Goal: Task Accomplishment & Management: Use online tool/utility

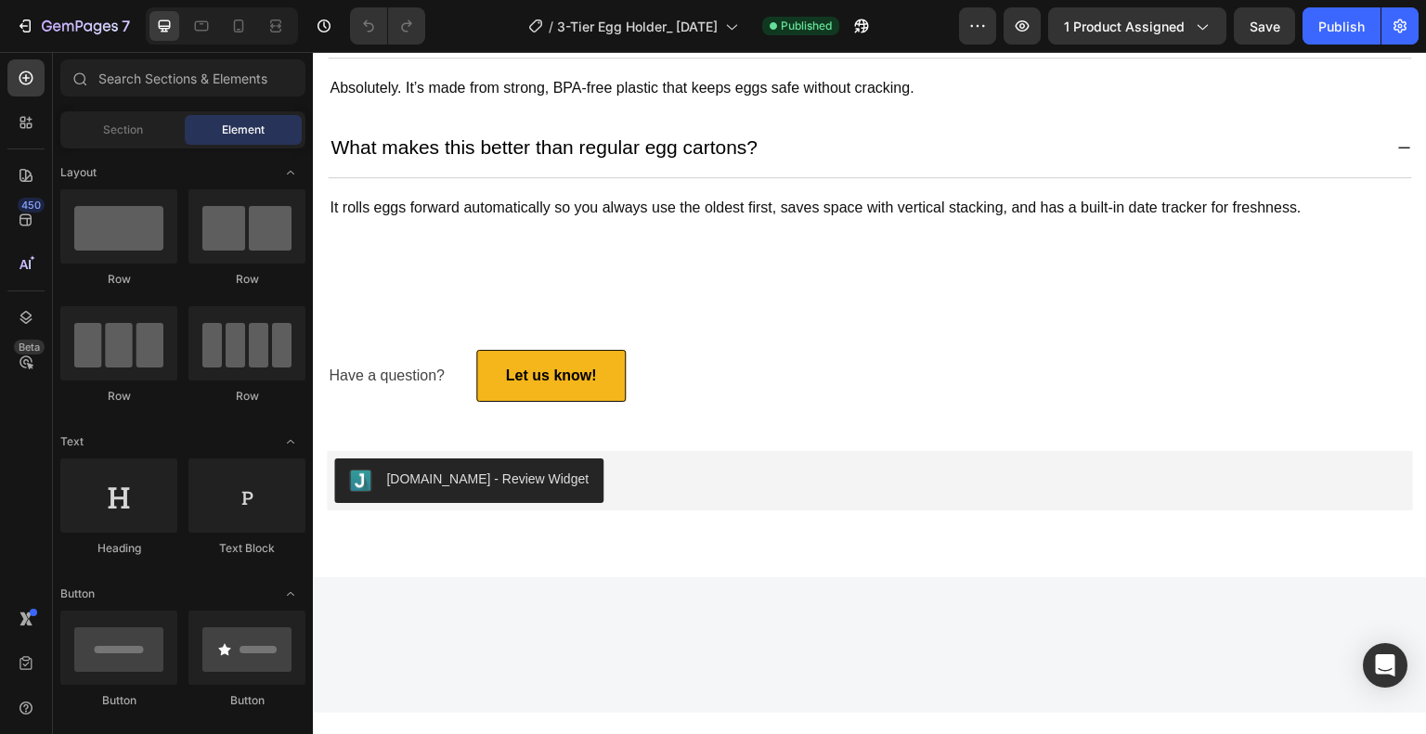
scroll to position [3991, 0]
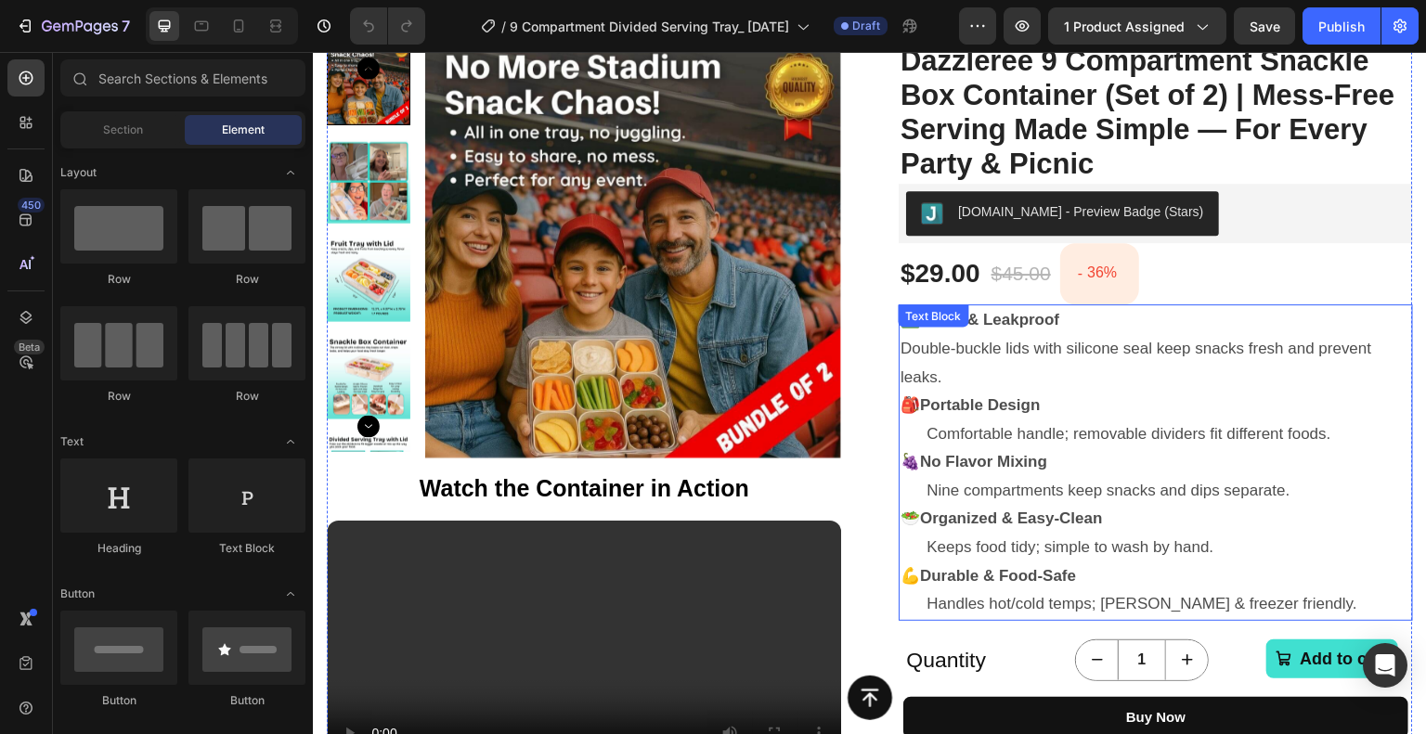
scroll to position [186, 0]
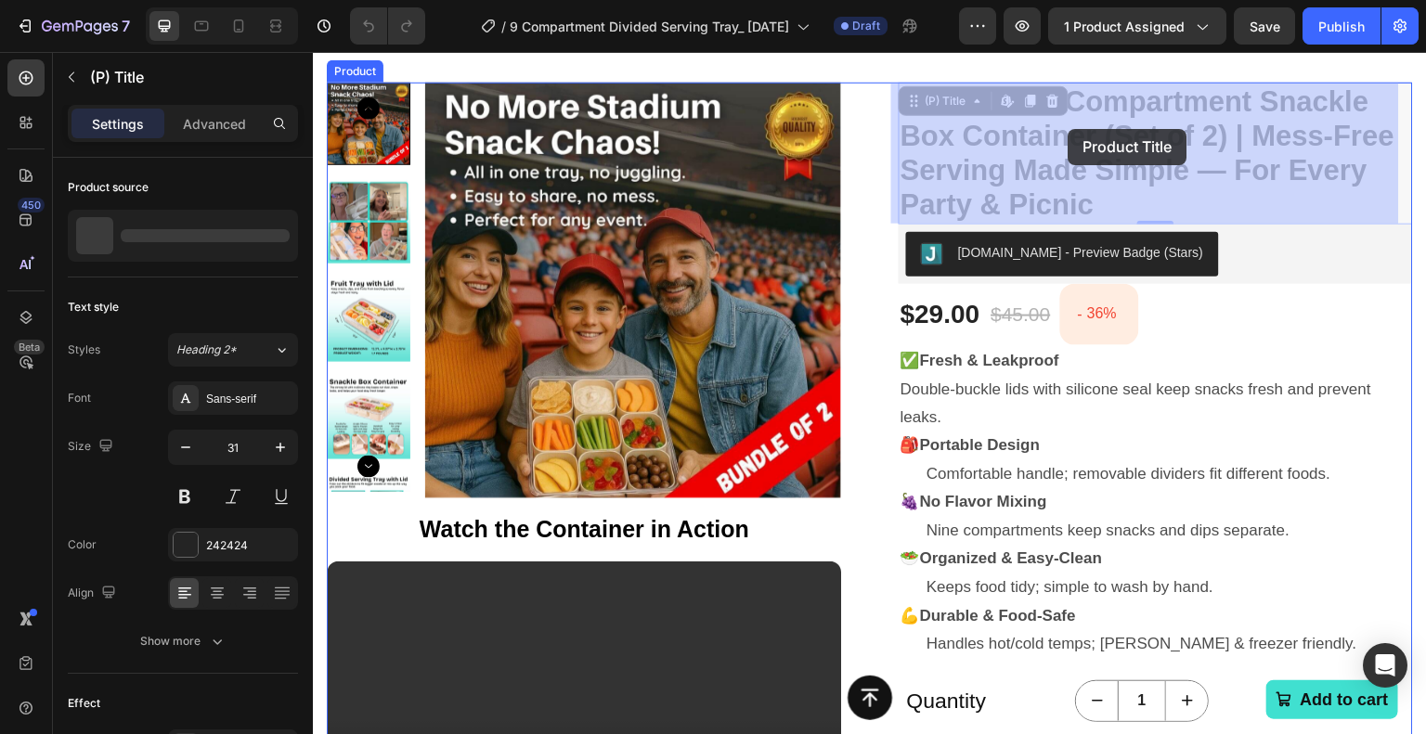
drag, startPoint x: 1039, startPoint y: 97, endPoint x: 1068, endPoint y: 129, distance: 44.0
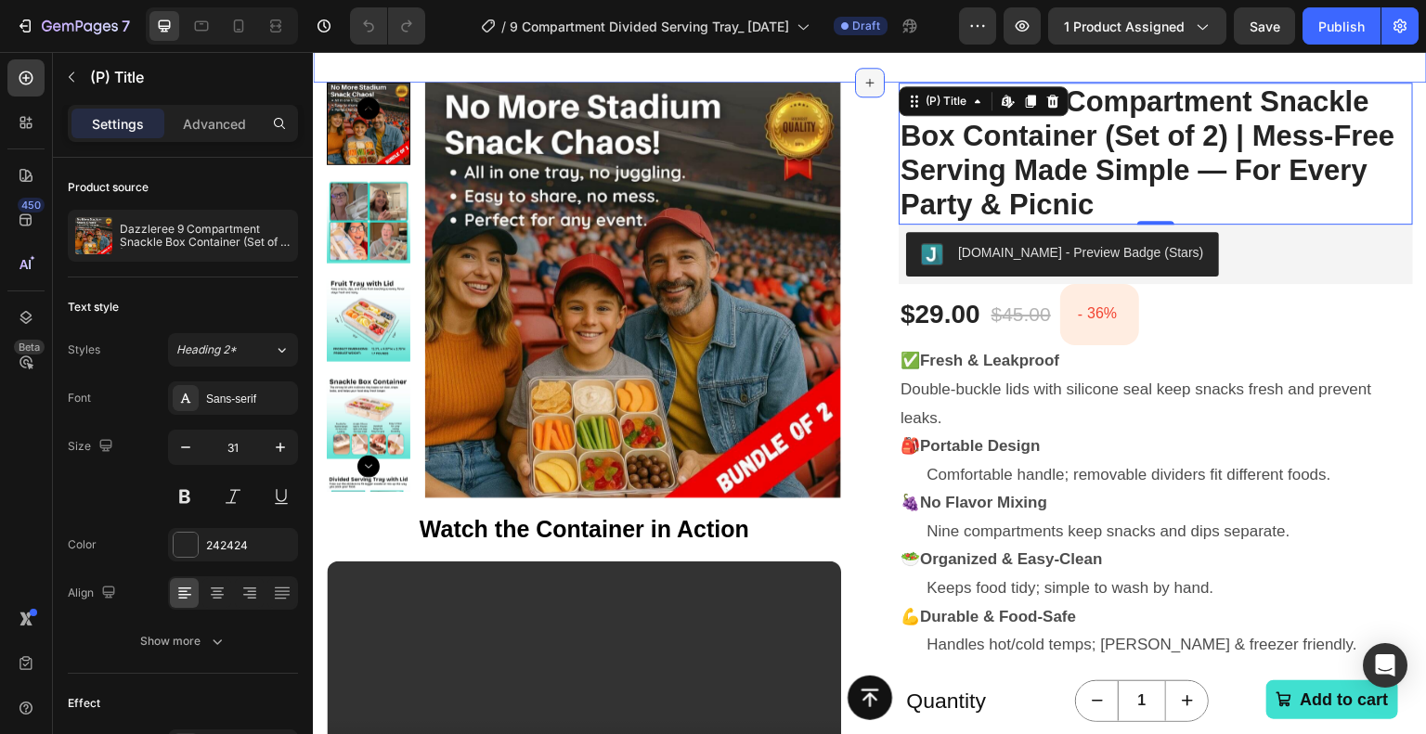
click at [867, 73] on div at bounding box center [870, 83] width 30 height 30
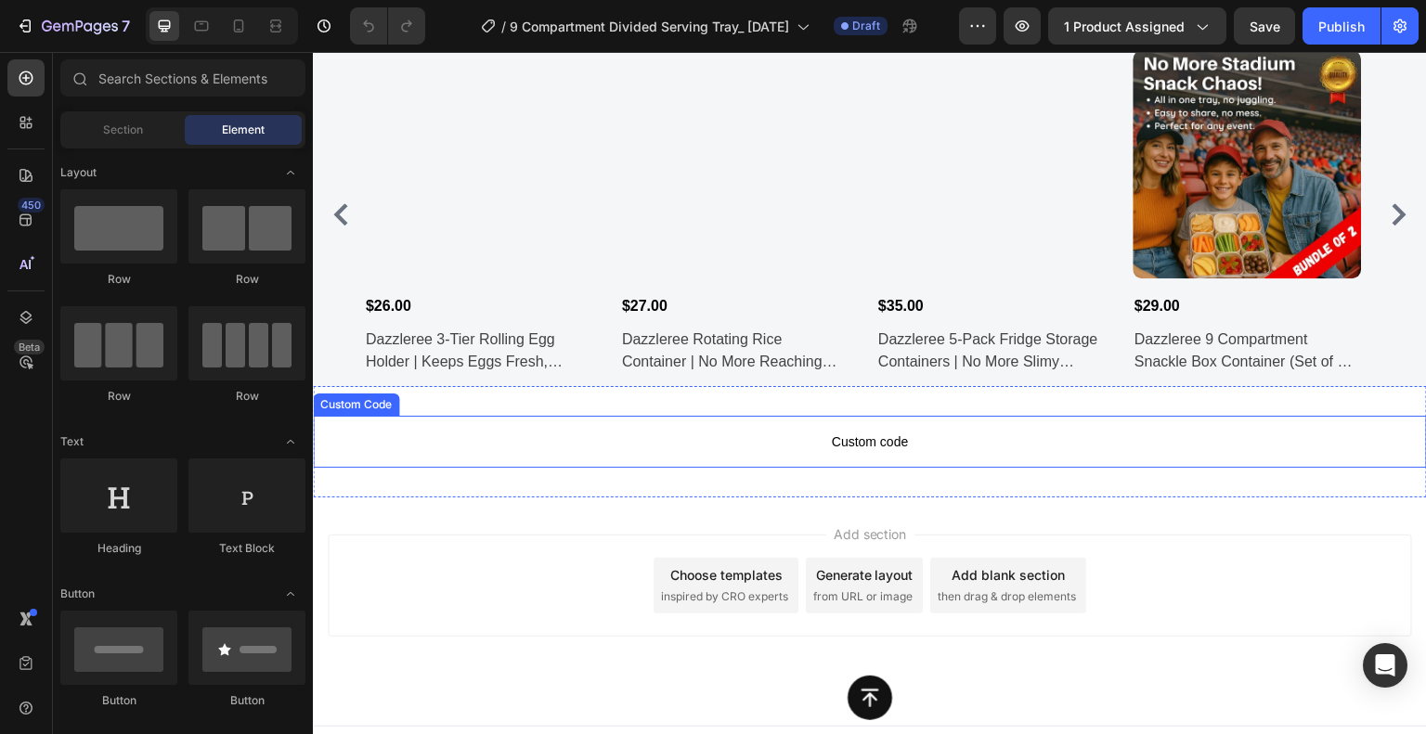
scroll to position [7428, 0]
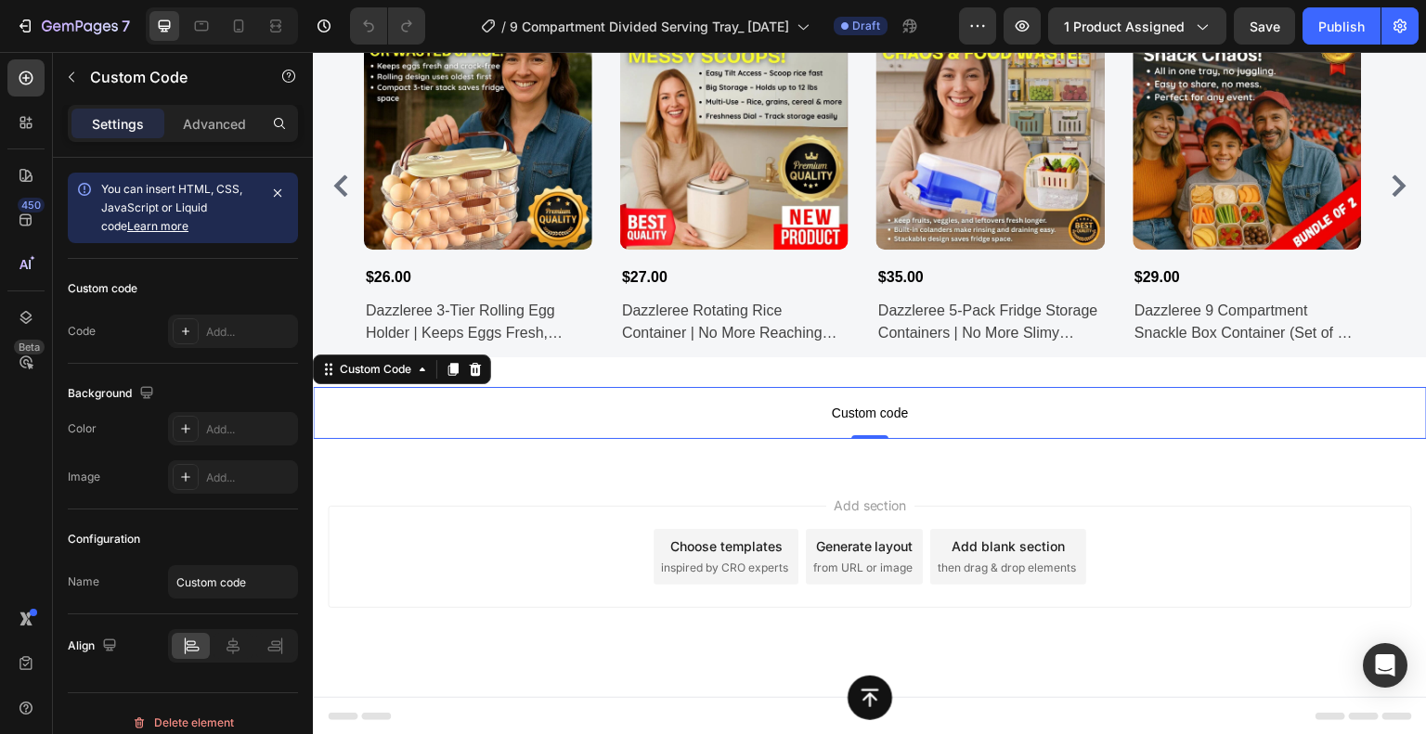
click at [887, 420] on span "Custom code" at bounding box center [870, 413] width 1114 height 22
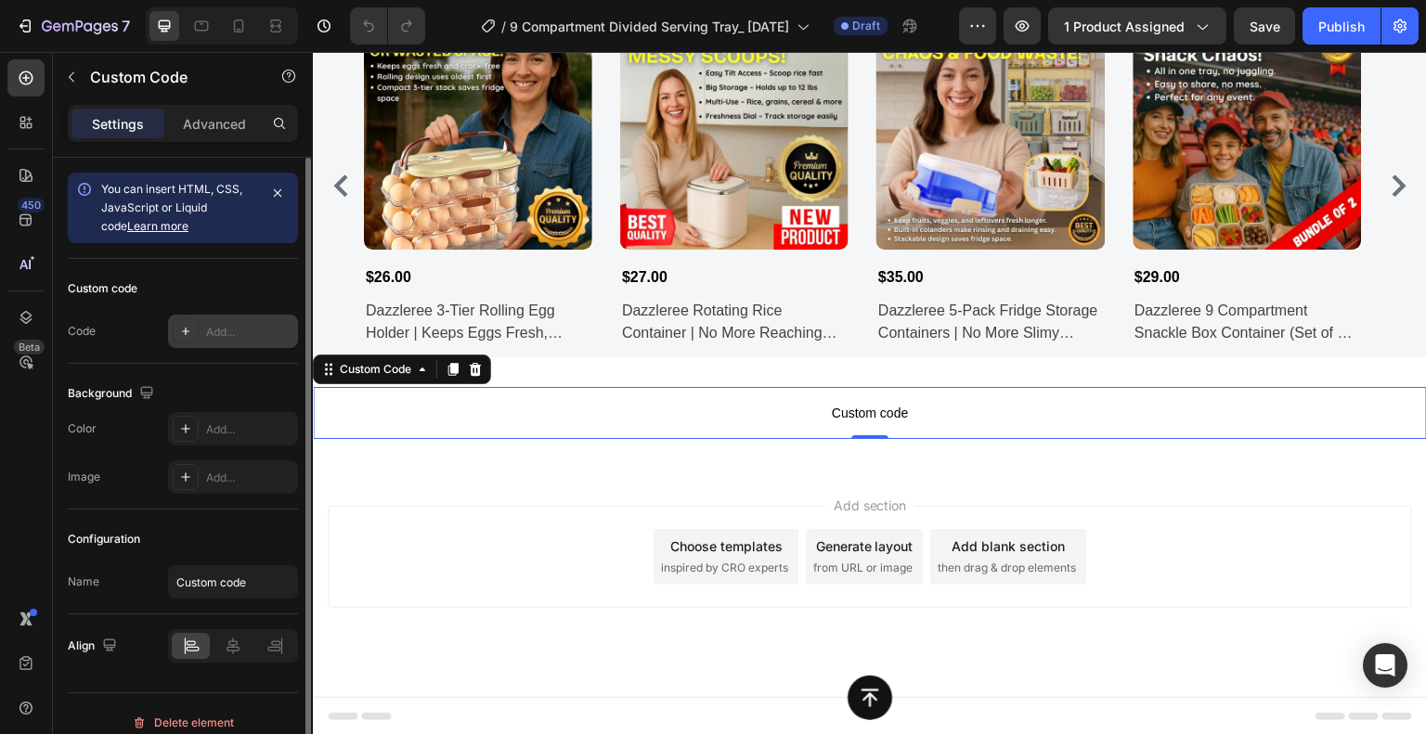
click at [223, 332] on div "Add..." at bounding box center [249, 332] width 87 height 17
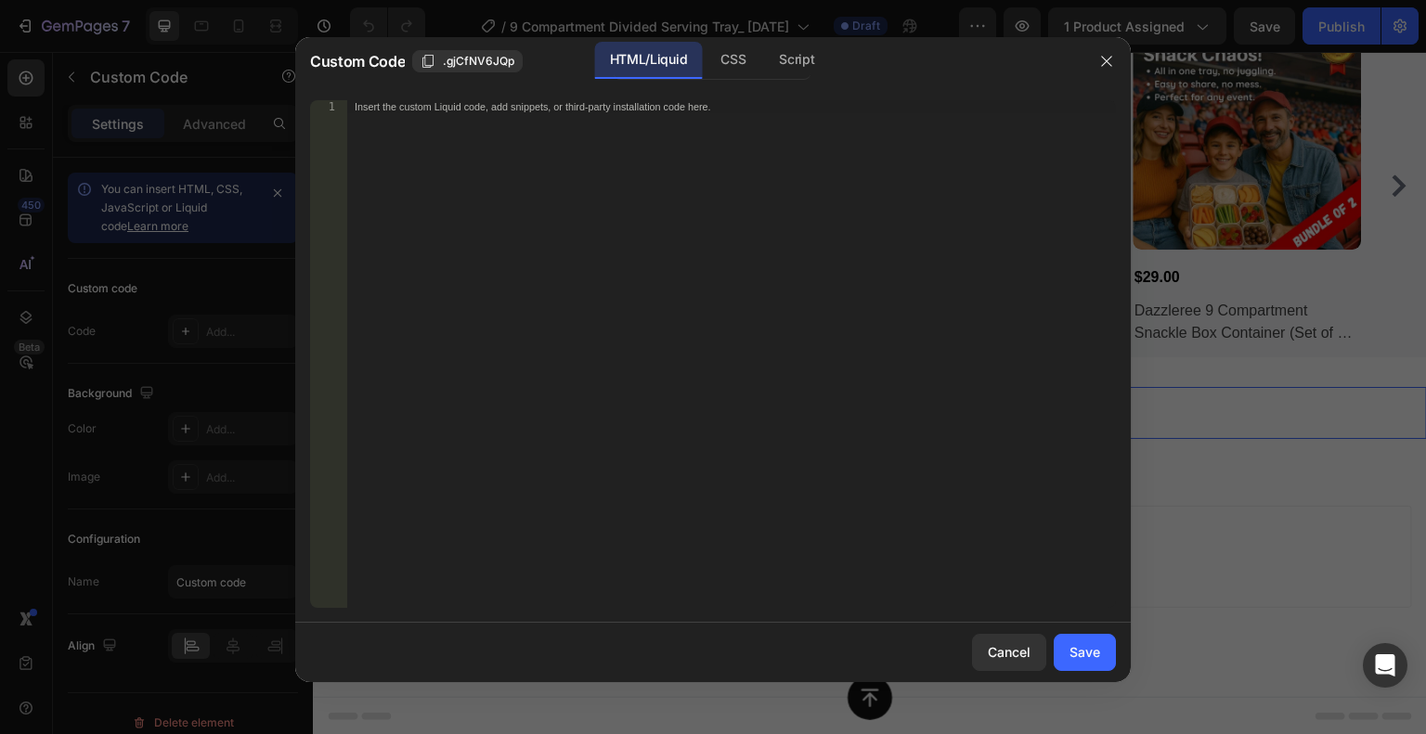
click at [450, 261] on div "Insert the custom Liquid code, add snippets, or third-party installation code h…" at bounding box center [731, 367] width 769 height 534
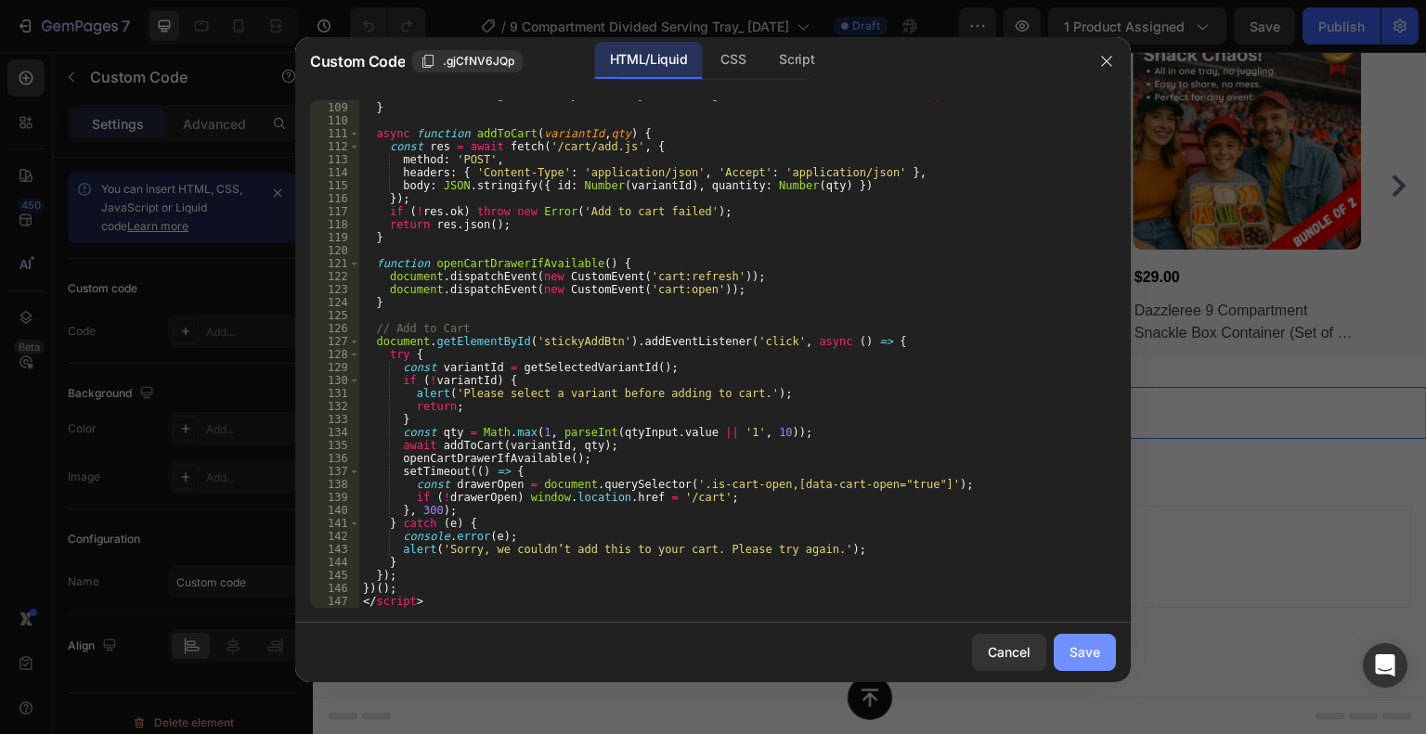
click at [1087, 644] on div "Save" at bounding box center [1084, 651] width 31 height 19
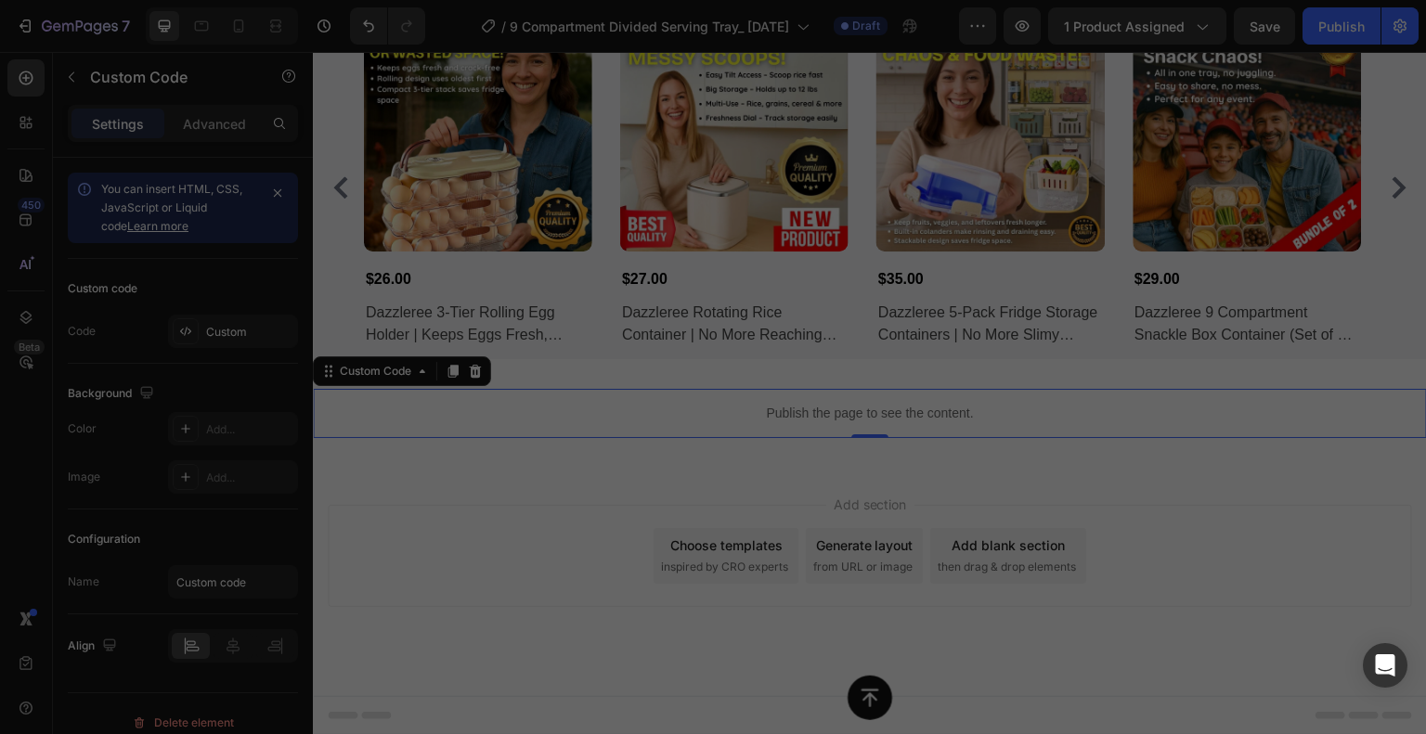
scroll to position [7426, 0]
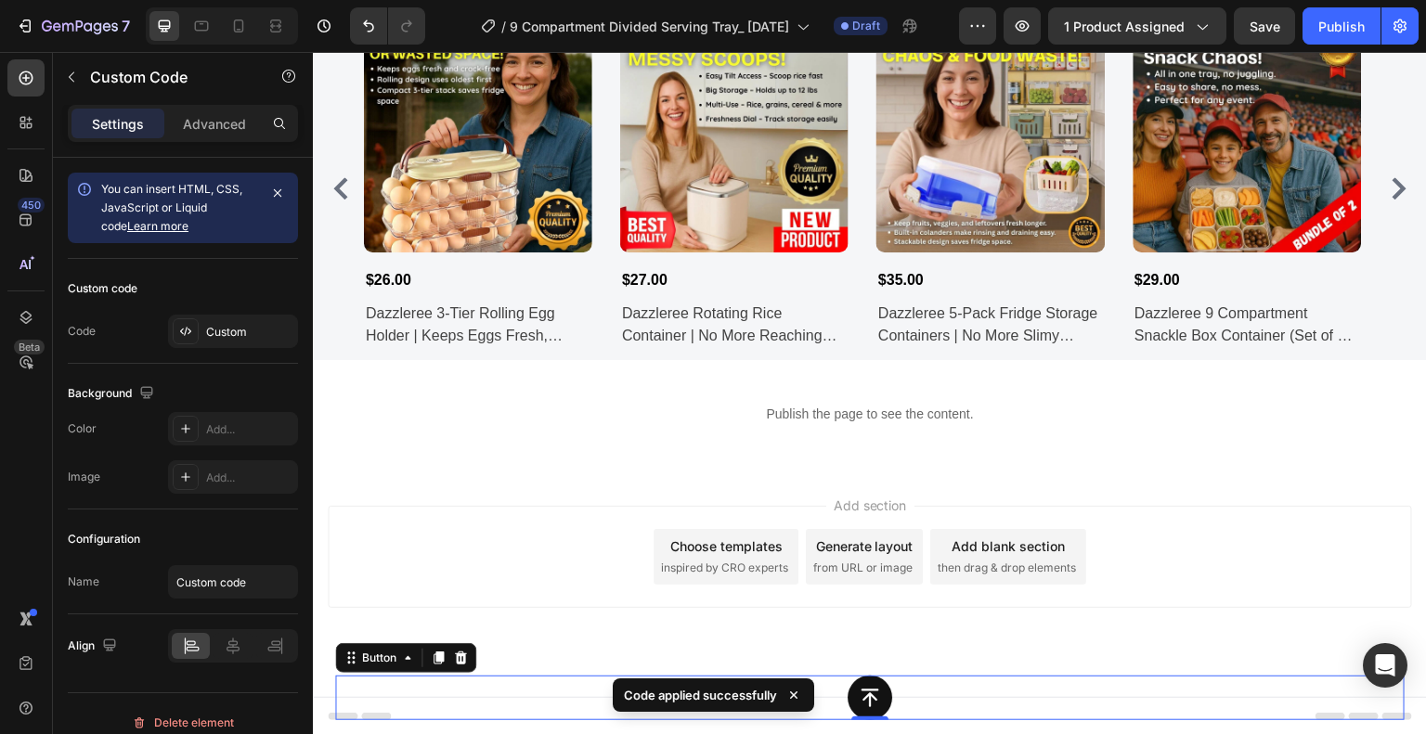
click at [886, 680] on div "Button 0" at bounding box center [869, 698] width 1069 height 45
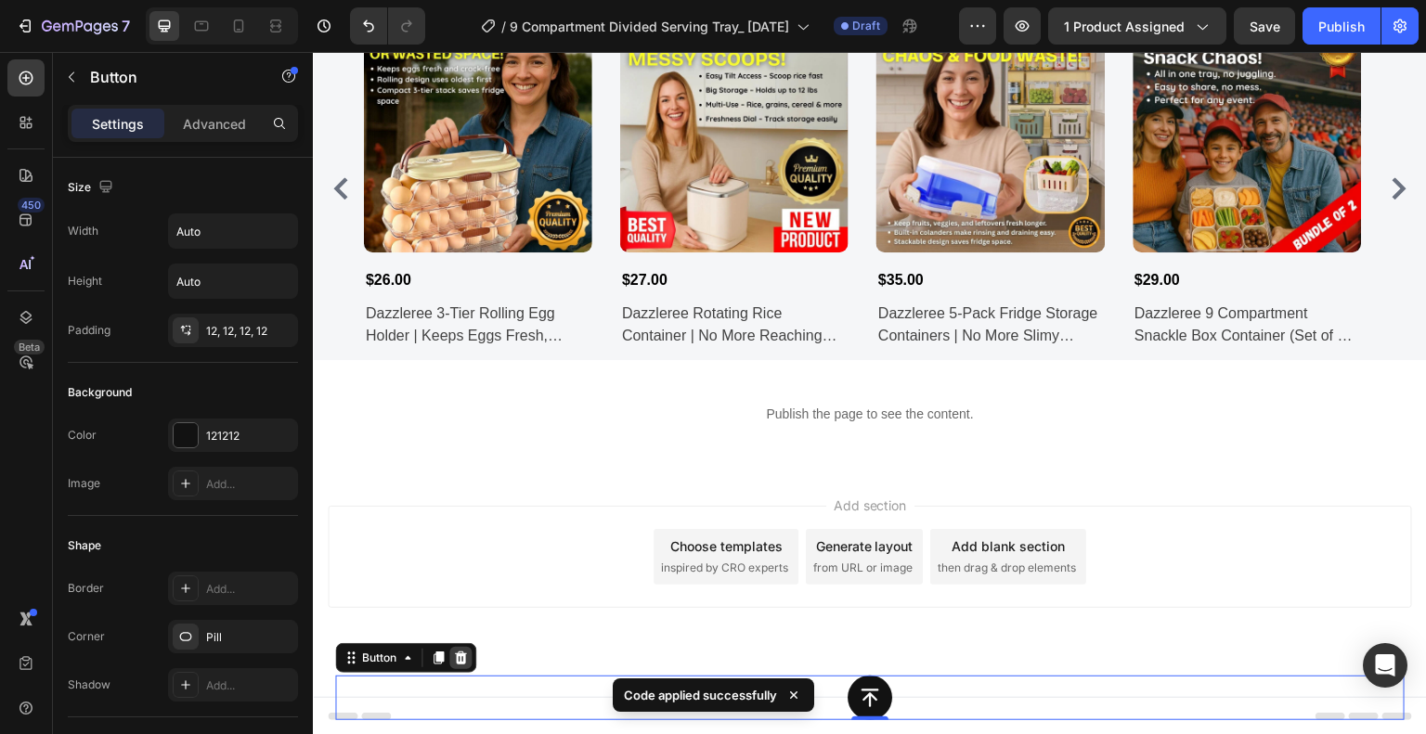
click at [462, 653] on icon at bounding box center [461, 658] width 12 height 13
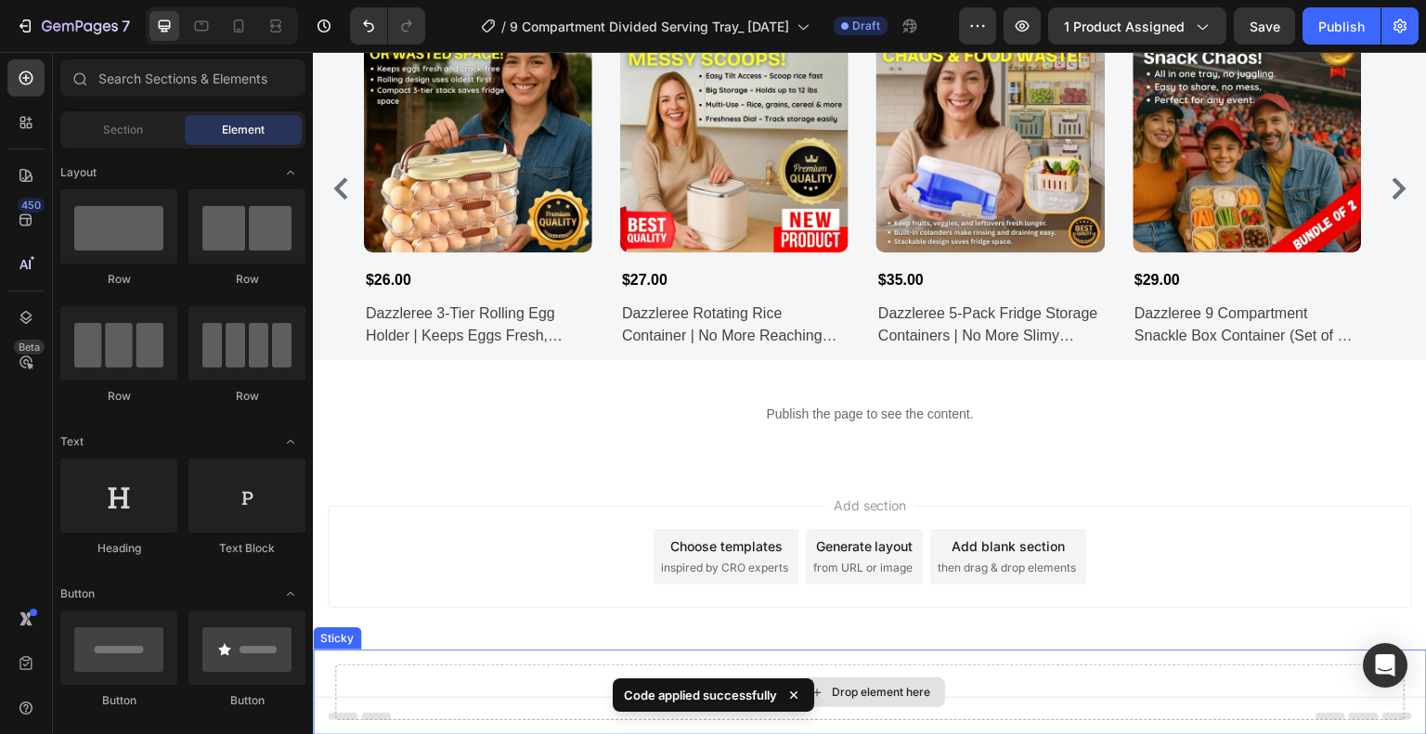
click at [536, 694] on div "Drop element here" at bounding box center [869, 693] width 1069 height 56
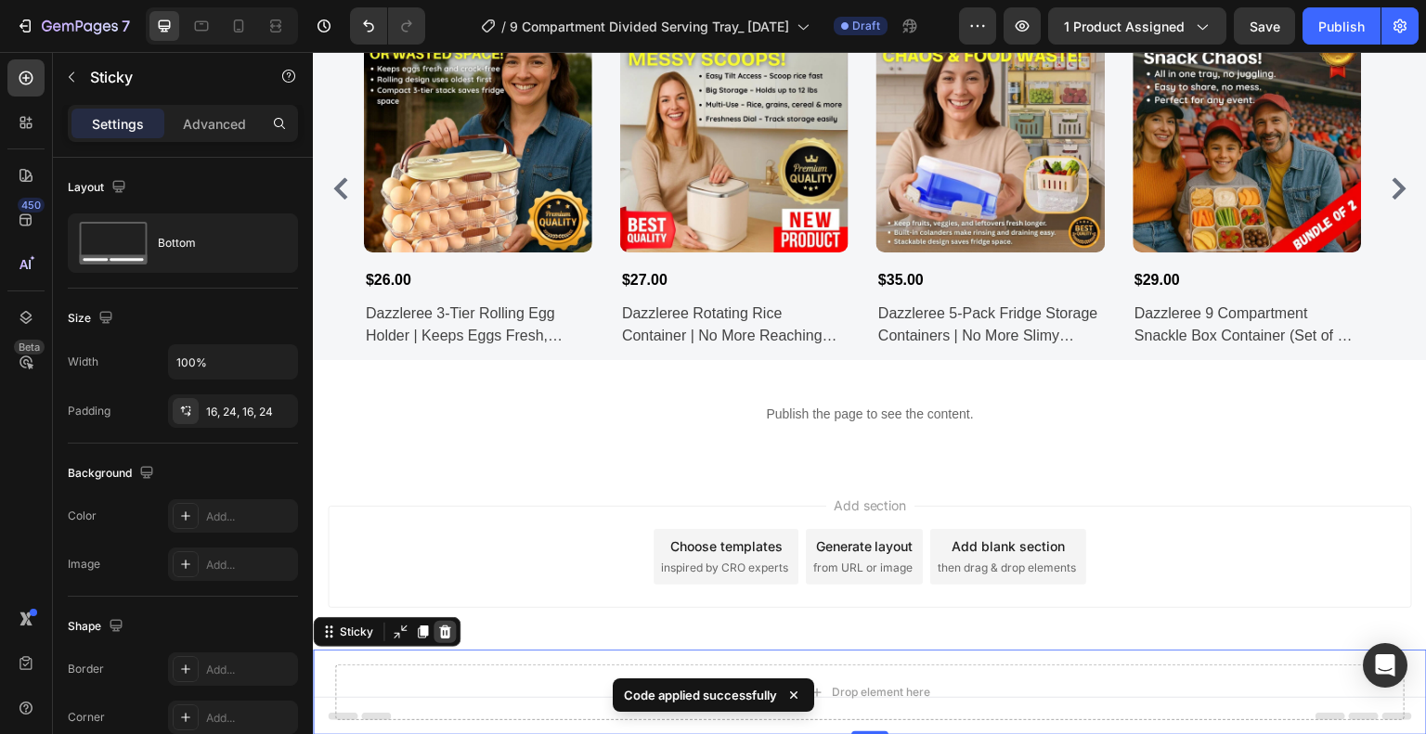
click at [442, 635] on icon at bounding box center [444, 632] width 15 height 15
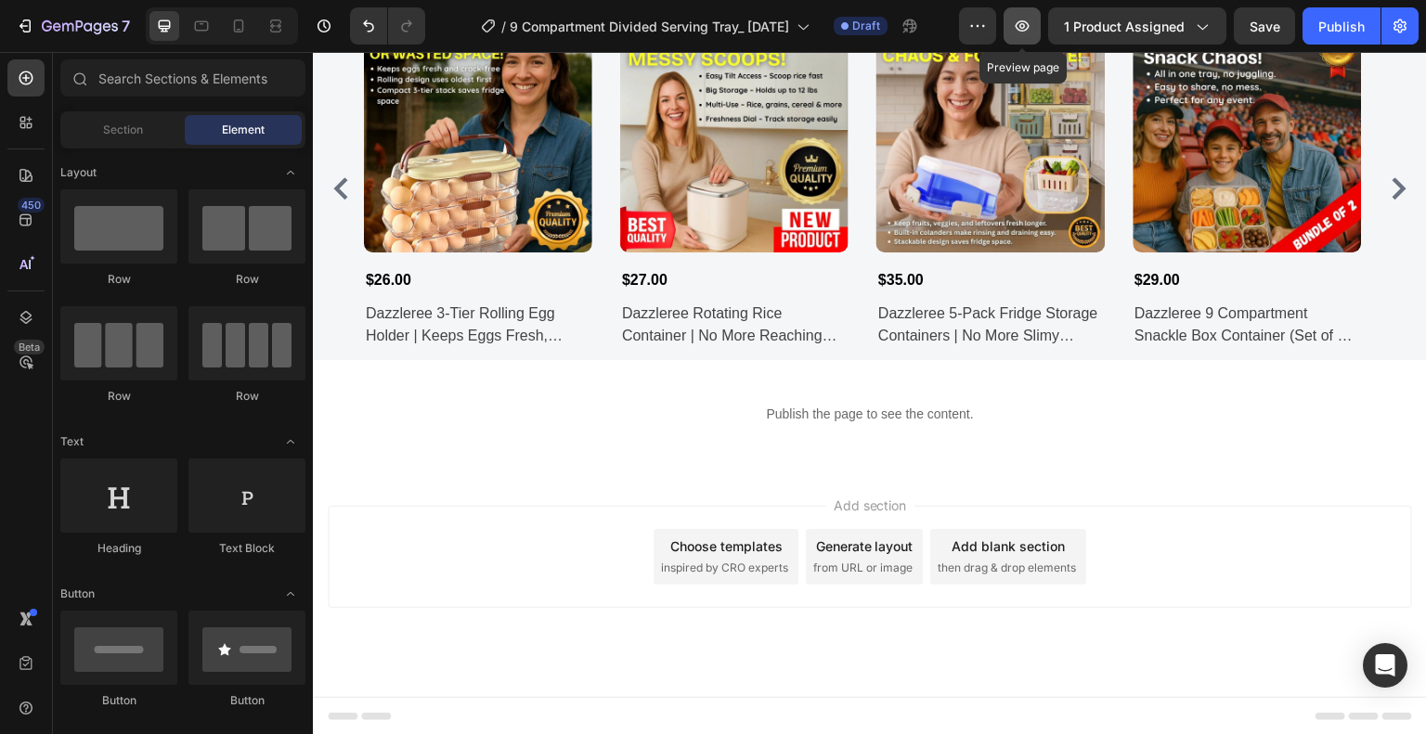
click at [1029, 31] on icon "button" at bounding box center [1022, 26] width 19 height 19
click at [1327, 26] on div "Publish" at bounding box center [1341, 26] width 46 height 19
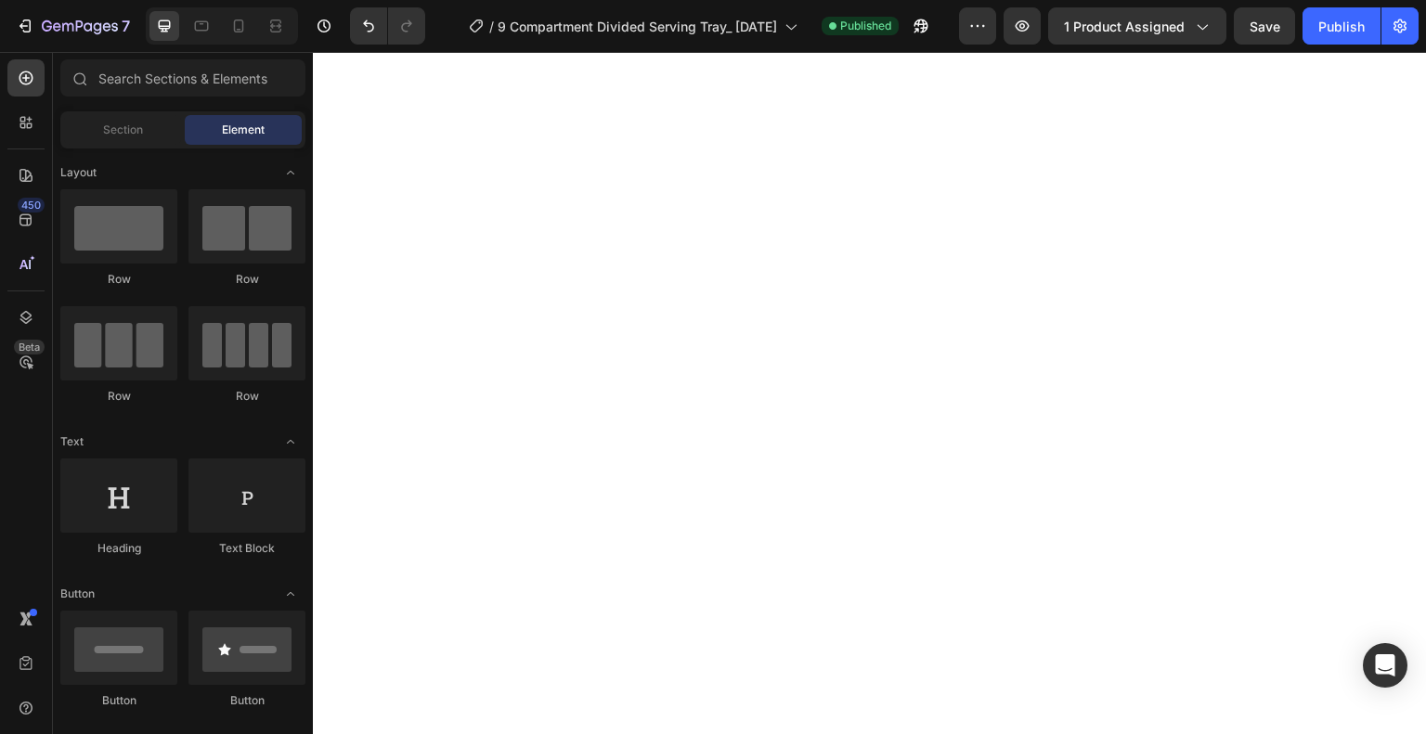
scroll to position [0, 0]
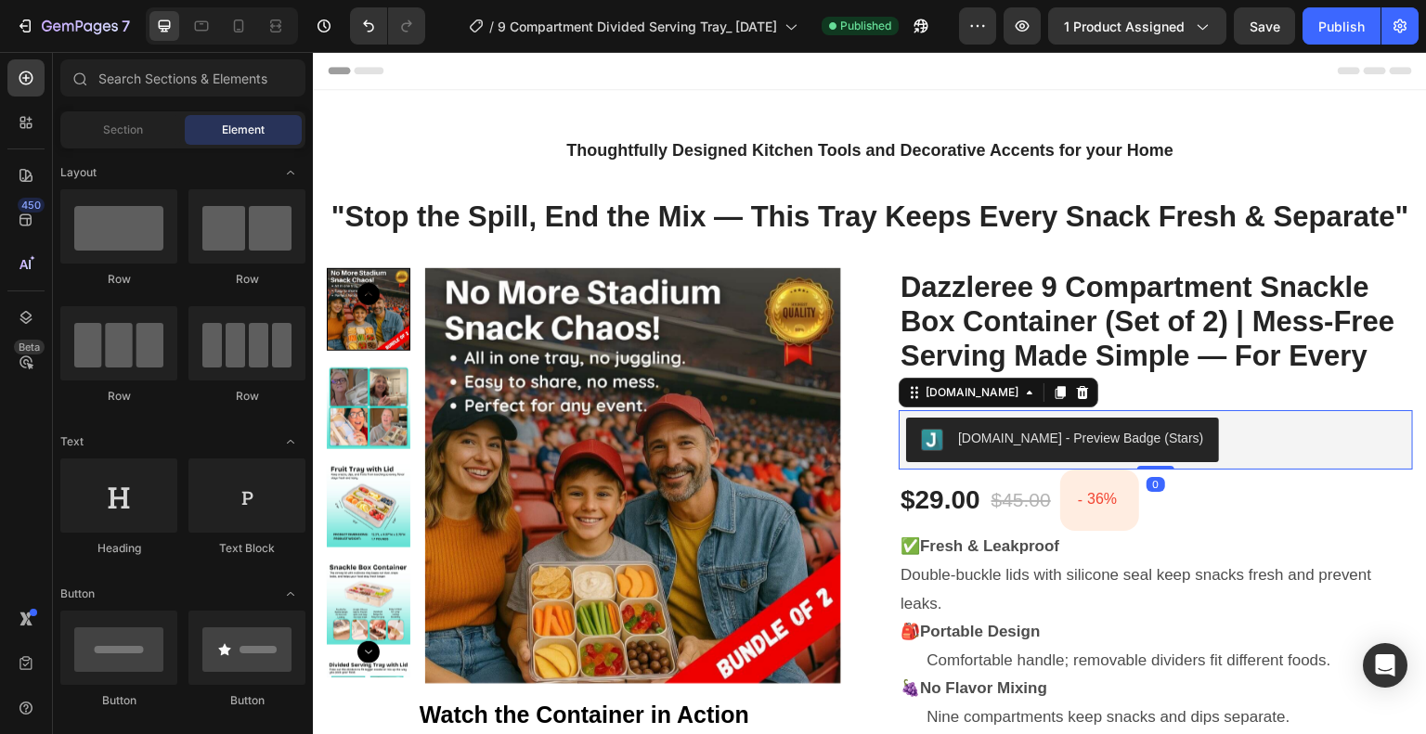
click at [1214, 450] on div "[DOMAIN_NAME] - Preview Badge (Stars)" at bounding box center [1155, 440] width 499 height 45
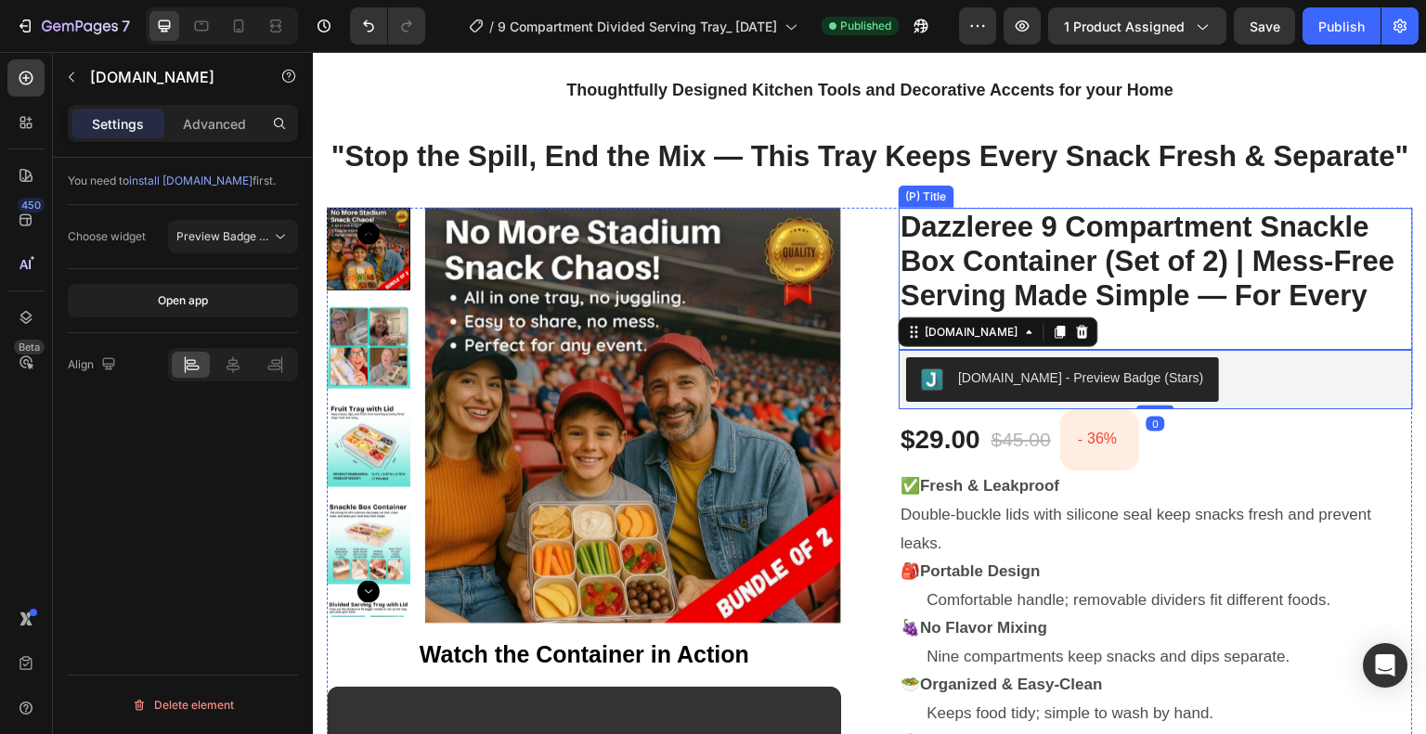
scroll to position [93, 0]
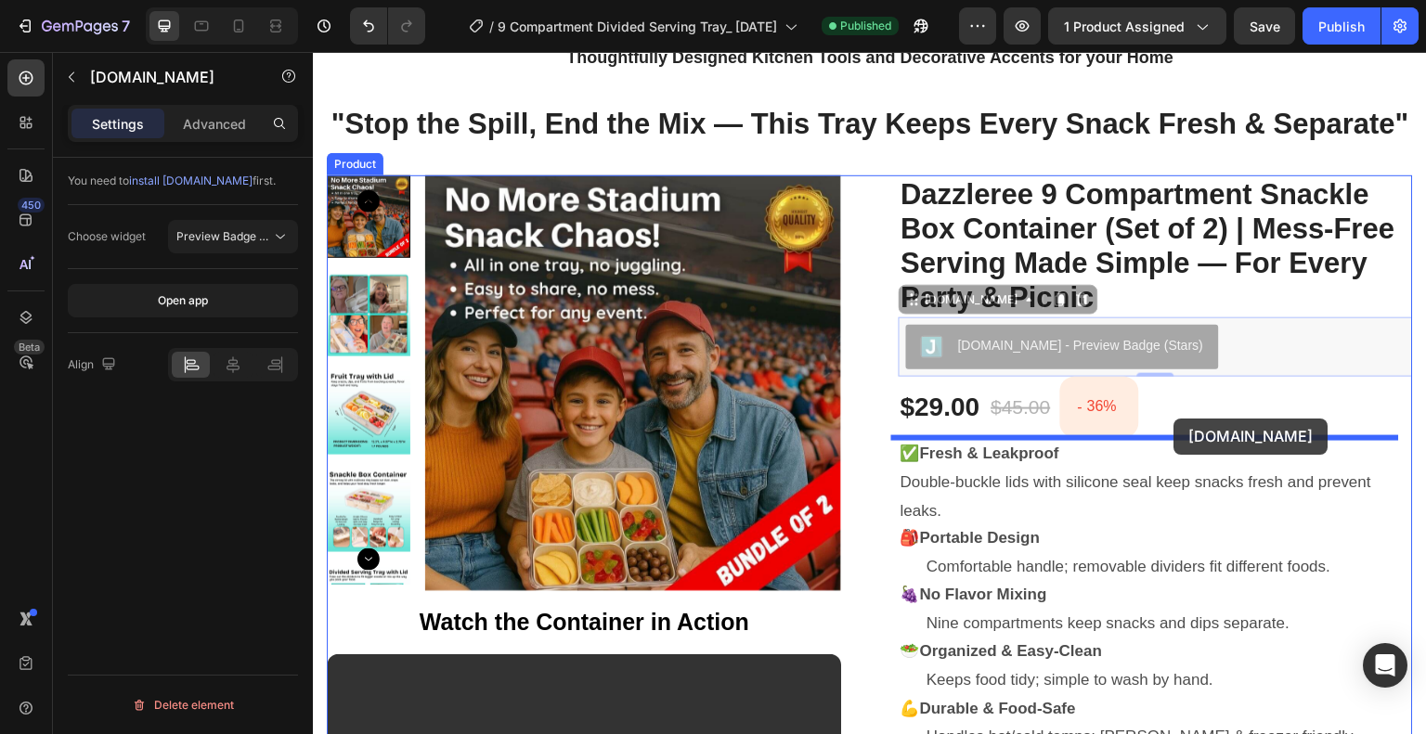
drag, startPoint x: 911, startPoint y: 304, endPoint x: 1174, endPoint y: 419, distance: 287.6
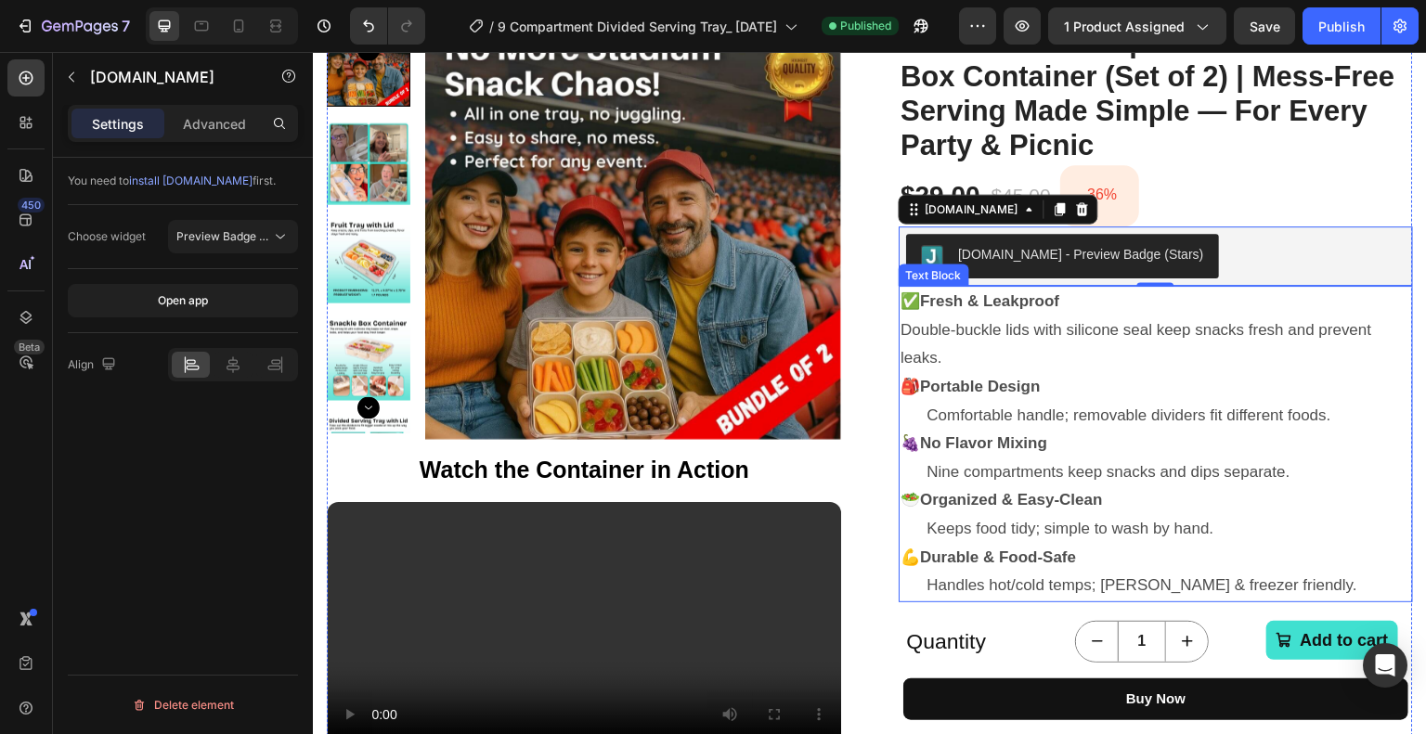
scroll to position [278, 0]
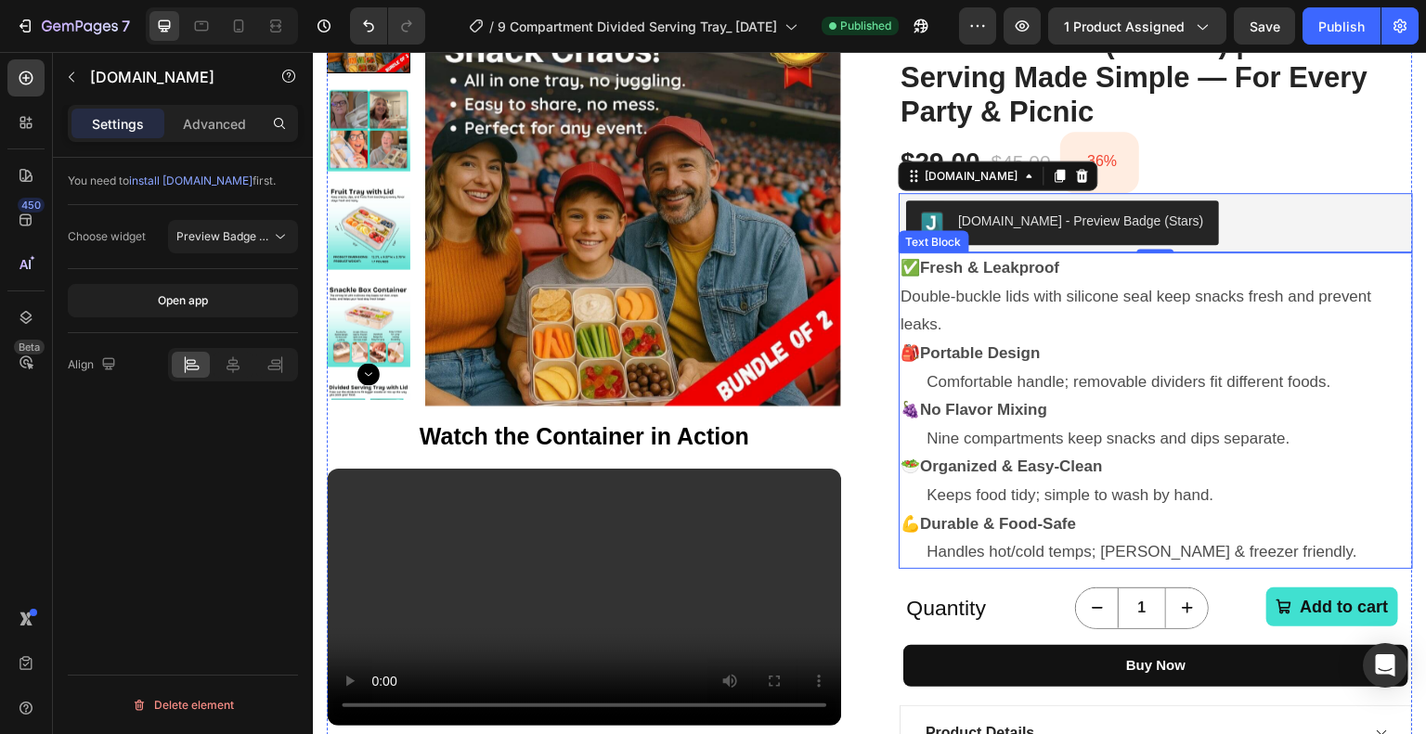
click at [1085, 293] on p "Double-buckle lids with silicone seal keep snacks fresh and prevent leaks. 🎒 Po…" at bounding box center [1155, 325] width 511 height 85
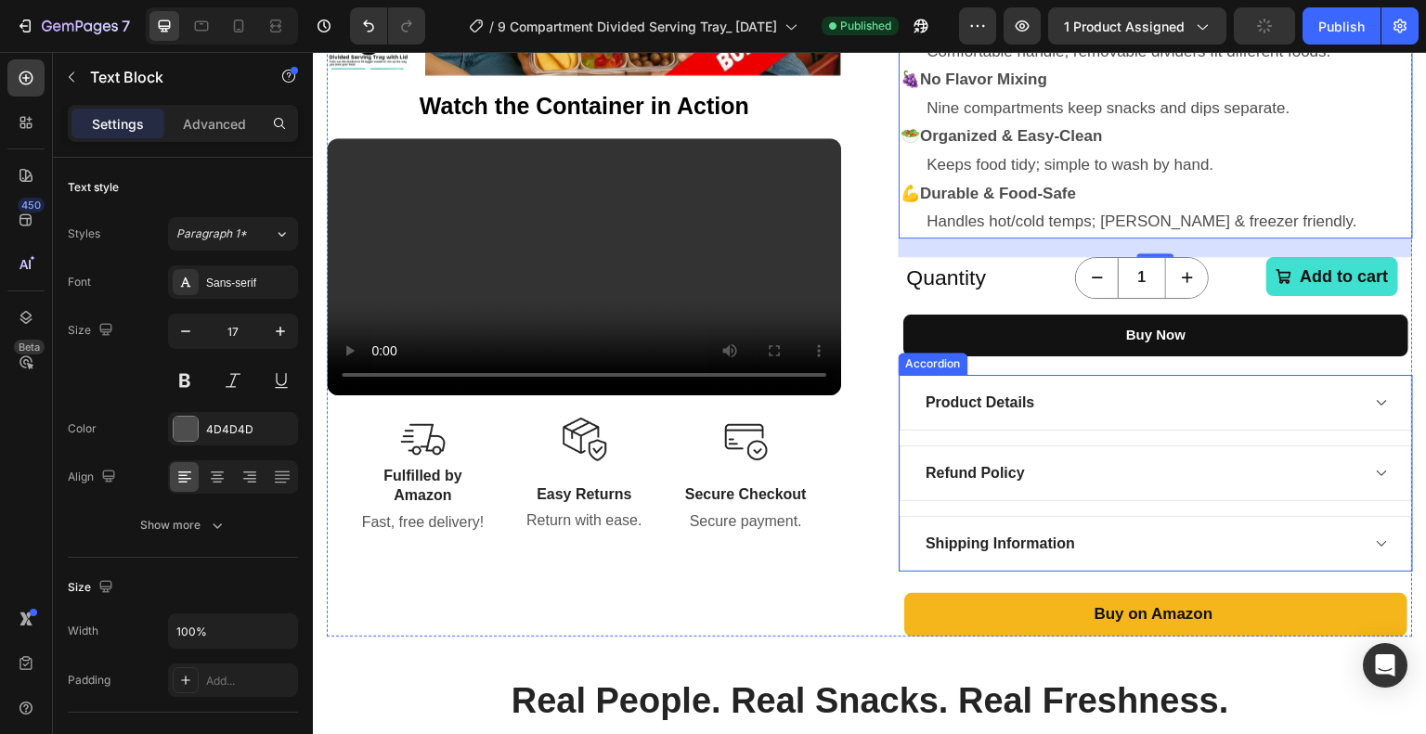
scroll to position [650, 0]
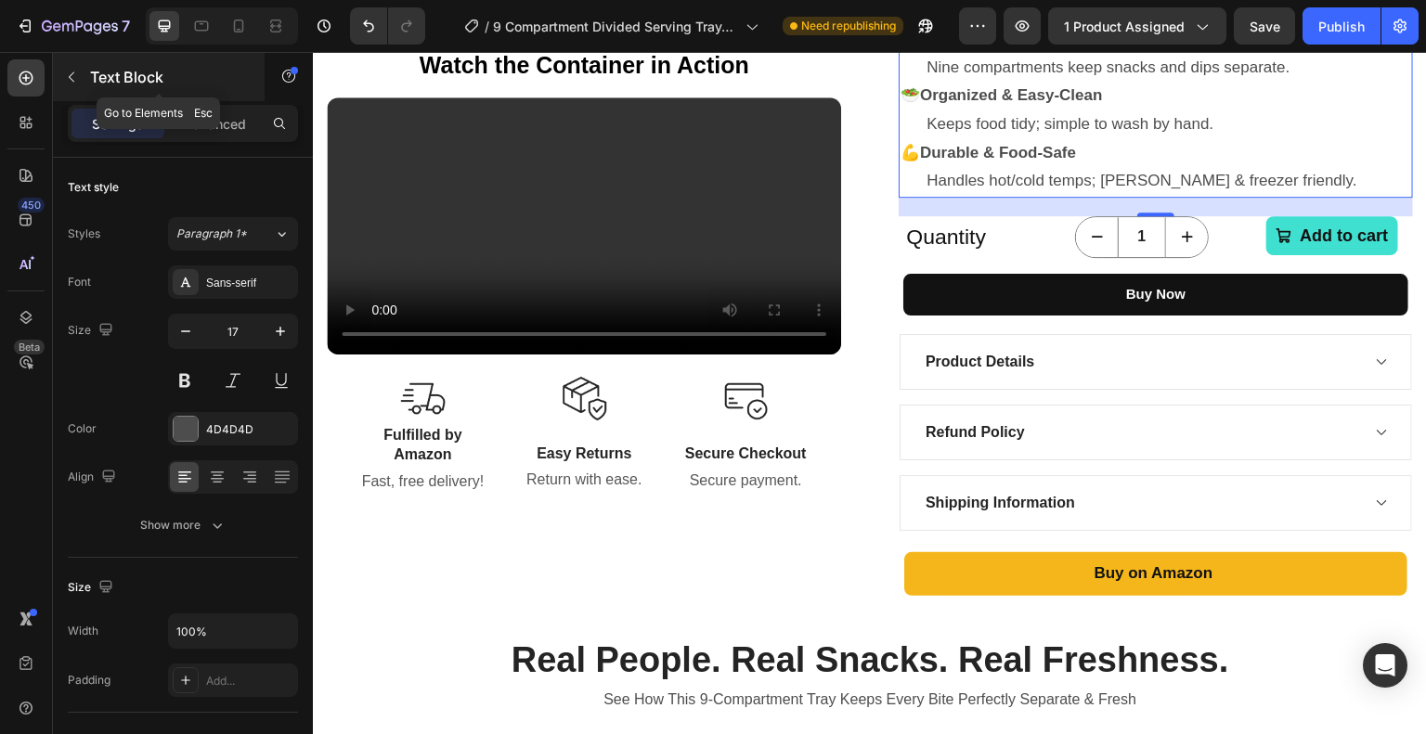
click at [65, 70] on icon "button" at bounding box center [71, 77] width 15 height 15
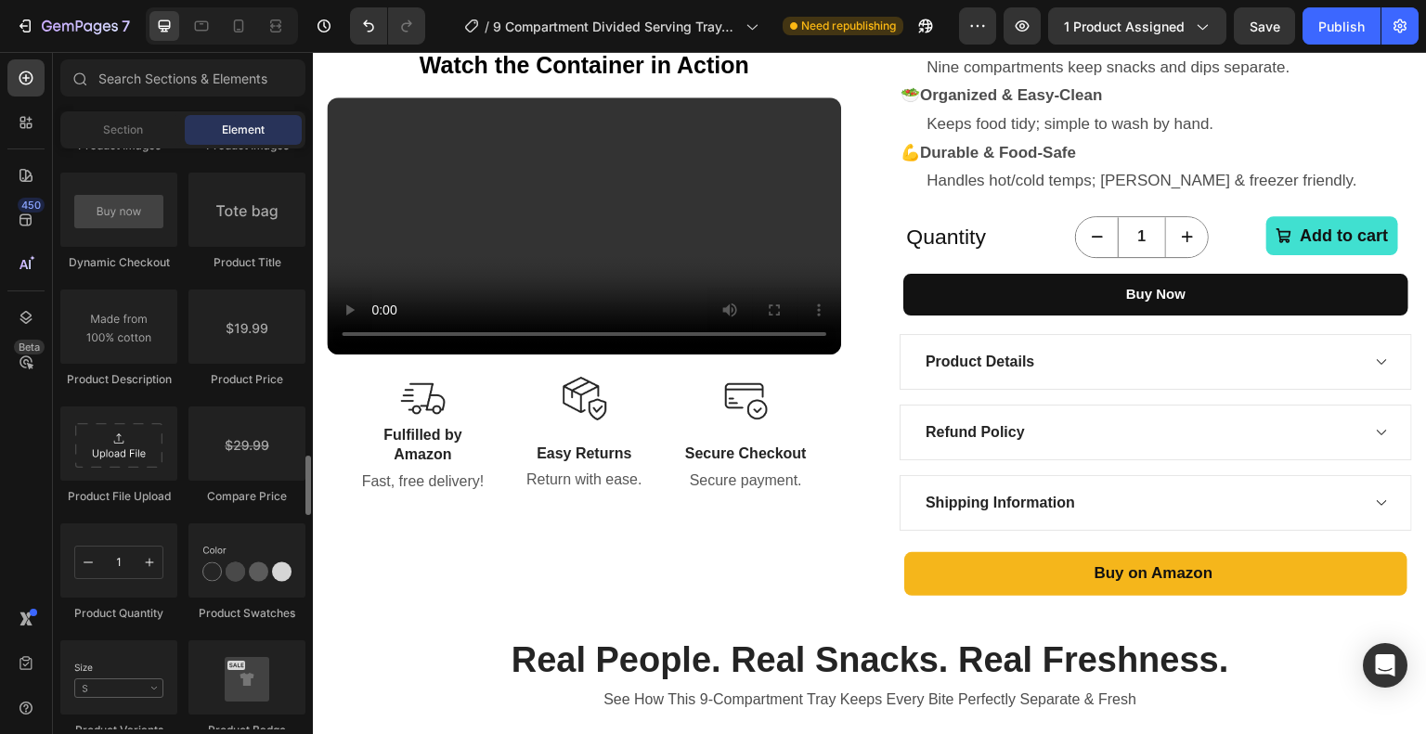
scroll to position [2785, 0]
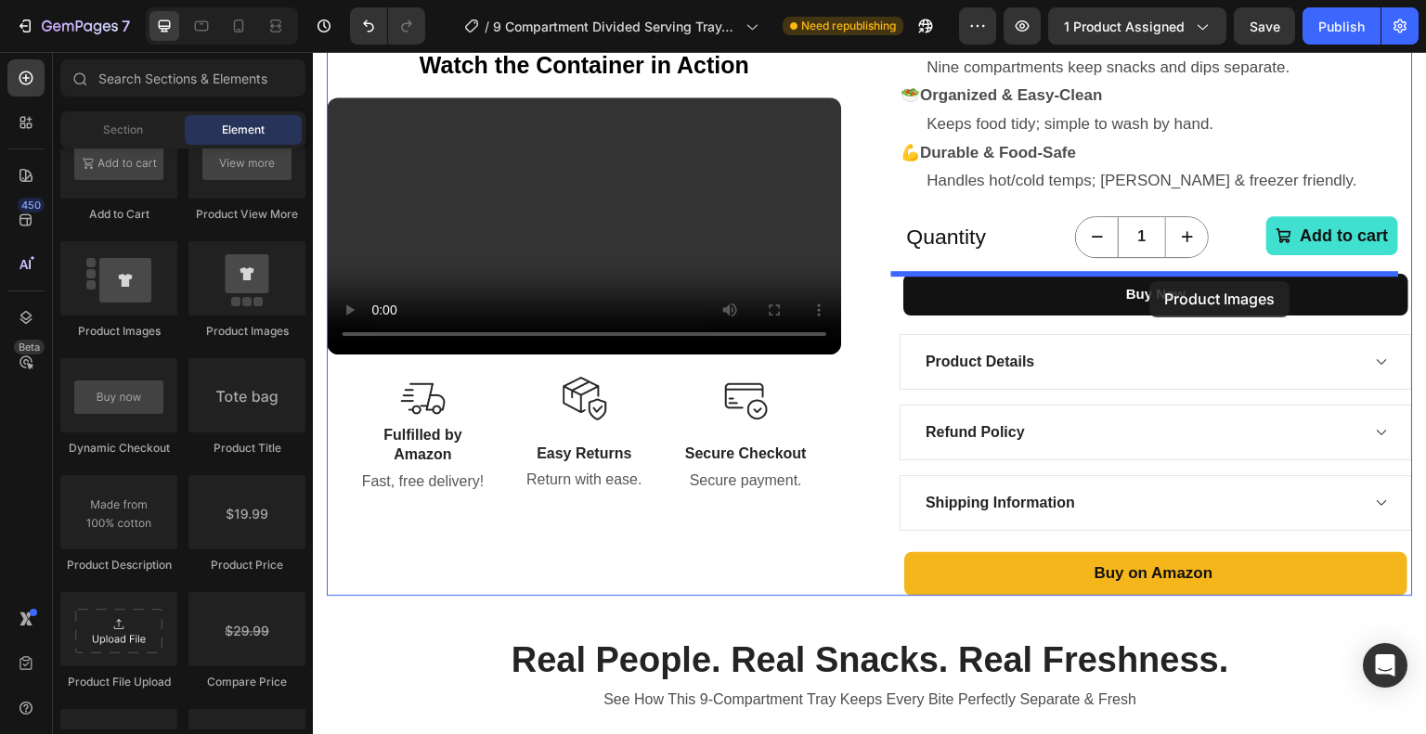
drag, startPoint x: 441, startPoint y: 337, endPoint x: 1150, endPoint y: 281, distance: 711.3
drag, startPoint x: 420, startPoint y: 229, endPoint x: 1108, endPoint y: 278, distance: 689.5
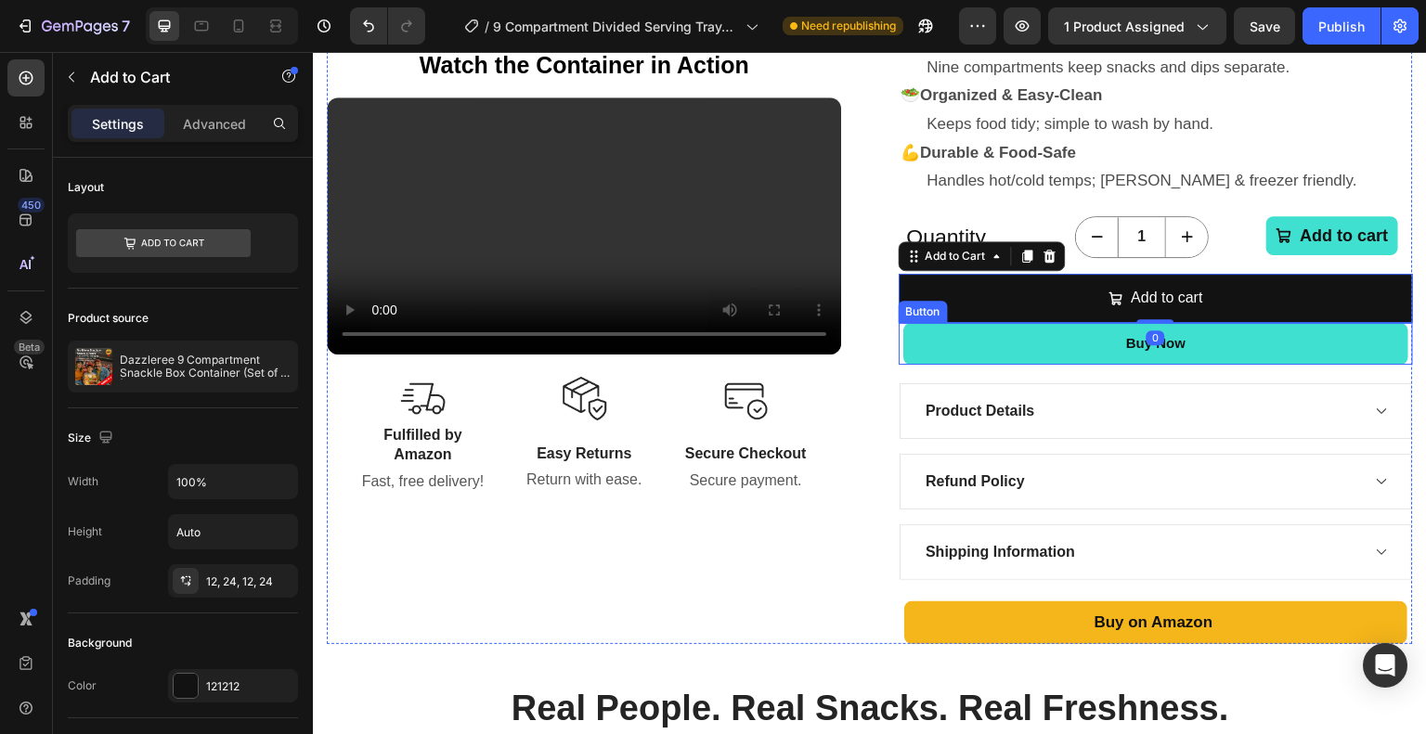
click at [1009, 350] on link "Buy Now" at bounding box center [1155, 344] width 505 height 42
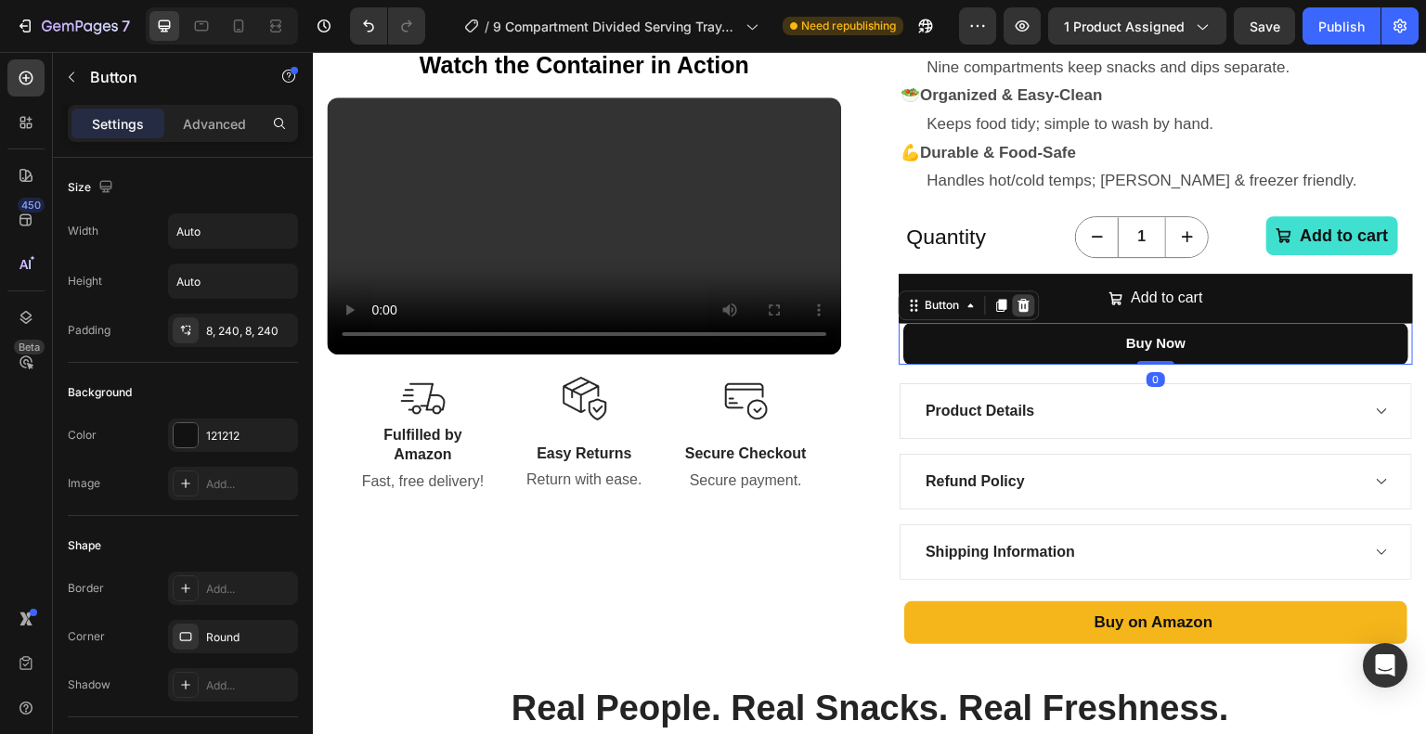
click at [1021, 305] on icon at bounding box center [1024, 305] width 12 height 13
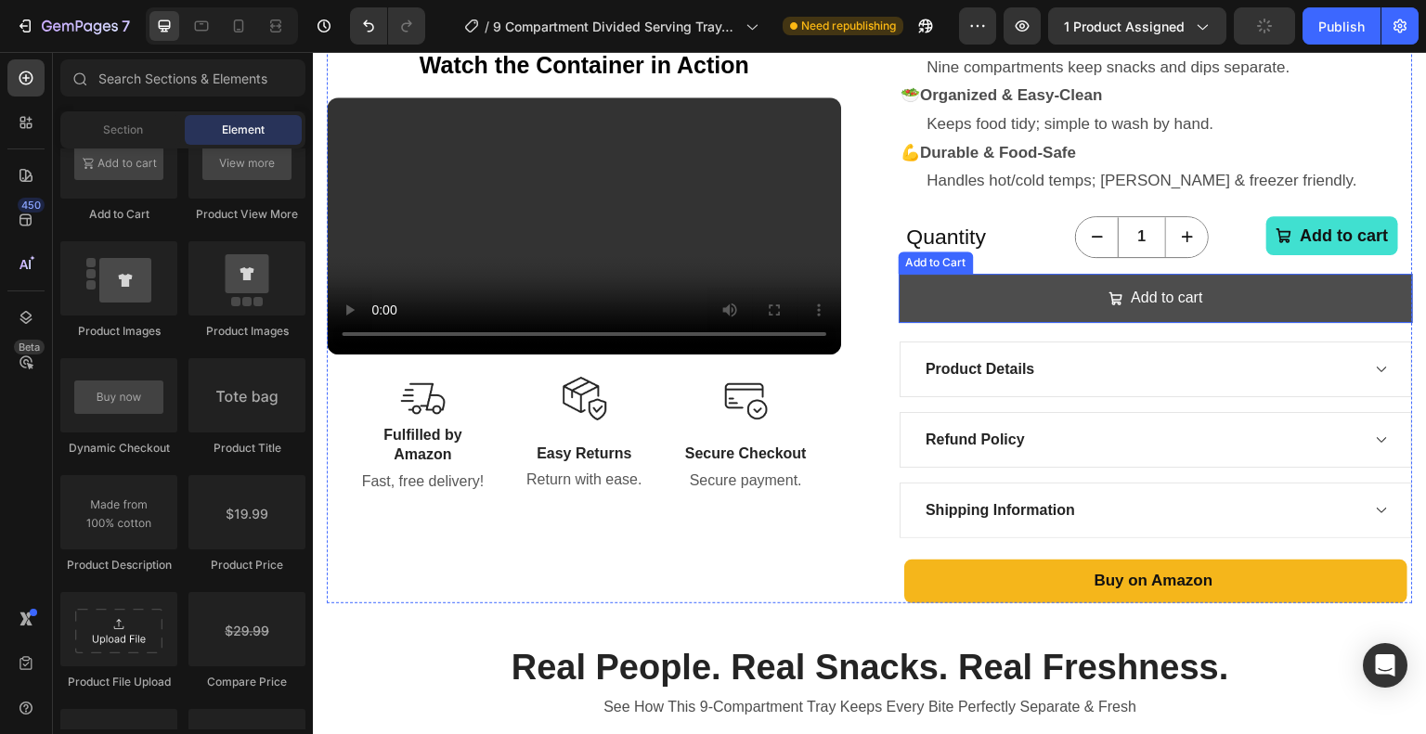
click at [903, 282] on button "Add to cart" at bounding box center [1156, 298] width 514 height 49
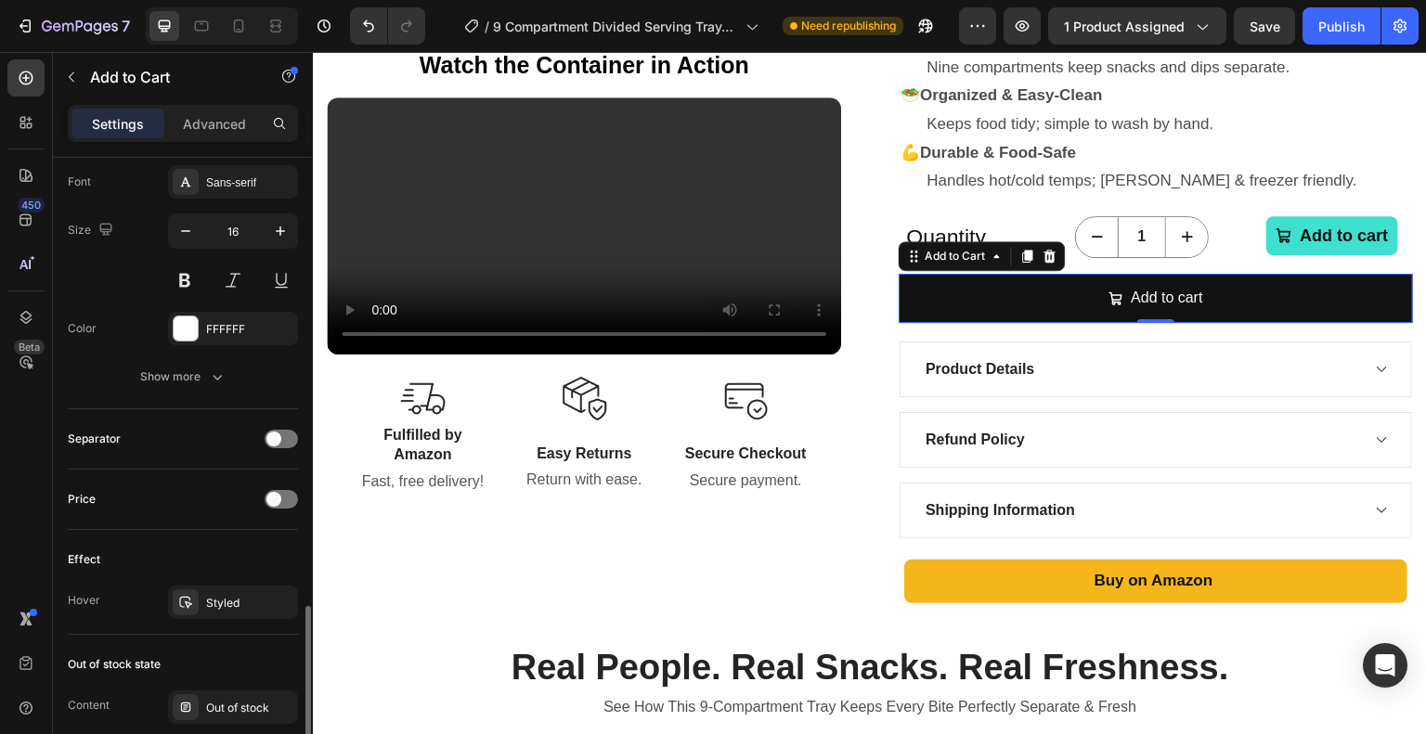
scroll to position [1207, 0]
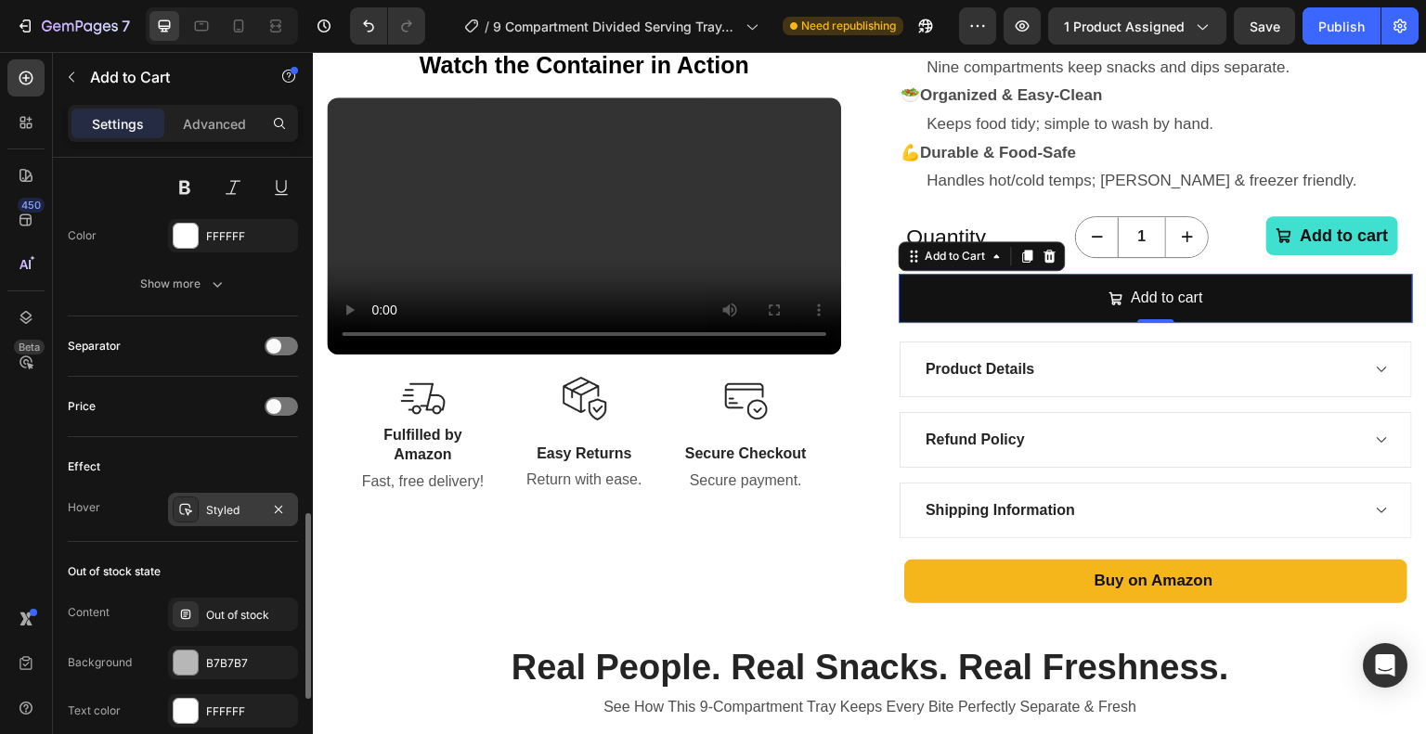
click at [224, 502] on div "Styled" at bounding box center [233, 510] width 54 height 17
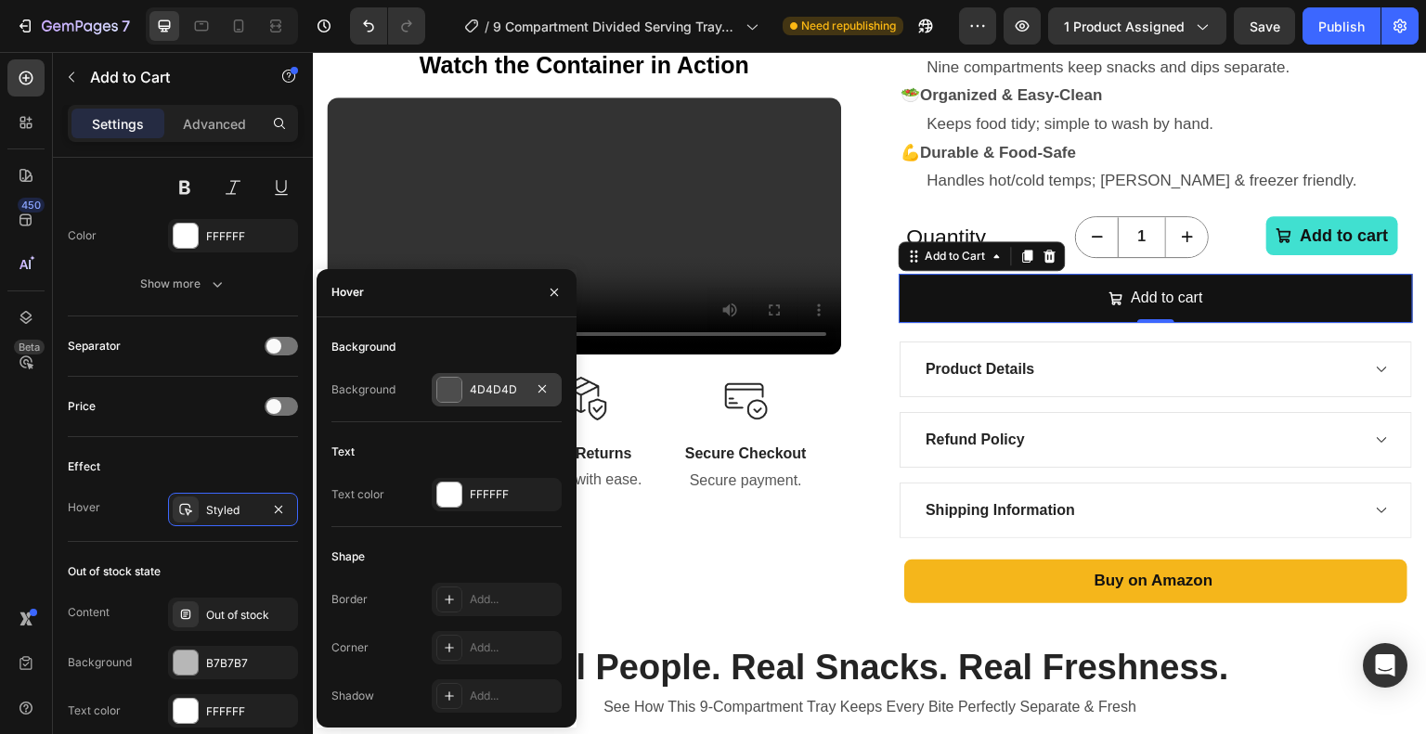
click at [457, 379] on div at bounding box center [449, 390] width 24 height 24
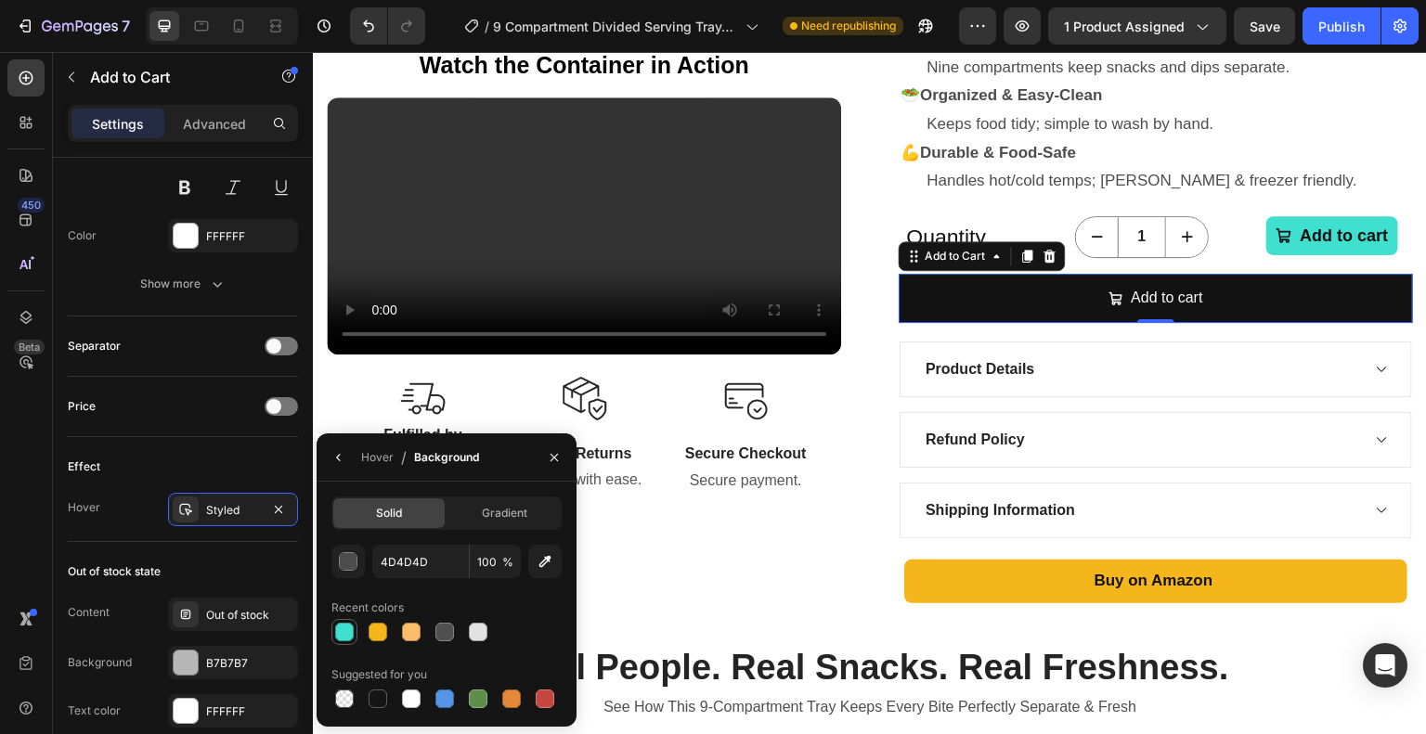
click at [347, 631] on div at bounding box center [344, 632] width 19 height 19
type input "40E0D0"
click at [343, 456] on icon "button" at bounding box center [338, 457] width 15 height 15
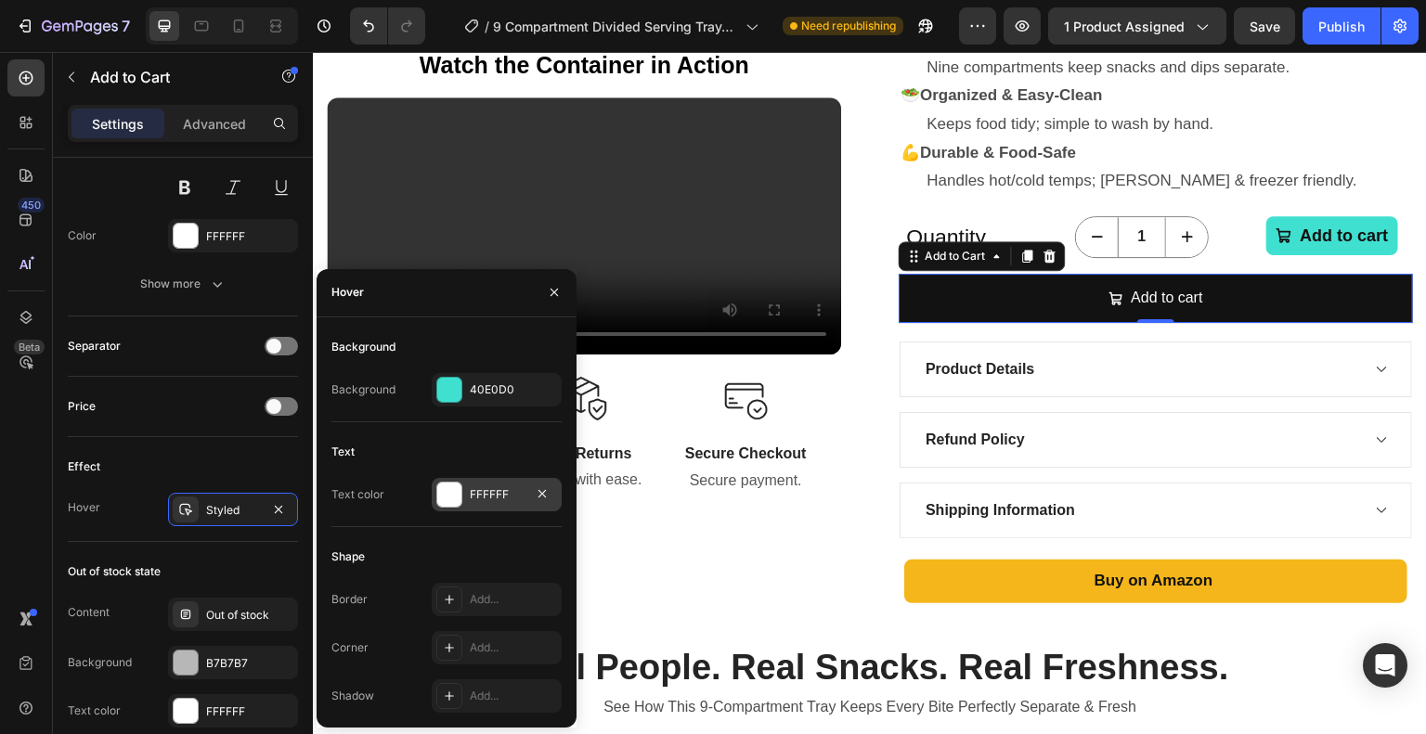
click at [464, 497] on div "FFFFFF" at bounding box center [497, 494] width 130 height 33
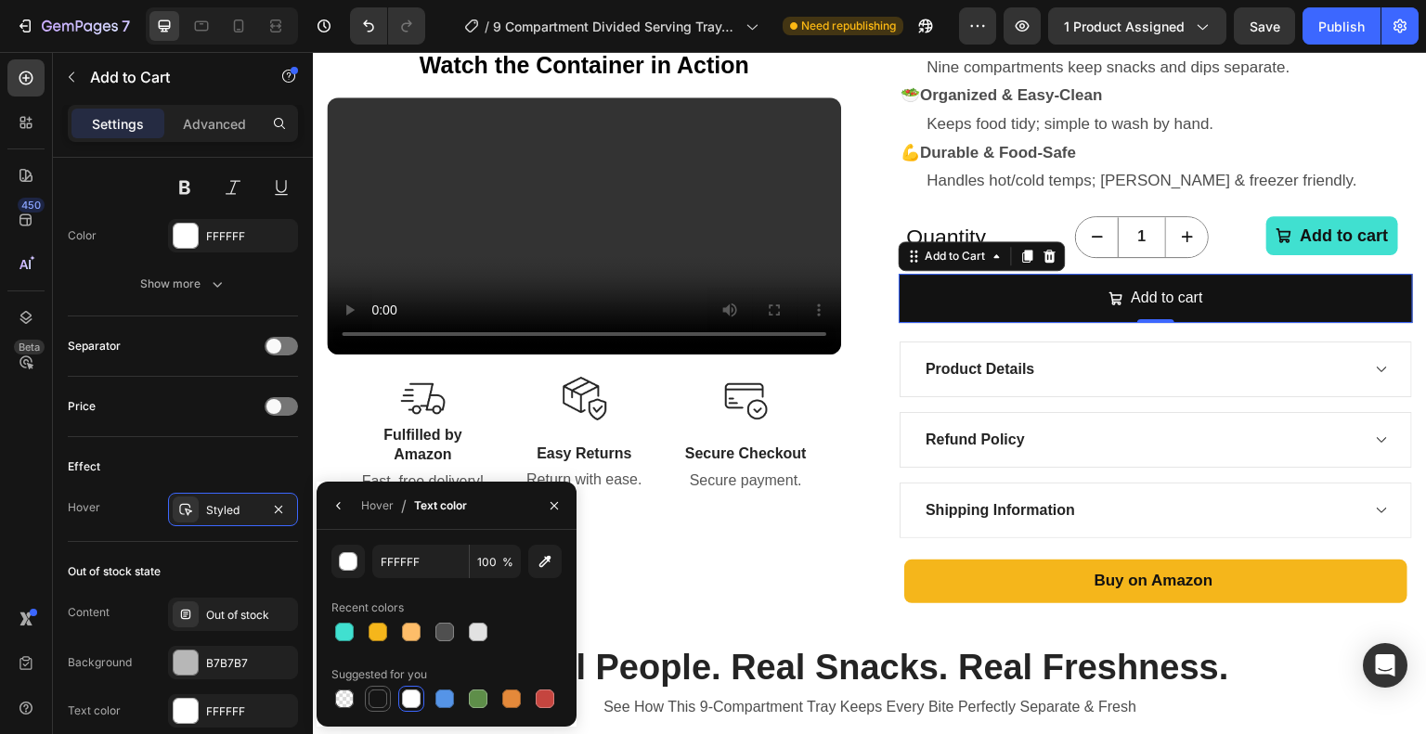
click at [376, 697] on div at bounding box center [377, 699] width 19 height 19
type input "151515"
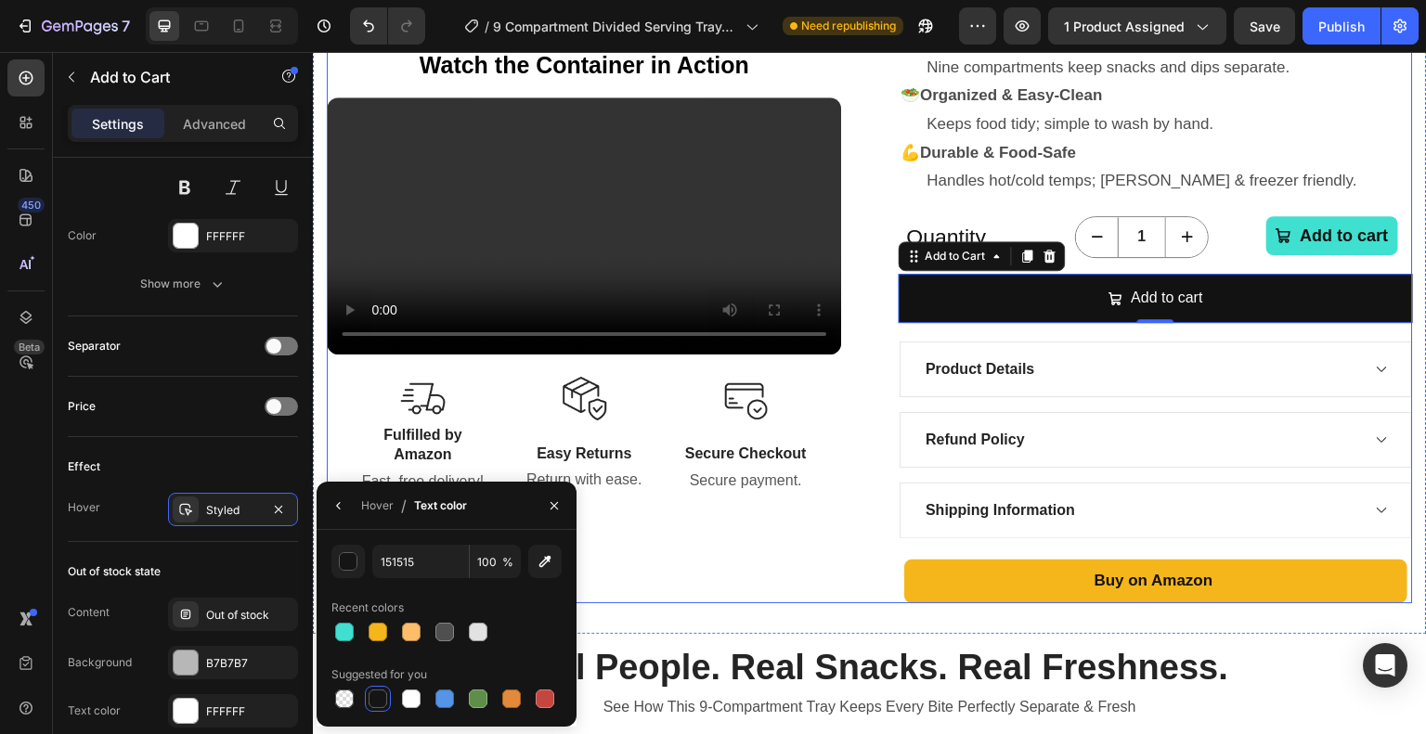
click at [855, 381] on div "Product Images Watch the Container in Action Text Block Your browser does not s…" at bounding box center [870, 111] width 1086 height 985
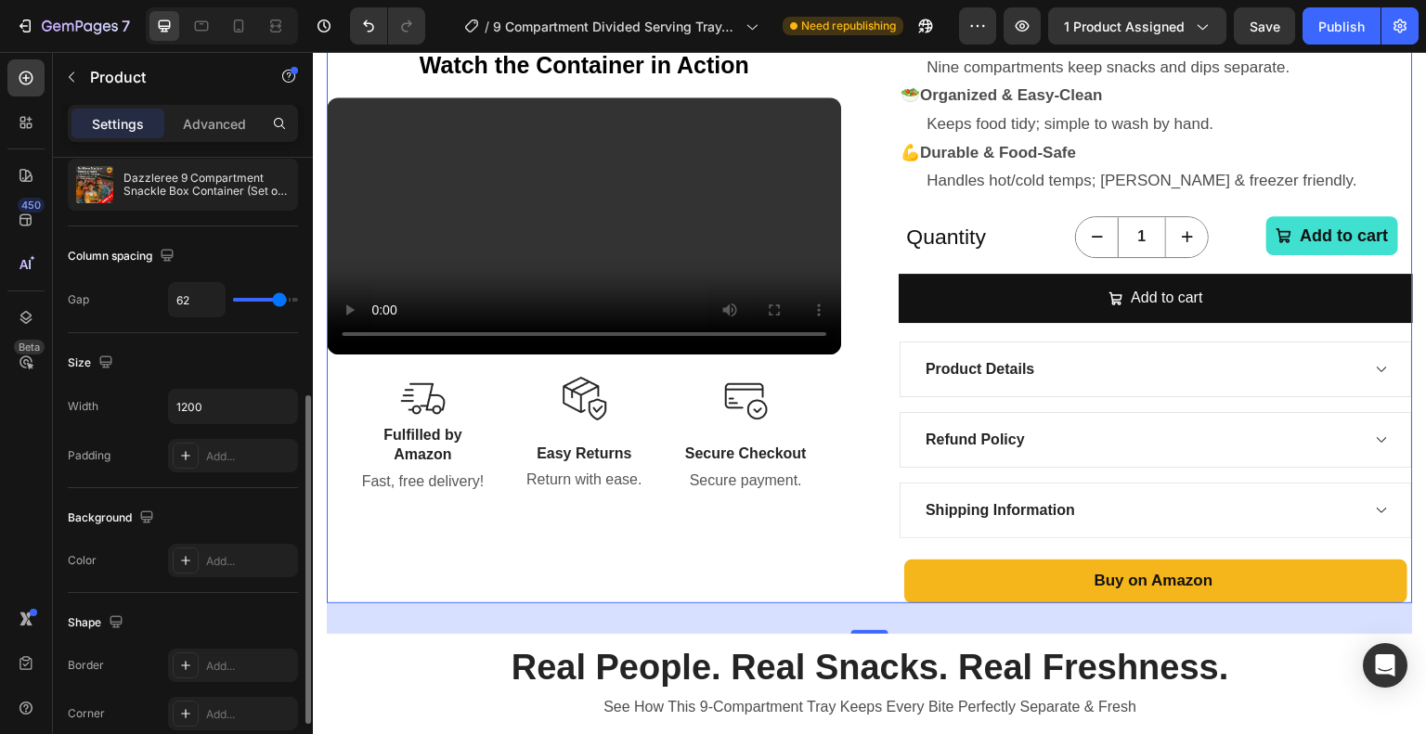
scroll to position [464, 0]
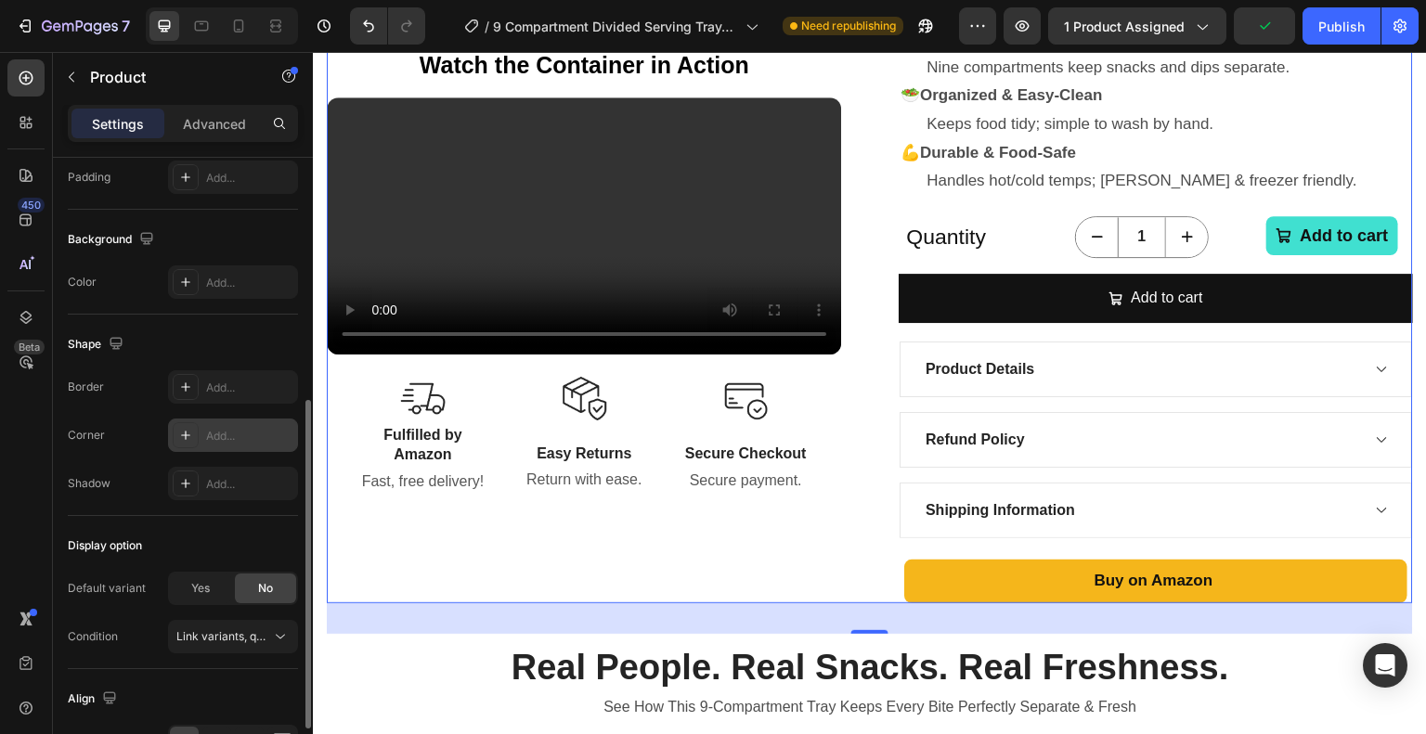
click at [243, 438] on div "Add..." at bounding box center [249, 436] width 87 height 17
click at [856, 416] on div "Product Images Watch the Container in Action Text Block Your browser does not s…" at bounding box center [870, 111] width 1086 height 985
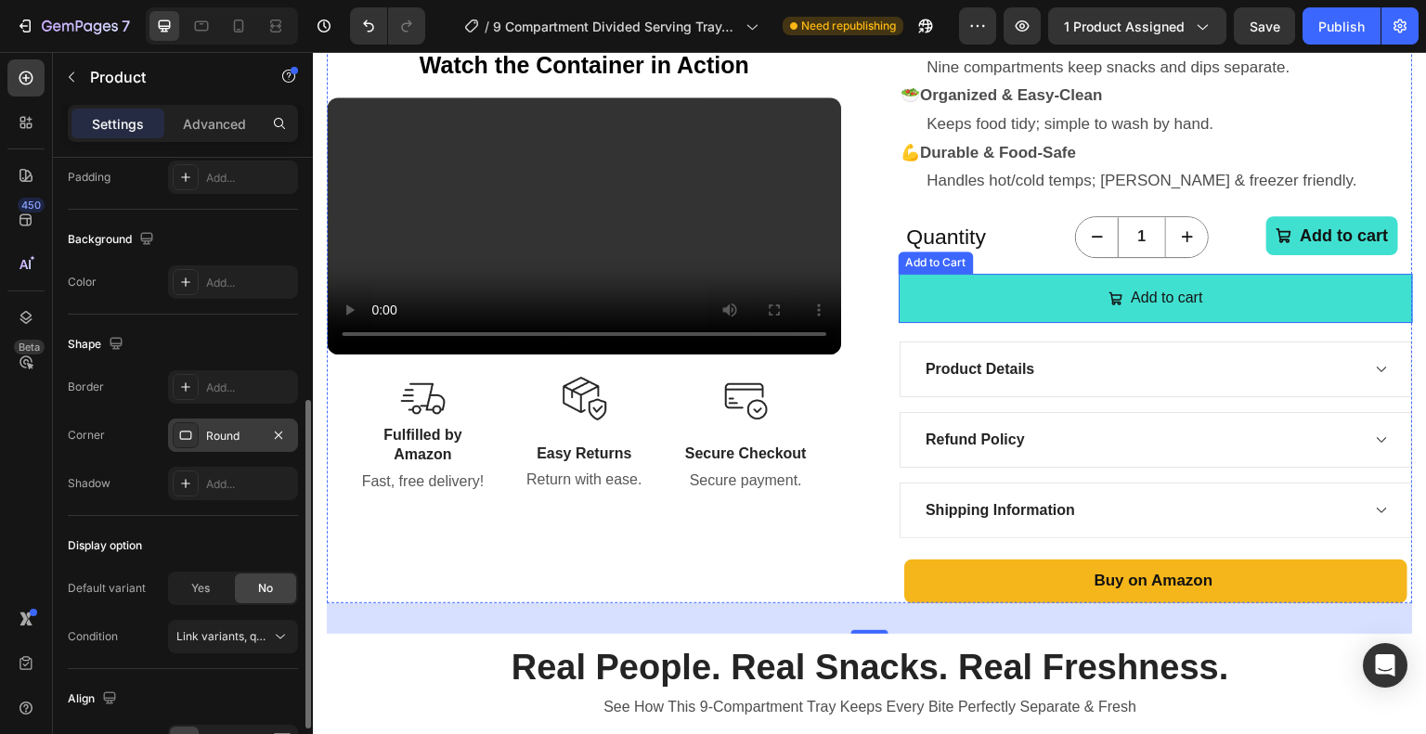
click at [914, 304] on button "Add to cart" at bounding box center [1156, 298] width 514 height 49
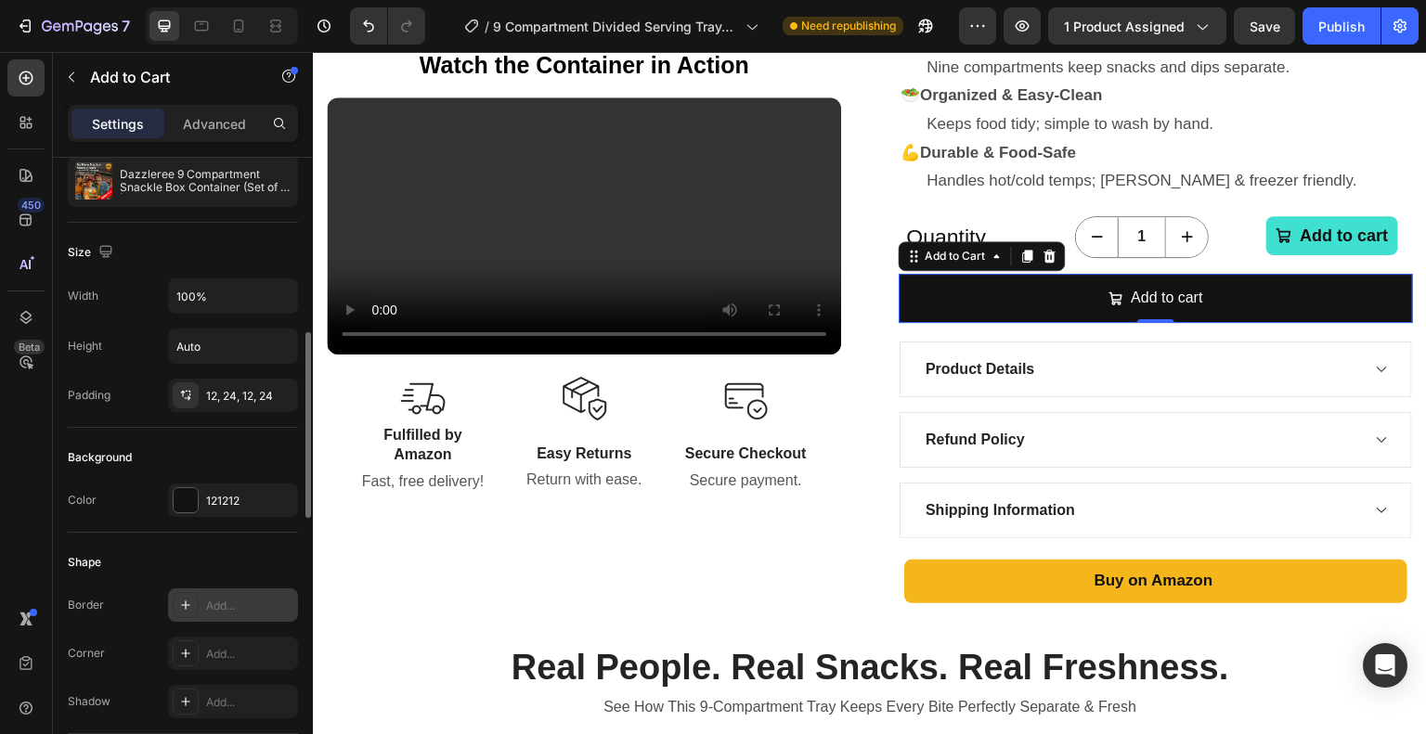
scroll to position [278, 0]
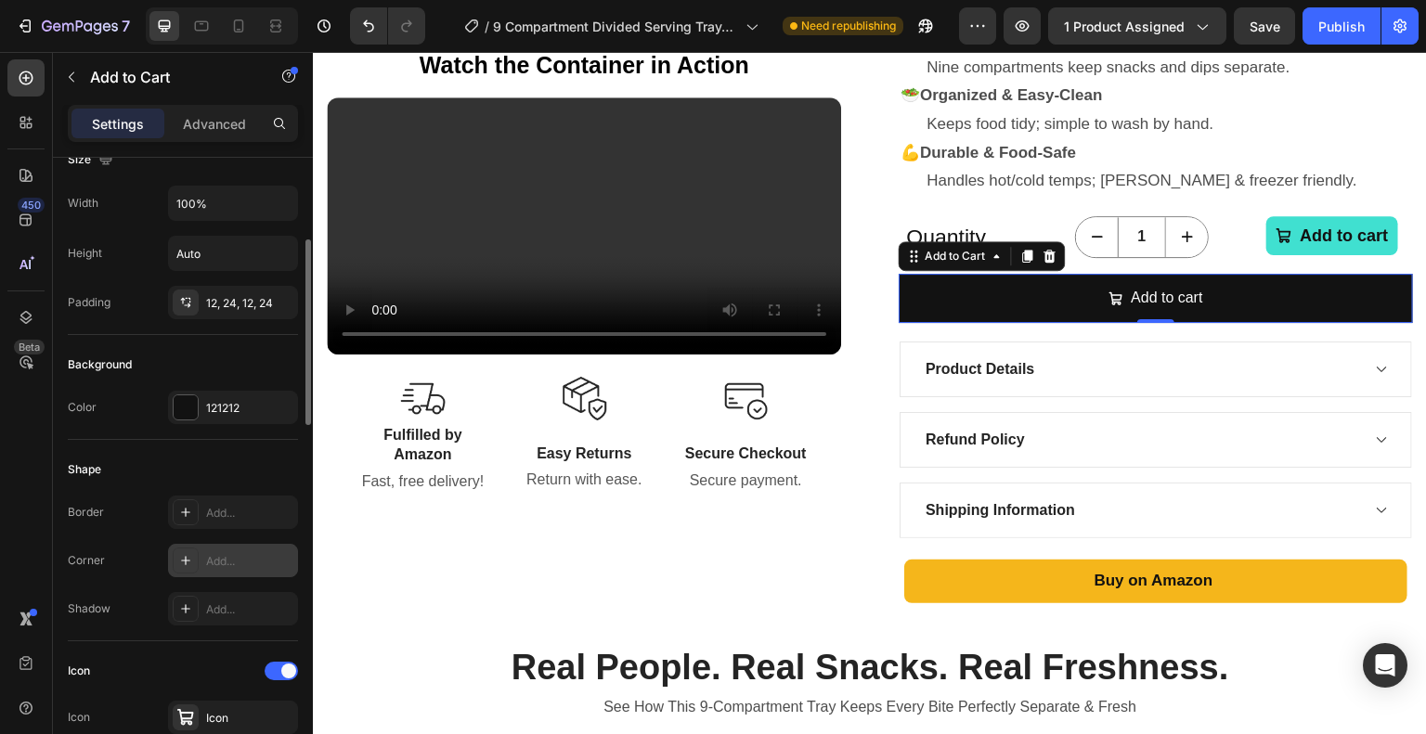
click at [236, 560] on div "Add..." at bounding box center [249, 561] width 87 height 17
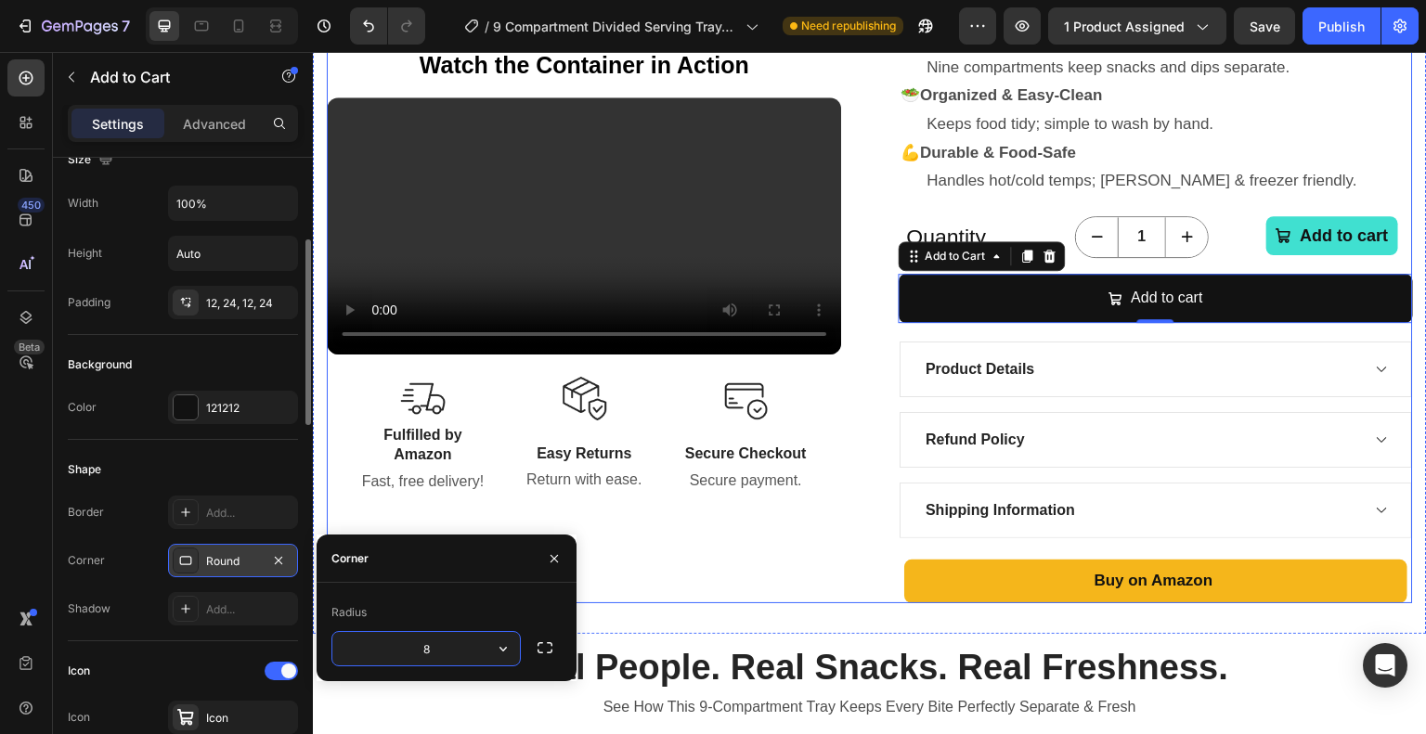
click at [848, 448] on div "Product Images Watch the Container in Action Text Block Your browser does not s…" at bounding box center [870, 111] width 1086 height 985
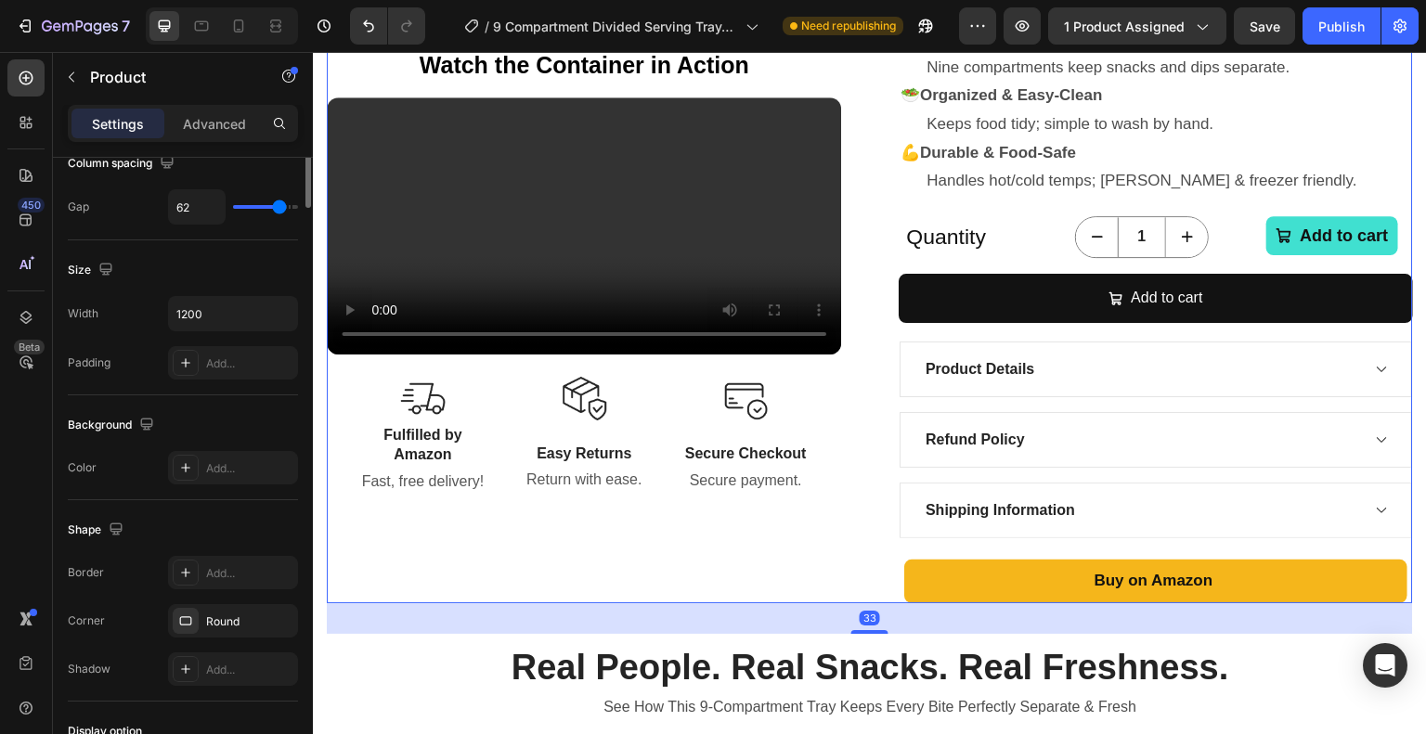
scroll to position [0, 0]
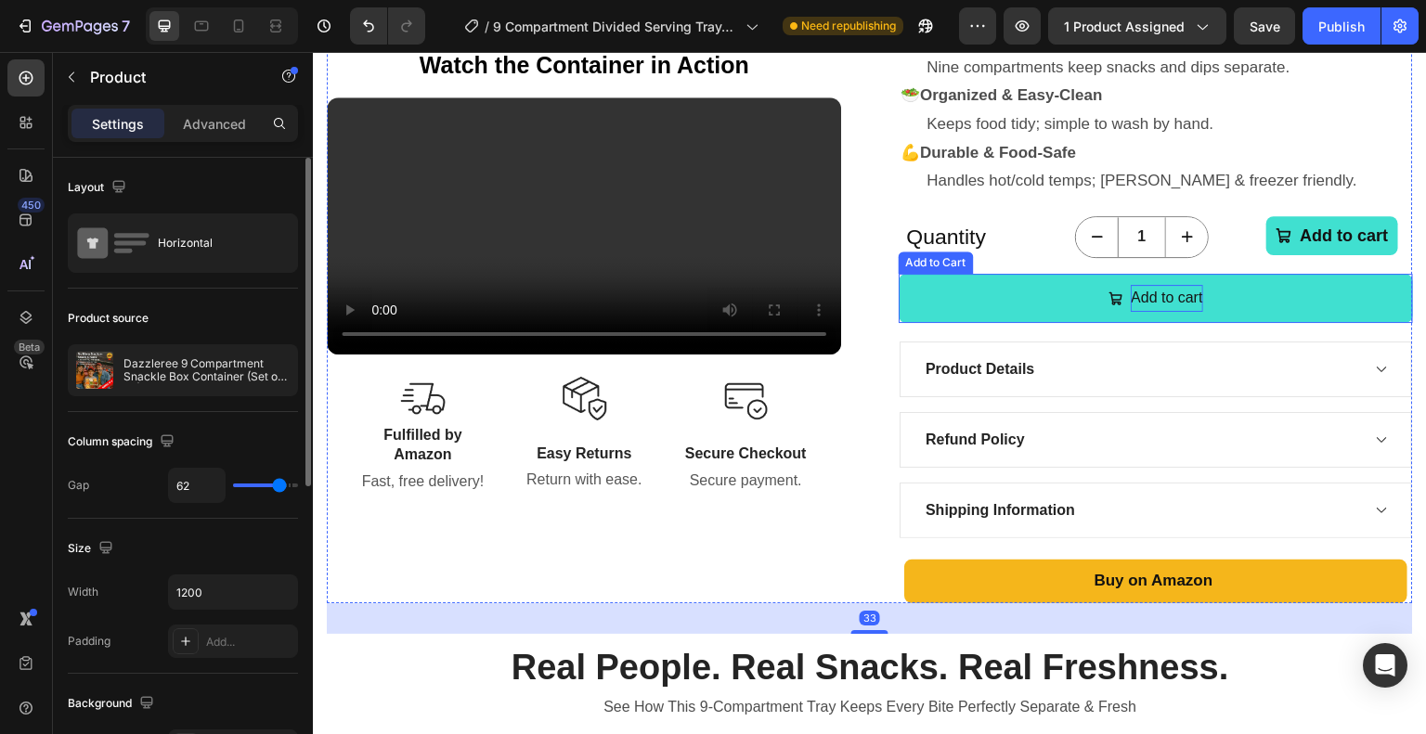
click at [1146, 296] on div "Add to cart" at bounding box center [1166, 298] width 71 height 27
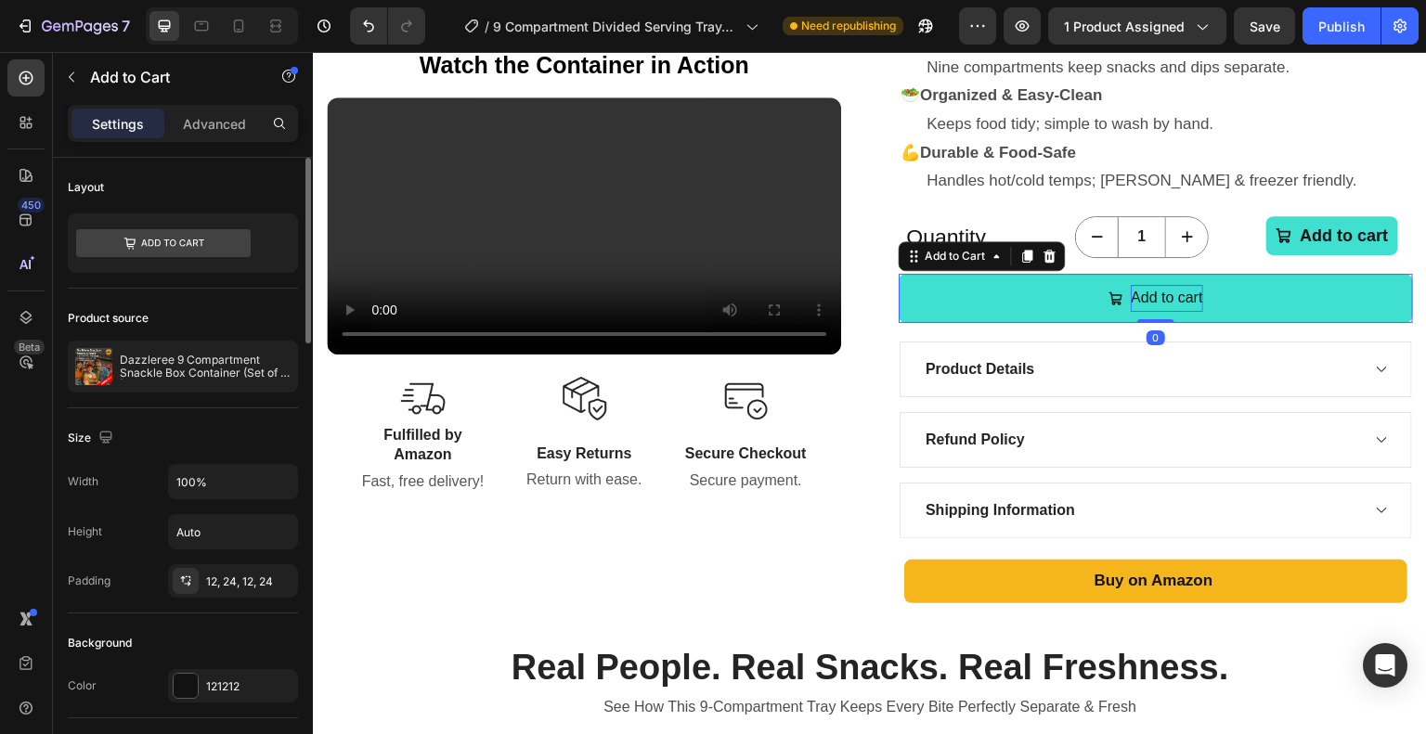
click at [1146, 296] on div "Add to cart" at bounding box center [1166, 298] width 71 height 27
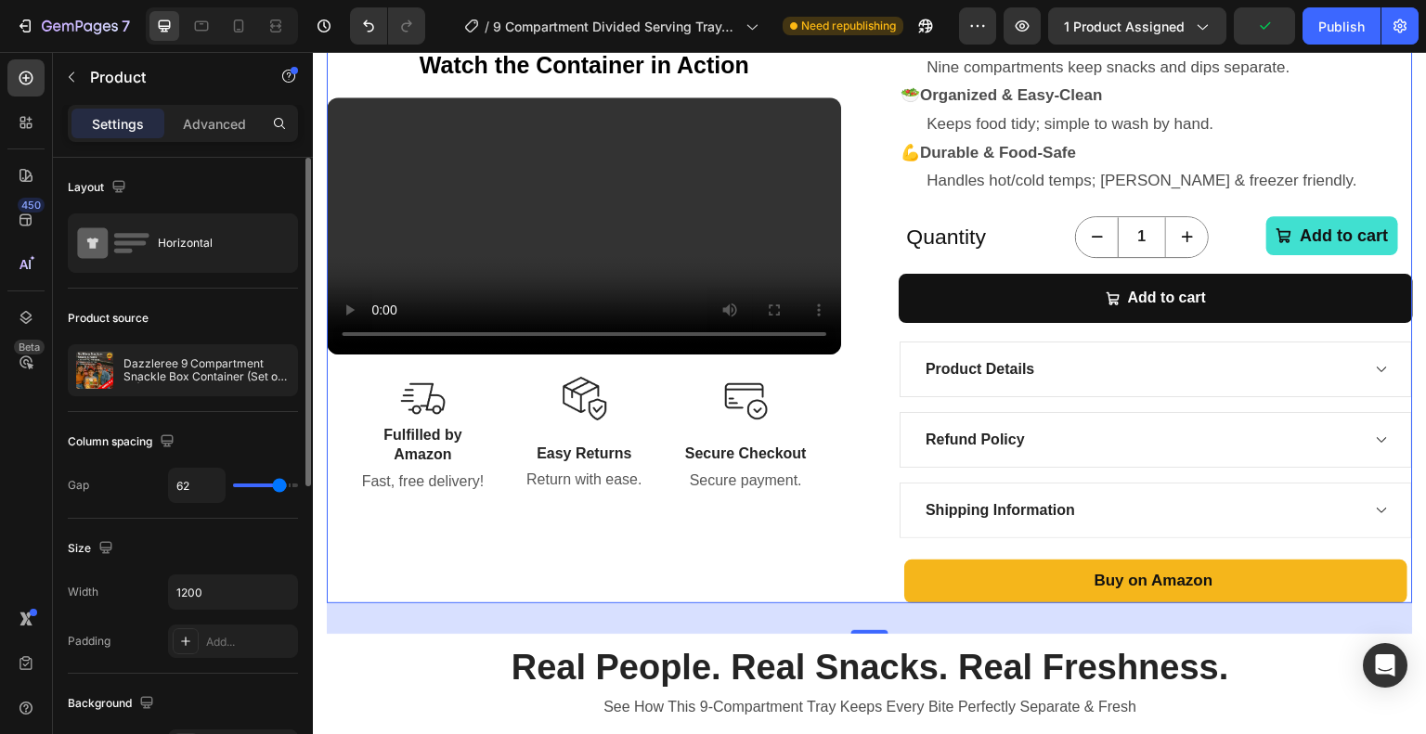
click at [875, 275] on div "Product Images Watch the Container in Action Text Block Your browser does not s…" at bounding box center [870, 111] width 1086 height 985
click at [65, 81] on icon "button" at bounding box center [71, 77] width 15 height 15
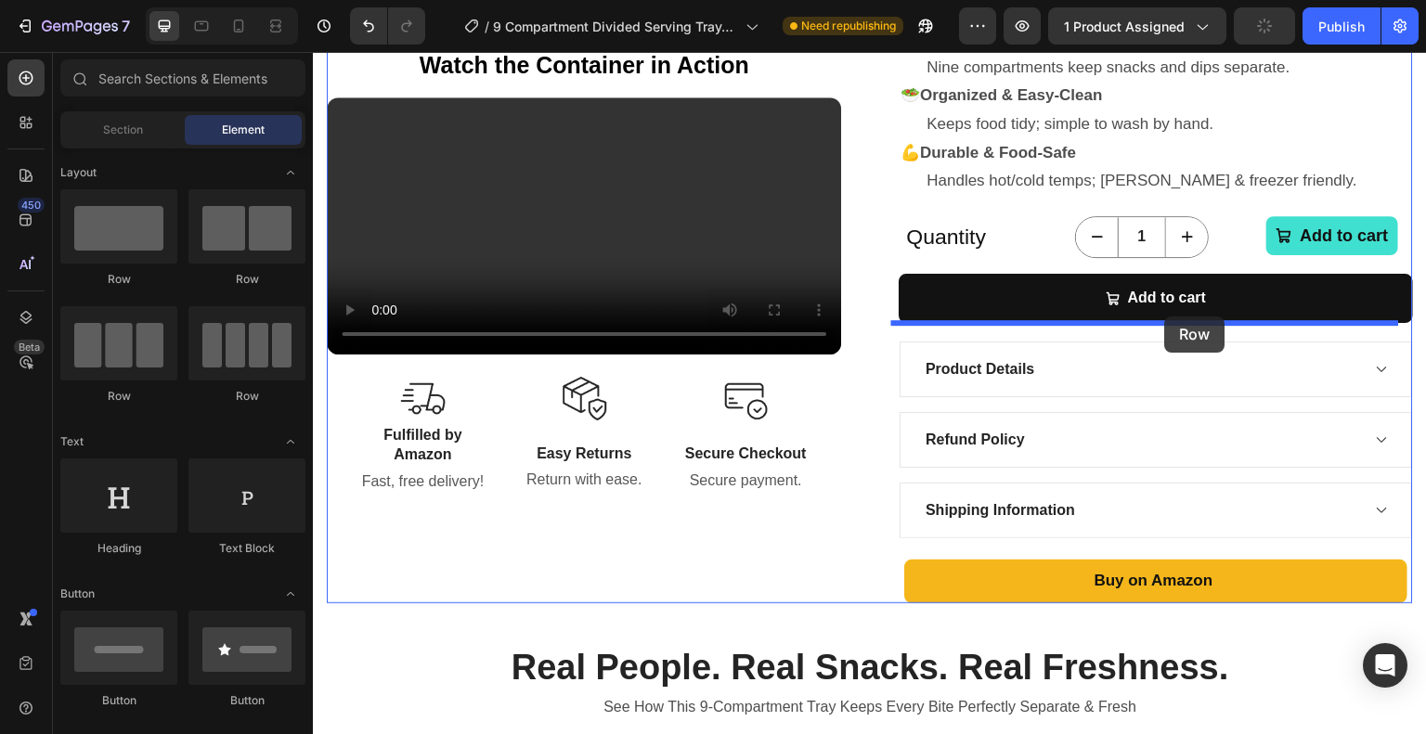
drag, startPoint x: 528, startPoint y: 278, endPoint x: 1165, endPoint y: 317, distance: 637.9
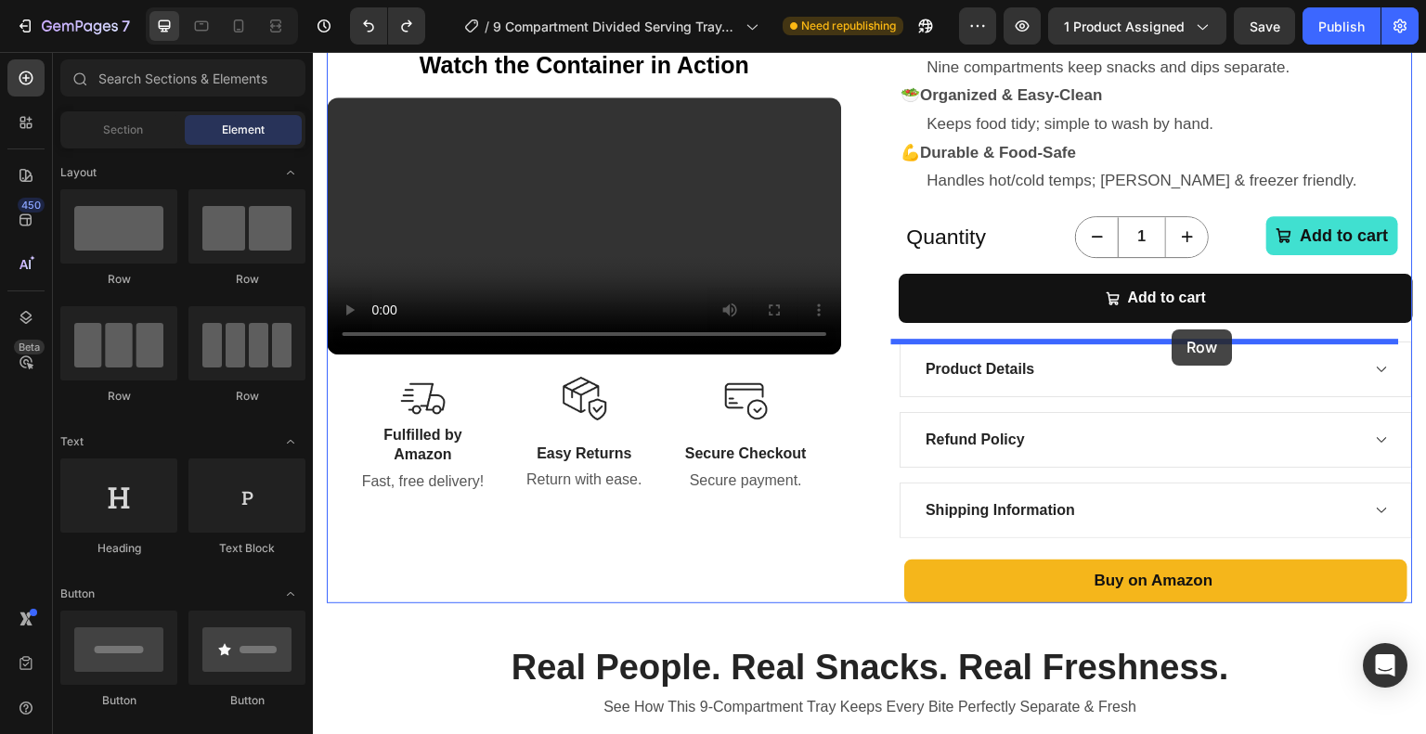
drag, startPoint x: 542, startPoint y: 292, endPoint x: 1172, endPoint y: 330, distance: 631.3
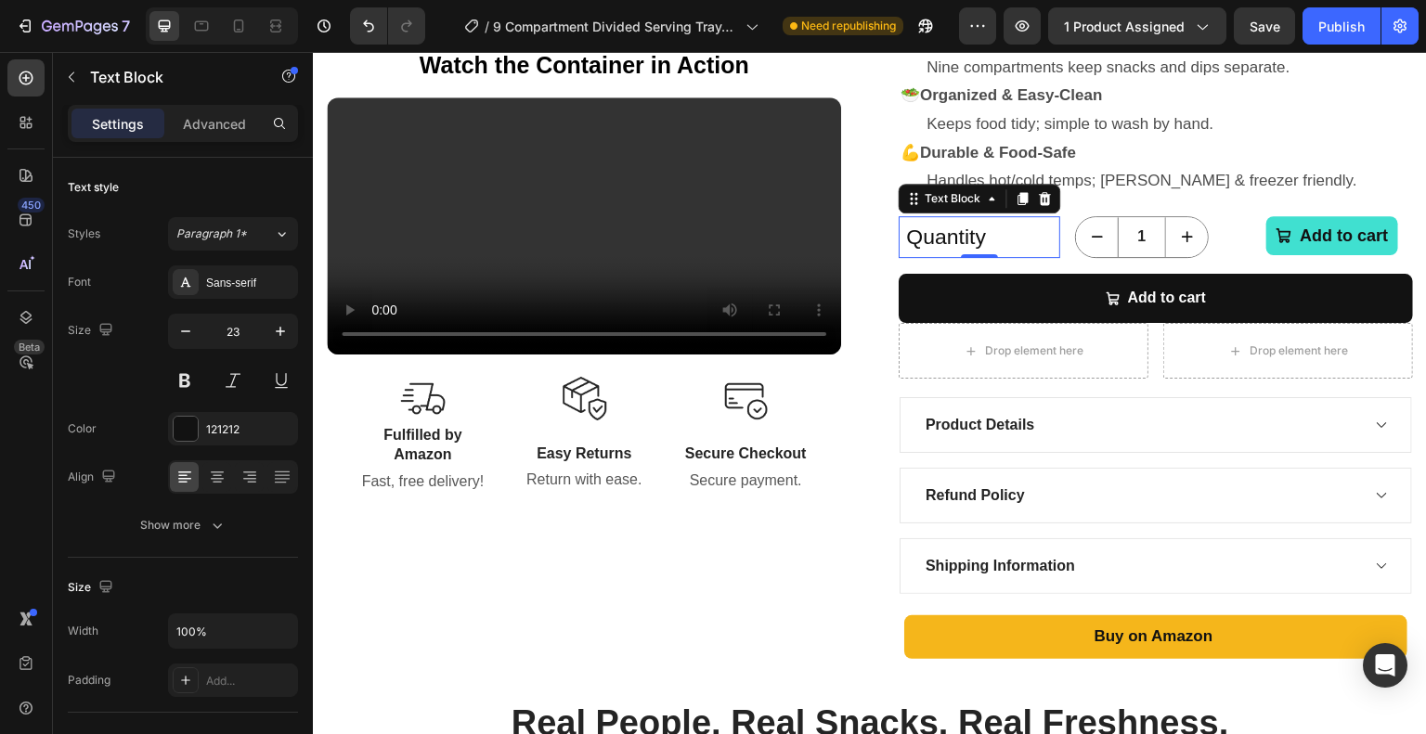
click at [945, 243] on p "Quantity" at bounding box center [979, 237] width 158 height 38
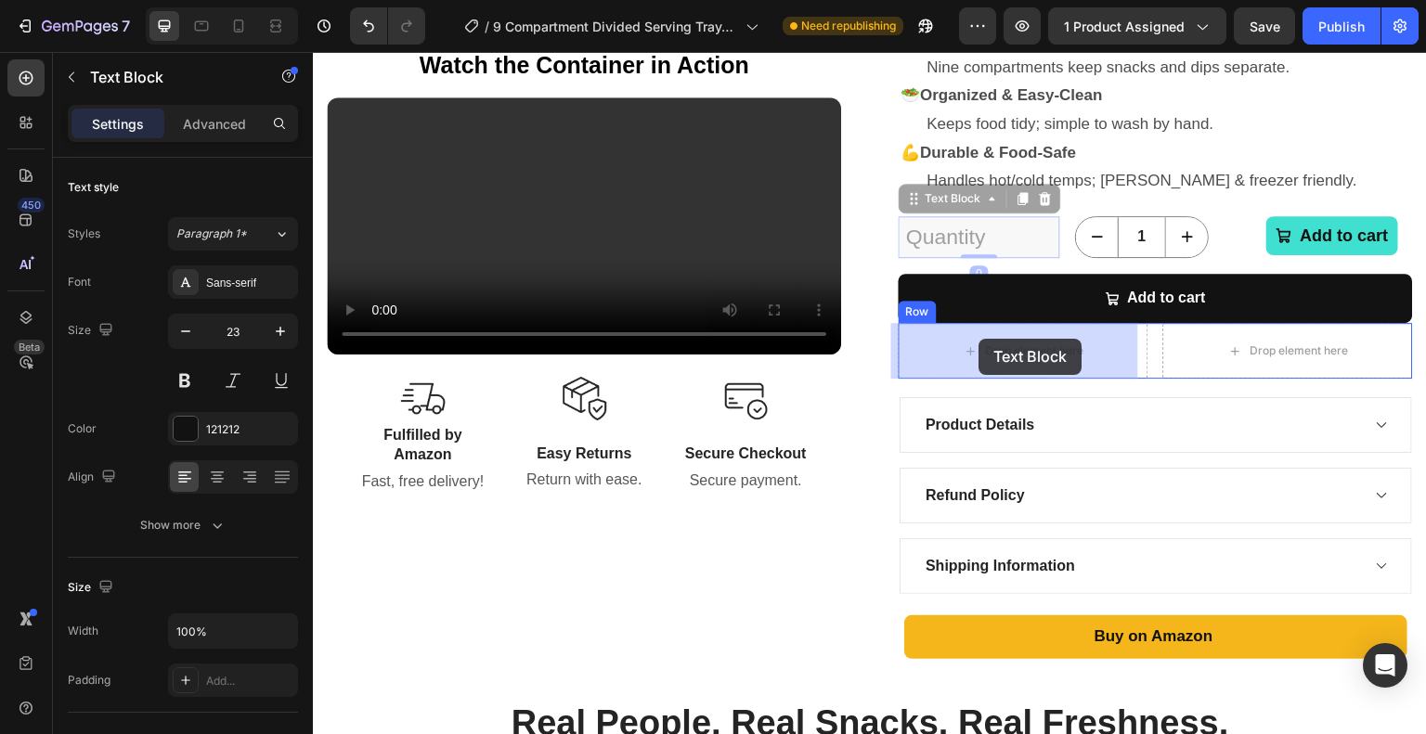
drag, startPoint x: 907, startPoint y: 203, endPoint x: 979, endPoint y: 339, distance: 153.6
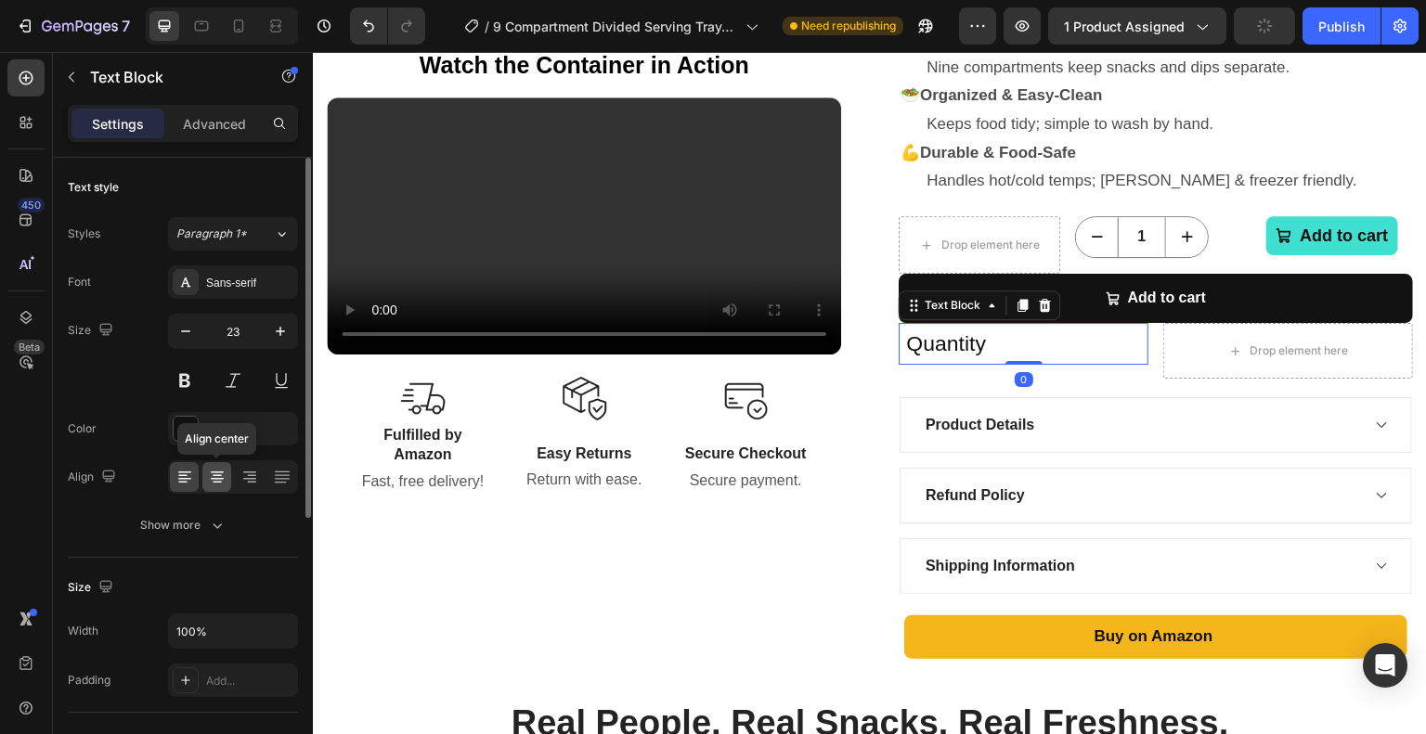
click at [226, 485] on div at bounding box center [216, 477] width 29 height 30
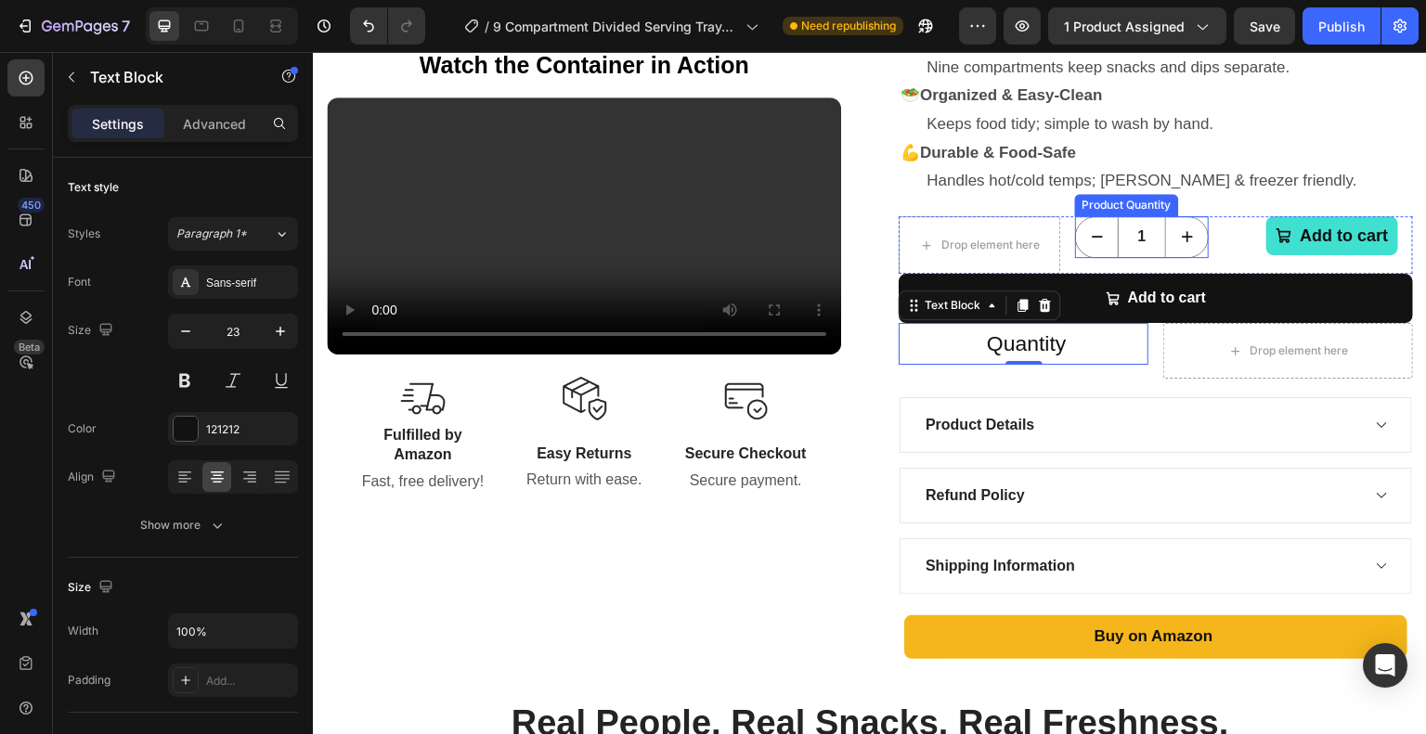
click at [1080, 226] on button "decrement" at bounding box center [1097, 237] width 42 height 40
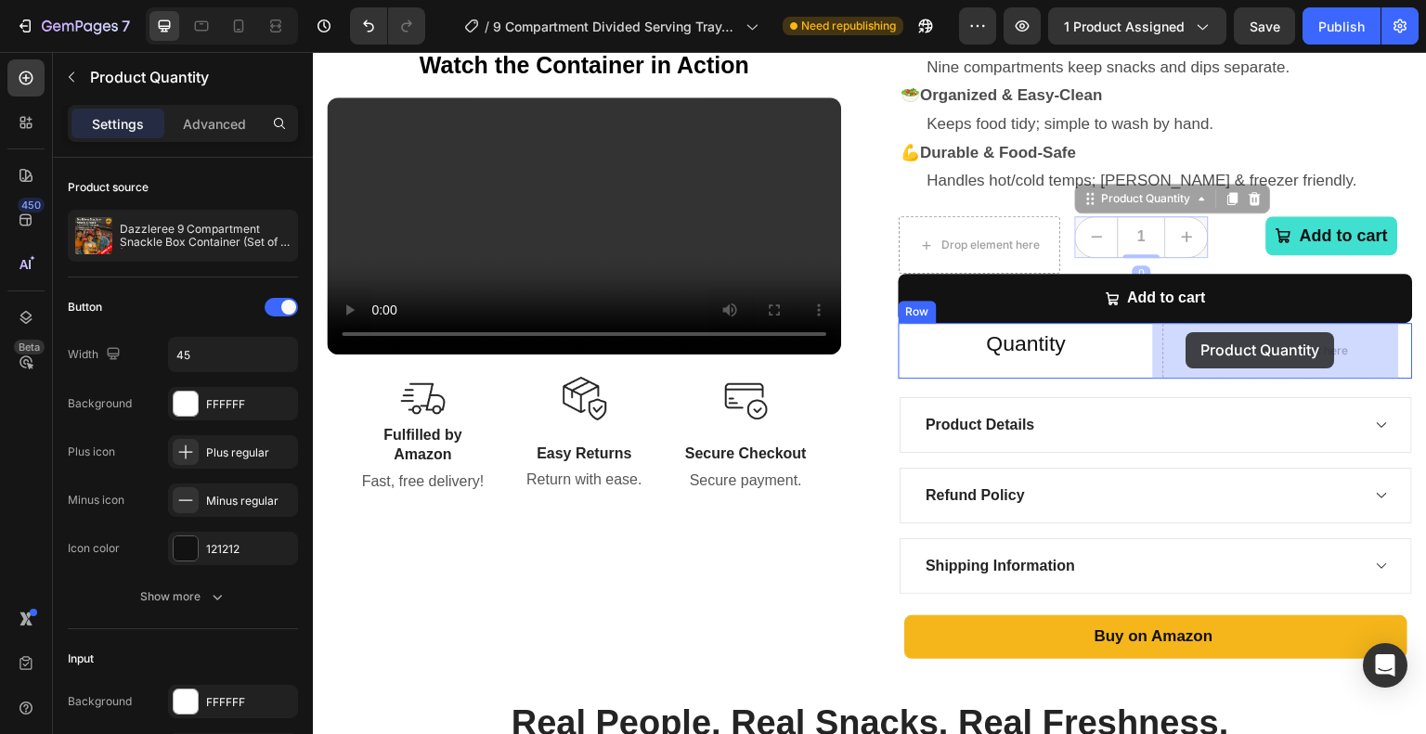
drag, startPoint x: 1078, startPoint y: 203, endPoint x: 1186, endPoint y: 332, distance: 168.6
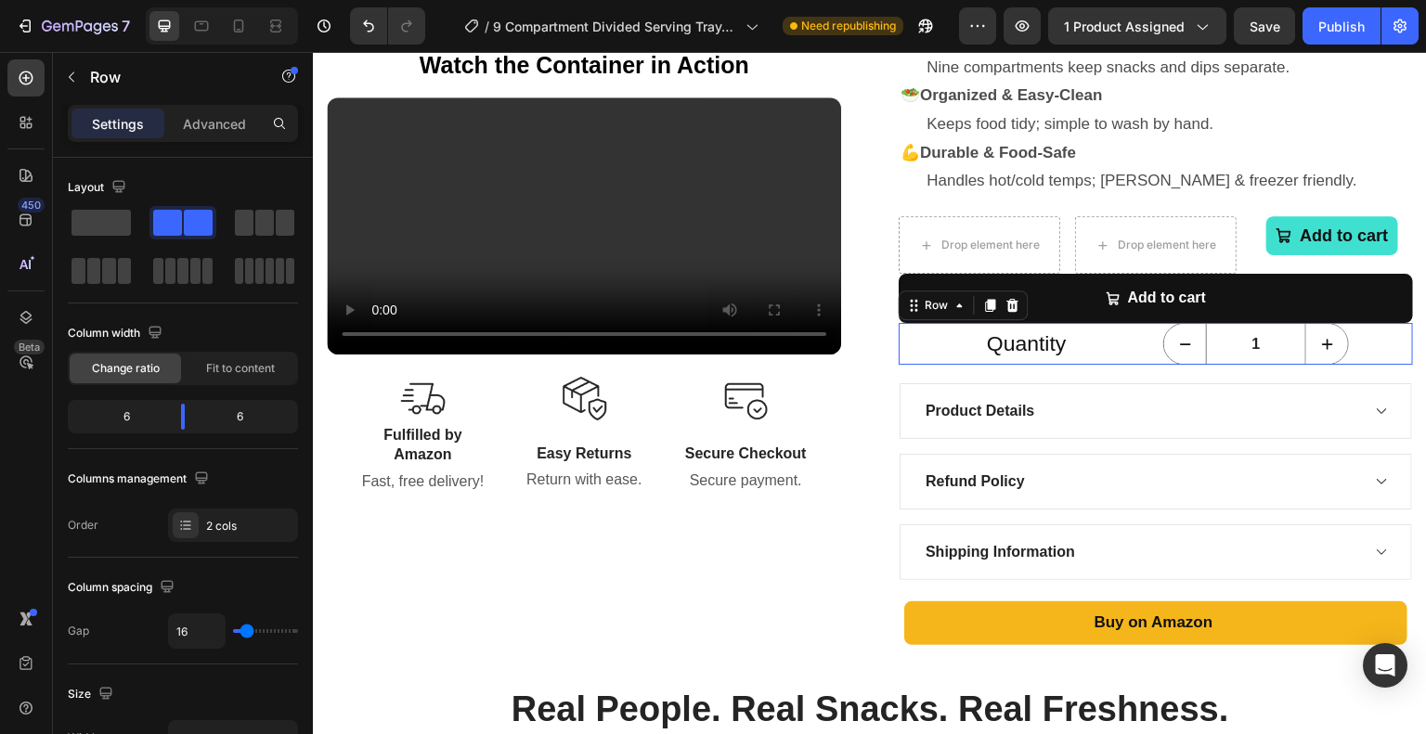
click at [1150, 363] on div "Quantity Text Block 1 Product Quantity Row 0" at bounding box center [1156, 344] width 514 height 42
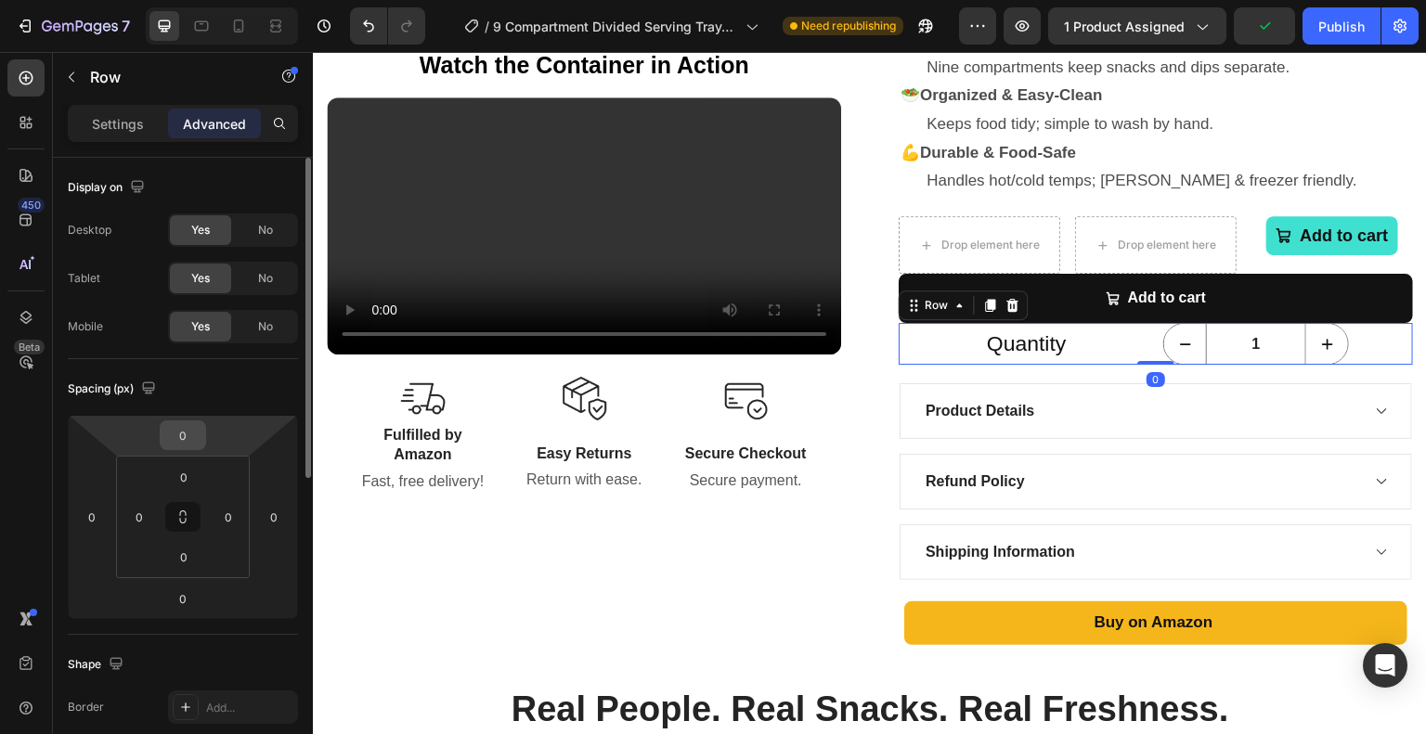
click at [183, 431] on input "0" at bounding box center [182, 435] width 37 height 28
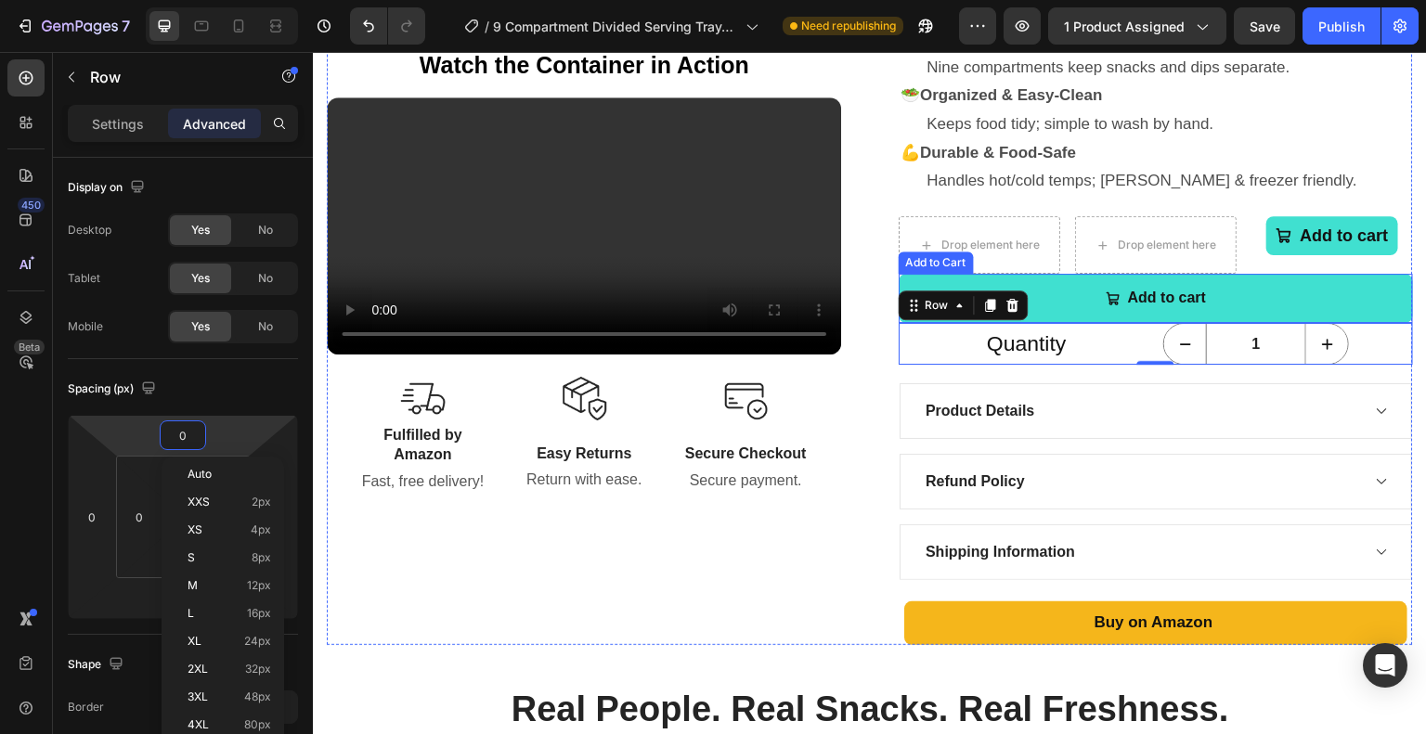
click at [1057, 304] on button "Add to cart" at bounding box center [1156, 298] width 514 height 49
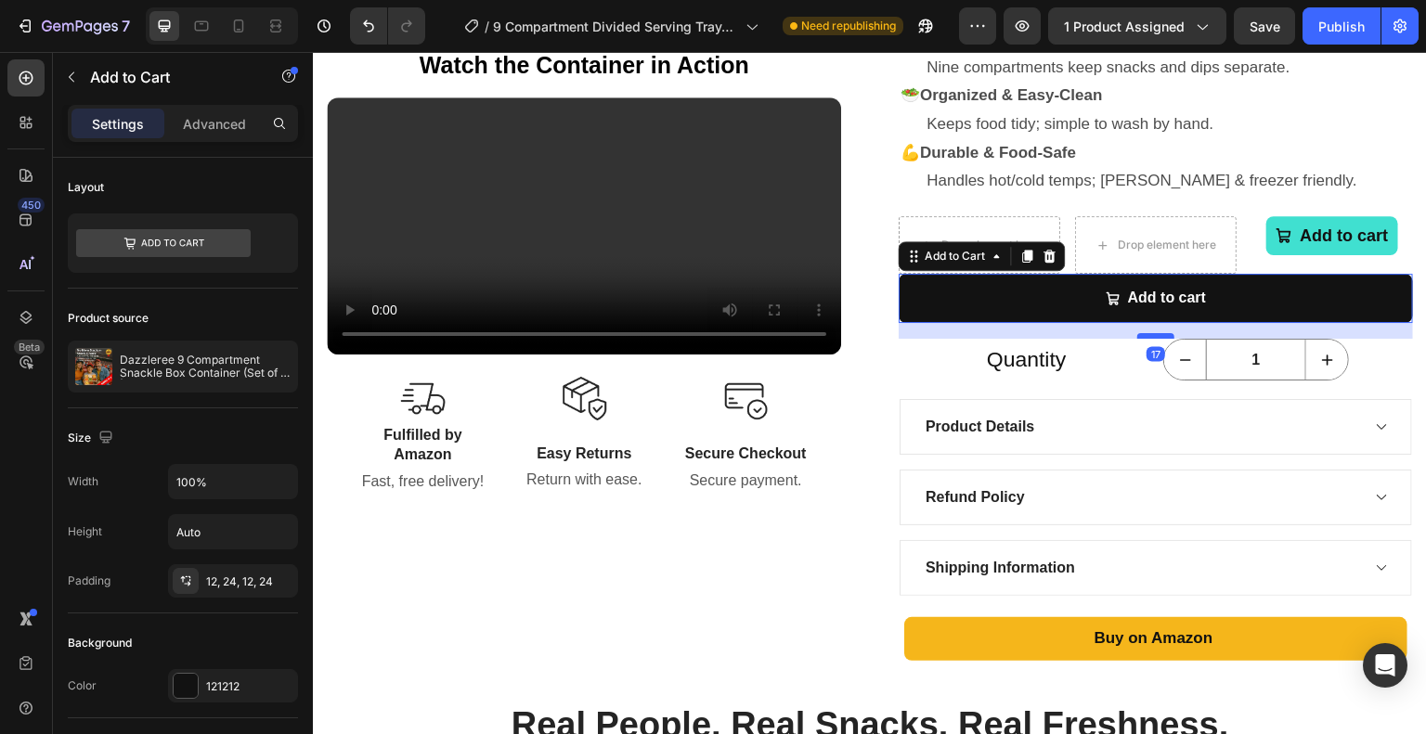
drag, startPoint x: 1141, startPoint y: 318, endPoint x: 1143, endPoint y: 334, distance: 15.9
click at [1143, 334] on div at bounding box center [1155, 336] width 37 height 6
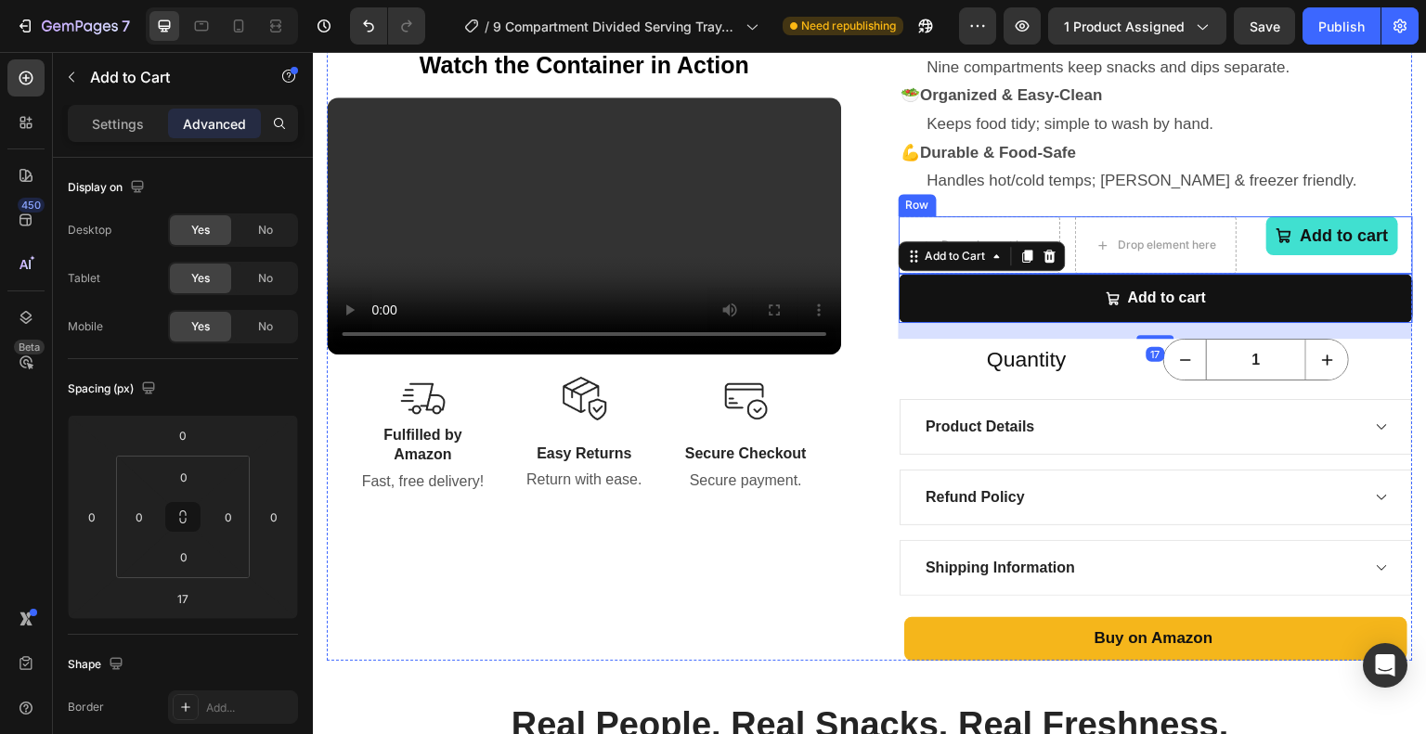
click at [1251, 255] on div "Add to cart Add to Cart" at bounding box center [1332, 245] width 162 height 58
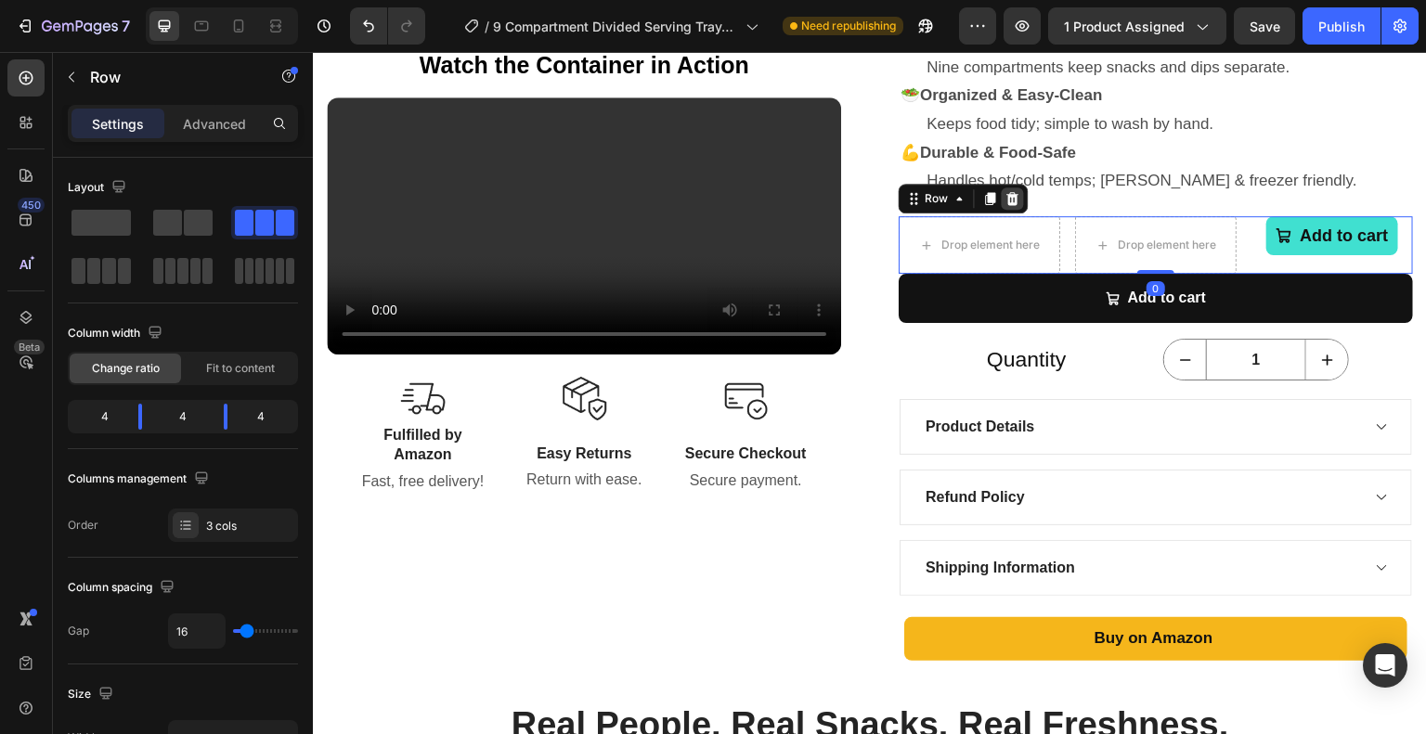
click at [1009, 200] on icon at bounding box center [1013, 198] width 12 height 13
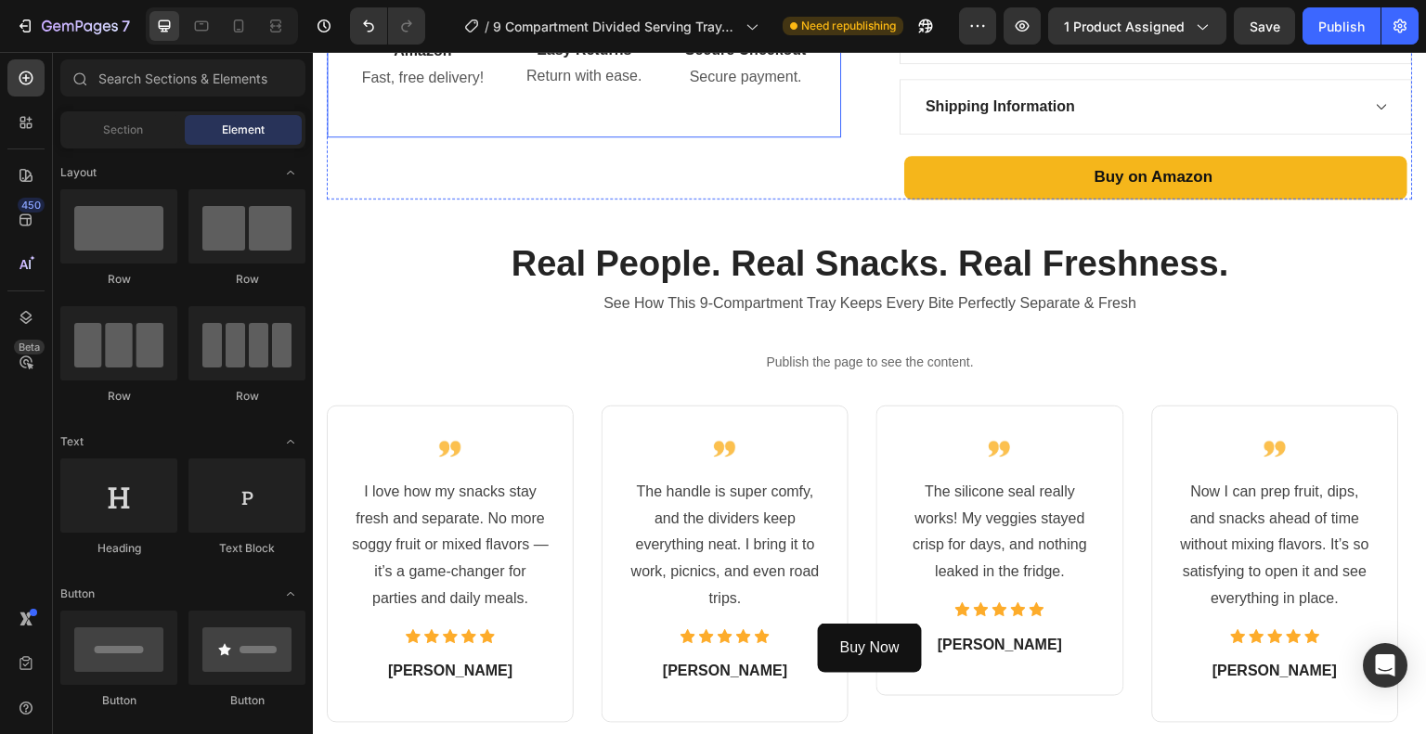
scroll to position [1114, 0]
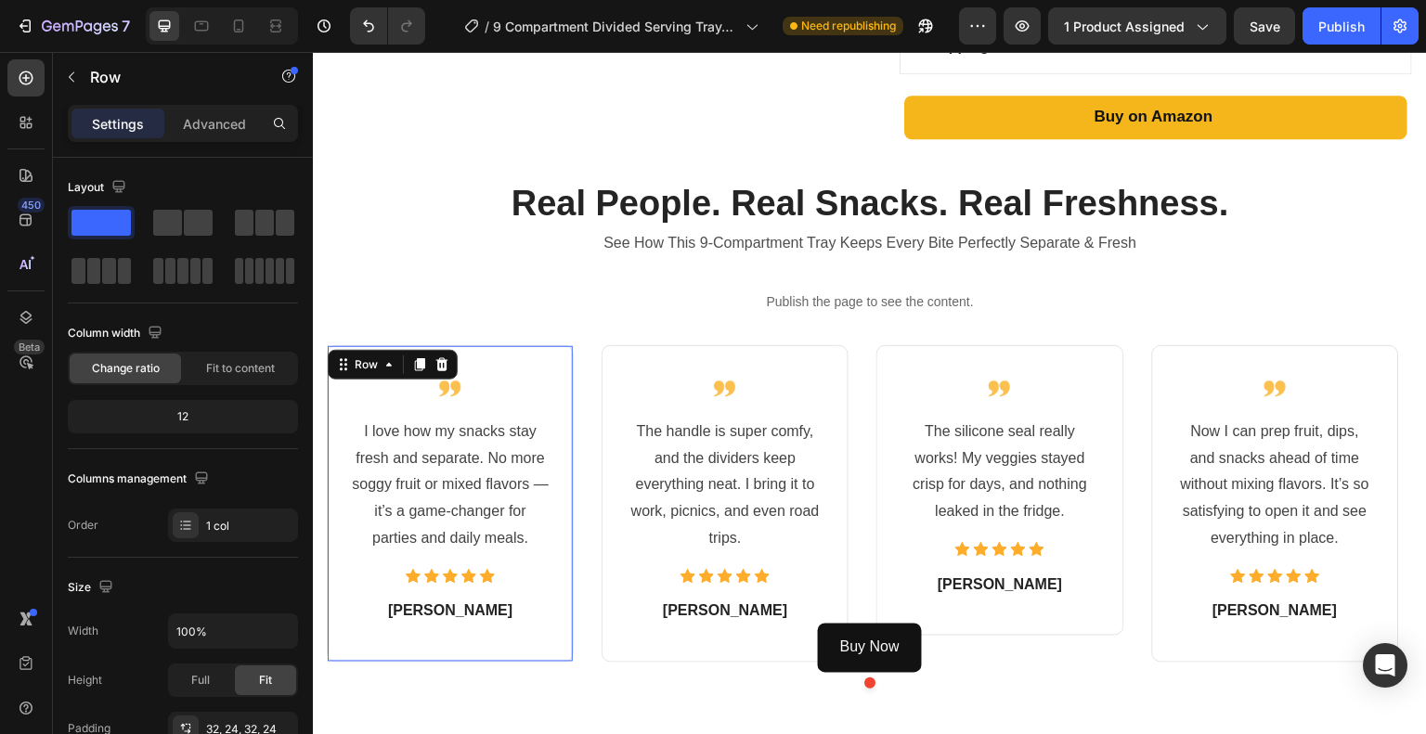
click at [553, 394] on div "Image I love how my snacks stay fresh and separate. No more soggy fruit or mixe…" at bounding box center [450, 503] width 247 height 317
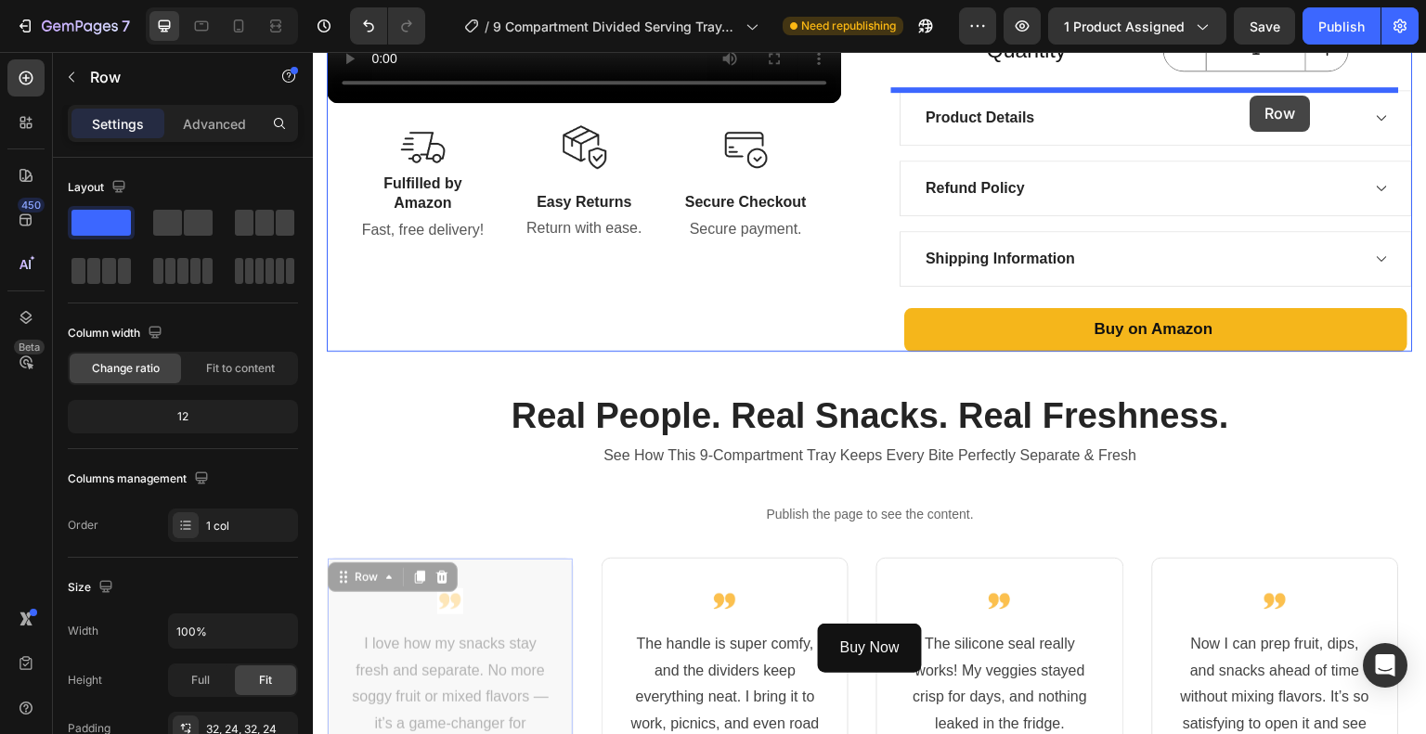
scroll to position [865, 0]
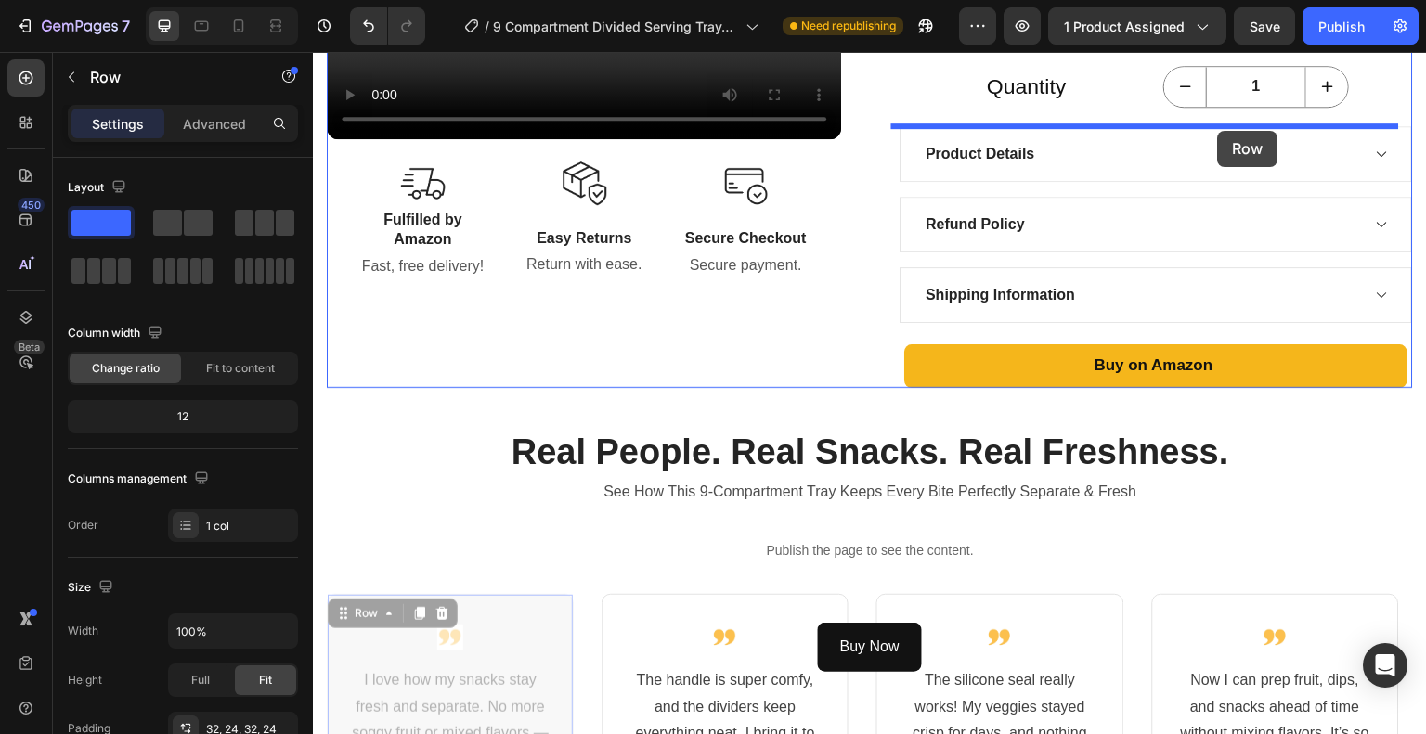
drag, startPoint x: 349, startPoint y: 369, endPoint x: 1218, endPoint y: 131, distance: 901.0
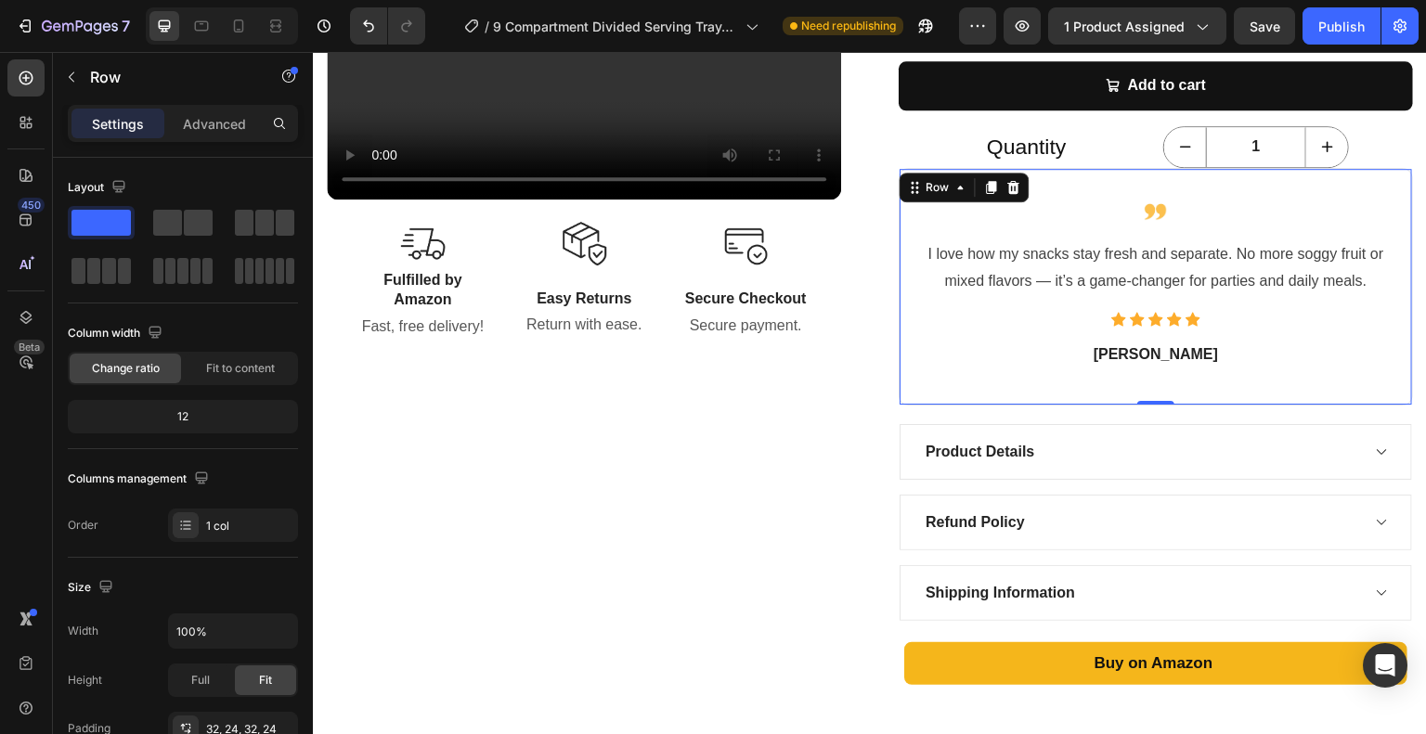
scroll to position [772, 0]
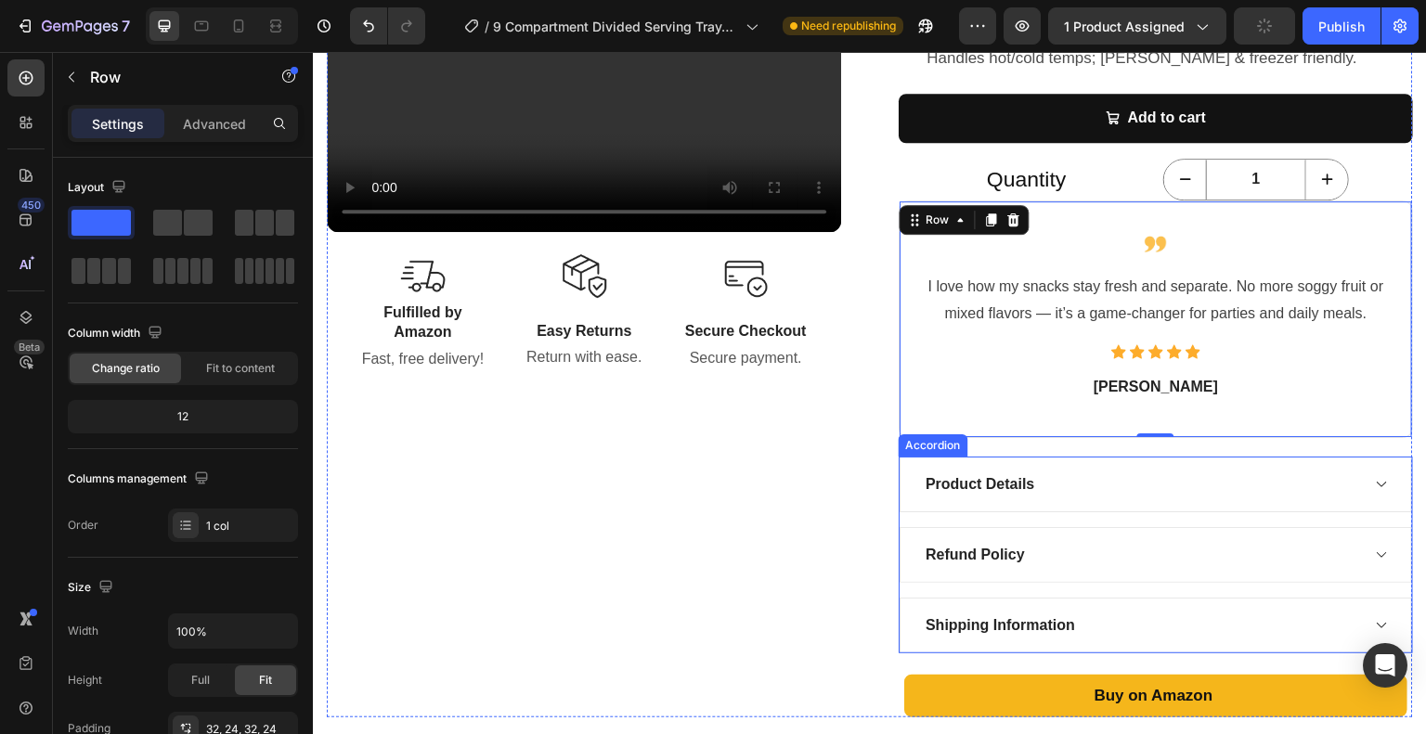
click at [904, 472] on div "Product Details" at bounding box center [1155, 485] width 512 height 56
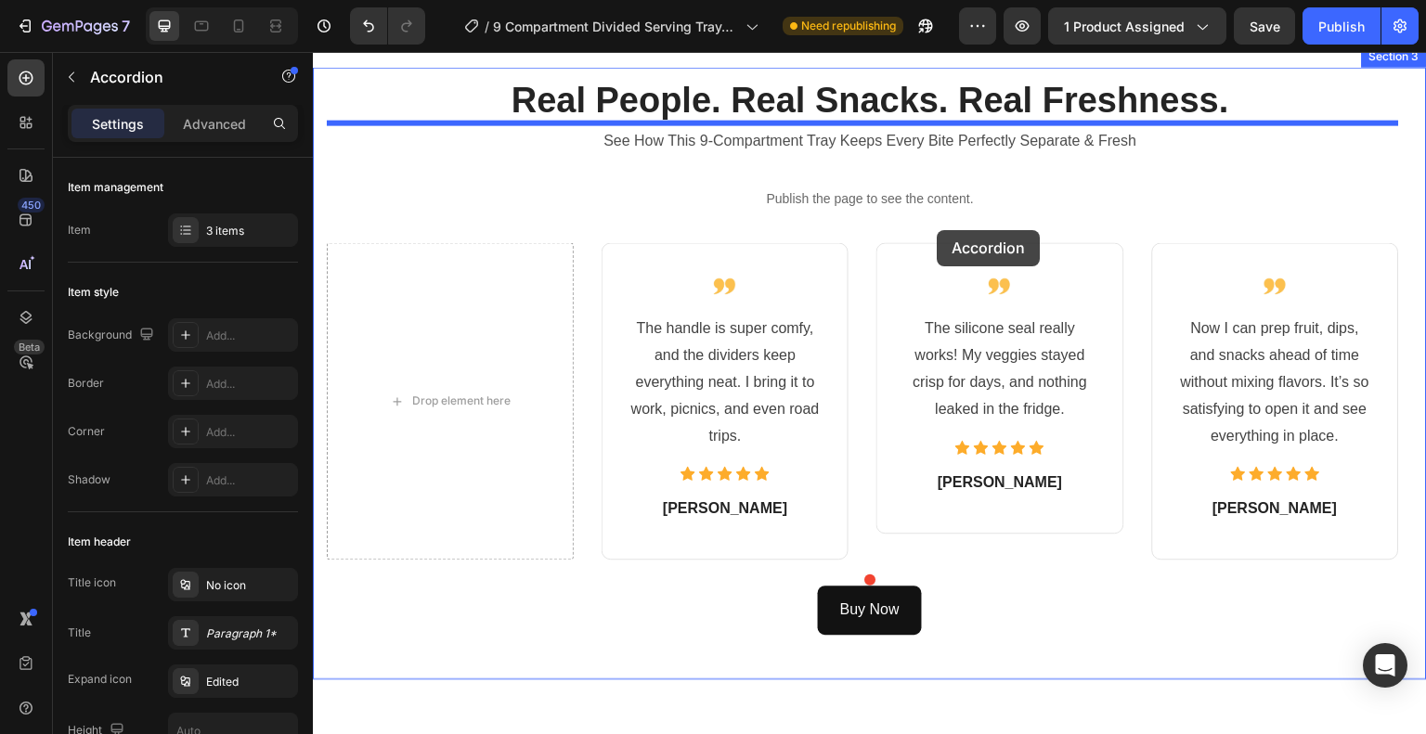
scroll to position [1275, 0]
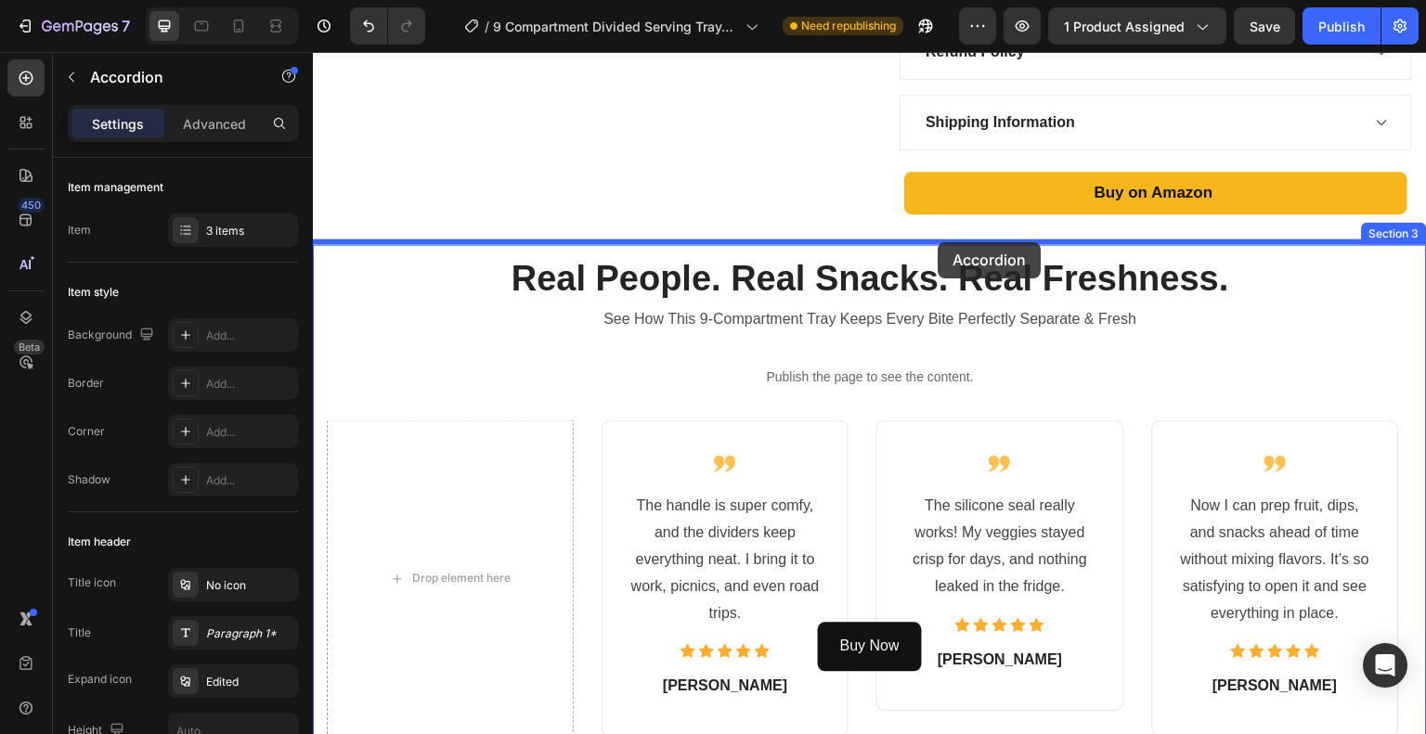
drag, startPoint x: 905, startPoint y: 441, endPoint x: 938, endPoint y: 246, distance: 197.8
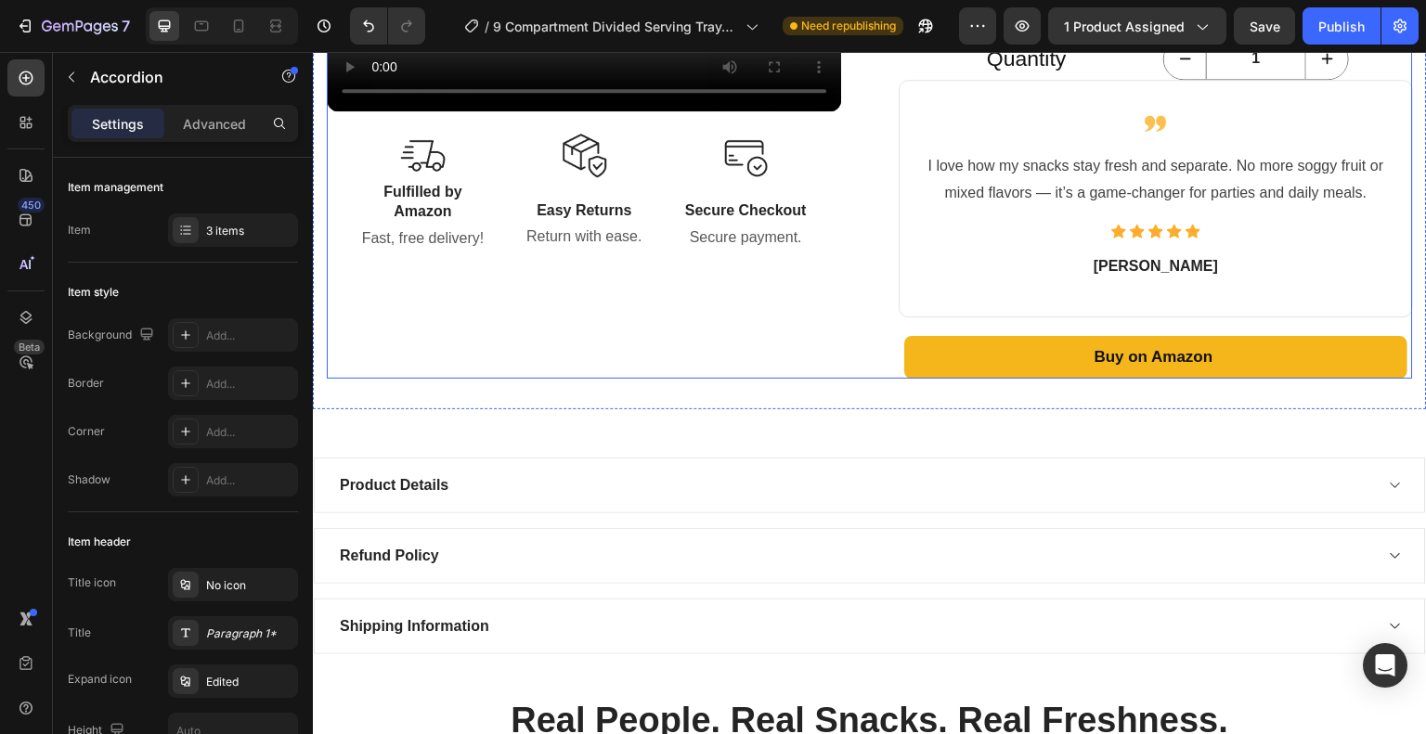
scroll to position [865, 0]
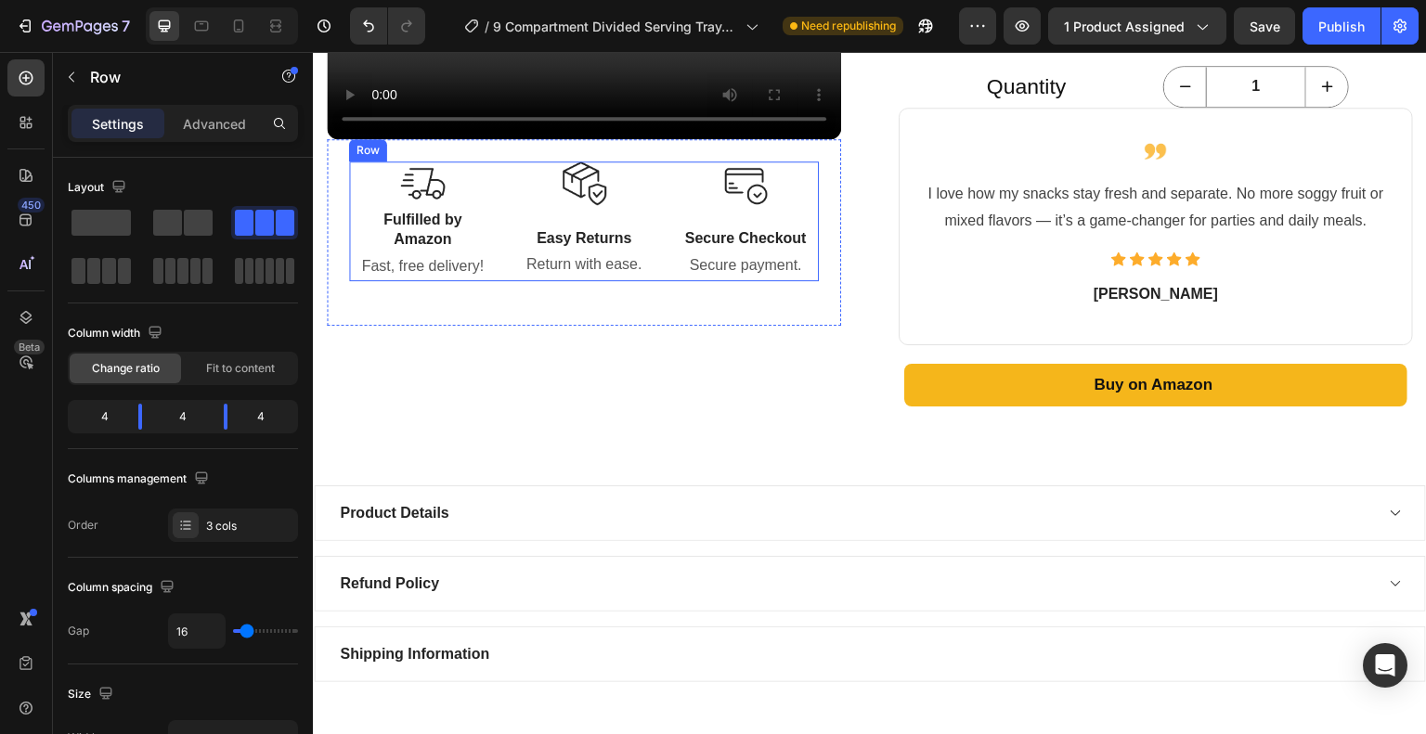
click at [495, 231] on div "Image Fulfilled by Amazon Text Block Fast, free delivery! Text block Image Easy…" at bounding box center [584, 222] width 470 height 120
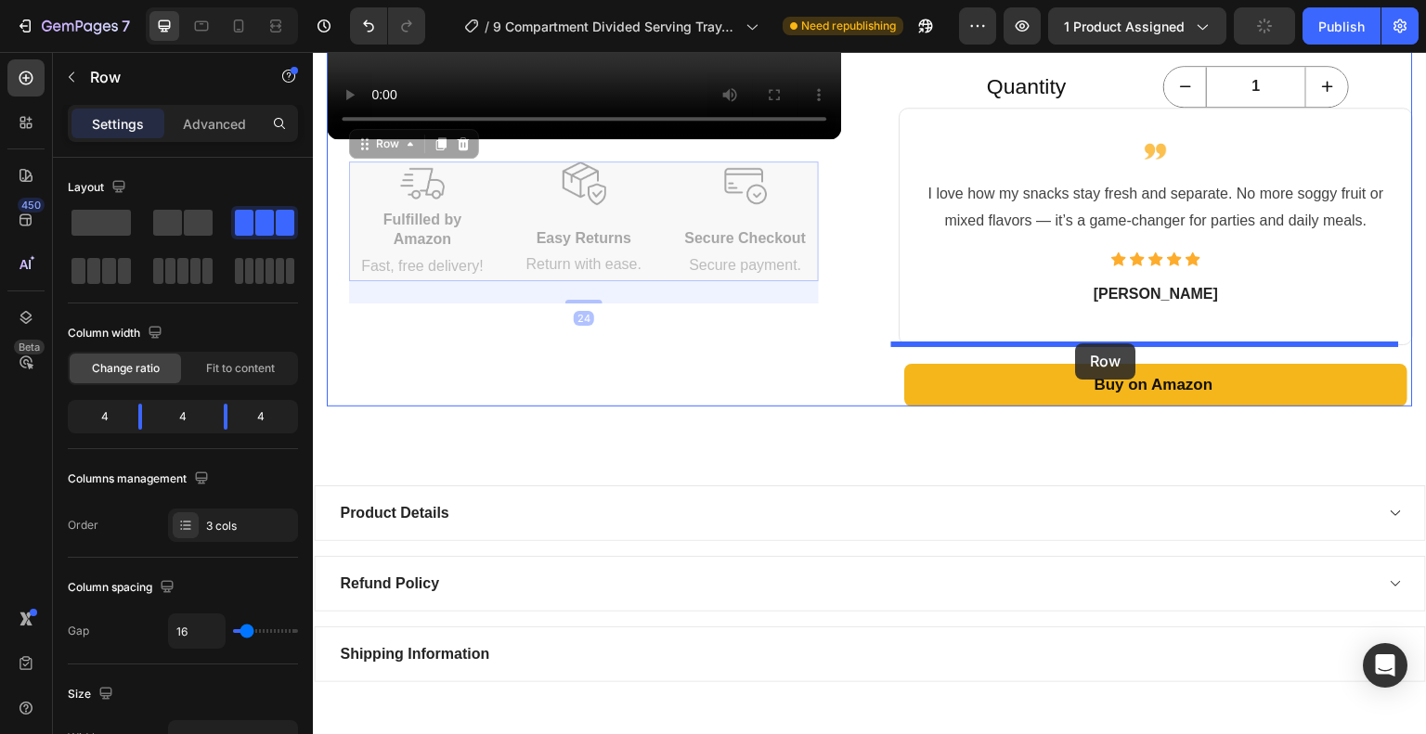
drag, startPoint x: 364, startPoint y: 176, endPoint x: 1076, endPoint y: 343, distance: 731.3
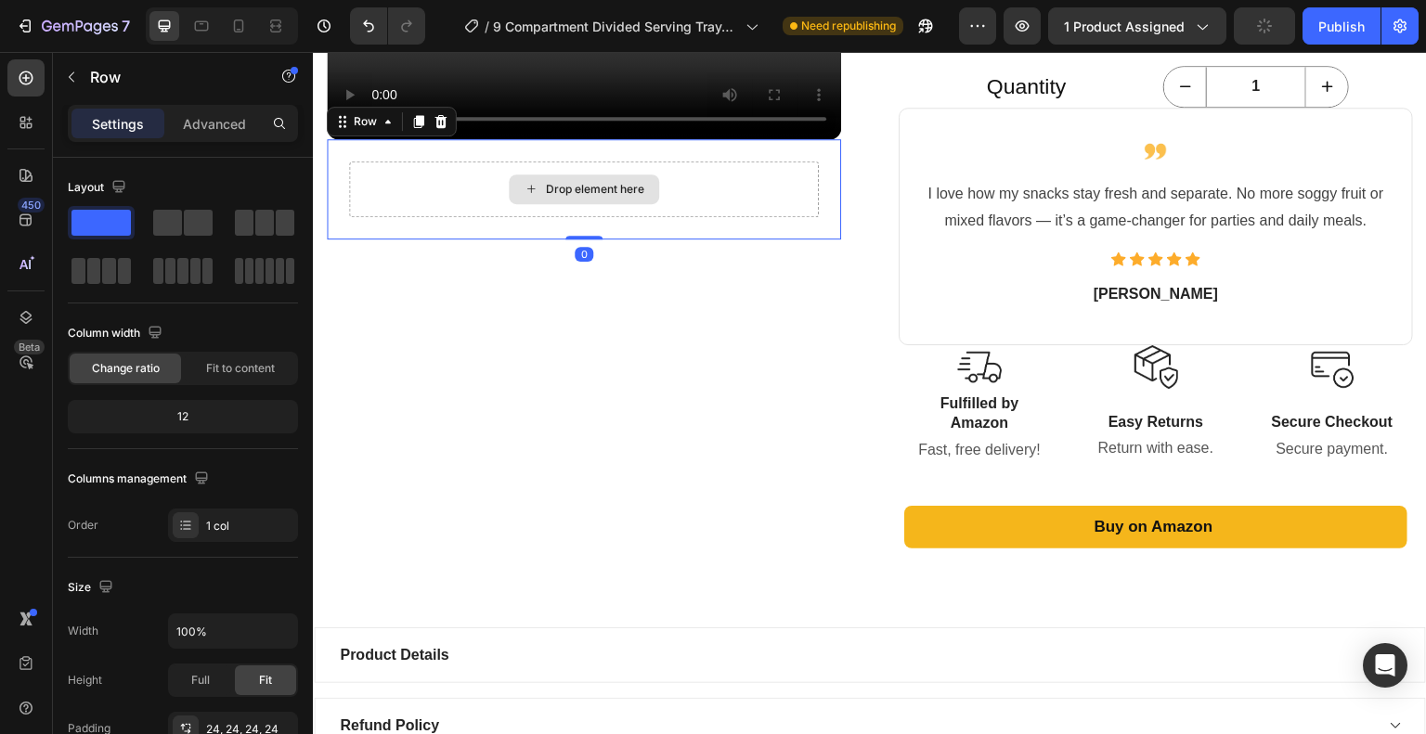
click at [695, 217] on div "Drop element here" at bounding box center [584, 190] width 470 height 56
click at [446, 129] on icon at bounding box center [440, 121] width 15 height 15
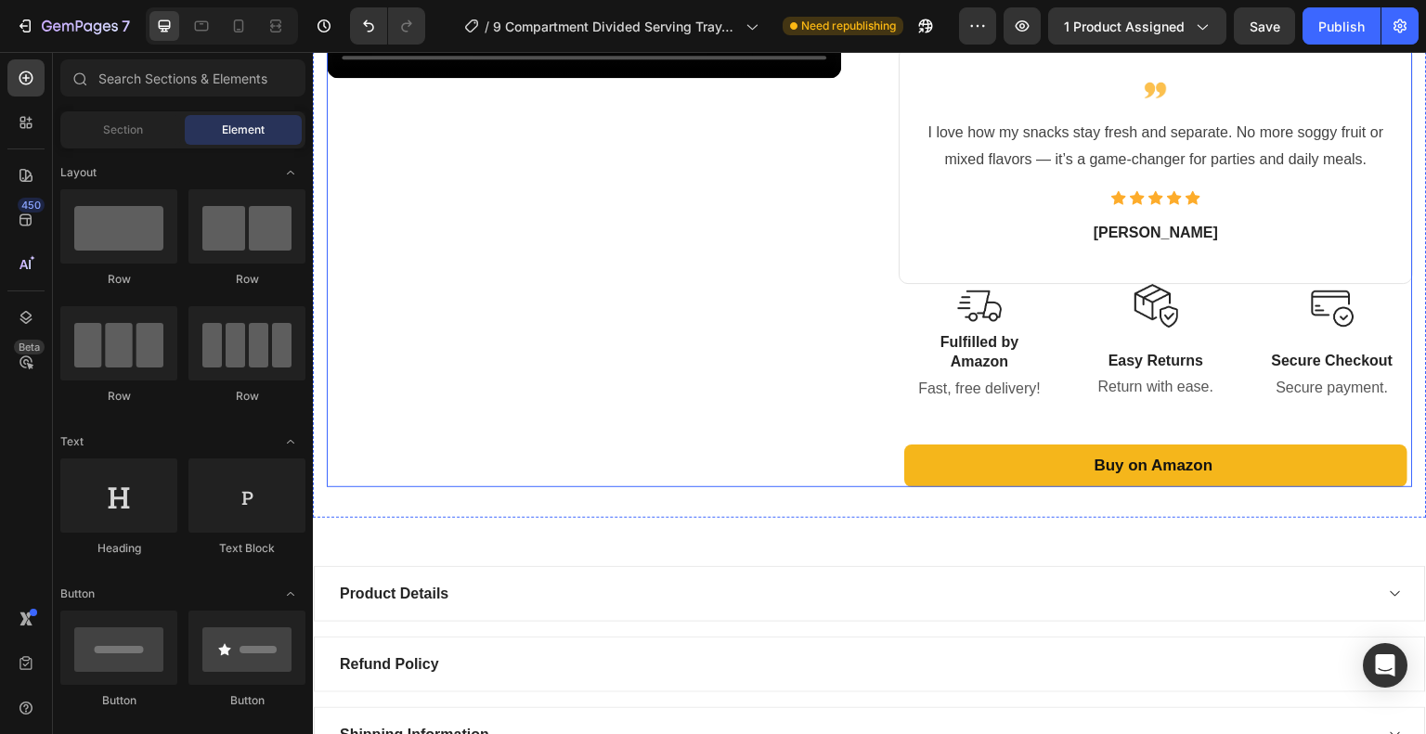
scroll to position [958, 0]
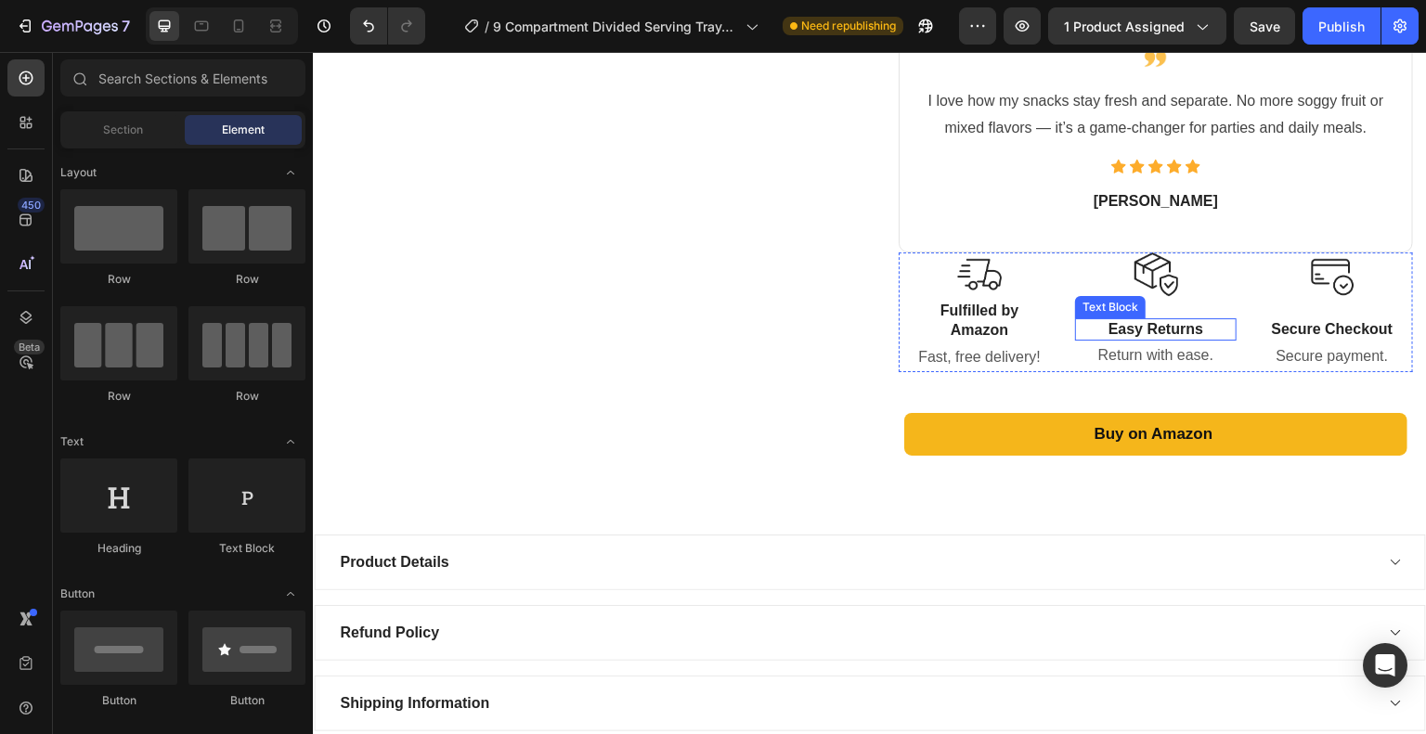
click at [1135, 330] on p "Easy Returns" at bounding box center [1156, 329] width 158 height 19
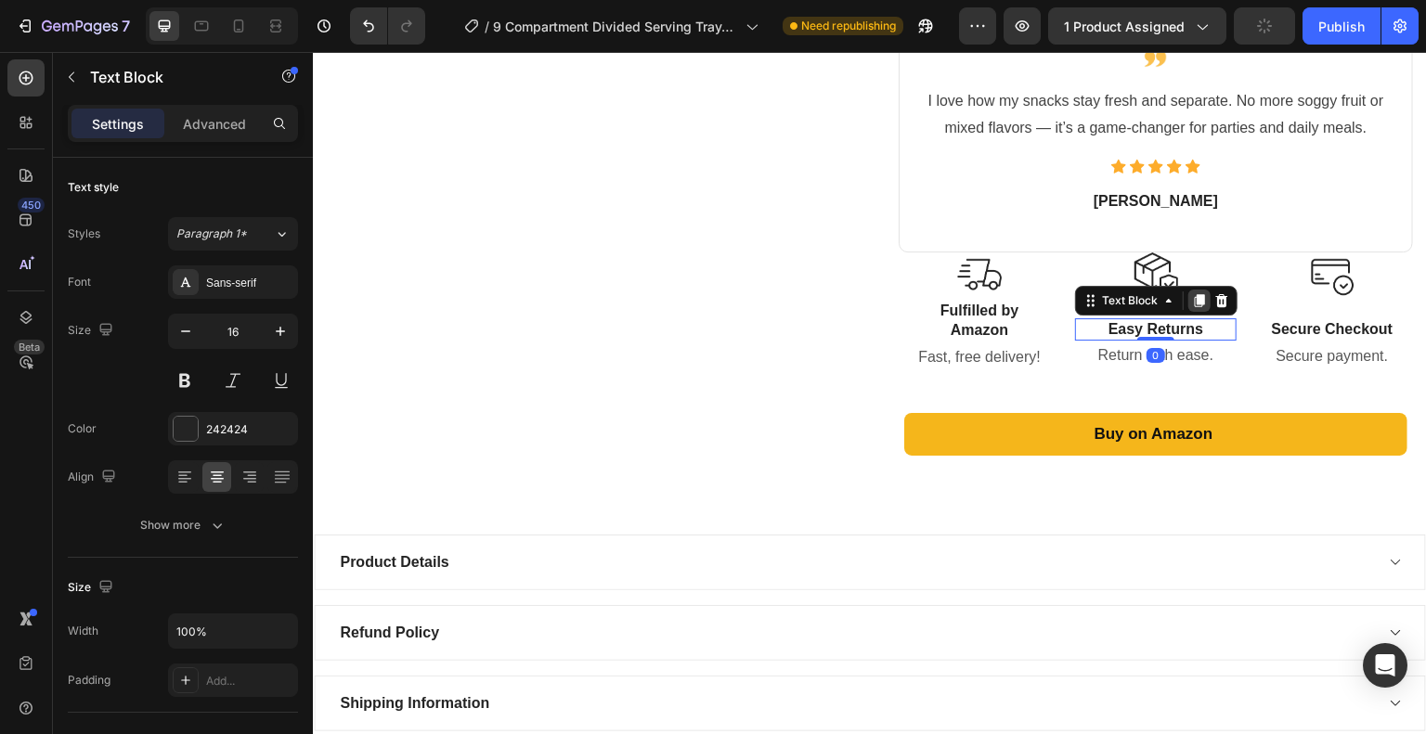
click at [1192, 299] on icon at bounding box center [1199, 300] width 15 height 15
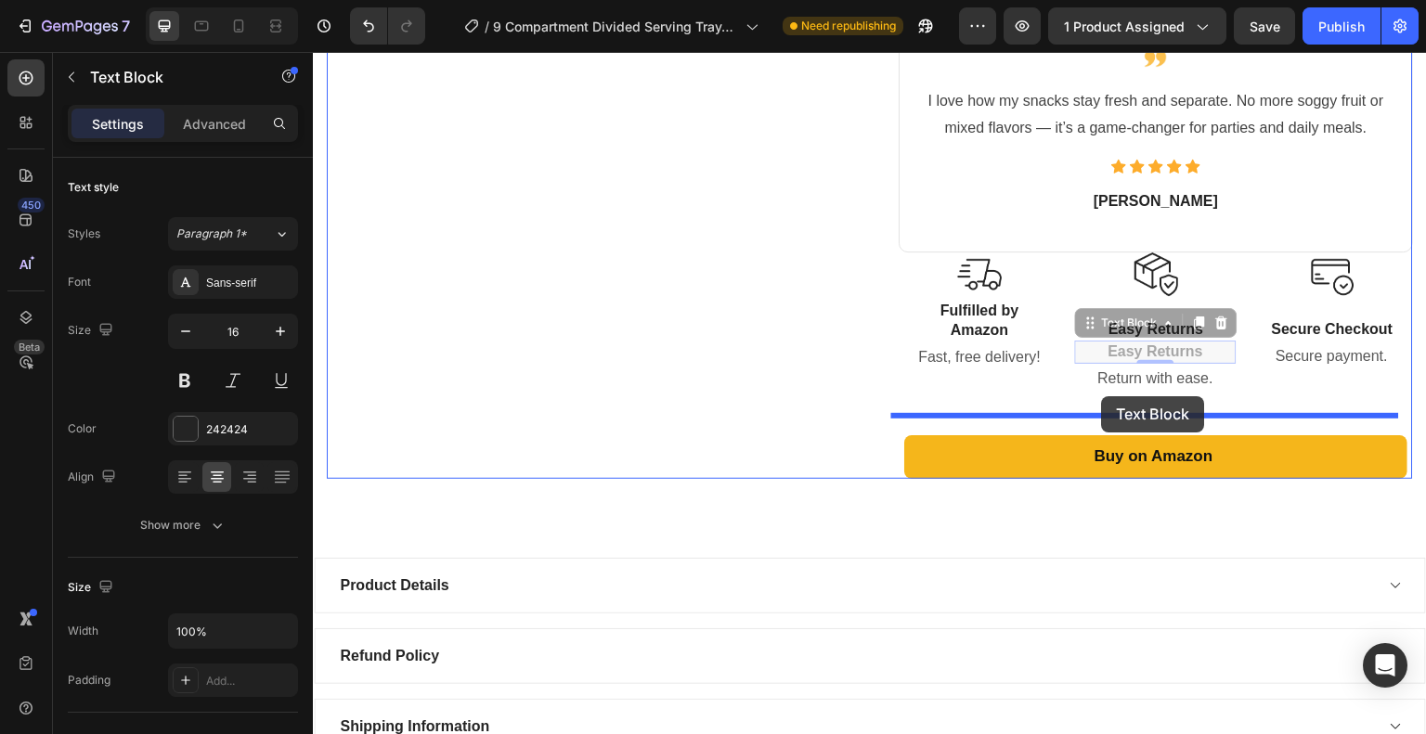
drag, startPoint x: 1085, startPoint y: 329, endPoint x: 1102, endPoint y: 396, distance: 69.8
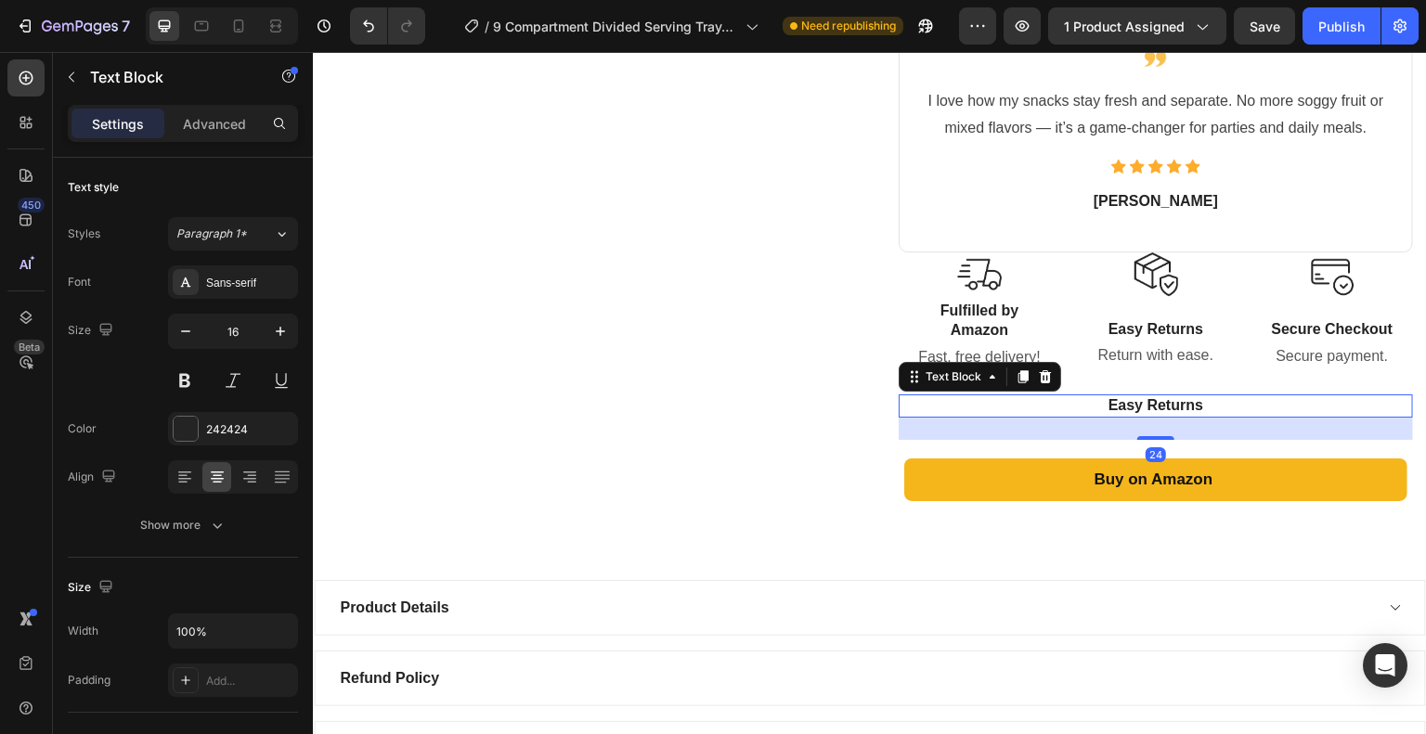
click at [1157, 402] on p "Easy Returns" at bounding box center [1155, 405] width 511 height 19
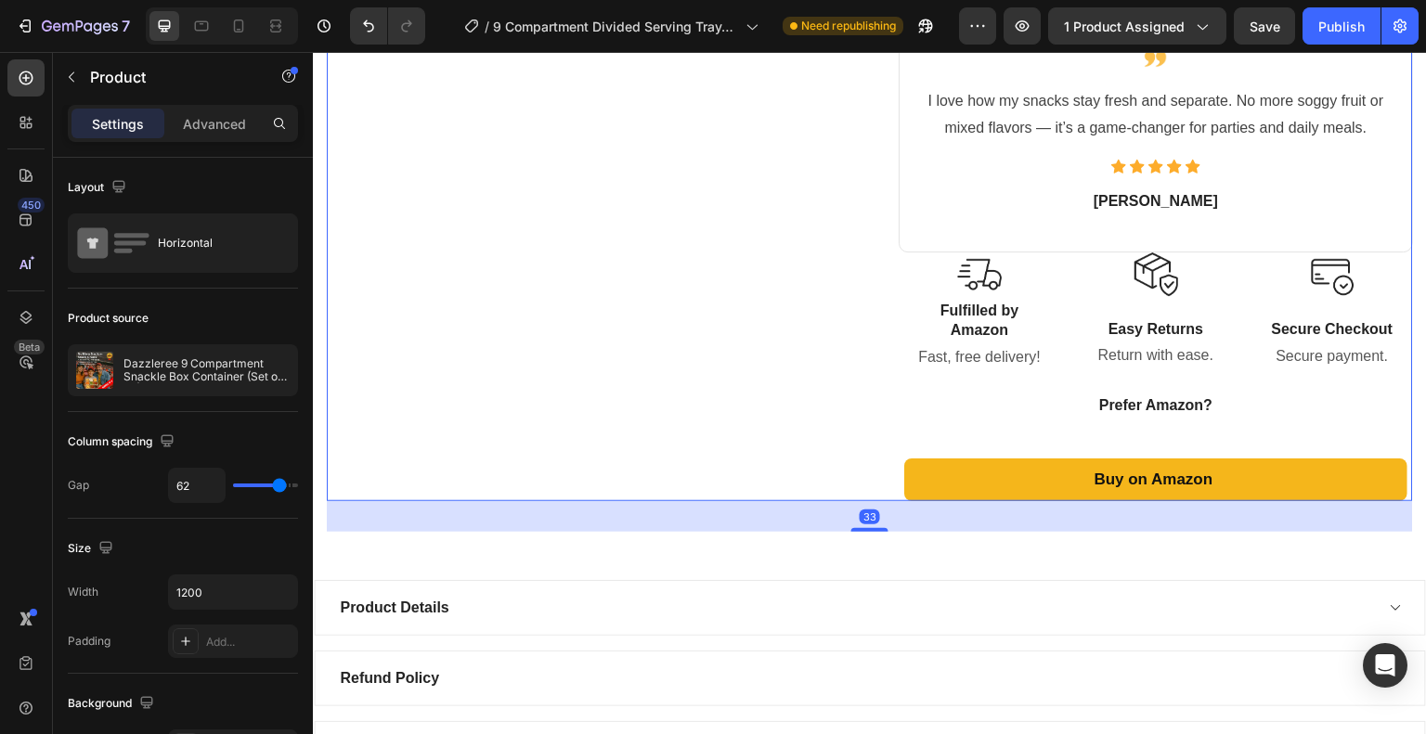
click at [1027, 446] on div "Buy on Amazon Button" at bounding box center [1156, 471] width 514 height 62
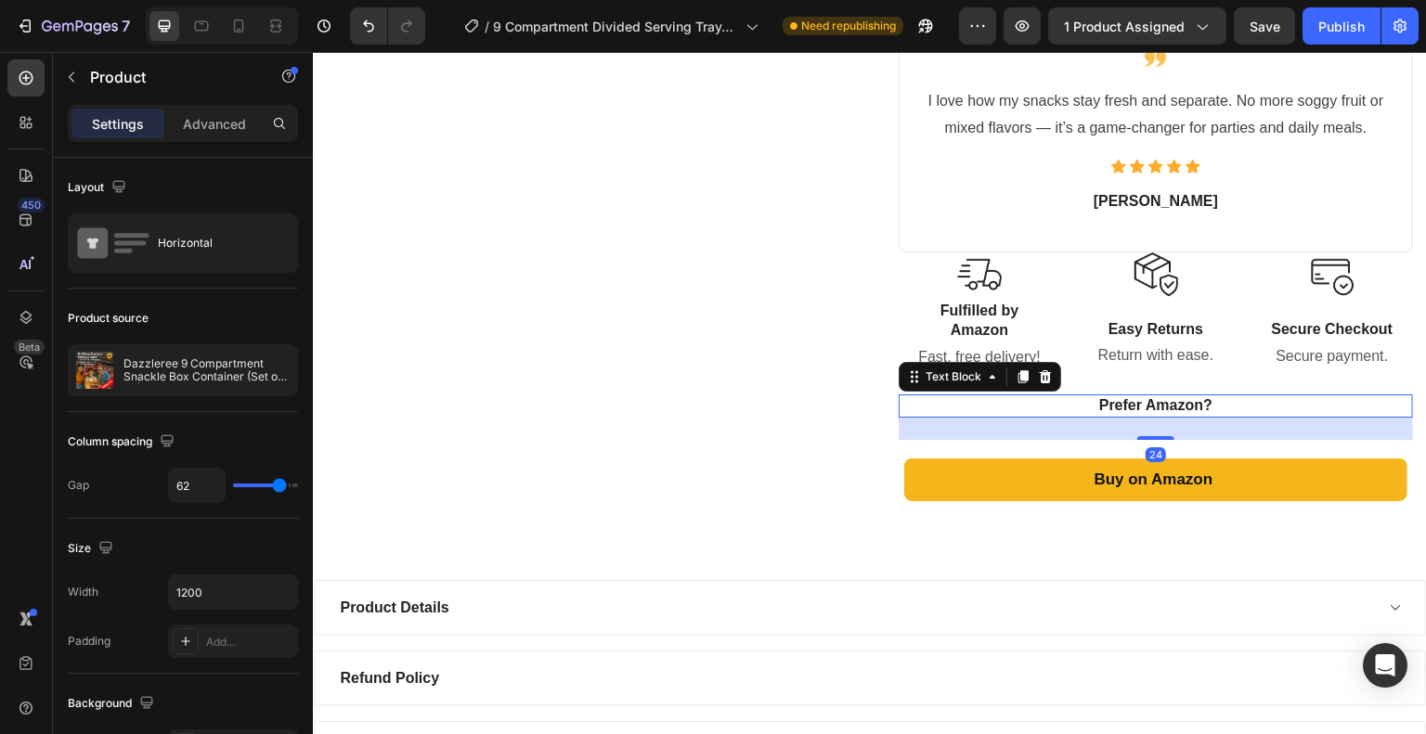
click at [1054, 407] on p "Prefer Amazon?" at bounding box center [1155, 405] width 511 height 19
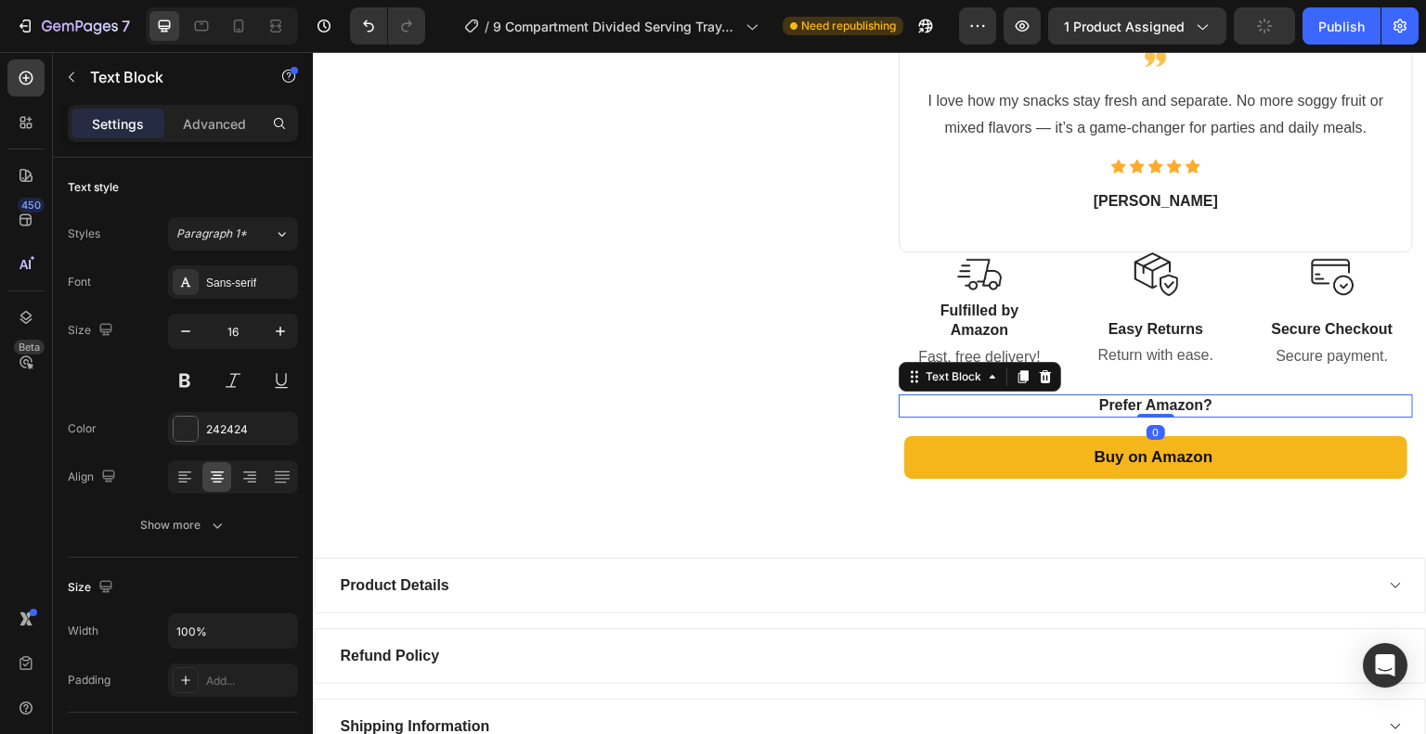
drag, startPoint x: 1143, startPoint y: 434, endPoint x: 1143, endPoint y: 392, distance: 42.7
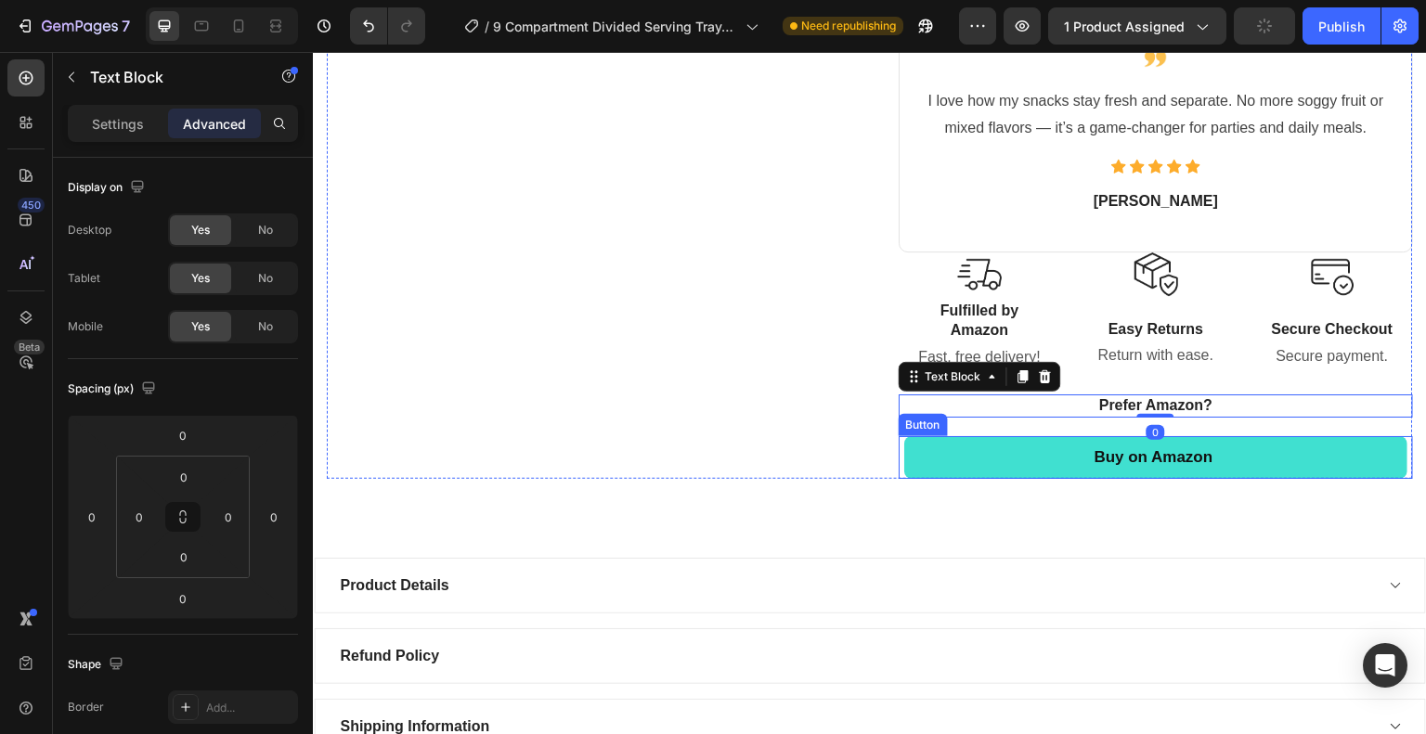
click at [1017, 441] on link "Buy on Amazon" at bounding box center [1156, 458] width 504 height 44
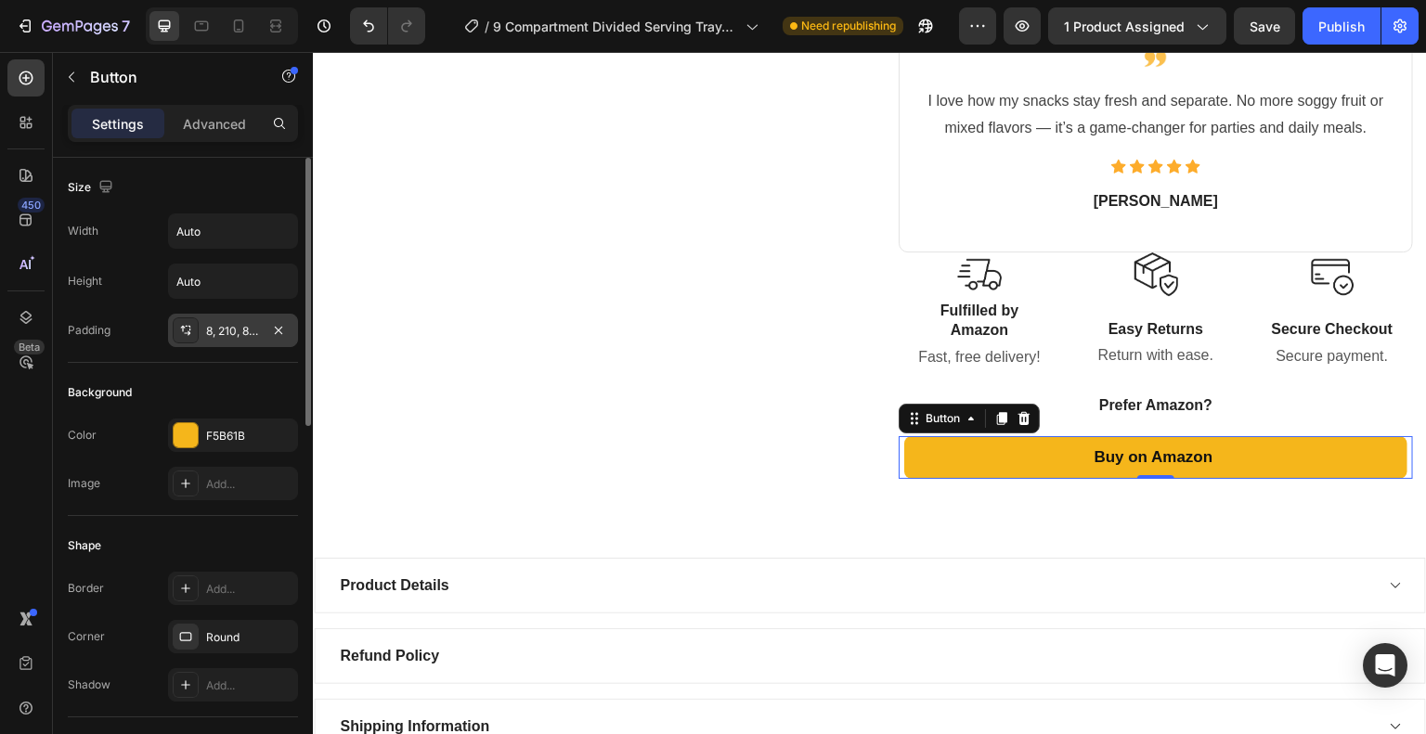
click at [226, 323] on div "8, 210, 8, 205" at bounding box center [233, 331] width 54 height 17
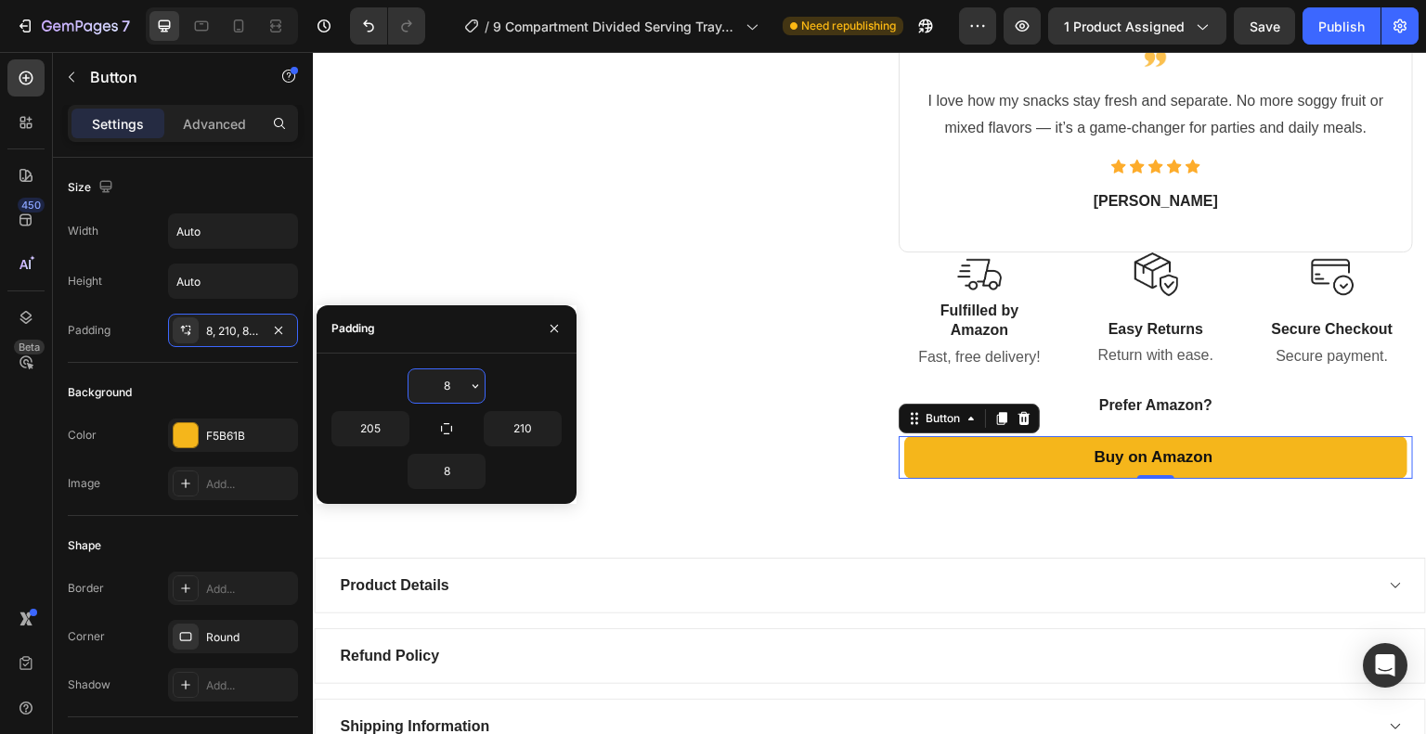
click at [442, 381] on input "8" at bounding box center [446, 385] width 76 height 33
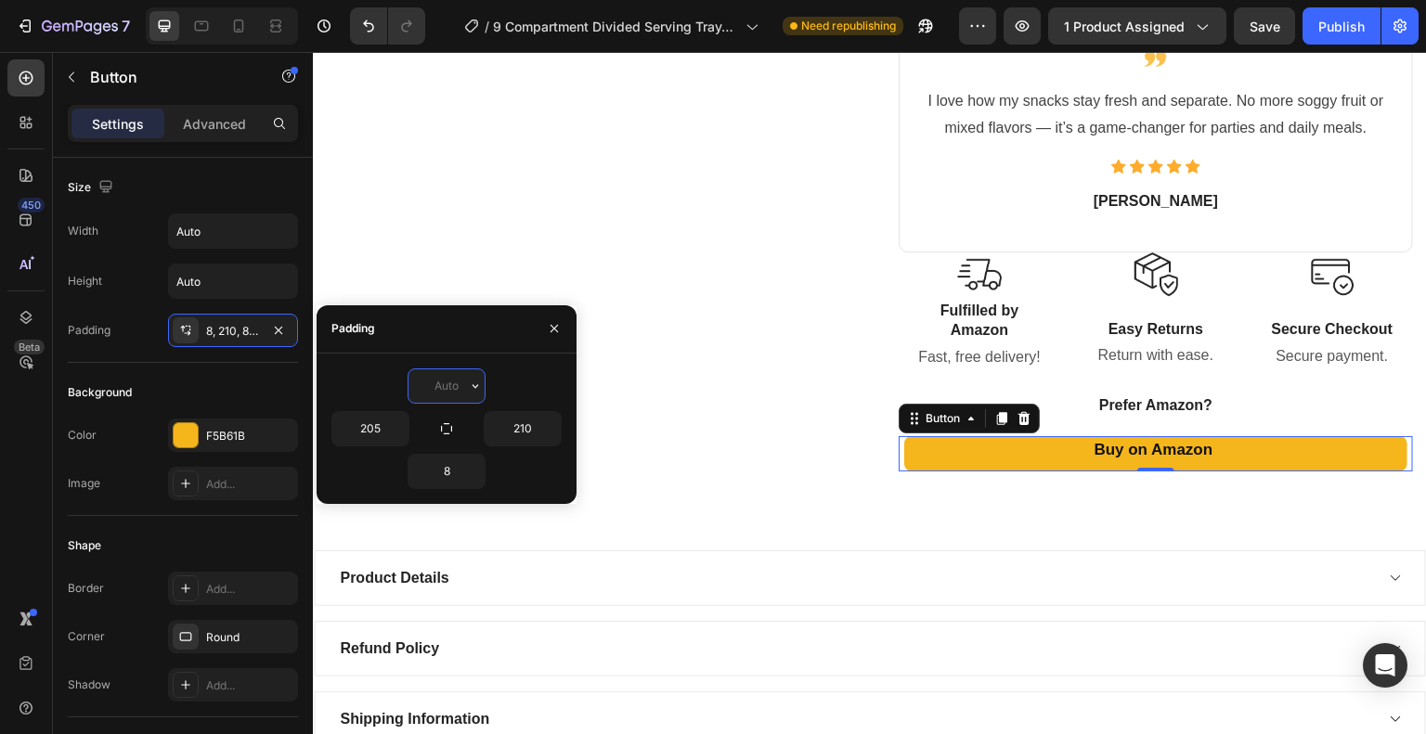
type input "8"
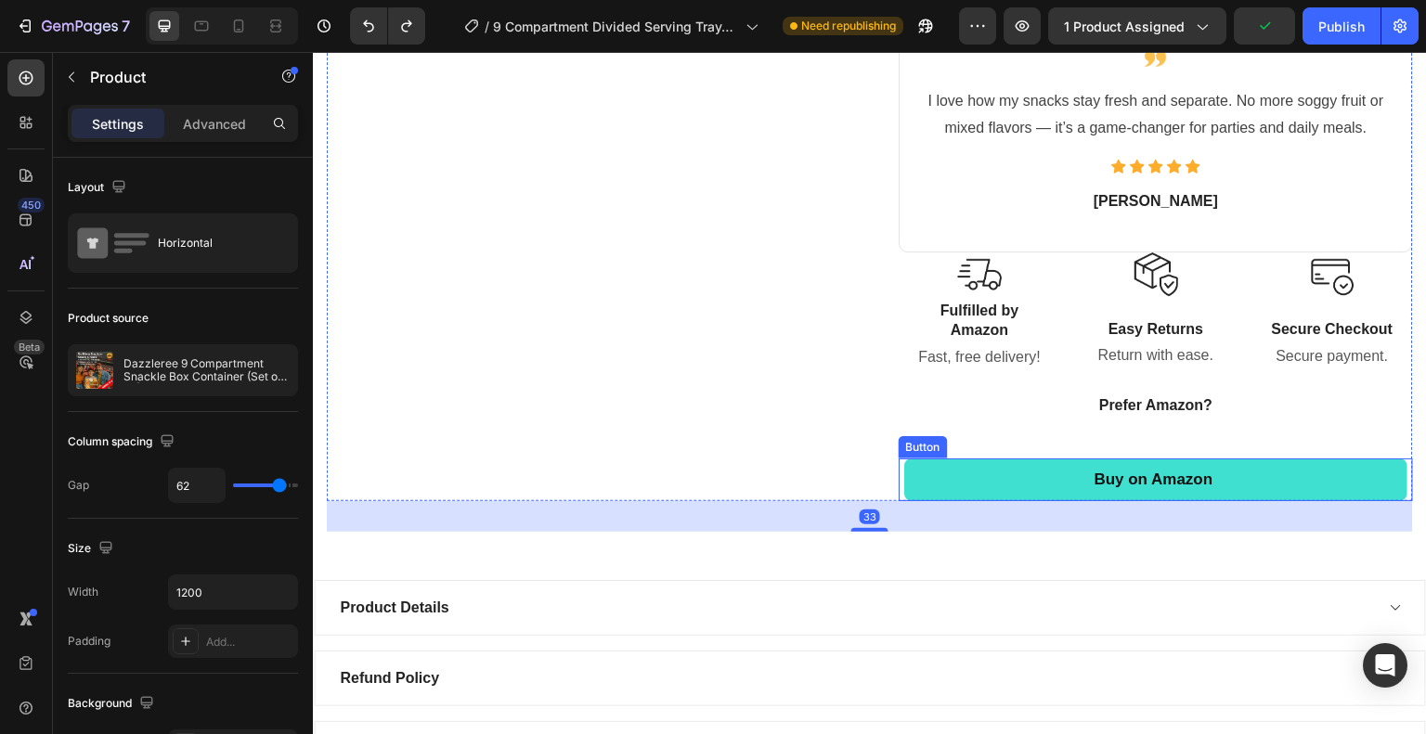
click at [1050, 477] on link "Buy on Amazon" at bounding box center [1156, 481] width 504 height 44
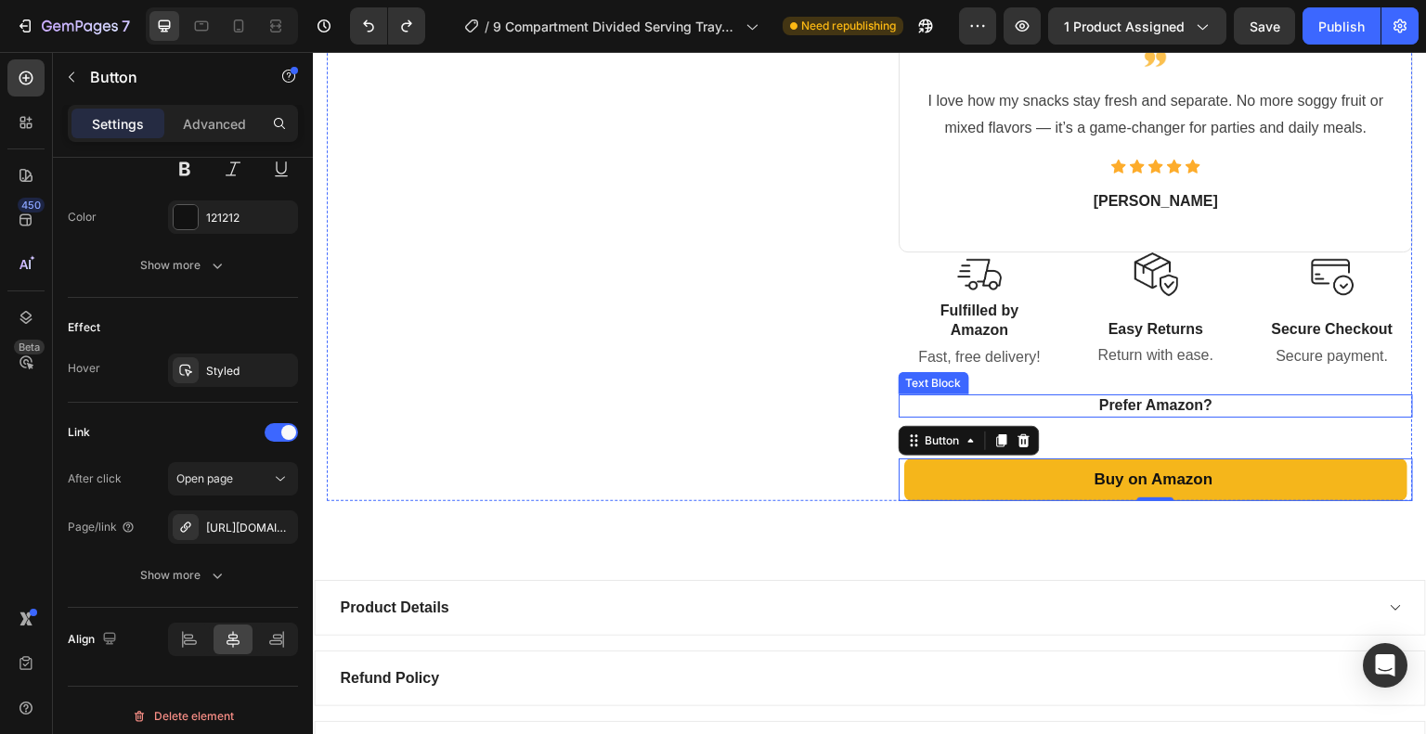
click at [1177, 398] on p "Prefer Amazon?" at bounding box center [1155, 405] width 511 height 19
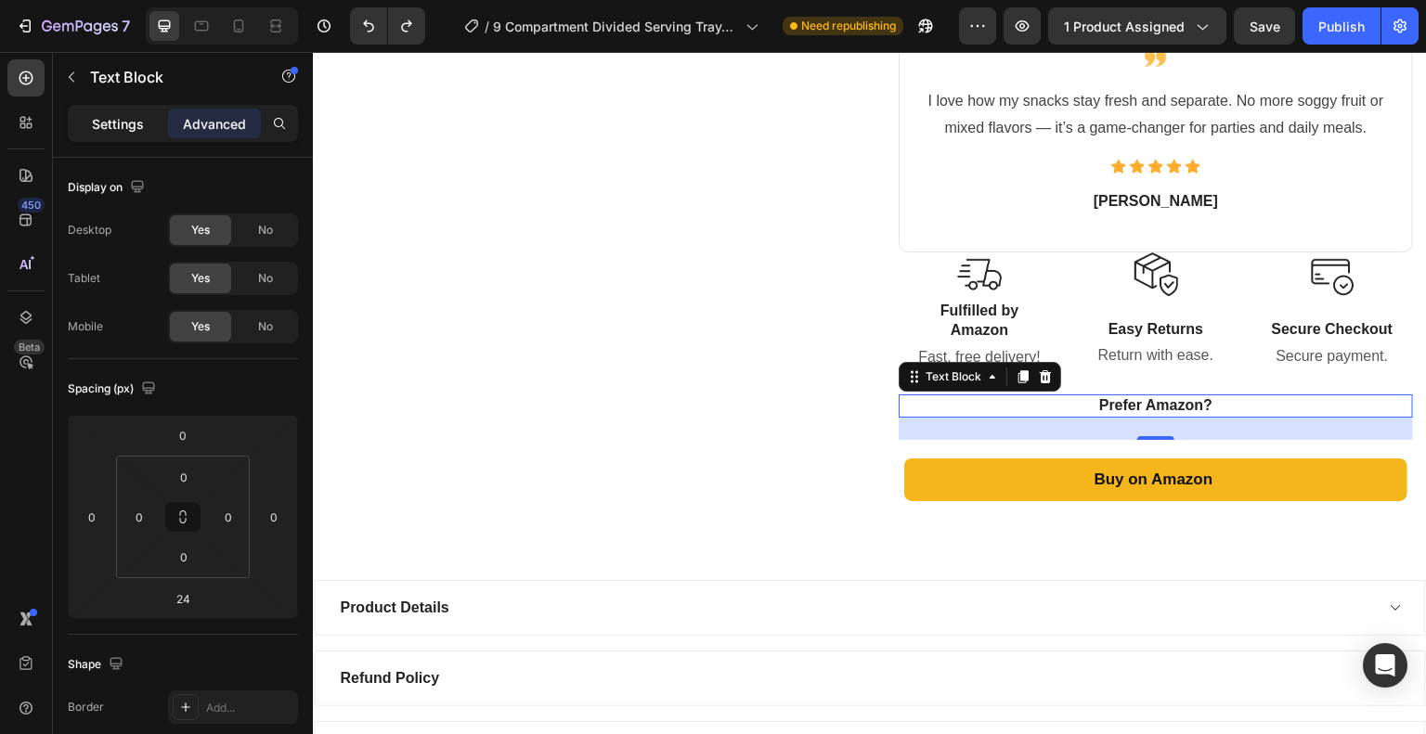
click at [102, 112] on div "Settings" at bounding box center [117, 124] width 93 height 30
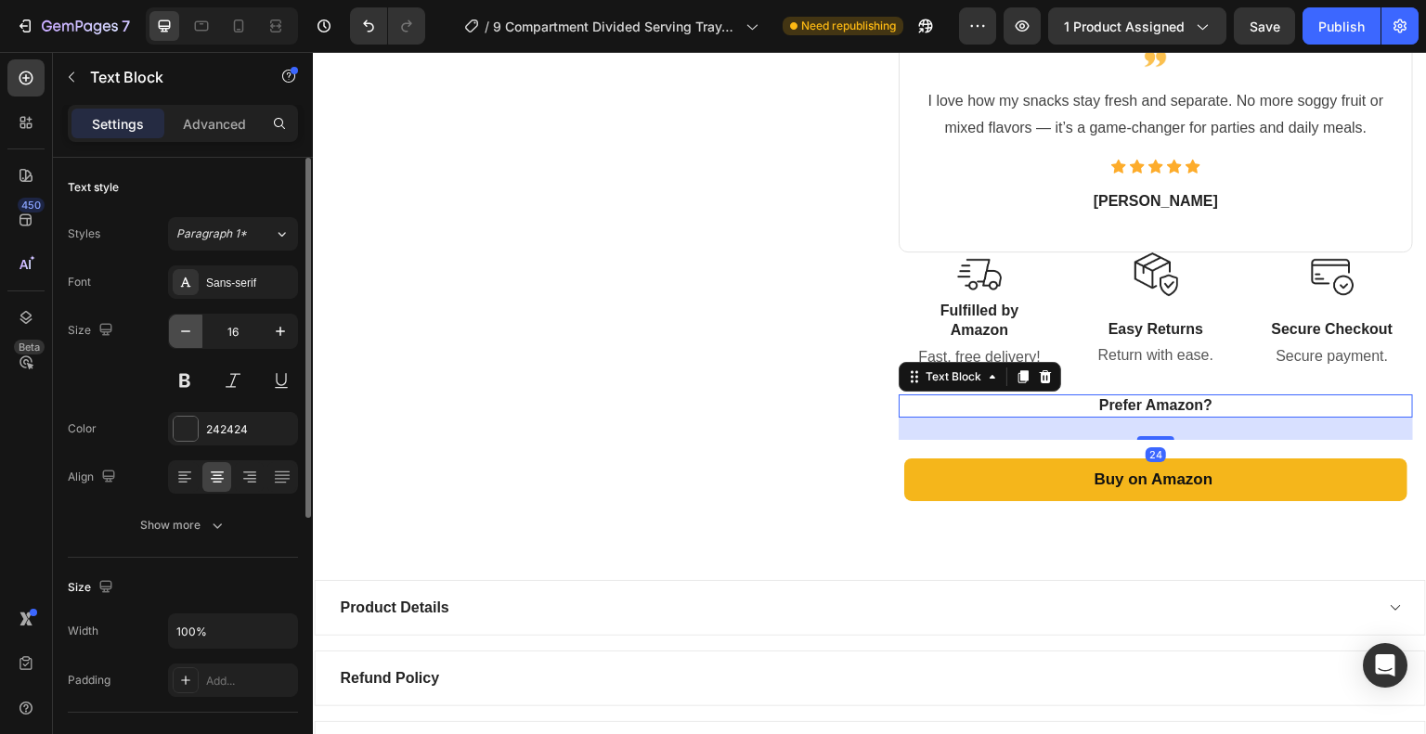
click at [192, 337] on icon "button" at bounding box center [185, 331] width 19 height 19
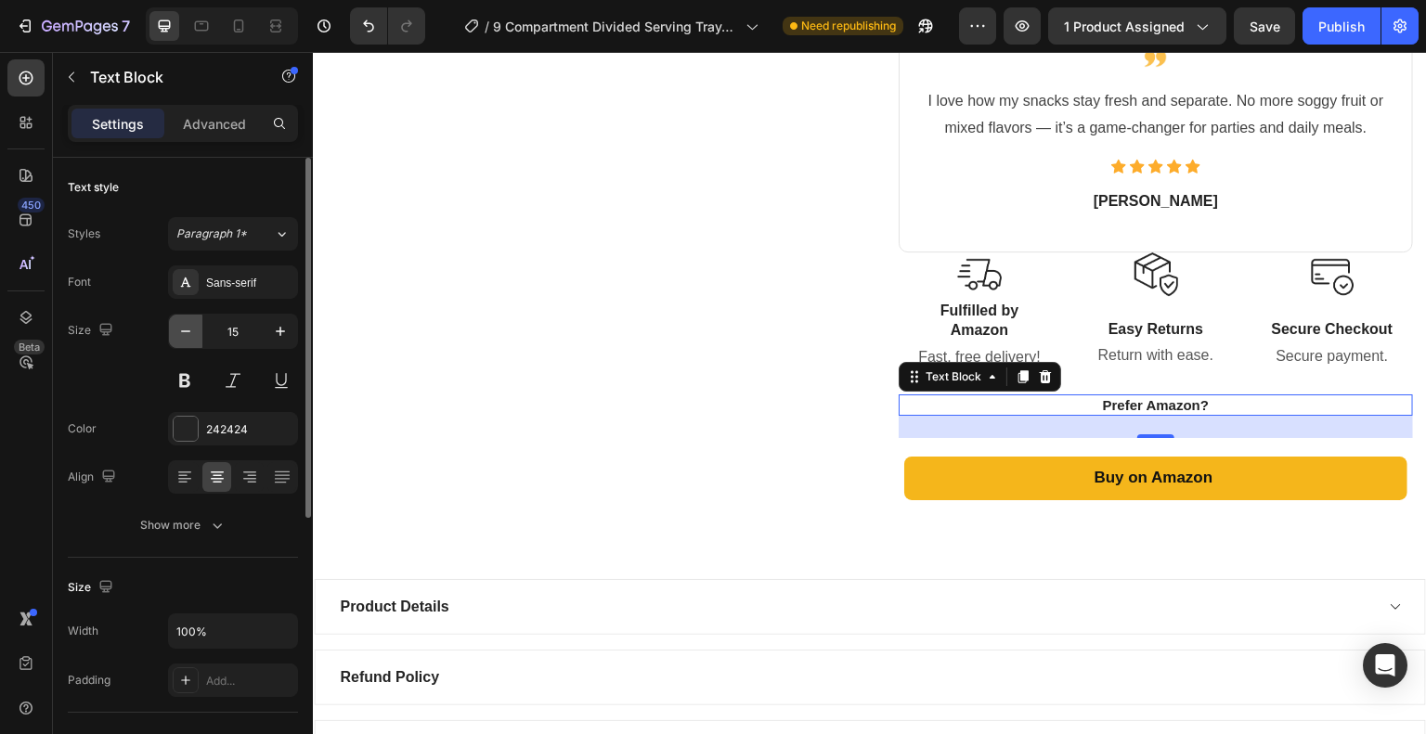
click at [192, 337] on icon "button" at bounding box center [185, 331] width 19 height 19
type input "14"
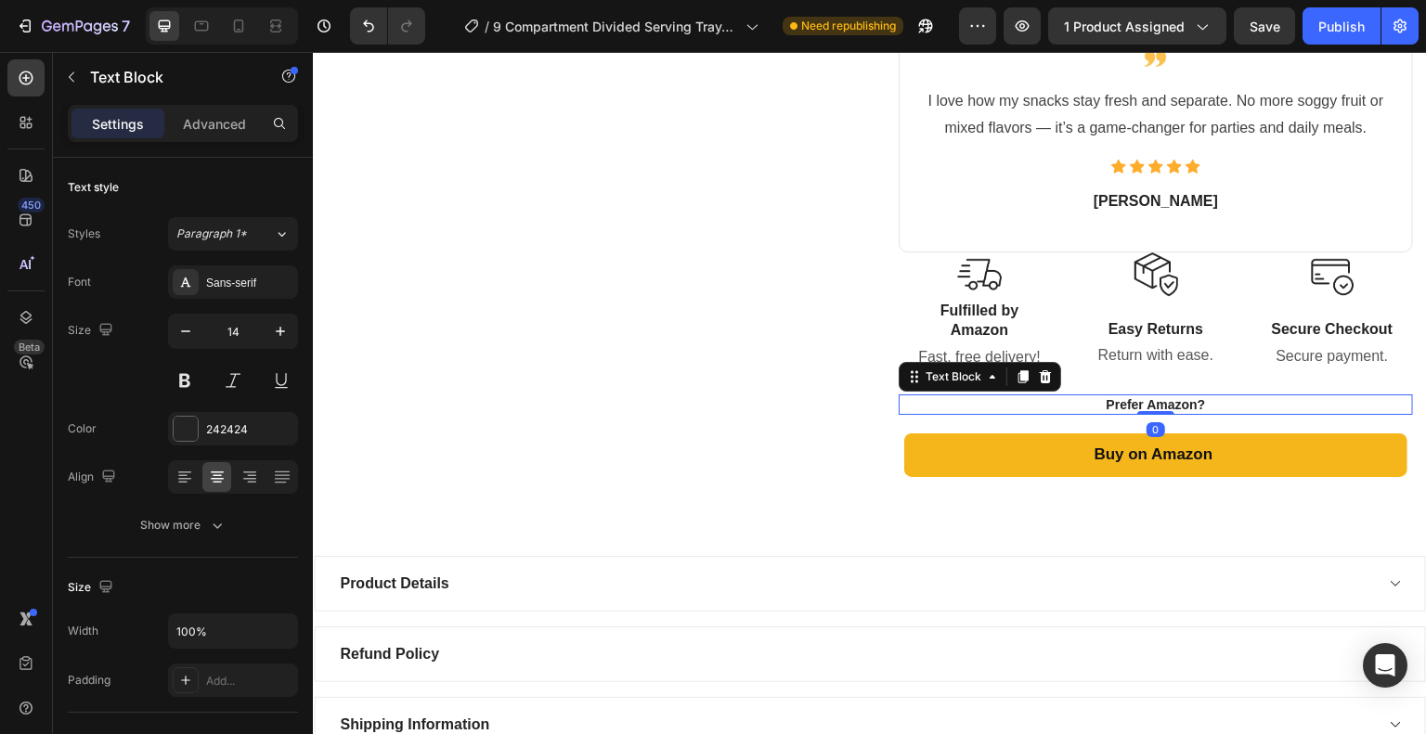
drag, startPoint x: 1131, startPoint y: 432, endPoint x: 1136, endPoint y: 398, distance: 33.9
click at [1136, 398] on div "Prefer Amazon? Text Block 0" at bounding box center [1156, 404] width 514 height 20
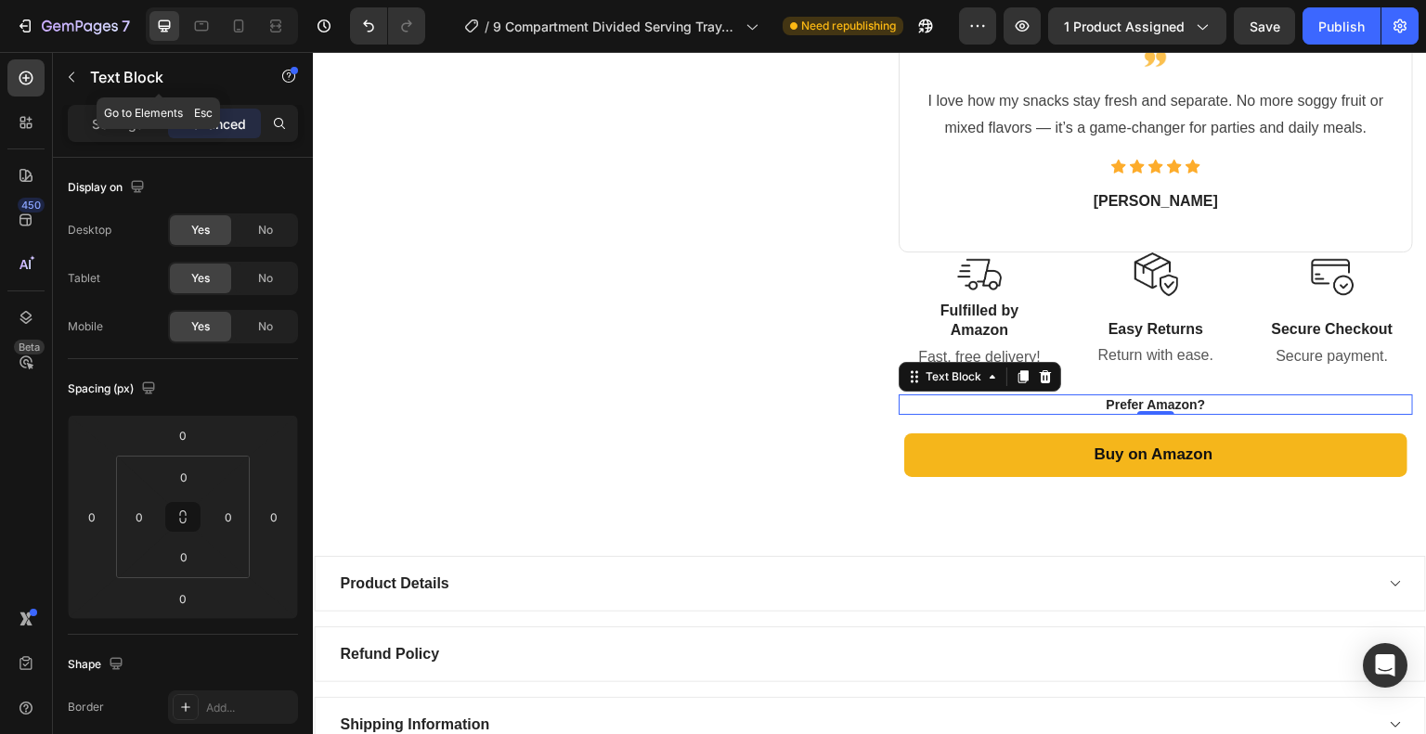
click at [66, 77] on icon "button" at bounding box center [71, 77] width 15 height 15
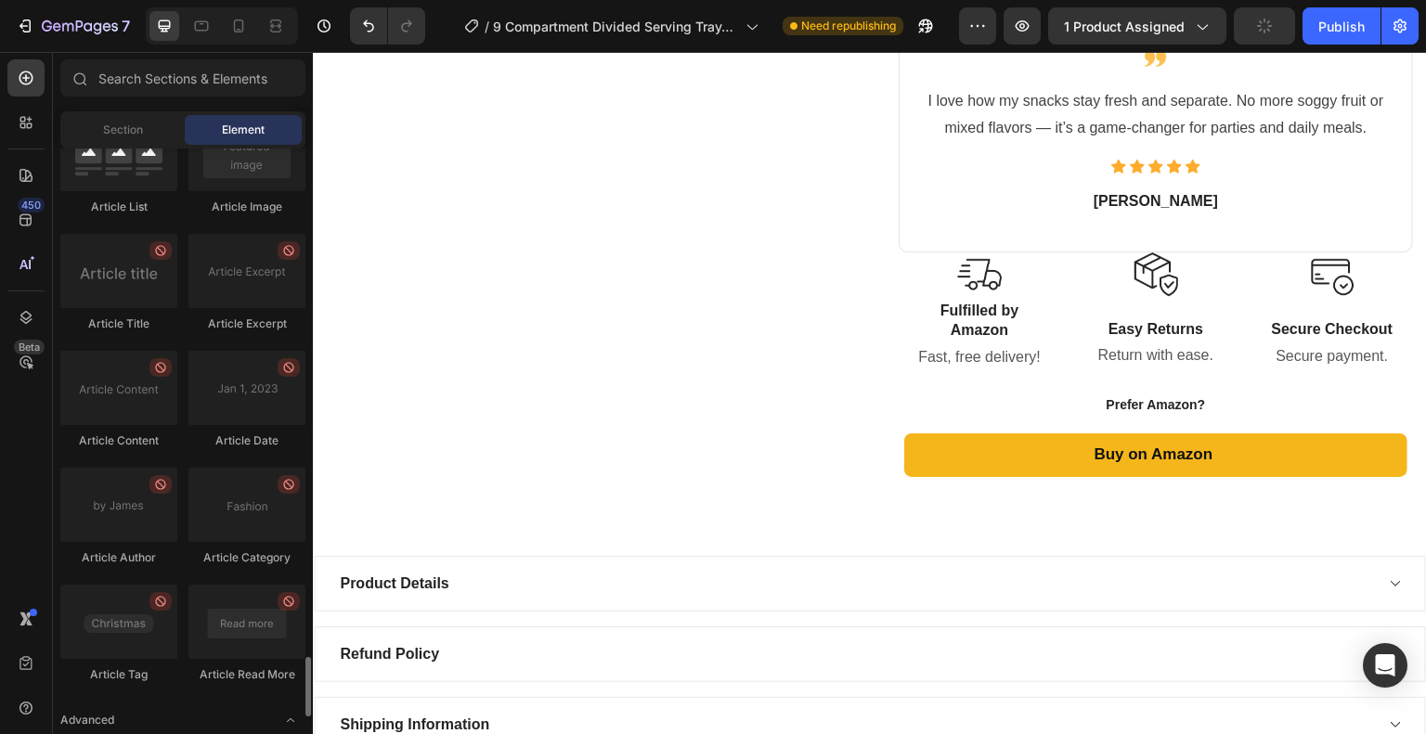
scroll to position [5042, 0]
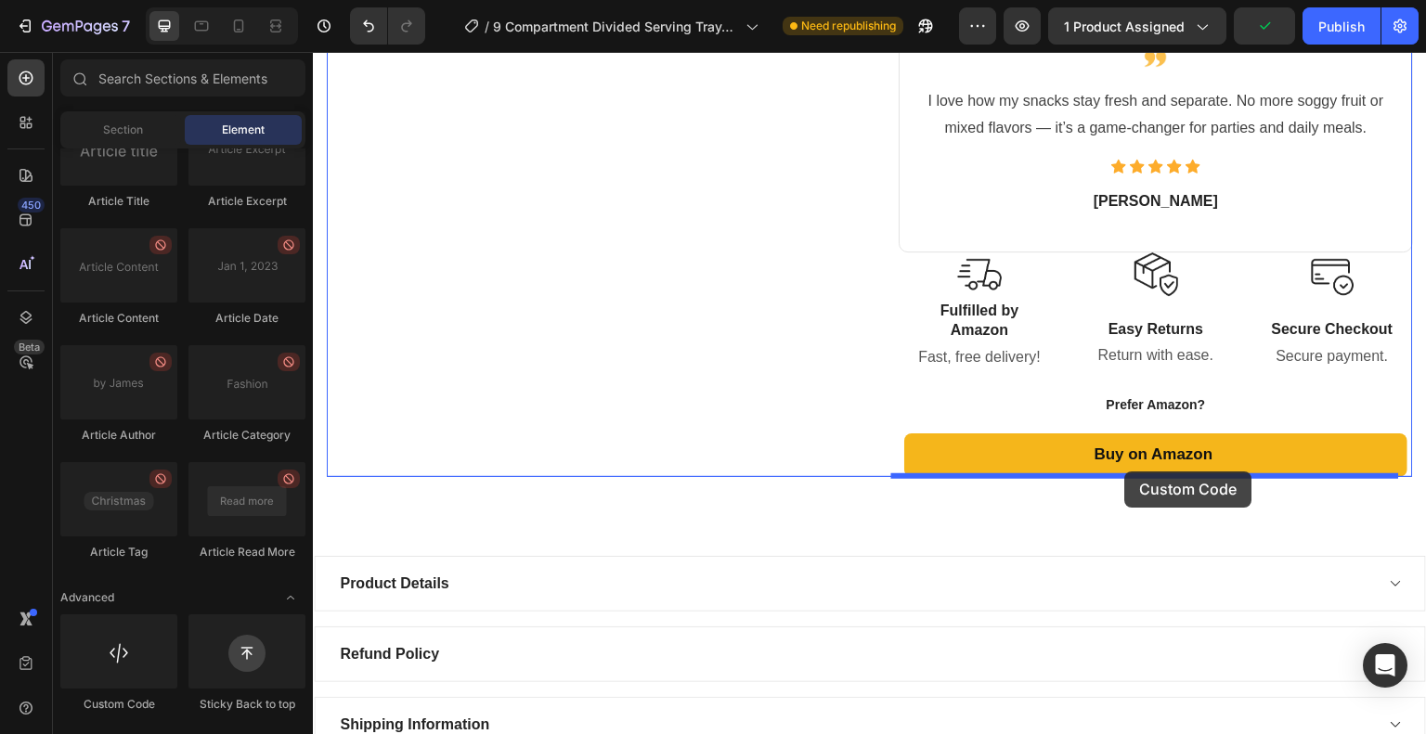
drag, startPoint x: 449, startPoint y: 706, endPoint x: 1125, endPoint y: 472, distance: 715.4
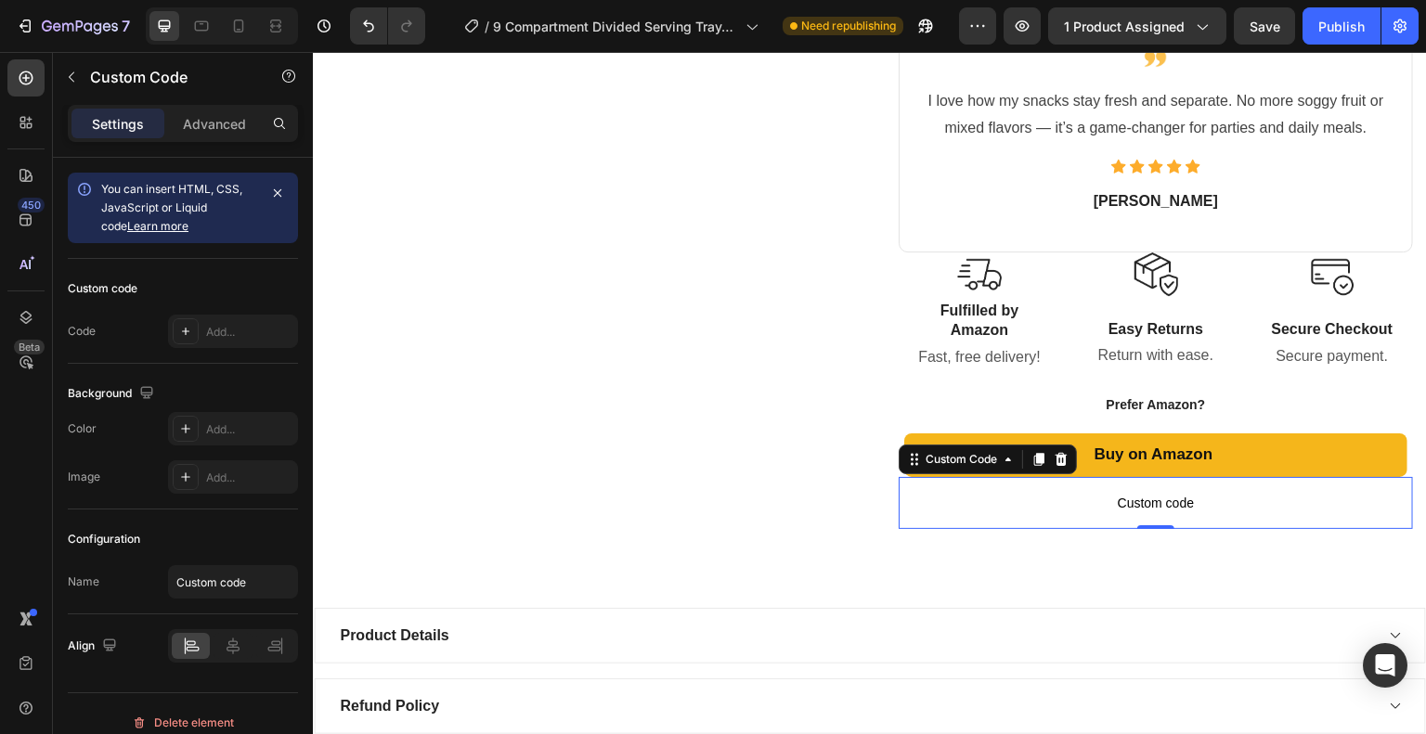
click at [1109, 510] on span "Custom code" at bounding box center [1156, 503] width 514 height 22
click at [261, 338] on div "Add..." at bounding box center [249, 332] width 87 height 17
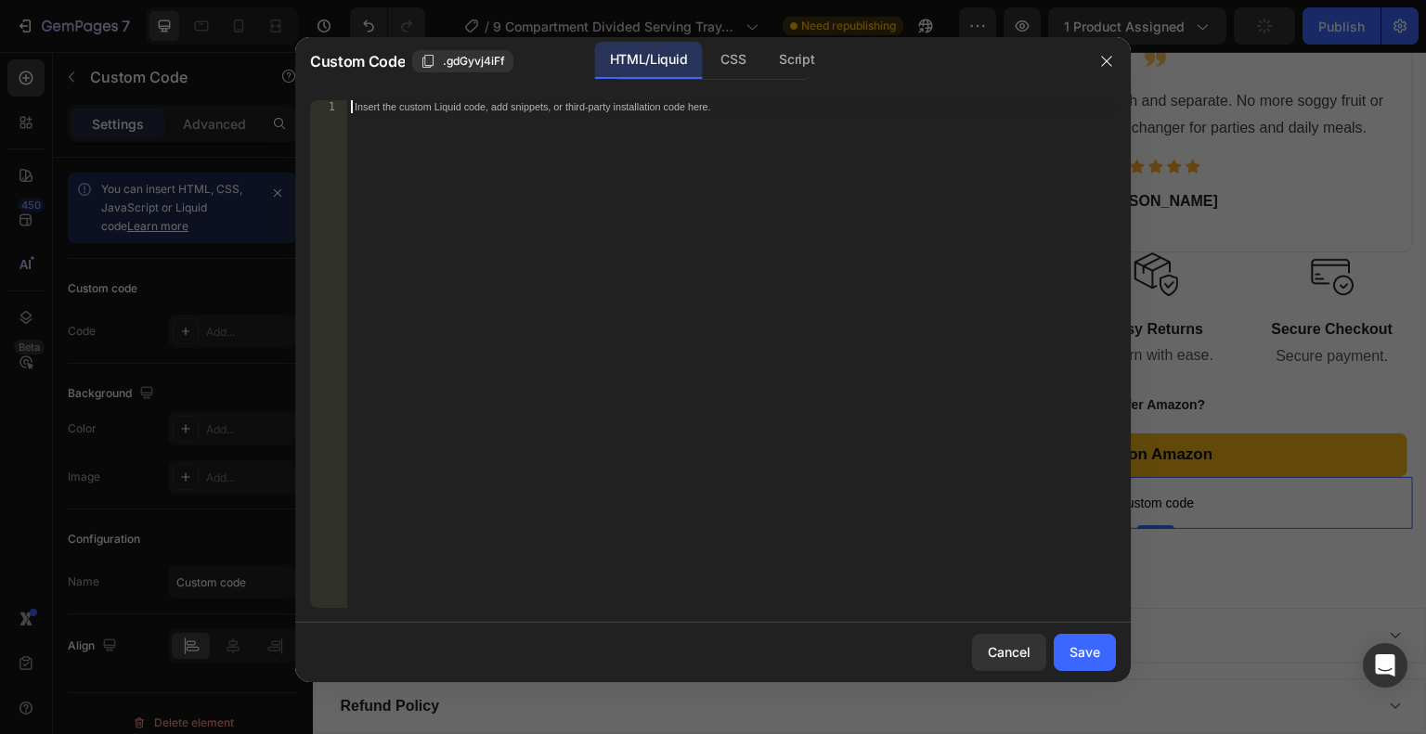
click at [459, 283] on div "Insert the custom Liquid code, add snippets, or third-party installation code h…" at bounding box center [731, 367] width 769 height 534
click at [1066, 640] on button "Save" at bounding box center [1085, 652] width 62 height 37
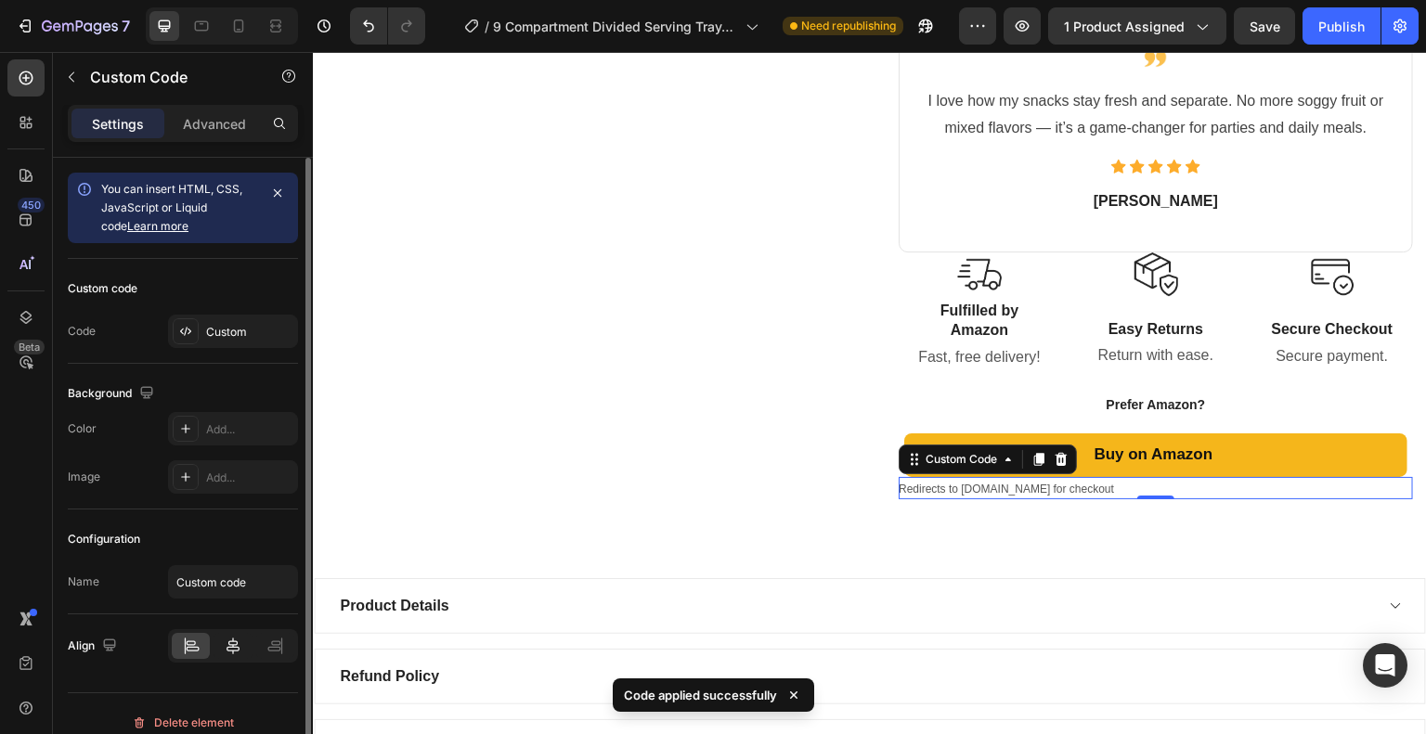
click at [230, 640] on icon at bounding box center [232, 646] width 13 height 17
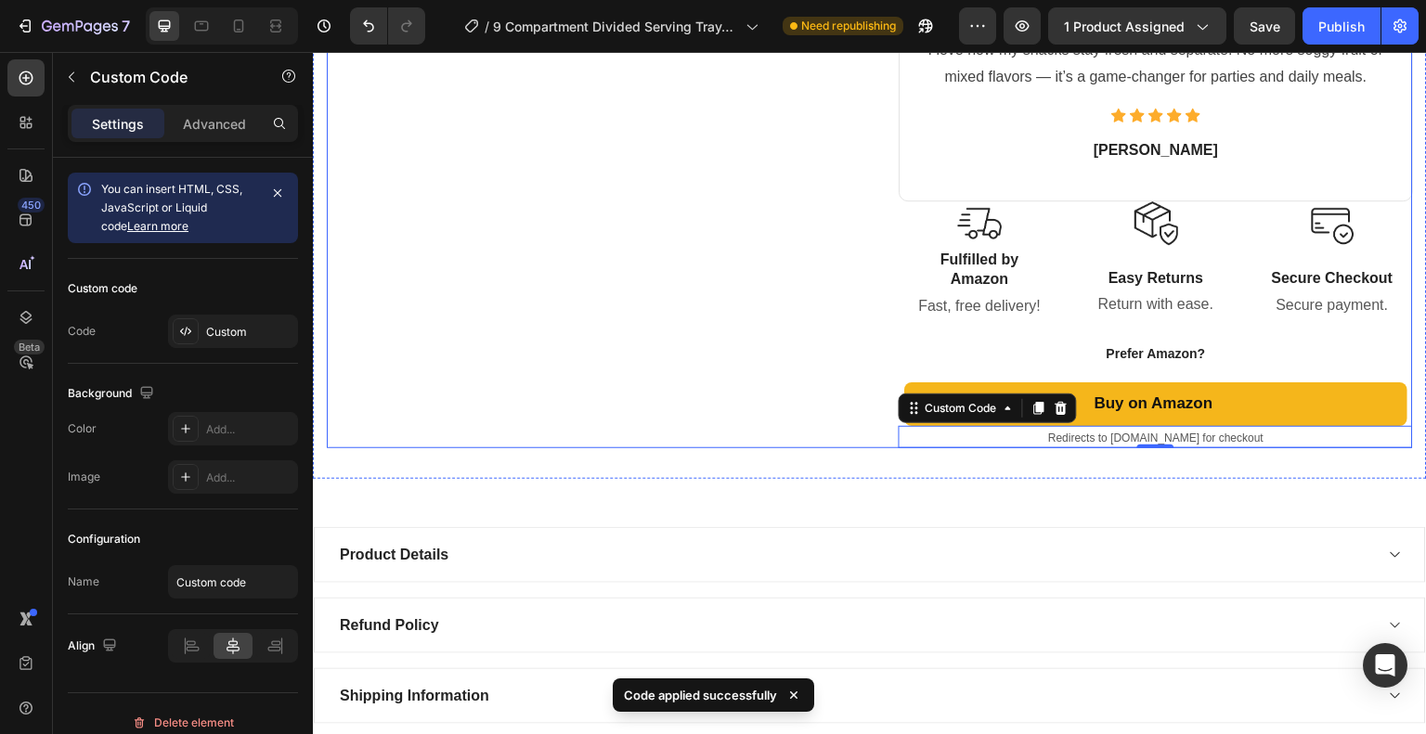
scroll to position [1051, 0]
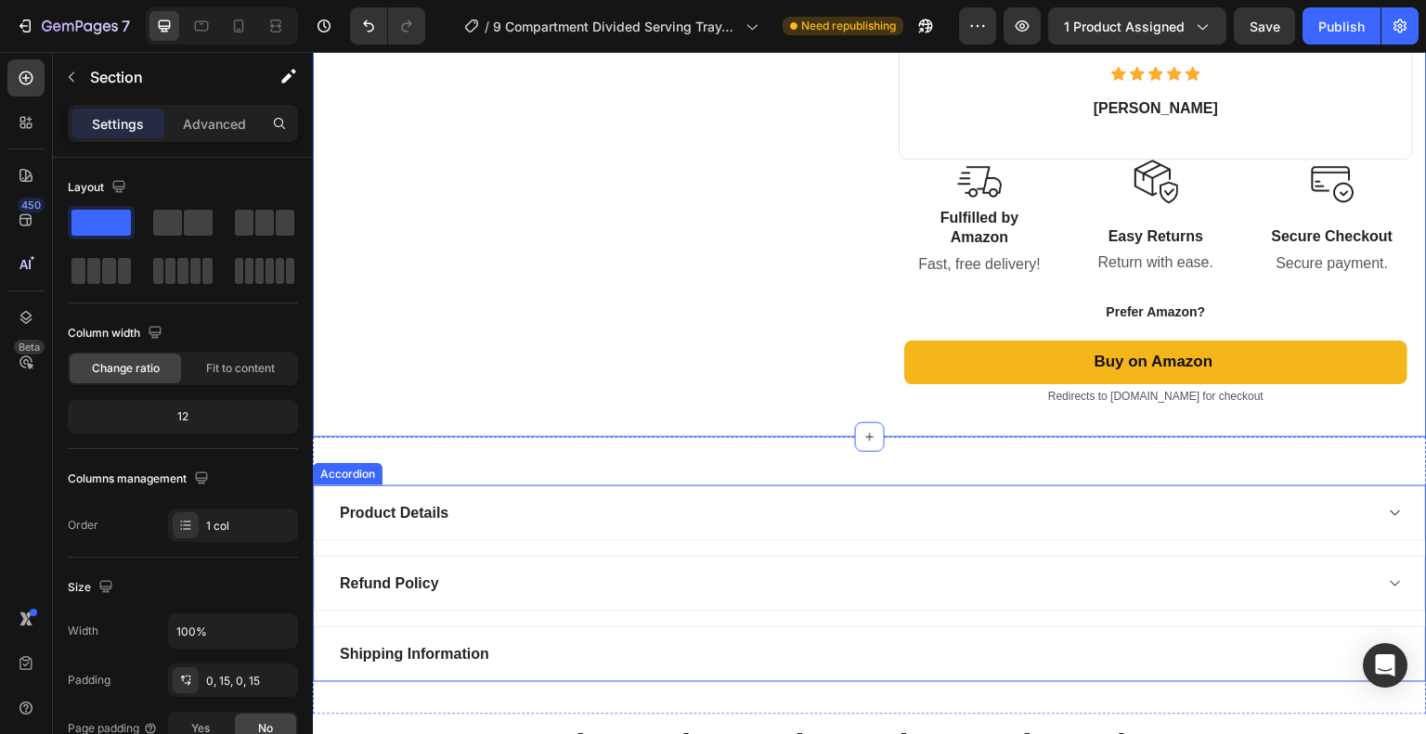
click at [797, 485] on div "Product Details" at bounding box center [870, 513] width 1112 height 56
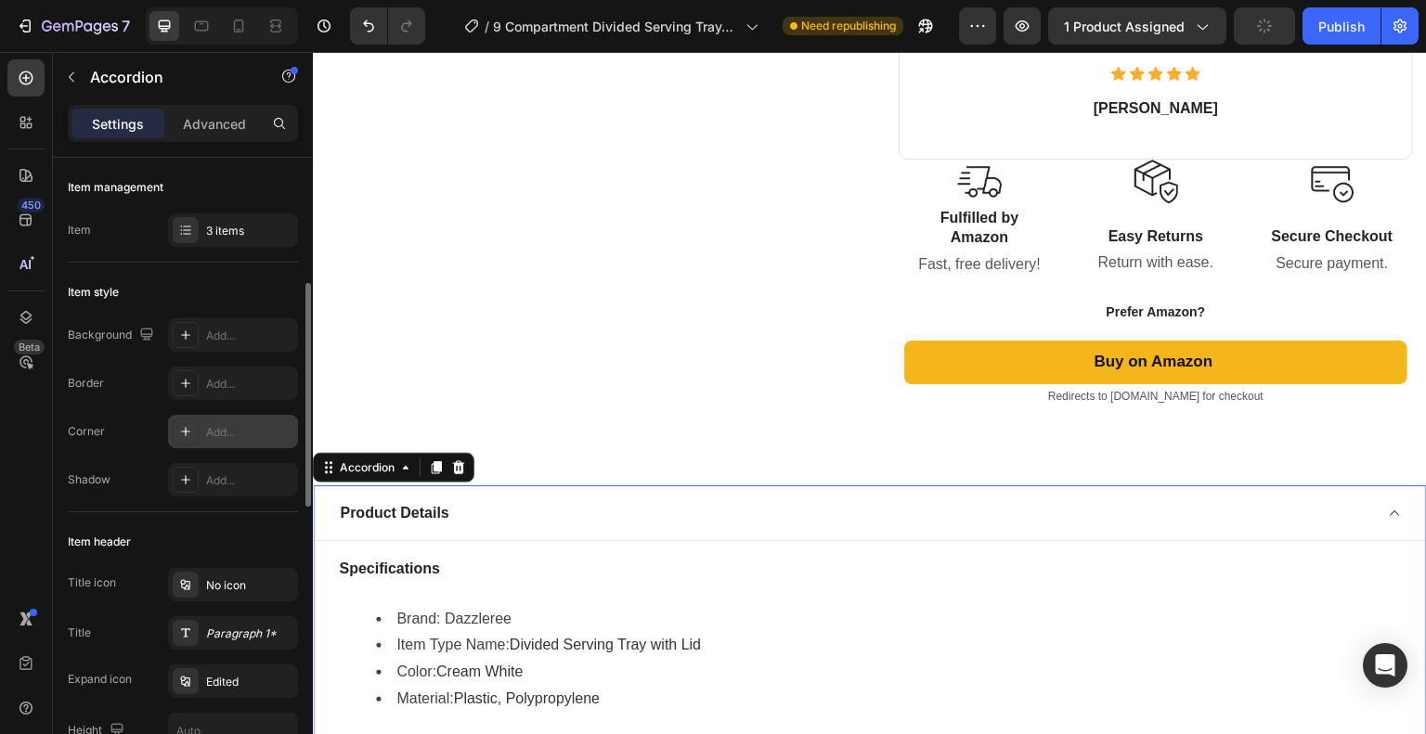
scroll to position [186, 0]
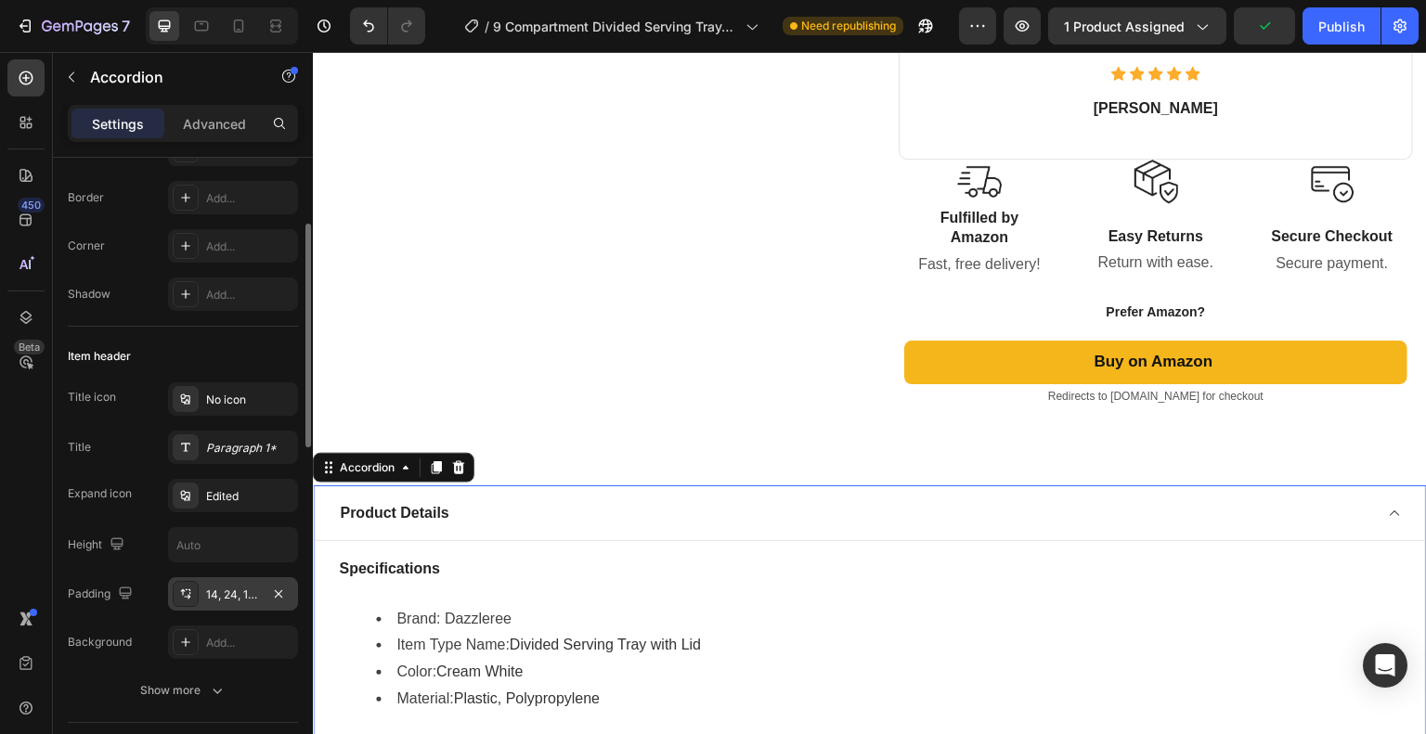
click at [216, 595] on div "14, 24, 14, 24" at bounding box center [233, 595] width 54 height 17
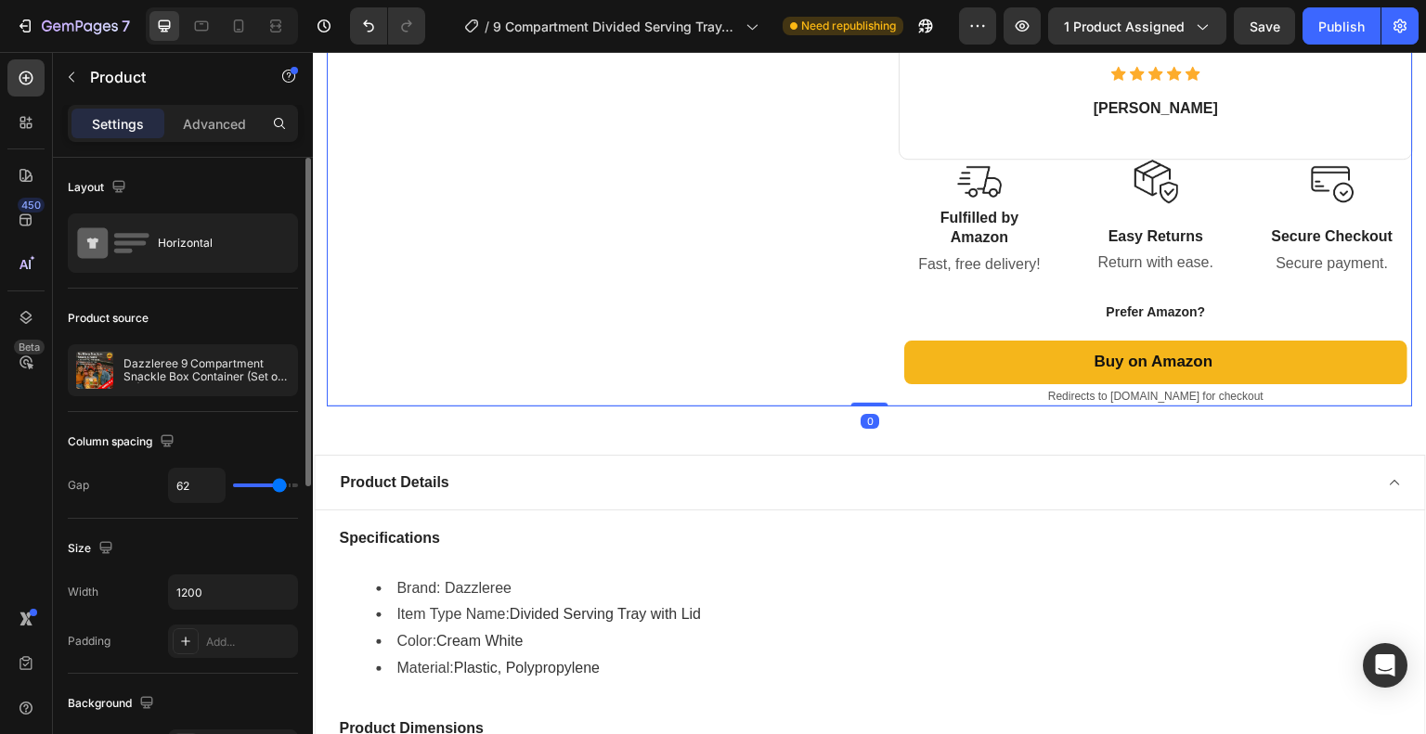
drag, startPoint x: 848, startPoint y: 433, endPoint x: 860, endPoint y: 391, distance: 43.2
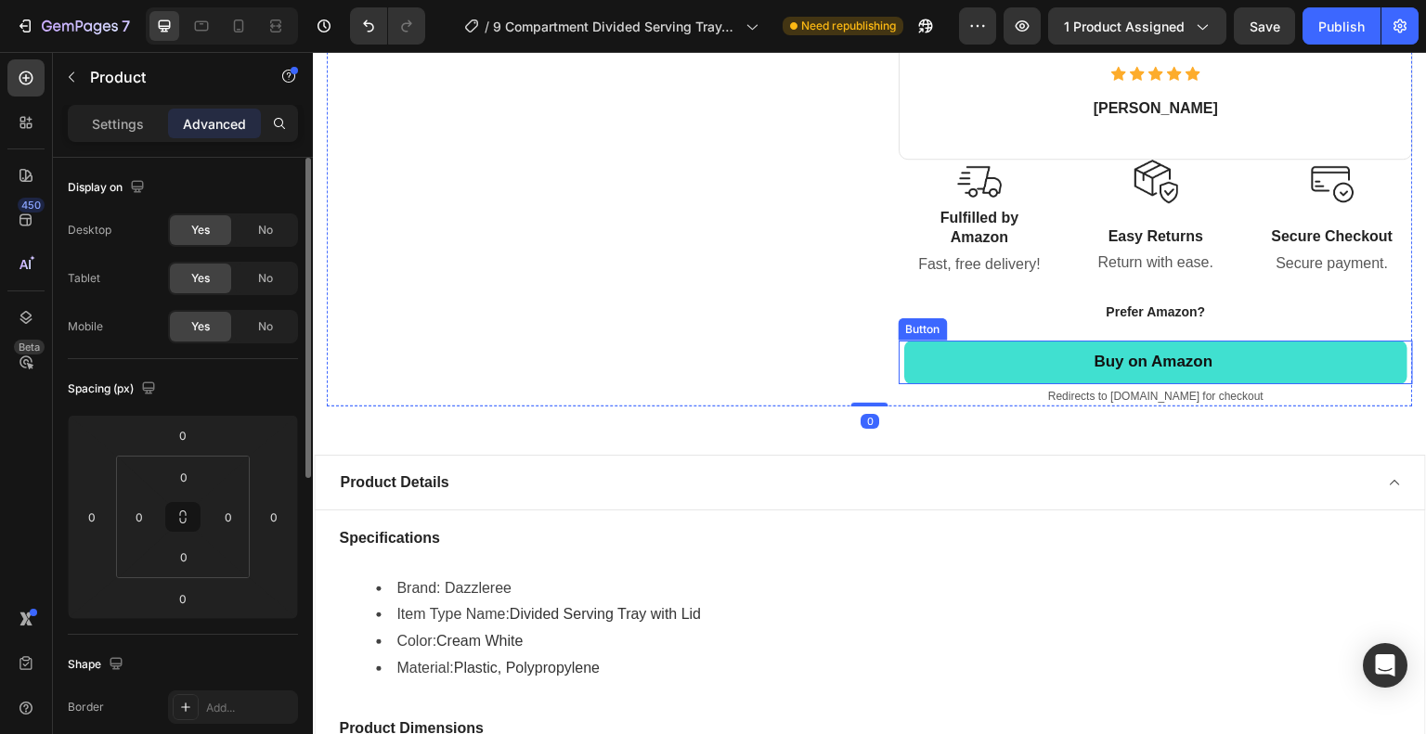
click at [972, 362] on link "Buy on Amazon" at bounding box center [1156, 363] width 504 height 44
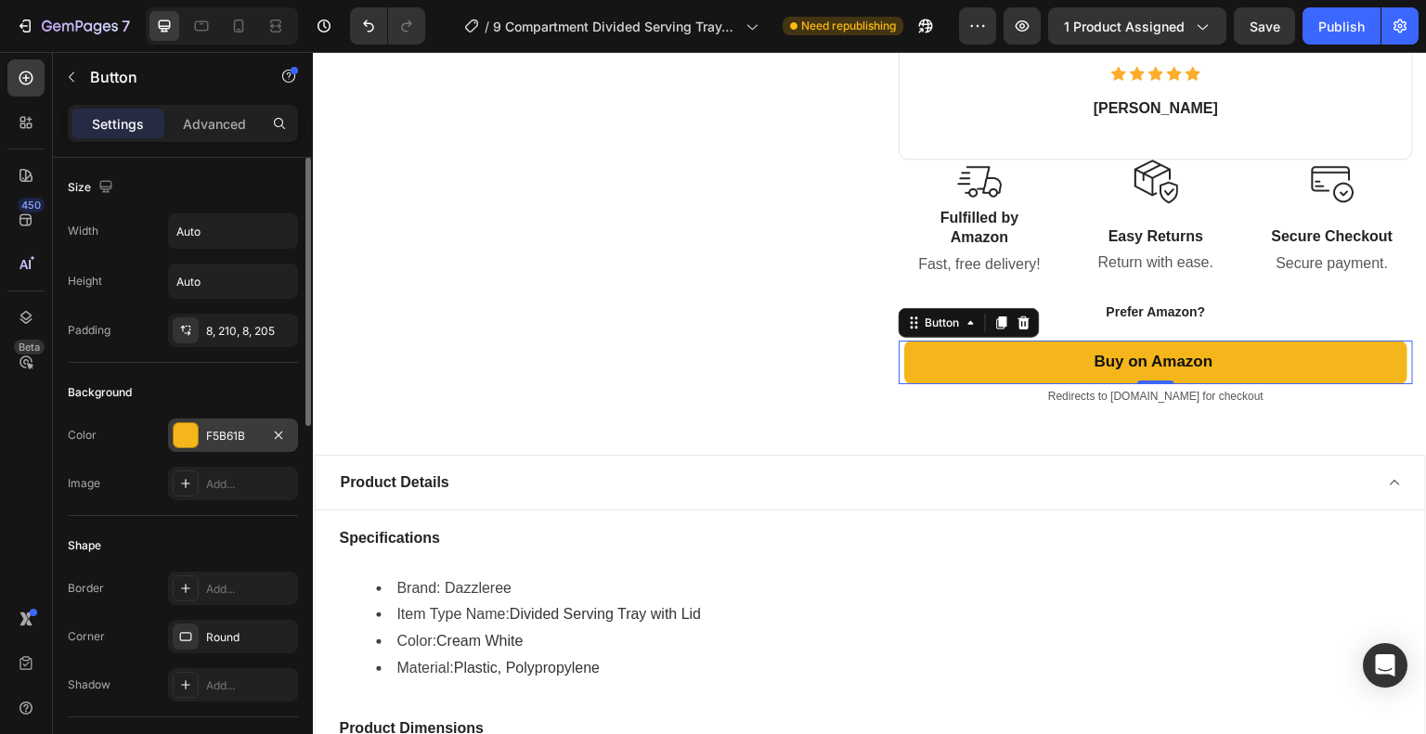
click at [237, 445] on div "F5B61B" at bounding box center [233, 435] width 130 height 33
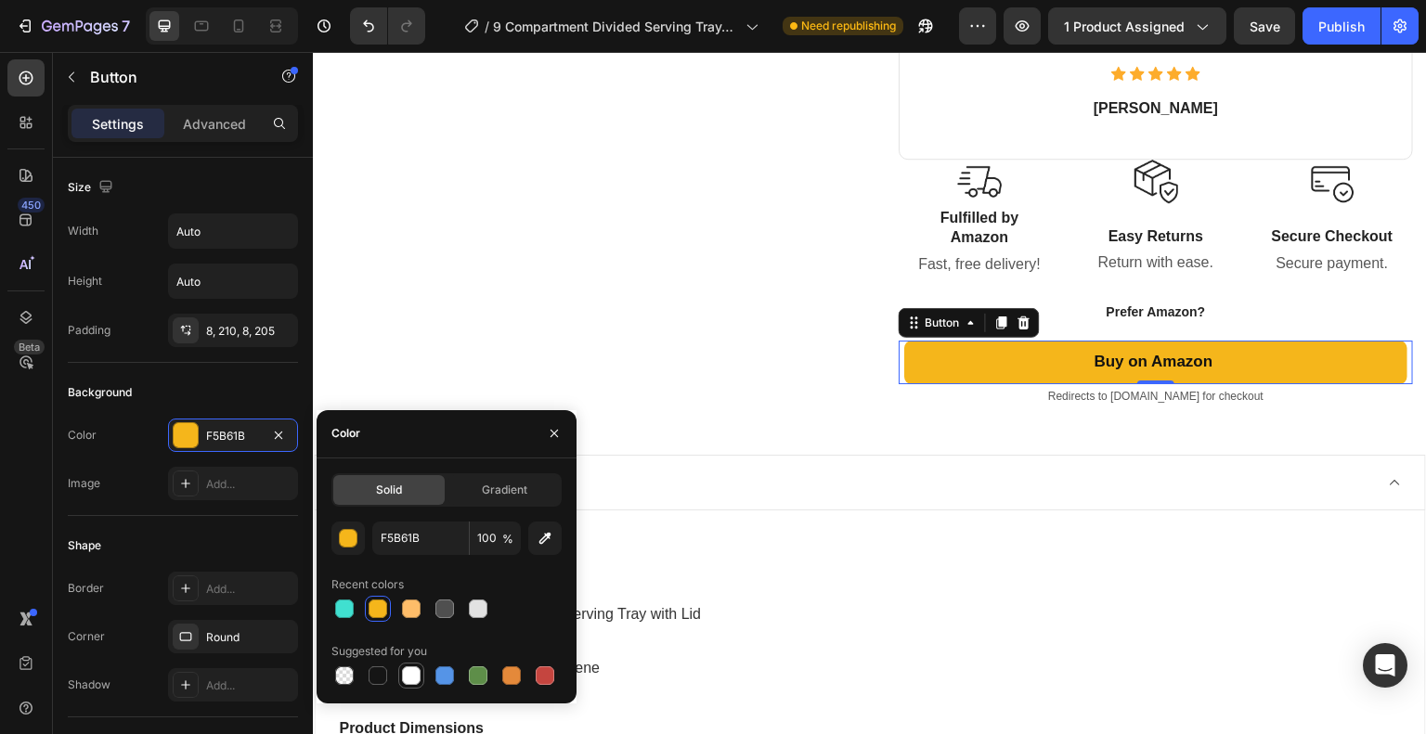
click at [414, 673] on div at bounding box center [411, 675] width 19 height 19
type input "FFFFFF"
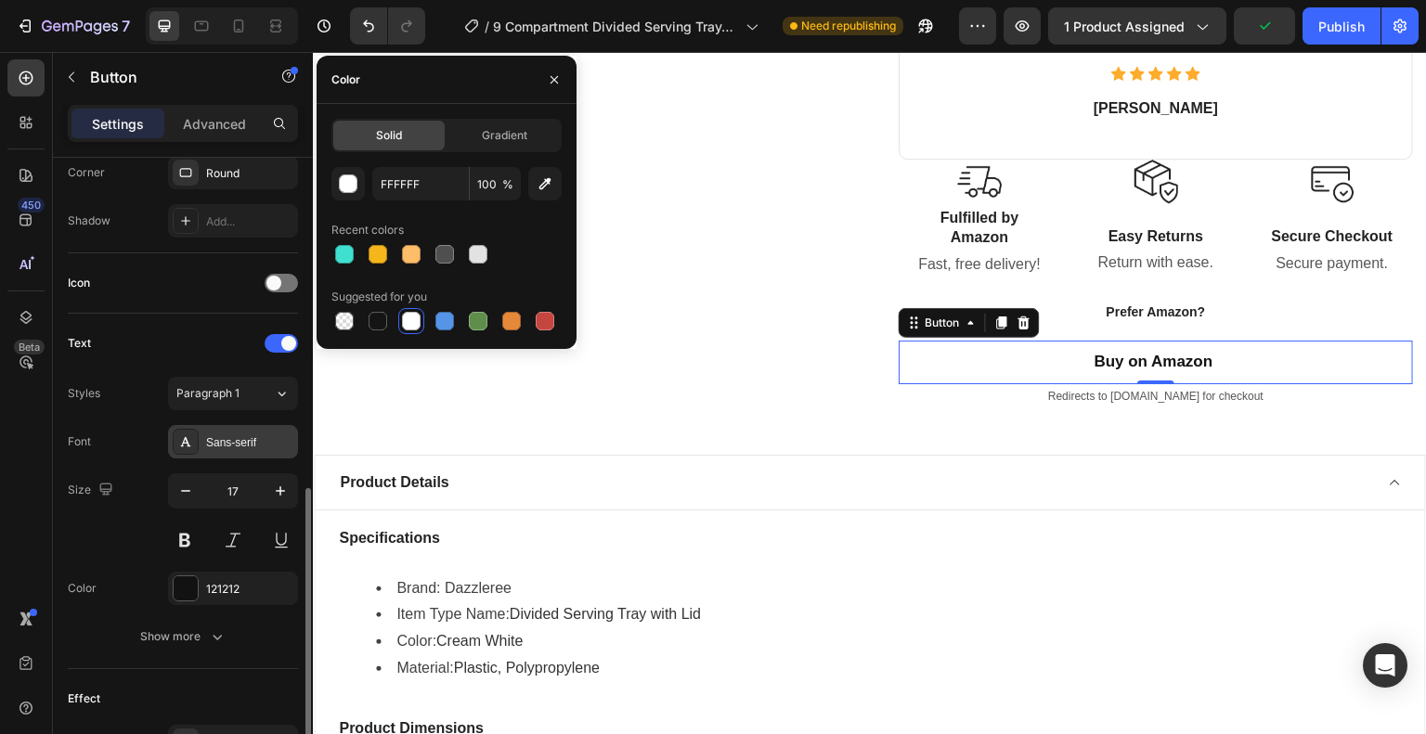
scroll to position [557, 0]
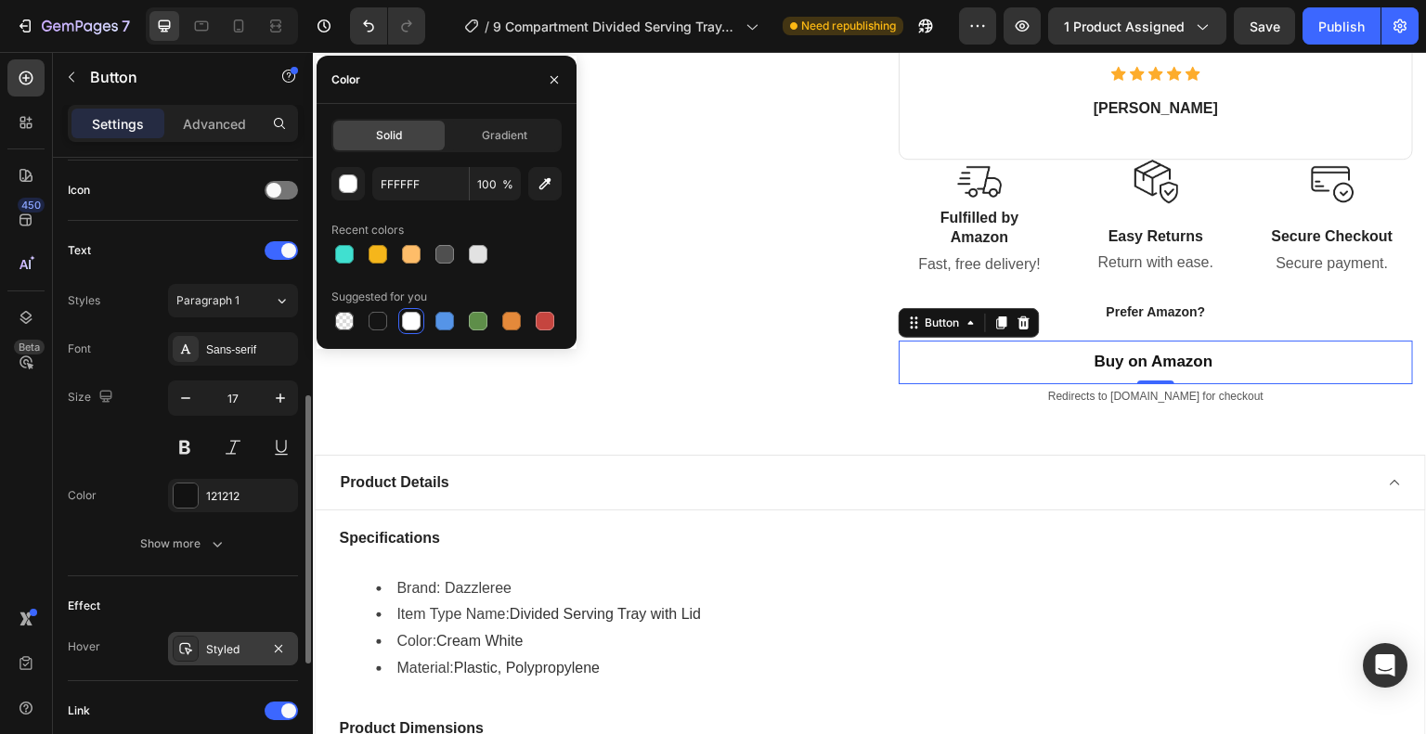
click at [203, 647] on div "Styled" at bounding box center [233, 648] width 130 height 33
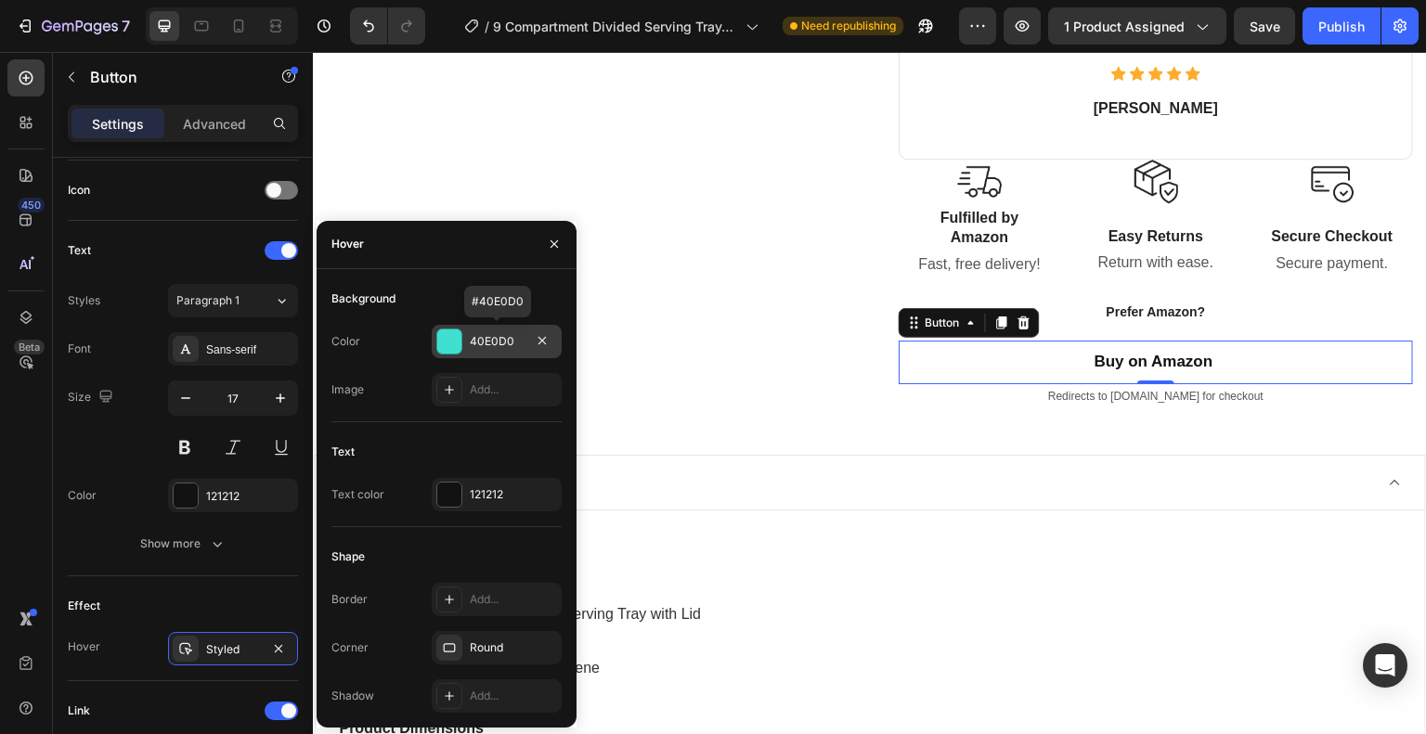
drag, startPoint x: 436, startPoint y: 341, endPoint x: 125, endPoint y: 290, distance: 315.1
click at [437, 341] on div at bounding box center [449, 342] width 24 height 24
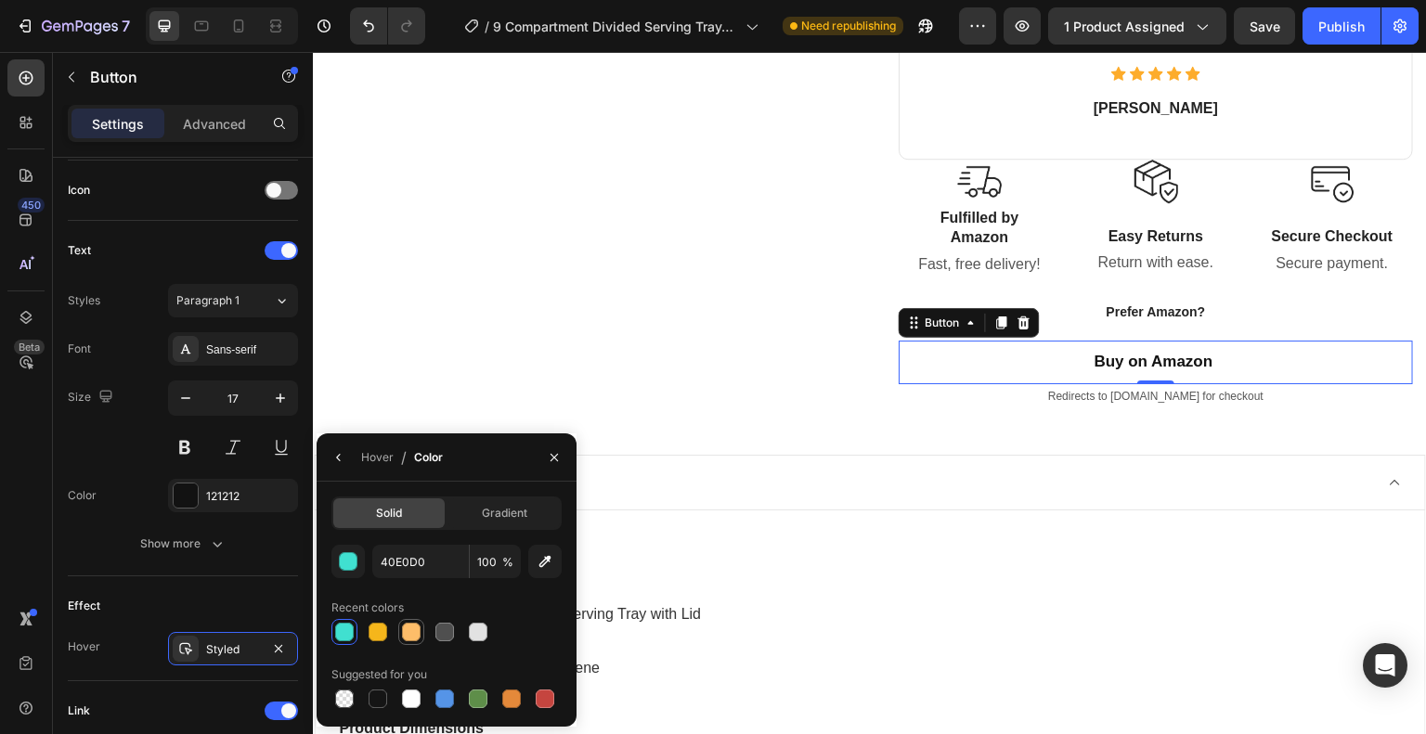
click at [408, 629] on div at bounding box center [411, 632] width 19 height 19
type input "FEBD69"
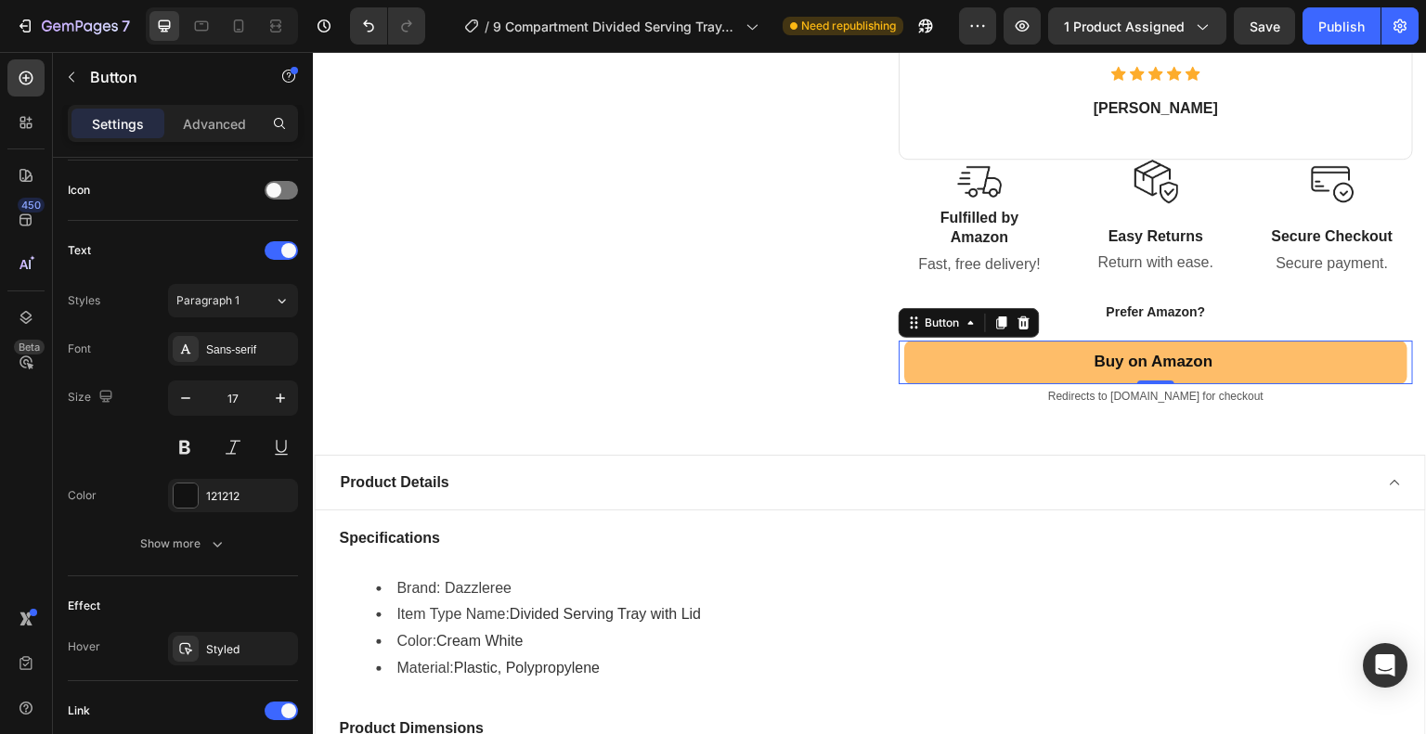
click at [1016, 356] on link "Buy on Amazon" at bounding box center [1156, 363] width 504 height 44
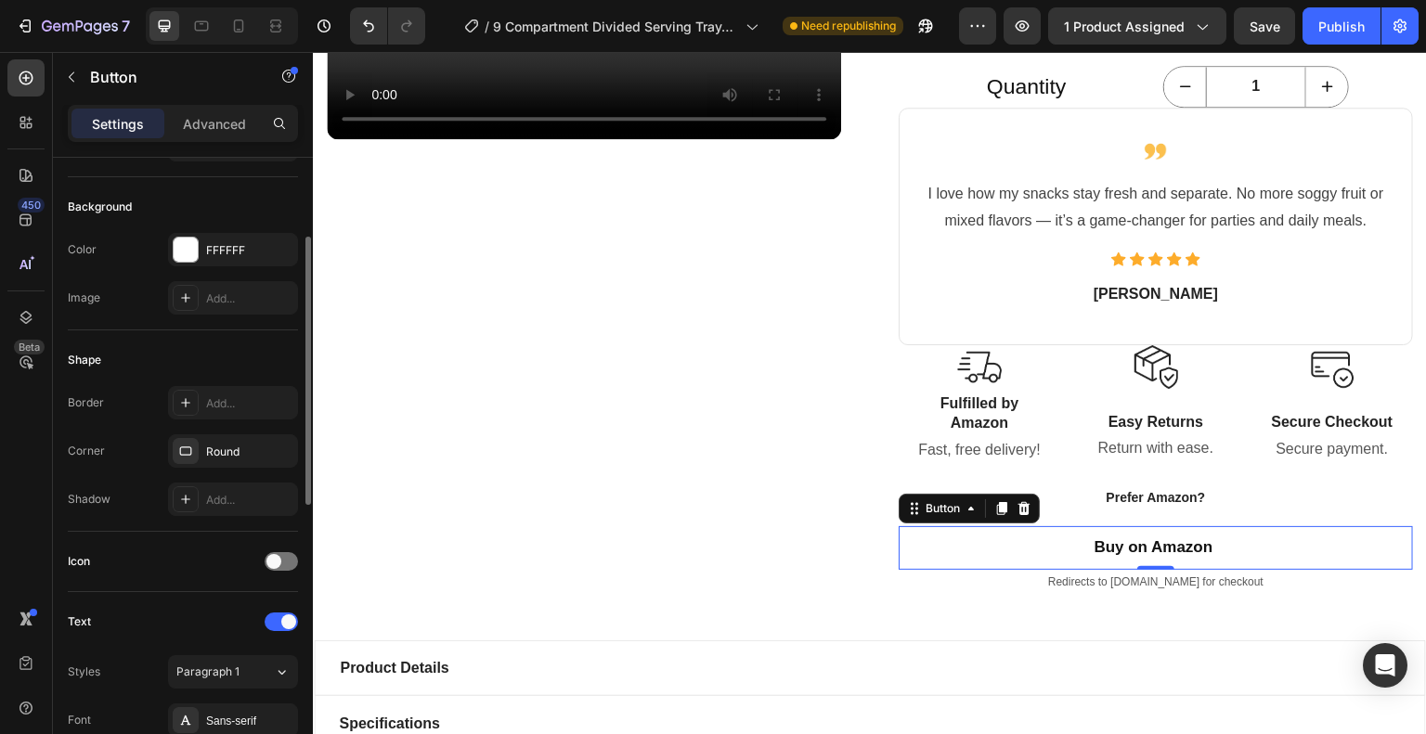
scroll to position [0, 0]
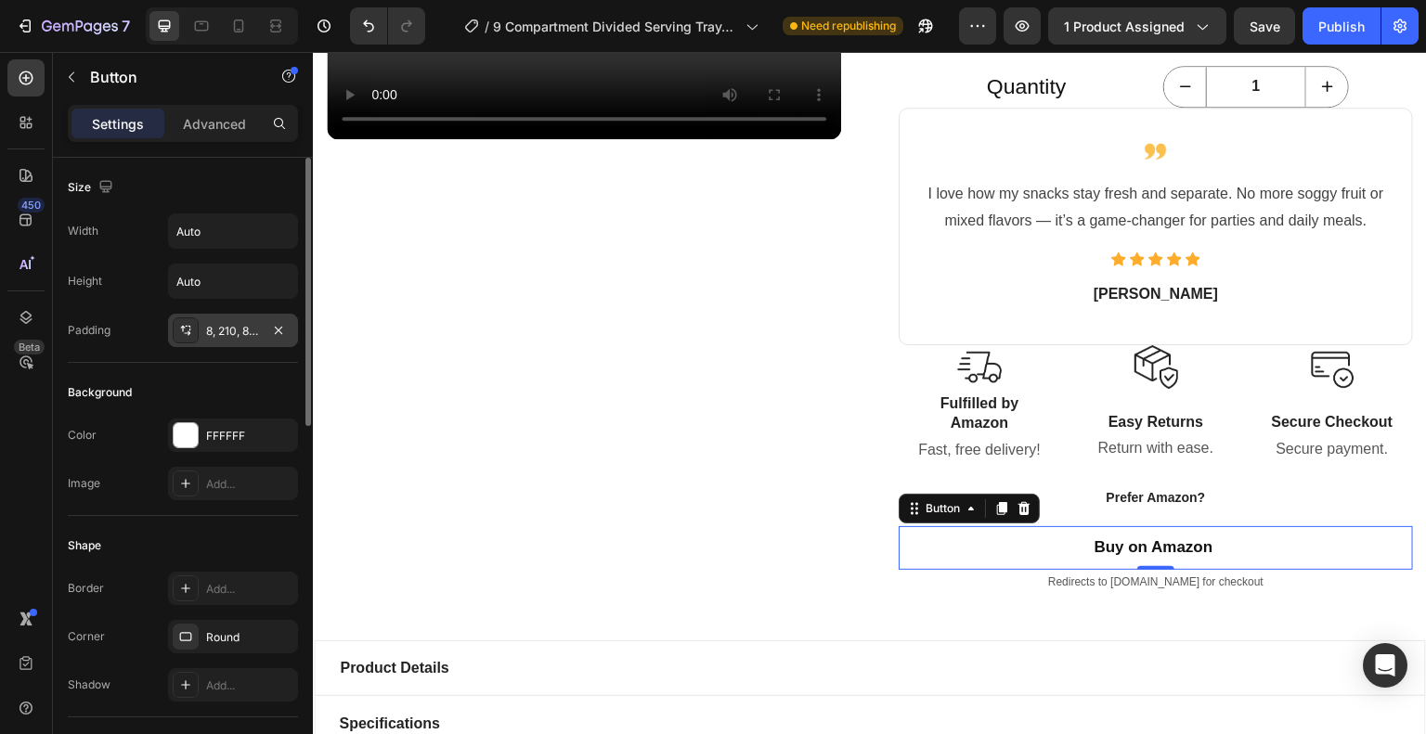
click at [238, 328] on div "8, 210, 8, 205" at bounding box center [233, 331] width 54 height 17
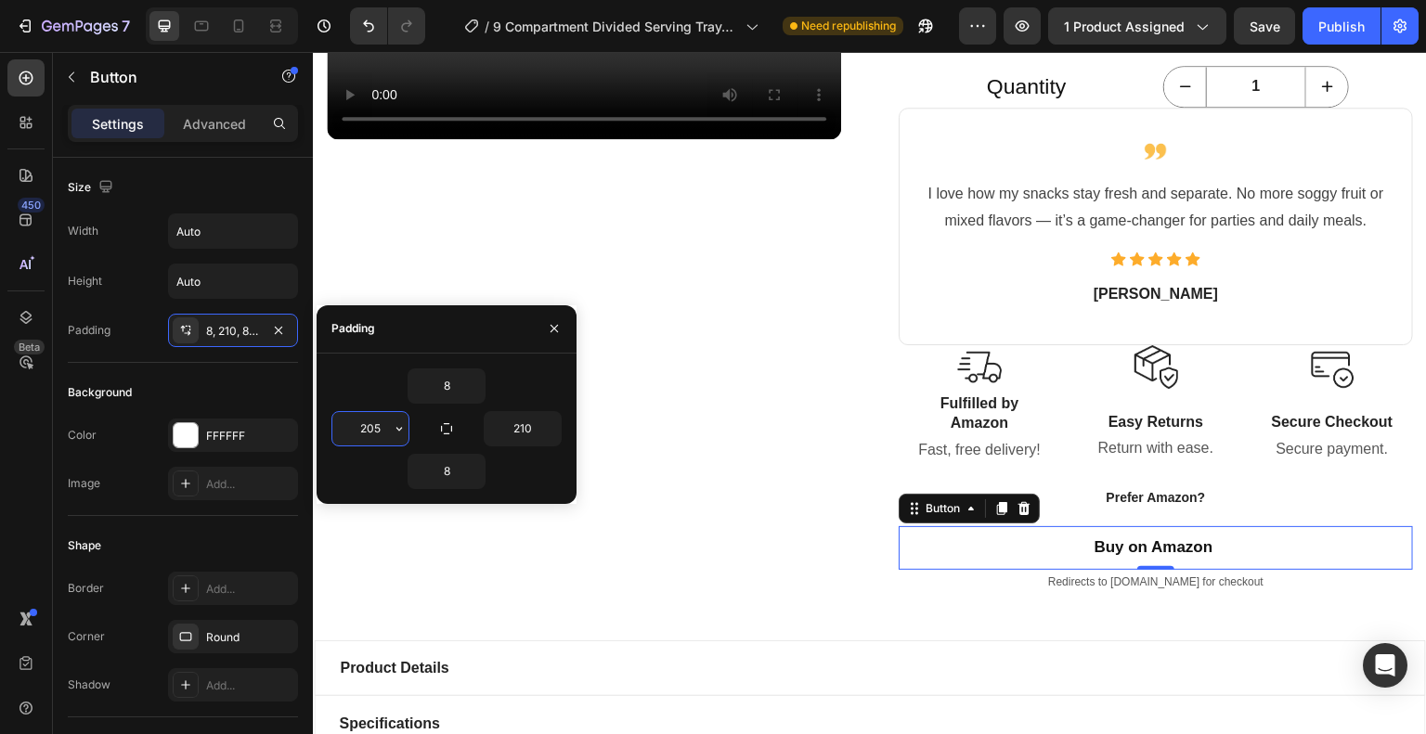
click at [377, 422] on input "205" at bounding box center [370, 428] width 76 height 33
type input "30"
click at [532, 422] on input "210" at bounding box center [523, 428] width 76 height 33
type input "30"
click at [458, 386] on input "8" at bounding box center [446, 385] width 76 height 33
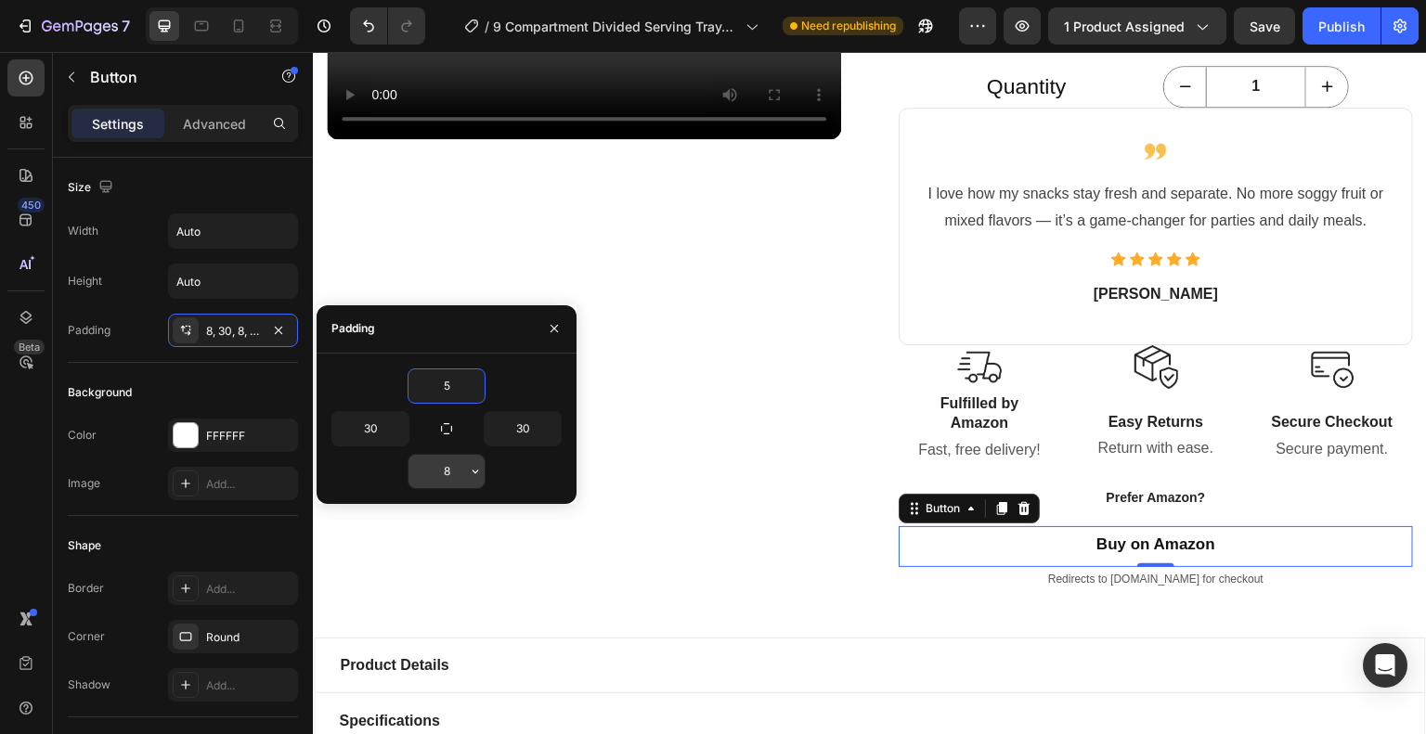
type input "5"
click at [446, 466] on input "8" at bounding box center [446, 471] width 76 height 33
type input "5"
click at [201, 587] on div "Add..." at bounding box center [233, 588] width 130 height 33
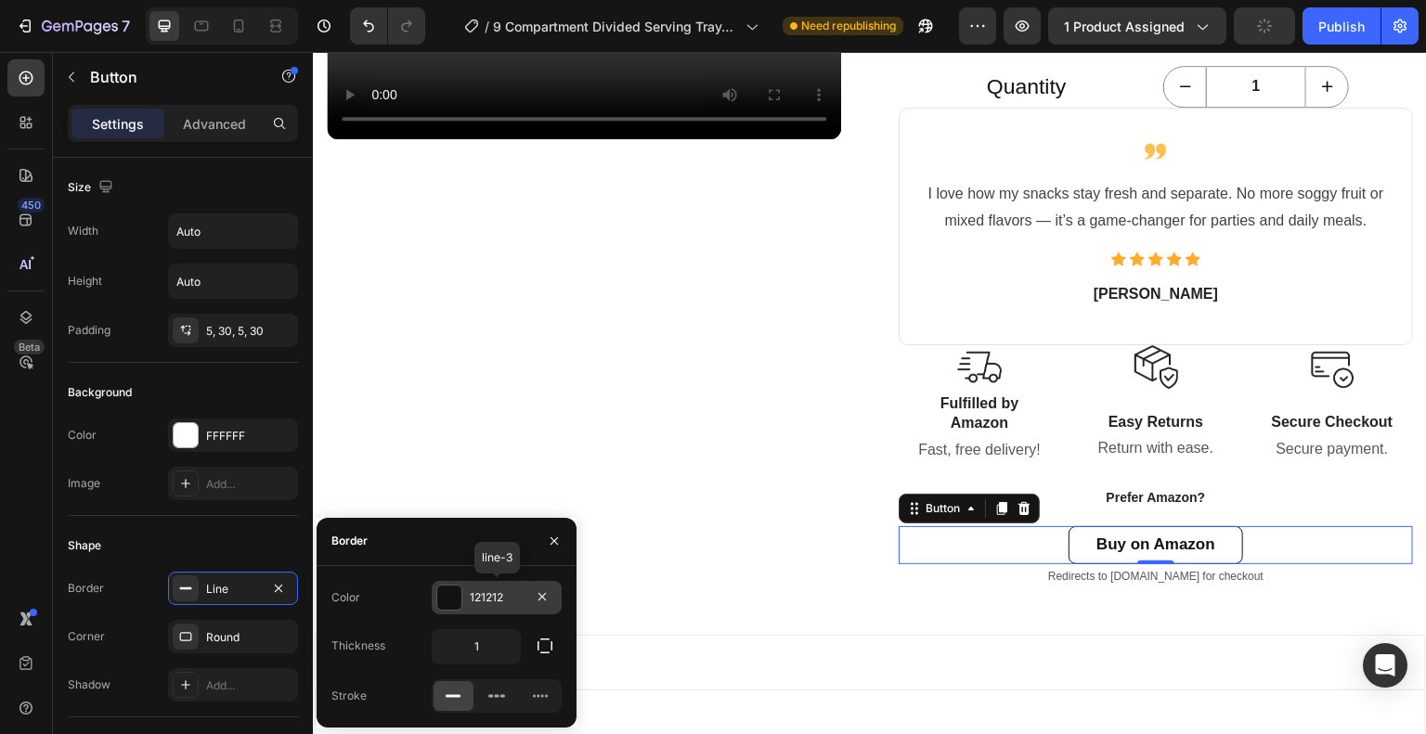
click at [460, 604] on div at bounding box center [449, 598] width 24 height 24
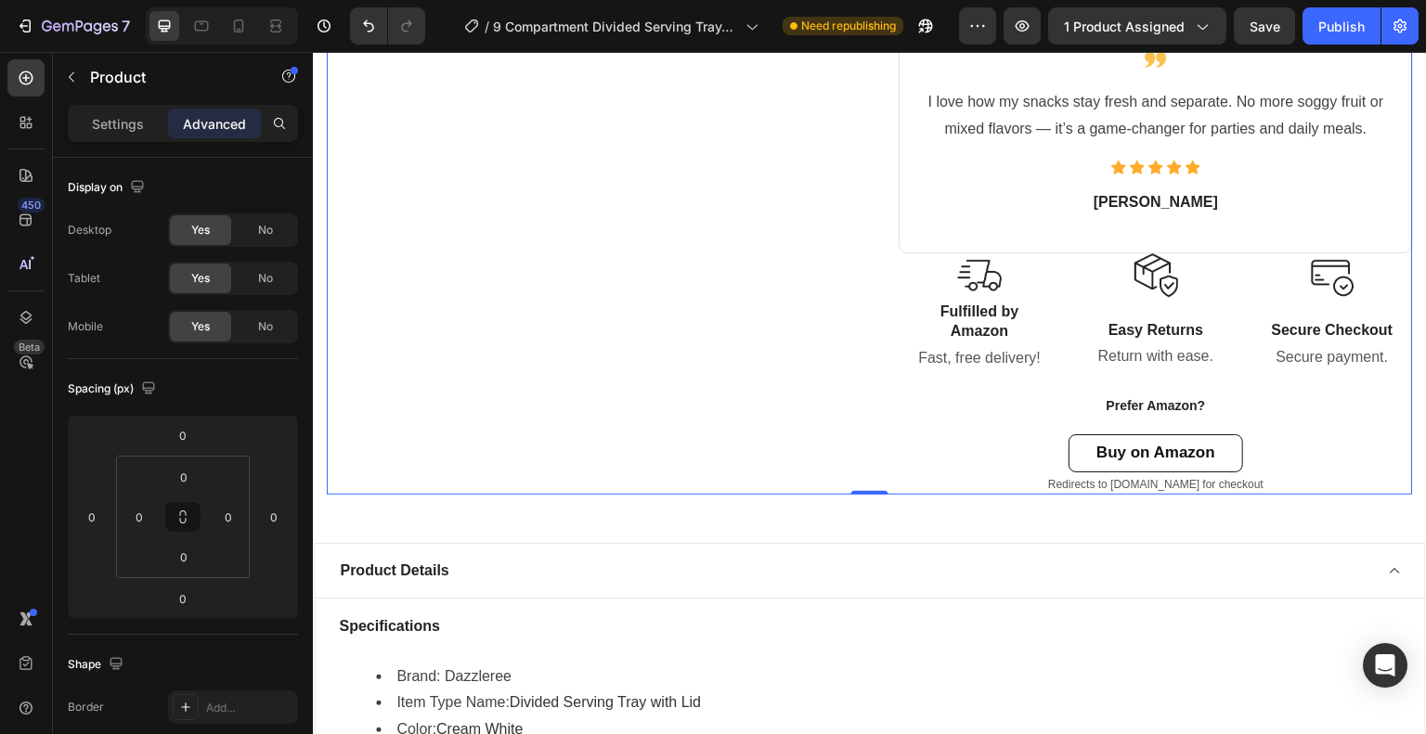
scroll to position [958, 0]
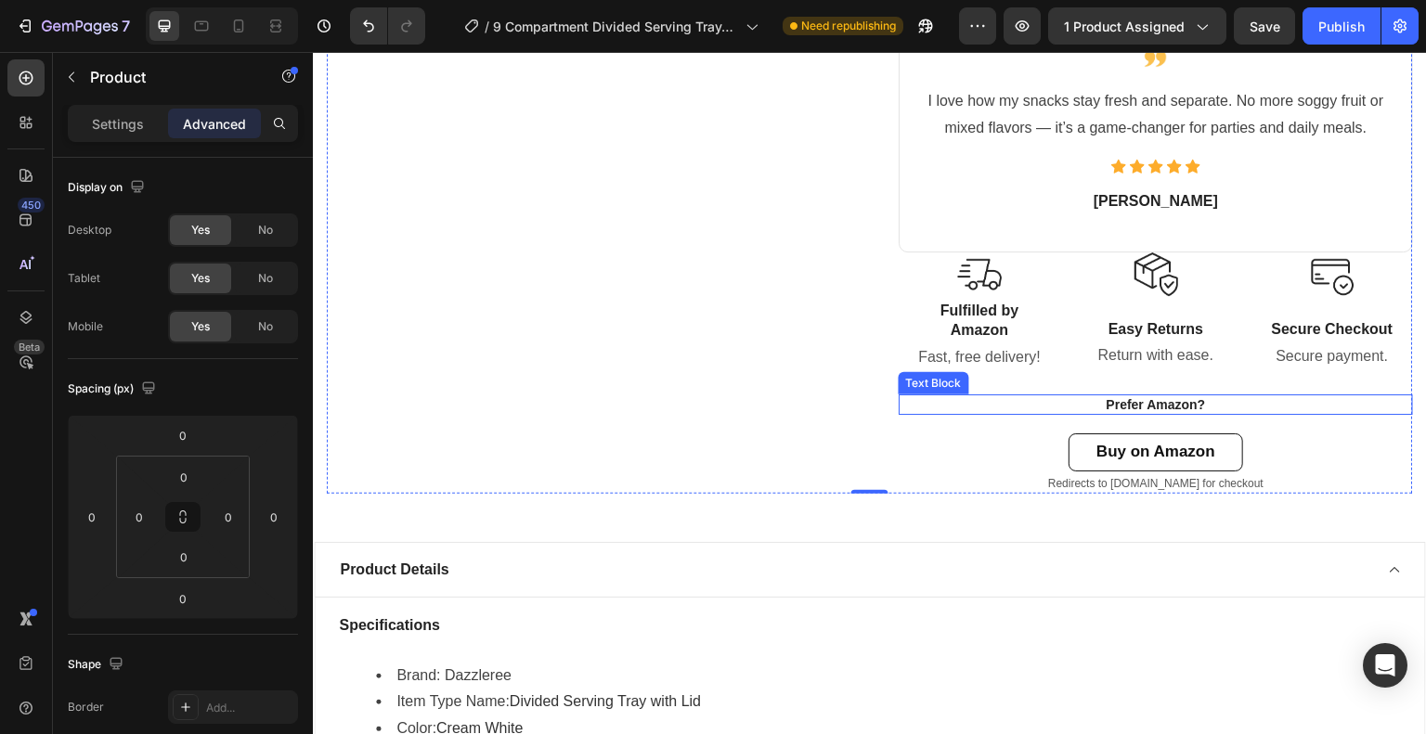
click at [1079, 401] on p "Prefer Amazon?" at bounding box center [1155, 404] width 511 height 17
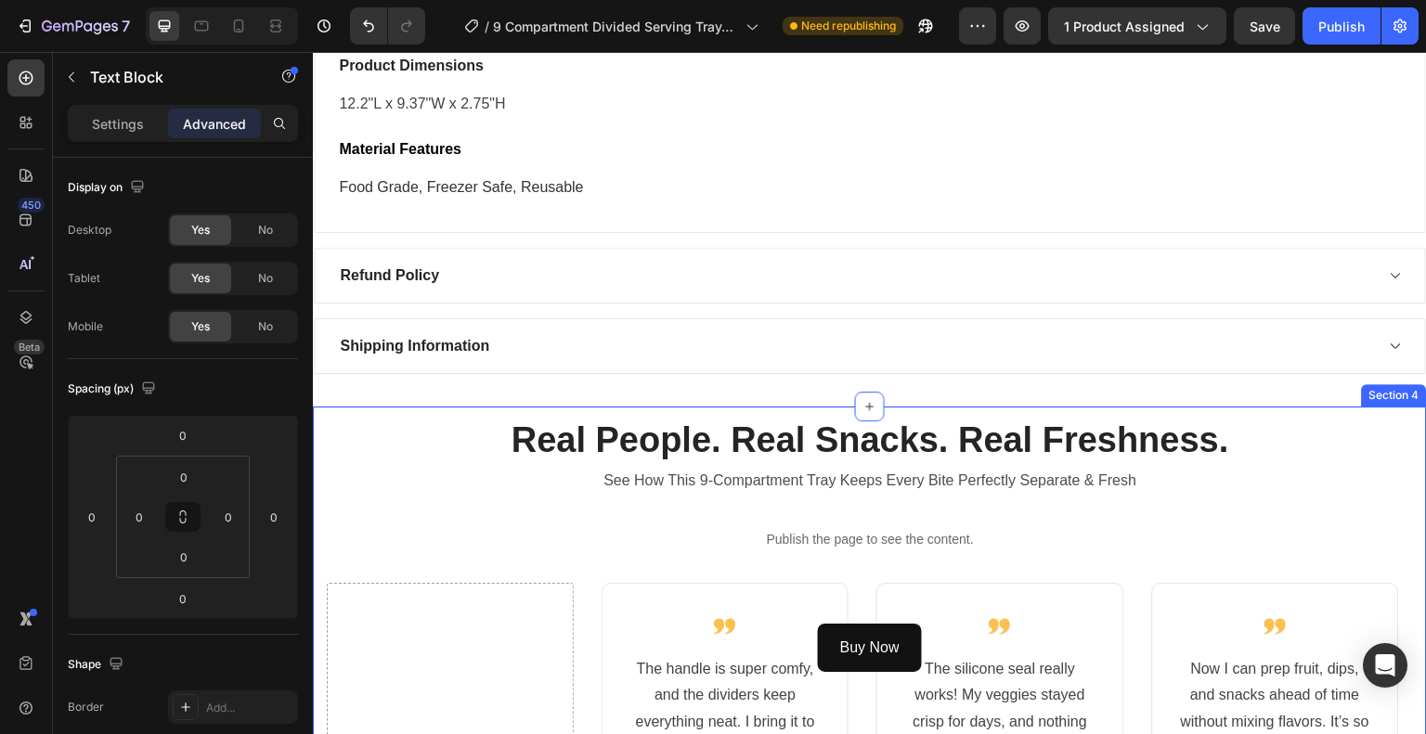
scroll to position [1793, 0]
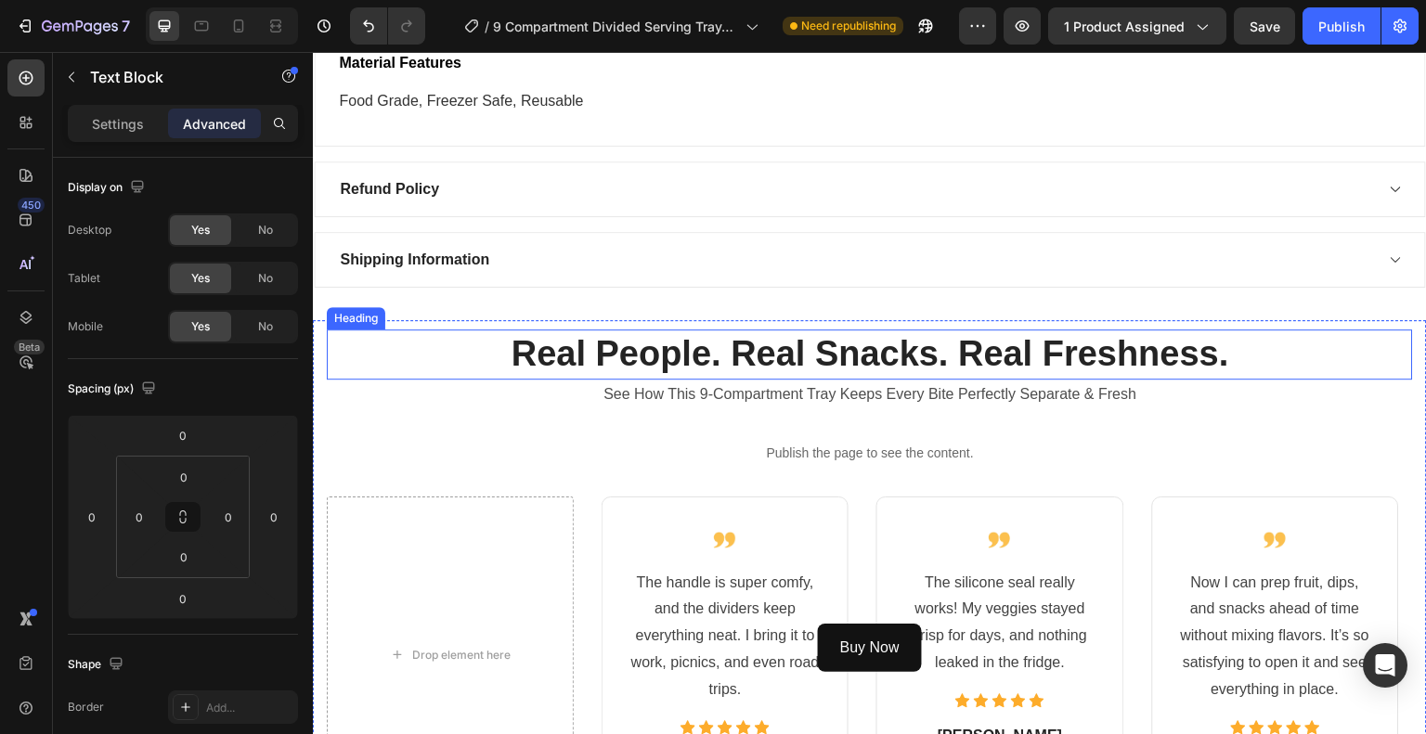
click at [755, 364] on h2 "Real People. Real Snacks. Real Freshness." at bounding box center [870, 354] width 1086 height 49
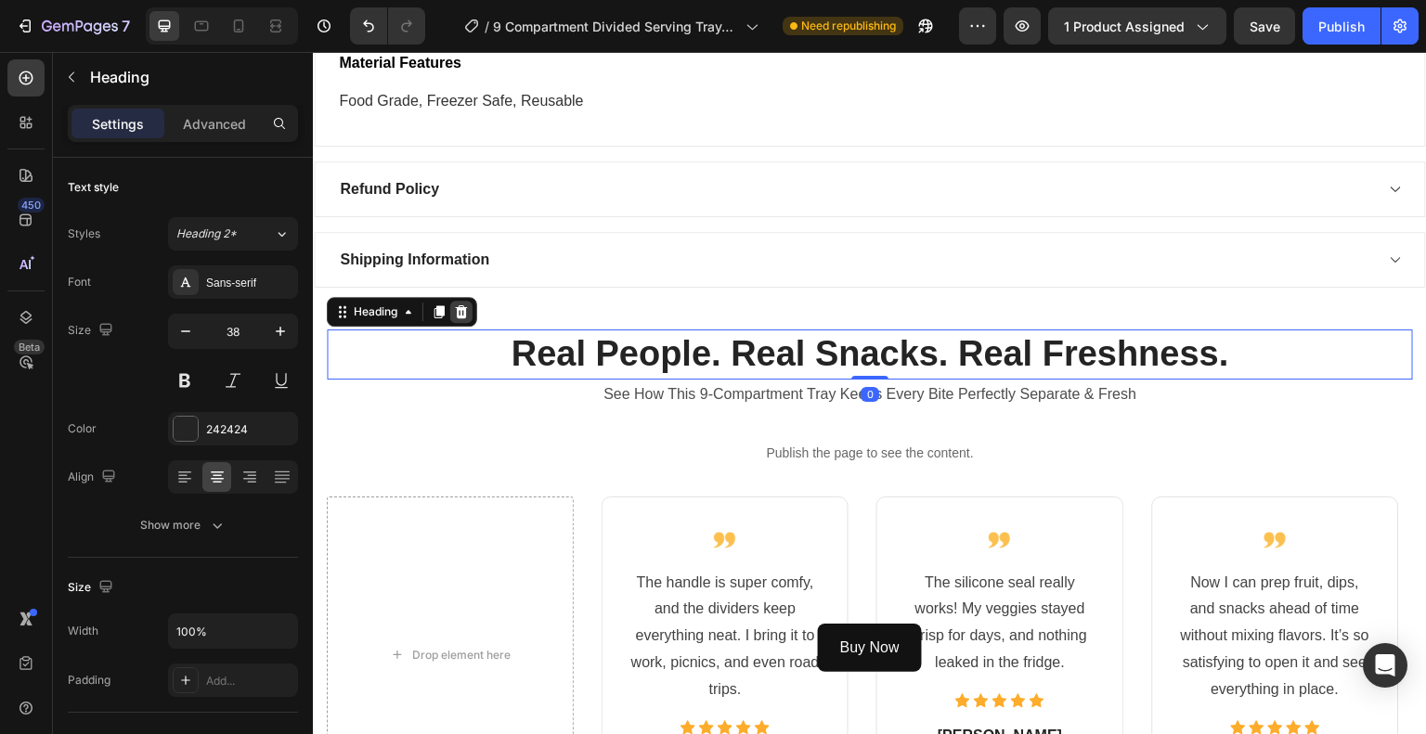
click at [466, 308] on icon at bounding box center [462, 311] width 12 height 13
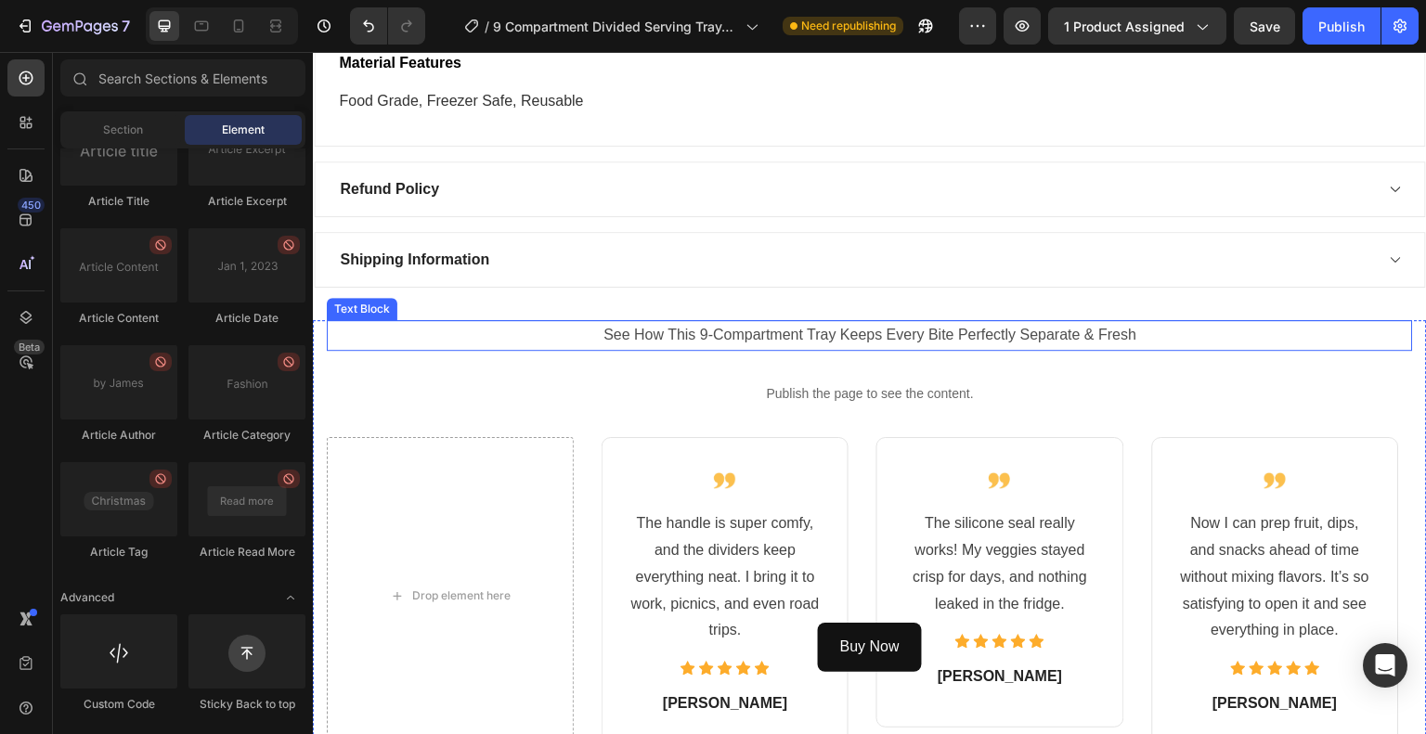
click at [611, 343] on p "See How This 9-Compartment Tray Keeps Every Bite Perfectly Separate & Fresh" at bounding box center [870, 335] width 1082 height 27
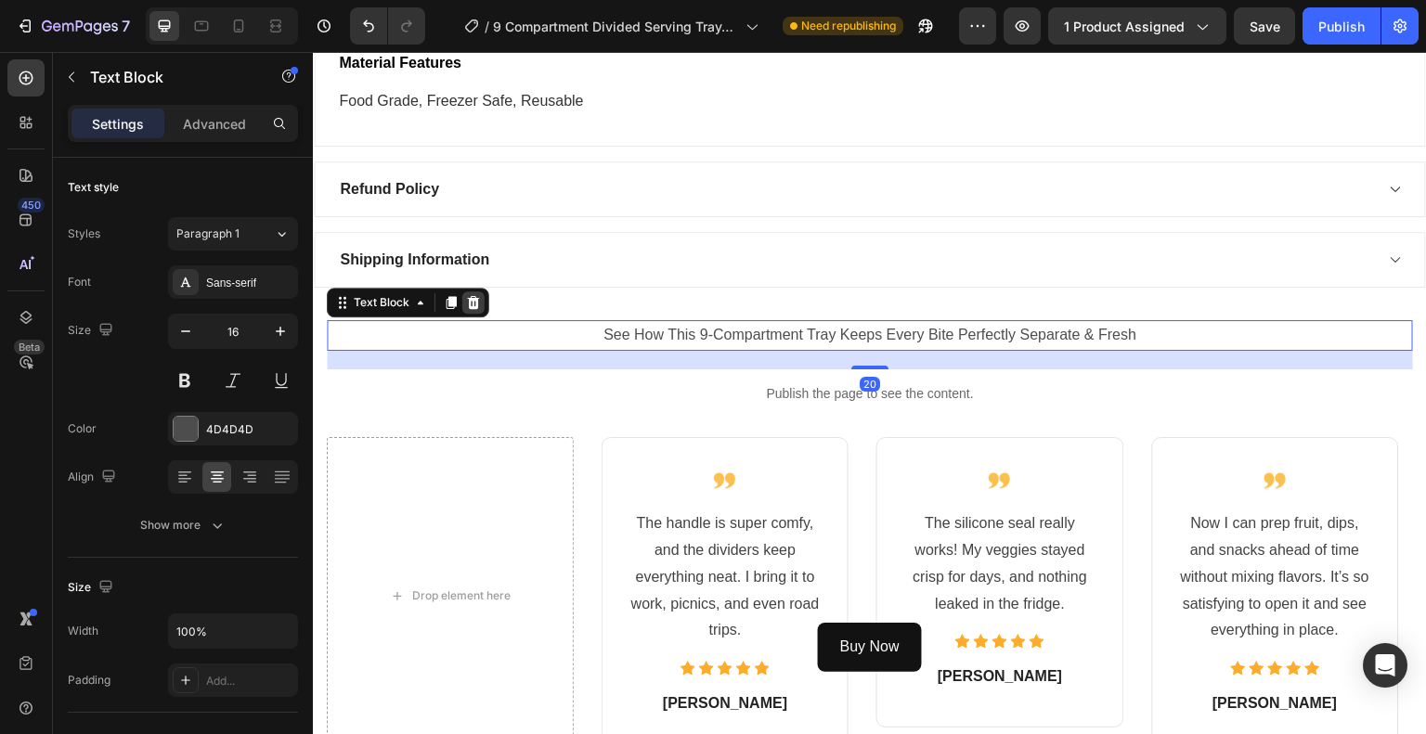
click at [475, 299] on icon at bounding box center [474, 302] width 12 height 13
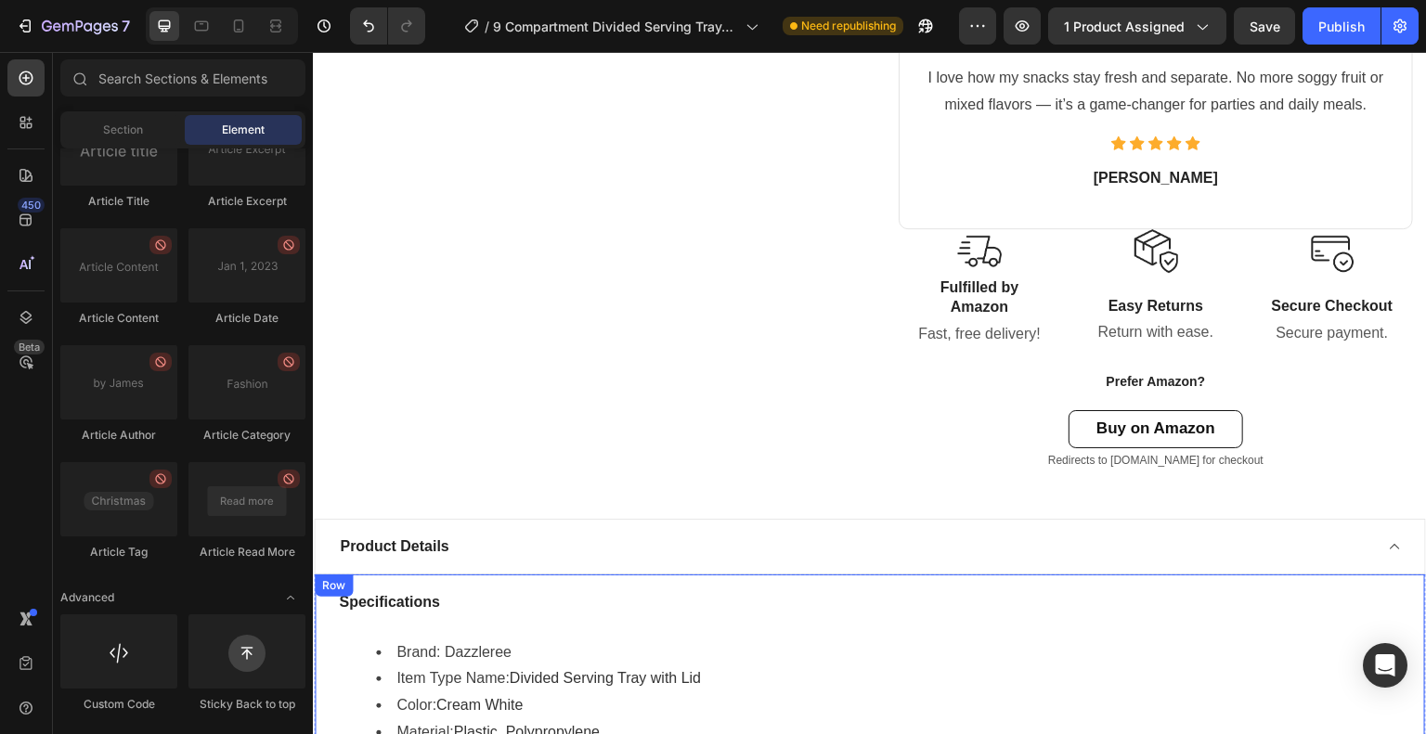
scroll to position [865, 0]
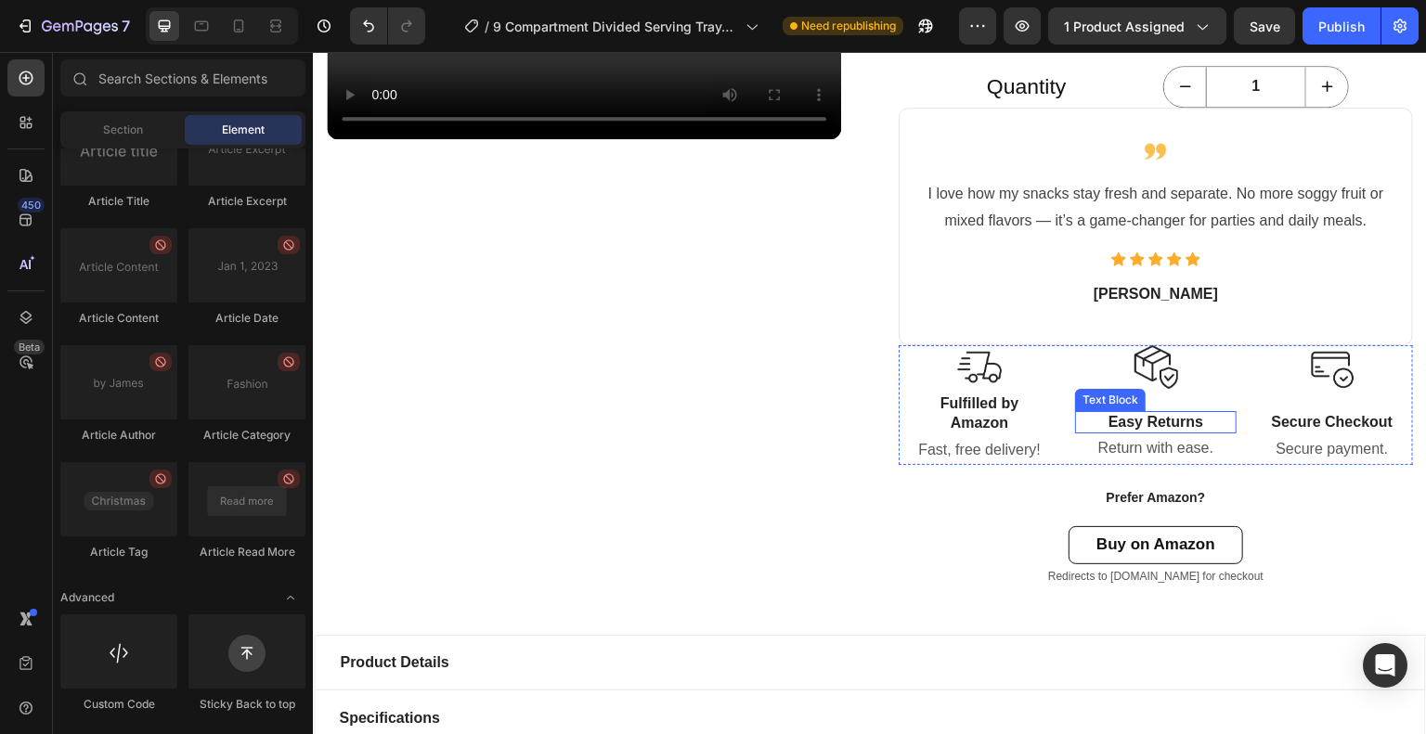
click at [1142, 424] on p "Easy Returns" at bounding box center [1156, 422] width 158 height 19
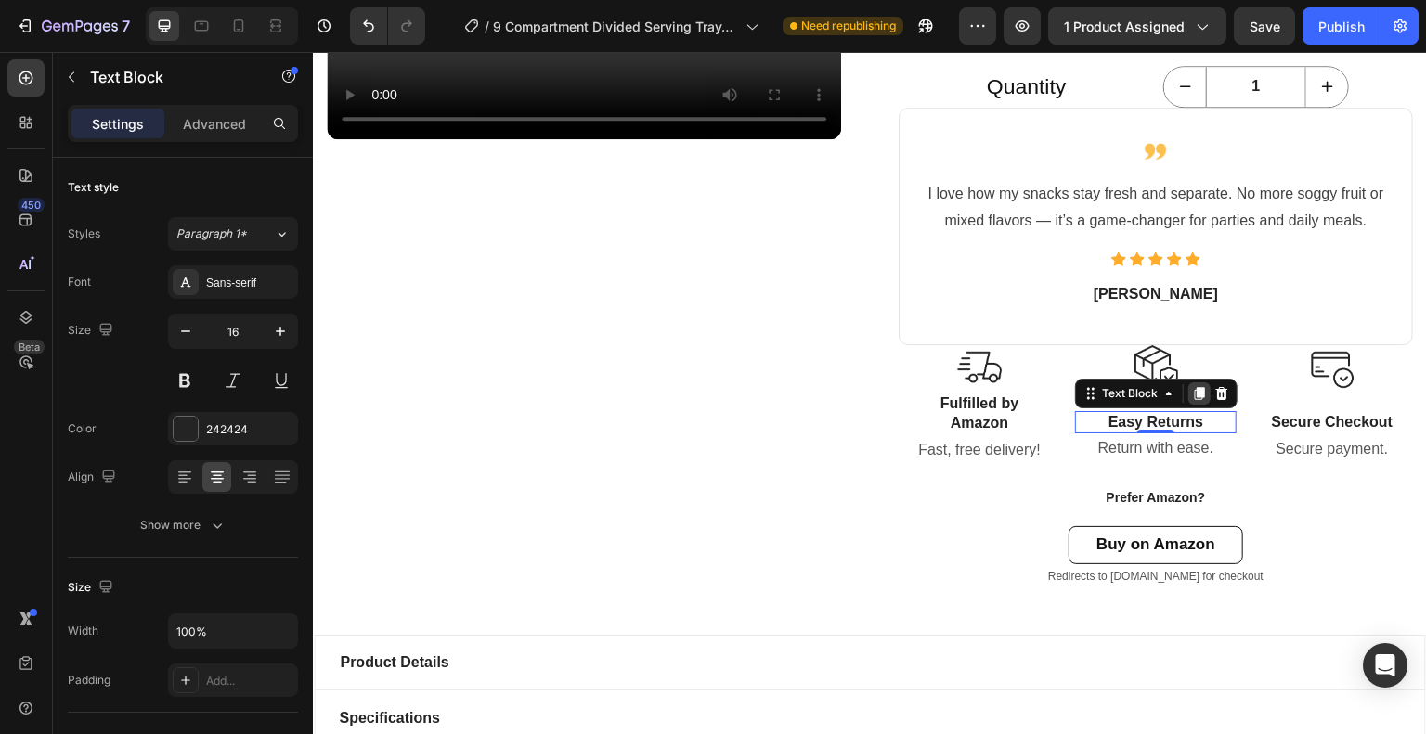
click at [1194, 397] on icon at bounding box center [1199, 393] width 15 height 15
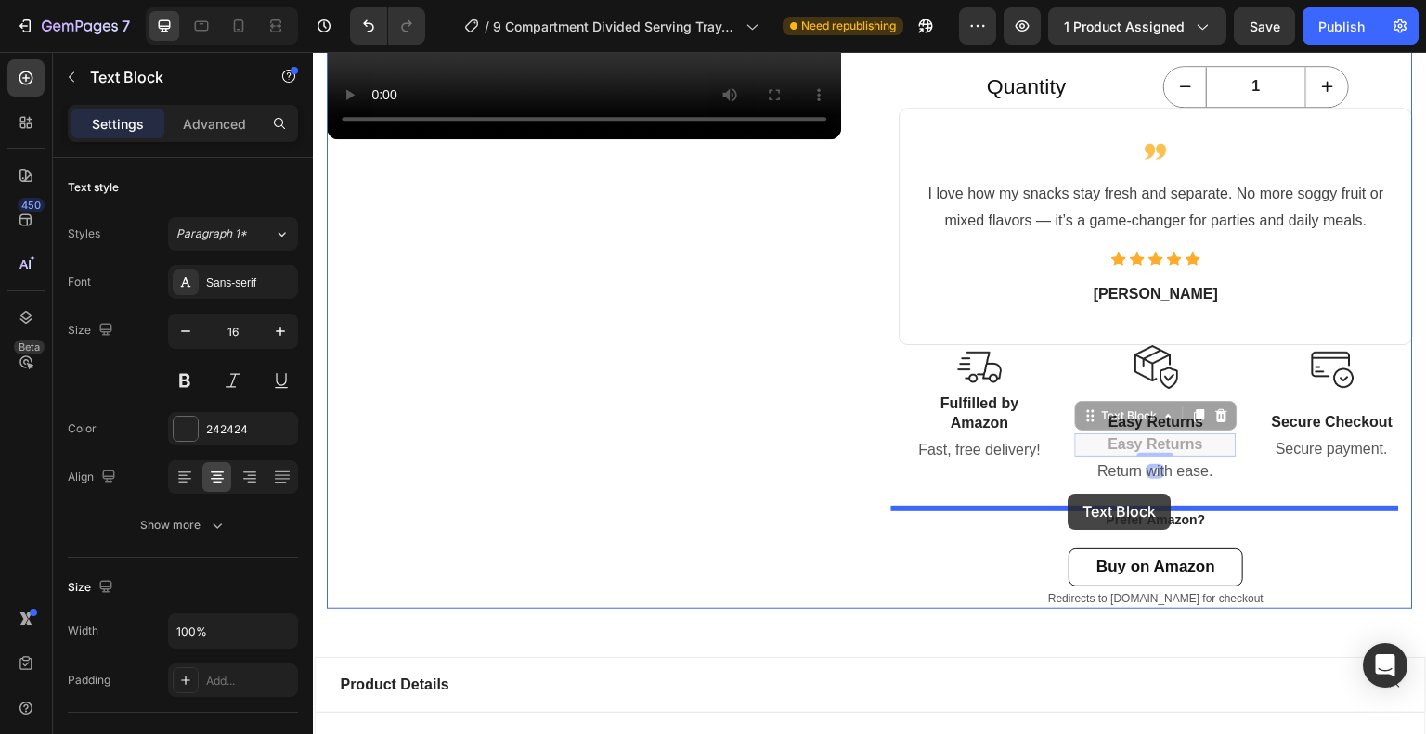
drag, startPoint x: 1084, startPoint y: 415, endPoint x: 1068, endPoint y: 494, distance: 80.5
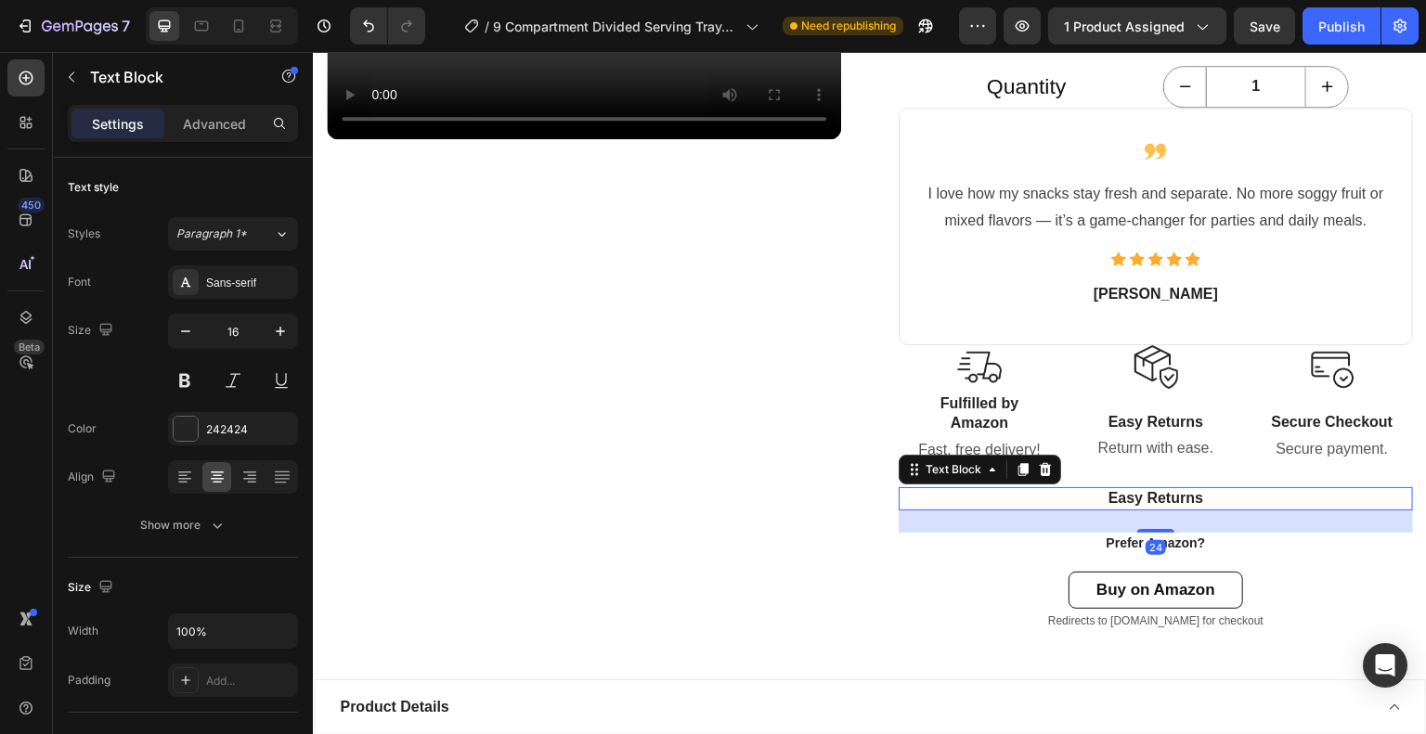
click at [1105, 496] on p "Easy Returns" at bounding box center [1155, 498] width 511 height 19
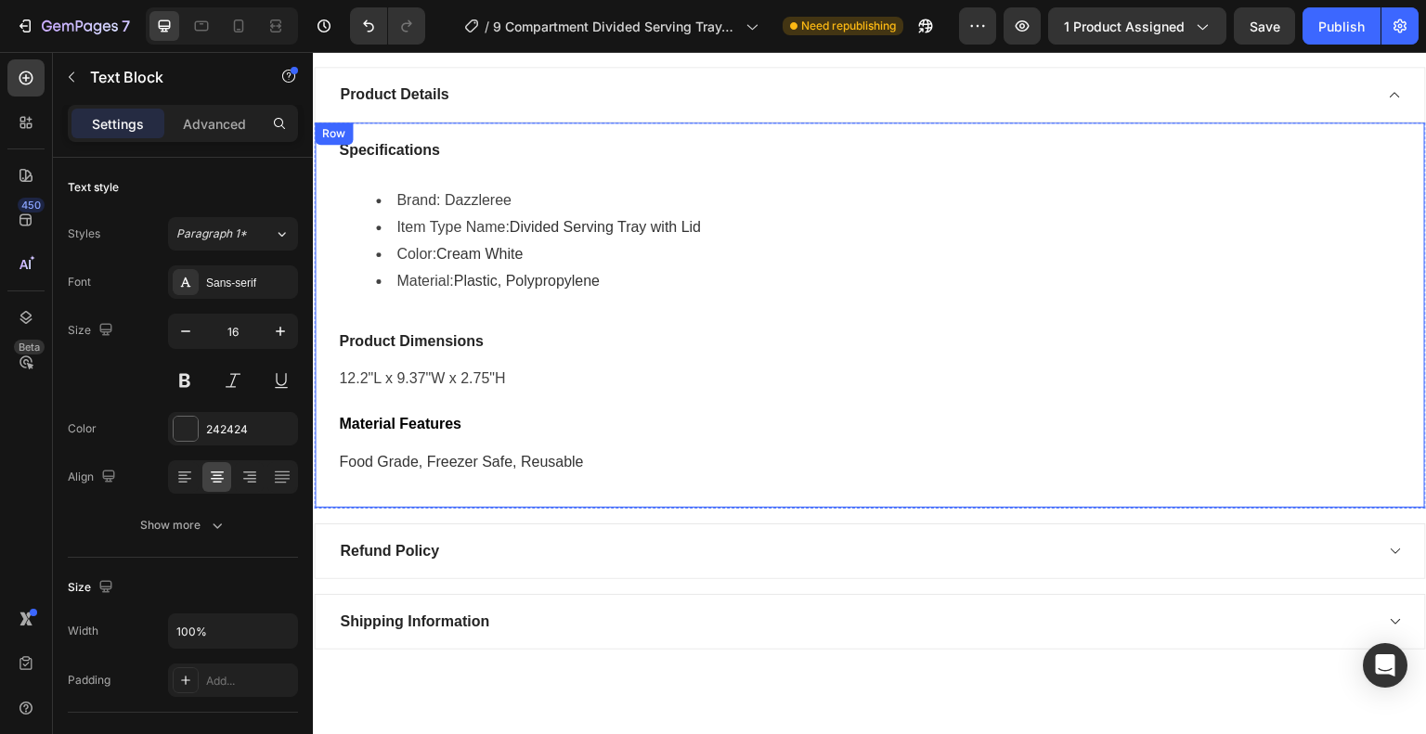
scroll to position [1329, 0]
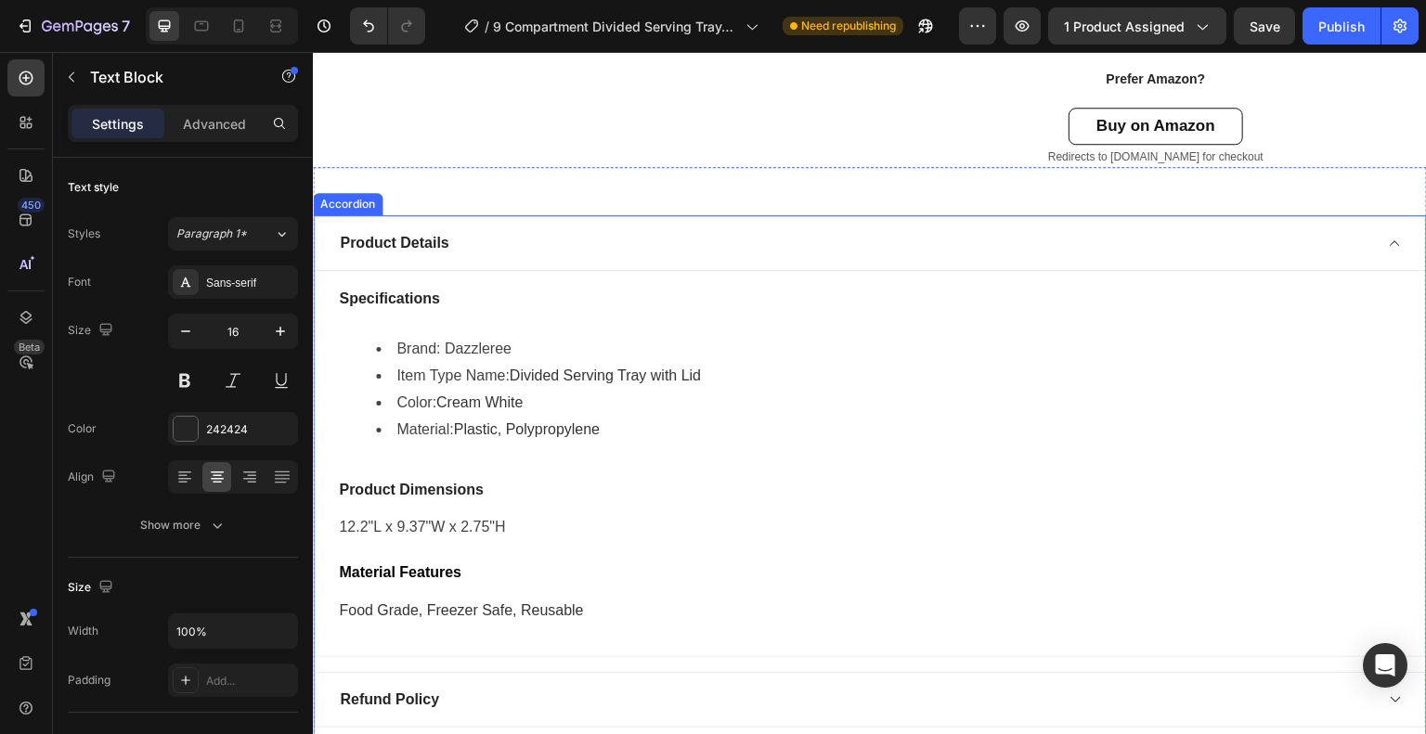
click at [1390, 242] on div "Product Details" at bounding box center [870, 243] width 1112 height 56
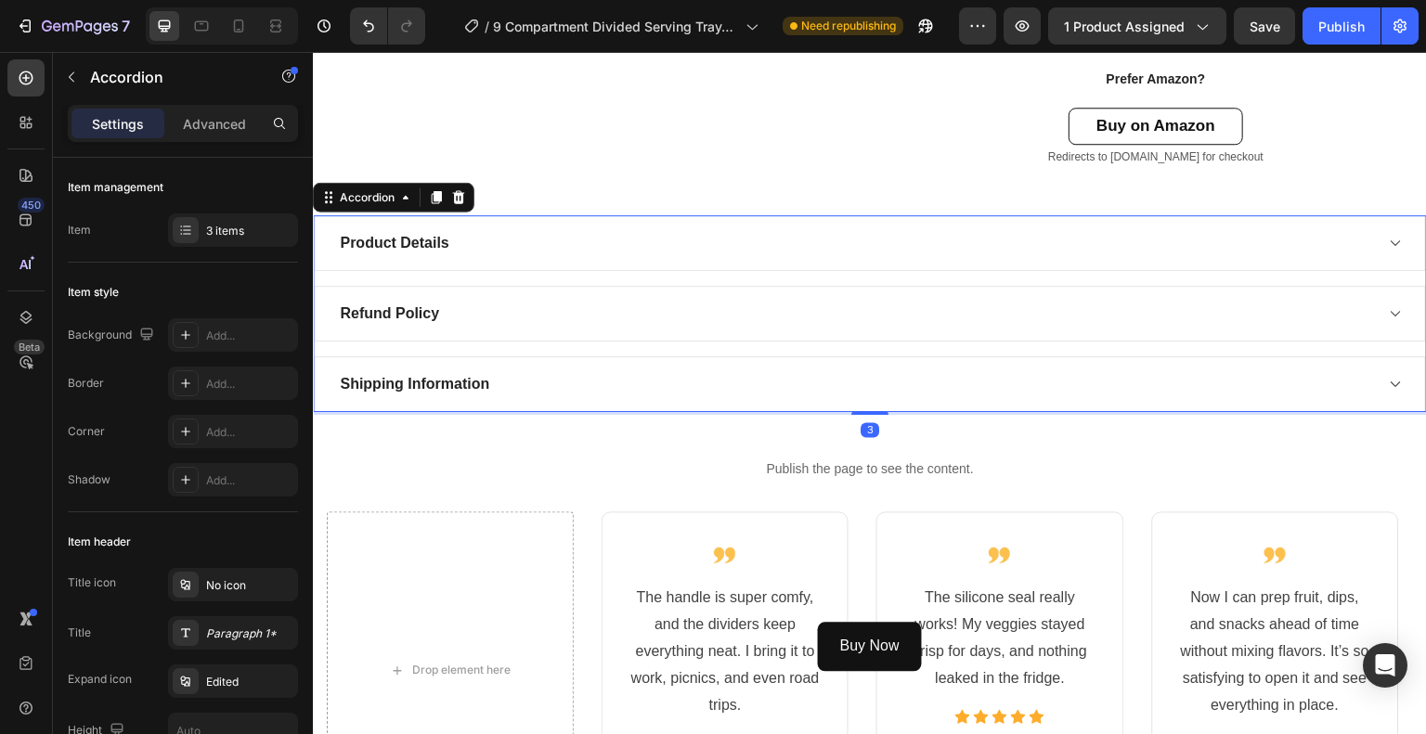
scroll to position [1515, 0]
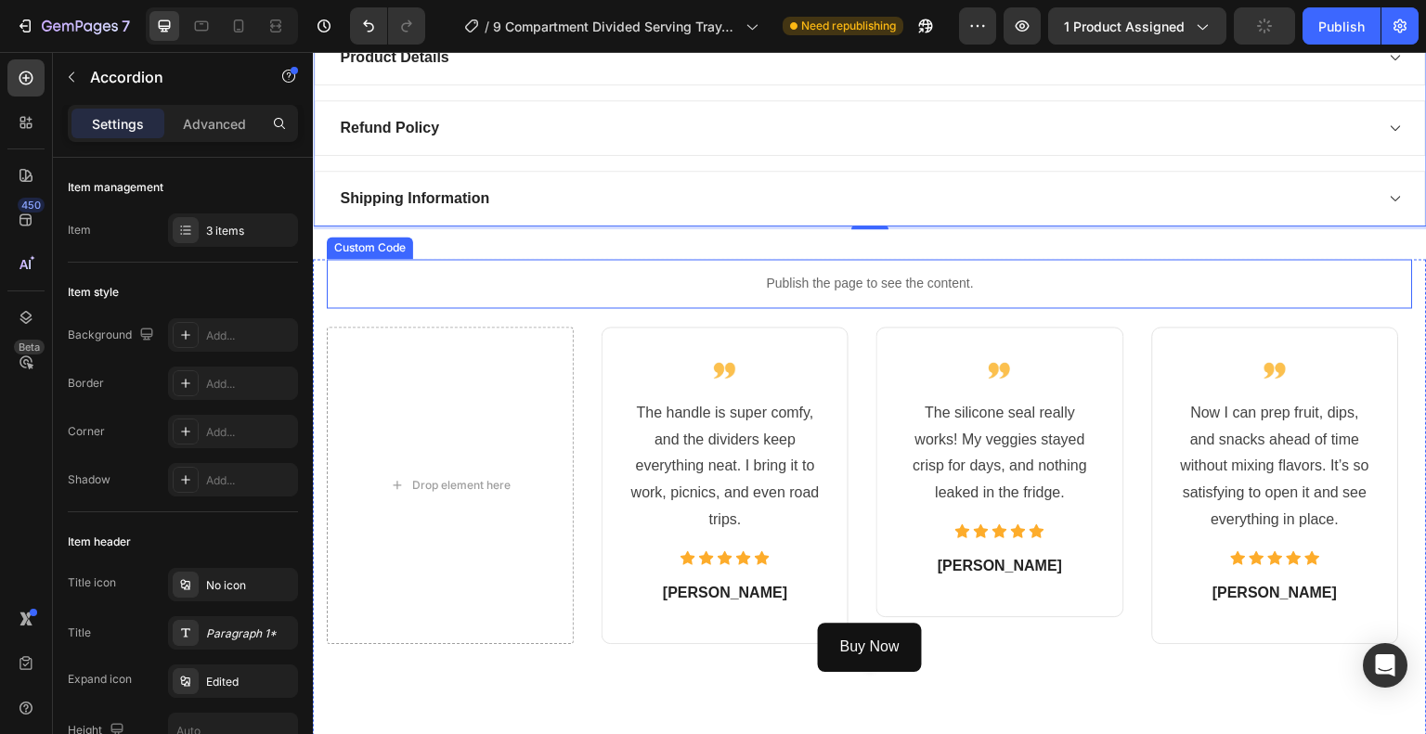
click at [718, 277] on p "Publish the page to see the content." at bounding box center [870, 283] width 1086 height 19
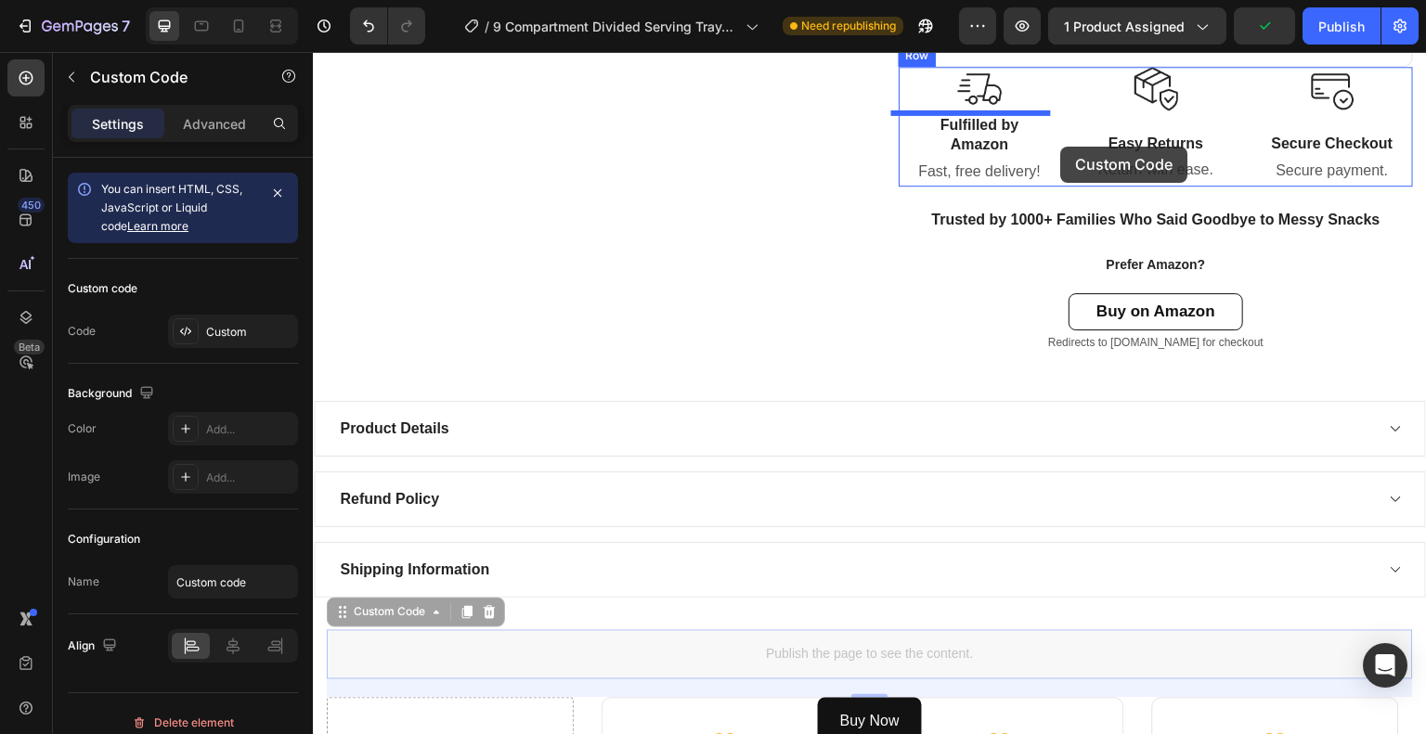
scroll to position [1126, 0]
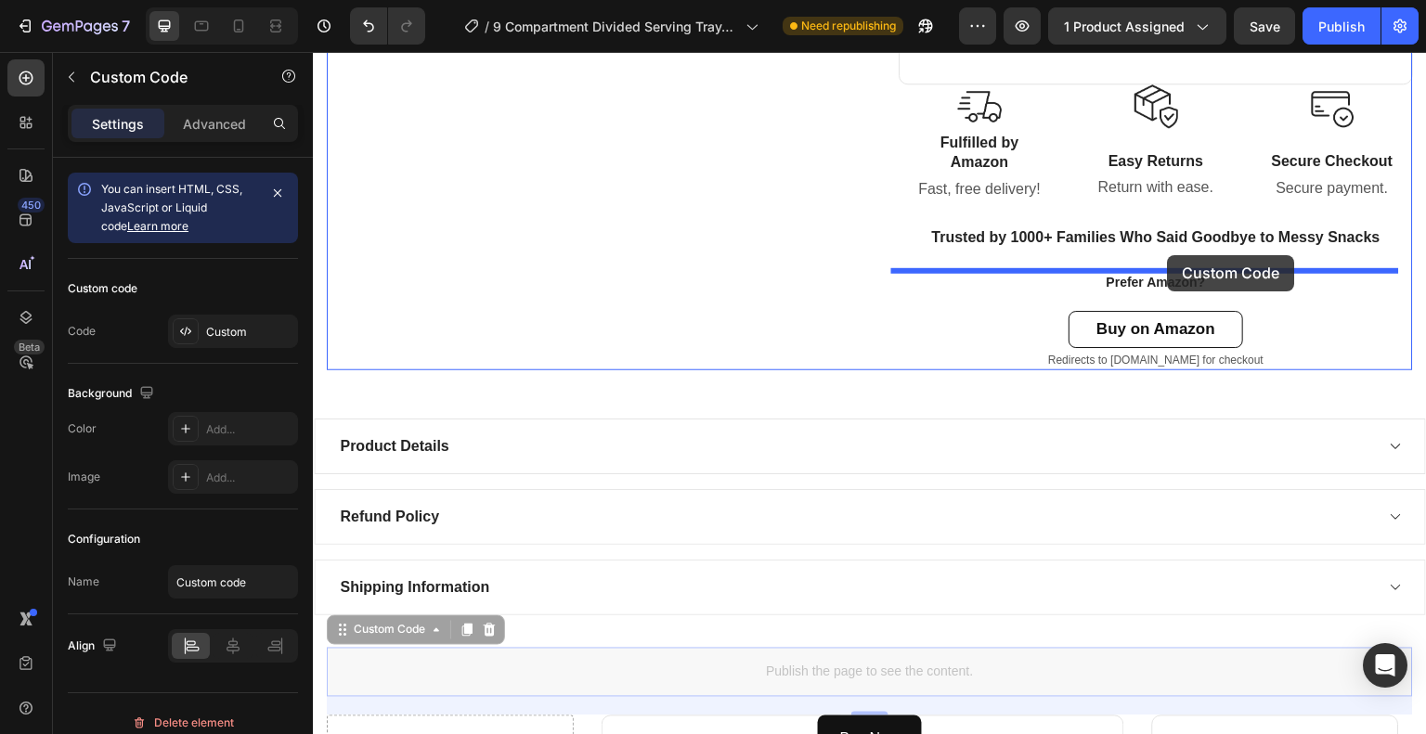
drag, startPoint x: 340, startPoint y: 239, endPoint x: 1168, endPoint y: 255, distance: 828.1
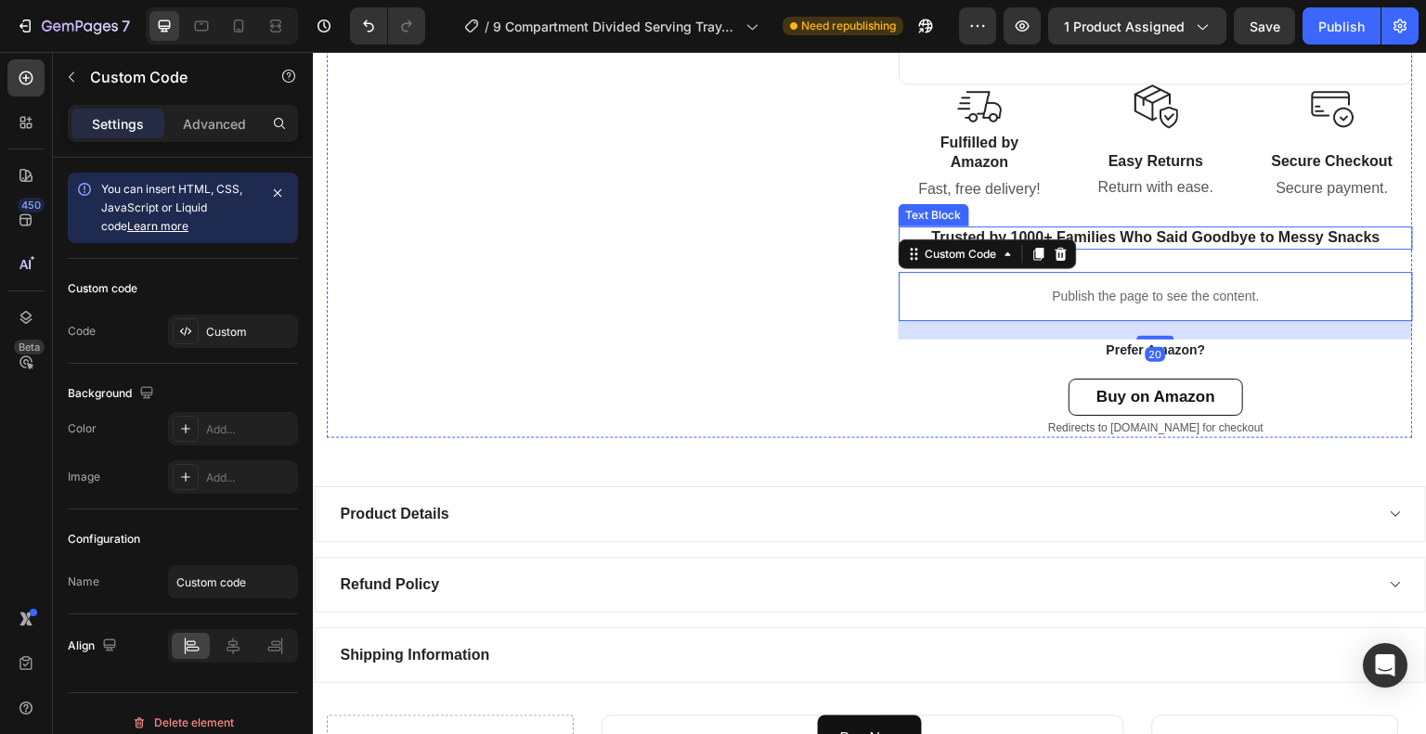
click at [1168, 240] on p "Trusted by 1000+ Families Who Said Goodbye to Messy Snacks" at bounding box center [1155, 237] width 511 height 19
click at [1137, 240] on p "Trusted by 1000+ Families Who Said Goodbye to Messy Snacks" at bounding box center [1155, 237] width 511 height 19
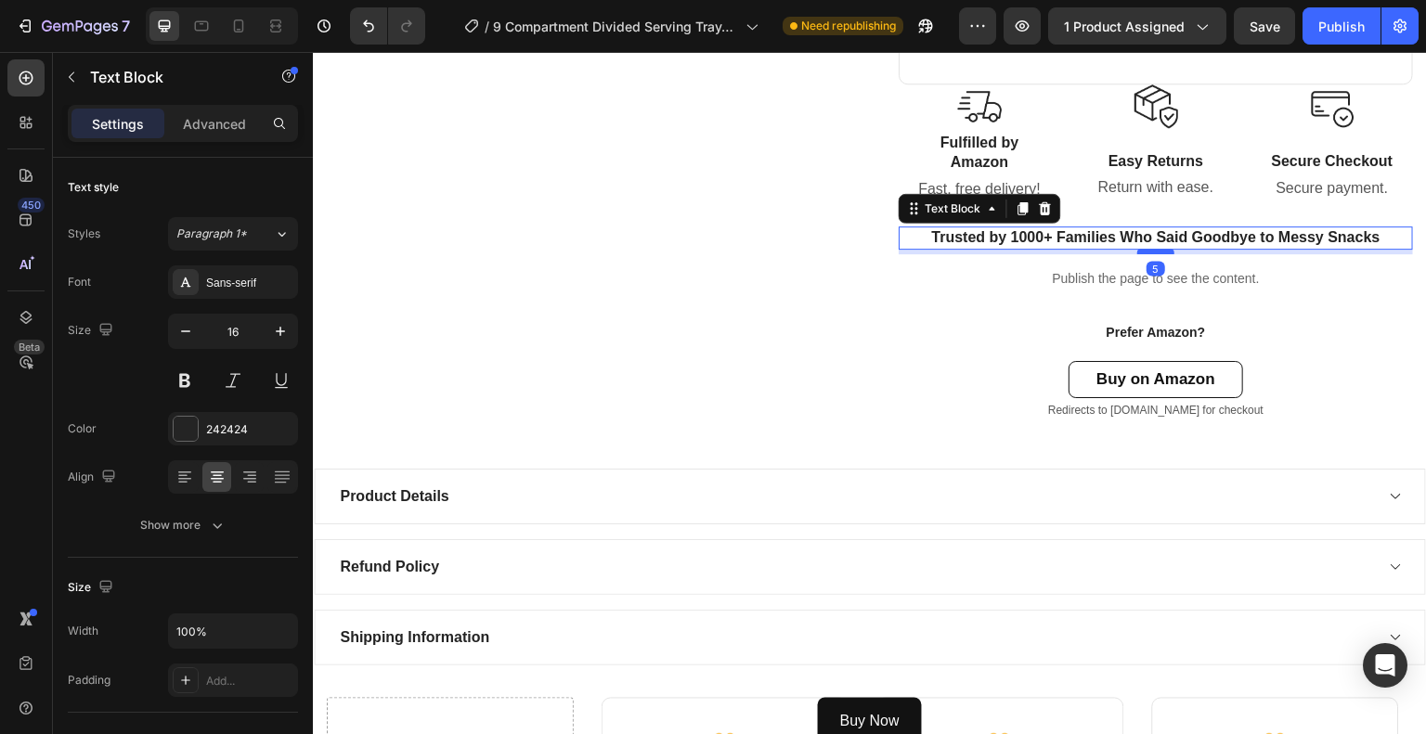
drag, startPoint x: 1147, startPoint y: 265, endPoint x: 1152, endPoint y: 248, distance: 18.2
click at [1152, 249] on div at bounding box center [1155, 252] width 37 height 6
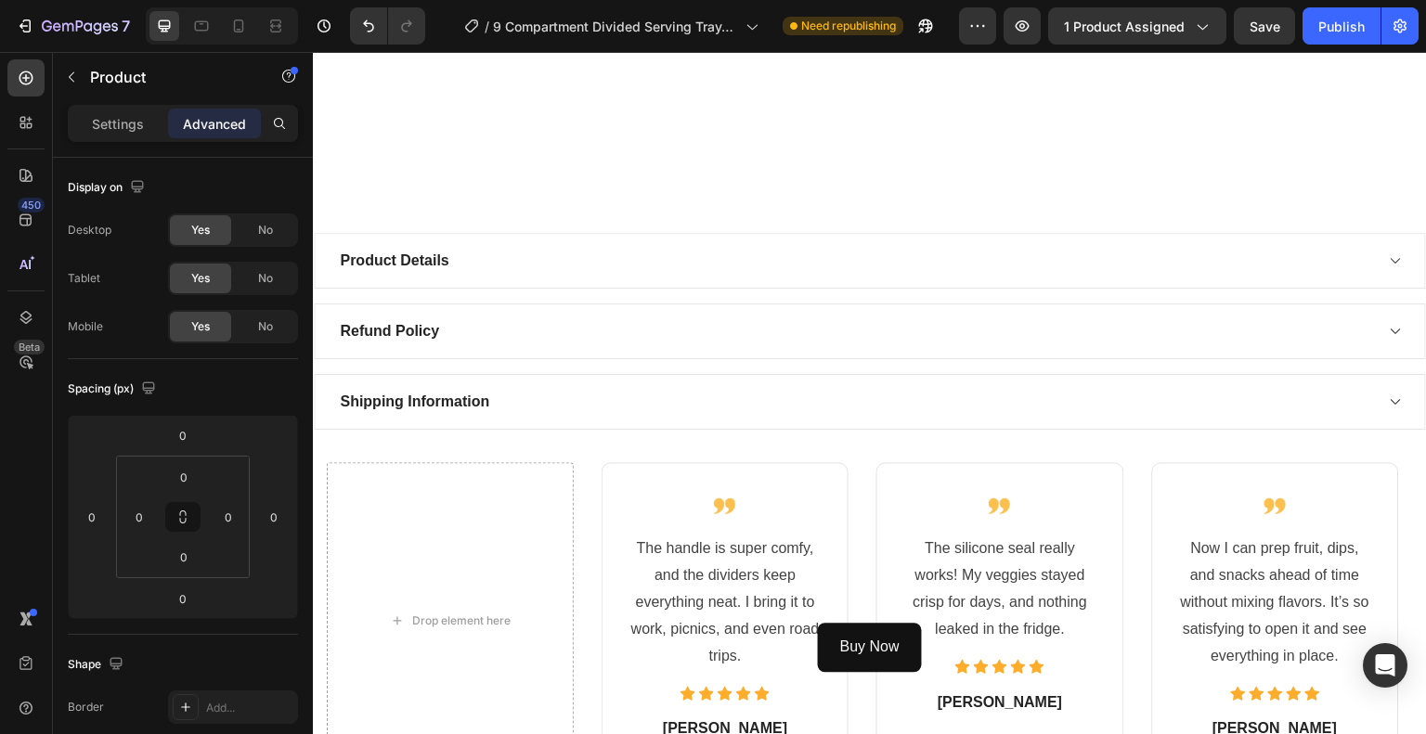
scroll to position [1590, 0]
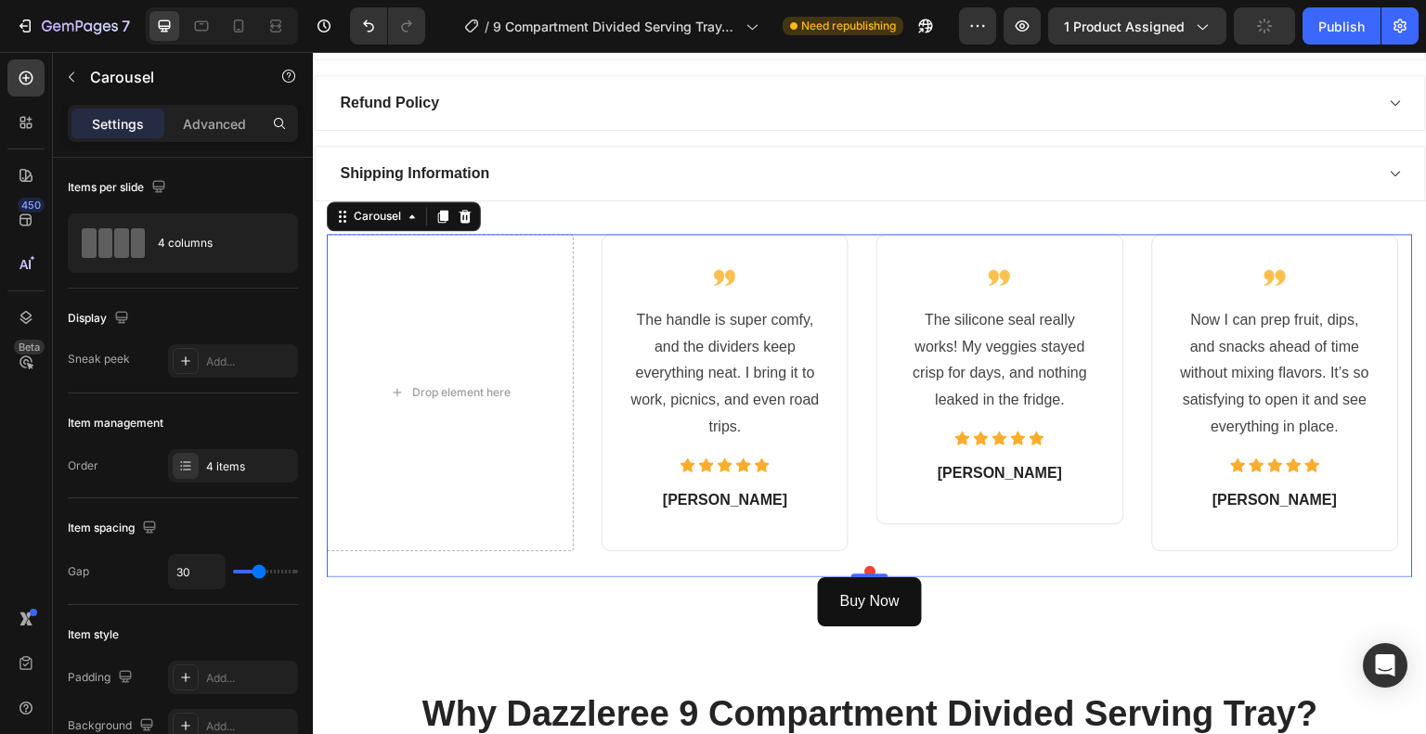
click at [593, 265] on div "Drop element here Image The handle is super comfy, and the dividers keep everyt…" at bounding box center [870, 392] width 1086 height 317
click at [461, 216] on icon at bounding box center [465, 216] width 12 height 13
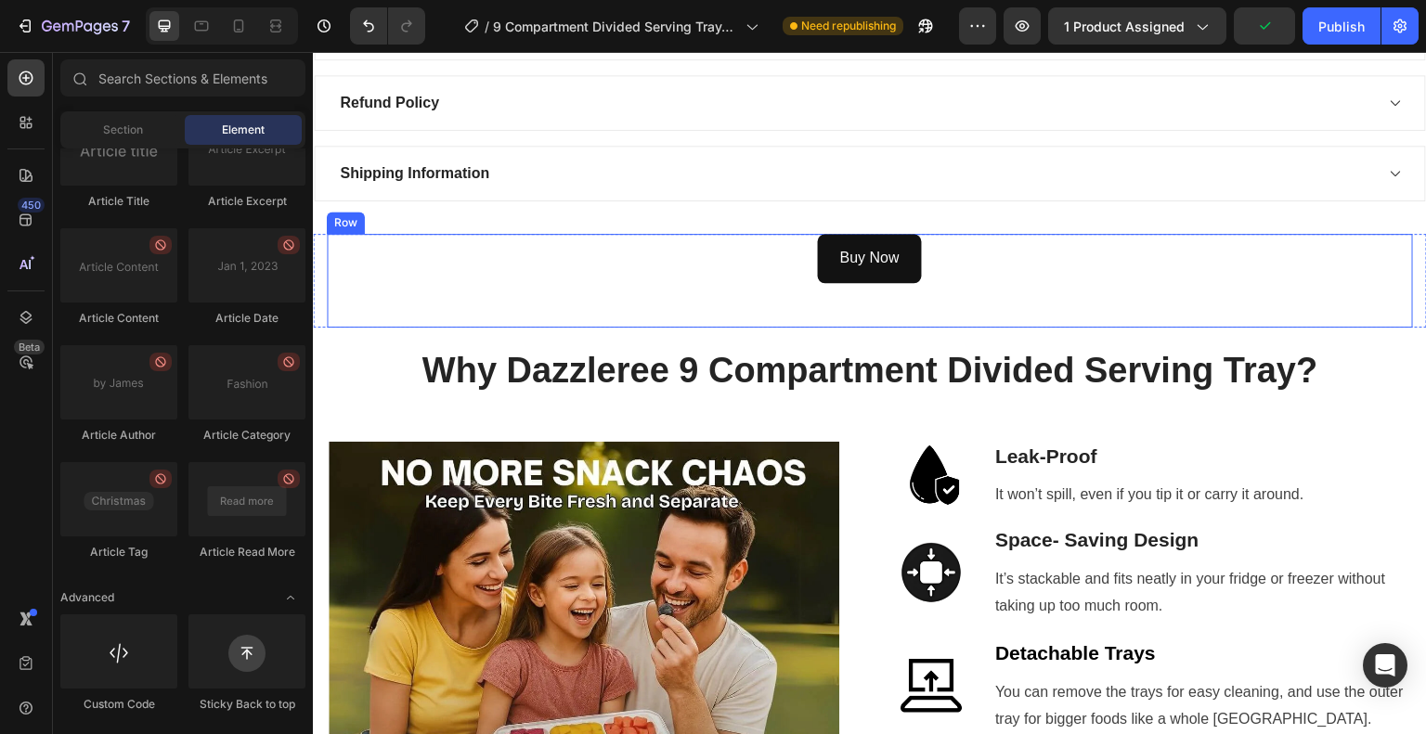
click at [950, 290] on div "Buy Now Button" at bounding box center [870, 281] width 1086 height 94
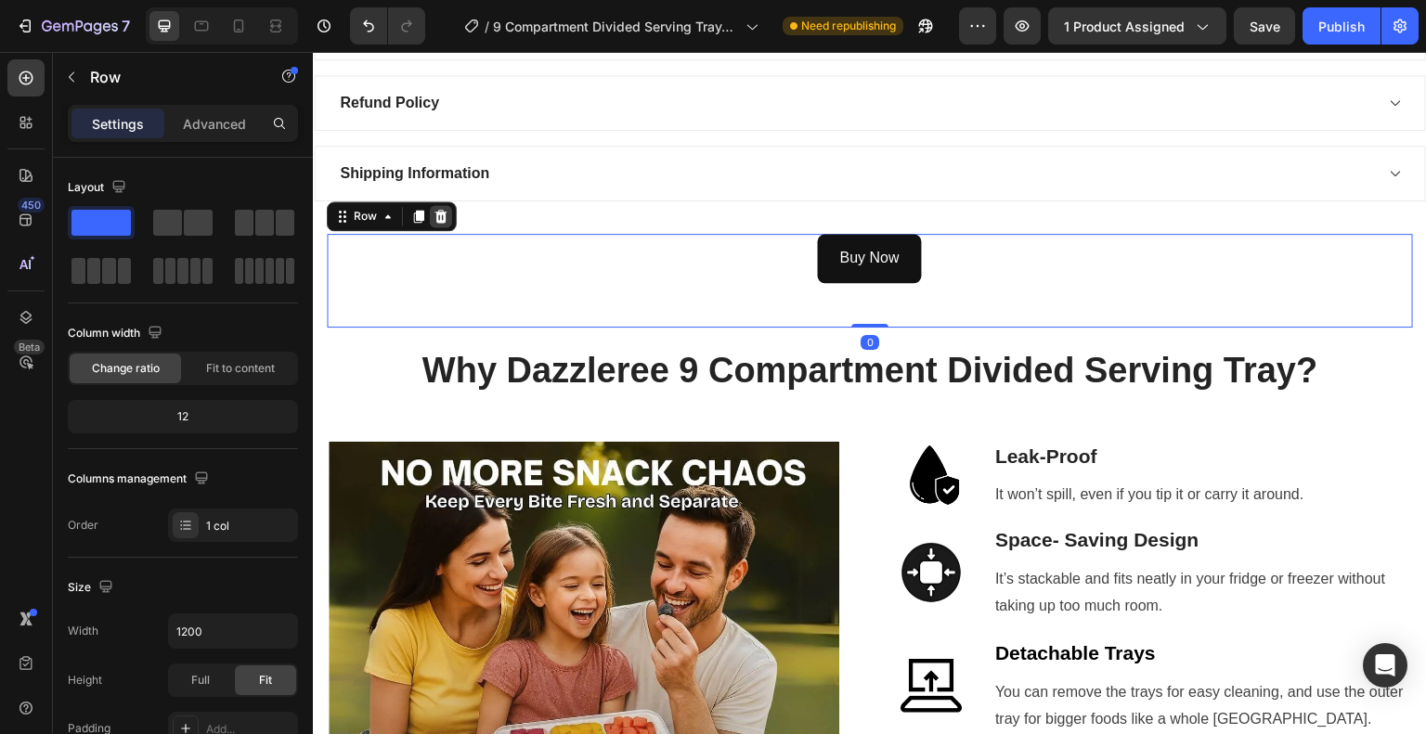
click at [443, 218] on icon at bounding box center [441, 216] width 12 height 13
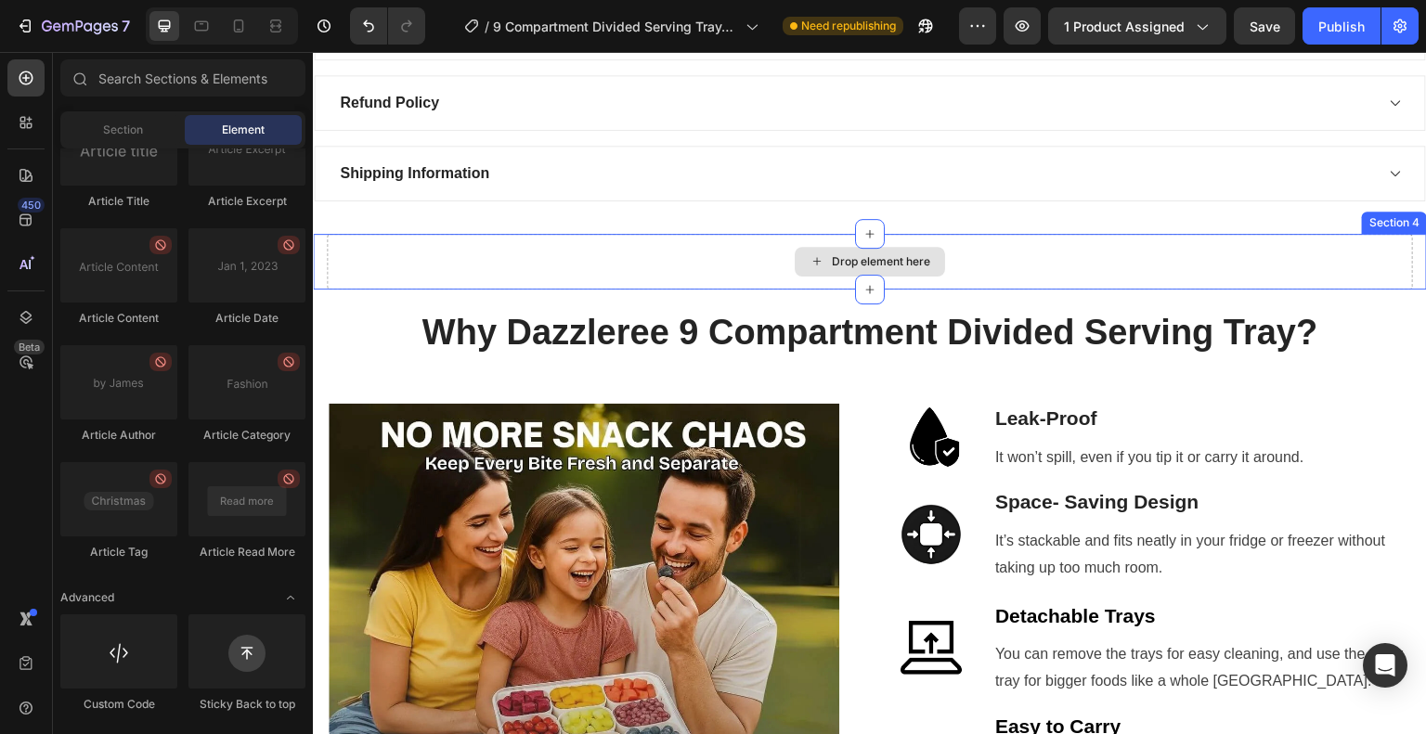
click at [703, 240] on div "Drop element here" at bounding box center [870, 262] width 1086 height 56
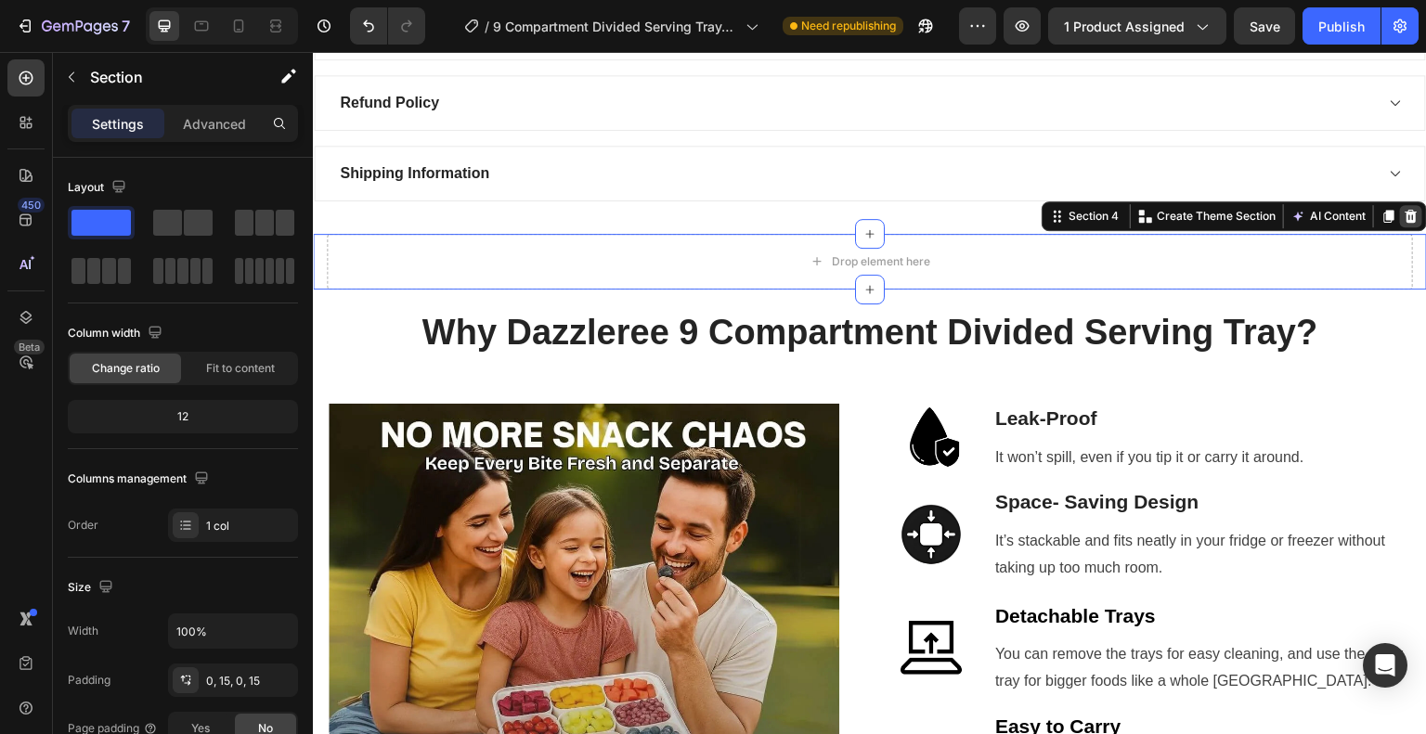
click at [1403, 211] on icon at bounding box center [1410, 216] width 15 height 15
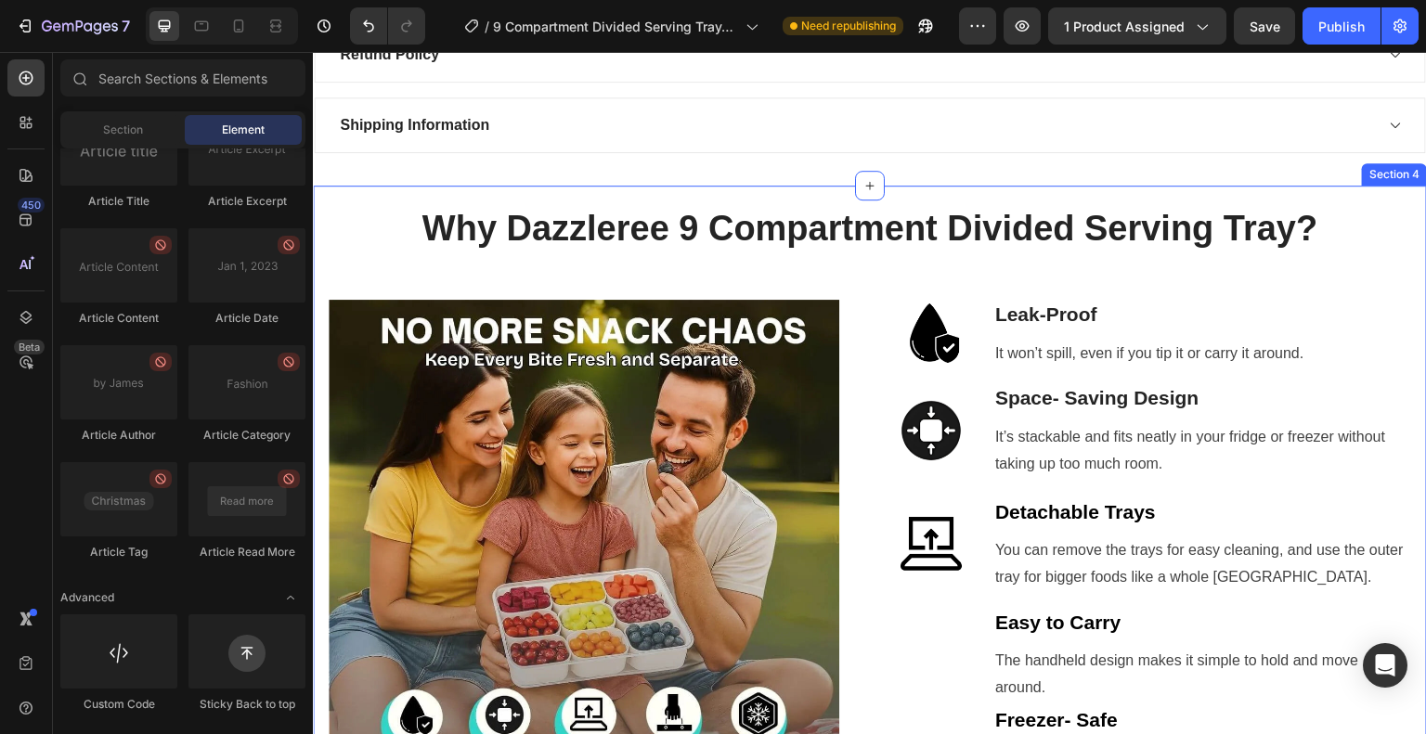
scroll to position [1683, 0]
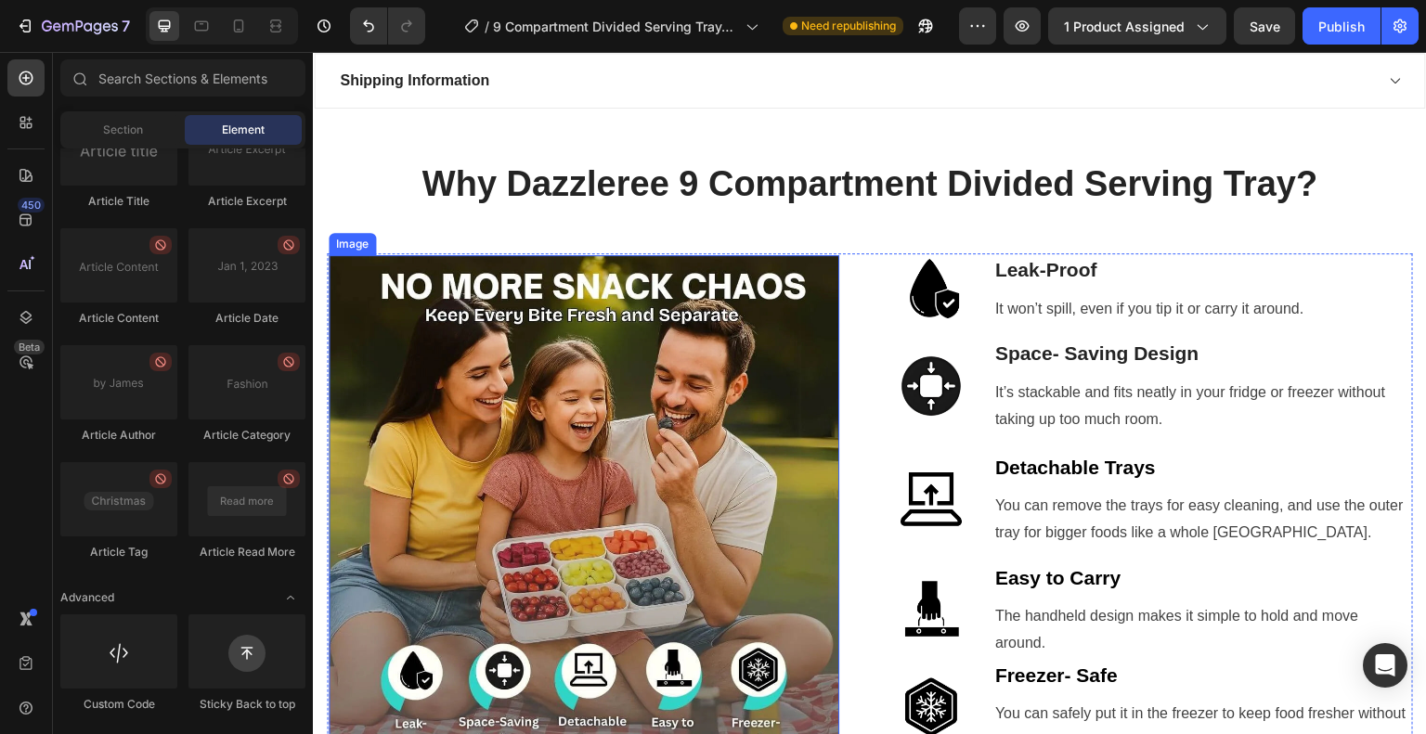
click at [632, 402] on img at bounding box center [584, 510] width 511 height 511
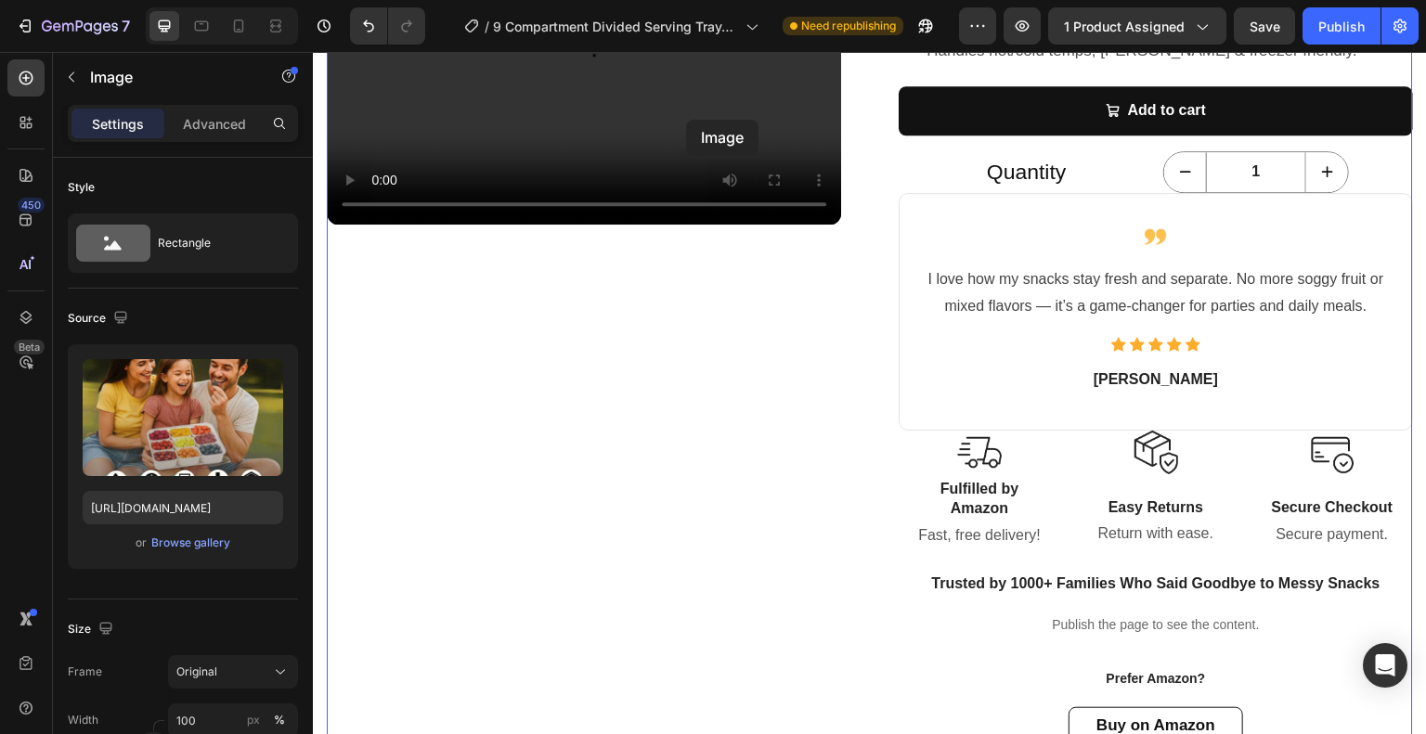
scroll to position [755, 0]
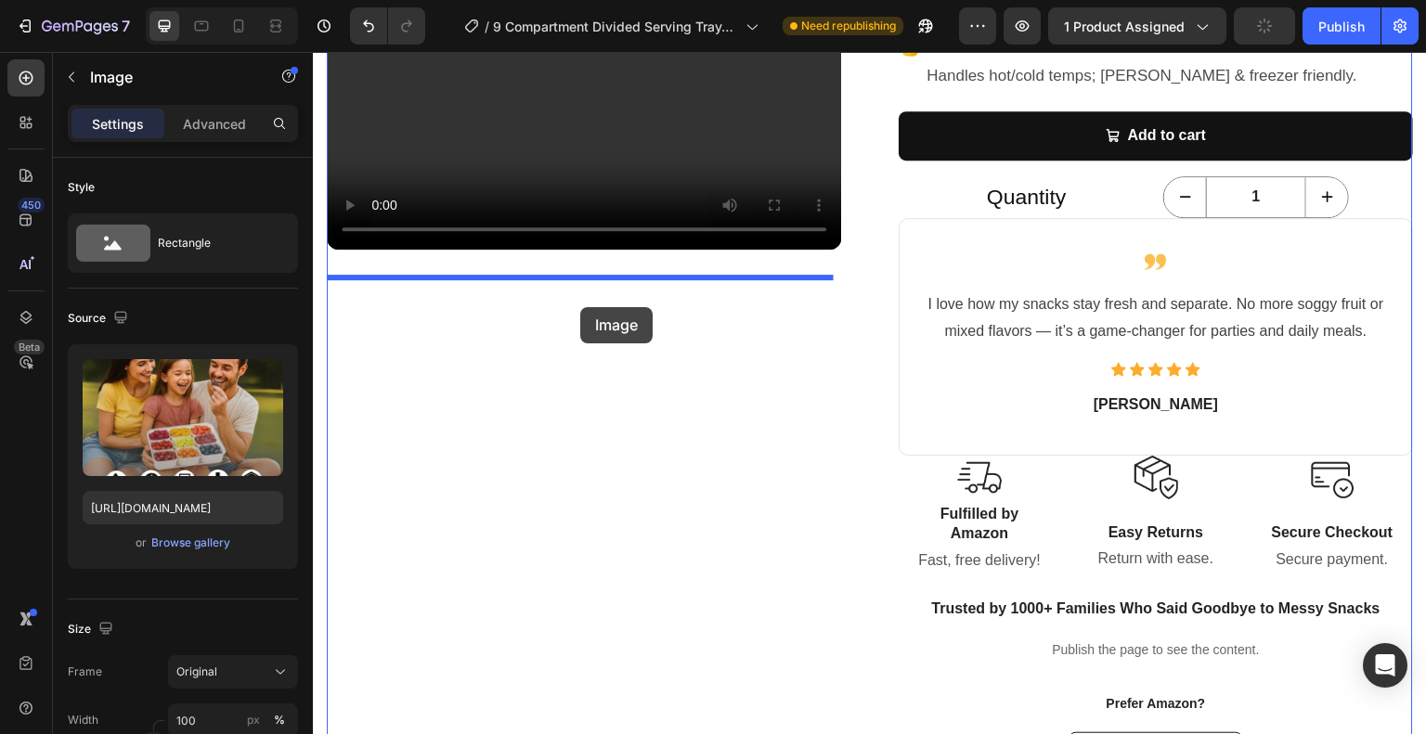
drag, startPoint x: 344, startPoint y: 233, endPoint x: 580, endPoint y: 307, distance: 247.2
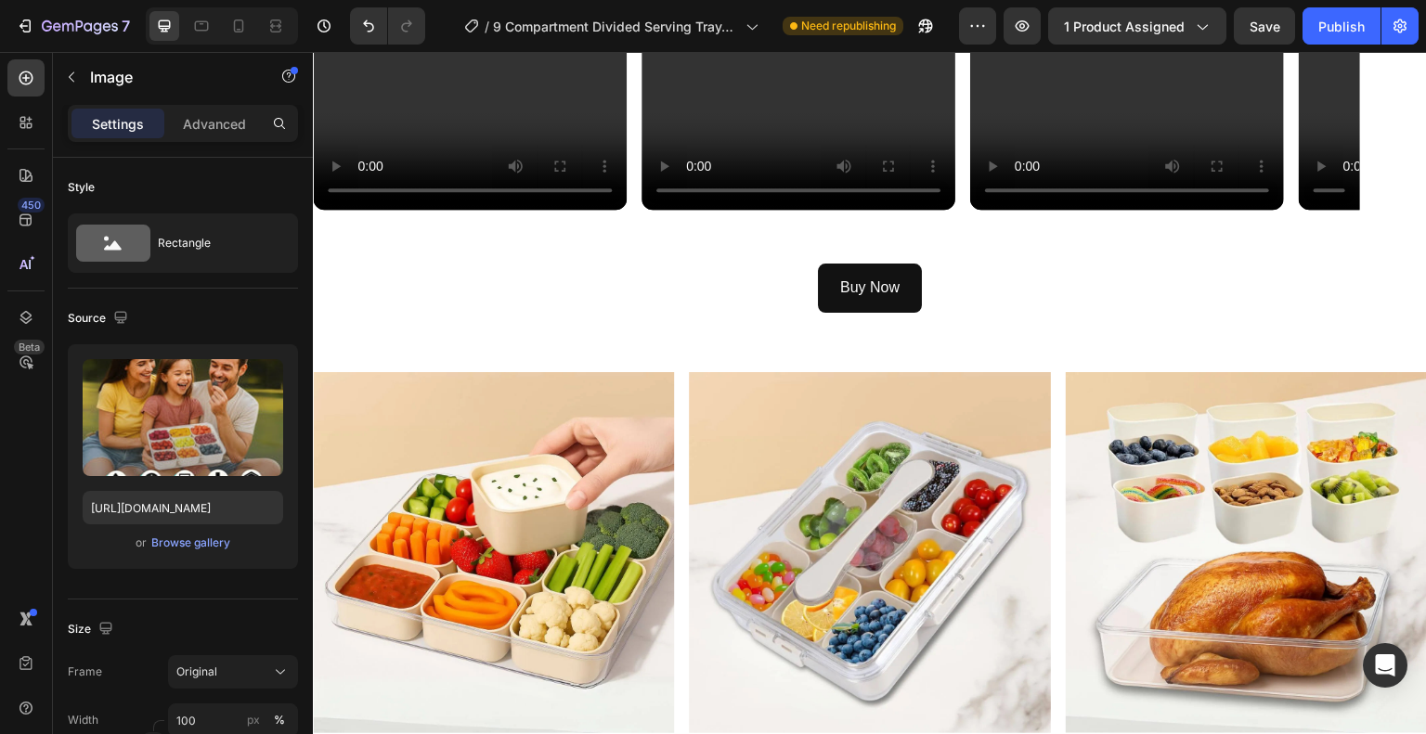
scroll to position [3036, 0]
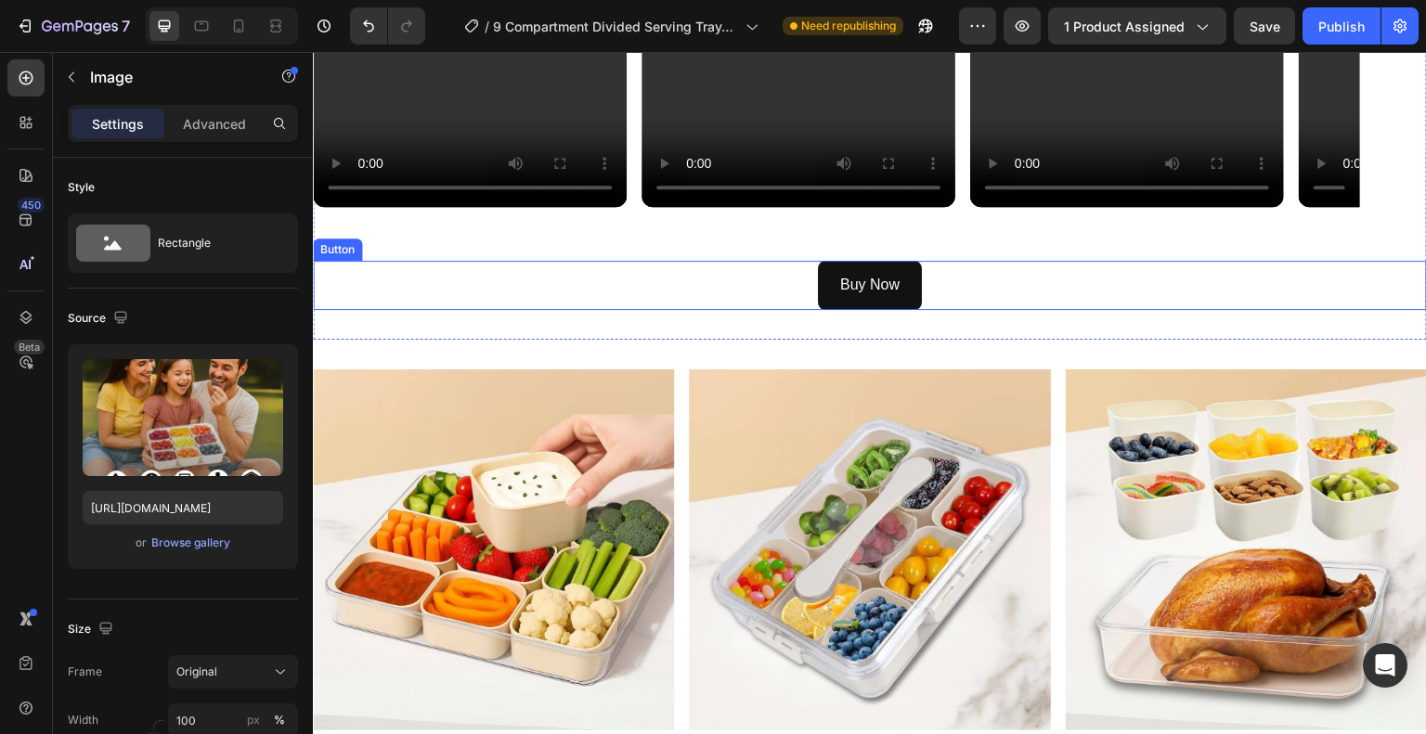
click at [950, 286] on div "Buy Now Button" at bounding box center [870, 285] width 1114 height 49
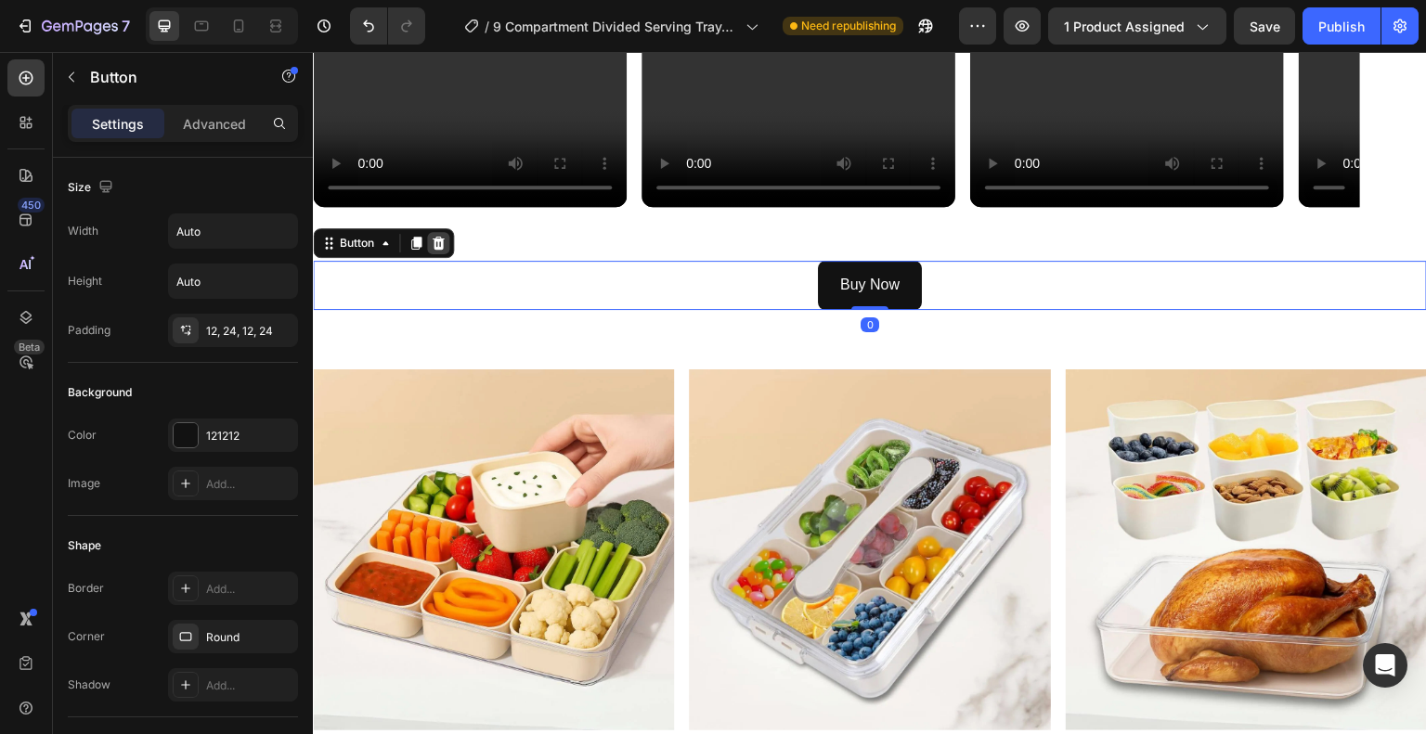
click at [433, 240] on icon at bounding box center [438, 243] width 15 height 15
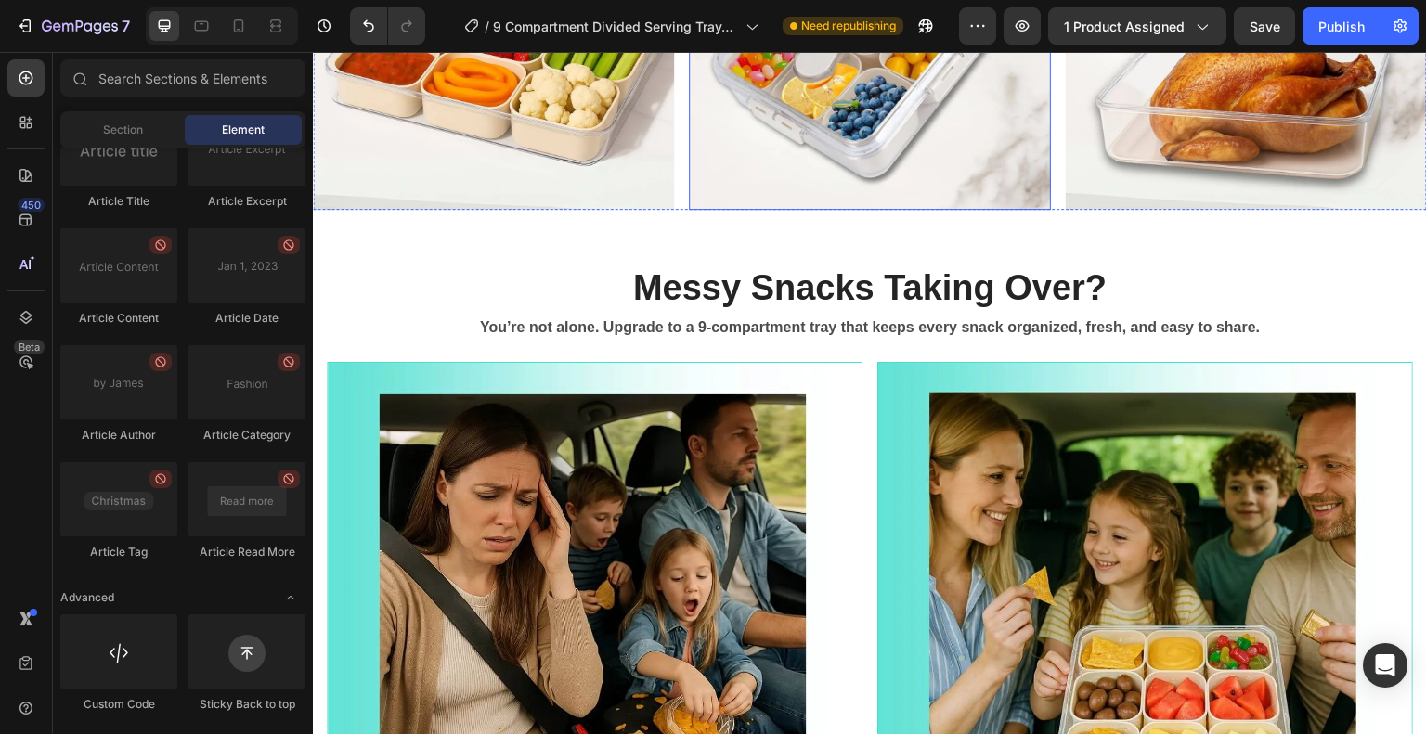
scroll to position [3500, 0]
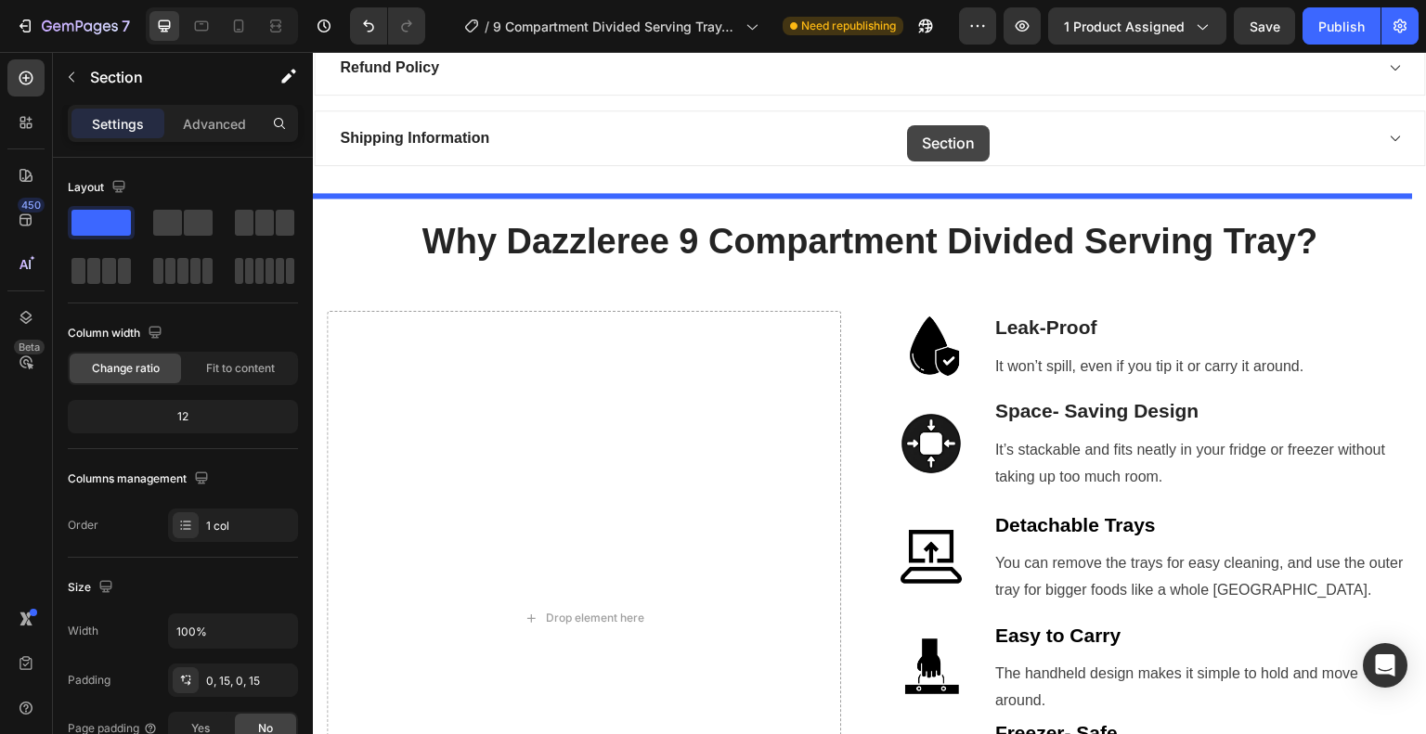
scroll to position [1585, 0]
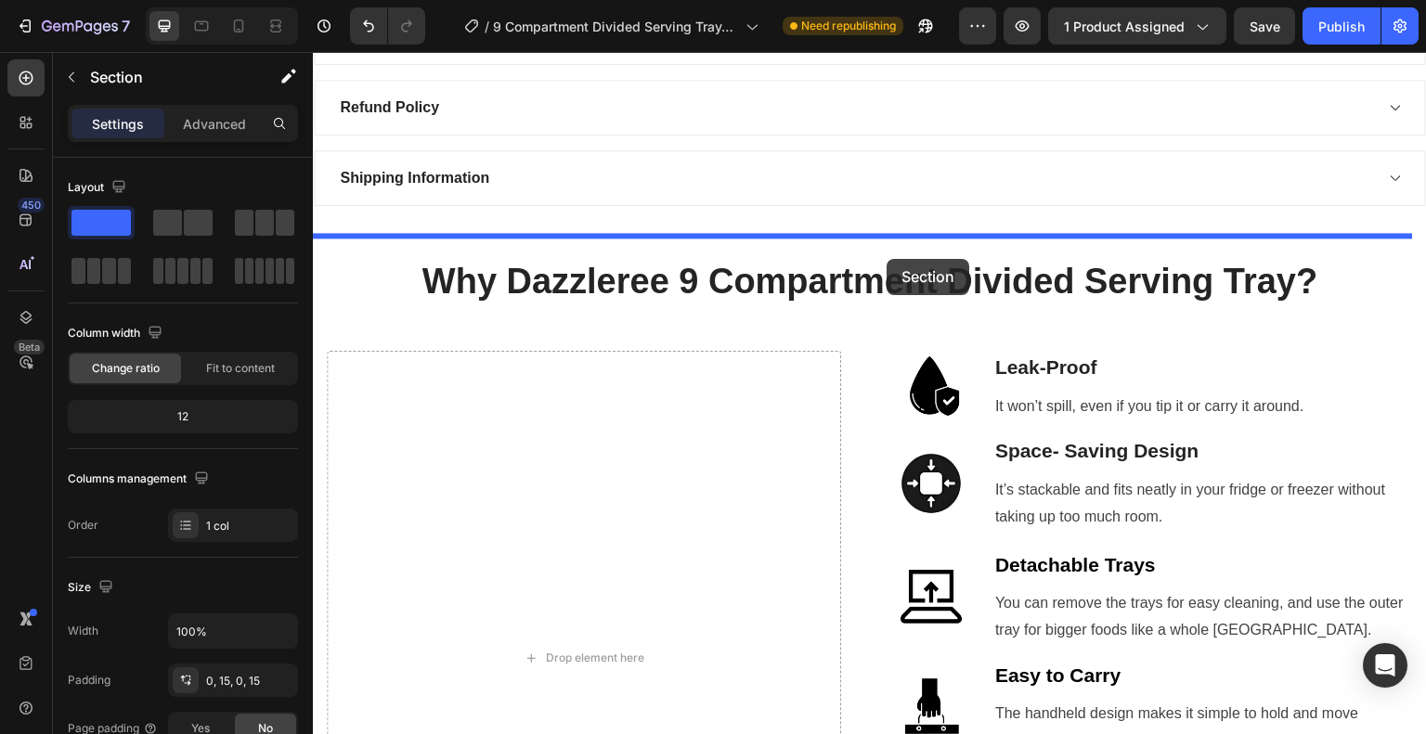
drag, startPoint x: 1042, startPoint y: 187, endPoint x: 887, endPoint y: 259, distance: 171.1
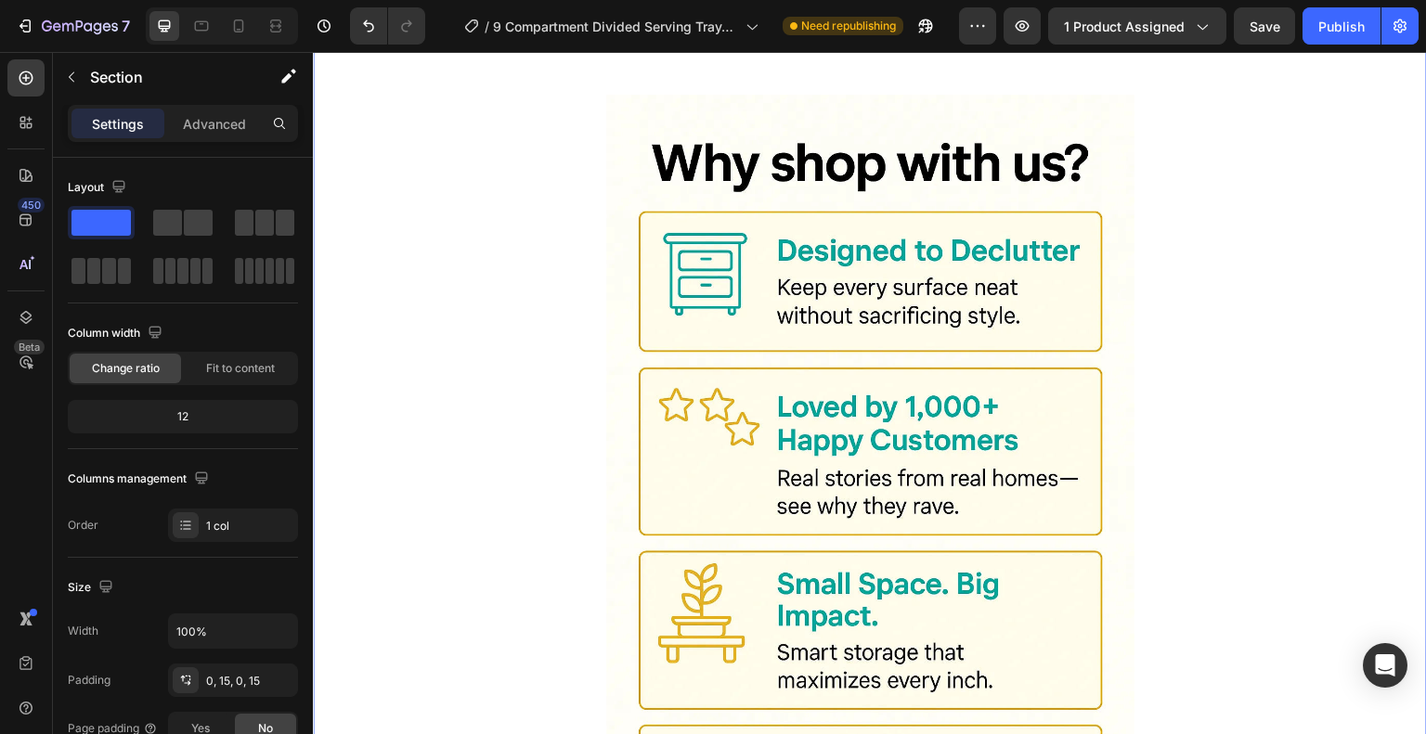
scroll to position [2328, 0]
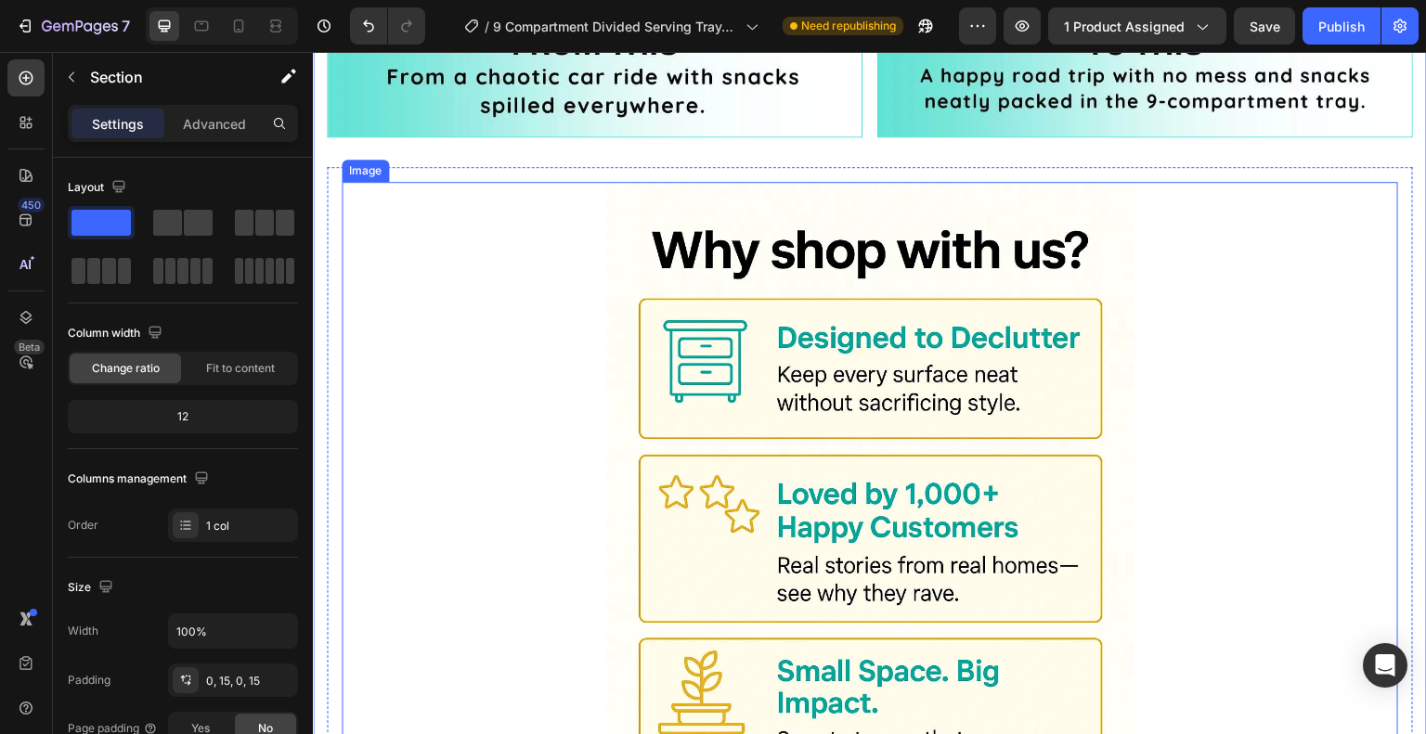
click at [616, 263] on img at bounding box center [870, 578] width 528 height 793
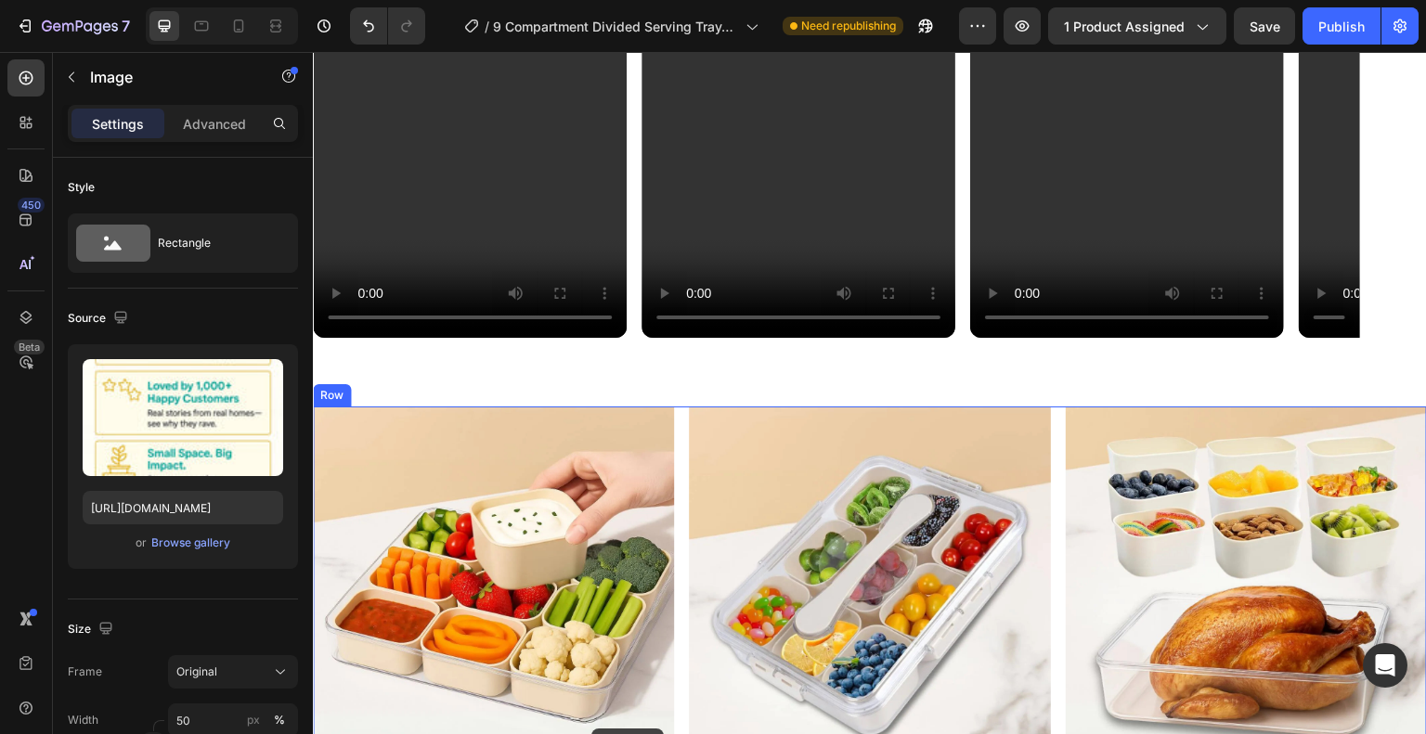
scroll to position [4489, 0]
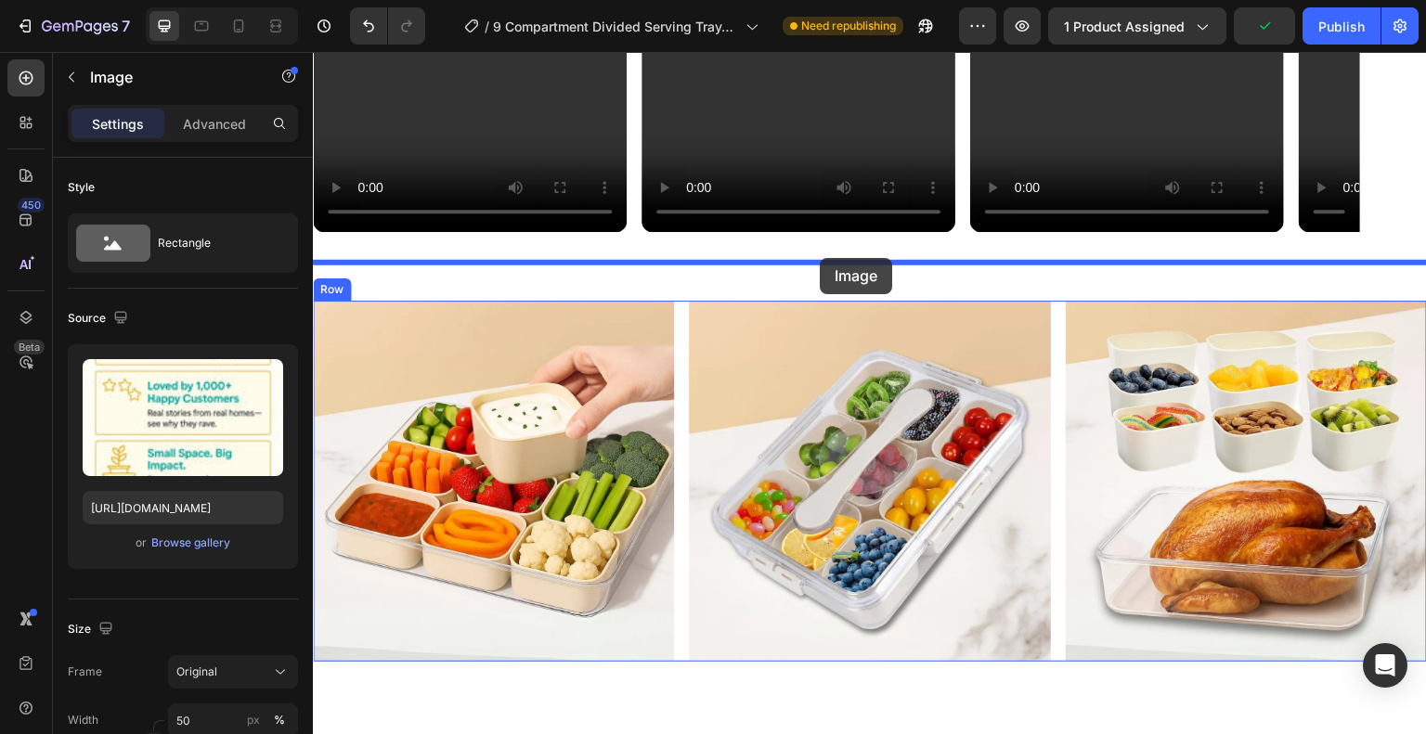
drag, startPoint x: 356, startPoint y: 160, endPoint x: 820, endPoint y: 258, distance: 473.5
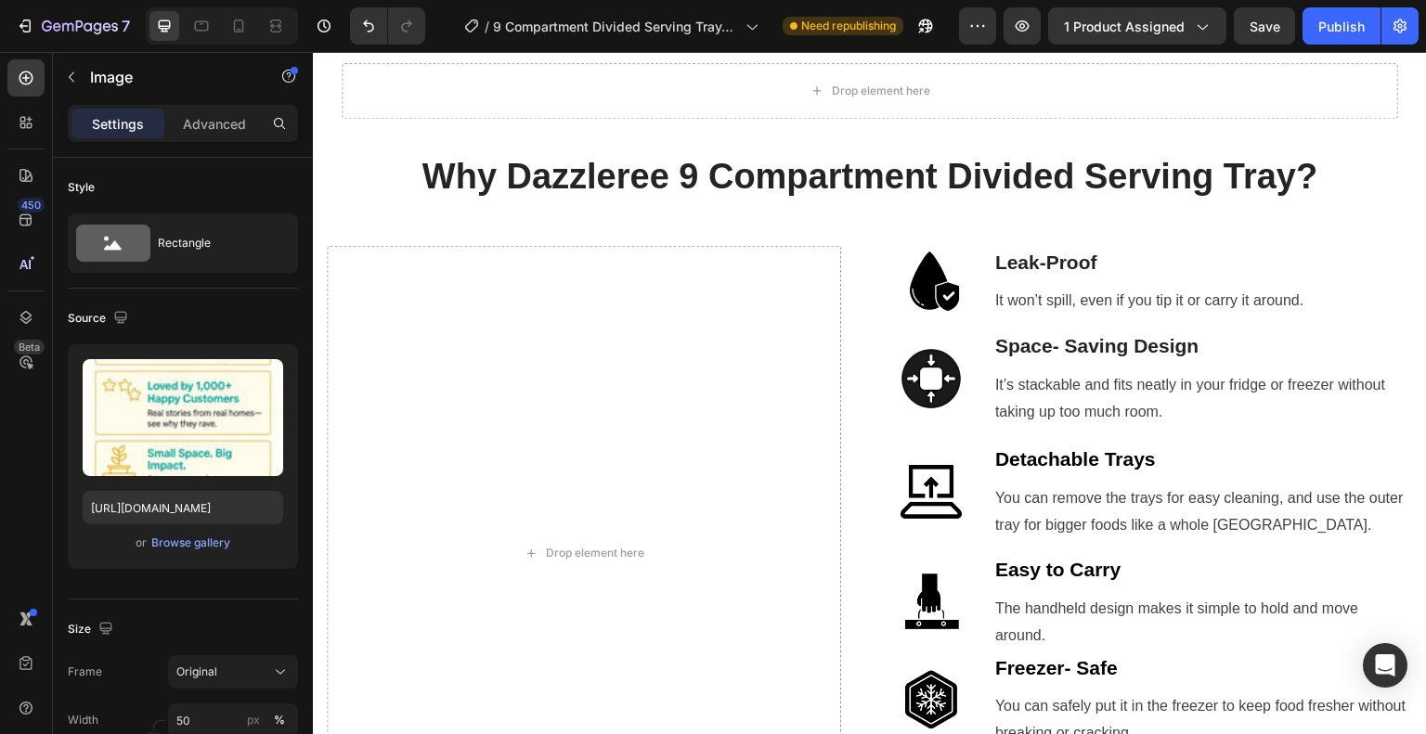
scroll to position [2261, 0]
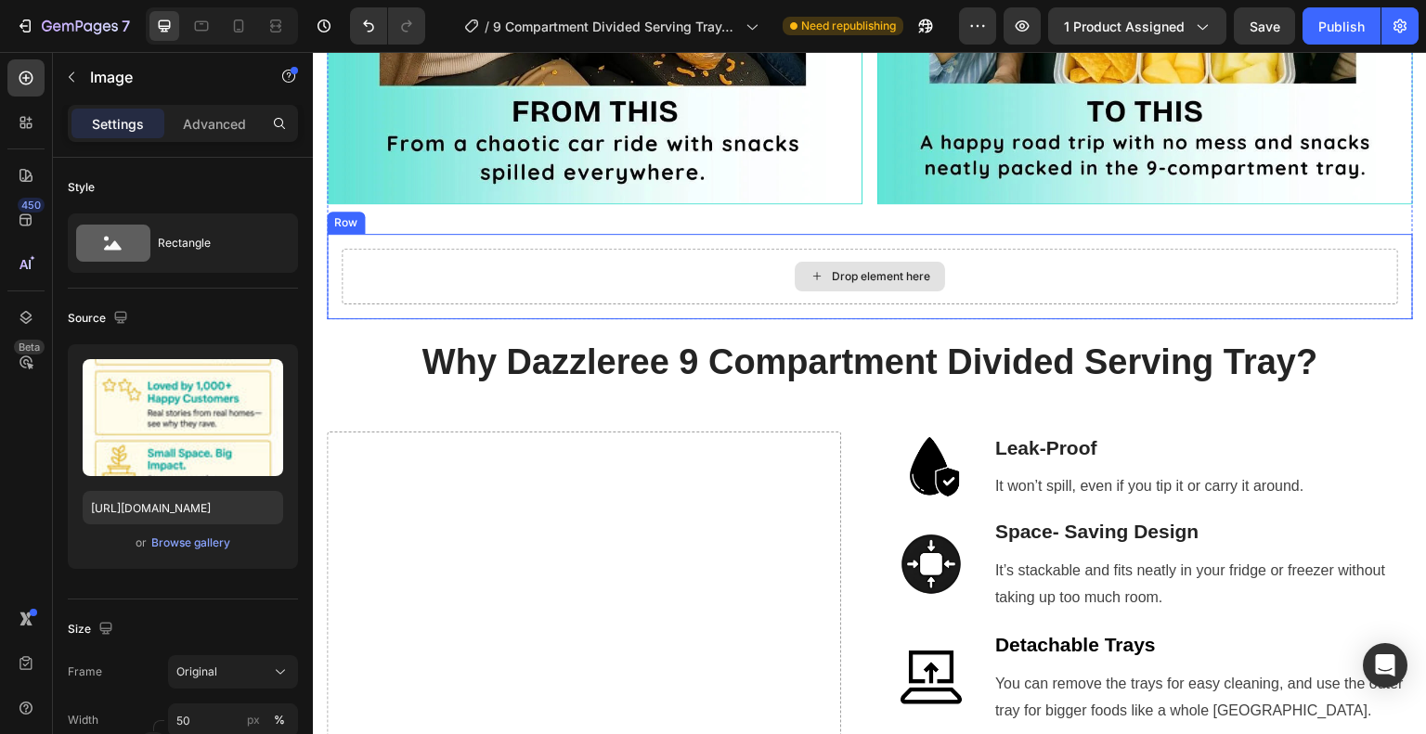
click at [949, 252] on div "Drop element here" at bounding box center [870, 277] width 1056 height 56
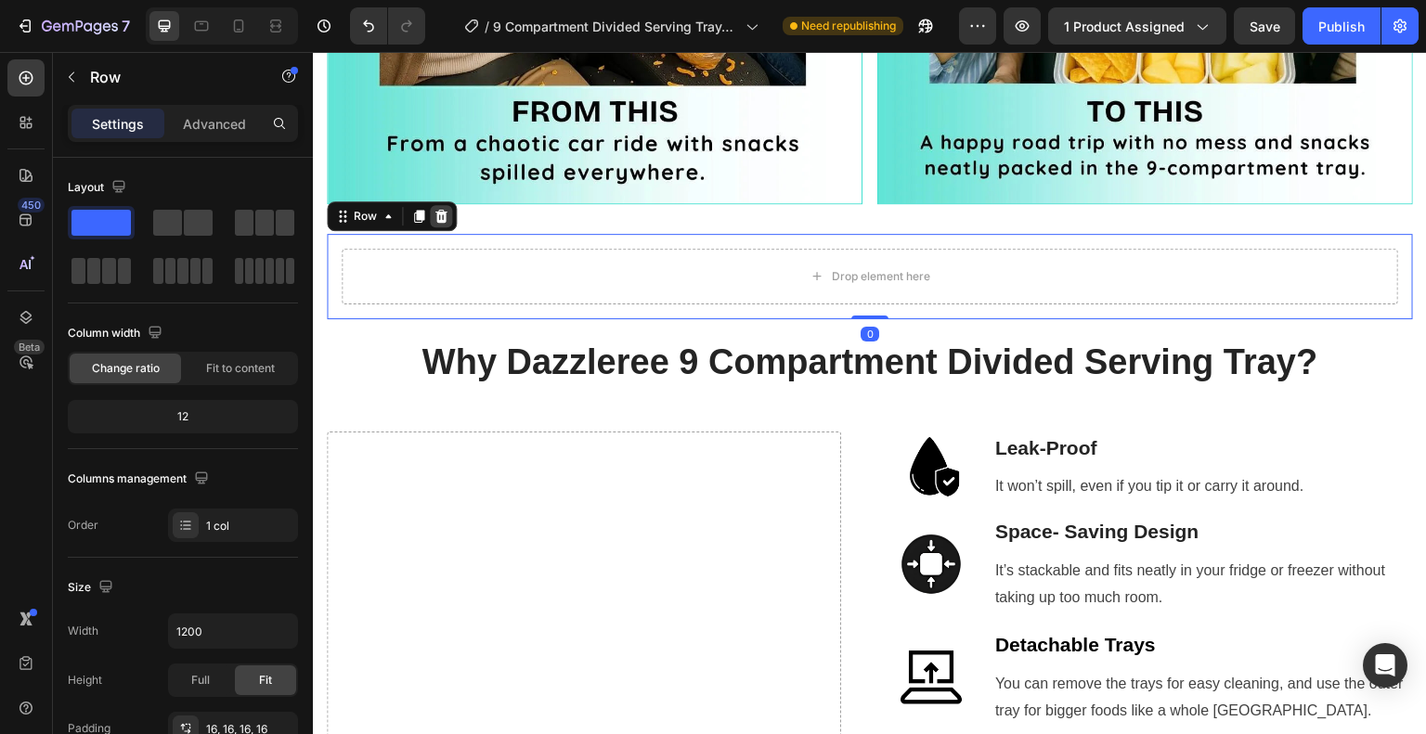
click at [442, 212] on icon at bounding box center [441, 215] width 12 height 13
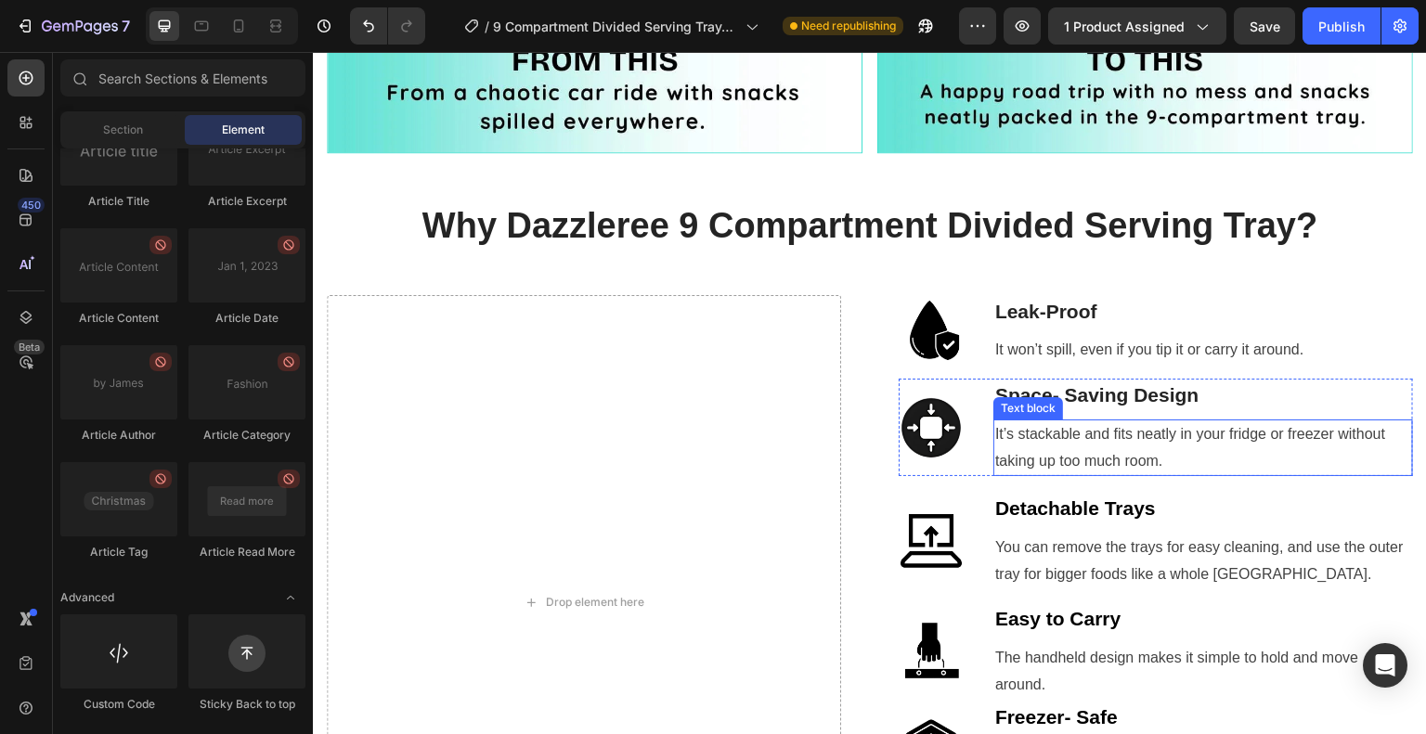
scroll to position [2354, 0]
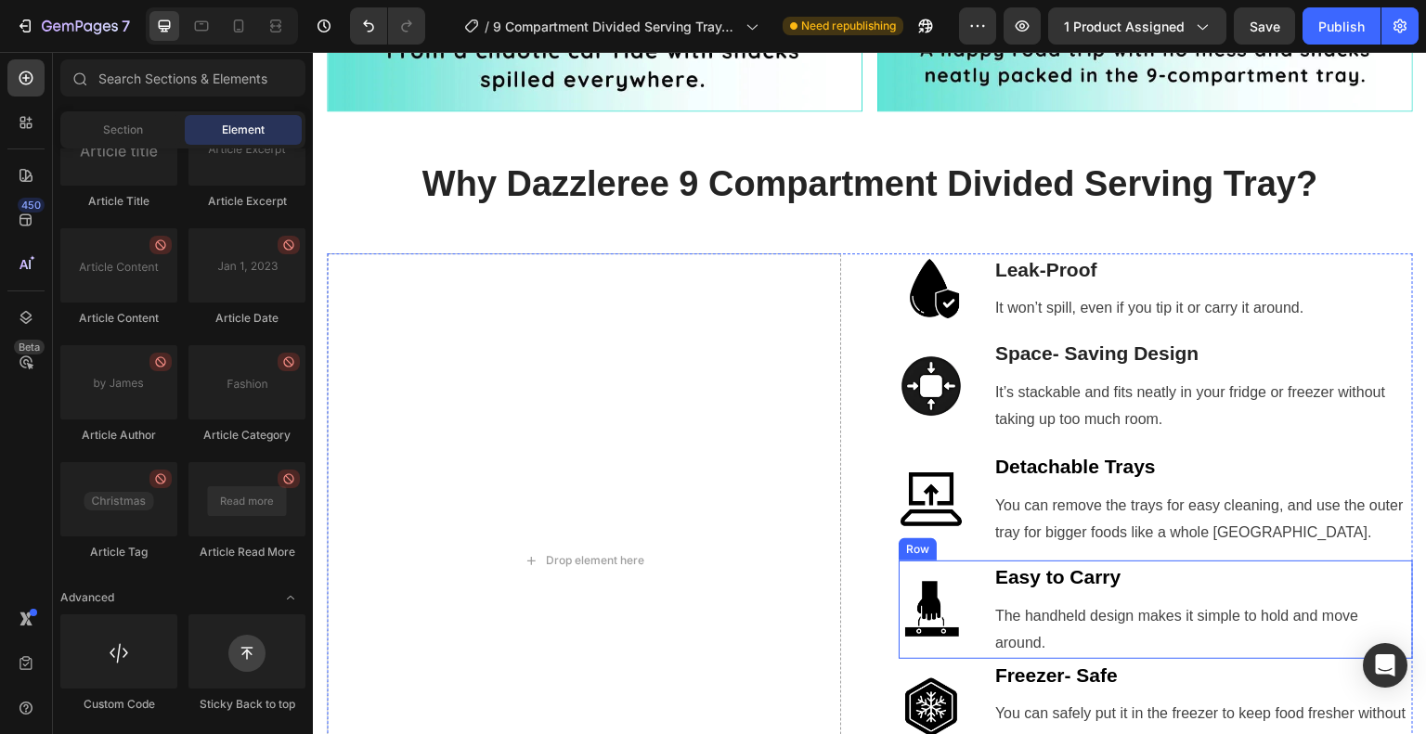
click at [1169, 588] on div "Easy to Carry Text block The handheld design makes it simple to hold and move a…" at bounding box center [1203, 609] width 420 height 97
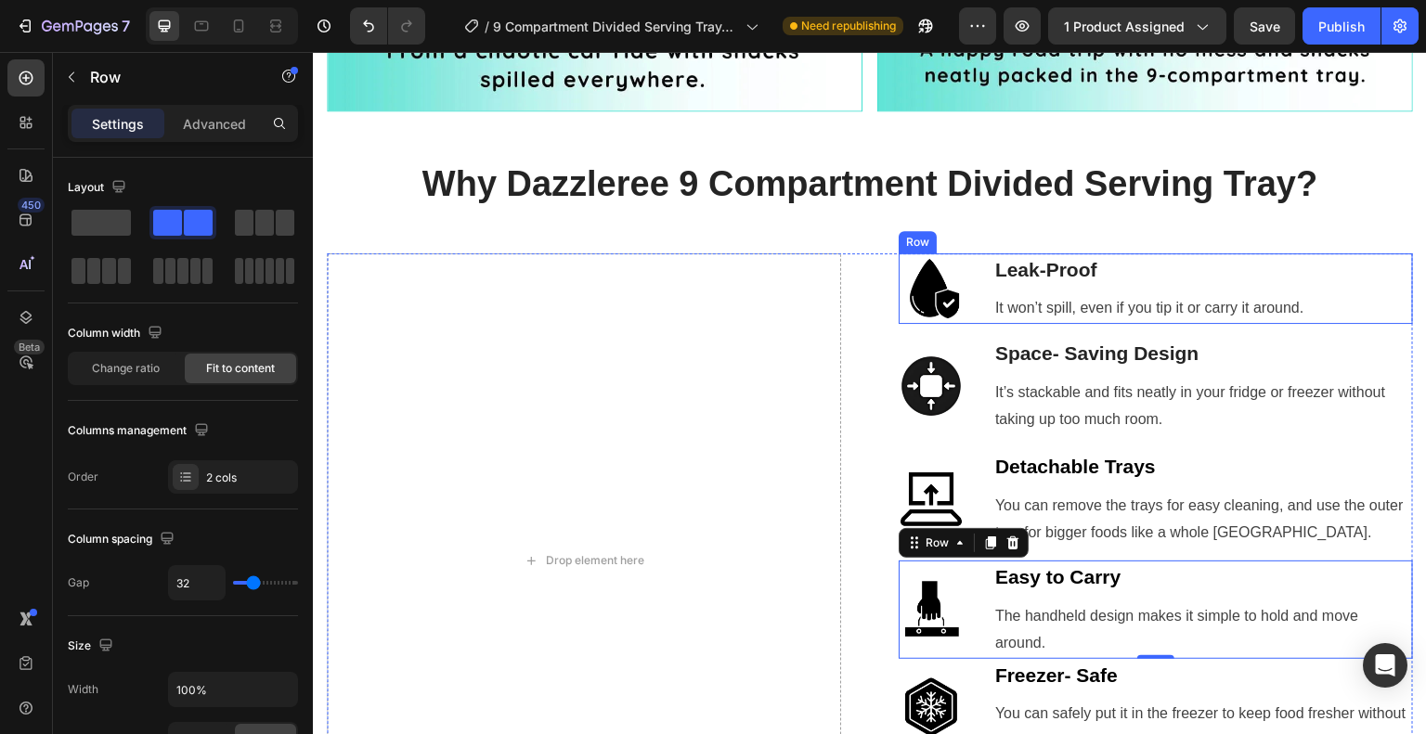
click at [978, 273] on div "Image Leak-Proof Text block It won’t spill, even if you tip it or carry it arou…" at bounding box center [1156, 288] width 514 height 71
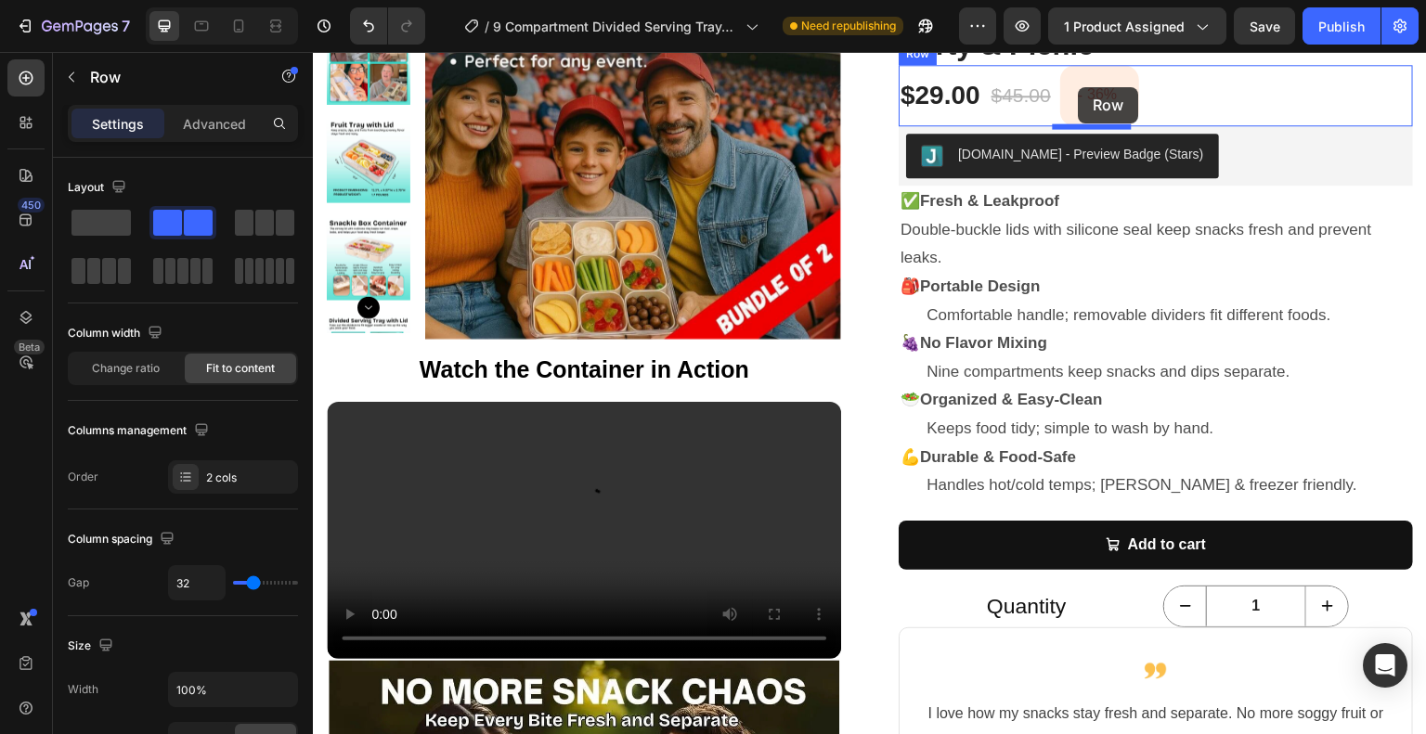
scroll to position [312, 0]
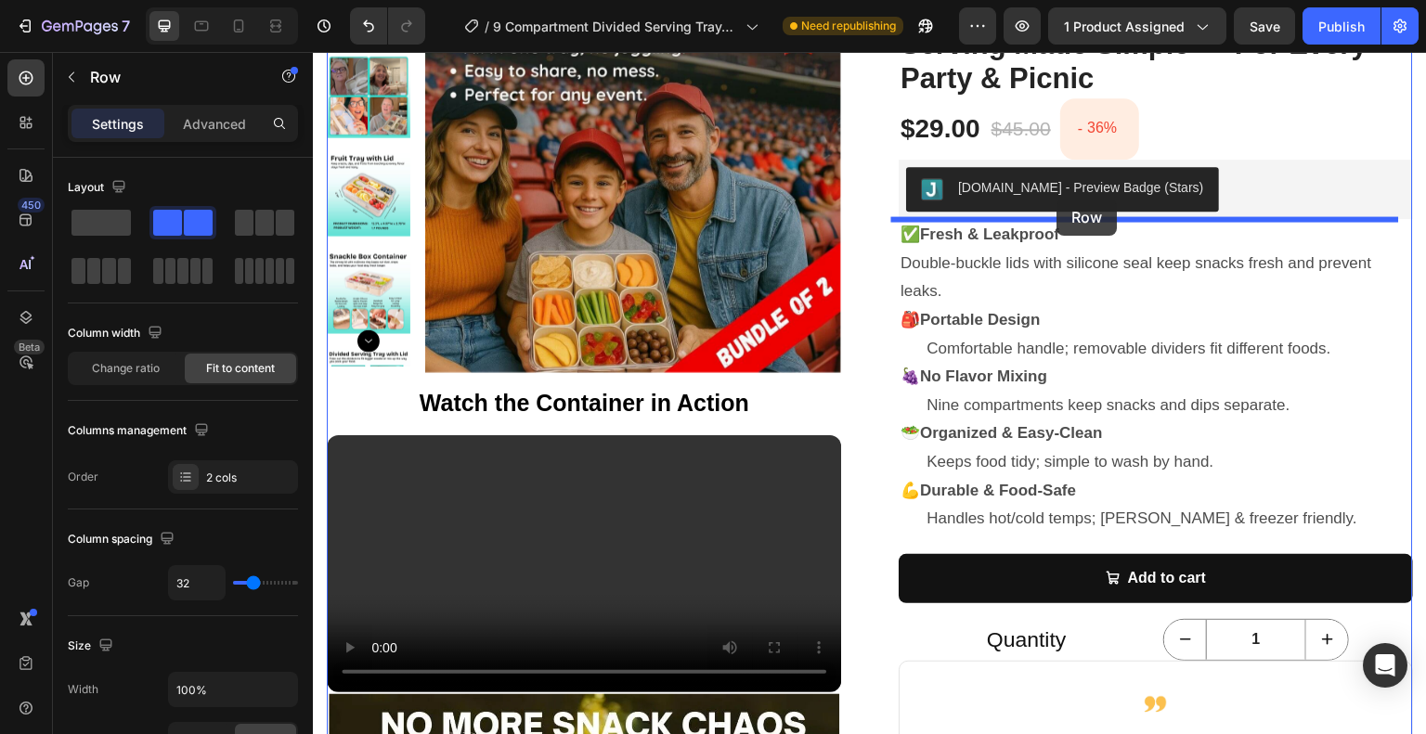
drag, startPoint x: 909, startPoint y: 233, endPoint x: 1057, endPoint y: 200, distance: 152.2
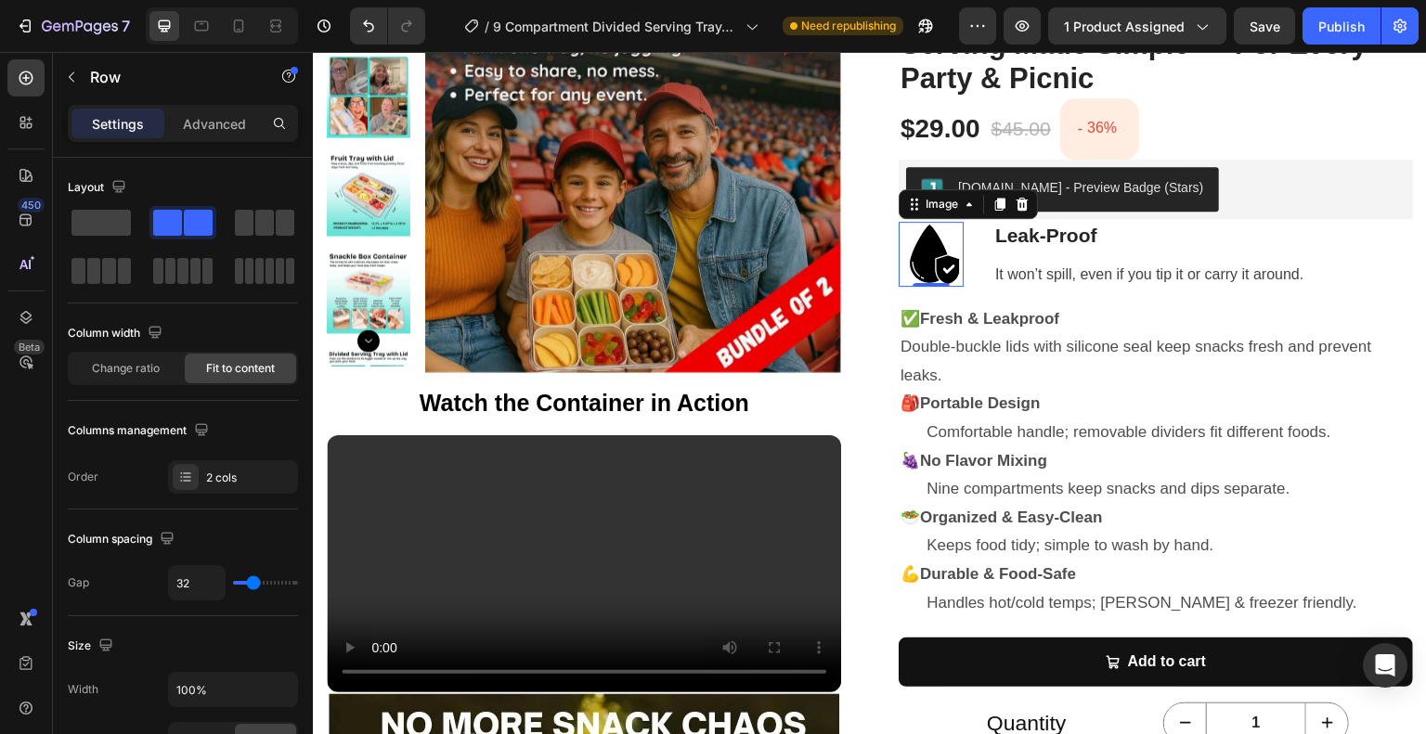
click at [947, 259] on img at bounding box center [931, 254] width 65 height 65
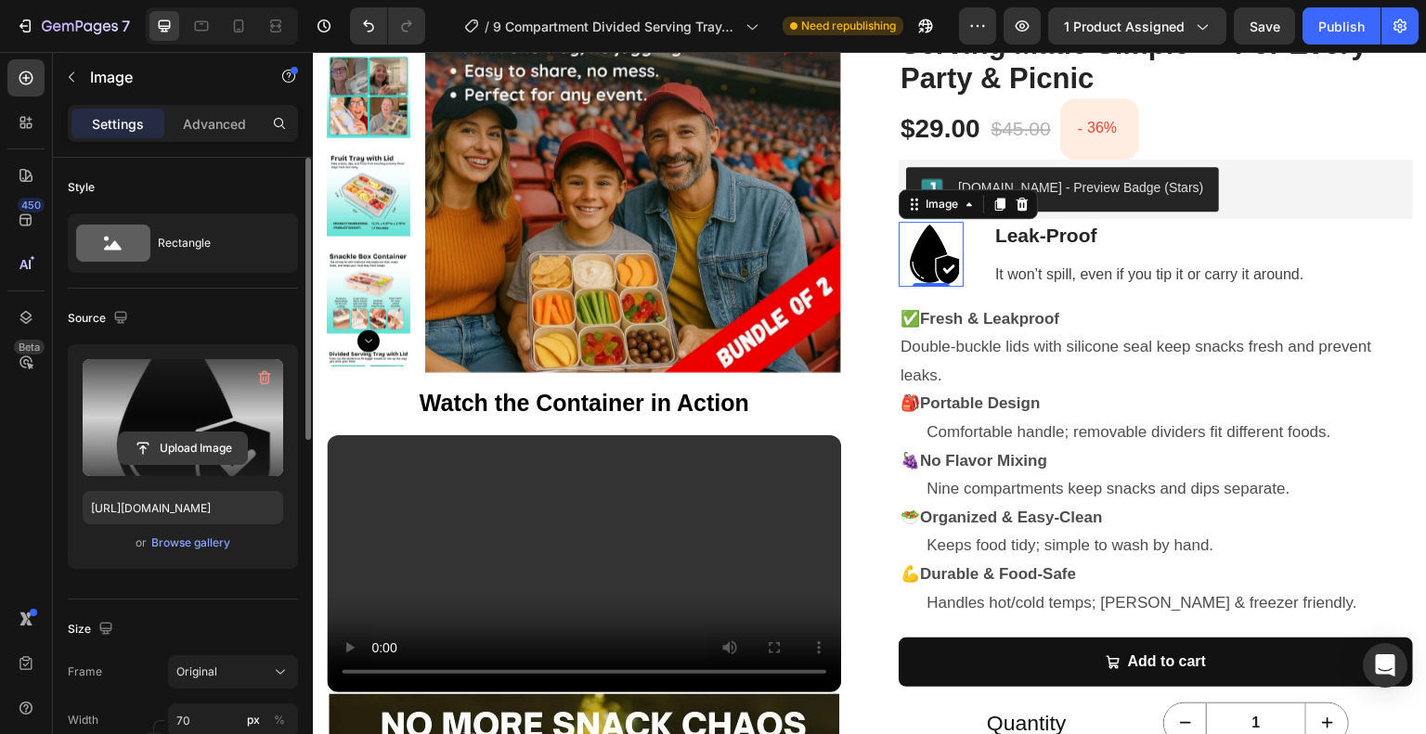
click at [208, 441] on input "file" at bounding box center [183, 449] width 128 height 32
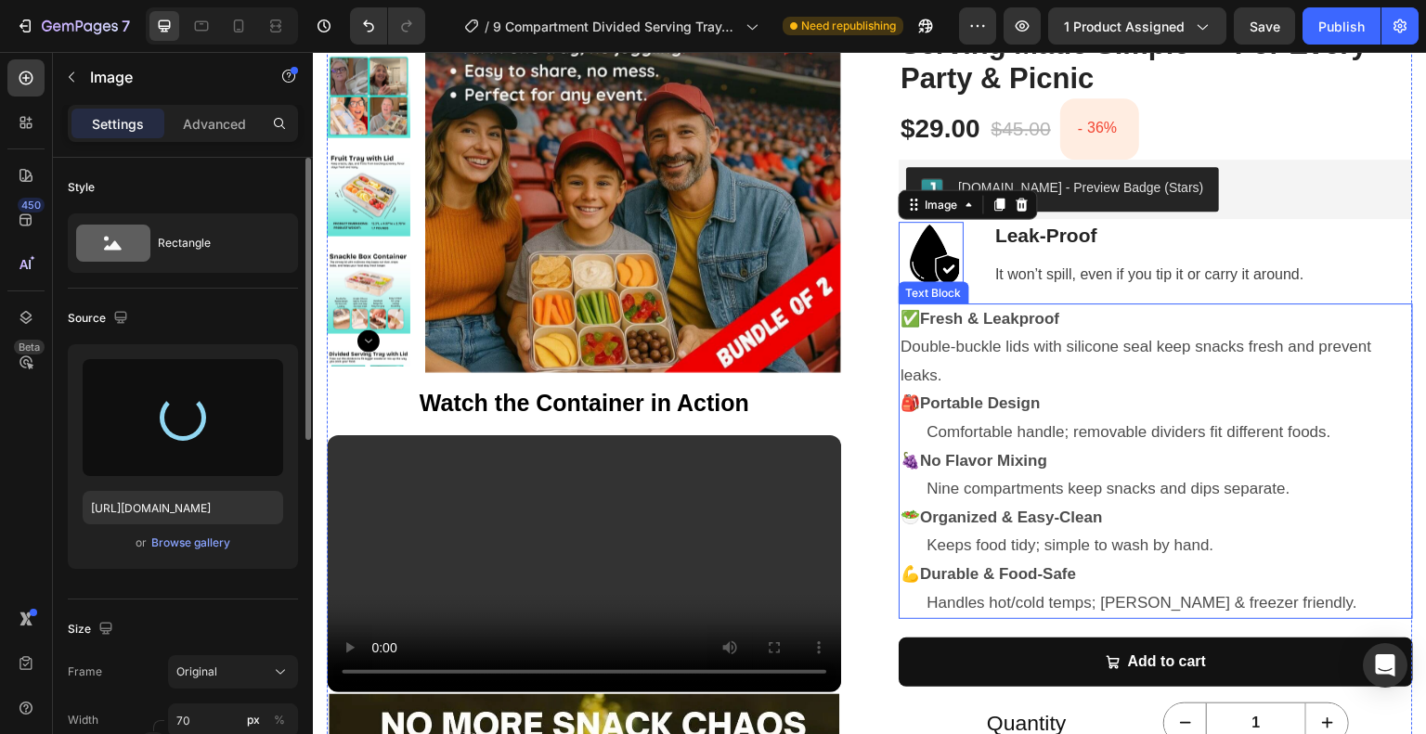
type input "[URL][DOMAIN_NAME]"
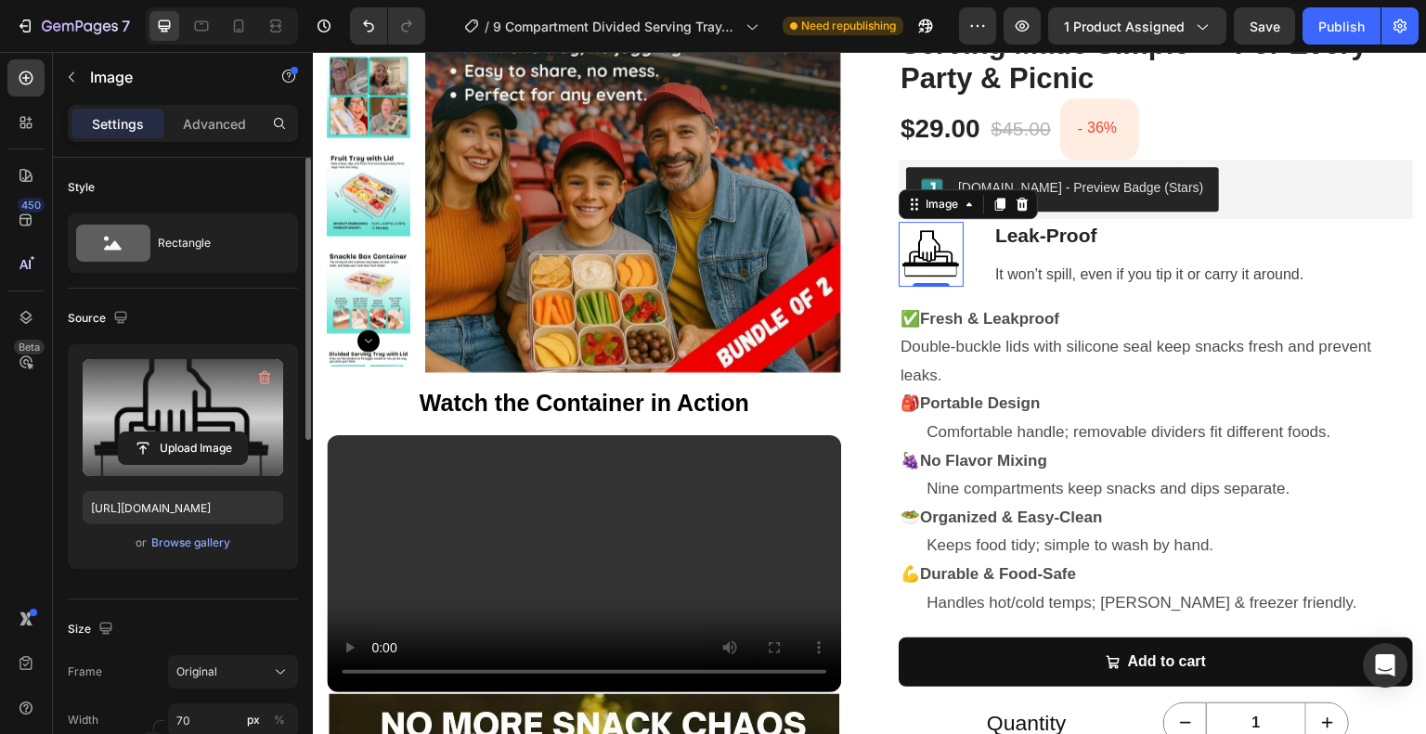
scroll to position [93, 0]
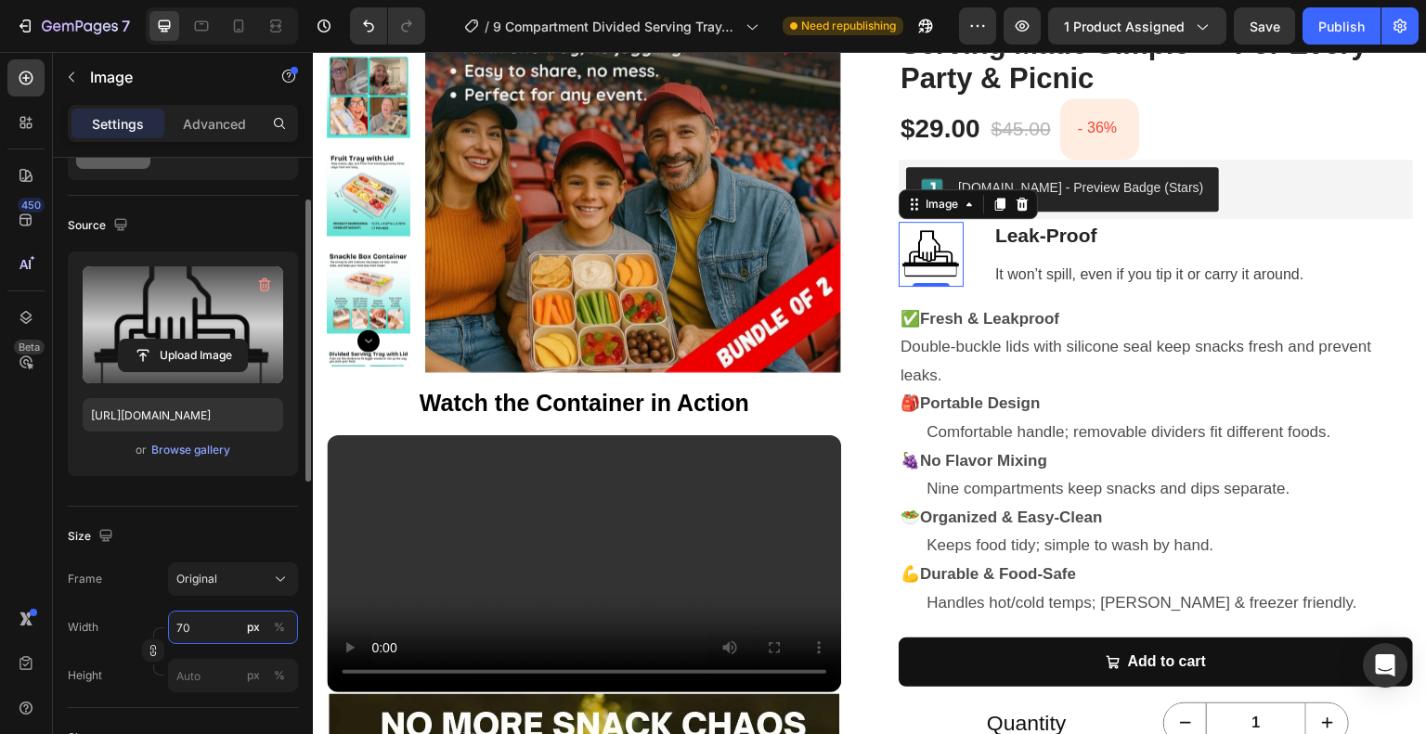
click at [187, 630] on input "70" at bounding box center [233, 627] width 130 height 33
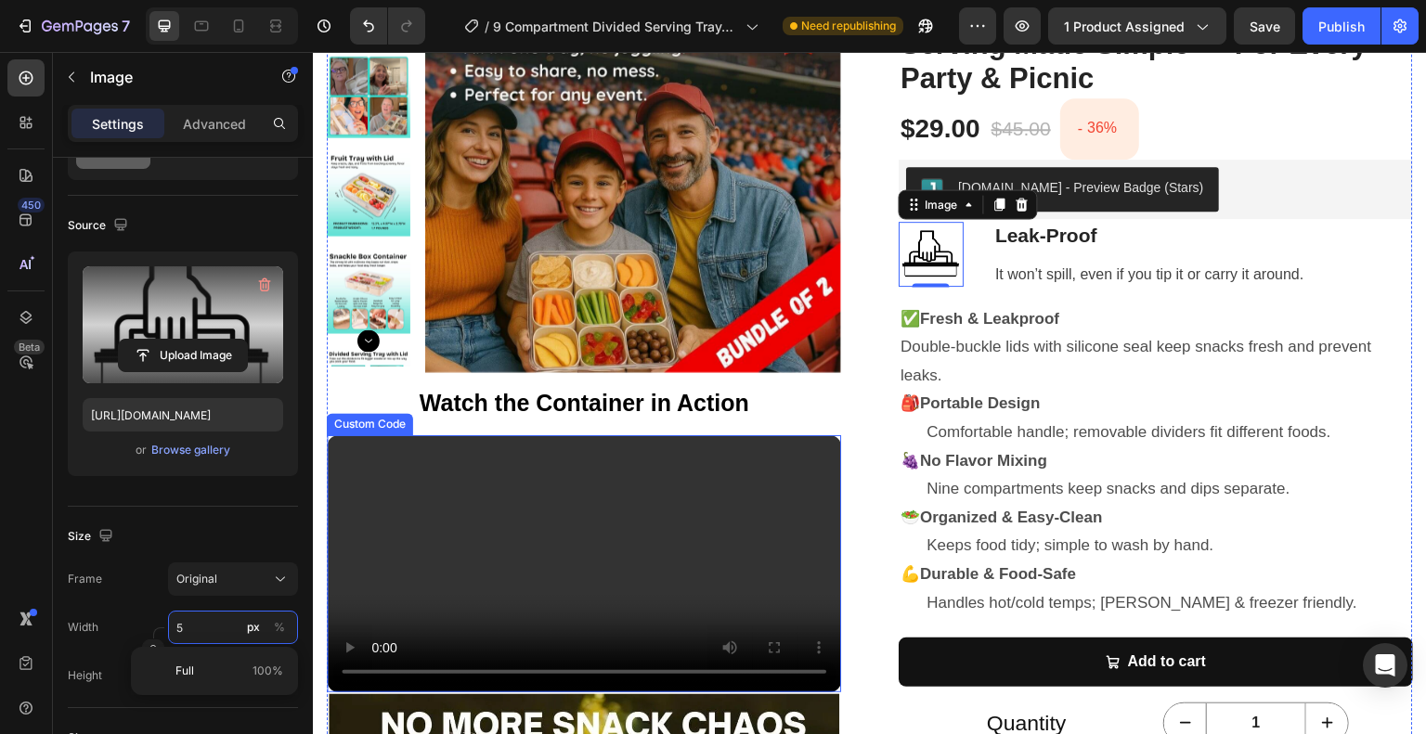
type input "50"
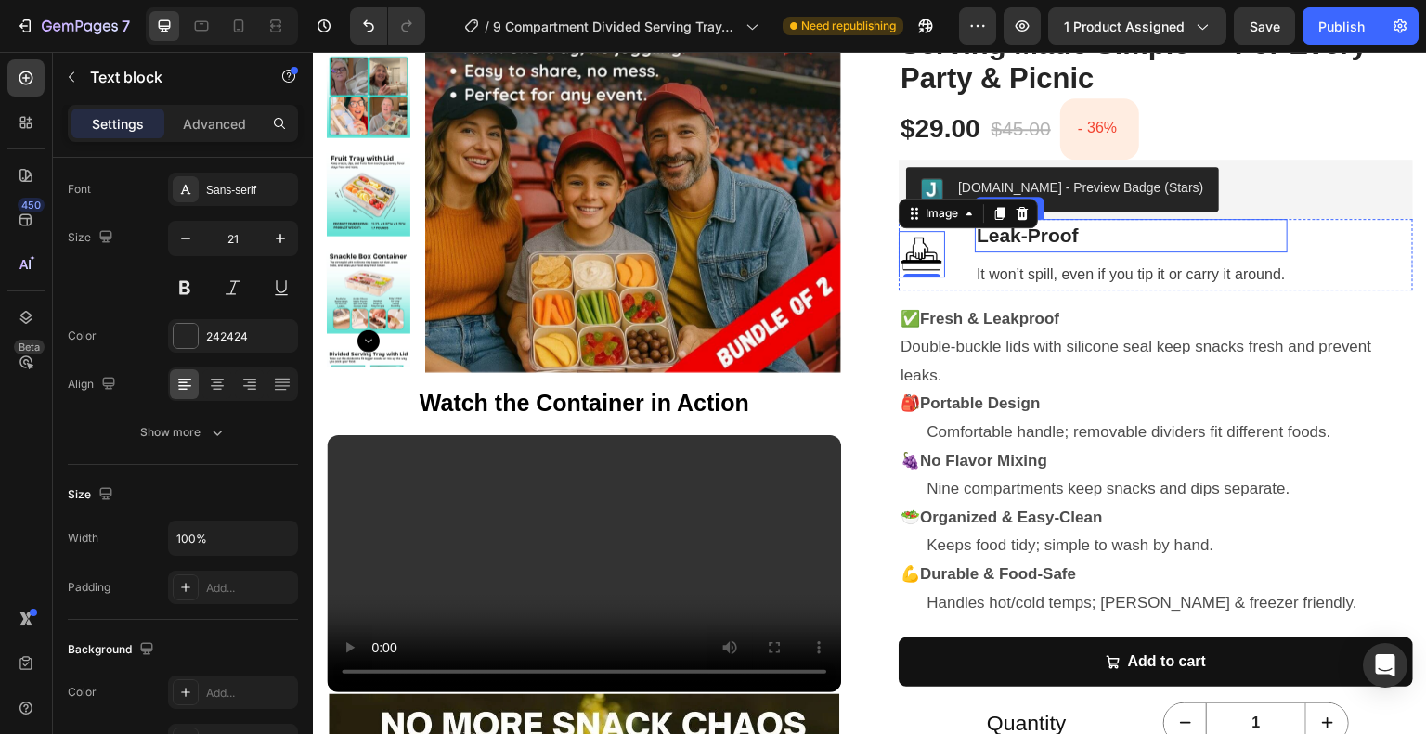
click at [1089, 230] on p "Leak-Proof" at bounding box center [1130, 236] width 309 height 30
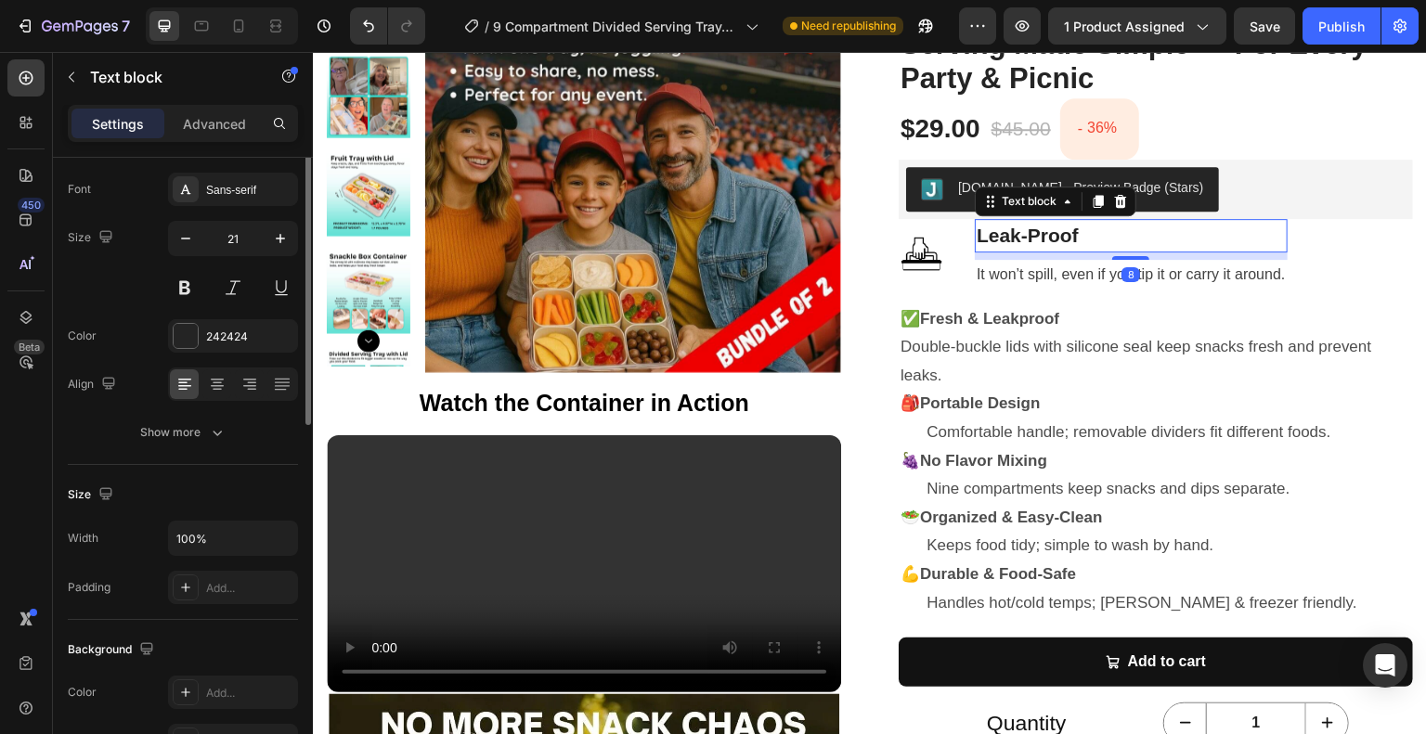
scroll to position [0, 0]
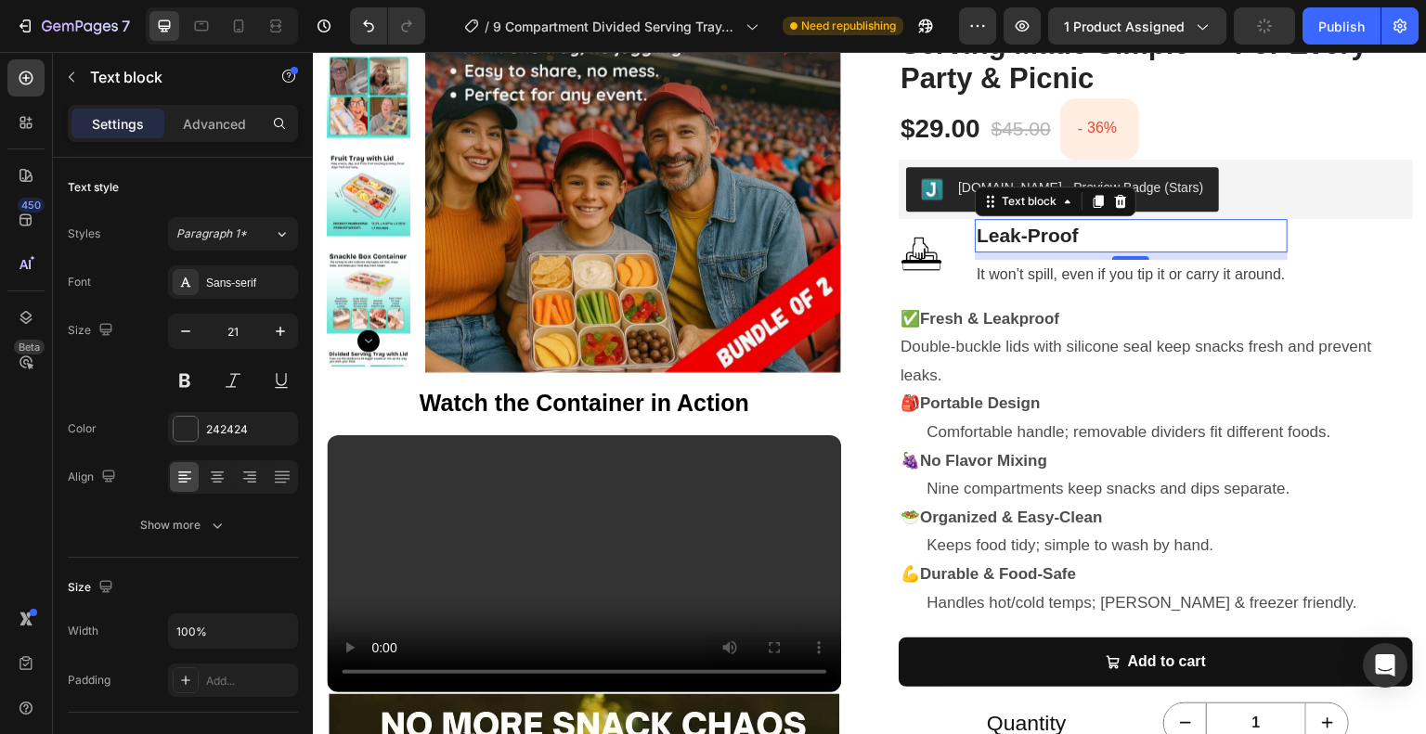
click at [1088, 231] on p "Leak-Proof" at bounding box center [1130, 236] width 309 height 30
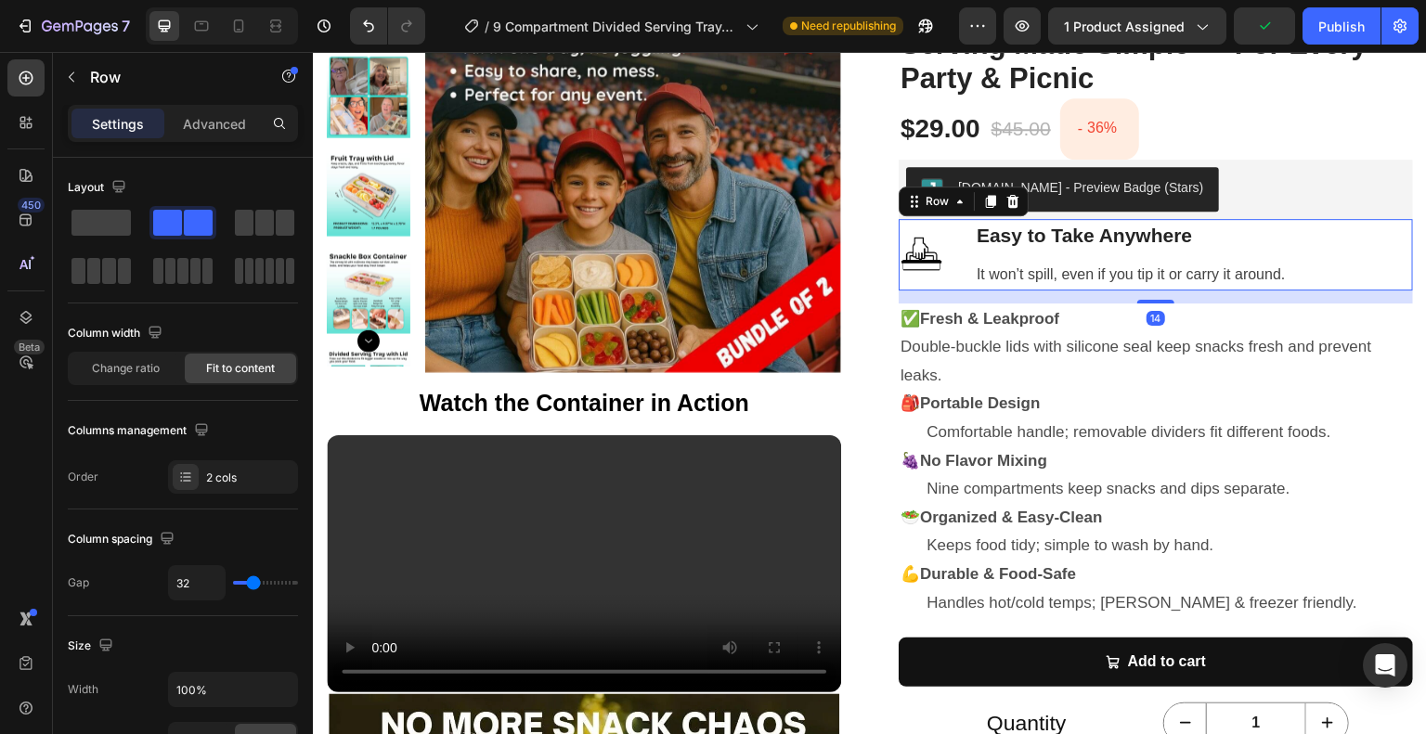
click at [1357, 246] on div "Image Easy to Take Anywhere Text block It won’t spill, even if you tip it or ca…" at bounding box center [1156, 254] width 514 height 71
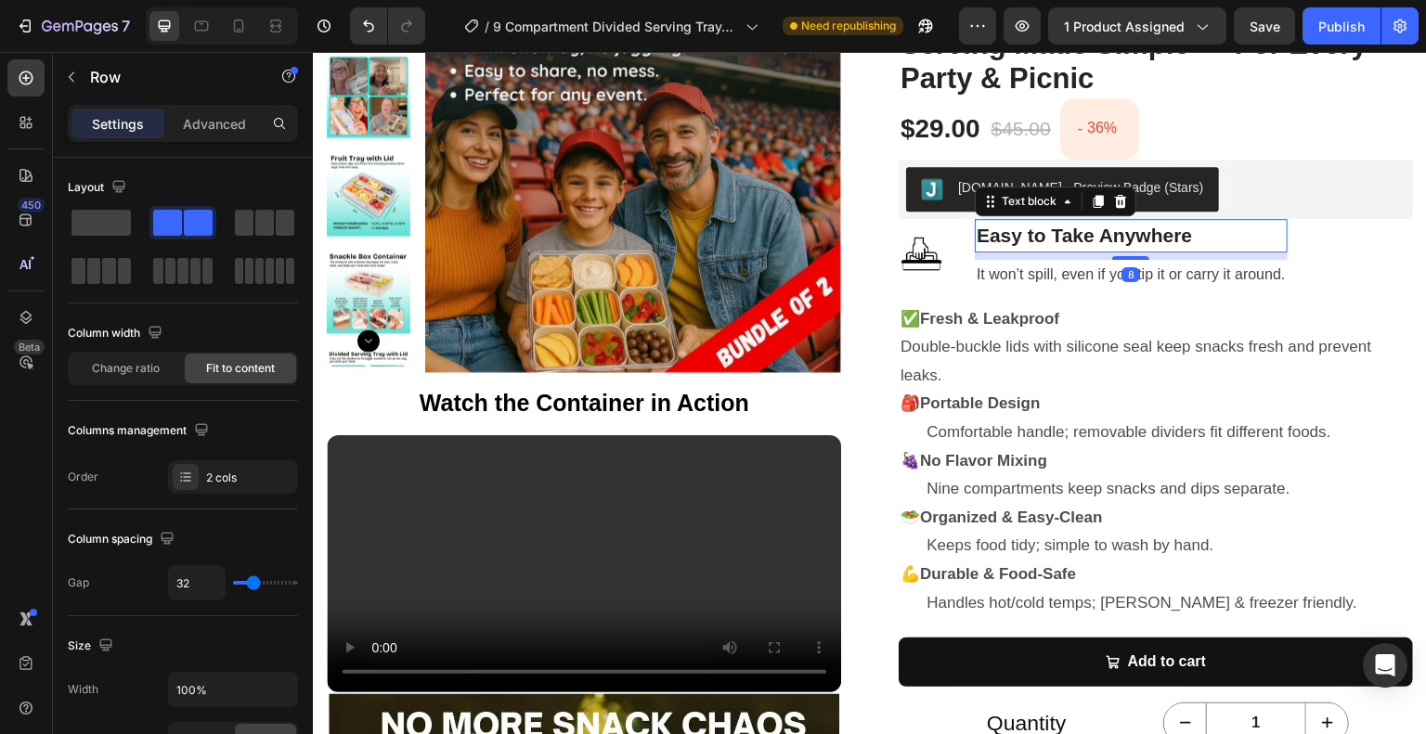
click at [1202, 237] on p "Easy to Take Anywhere" at bounding box center [1130, 236] width 309 height 30
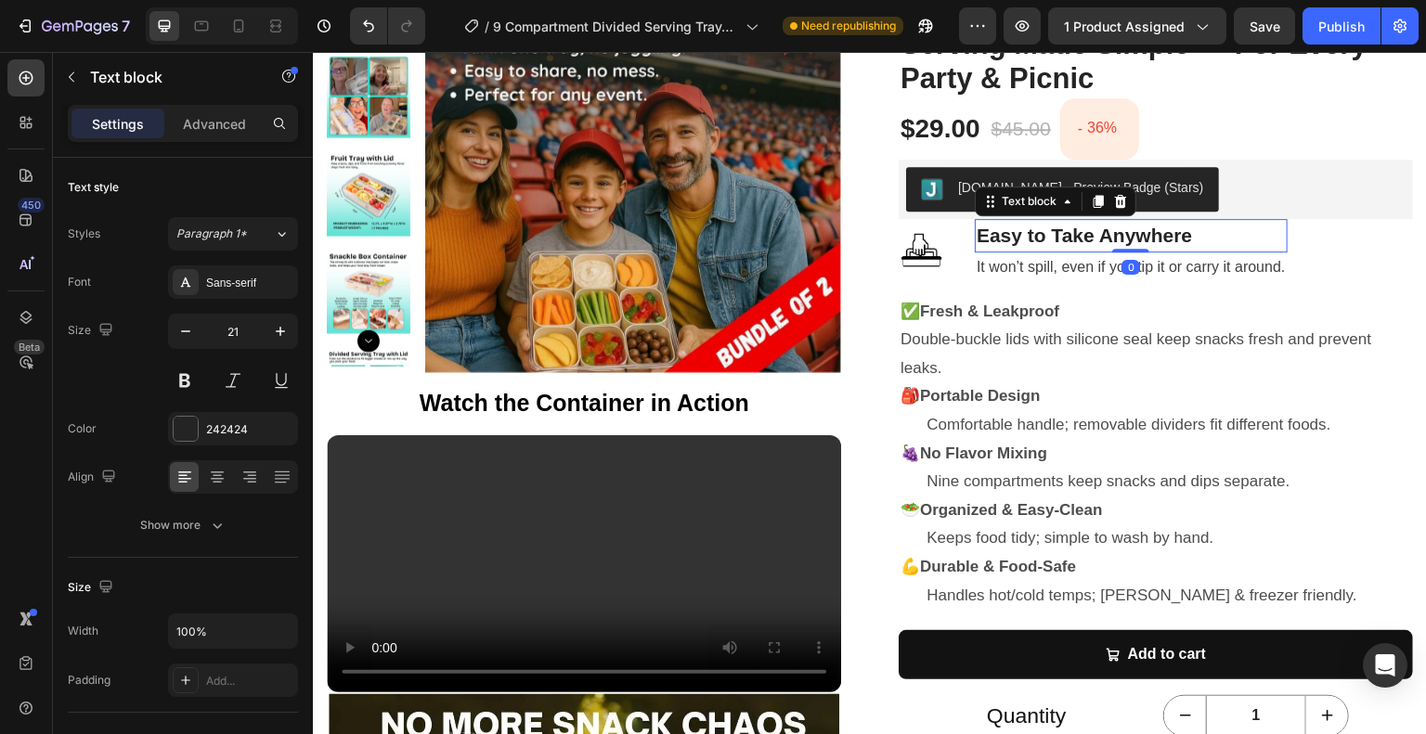
drag, startPoint x: 1116, startPoint y: 255, endPoint x: 1118, endPoint y: 242, distance: 13.3
click at [1118, 242] on div "Easy to Take Anywhere Text block 0" at bounding box center [1131, 235] width 313 height 33
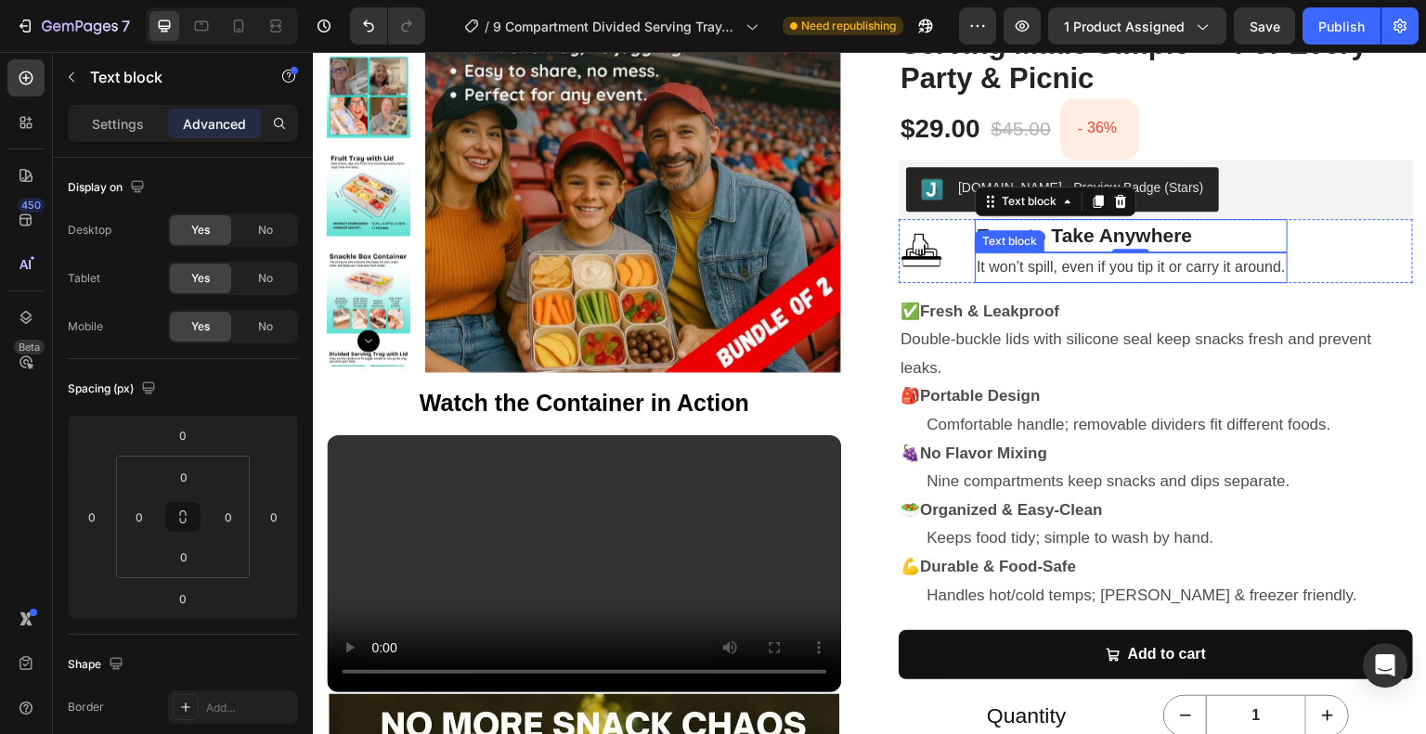
click at [1180, 276] on p "It won’t spill, even if you tip it or carry it around." at bounding box center [1130, 267] width 309 height 27
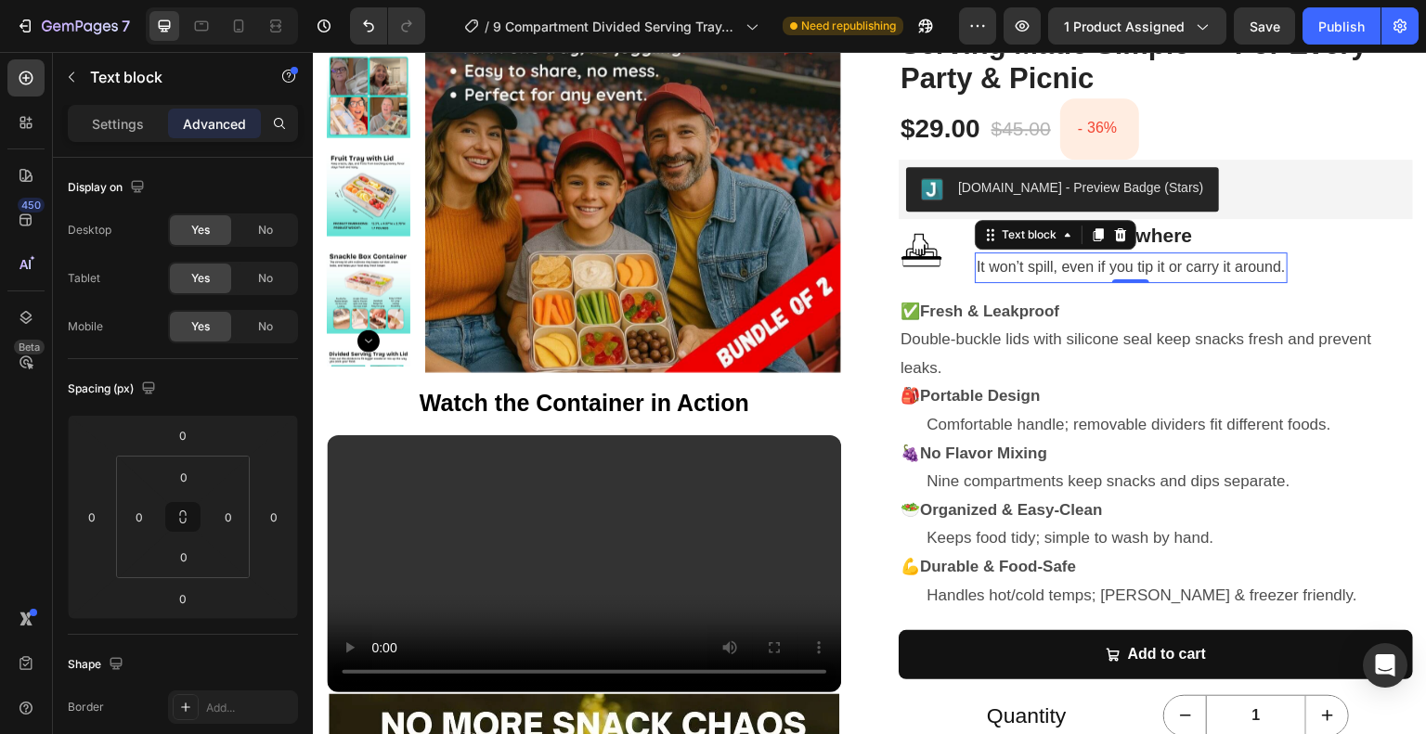
click at [1057, 268] on span "It won’t spill, even if you tip it or carry it around." at bounding box center [1130, 267] width 309 height 16
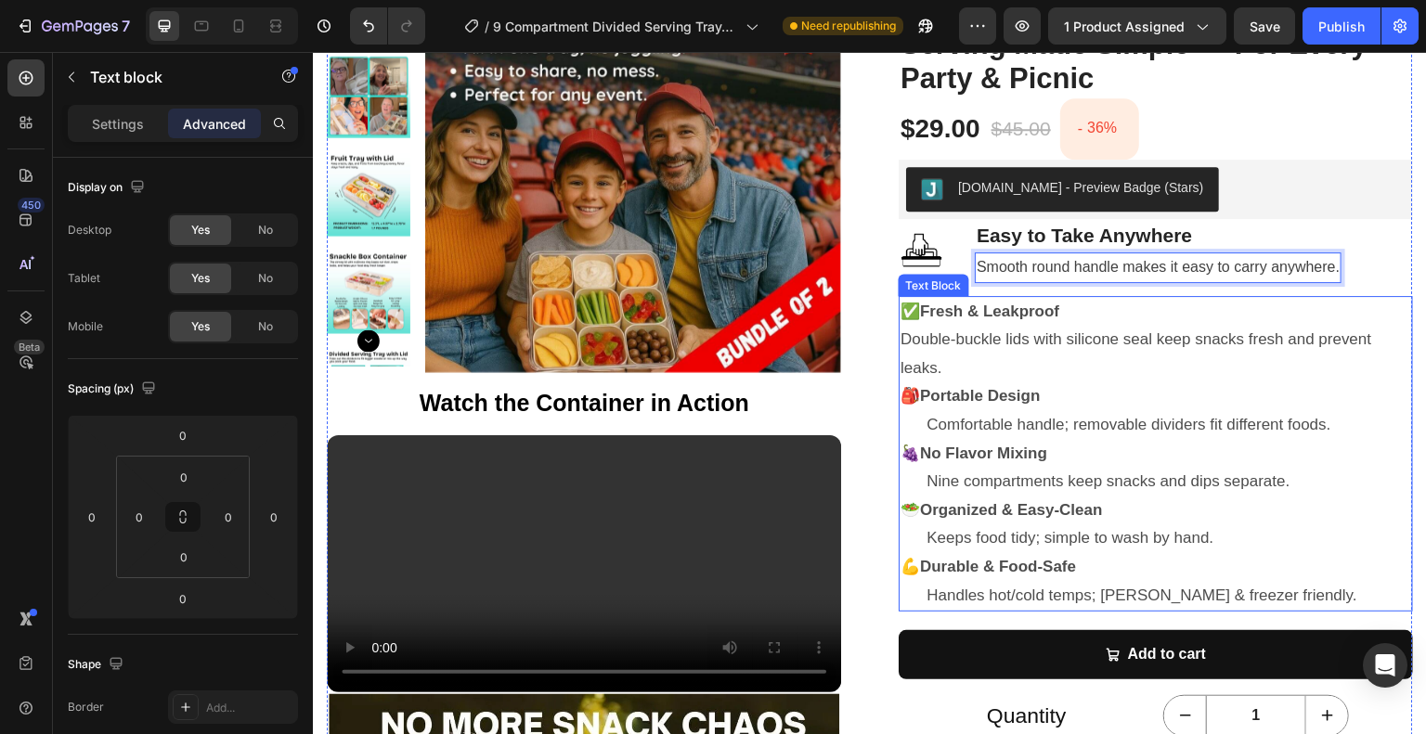
click at [1039, 321] on p "✅ Fresh & Leakproof" at bounding box center [1155, 312] width 511 height 29
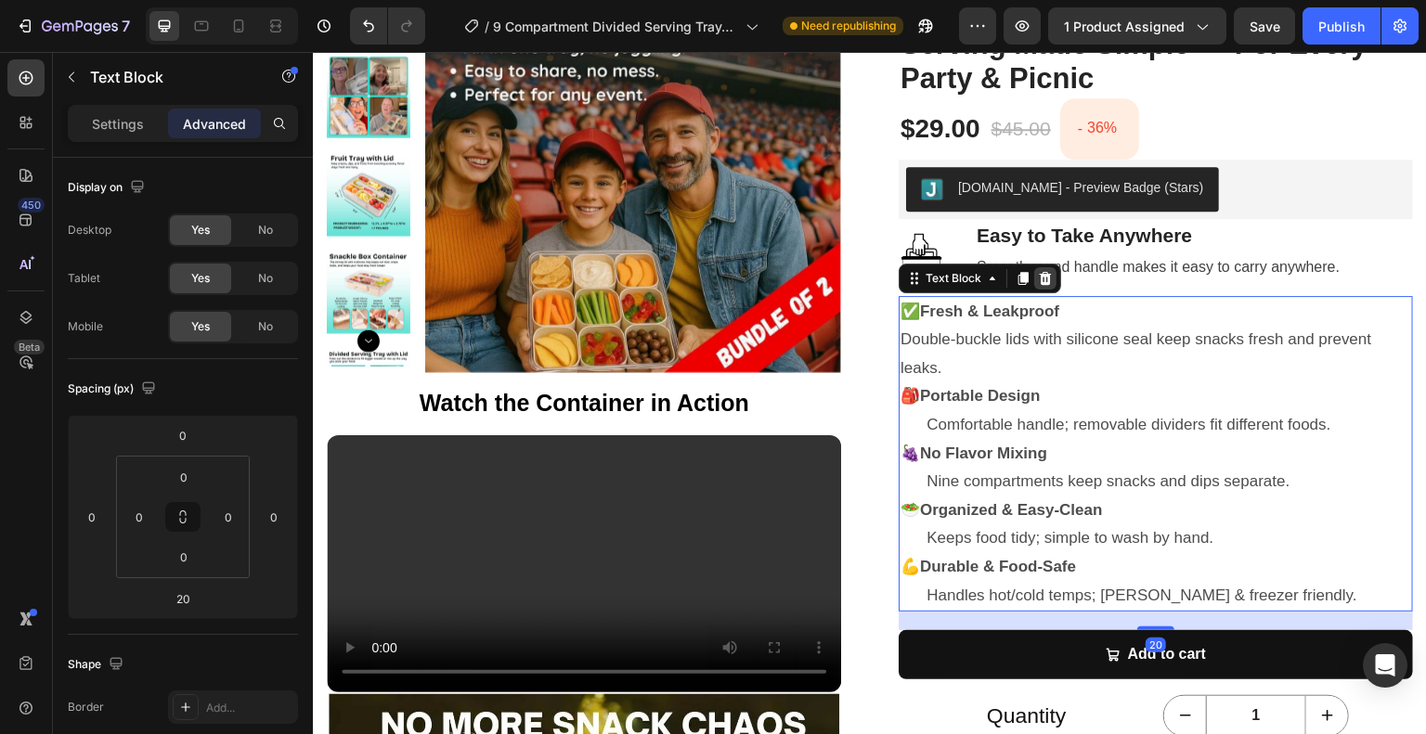
click at [1042, 281] on icon at bounding box center [1045, 278] width 15 height 15
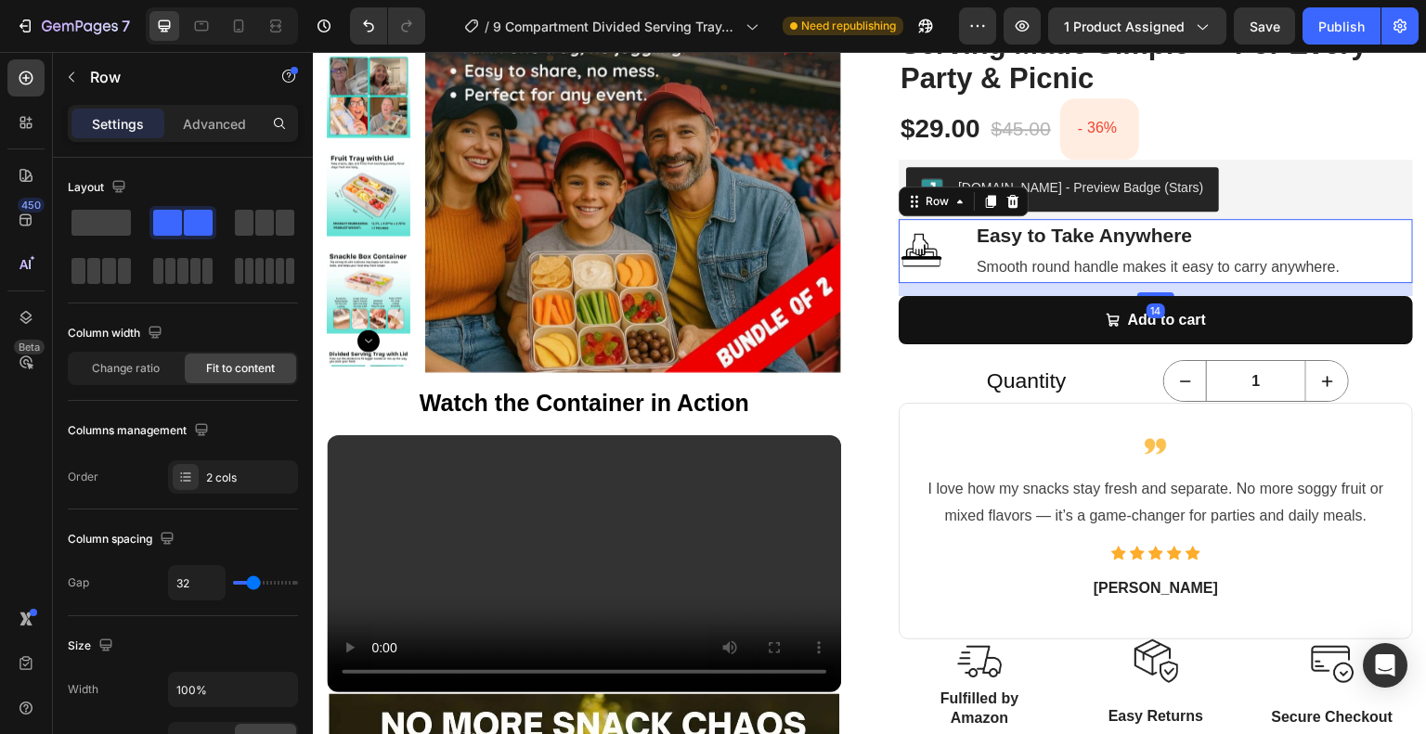
click at [956, 248] on div "Image Easy to Take Anywhere Text block Smooth round handle makes it easy to car…" at bounding box center [1156, 250] width 514 height 63
click at [983, 205] on icon at bounding box center [990, 201] width 15 height 15
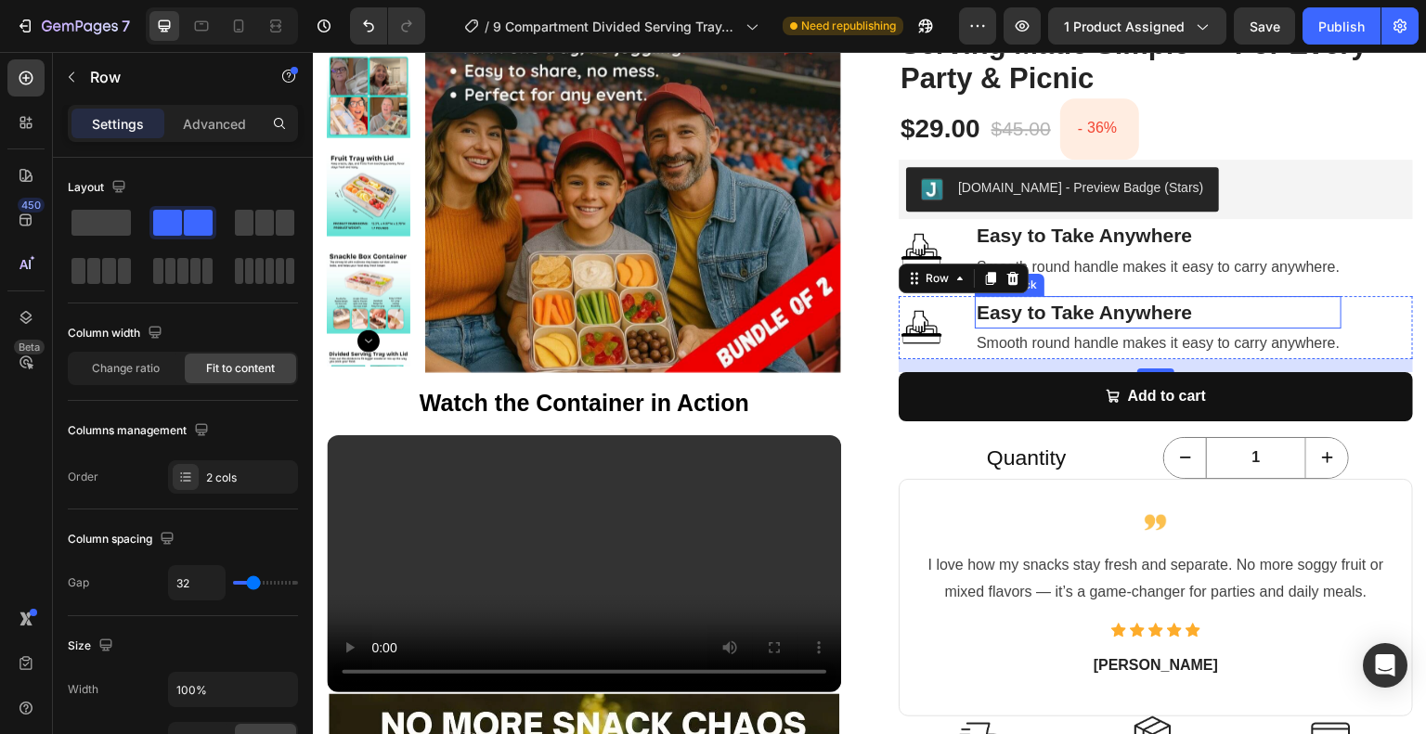
click at [1016, 312] on p "Easy to Take Anywhere" at bounding box center [1157, 313] width 363 height 30
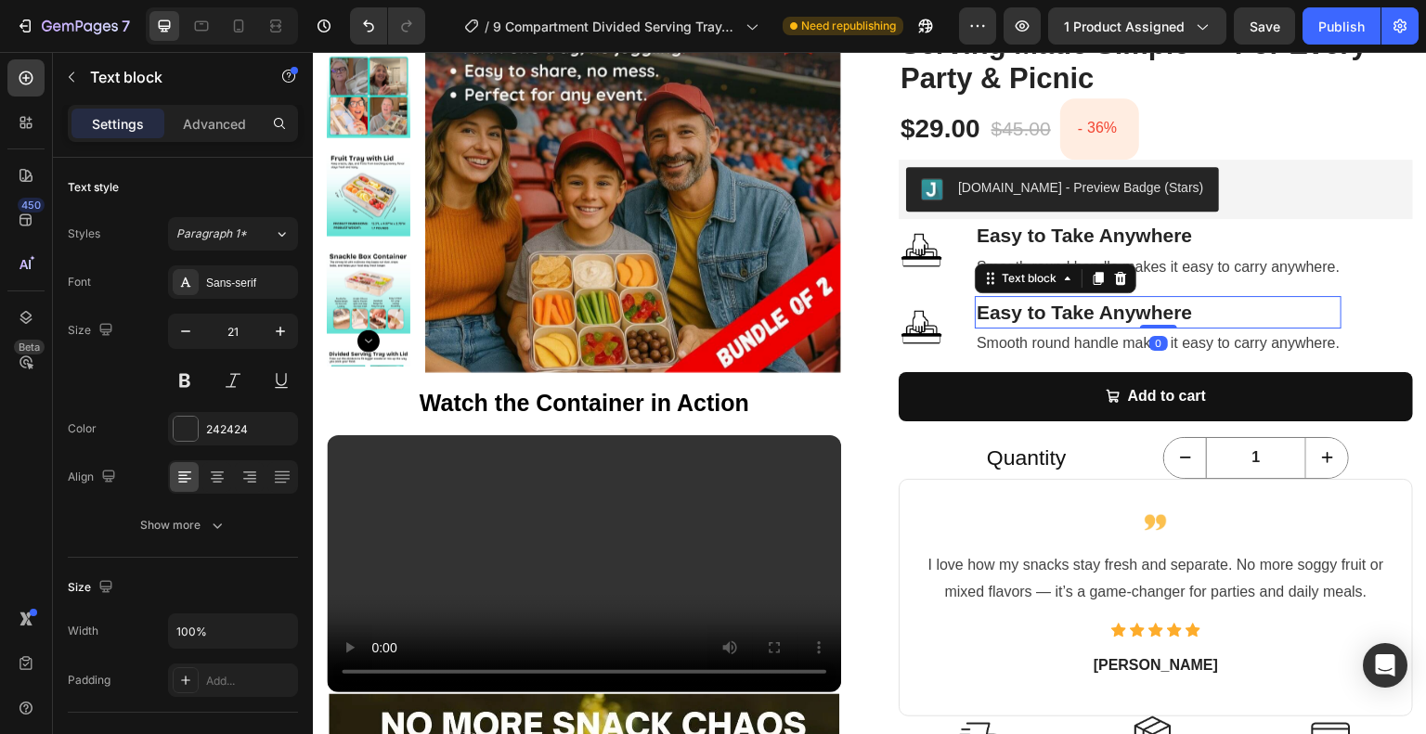
click at [1016, 312] on p "Easy to Take Anywhere" at bounding box center [1157, 313] width 363 height 30
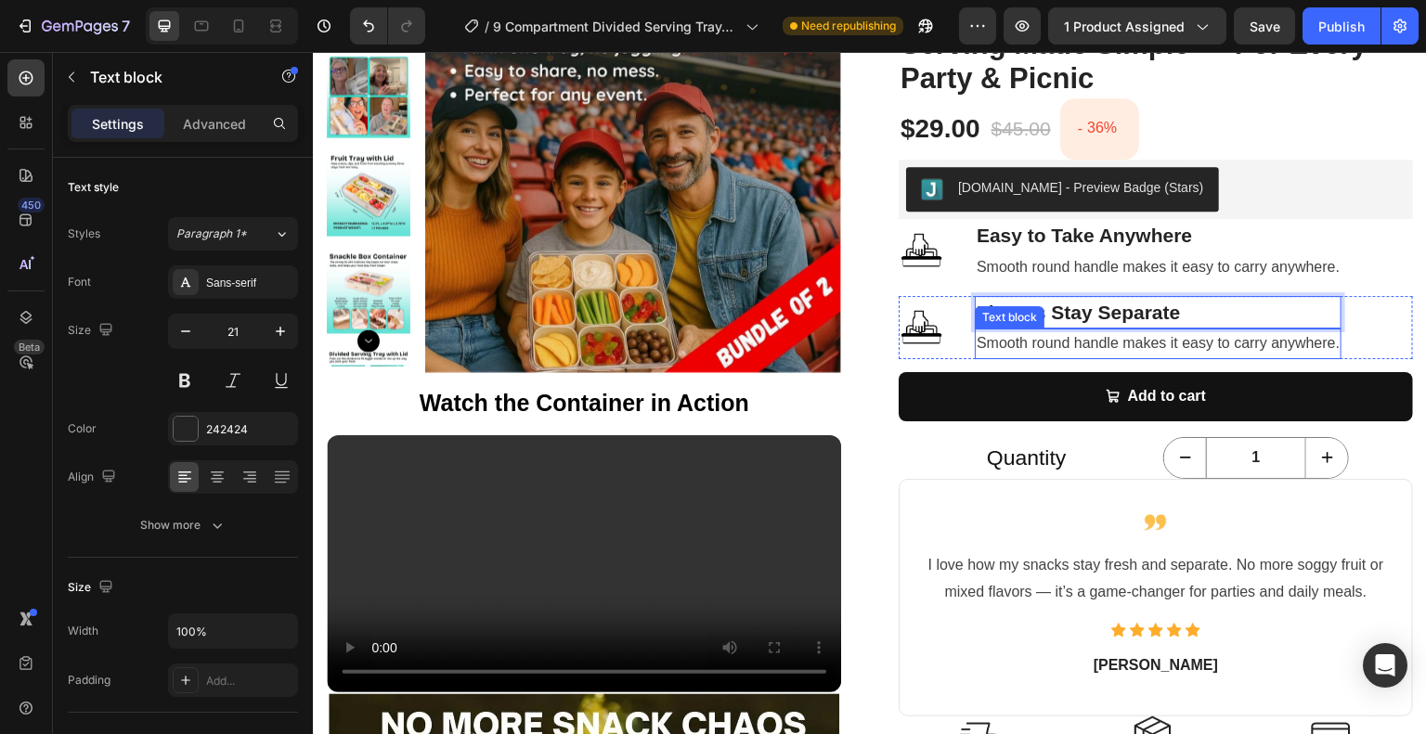
click at [987, 345] on span "Smooth round handle makes it easy to carry anywhere." at bounding box center [1157, 343] width 363 height 16
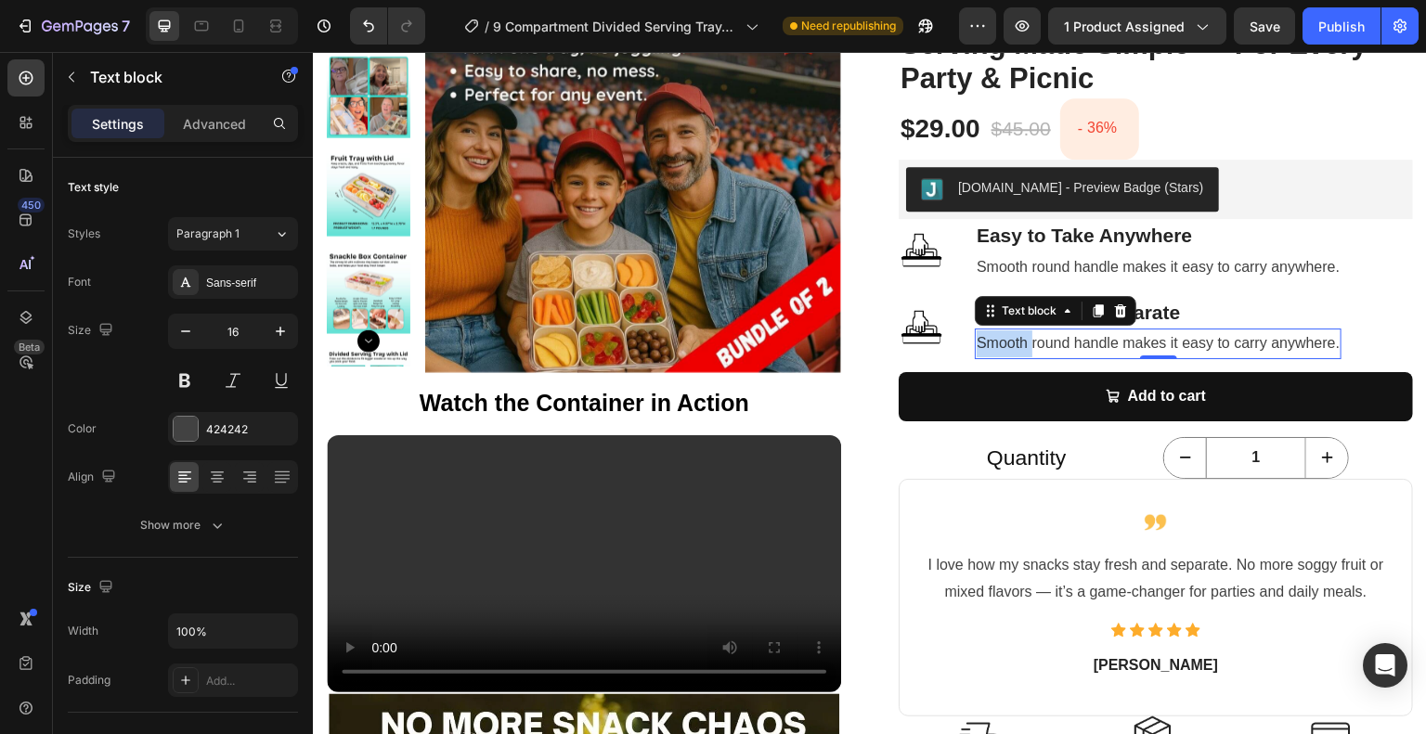
click at [987, 345] on span "Smooth round handle makes it easy to carry anywhere." at bounding box center [1157, 343] width 363 height 16
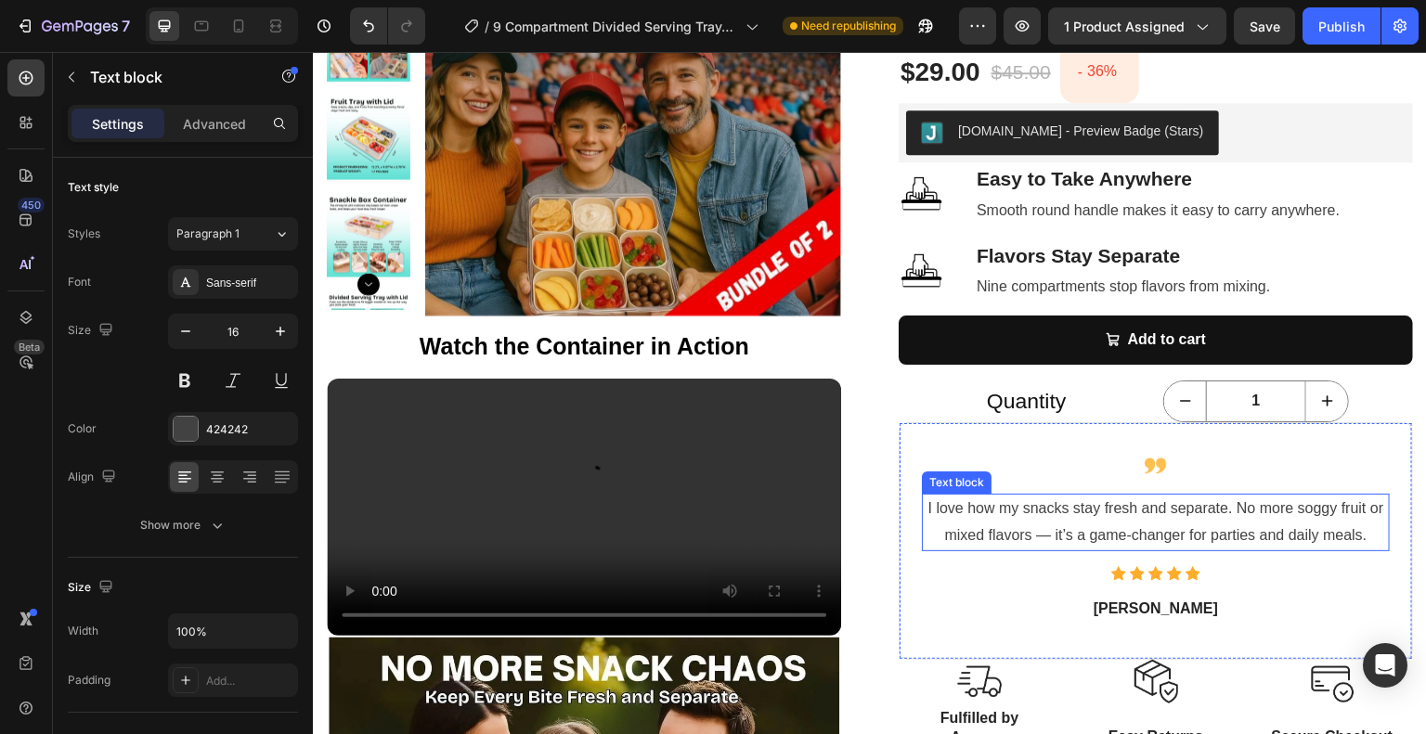
scroll to position [365, 0]
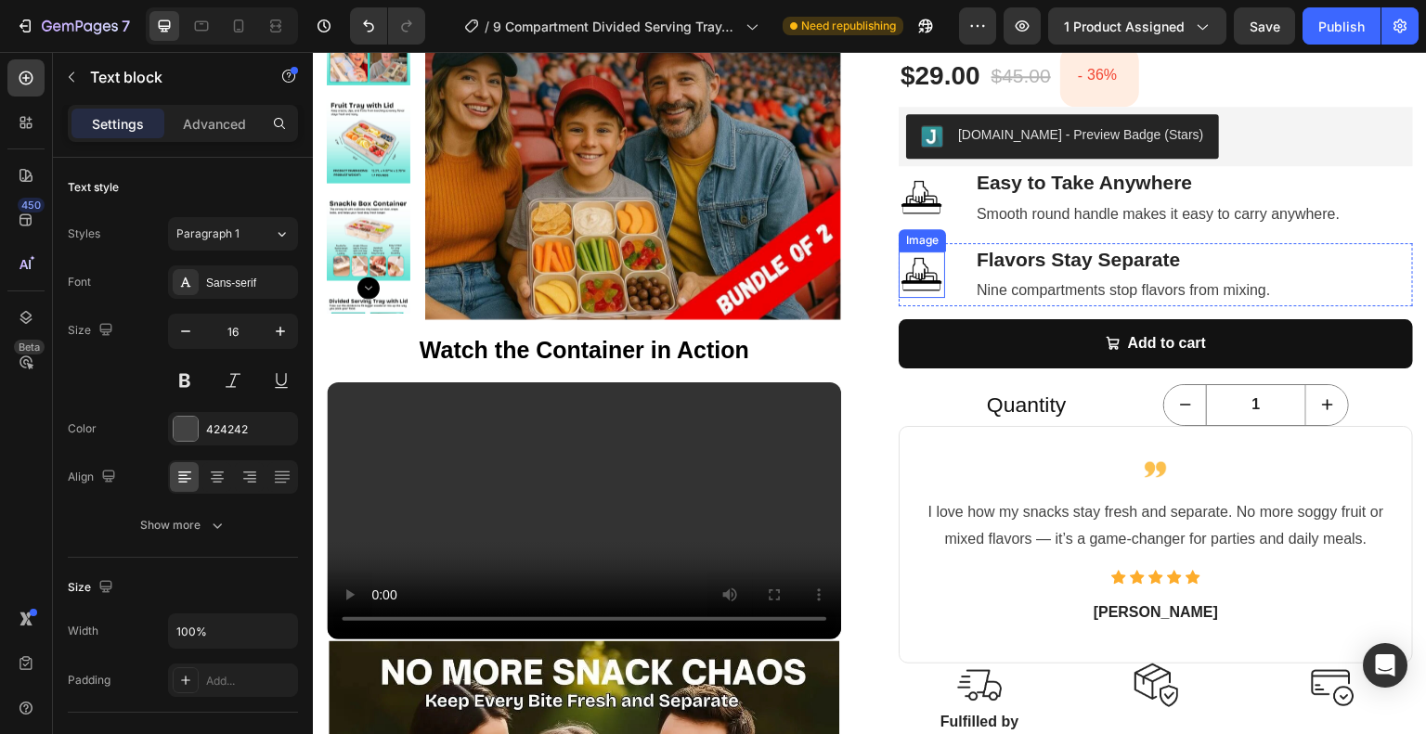
click at [926, 282] on img at bounding box center [922, 275] width 46 height 46
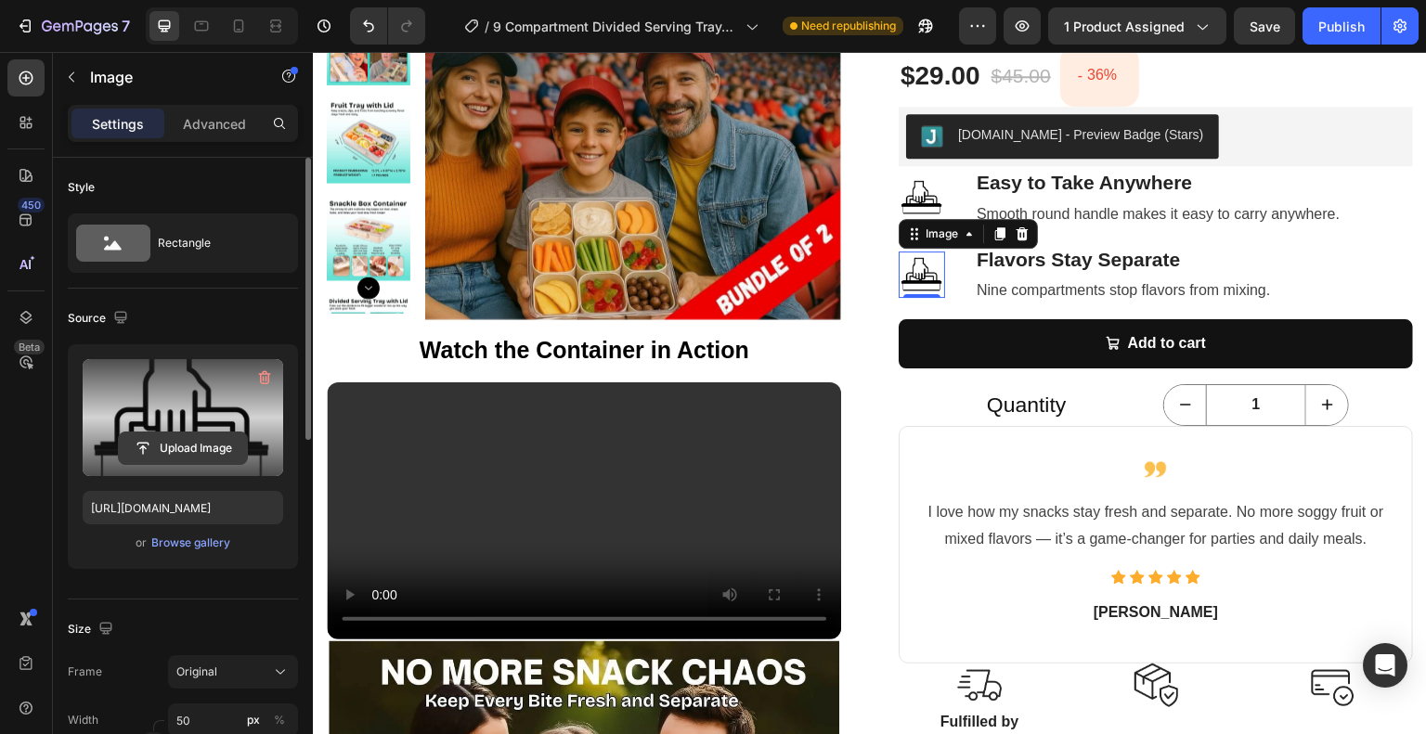
click at [213, 449] on input "file" at bounding box center [183, 449] width 128 height 32
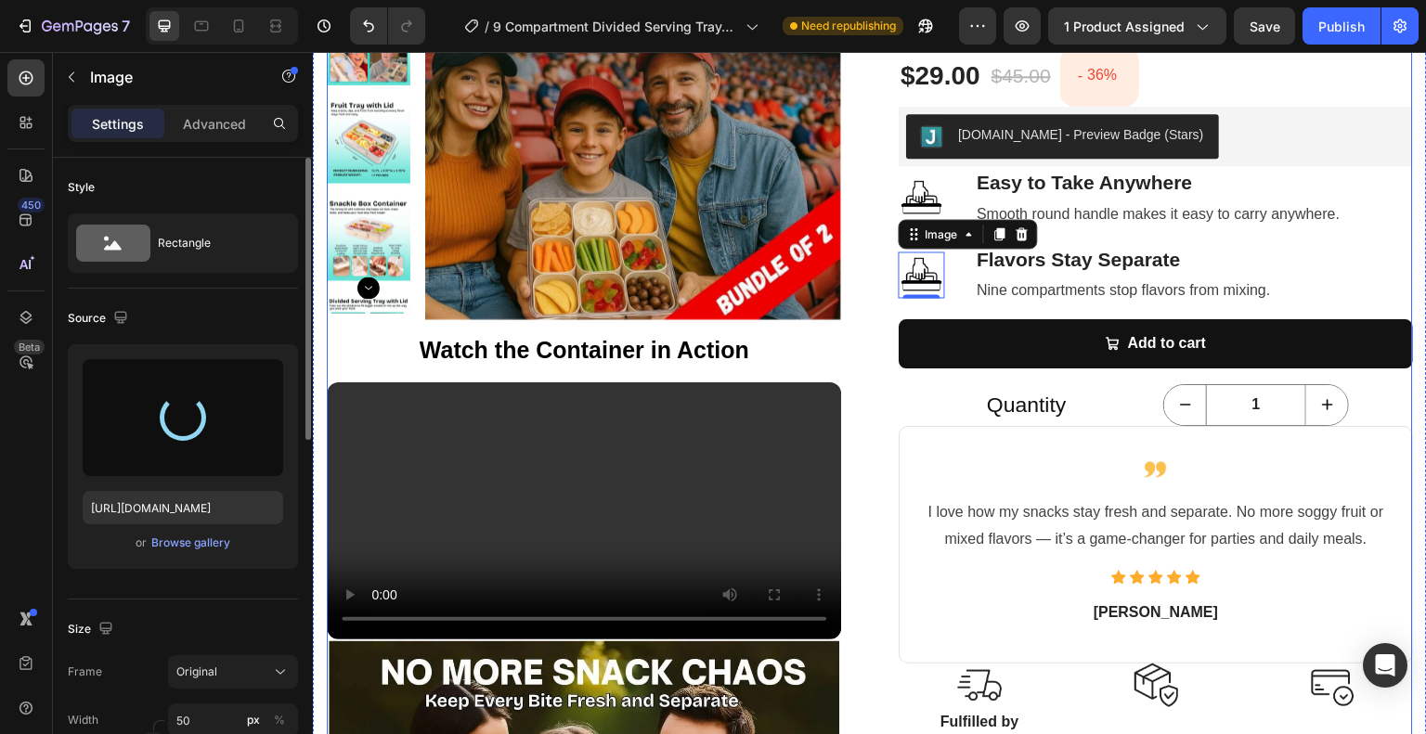
type input "[URL][DOMAIN_NAME]"
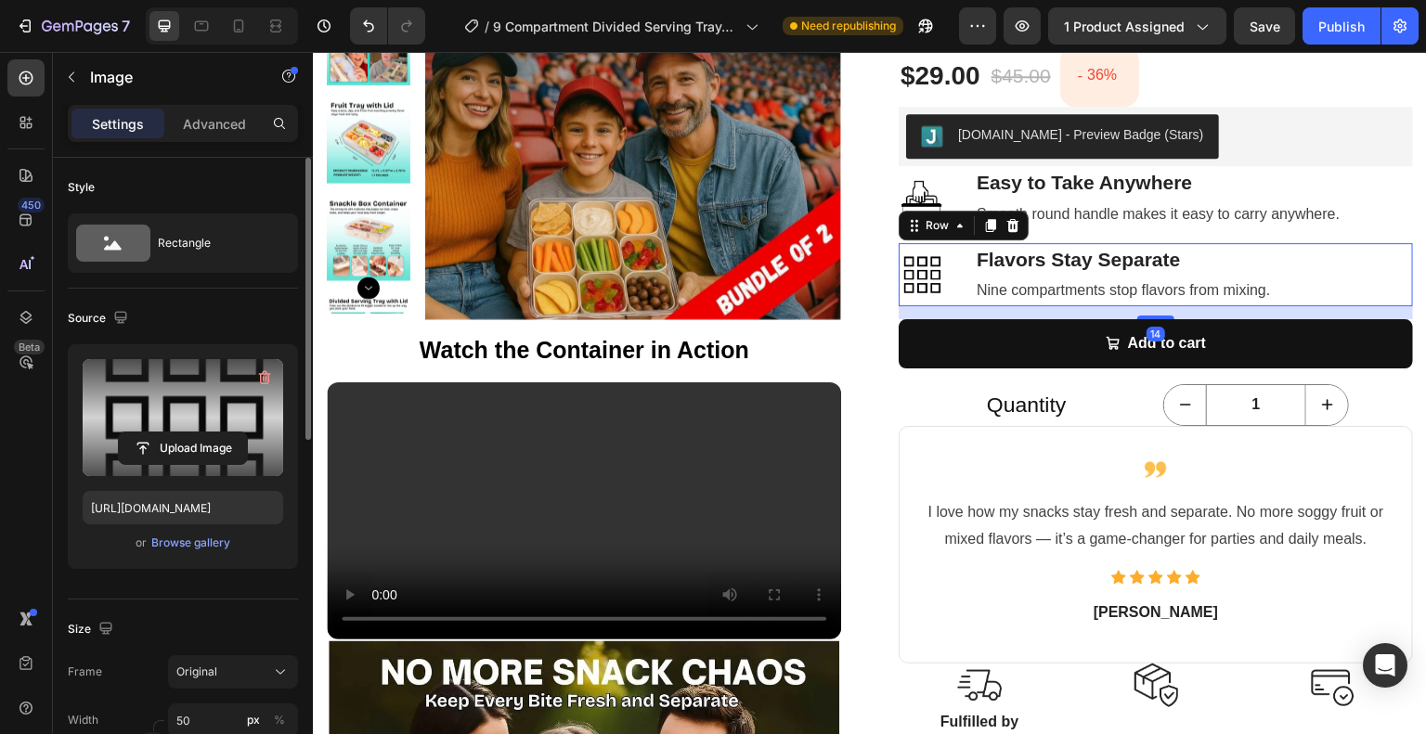
click at [956, 277] on div "Image Flavors Stay Separate Text block Nine compartments stop flavors from mixi…" at bounding box center [1156, 274] width 514 height 63
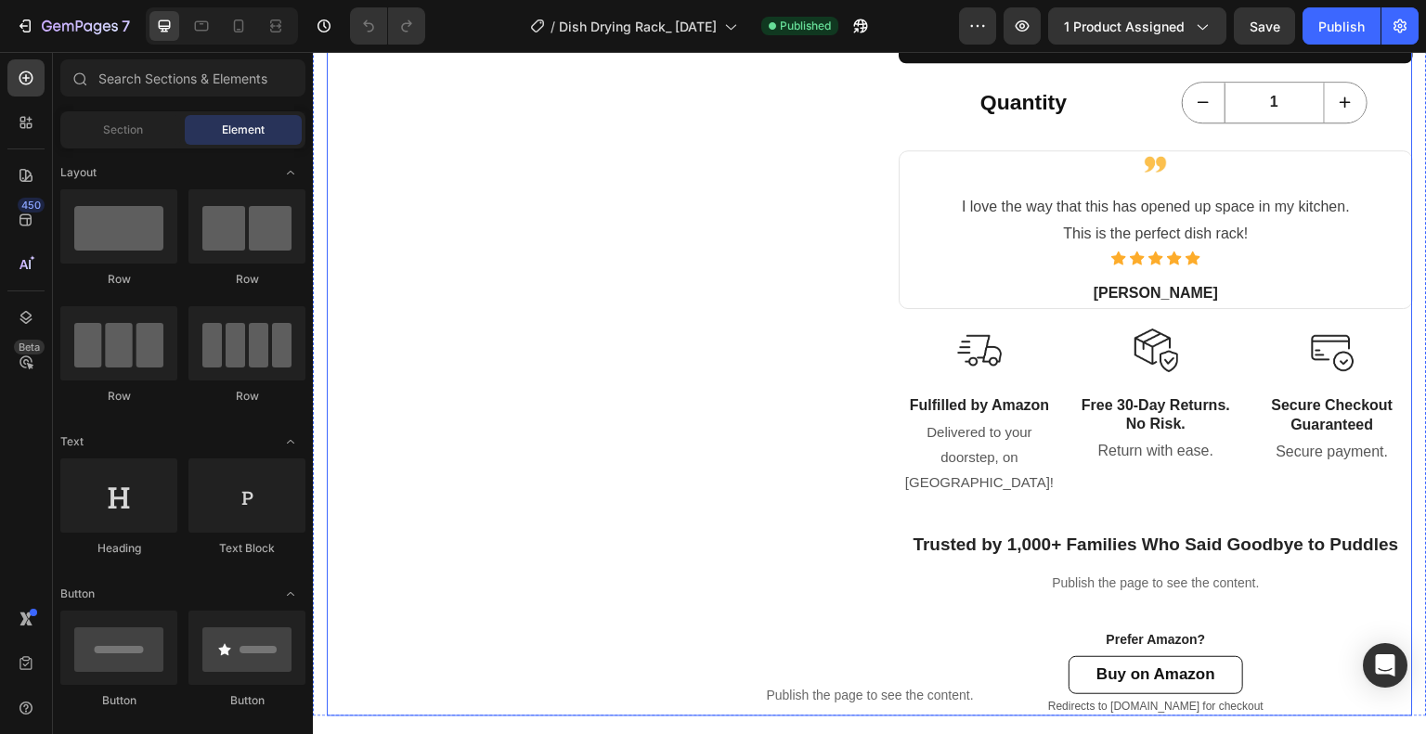
scroll to position [1207, 0]
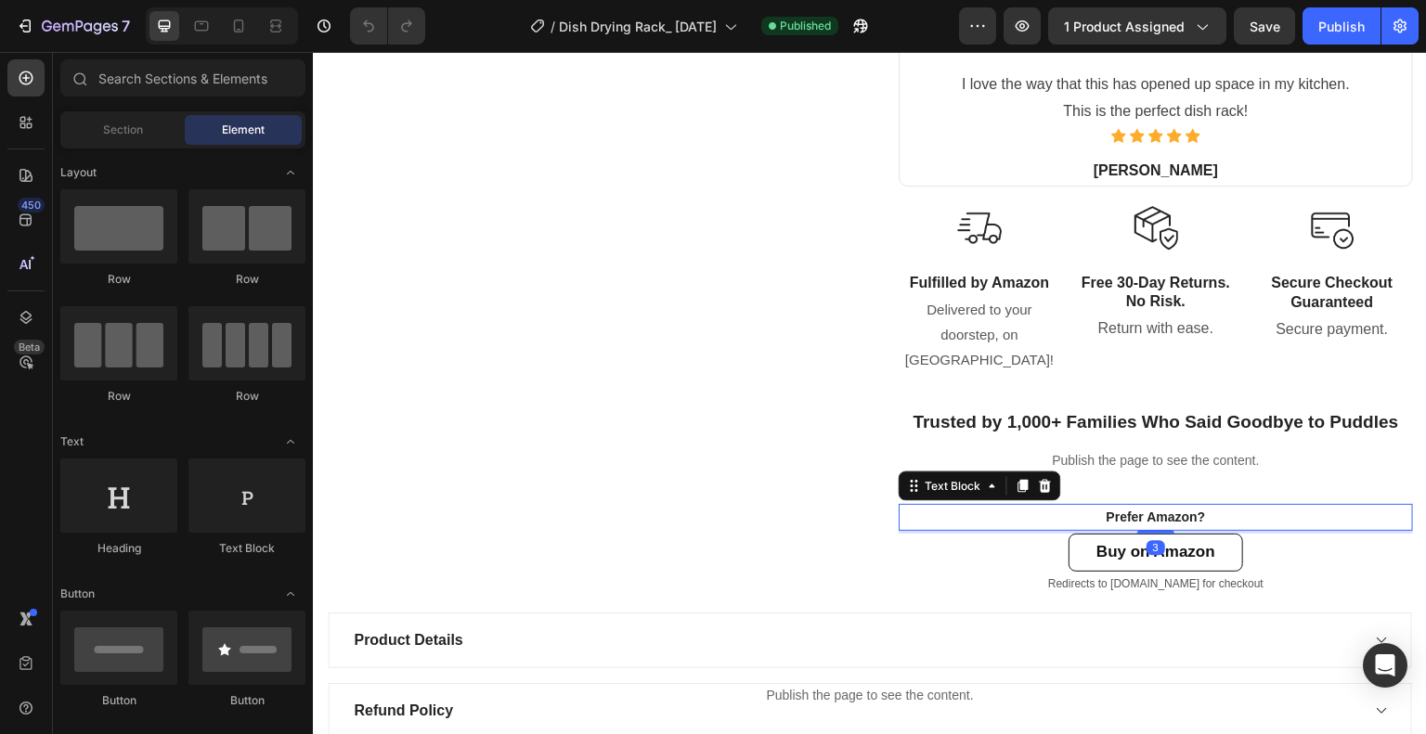
click at [1176, 510] on strong "Prefer Amazon?" at bounding box center [1155, 517] width 99 height 15
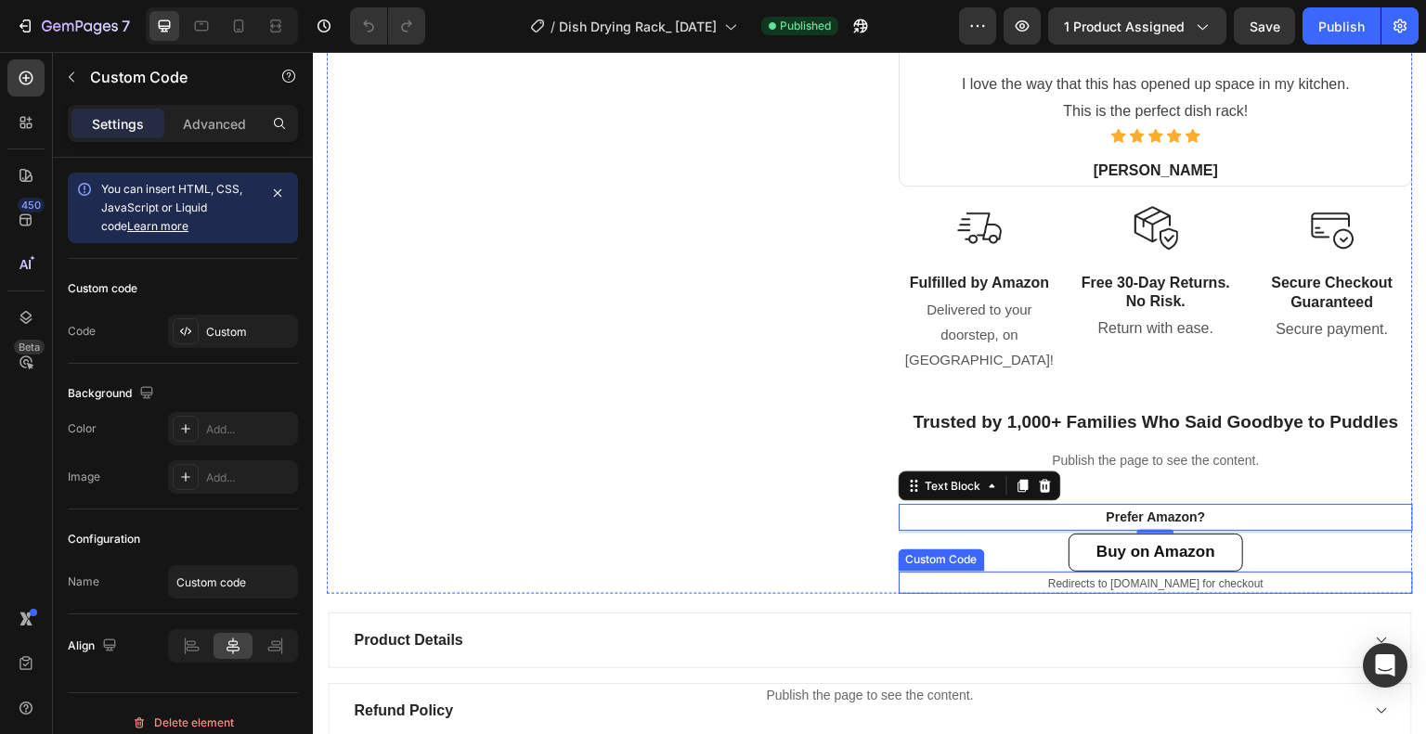
click at [1093, 577] on small "Redirects to [DOMAIN_NAME] for checkout" at bounding box center [1155, 583] width 215 height 13
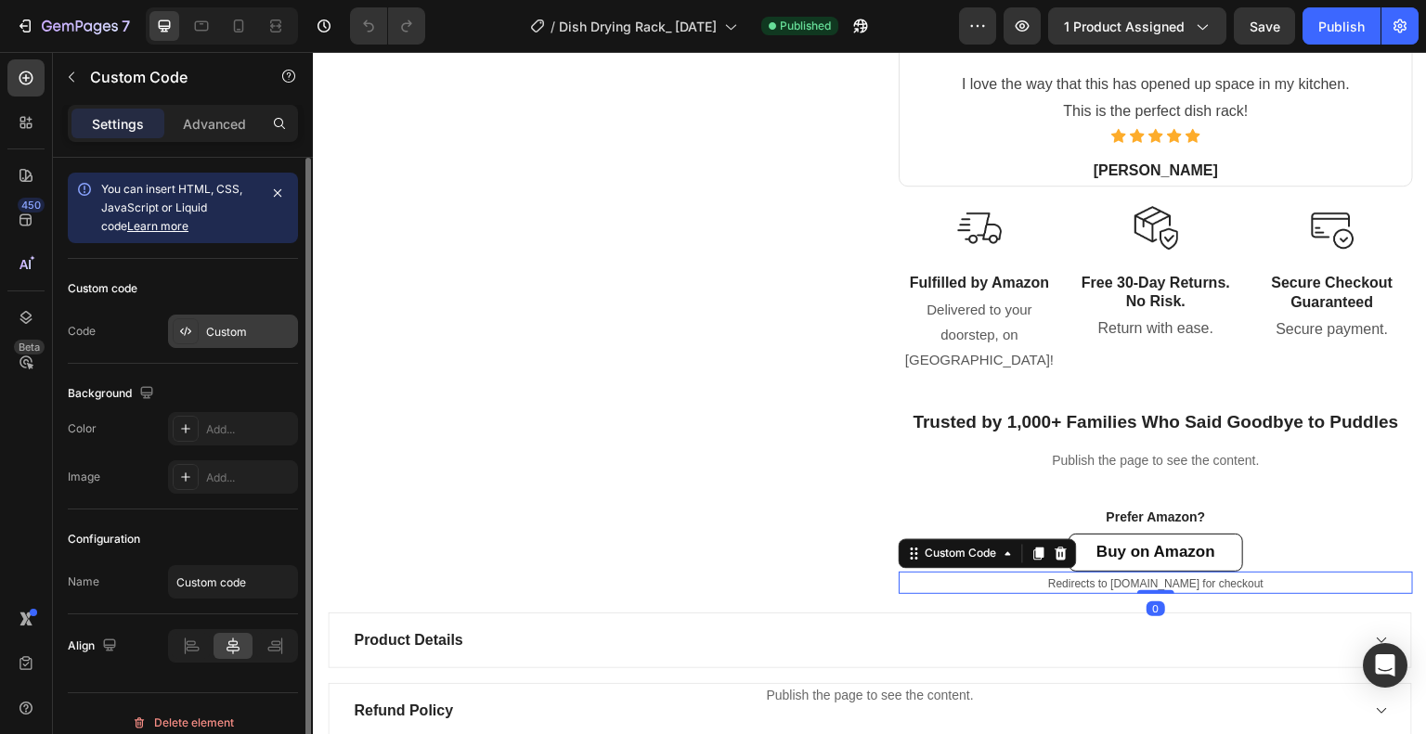
click at [220, 330] on div "Custom" at bounding box center [249, 332] width 87 height 17
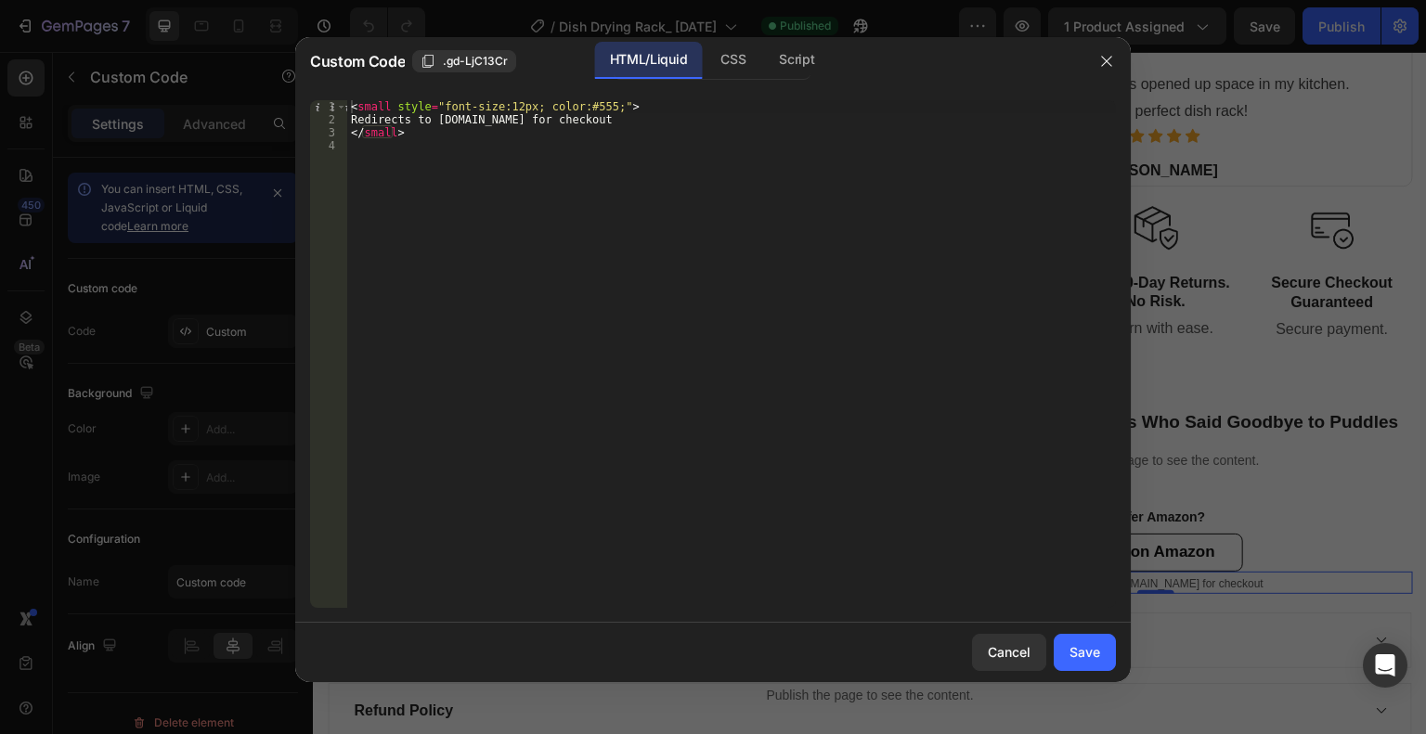
click at [503, 148] on div "< small style = "font-size:12px; color:#555;" > Redirects to Amazon.com for che…" at bounding box center [731, 367] width 769 height 534
type textarea "</small>"
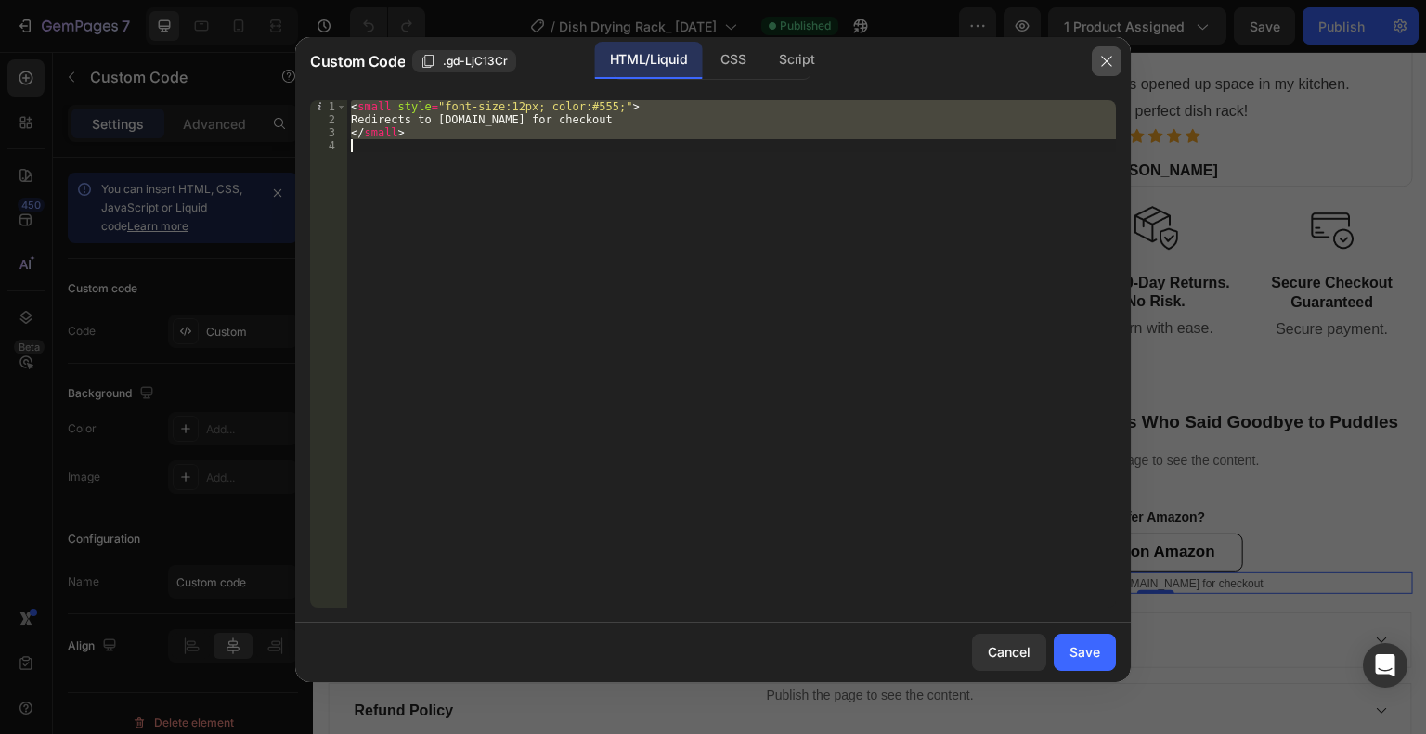
click at [1103, 64] on icon "button" at bounding box center [1106, 61] width 10 height 10
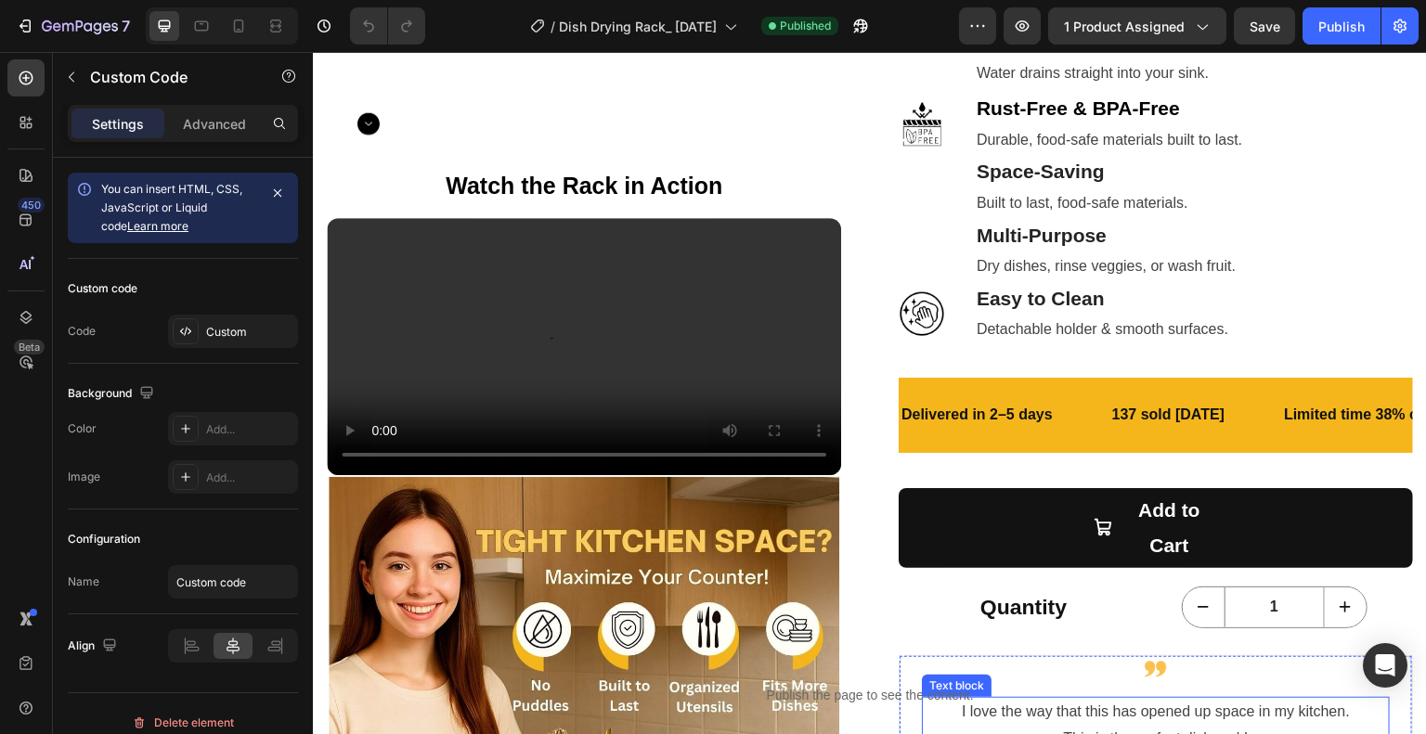
scroll to position [464, 0]
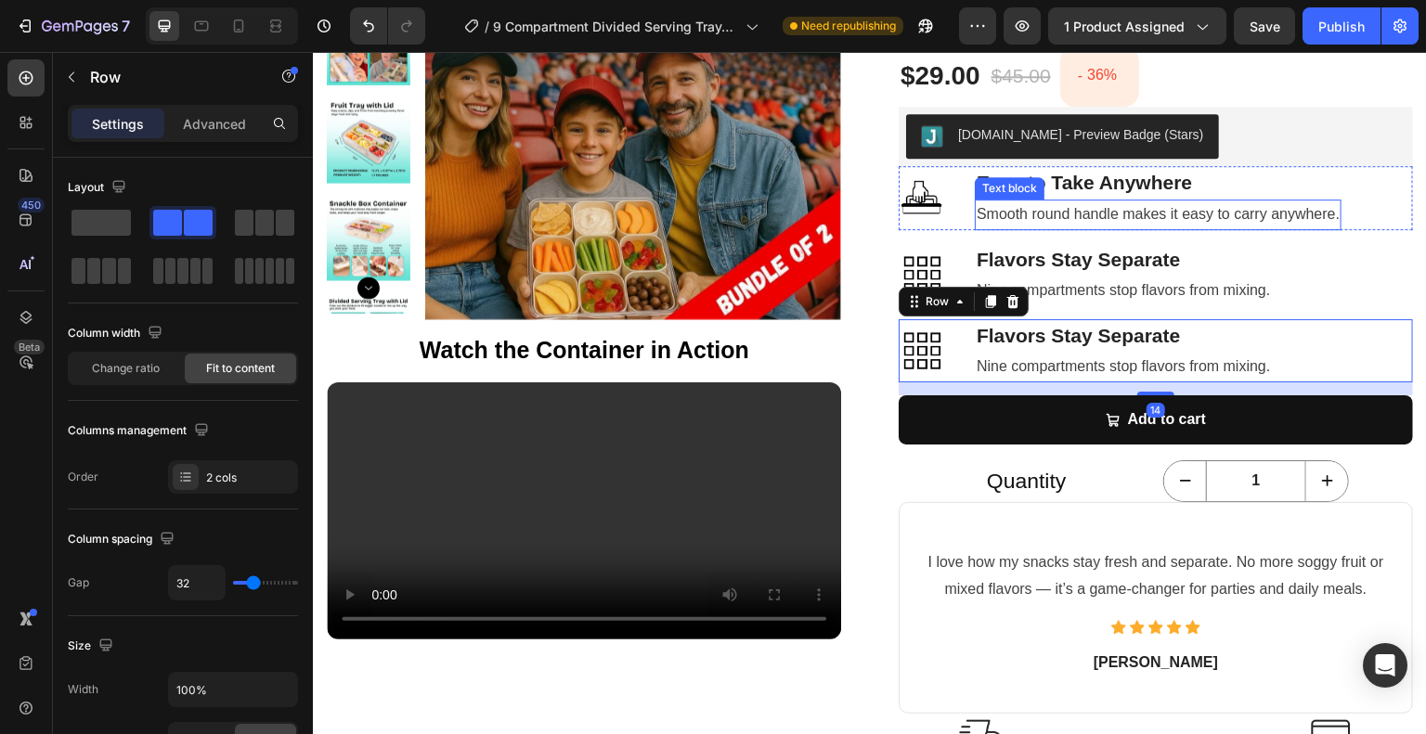
scroll to position [365, 0]
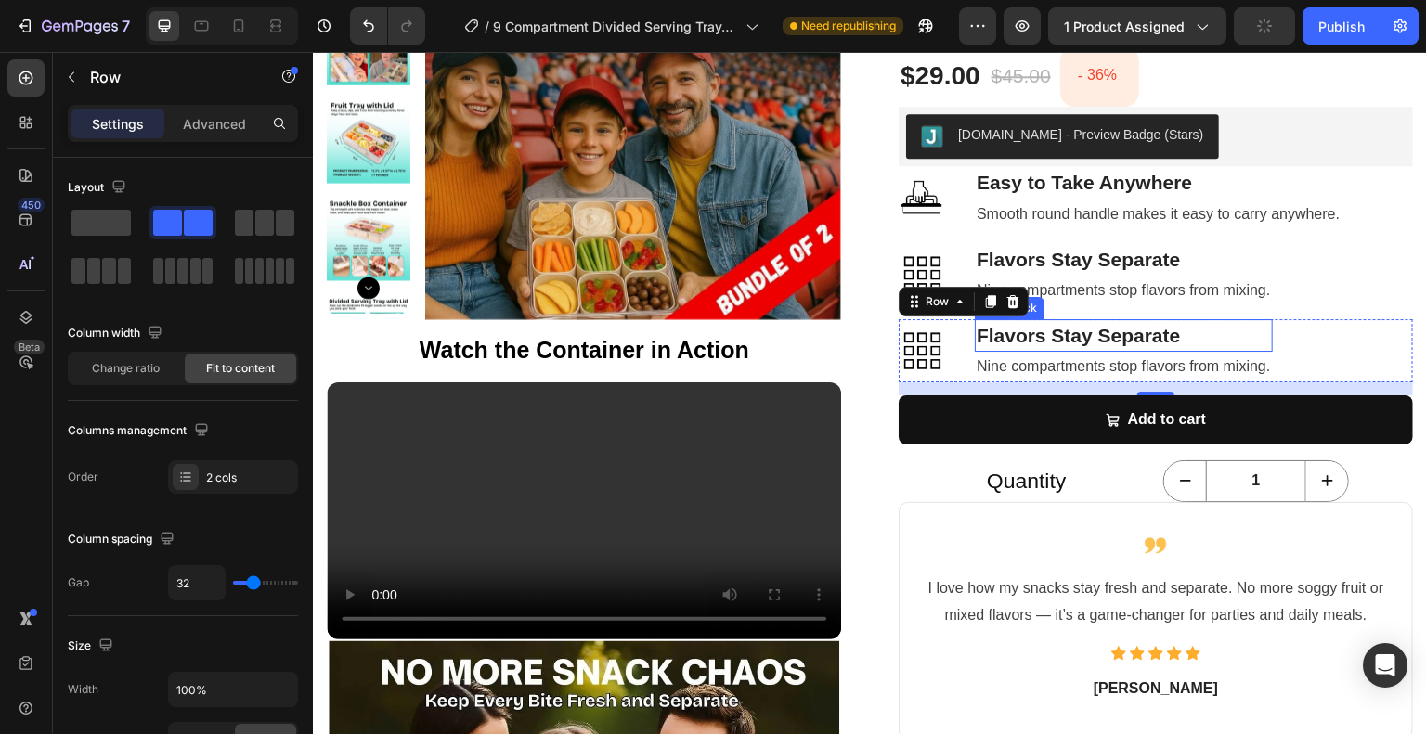
click at [1019, 334] on p "Flavors Stay Separate" at bounding box center [1123, 336] width 294 height 30
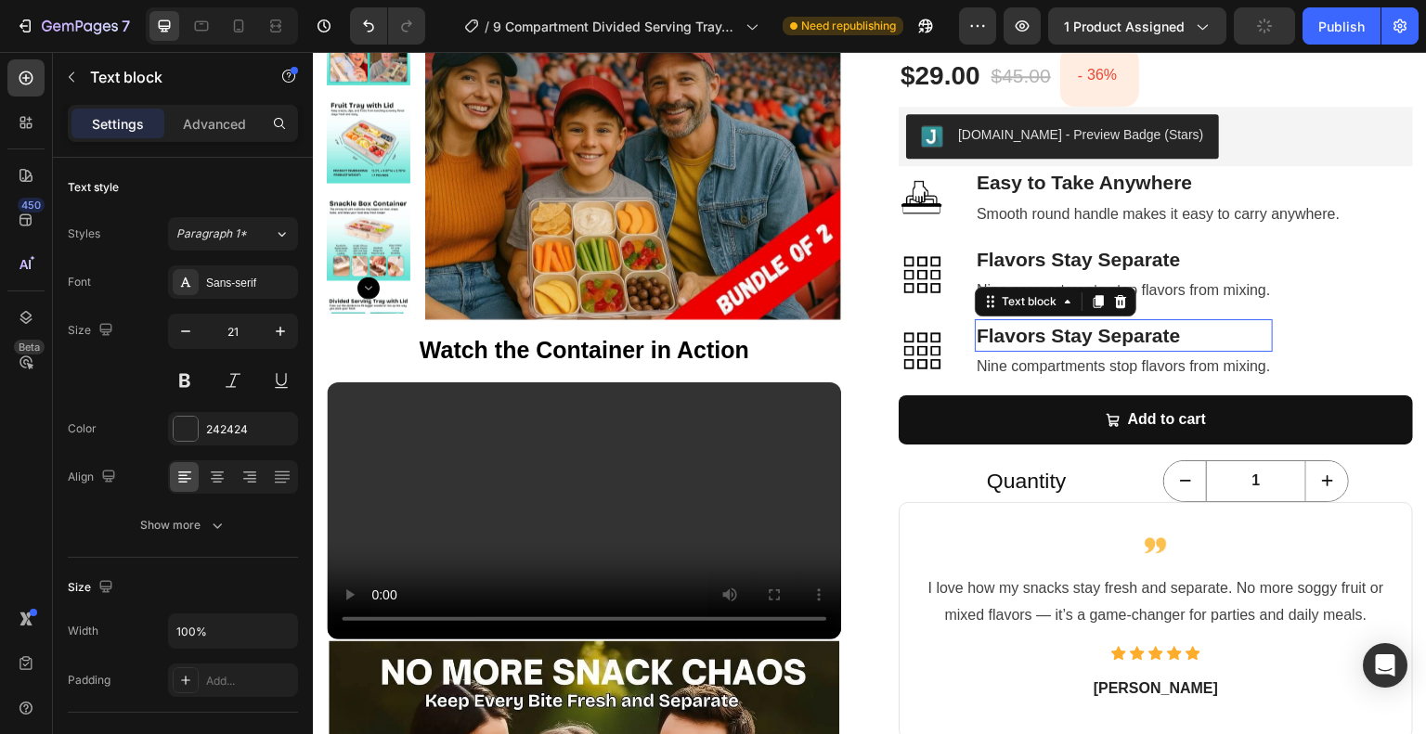
click at [1019, 334] on p "Flavors Stay Separate" at bounding box center [1123, 336] width 294 height 30
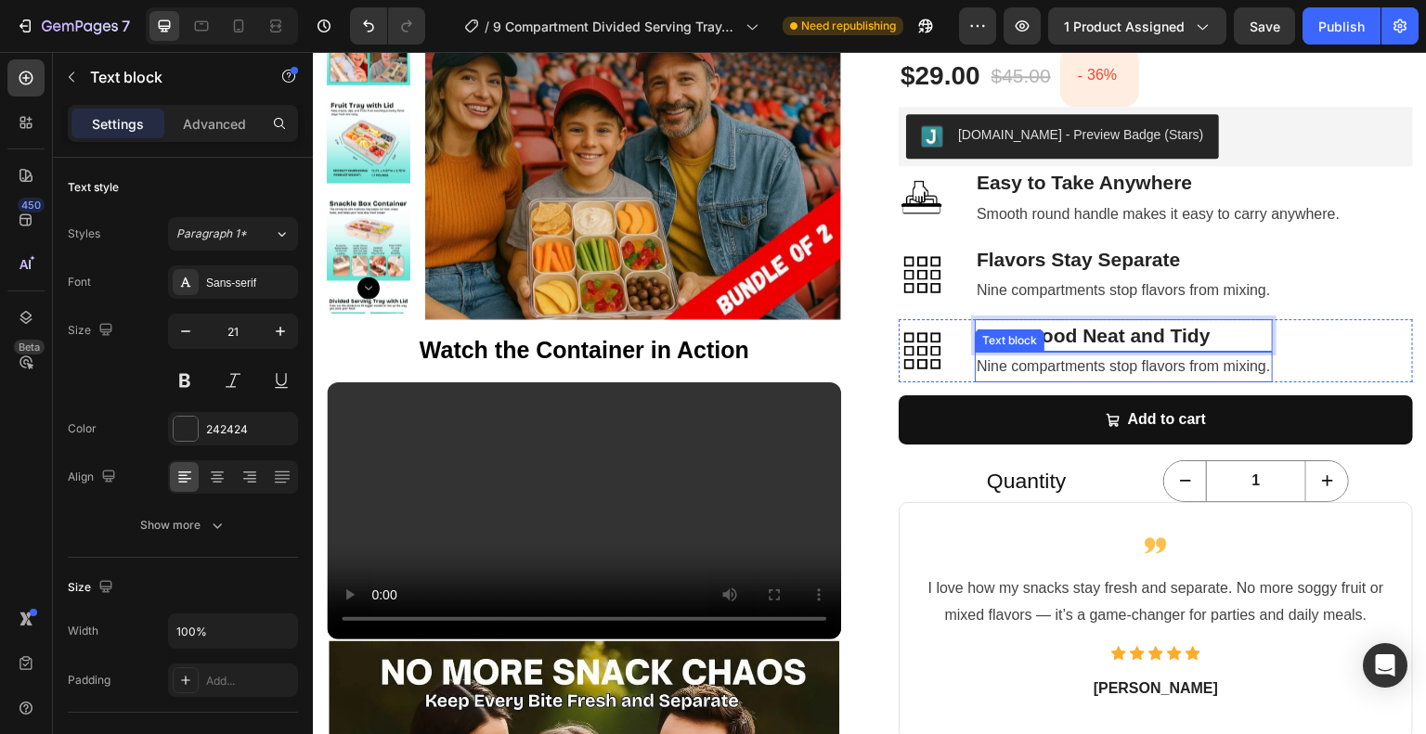
click at [1010, 364] on span "Nine compartments stop flavors from mixing." at bounding box center [1123, 366] width 294 height 16
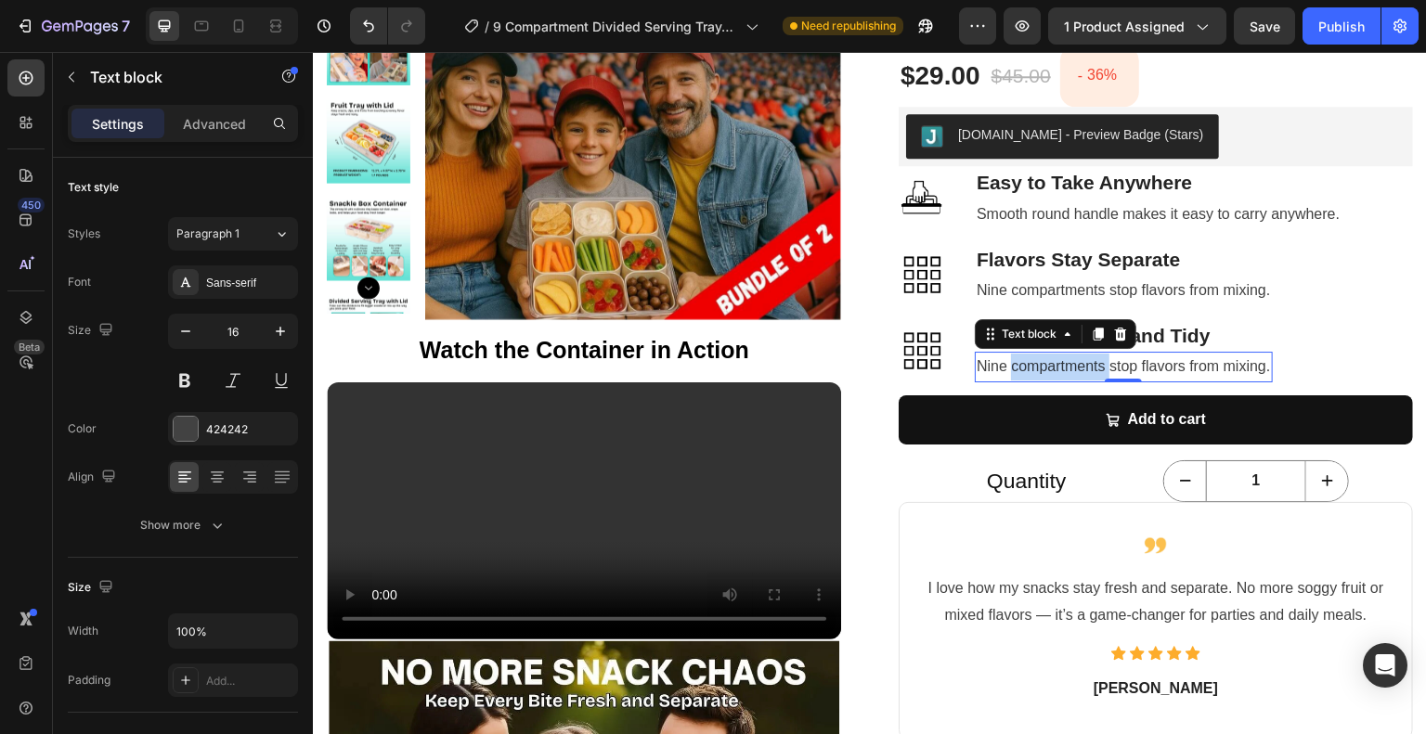
click at [1010, 364] on span "Nine compartments stop flavors from mixing." at bounding box center [1123, 366] width 294 height 16
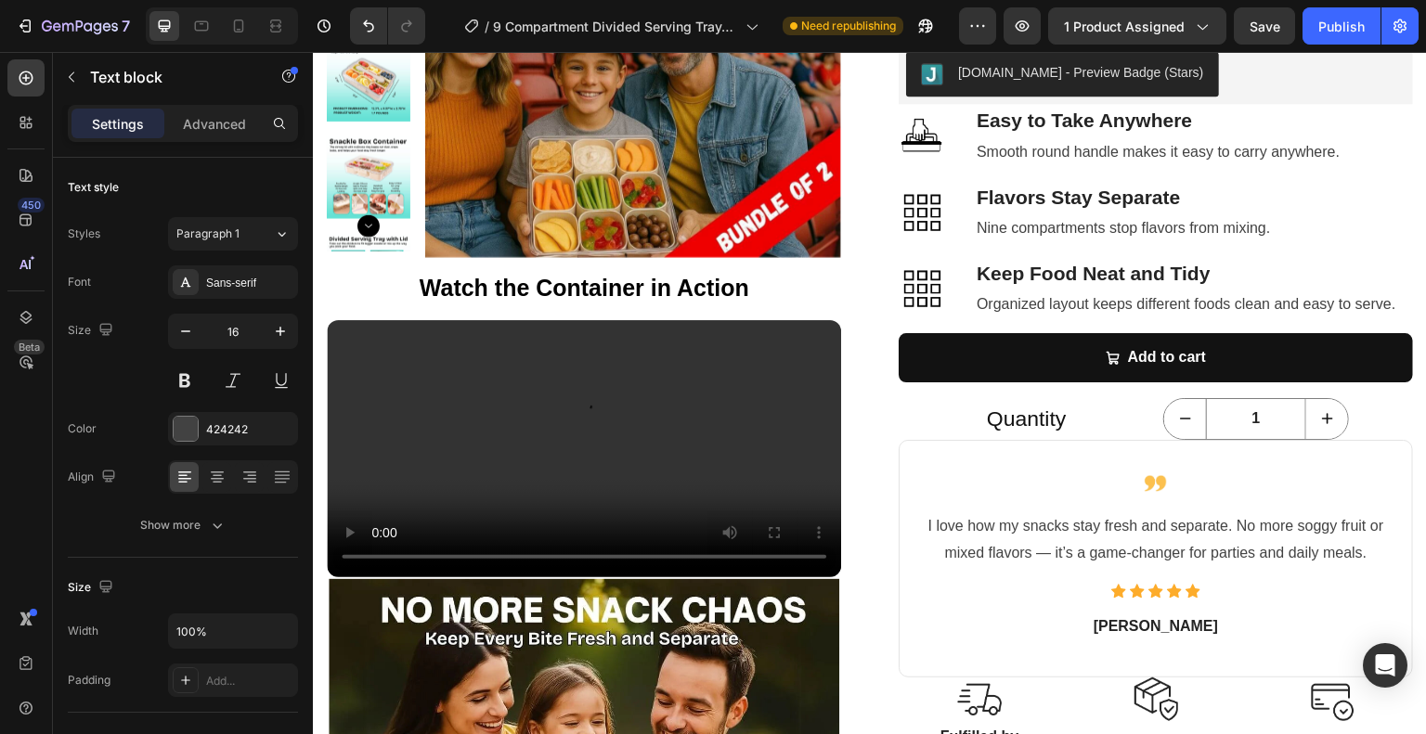
scroll to position [326, 0]
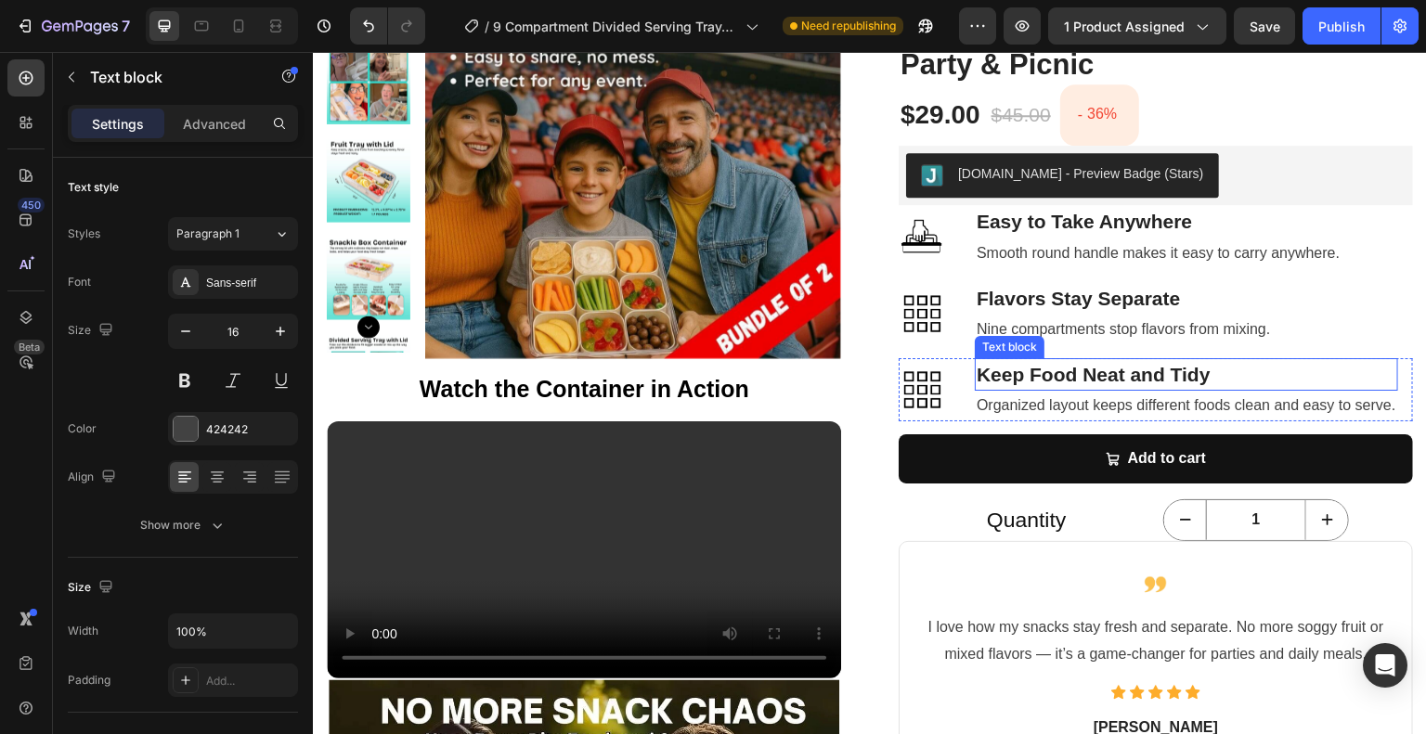
click at [1010, 375] on p "Keep Food Neat and Tidy" at bounding box center [1186, 375] width 420 height 30
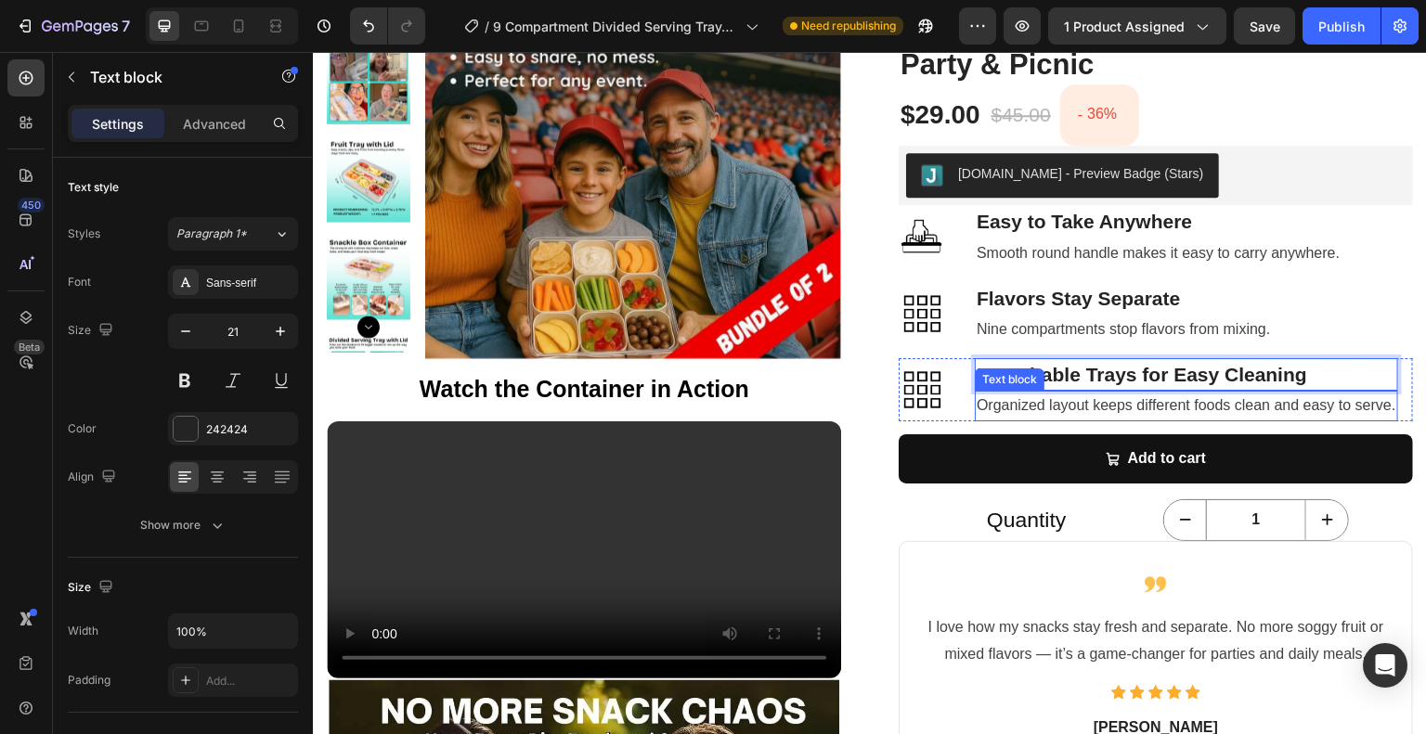
click at [1022, 408] on span "Organized layout keeps different foods clean and easy to serve." at bounding box center [1186, 405] width 420 height 16
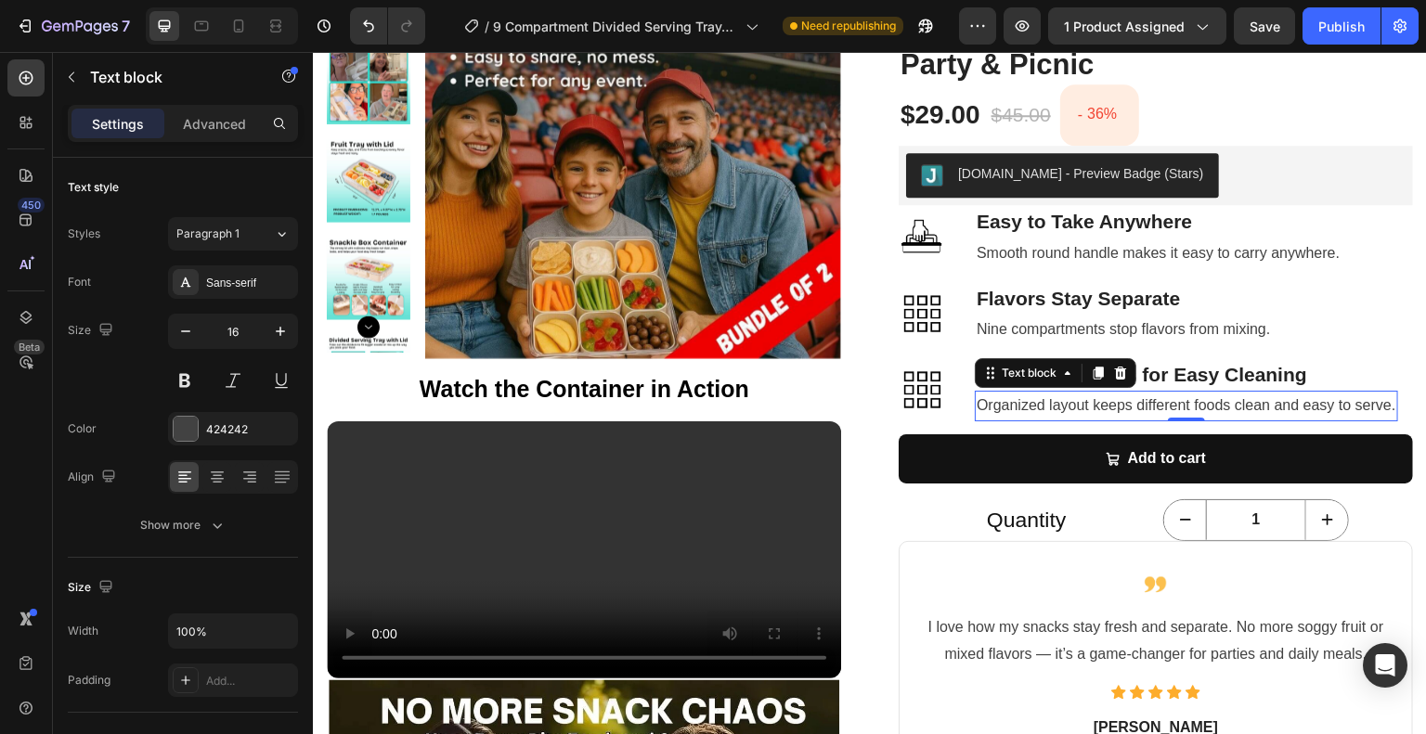
click at [1022, 408] on span "Organized layout keeps different foods clean and easy to serve." at bounding box center [1186, 405] width 420 height 16
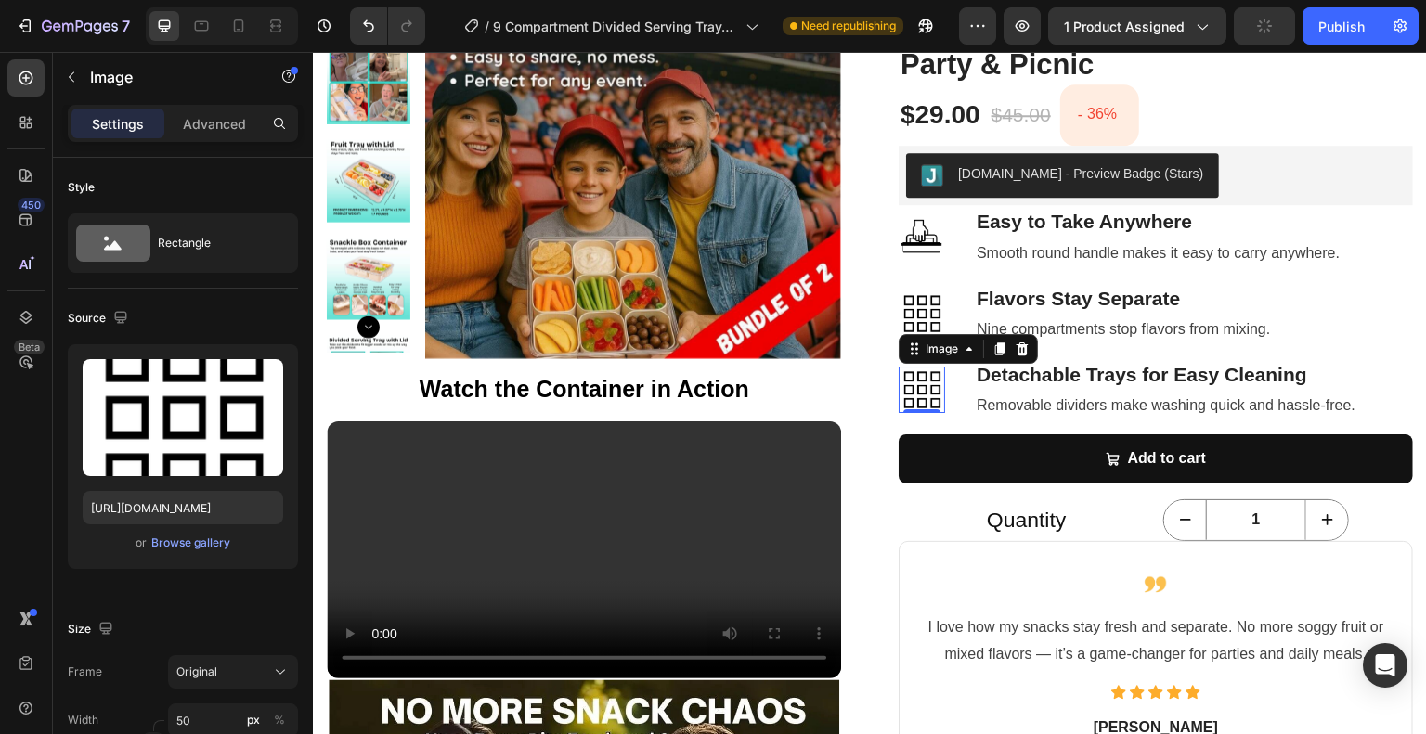
click at [912, 394] on img at bounding box center [922, 390] width 46 height 46
click at [200, 547] on div "Browse gallery" at bounding box center [190, 543] width 79 height 17
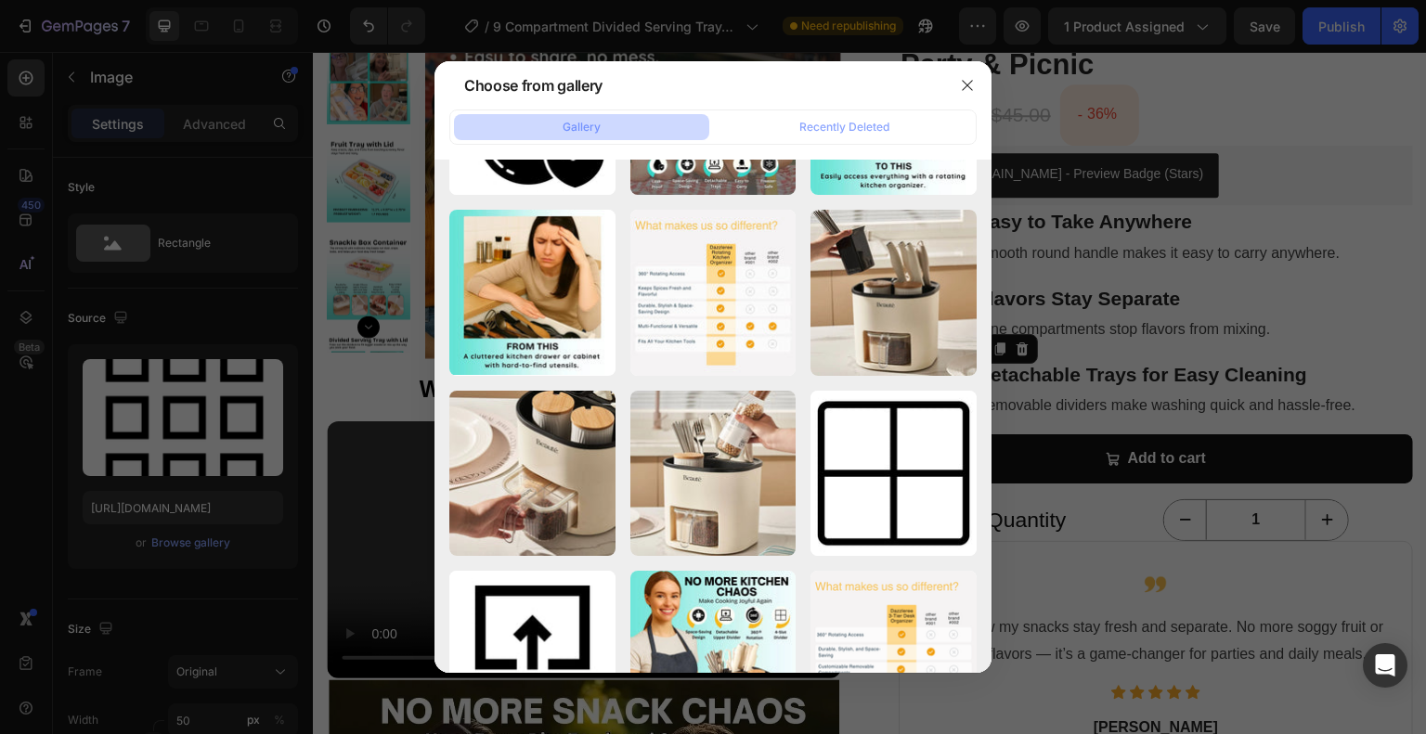
scroll to position [6020, 0]
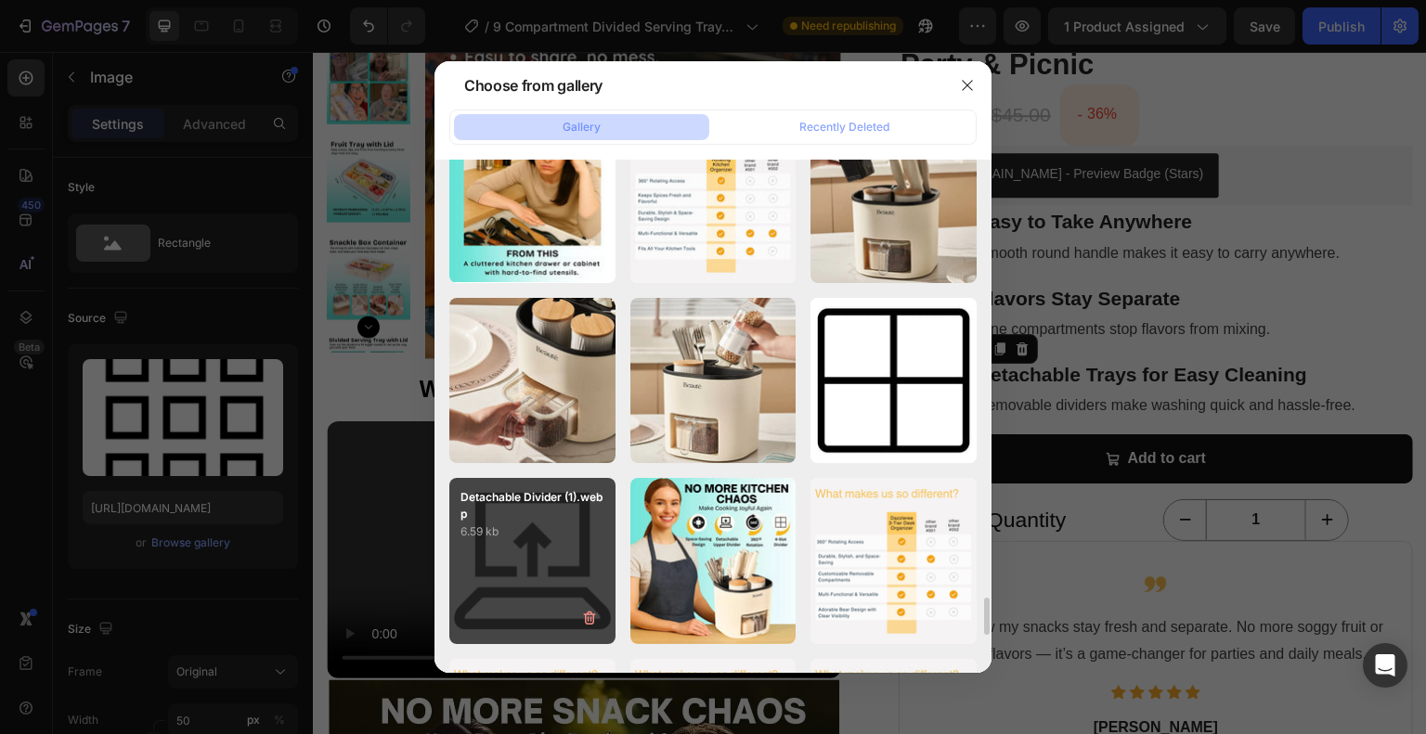
click at [557, 513] on p "Detachable Divider (1).webp" at bounding box center [532, 505] width 144 height 33
type input "https://cdn.shopify.com/s/files/1/0690/8474/1844/files/gempages_576787008068780…"
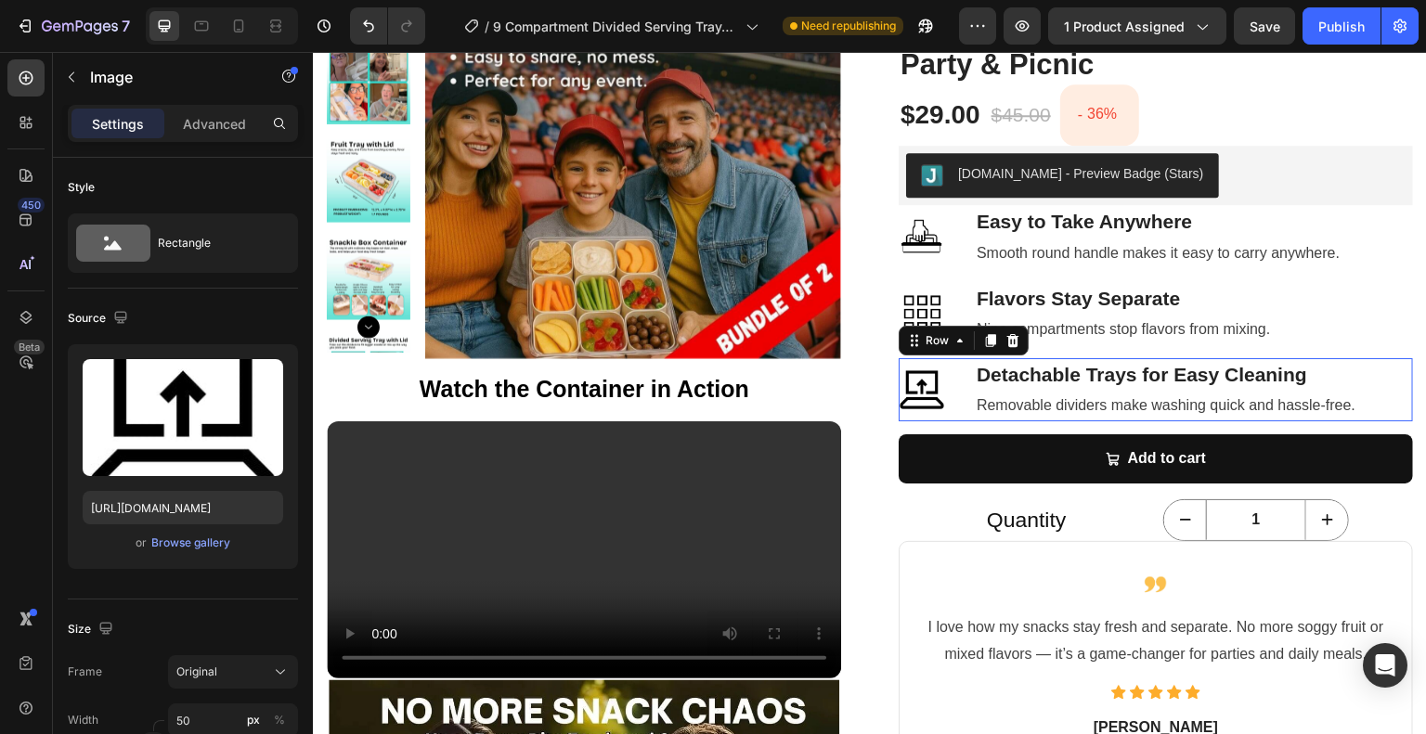
click at [950, 390] on div "Image Detachable Trays for Easy Cleaning Text block Removable dividers make was…" at bounding box center [1156, 389] width 514 height 63
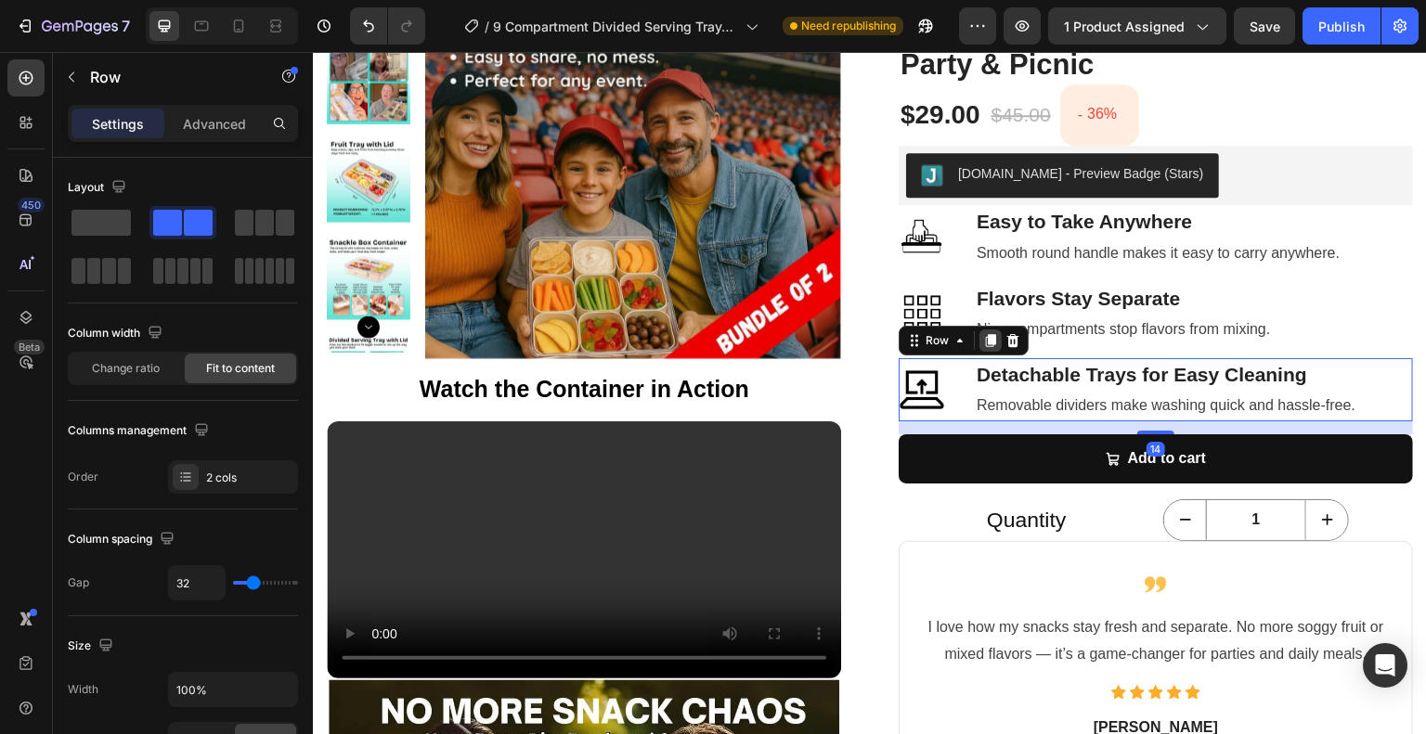
click at [986, 345] on icon at bounding box center [991, 340] width 10 height 13
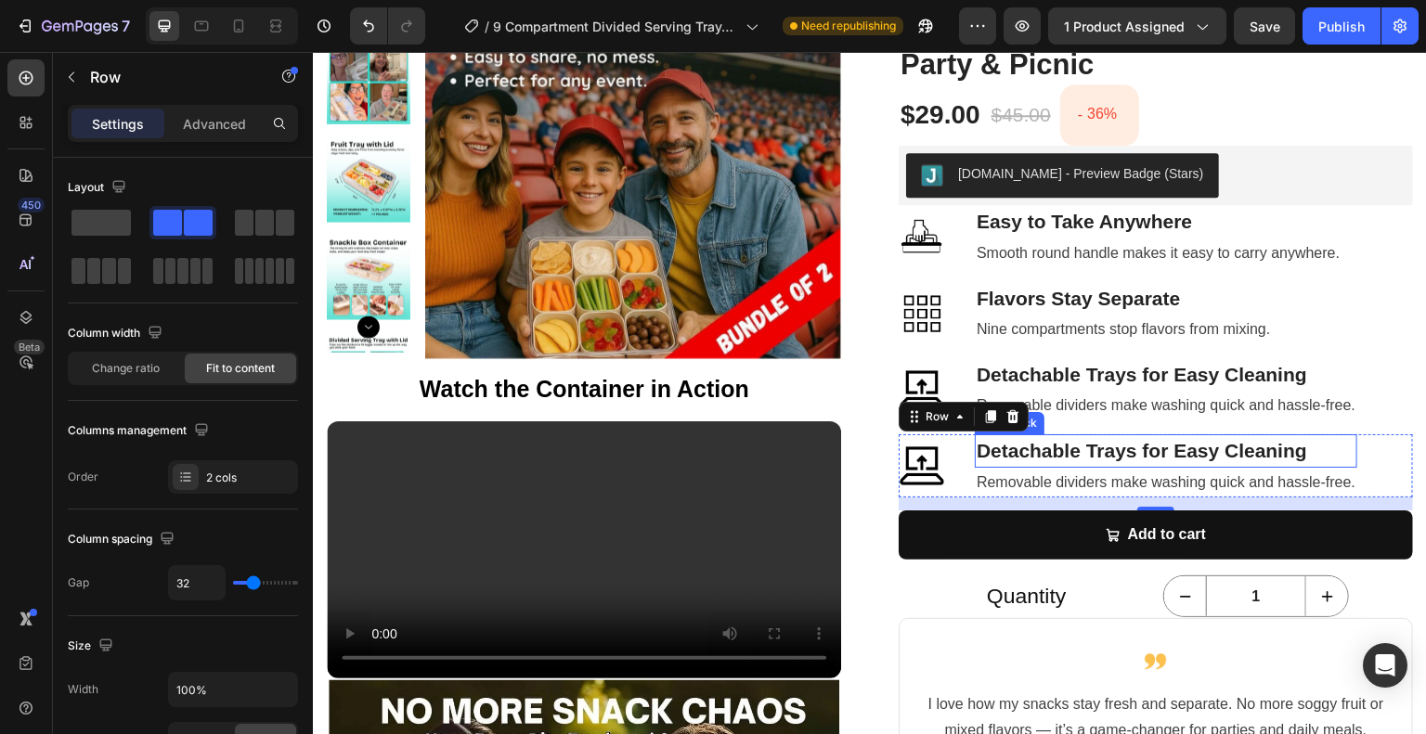
click at [1044, 451] on p "Detachable Trays for Easy Cleaning" at bounding box center [1165, 451] width 379 height 30
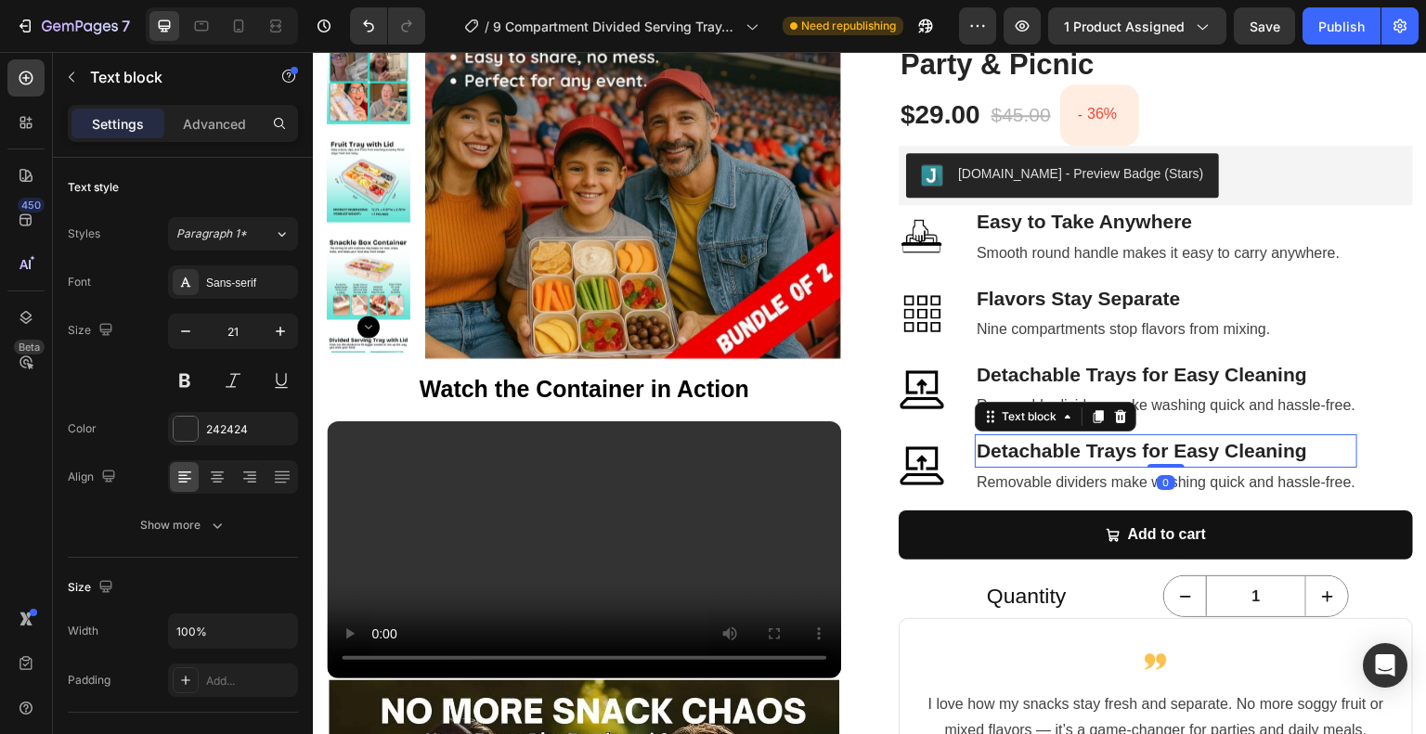
click at [1044, 451] on p "Detachable Trays for Easy Cleaning" at bounding box center [1165, 451] width 379 height 30
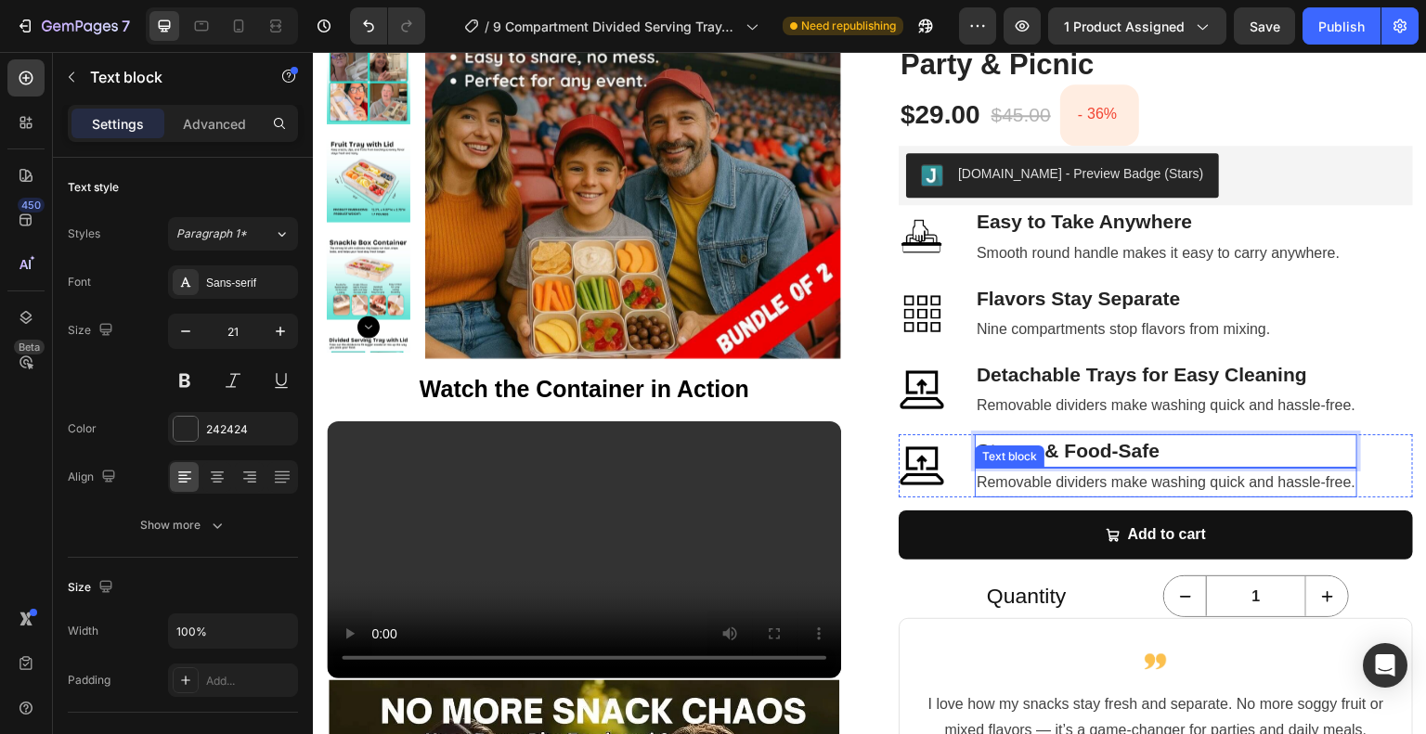
click at [1040, 481] on span "Removable dividers make washing quick and hassle-free." at bounding box center [1165, 482] width 379 height 16
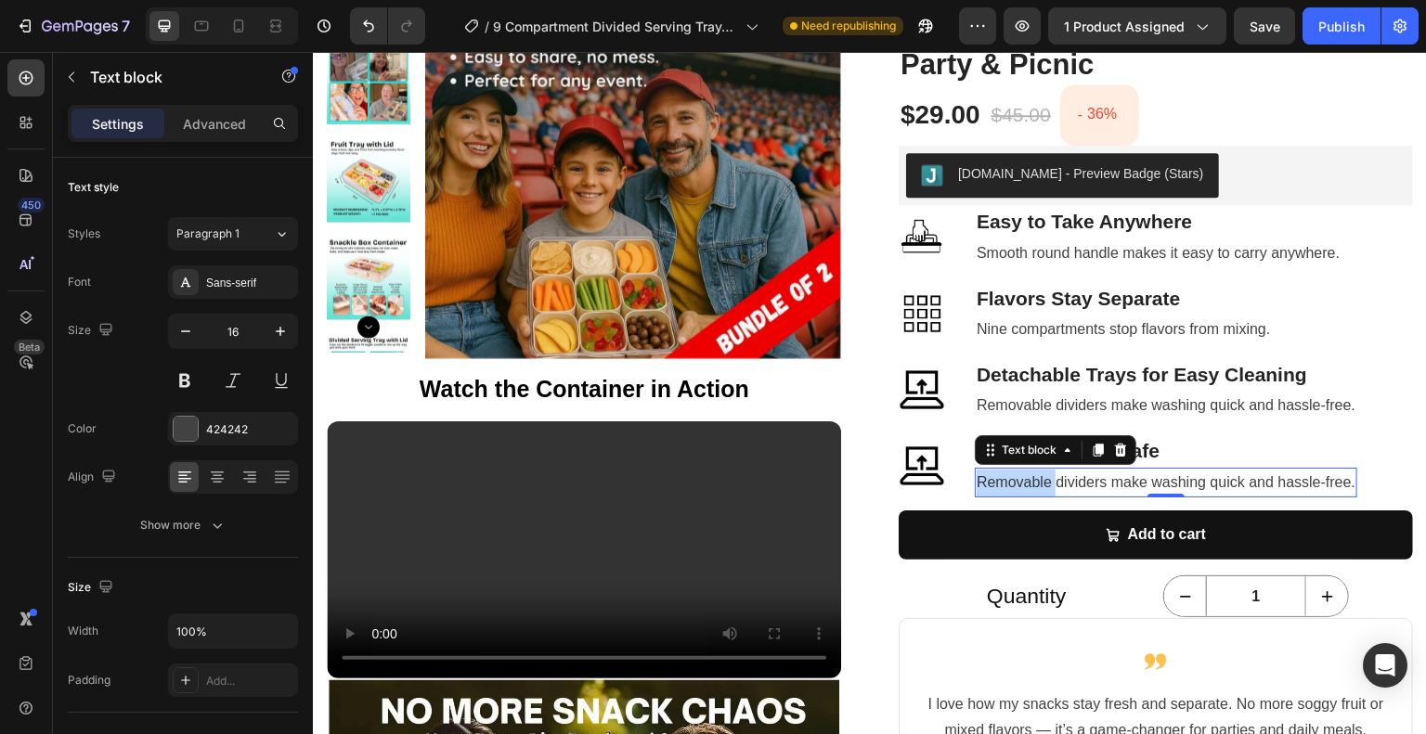
click at [1040, 481] on span "Removable dividers make washing quick and hassle-free." at bounding box center [1165, 482] width 379 height 16
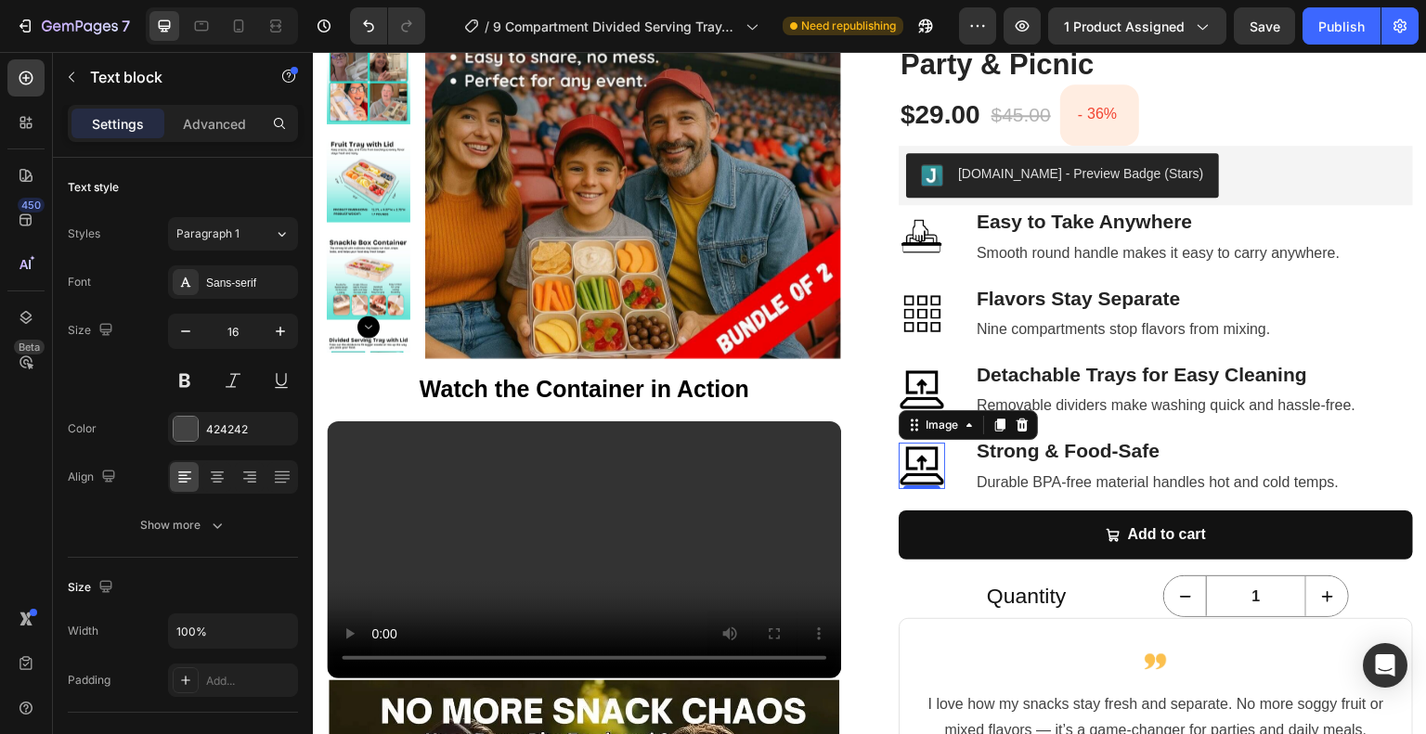
click at [926, 468] on img at bounding box center [922, 466] width 46 height 46
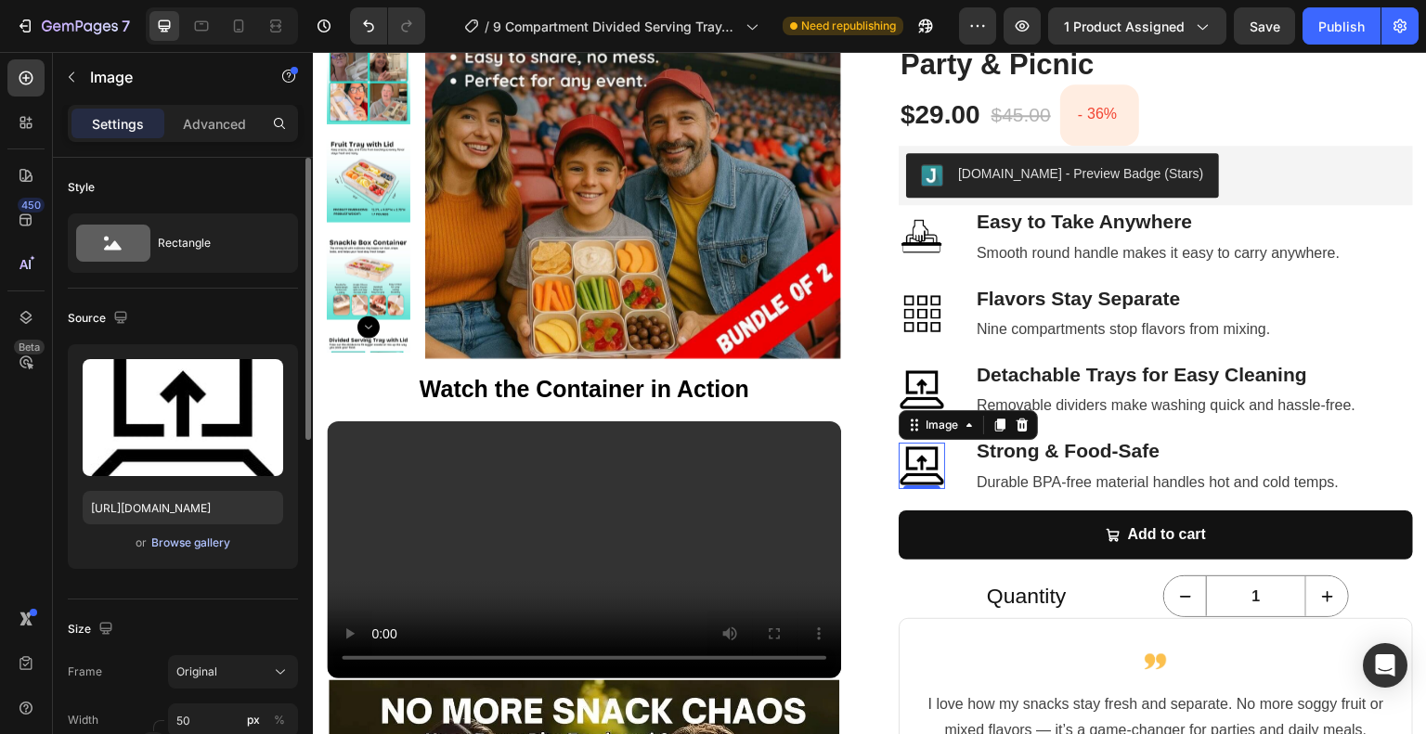
click at [160, 541] on div "Browse gallery" at bounding box center [190, 543] width 79 height 17
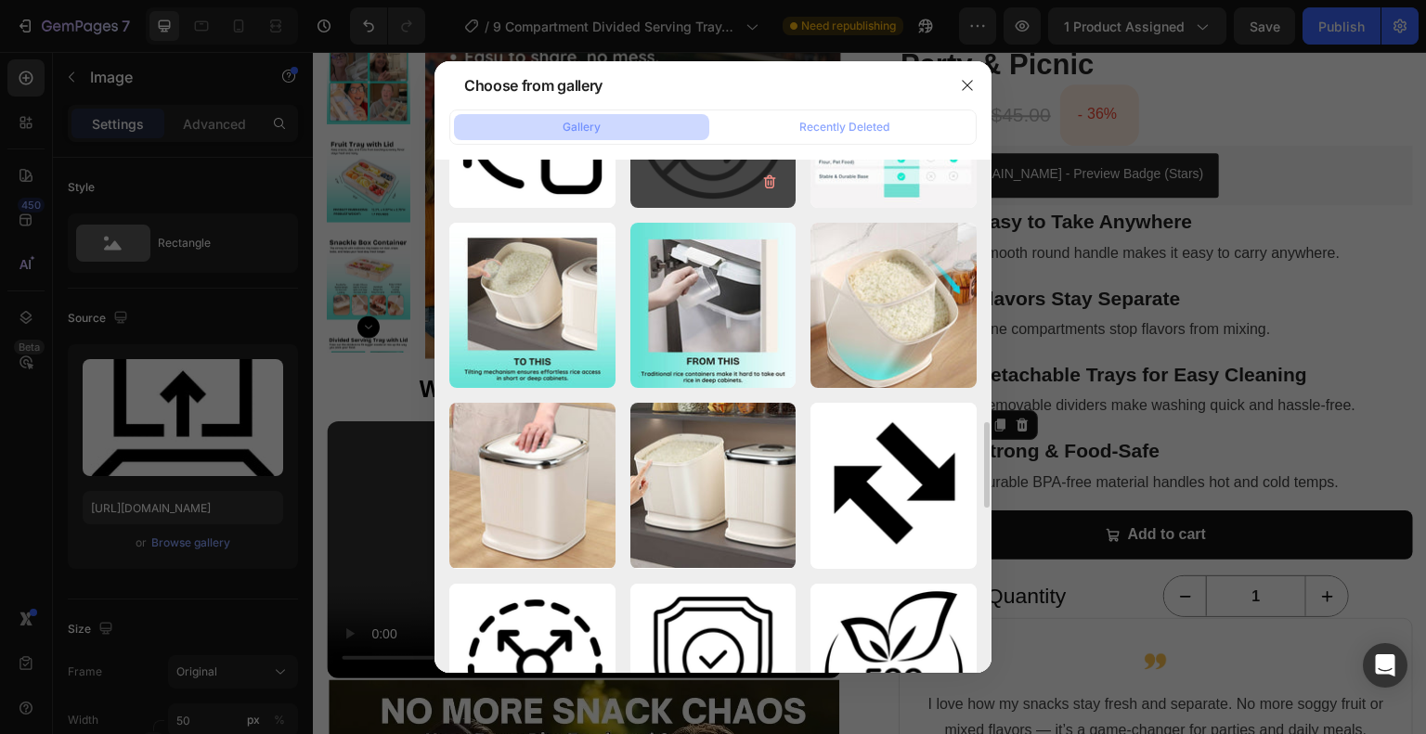
scroll to position [1856, 0]
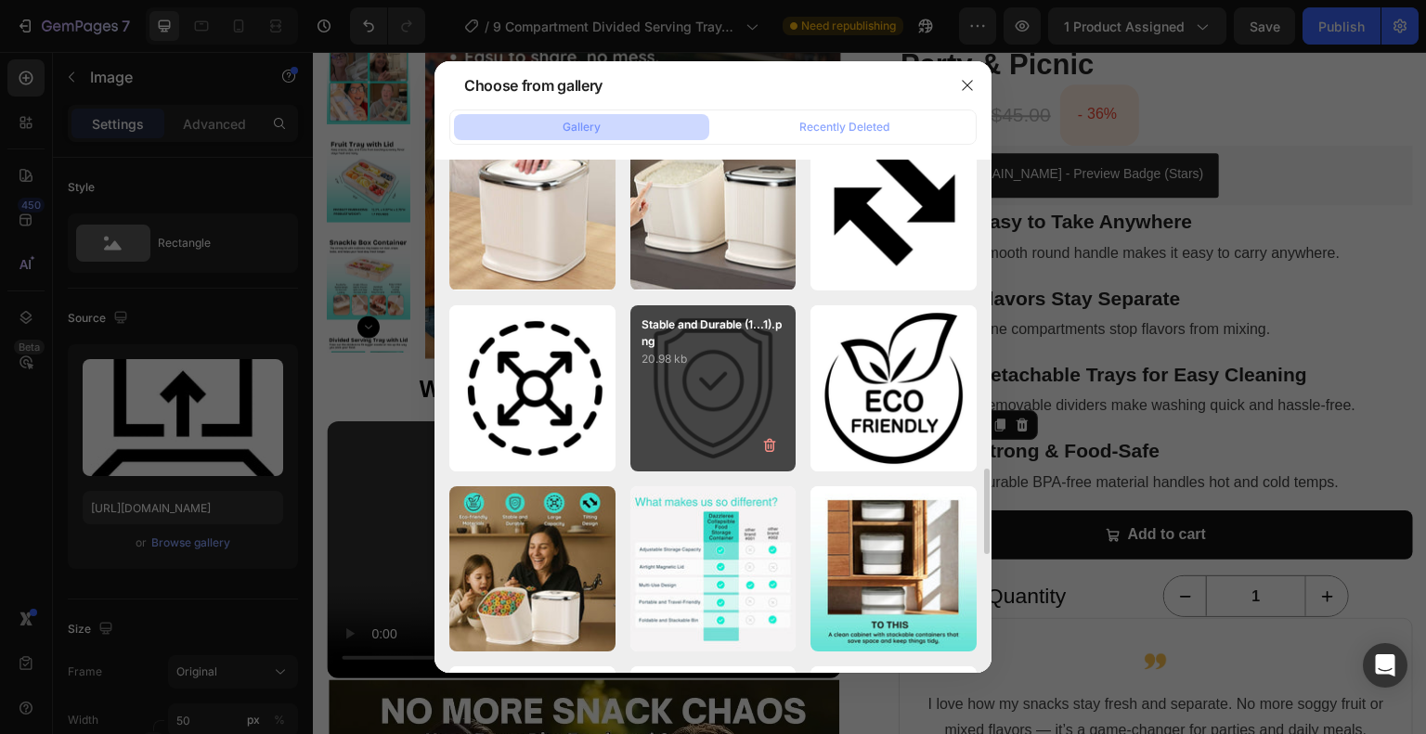
click at [737, 401] on div "Stable and Durable (1...1).png 20.98 kb" at bounding box center [713, 388] width 166 height 166
type input "https://cdn.shopify.com/s/files/1/0690/8474/1844/files/gempages_576787008068780…"
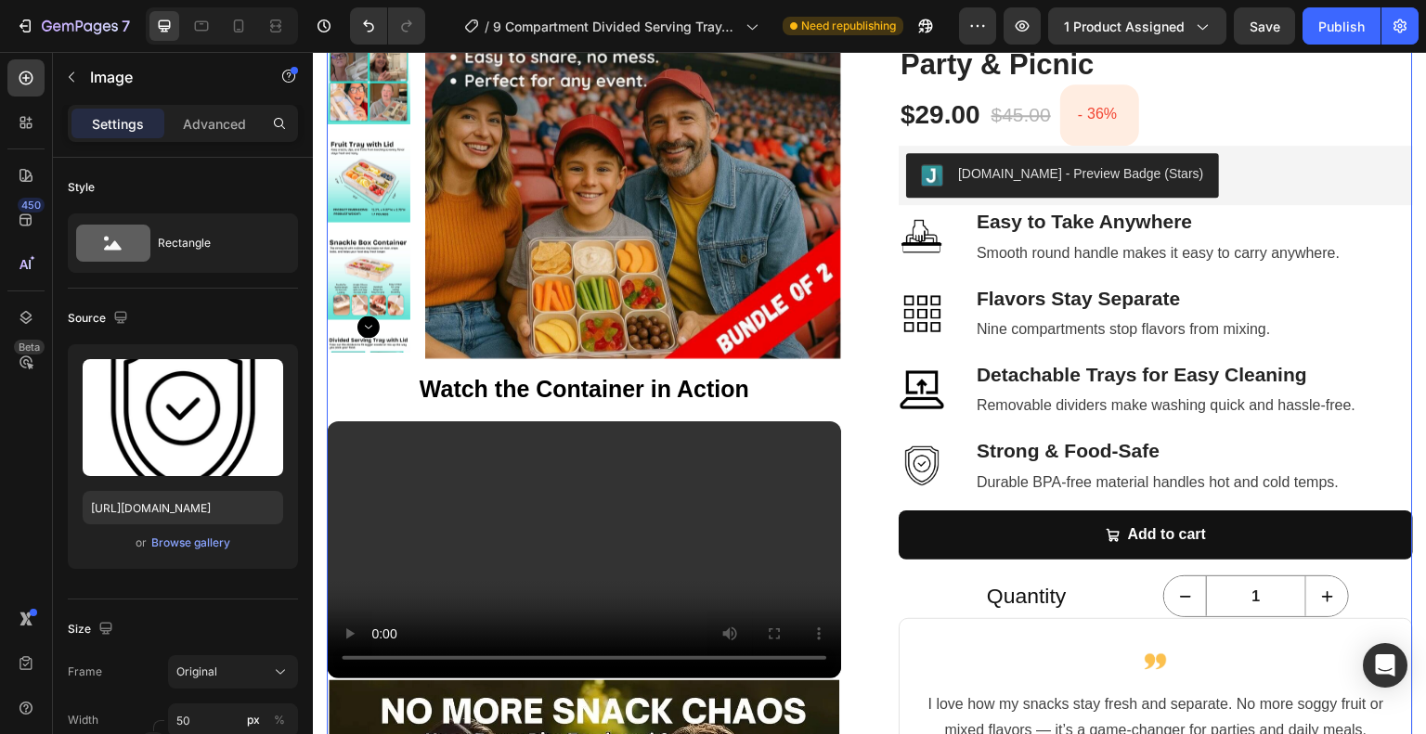
click at [881, 259] on div "Product Images Watch the Container in Action Text Block Your browser does not s…" at bounding box center [870, 567] width 1086 height 1250
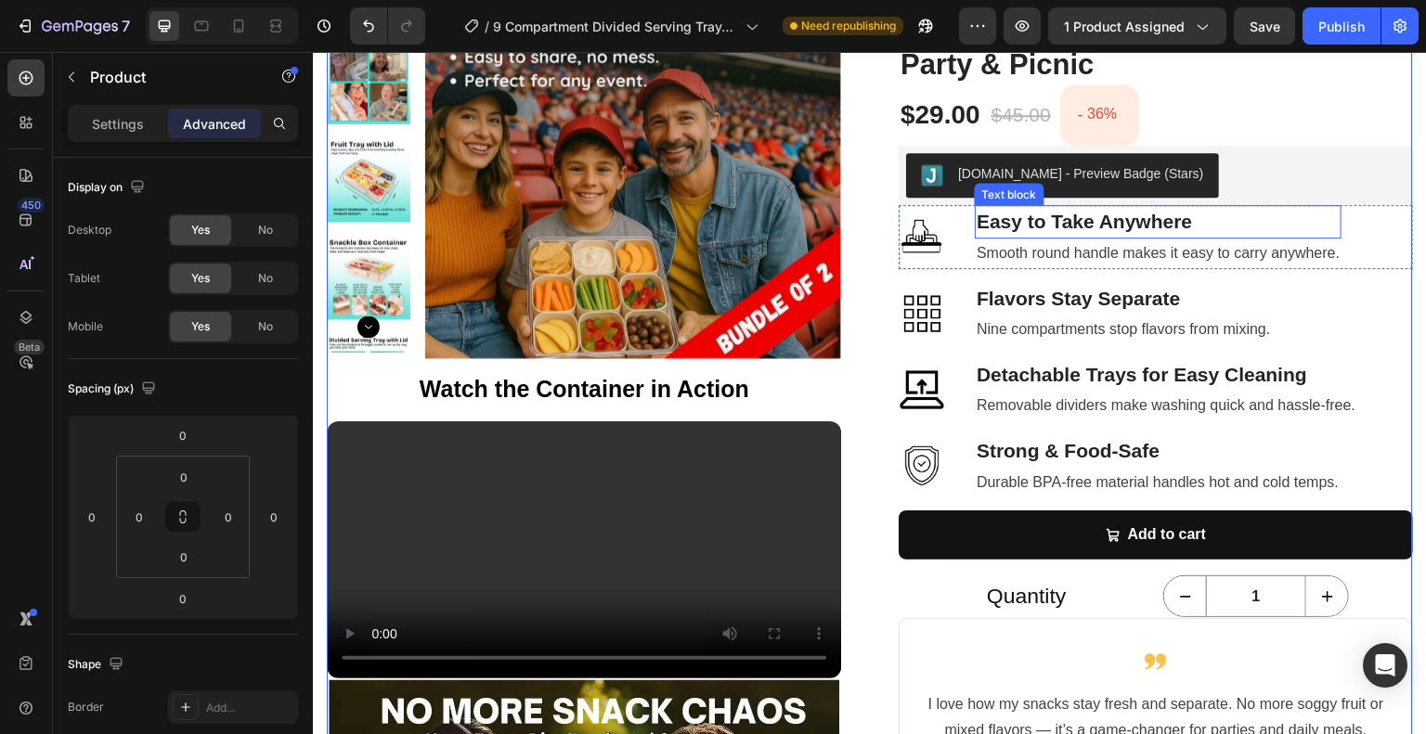
click at [1021, 226] on p "Easy to Take Anywhere" at bounding box center [1157, 222] width 363 height 30
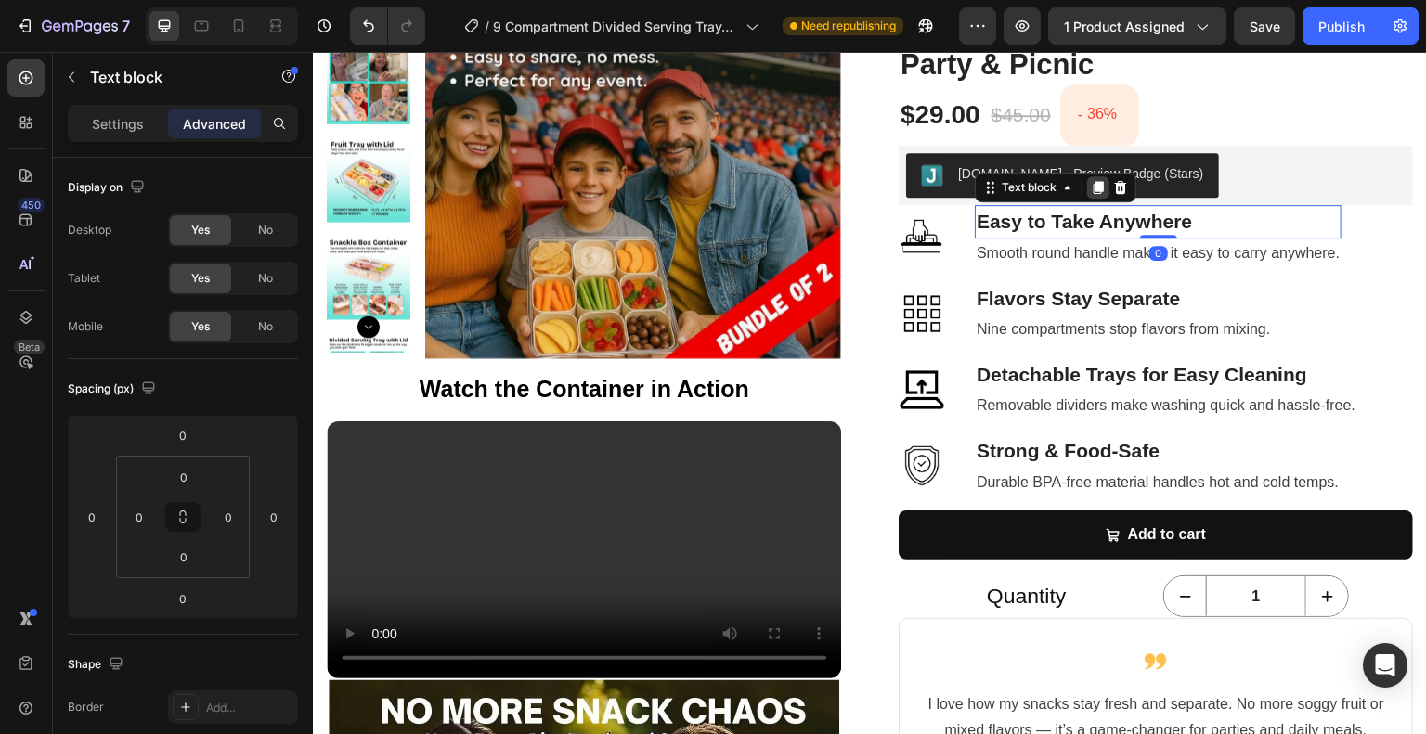
click at [1091, 190] on icon at bounding box center [1098, 187] width 15 height 15
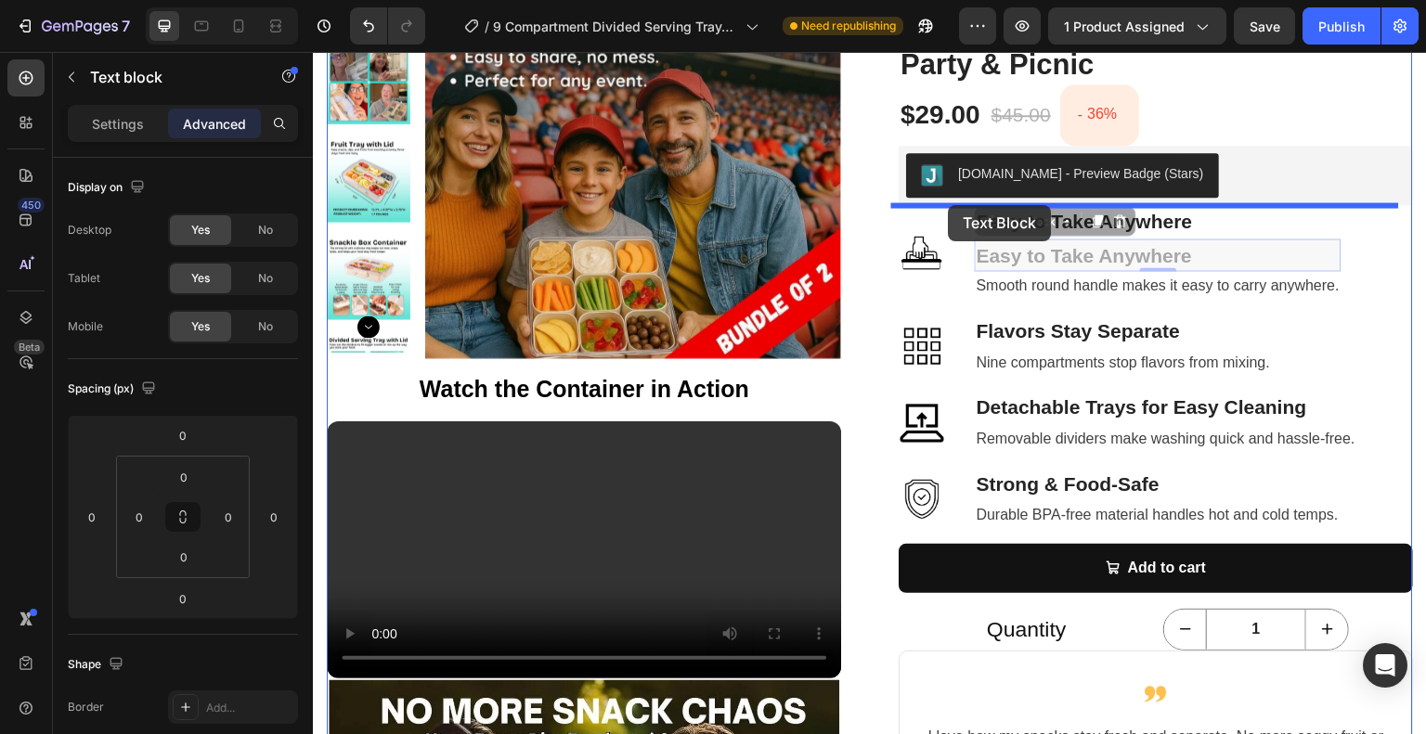
drag, startPoint x: 985, startPoint y: 224, endPoint x: 949, endPoint y: 205, distance: 40.7
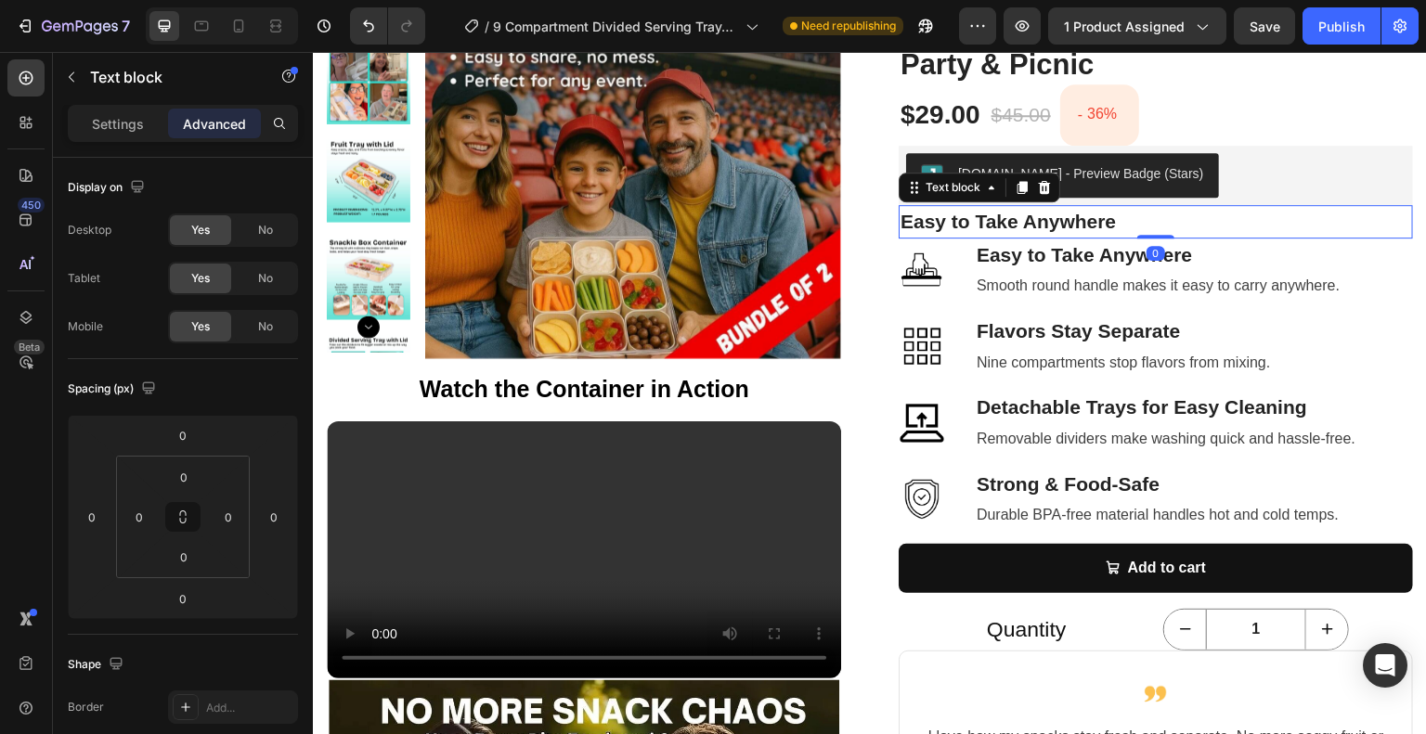
click at [983, 218] on p "Easy to Take Anywhere" at bounding box center [1155, 222] width 511 height 30
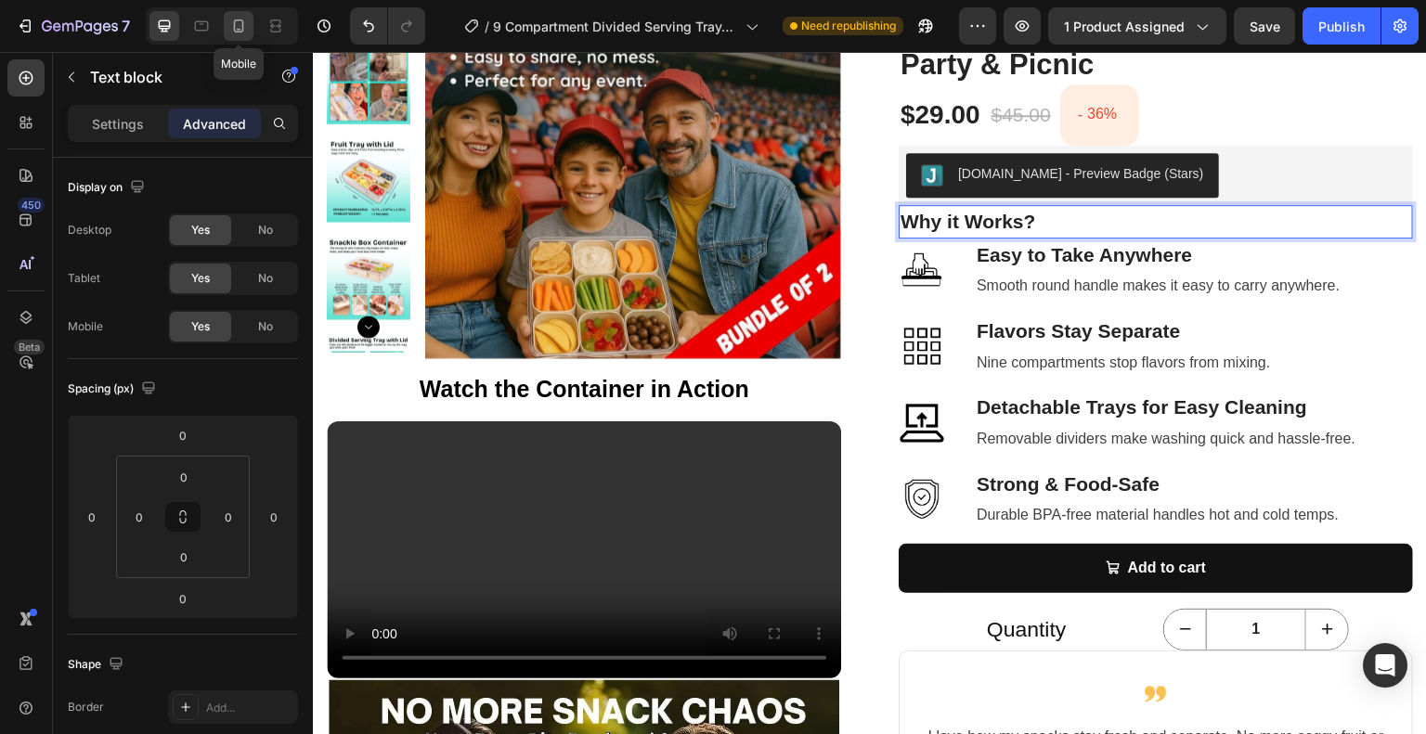
click at [241, 29] on icon at bounding box center [238, 26] width 19 height 19
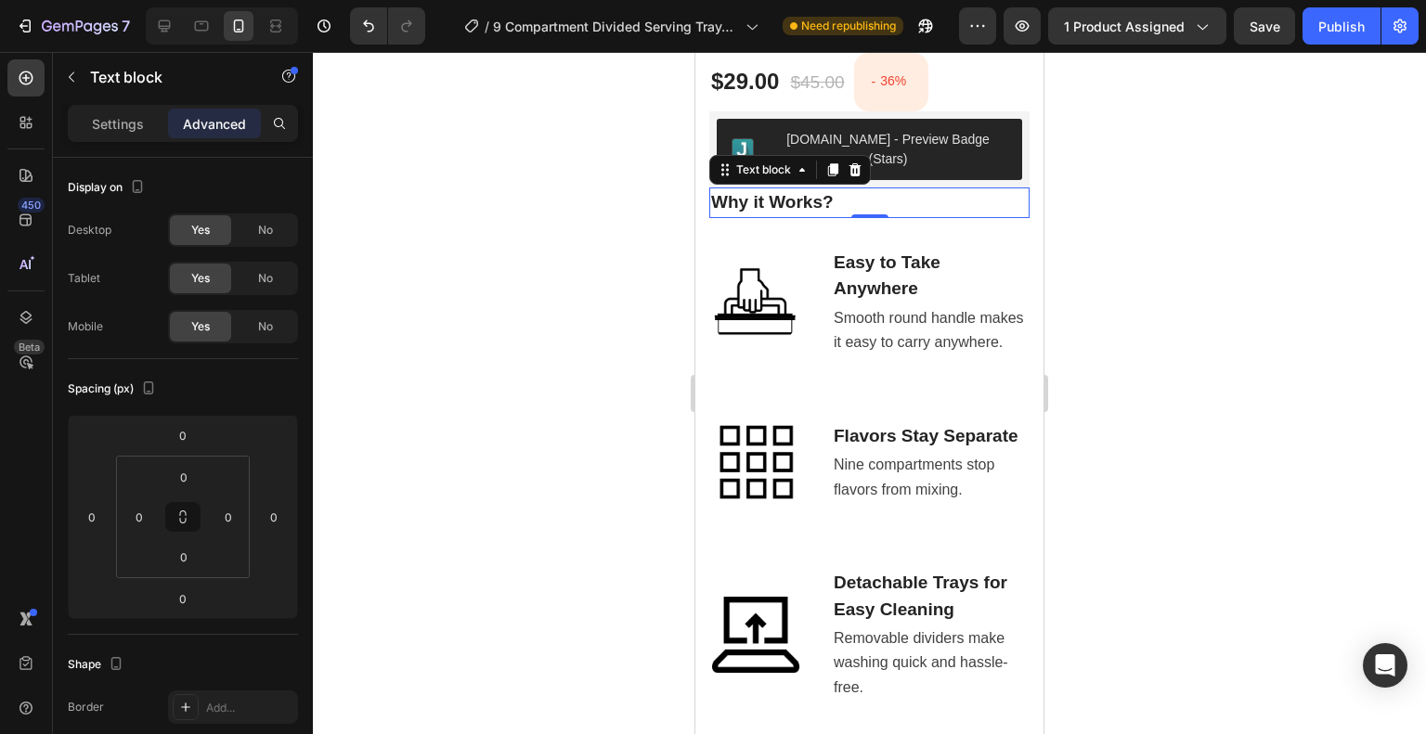
scroll to position [1167, 0]
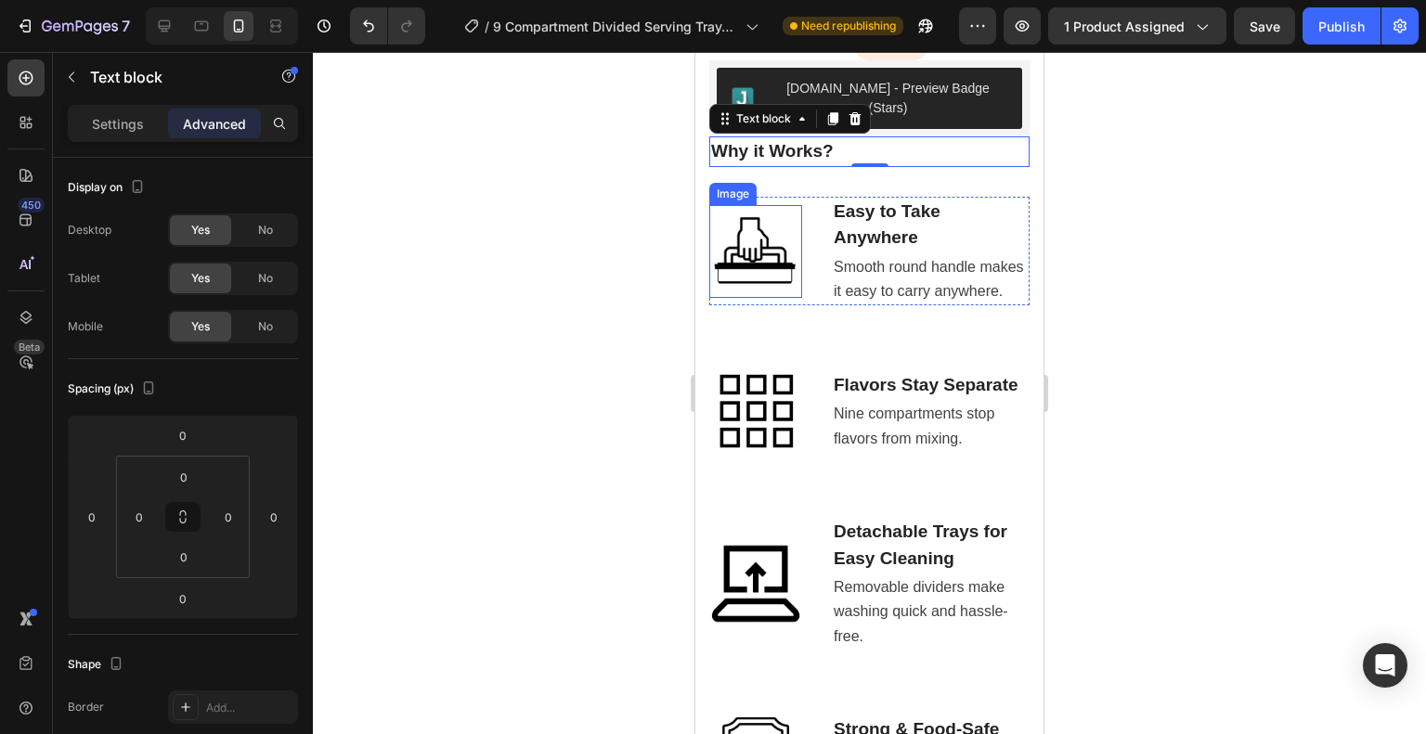
click at [779, 231] on img at bounding box center [755, 251] width 93 height 93
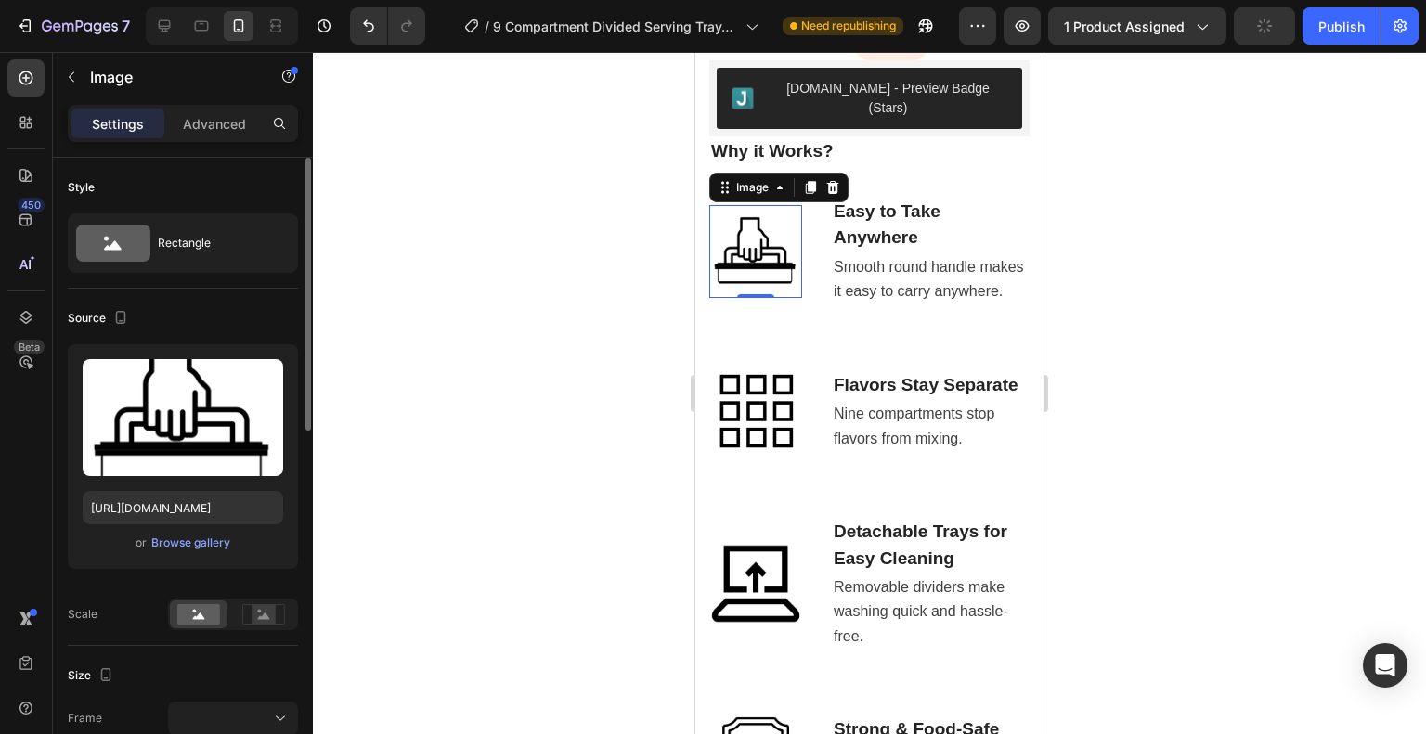
scroll to position [278, 0]
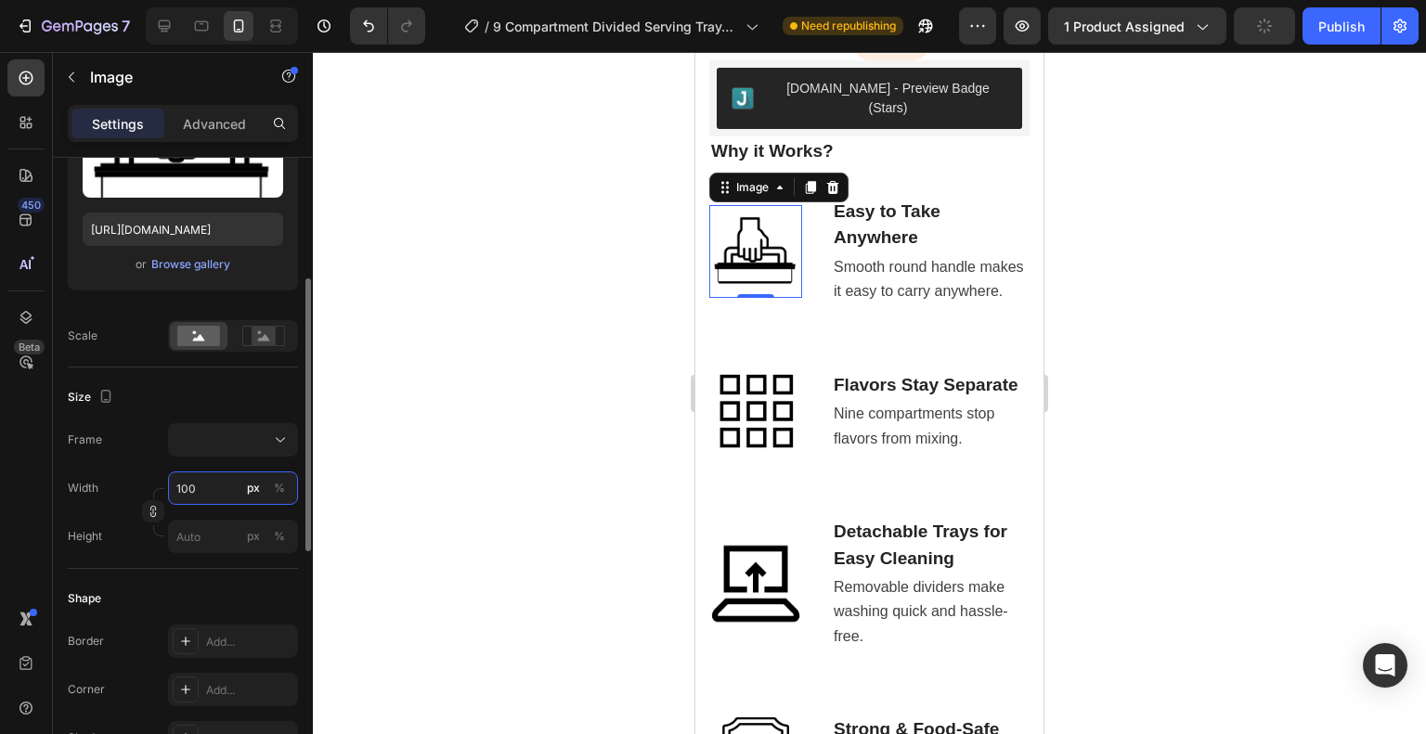
click at [193, 489] on input "100" at bounding box center [233, 488] width 130 height 33
type input "5"
type input "50"
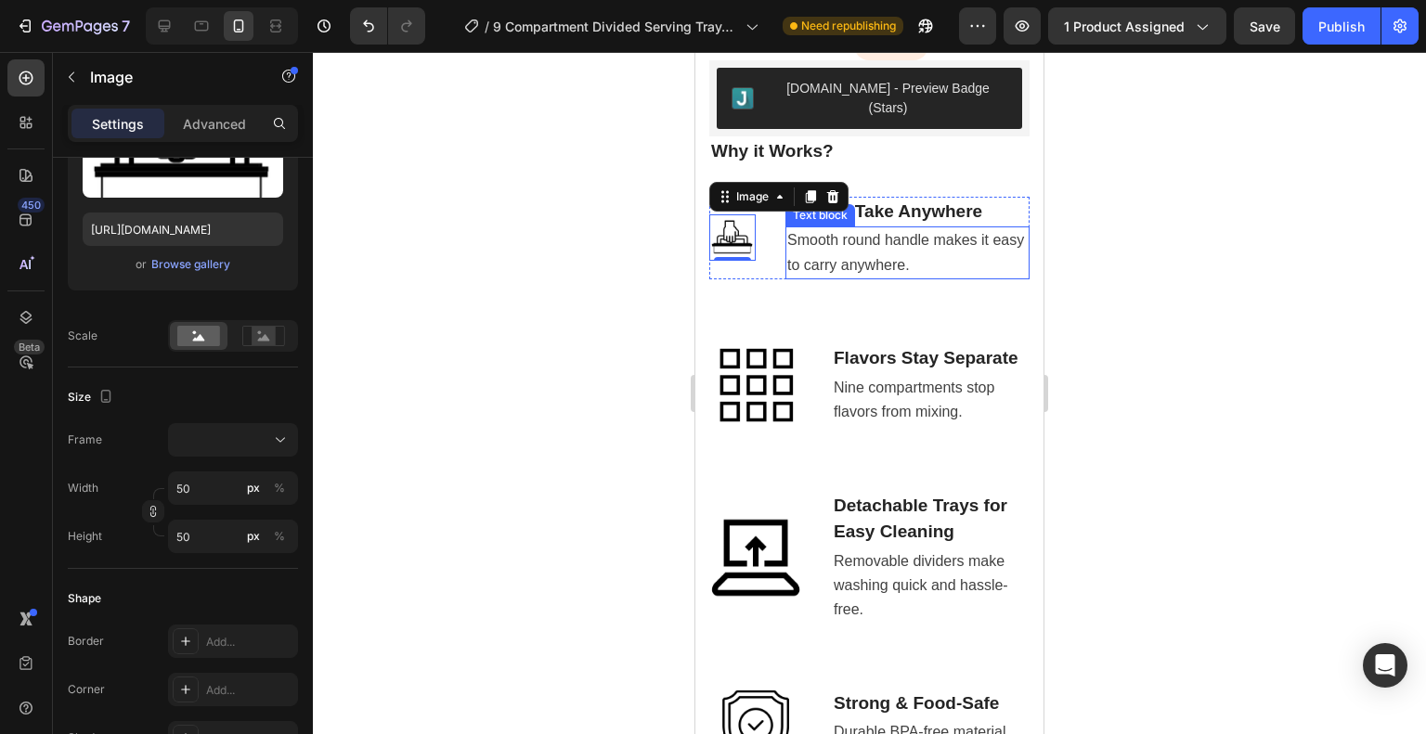
click at [899, 232] on span "Smooth round handle makes it easy to carry anywhere." at bounding box center [905, 252] width 237 height 40
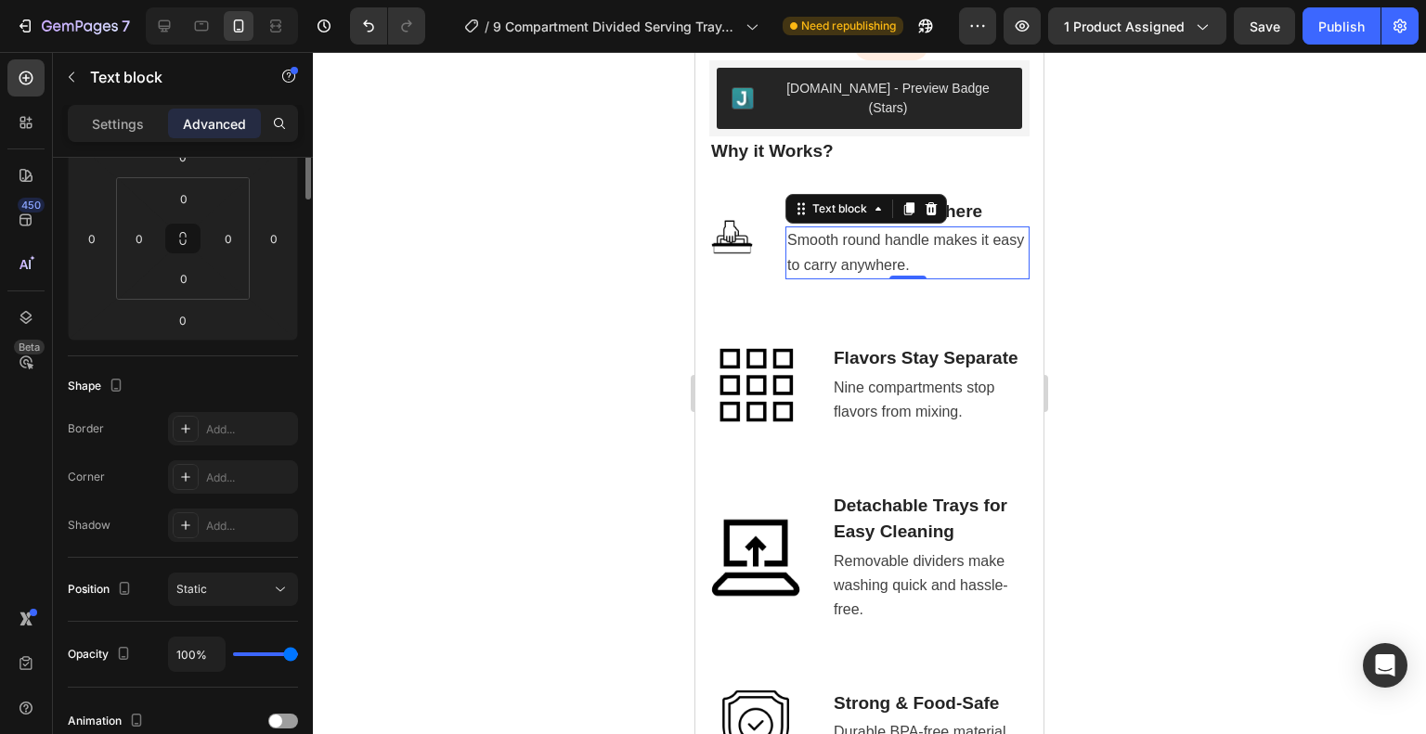
scroll to position [0, 0]
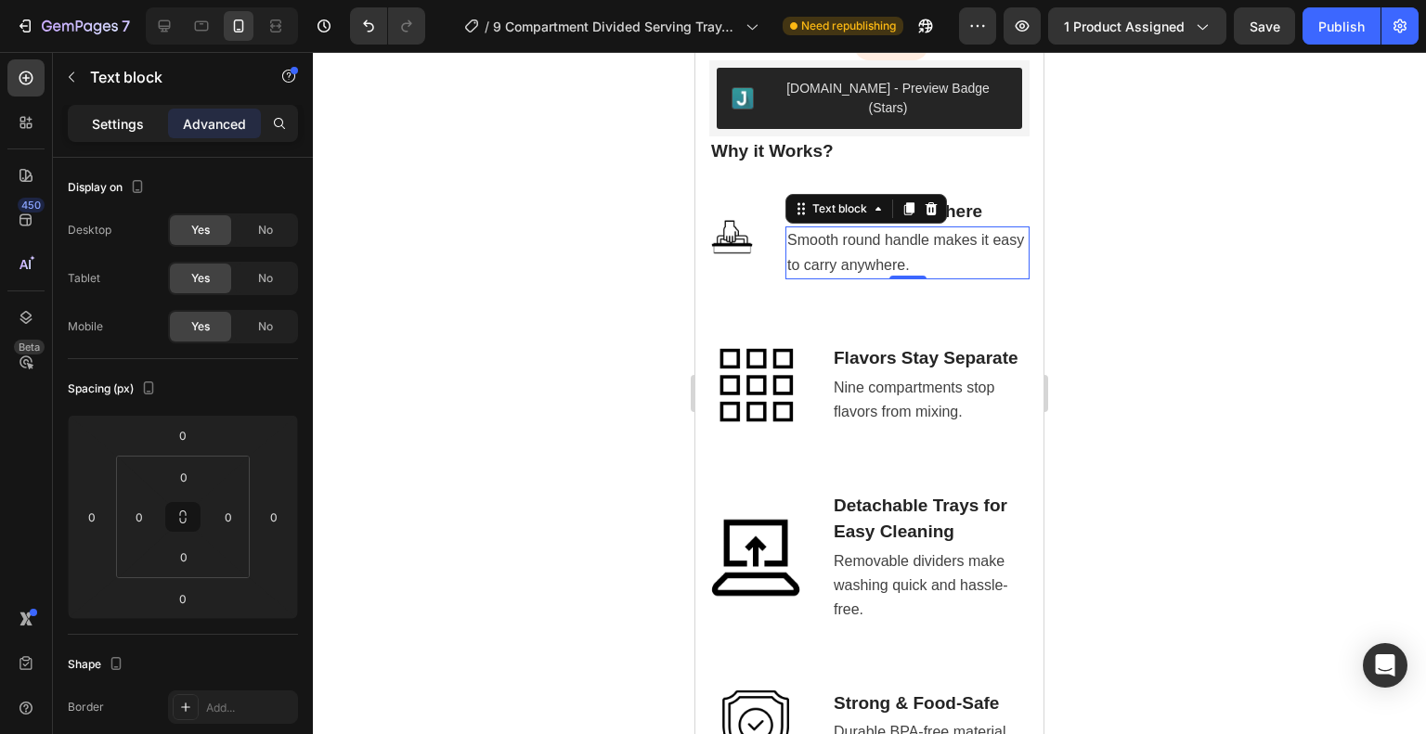
click at [133, 125] on p "Settings" at bounding box center [118, 123] width 52 height 19
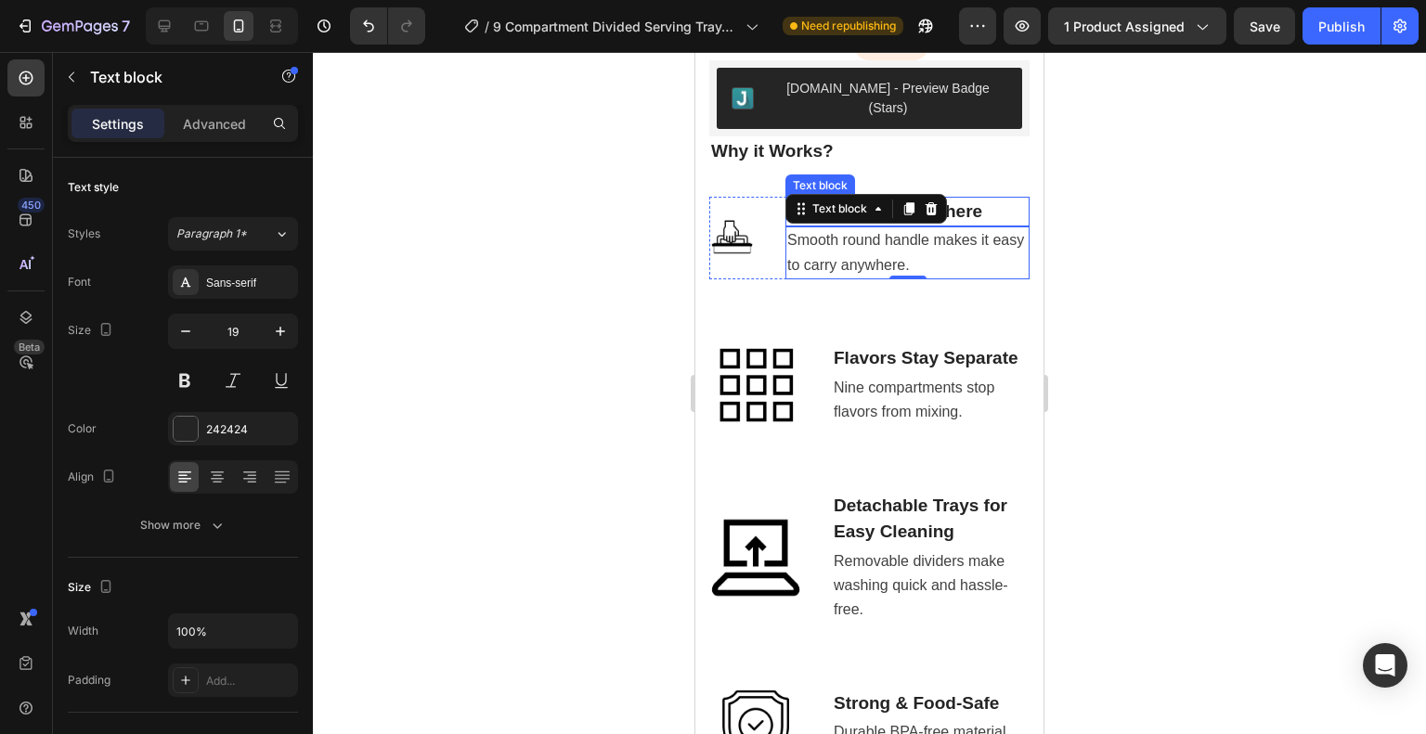
click at [988, 199] on p "Easy to Take Anywhere" at bounding box center [907, 212] width 240 height 27
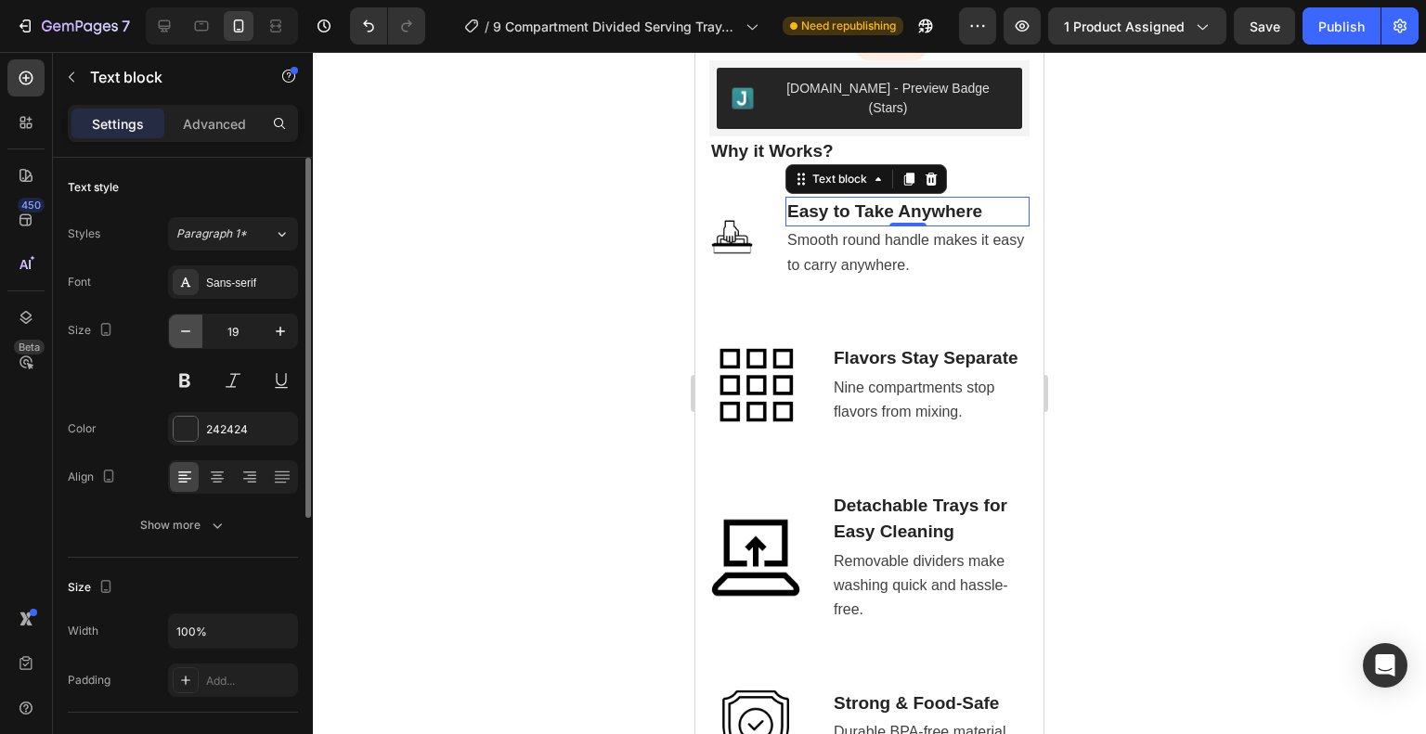
click at [186, 337] on icon "button" at bounding box center [185, 331] width 19 height 19
type input "17"
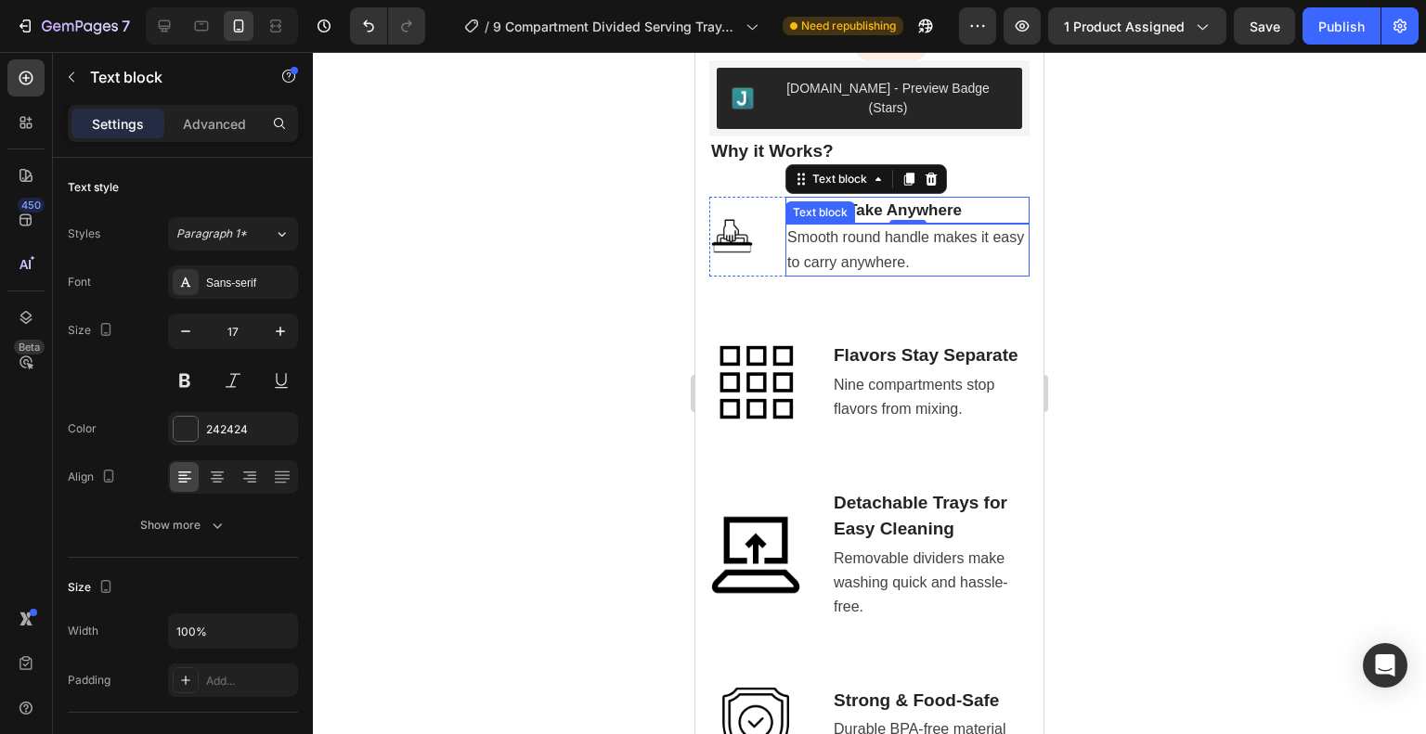
click at [821, 230] on p "Smooth round handle makes it easy to carry anywhere." at bounding box center [907, 250] width 240 height 48
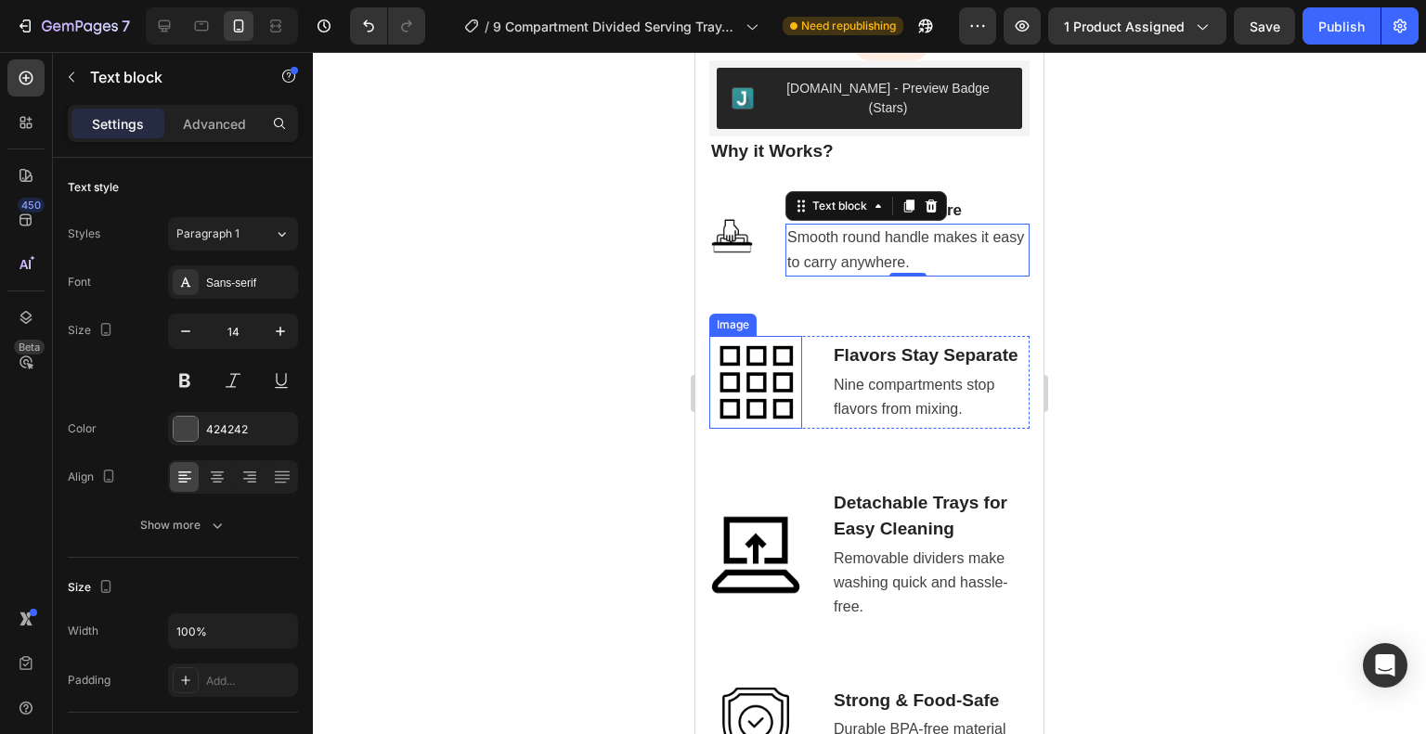
click at [765, 363] on img at bounding box center [755, 382] width 93 height 93
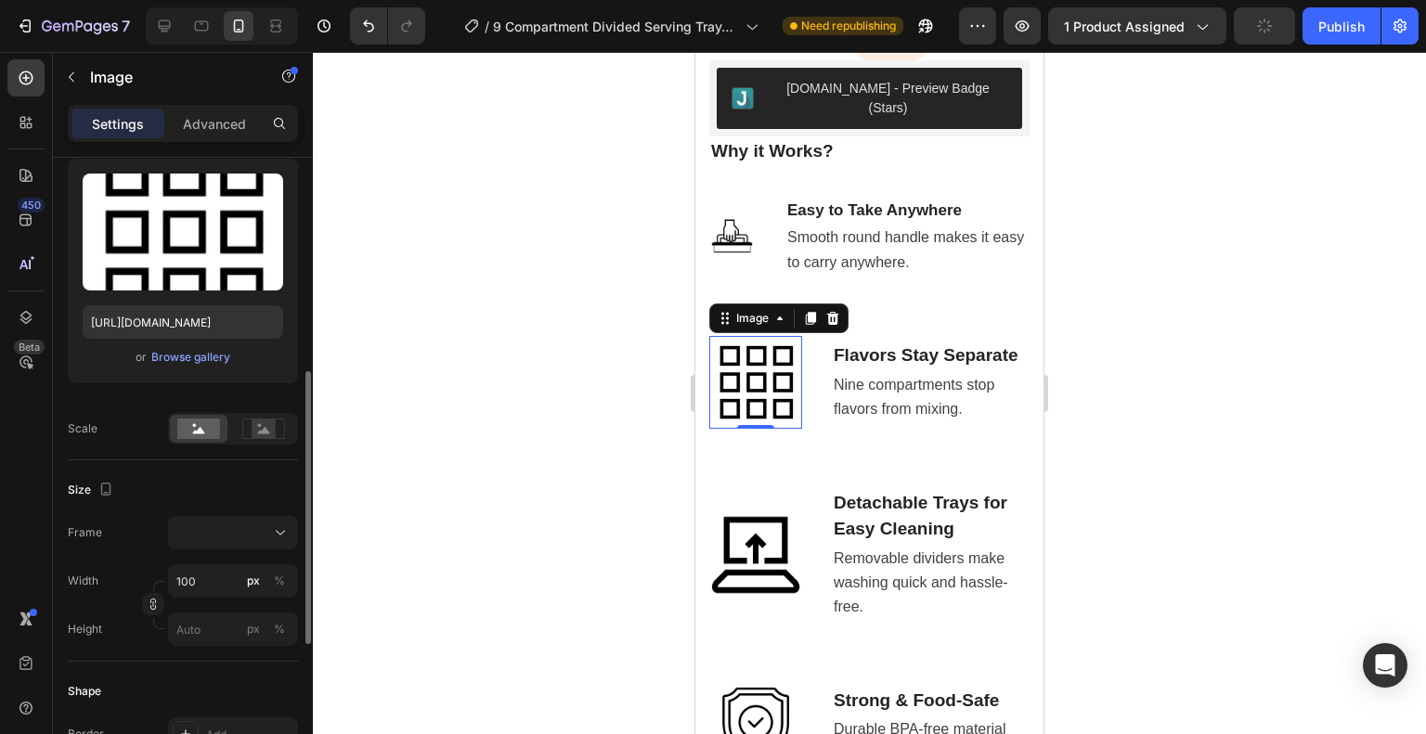
scroll to position [278, 0]
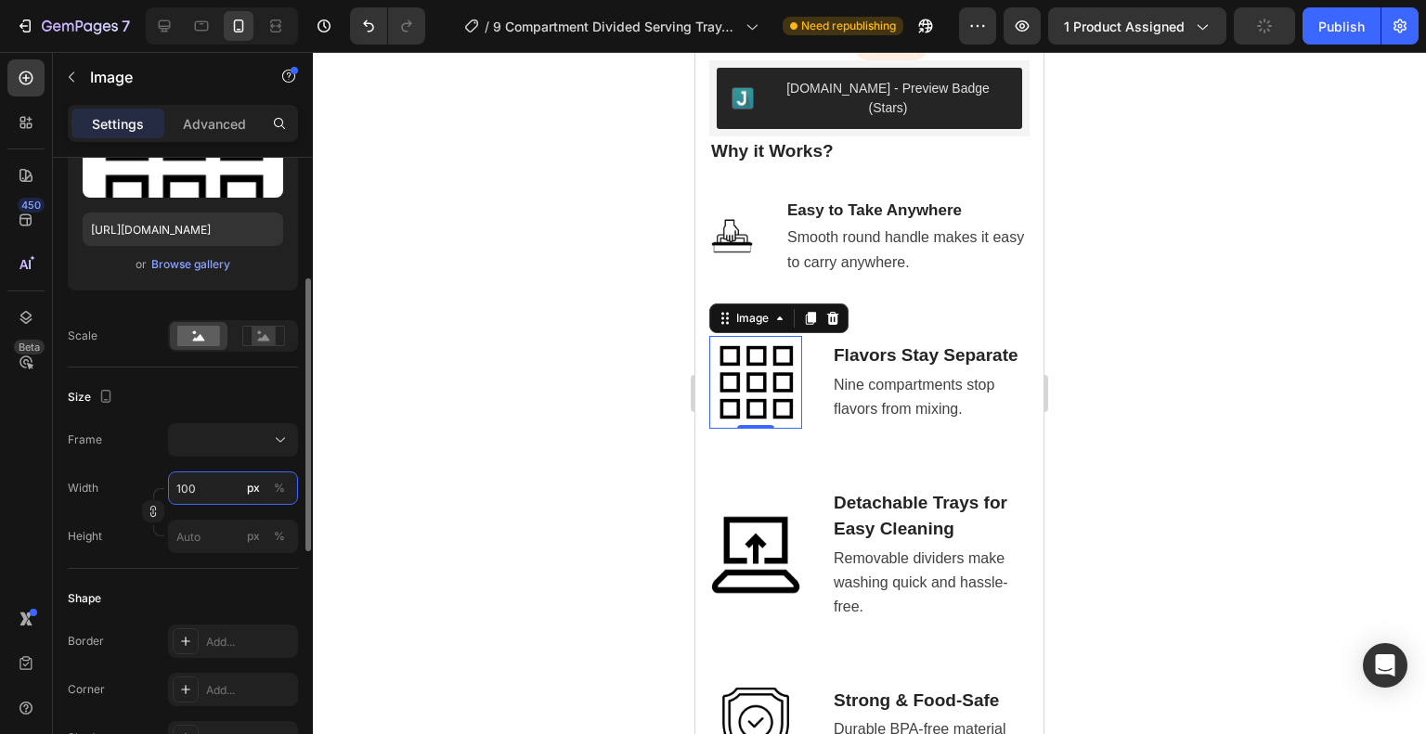
click at [188, 477] on input "100" at bounding box center [233, 488] width 130 height 33
type input "5"
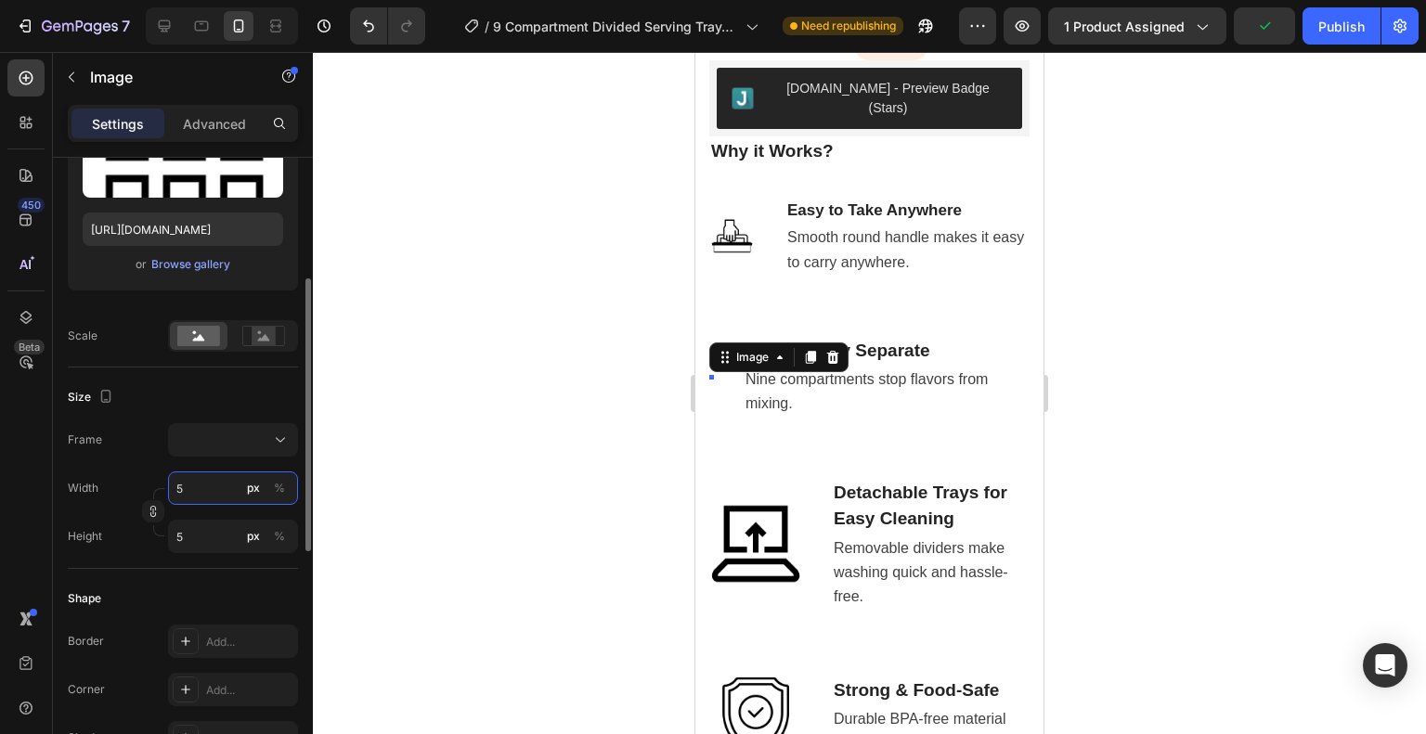
type input "50"
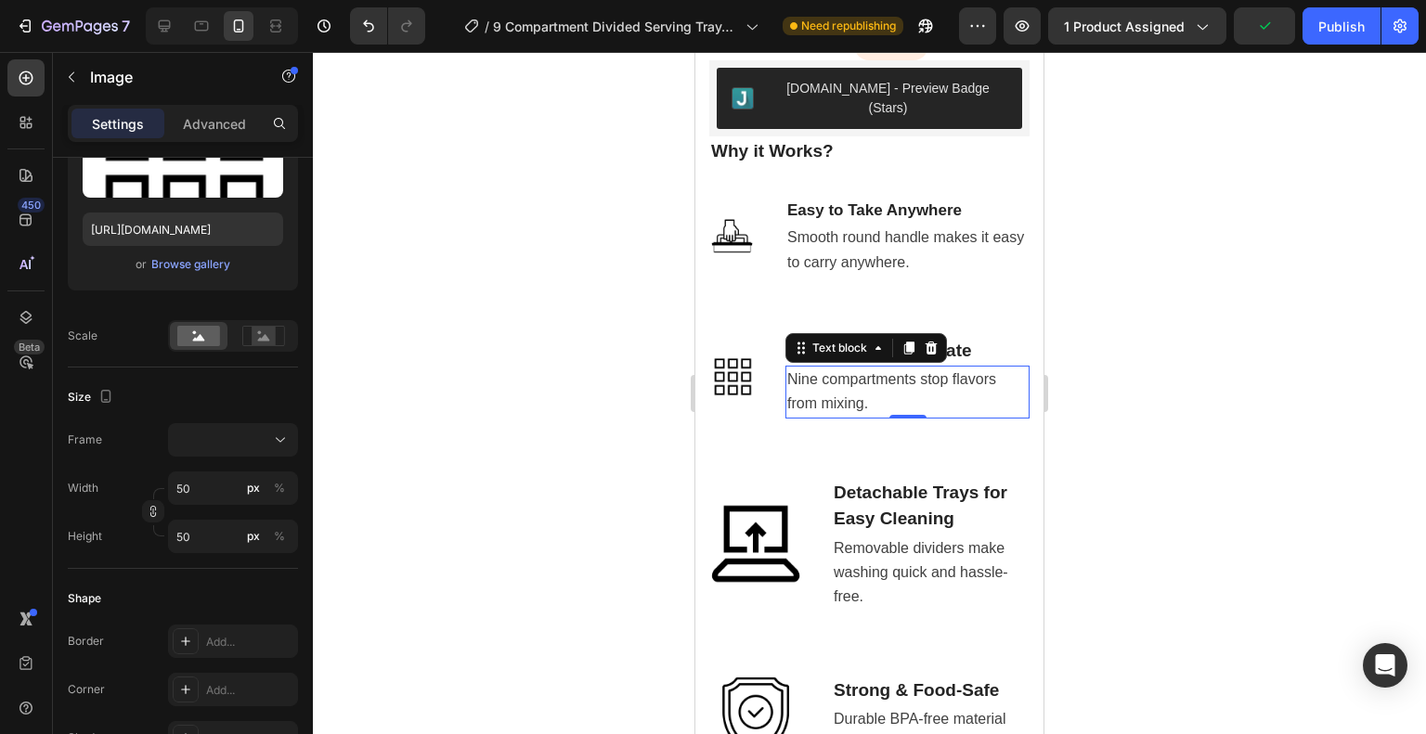
click at [821, 368] on p "Nine compartments stop flavors from mixing." at bounding box center [907, 392] width 240 height 48
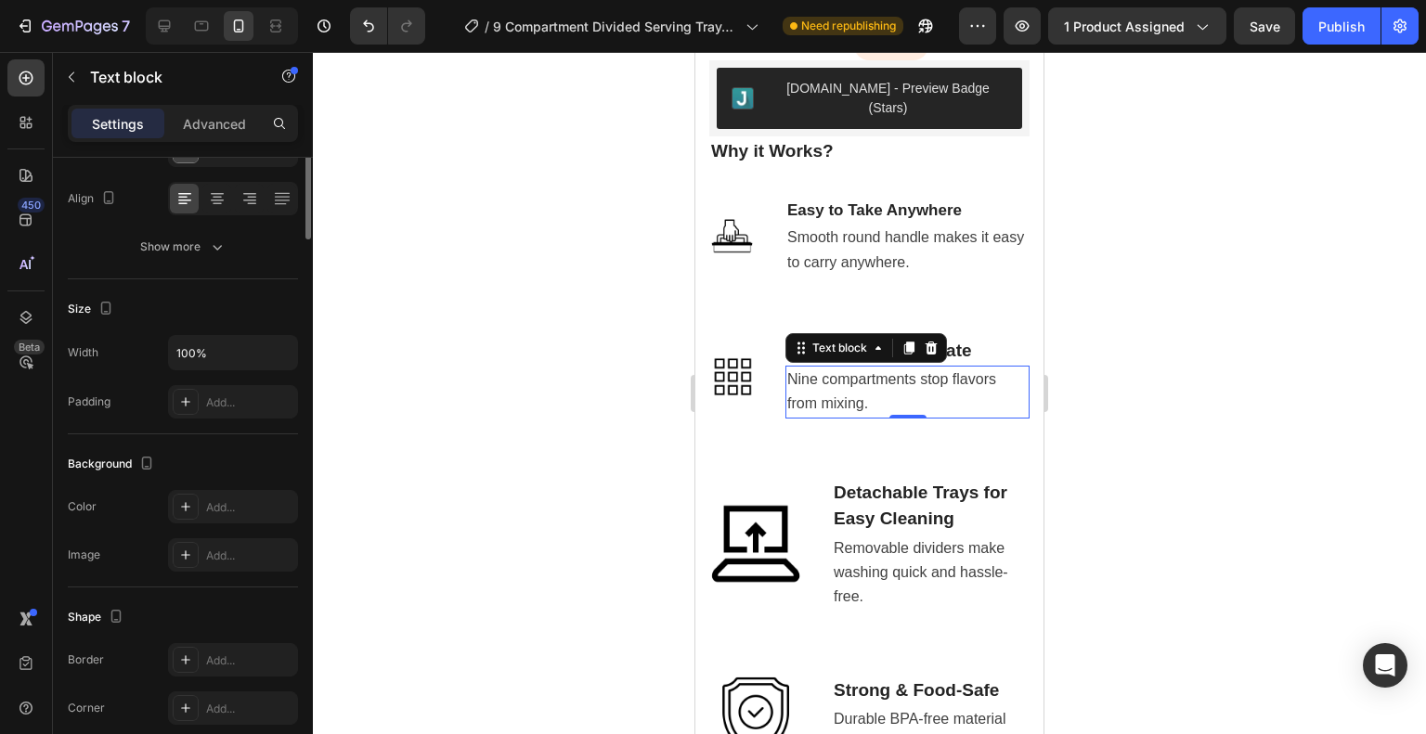
scroll to position [0, 0]
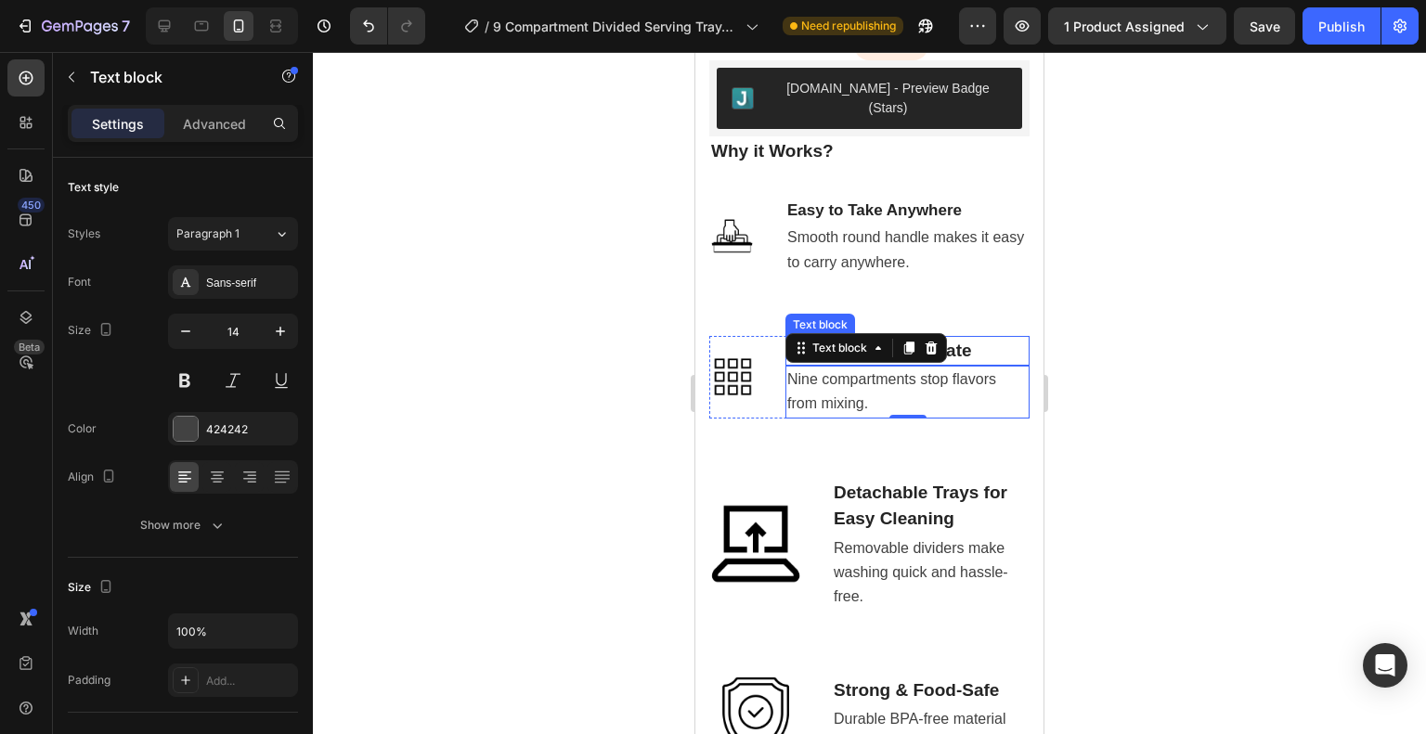
click at [1002, 338] on p "Flavors Stay Separate" at bounding box center [907, 351] width 240 height 27
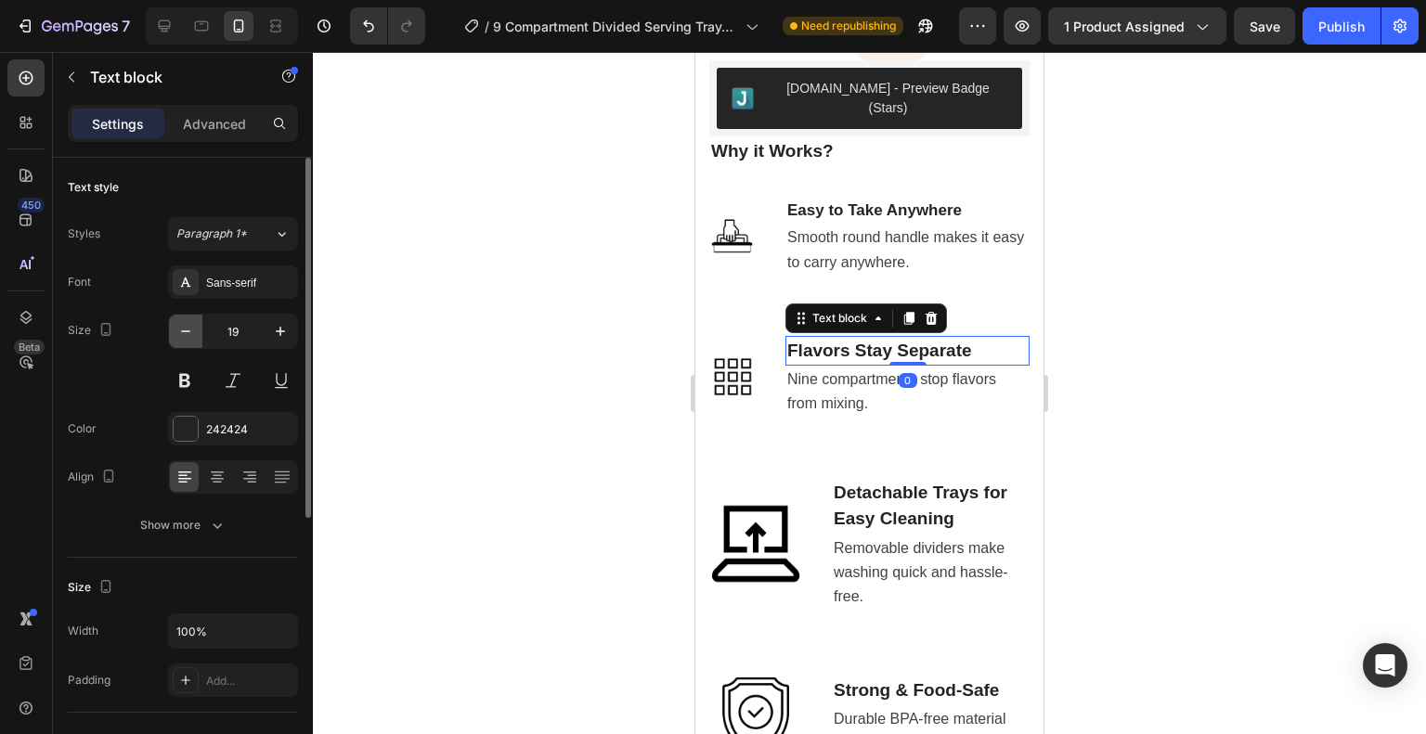
click at [187, 335] on icon "button" at bounding box center [185, 331] width 19 height 19
type input "17"
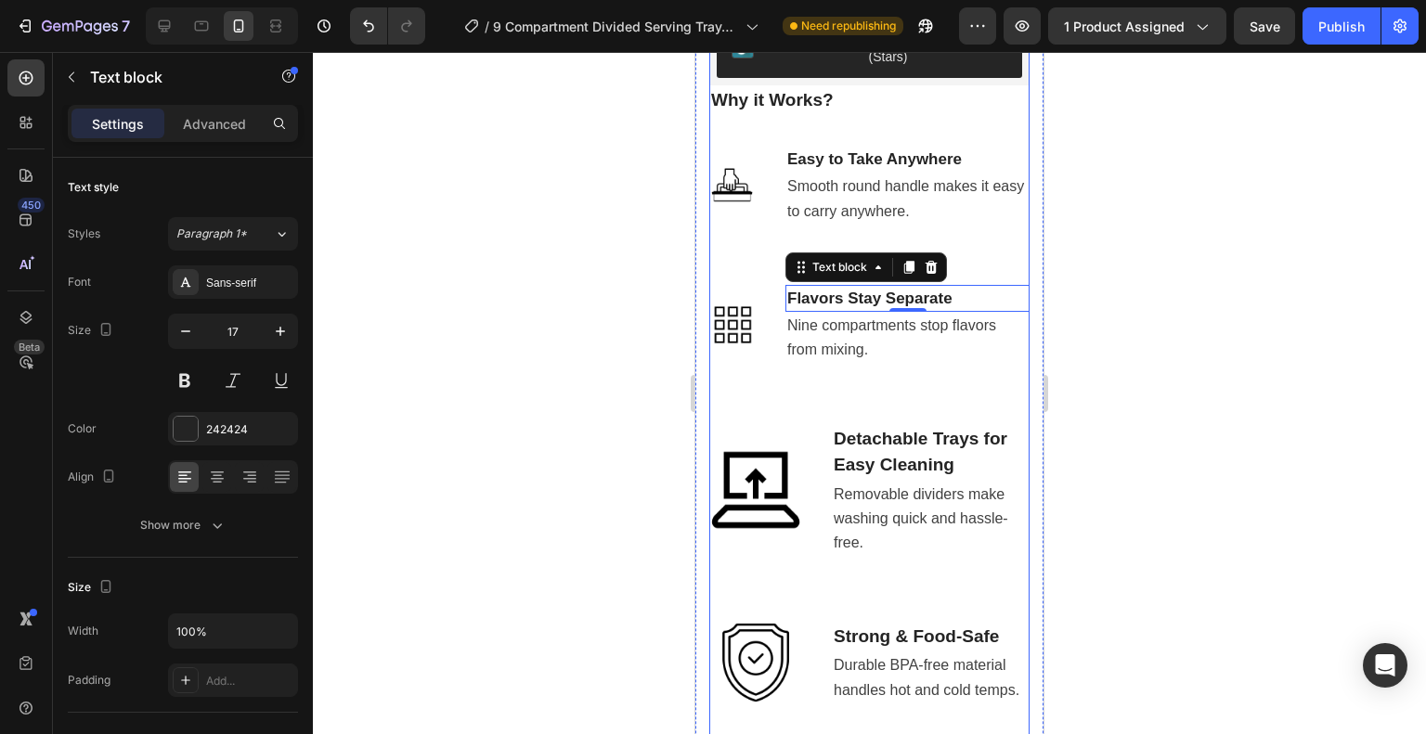
scroll to position [1260, 0]
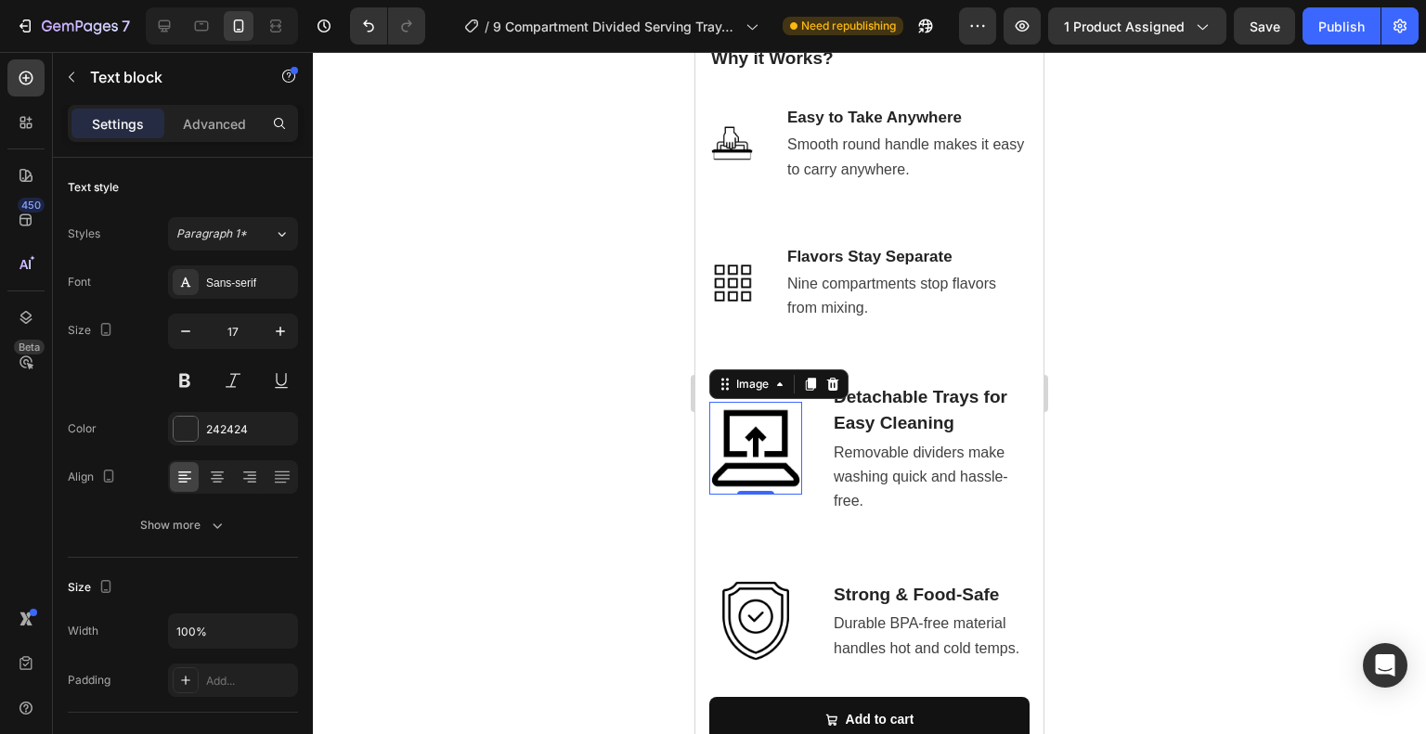
click at [747, 402] on img at bounding box center [755, 448] width 93 height 93
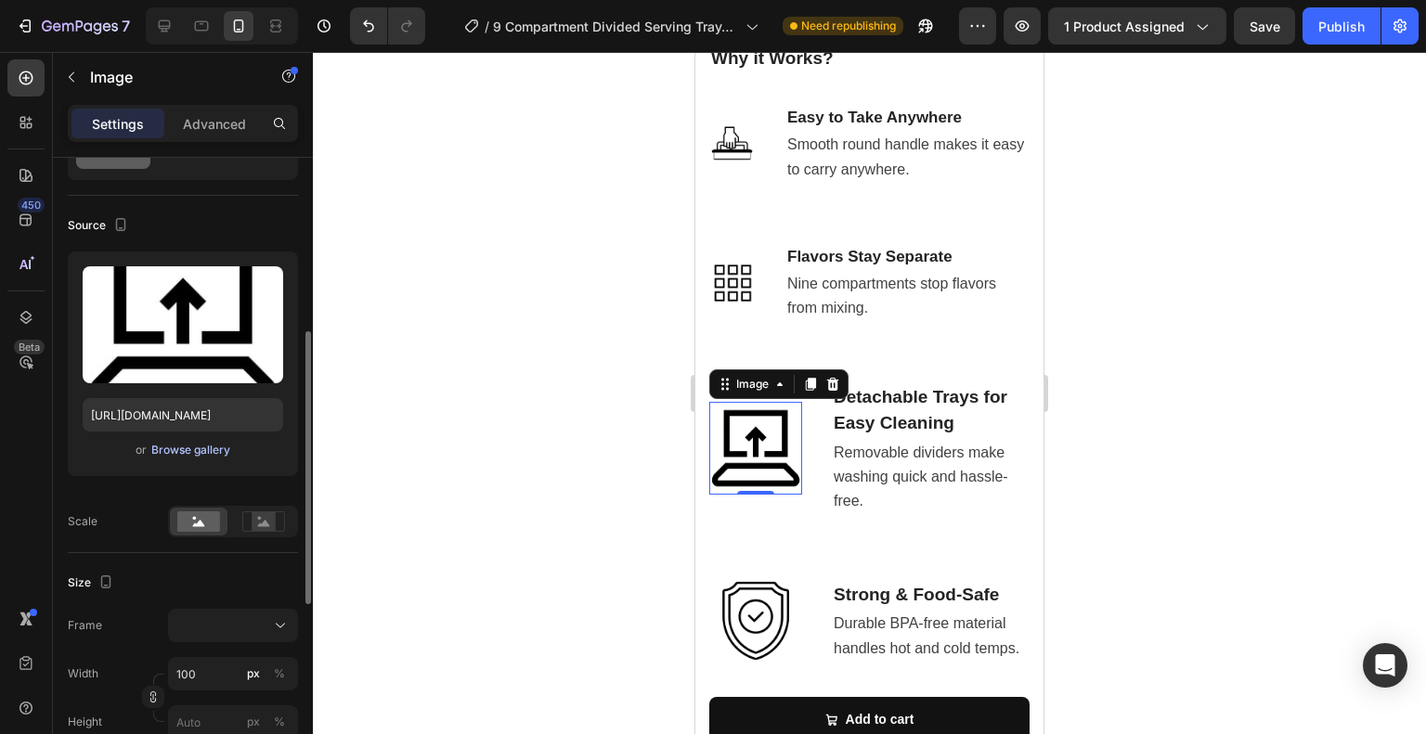
scroll to position [186, 0]
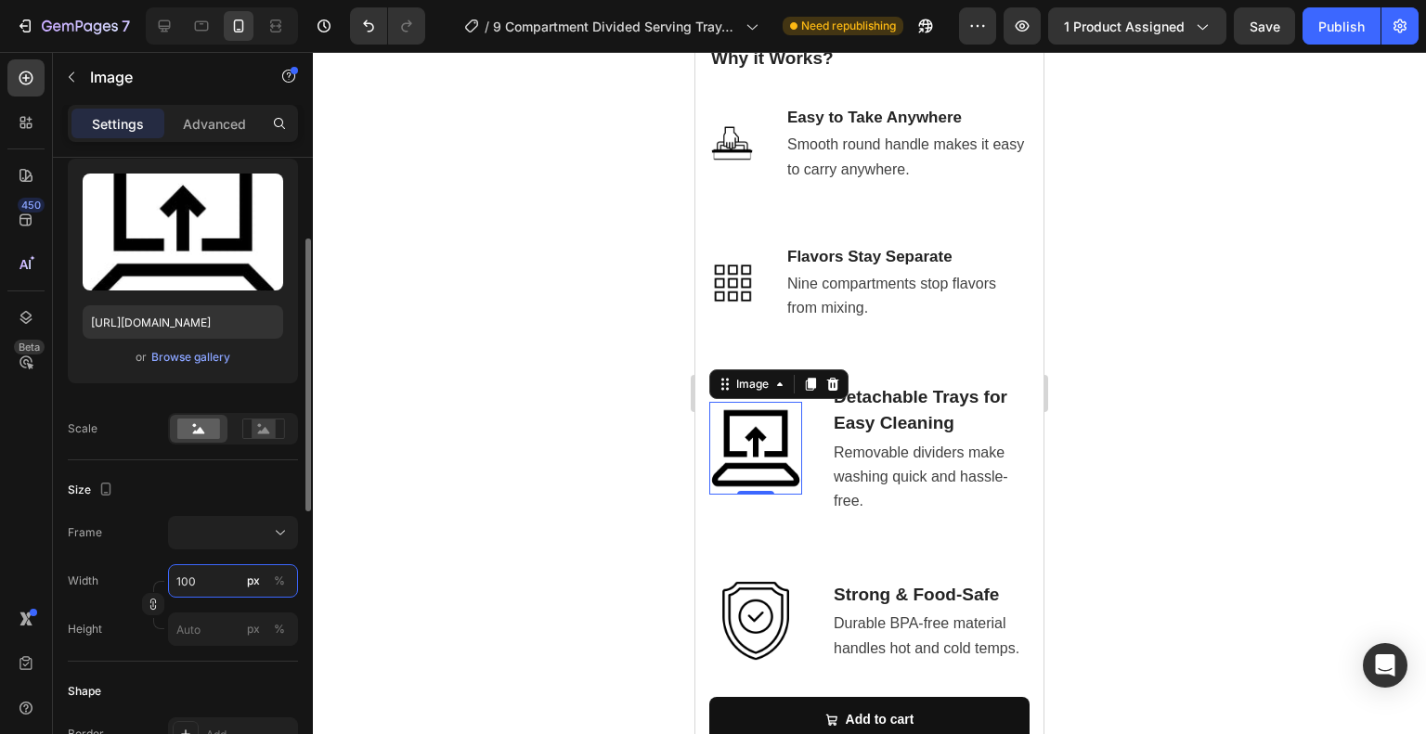
click at [204, 570] on input "100" at bounding box center [233, 580] width 130 height 33
type input "5"
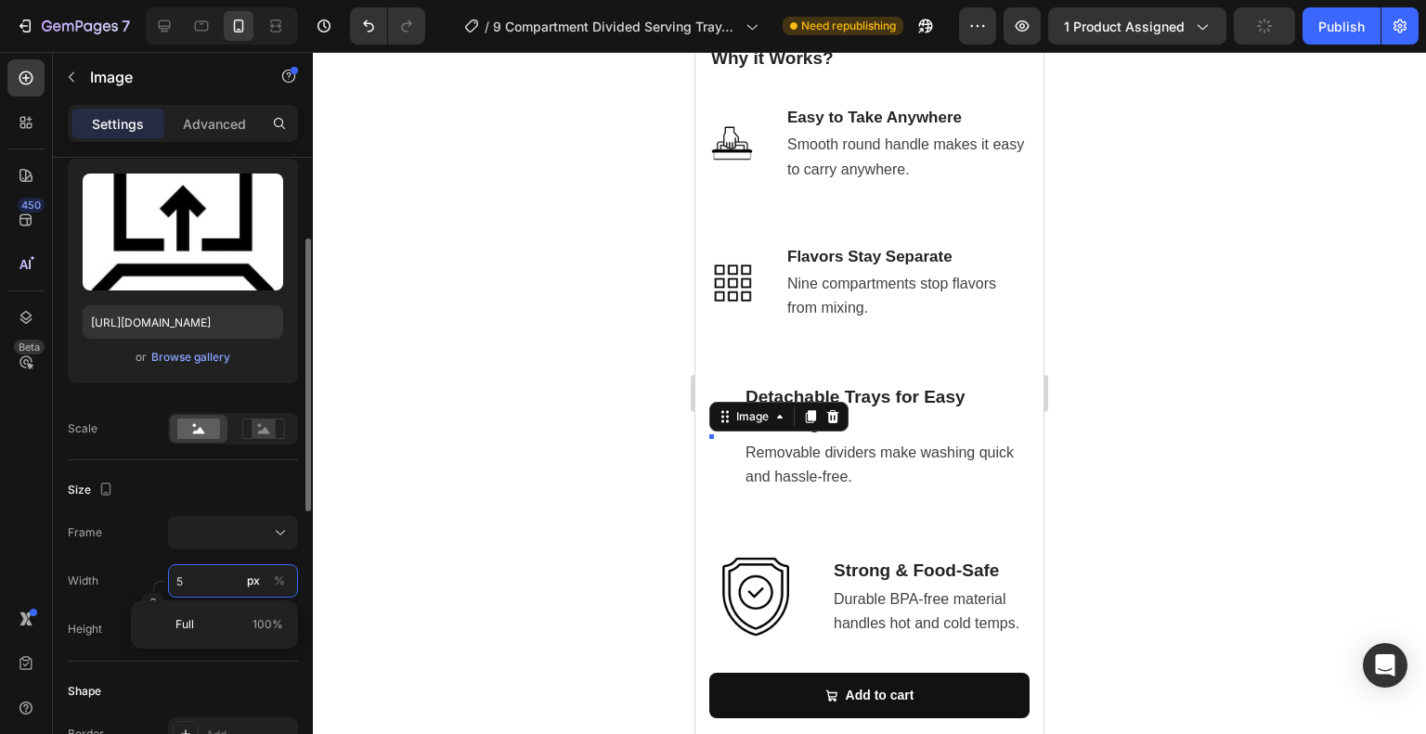
type input "50"
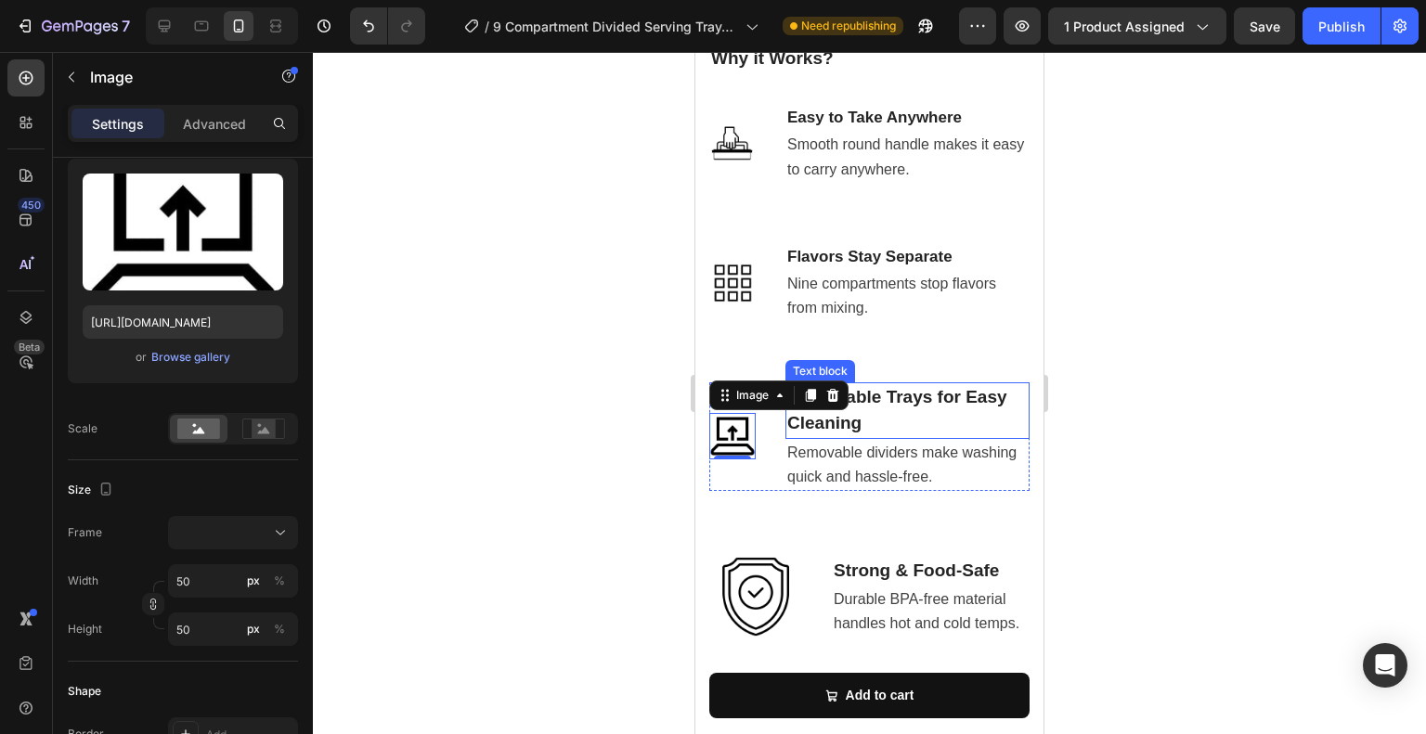
click at [926, 400] on p "Detachable Trays for Easy Cleaning" at bounding box center [907, 410] width 240 height 53
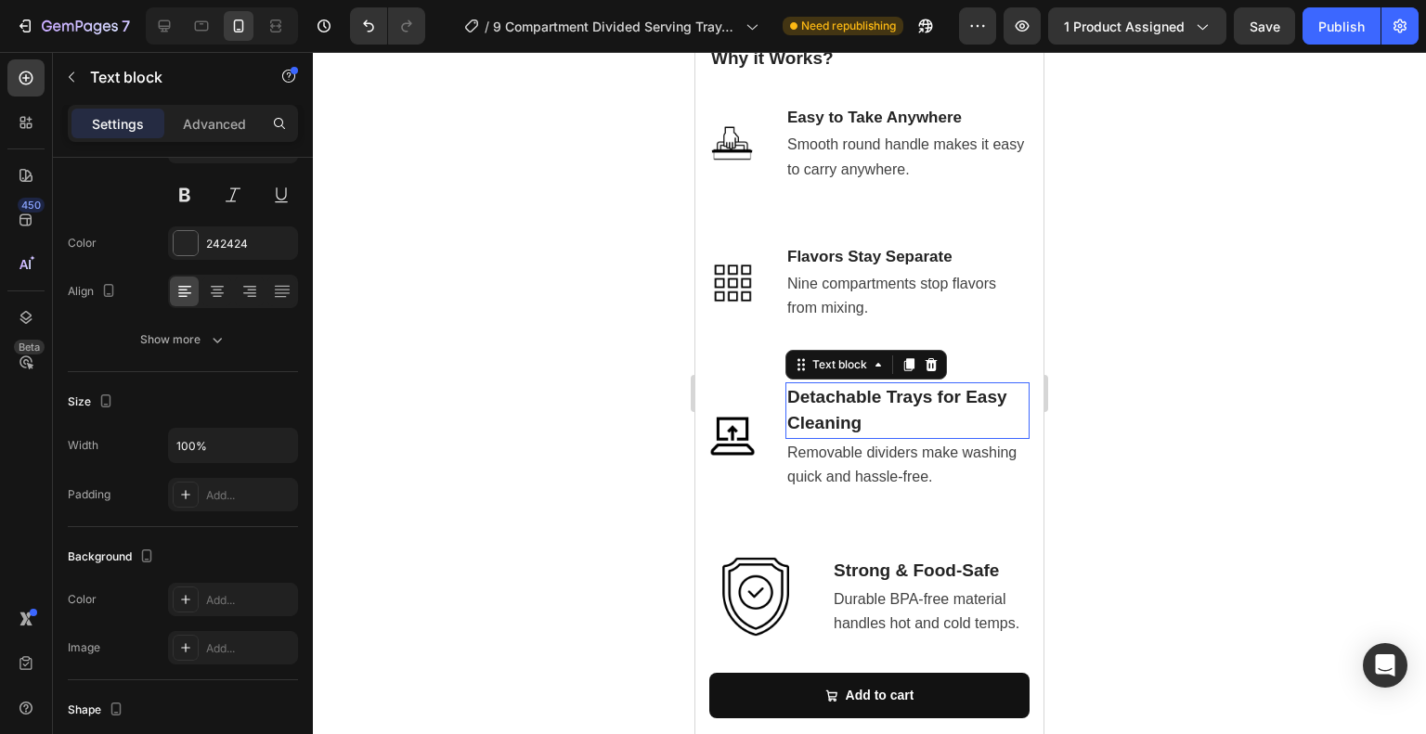
scroll to position [0, 0]
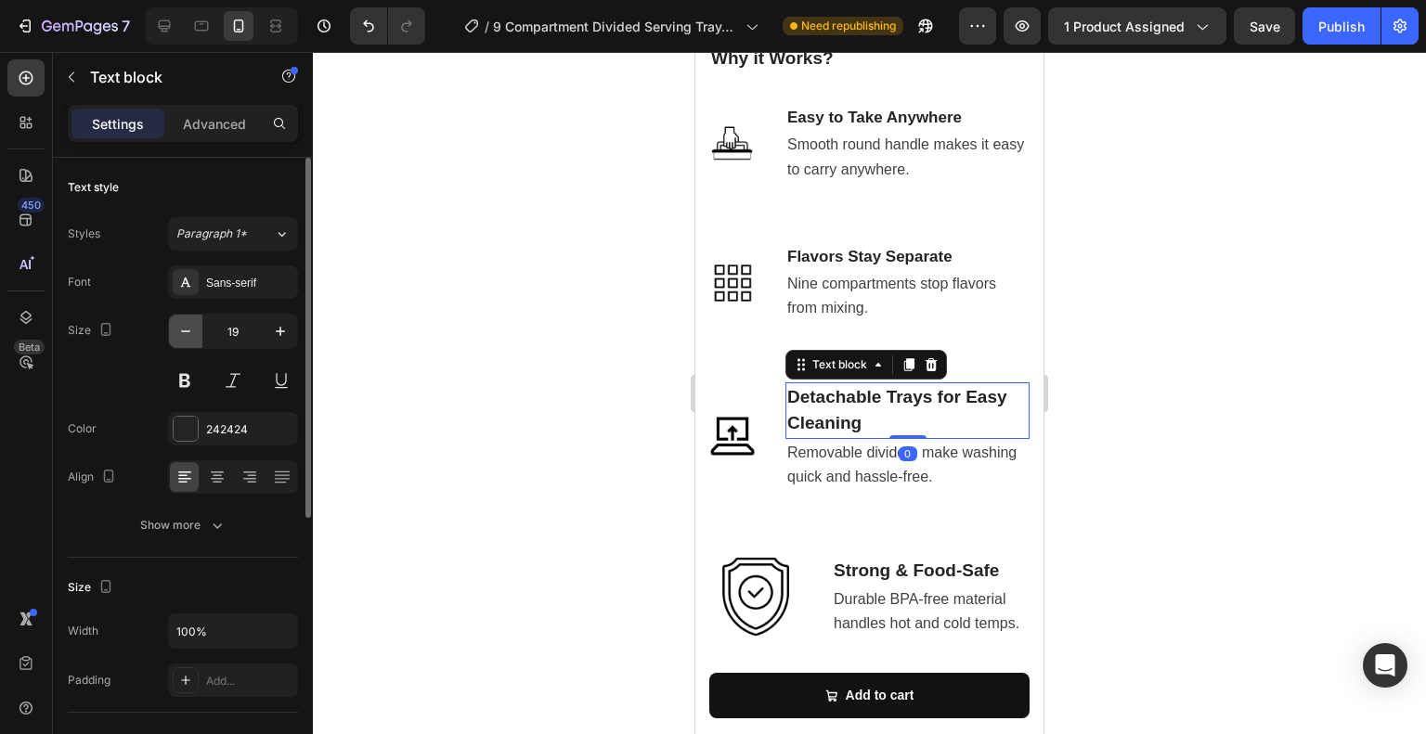
click at [186, 326] on icon "button" at bounding box center [185, 331] width 19 height 19
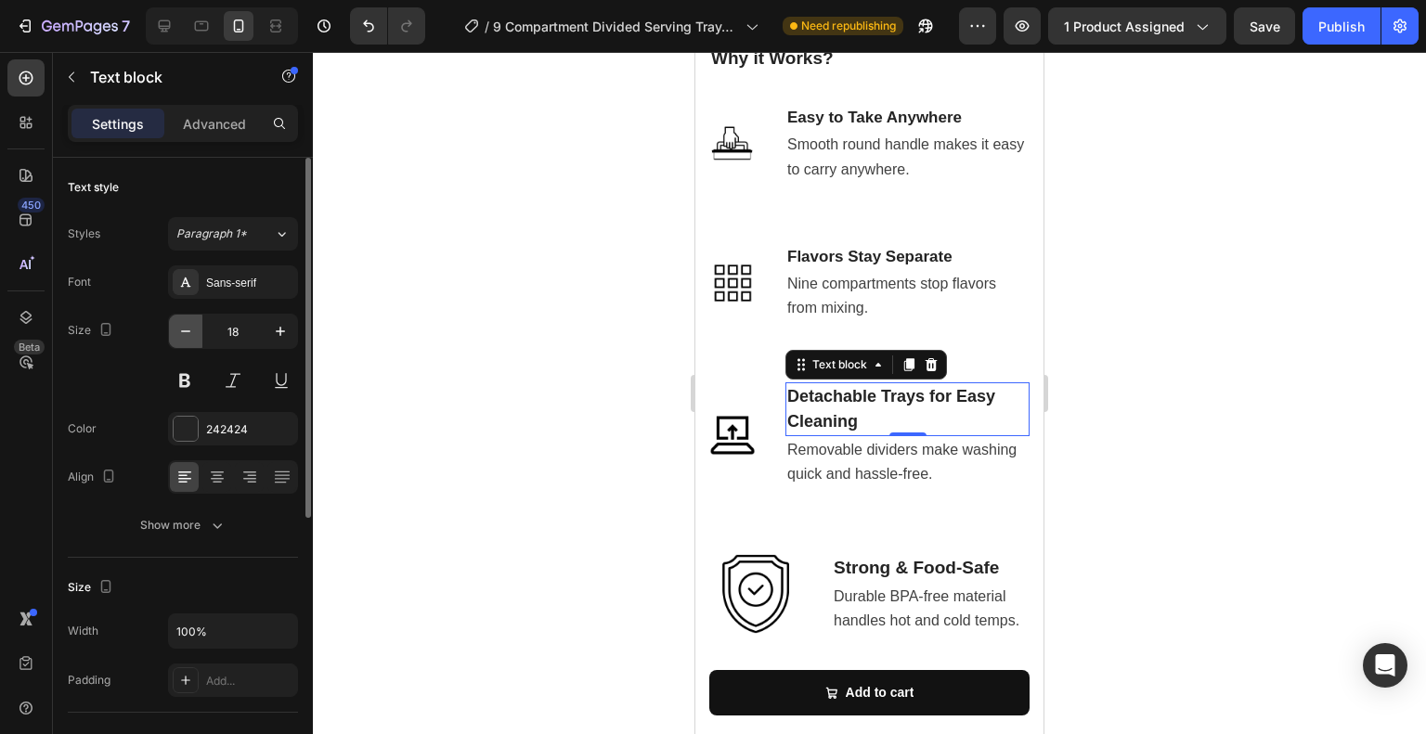
click at [184, 326] on icon "button" at bounding box center [185, 331] width 19 height 19
type input "17"
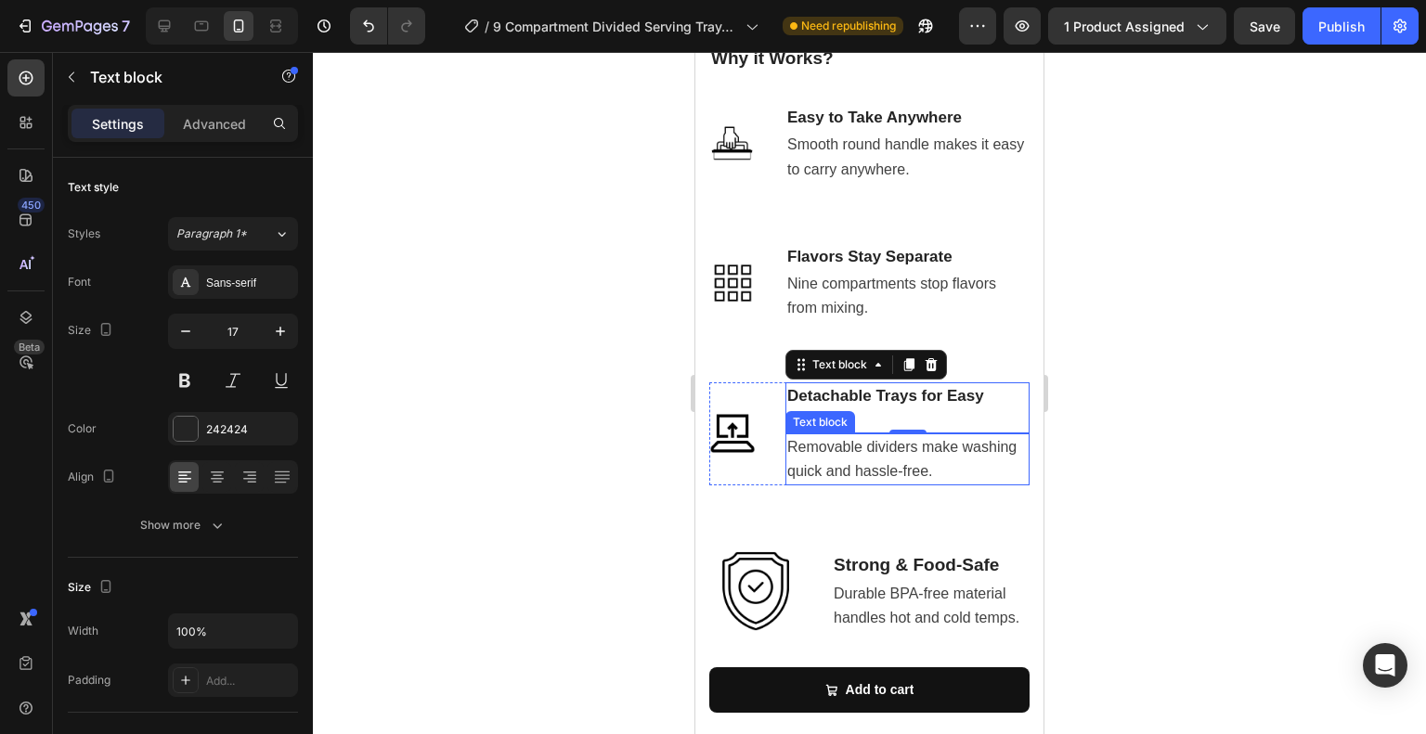
click at [819, 438] on p "Removable dividers make washing quick and hassle-free." at bounding box center [907, 459] width 240 height 48
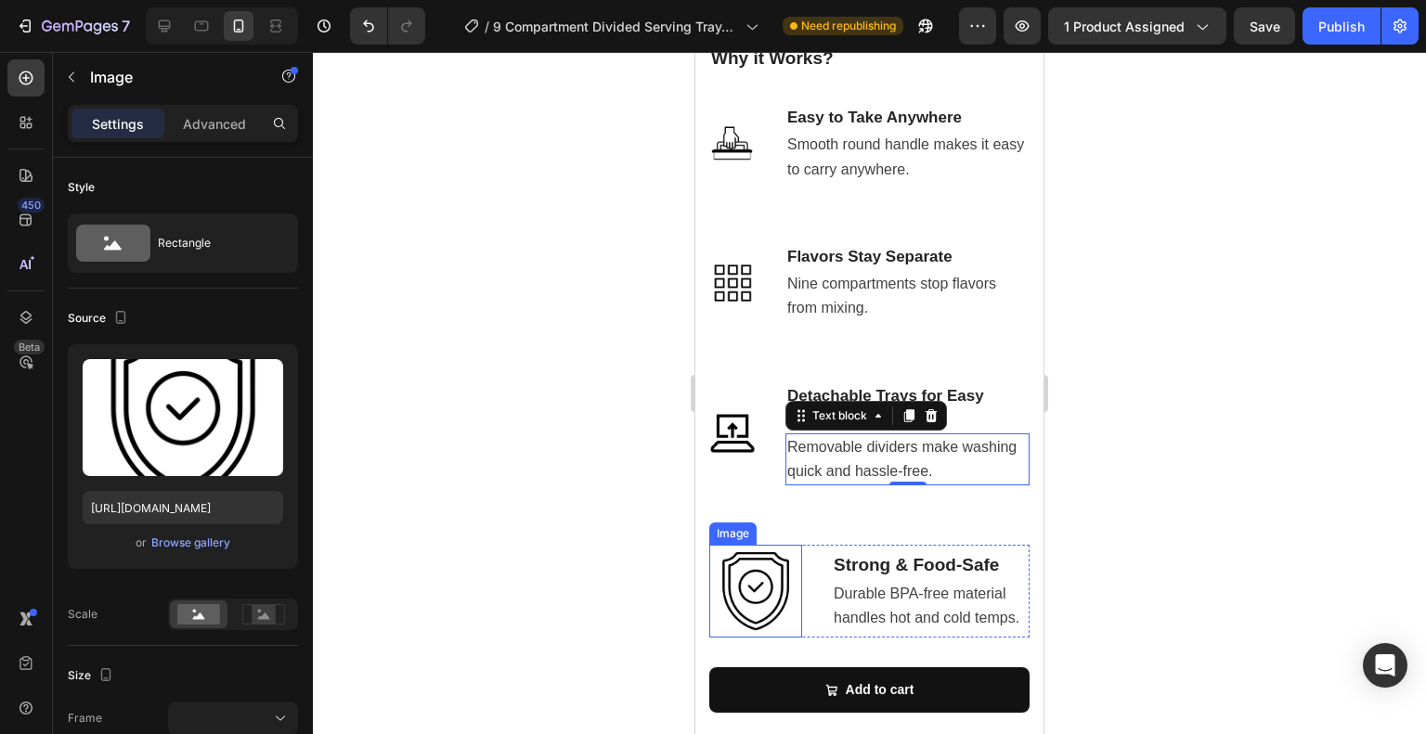
click at [743, 584] on img at bounding box center [755, 591] width 93 height 93
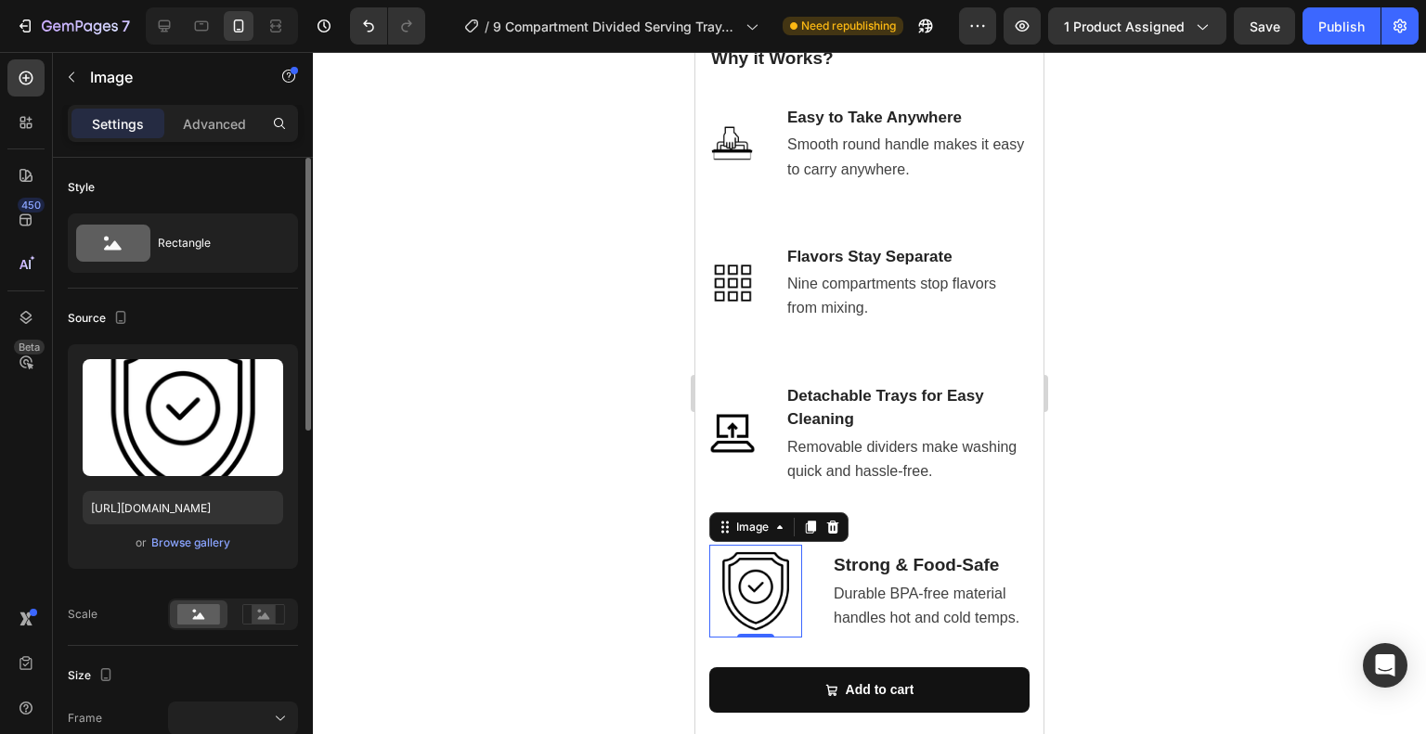
scroll to position [186, 0]
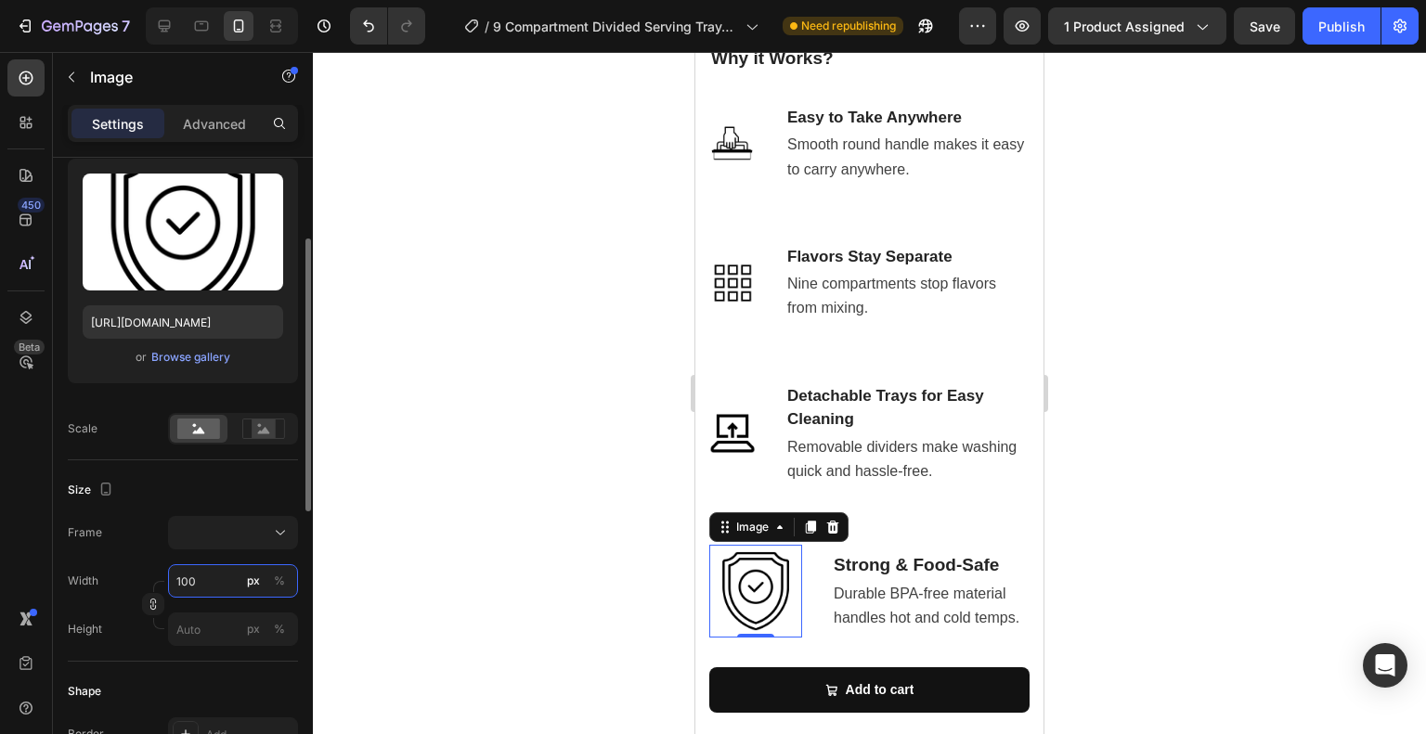
click at [193, 577] on input "100" at bounding box center [233, 580] width 130 height 33
type input "5"
type input "50"
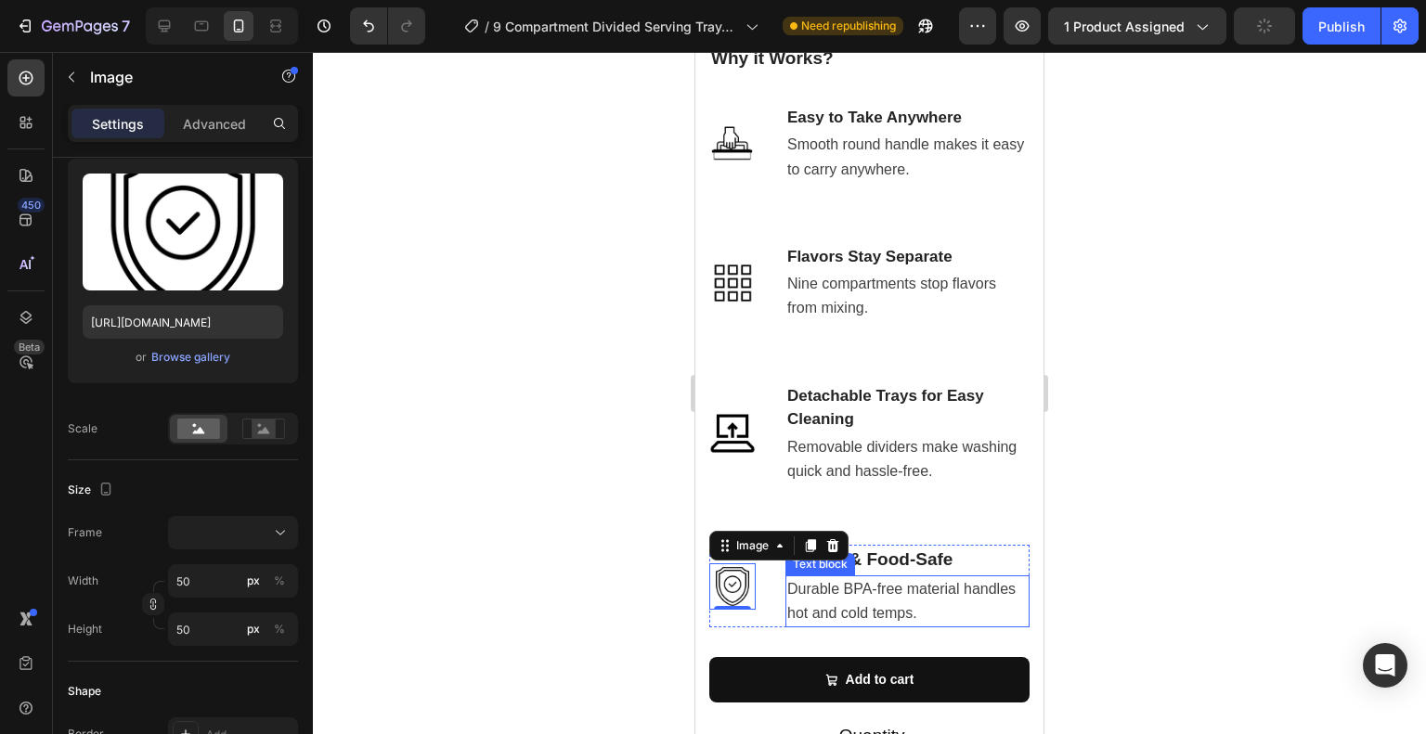
click at [935, 577] on p "Durable BPA-free material handles hot and cold temps." at bounding box center [907, 601] width 240 height 48
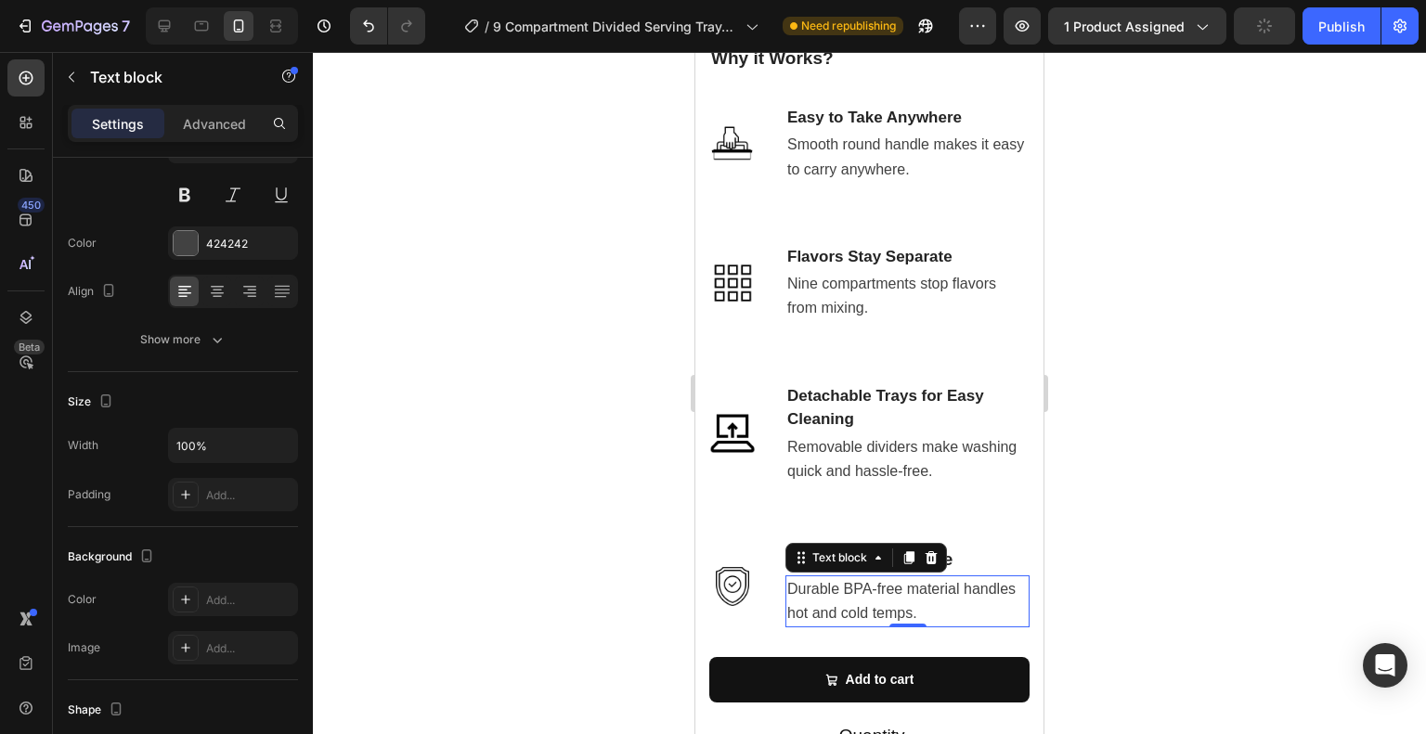
scroll to position [0, 0]
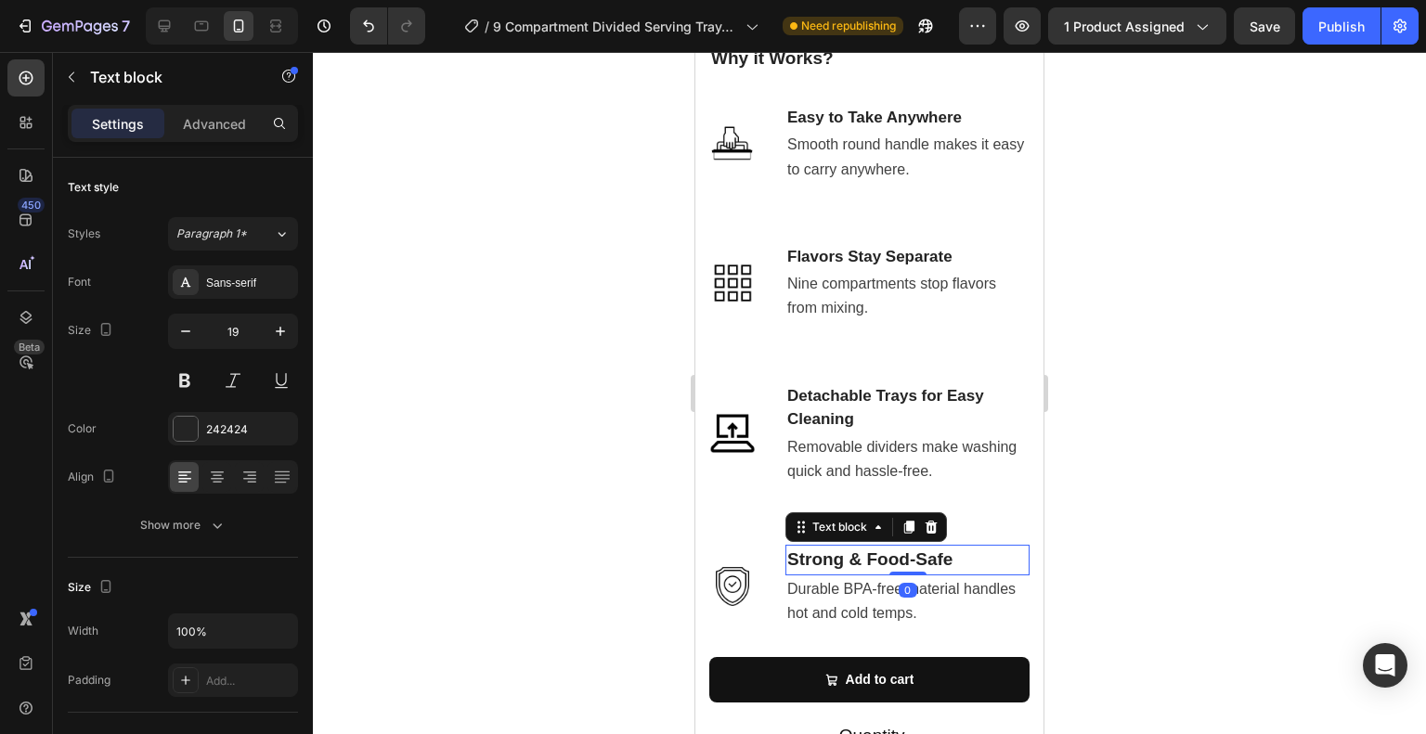
click at [995, 547] on p "Strong & Food-Safe" at bounding box center [907, 560] width 240 height 27
click at [190, 326] on icon "button" at bounding box center [185, 331] width 19 height 19
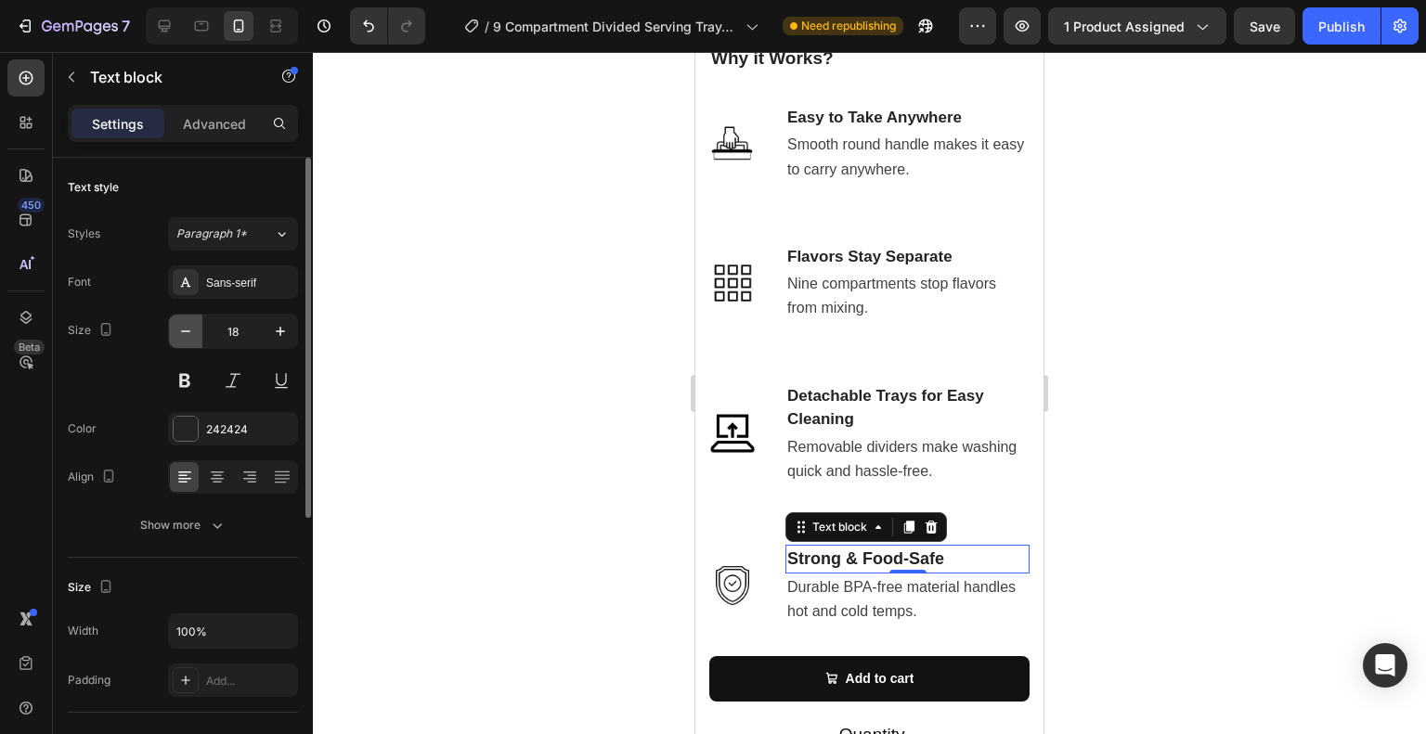
click at [190, 326] on icon "button" at bounding box center [185, 331] width 19 height 19
type input "17"
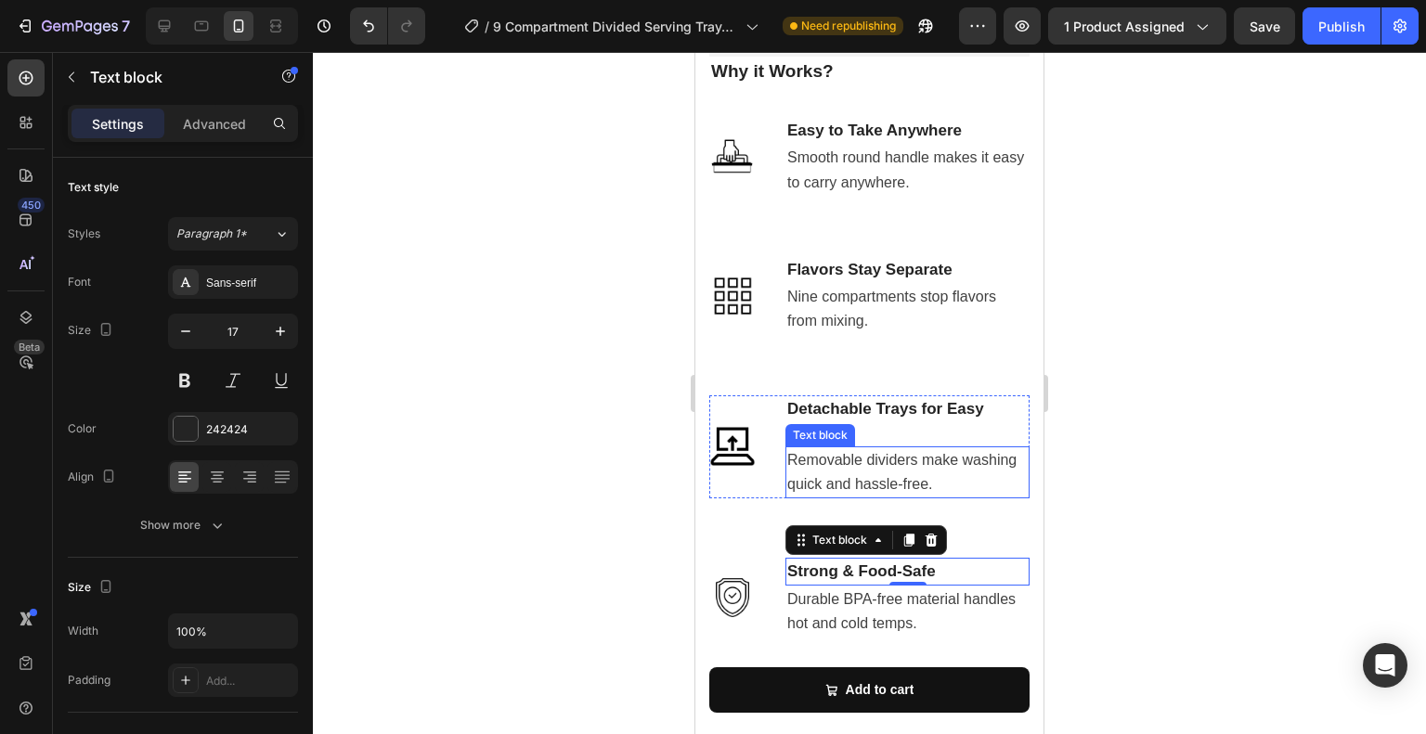
scroll to position [1074, 0]
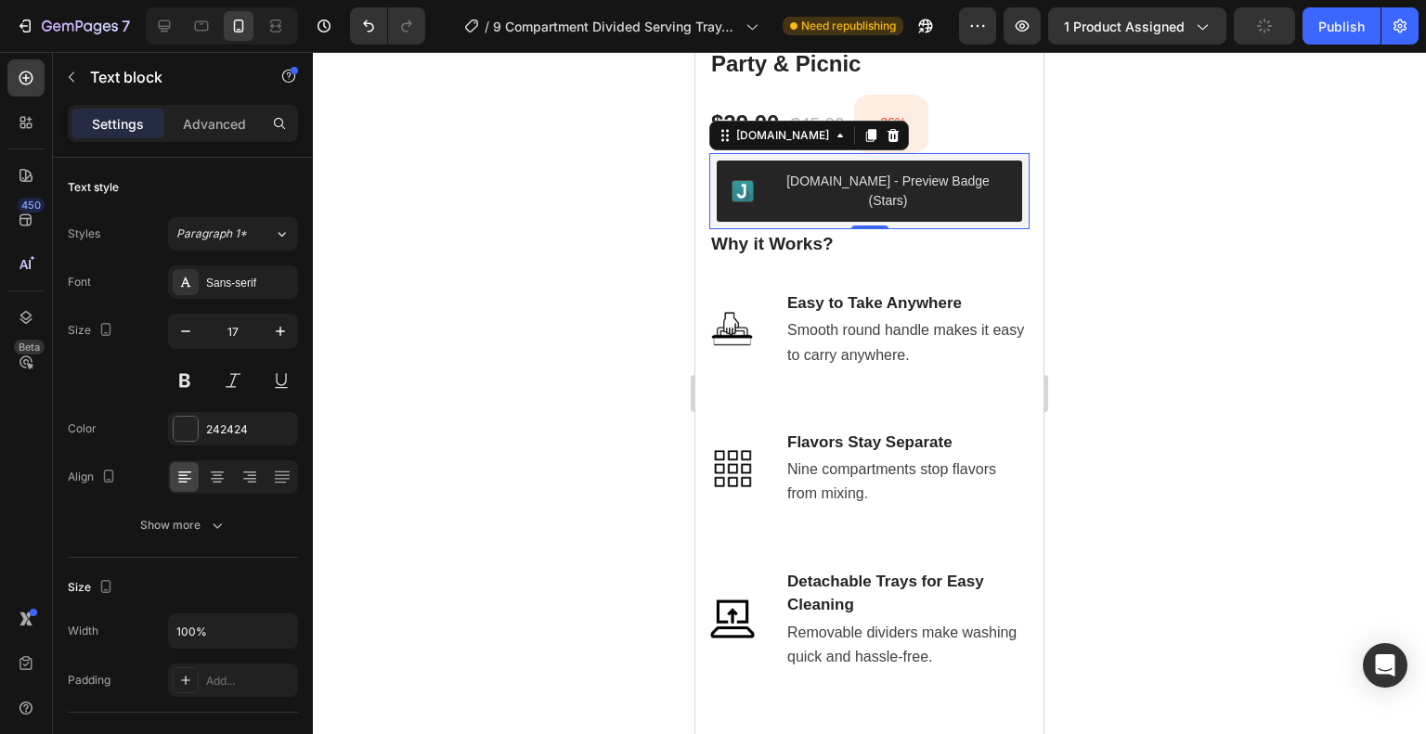
click at [1004, 192] on div "[DOMAIN_NAME] - Preview Badge (Stars)" at bounding box center [869, 191] width 305 height 61
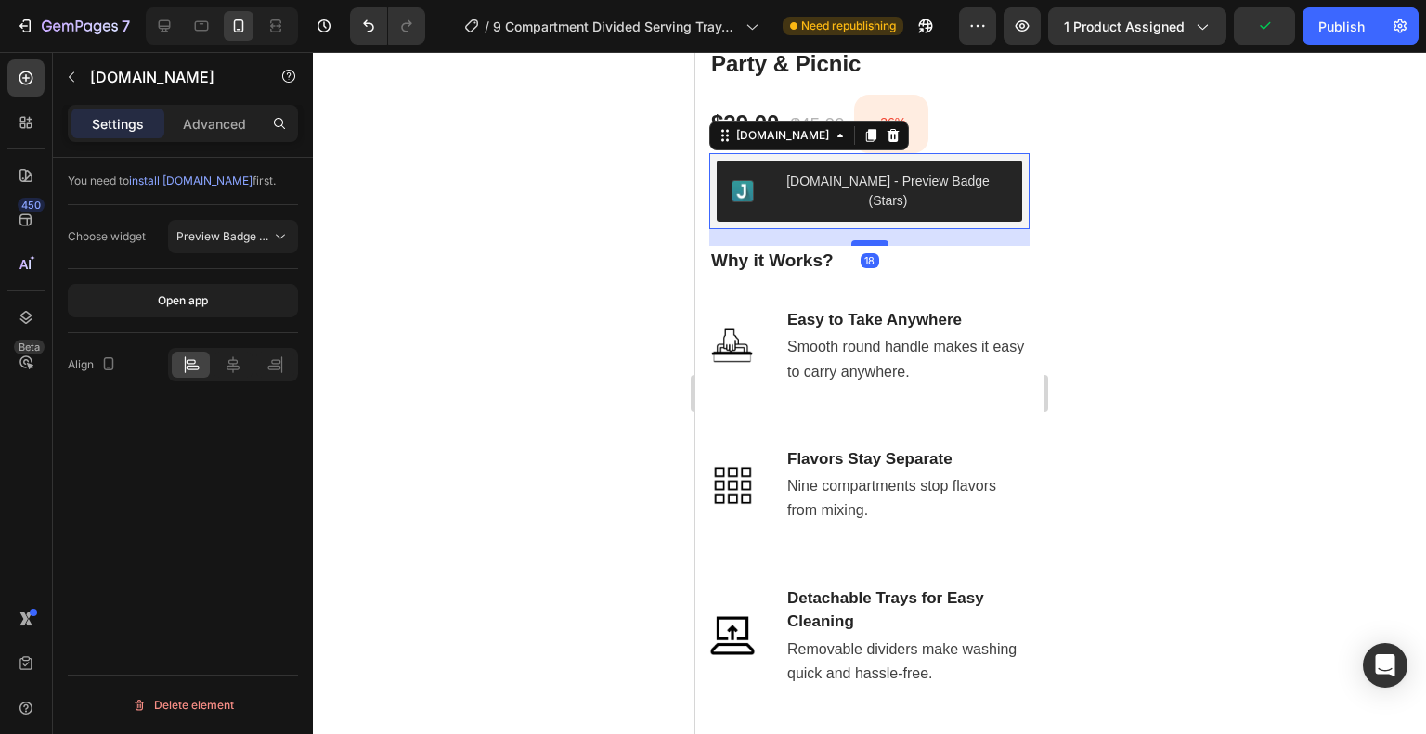
drag, startPoint x: 862, startPoint y: 207, endPoint x: 861, endPoint y: 224, distance: 16.7
click at [861, 240] on div at bounding box center [869, 243] width 37 height 6
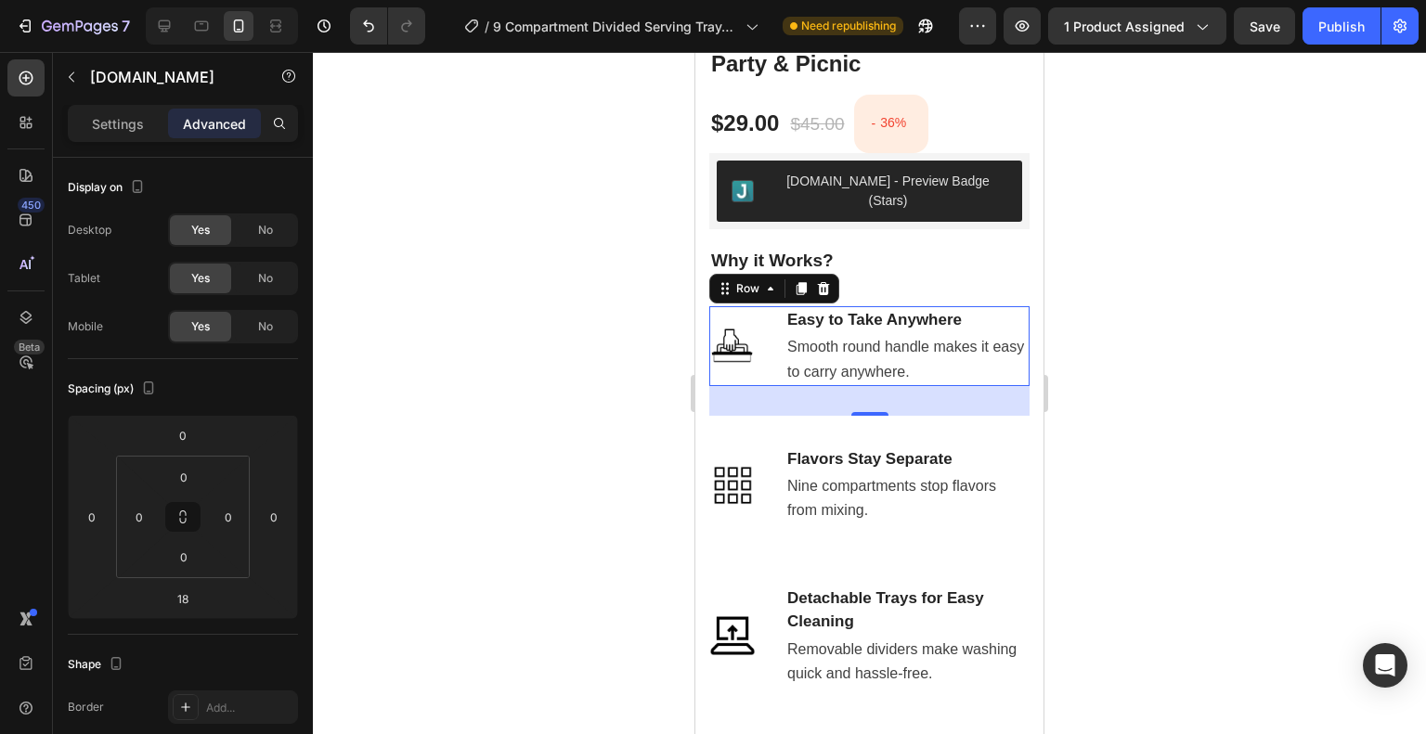
click at [761, 315] on div "Image Easy to Take Anywhere Text block Smooth round handle makes it easy to car…" at bounding box center [869, 346] width 320 height 80
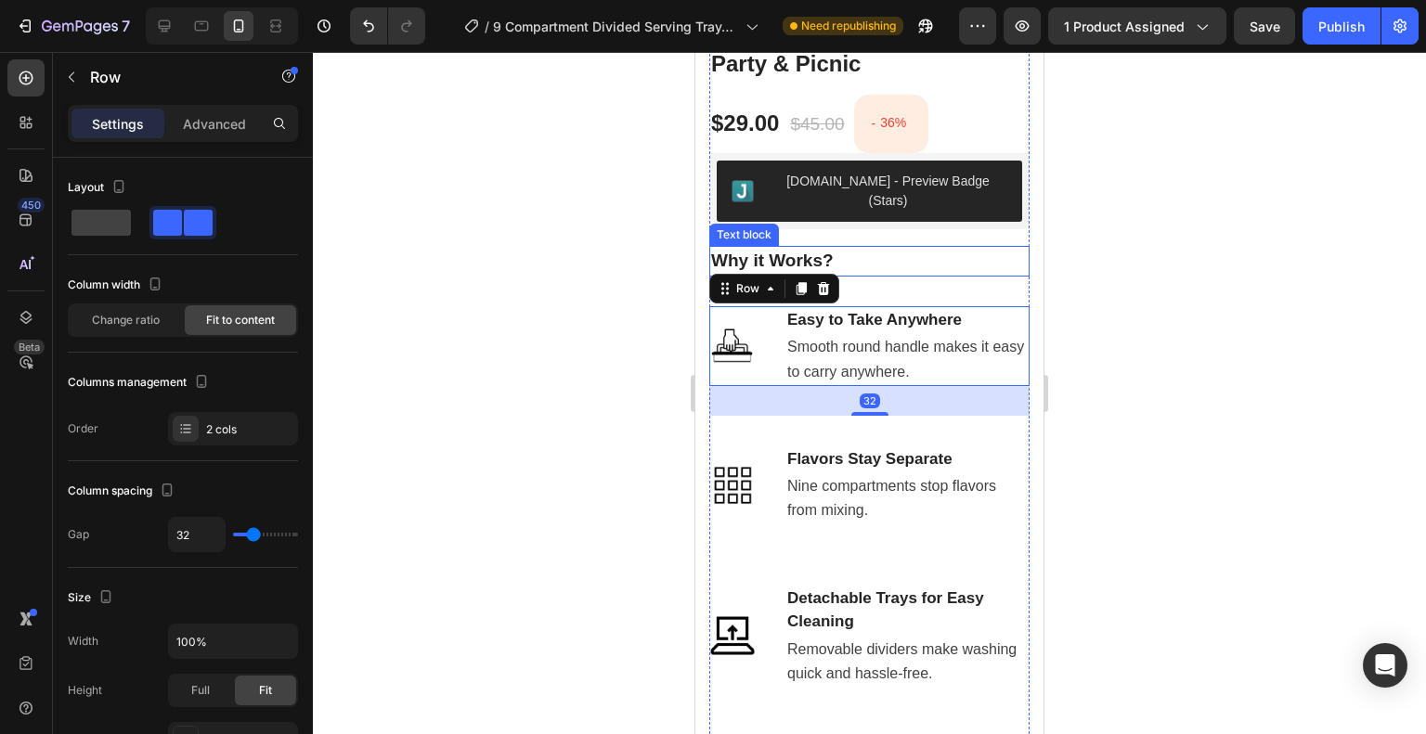
click at [877, 248] on p "Why it Works?" at bounding box center [869, 261] width 317 height 27
click at [775, 335] on div "Image Easy to Take Anywhere Text block Smooth round handle makes it easy to car…" at bounding box center [869, 346] width 320 height 80
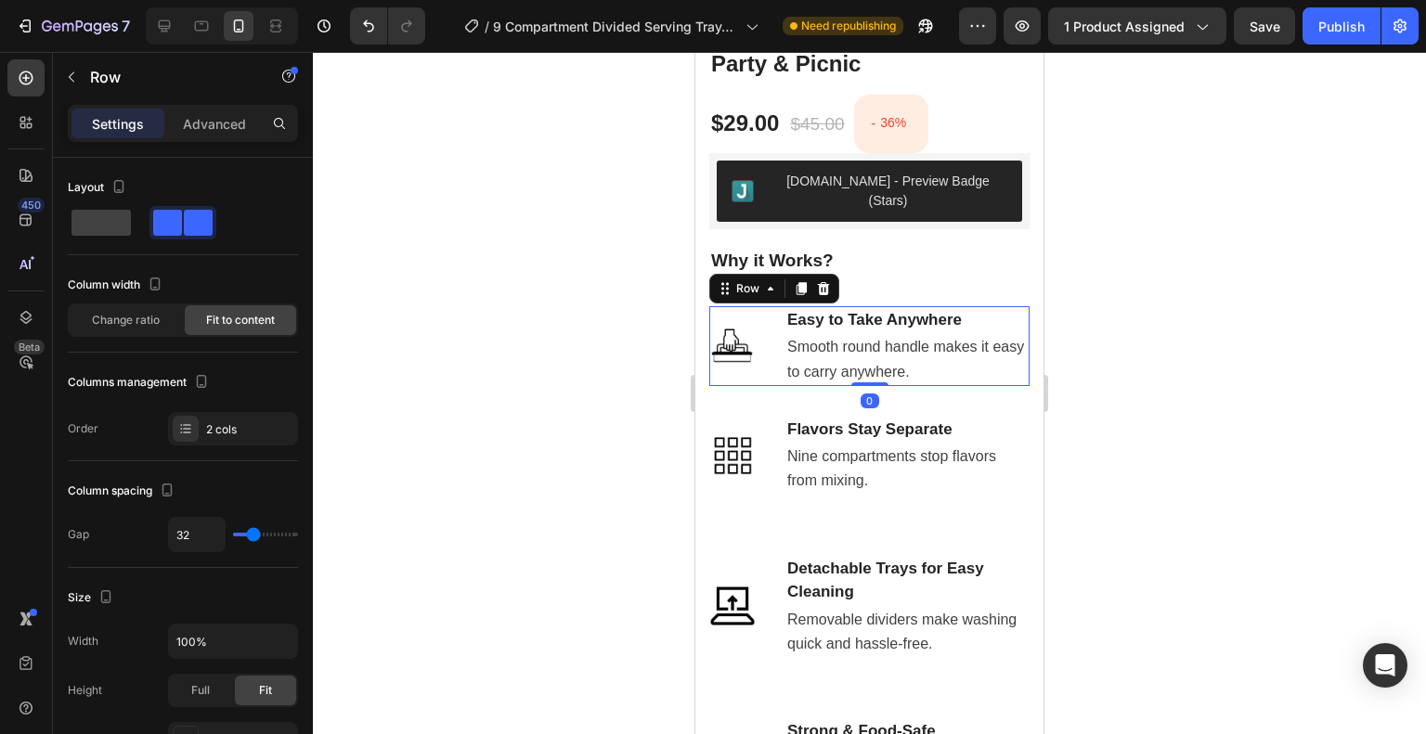
drag, startPoint x: 844, startPoint y: 393, endPoint x: 807, endPoint y: 335, distance: 68.5
click at [807, 335] on div "Image Easy to Take Anywhere Text block Smooth round handle makes it easy to car…" at bounding box center [869, 346] width 320 height 80
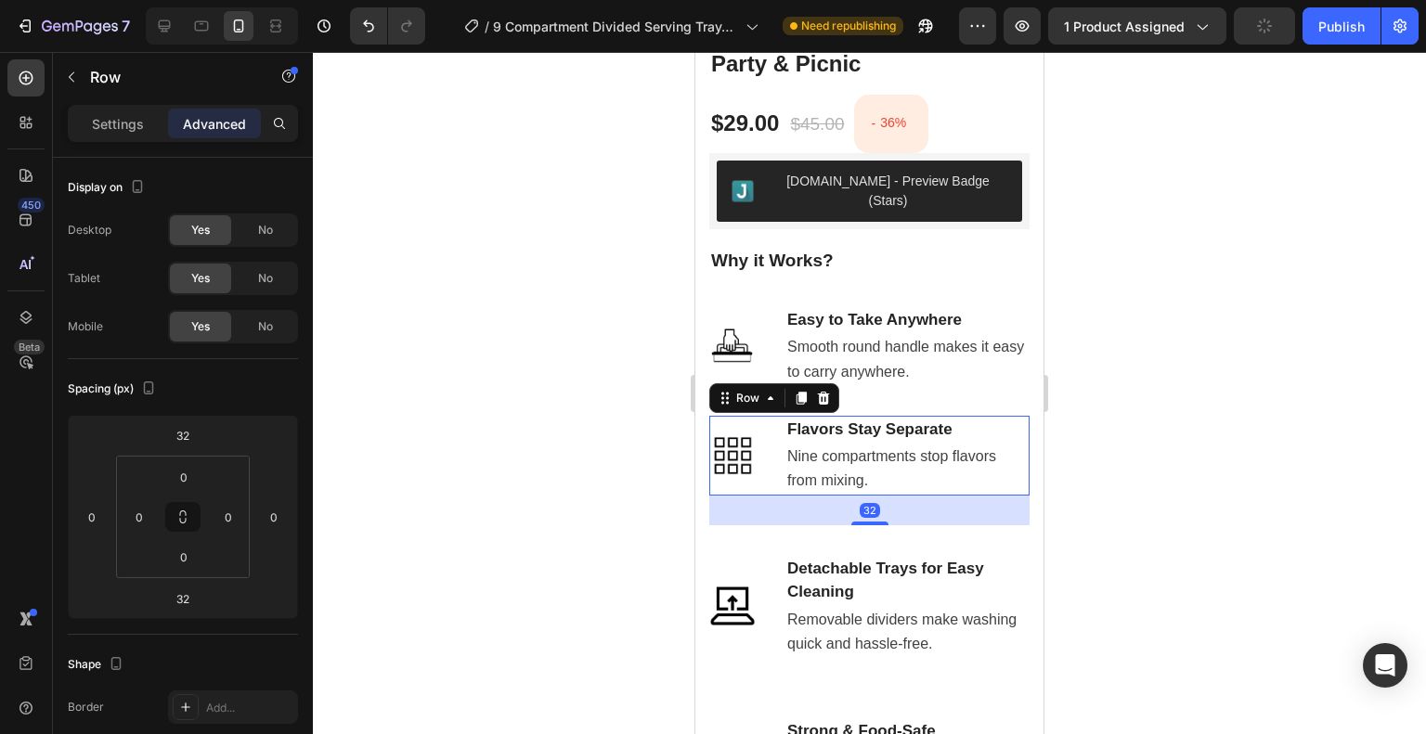
click at [783, 454] on div "Image Flavors Stay Separate Text block Nine compartments stop flavors from mixi…" at bounding box center [869, 456] width 320 height 80
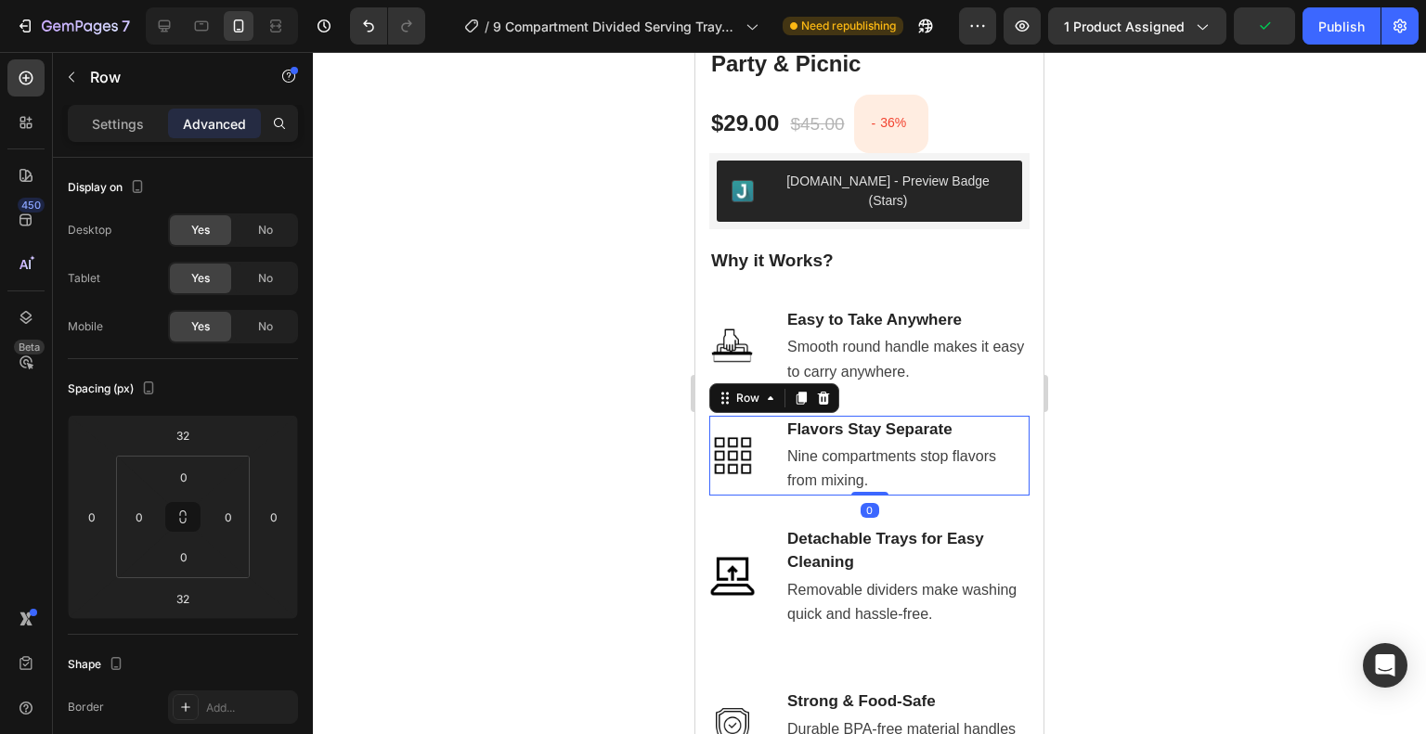
drag, startPoint x: 847, startPoint y: 500, endPoint x: 826, endPoint y: 466, distance: 40.4
click at [826, 466] on div "Image Flavors Stay Separate Text block Nine compartments stop flavors from mixi…" at bounding box center [869, 456] width 320 height 80
type input "0"
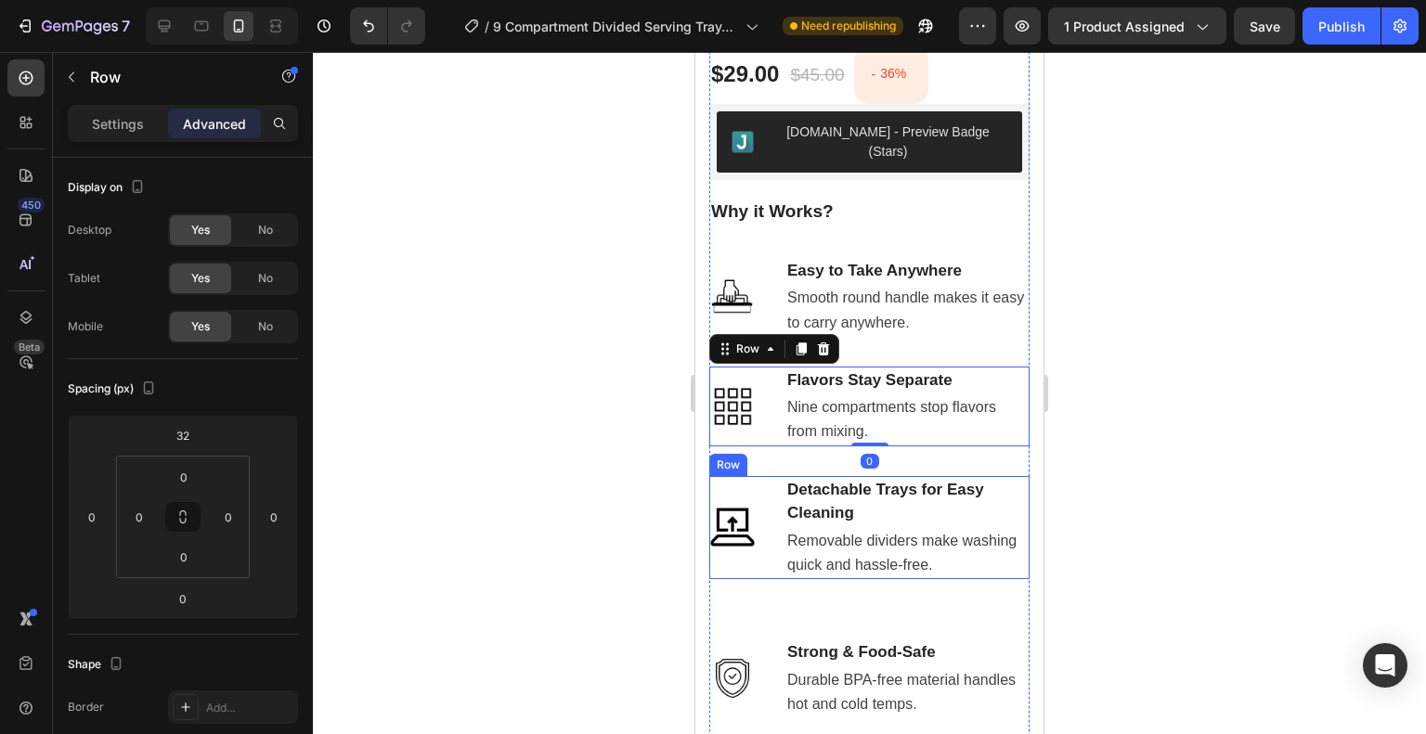
scroll to position [1167, 0]
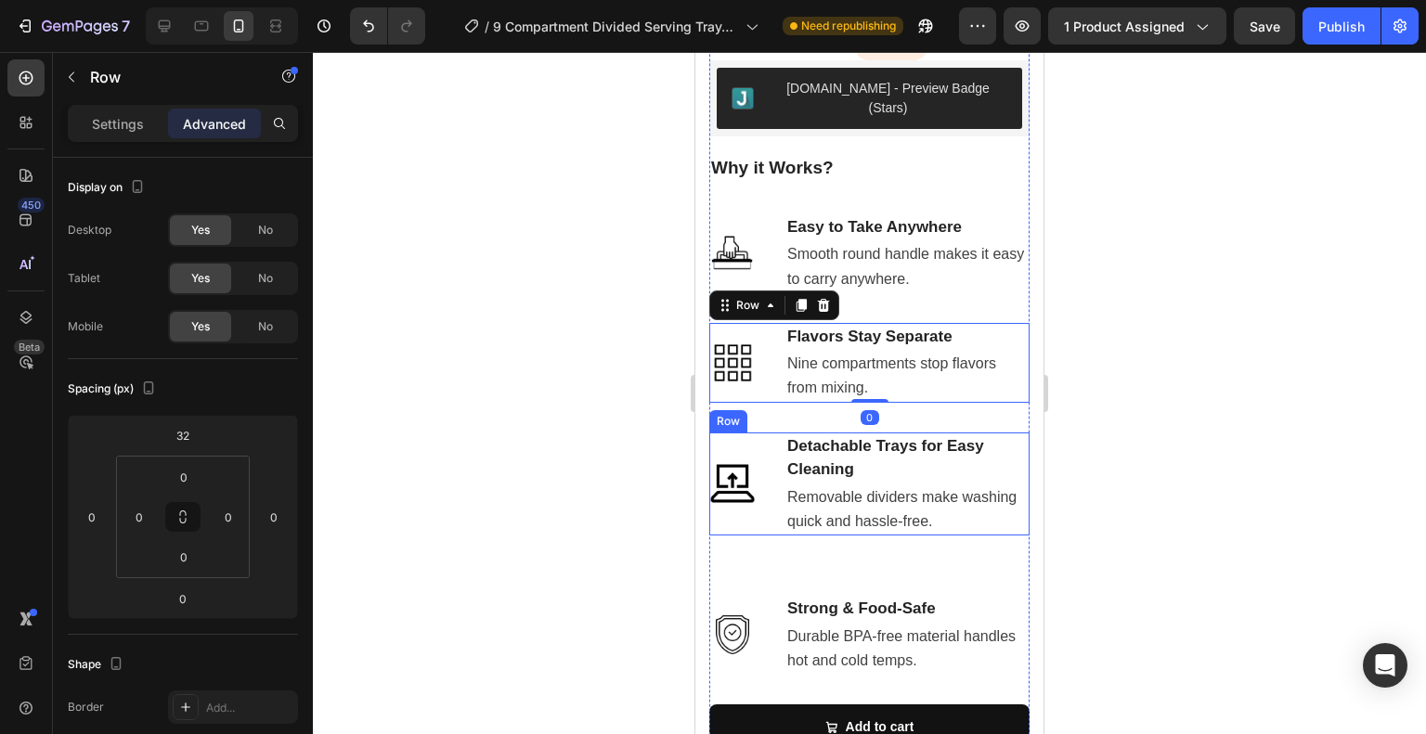
click at [780, 477] on div "Image Detachable Trays for Easy Cleaning Text block Removable dividers make was…" at bounding box center [869, 484] width 320 height 103
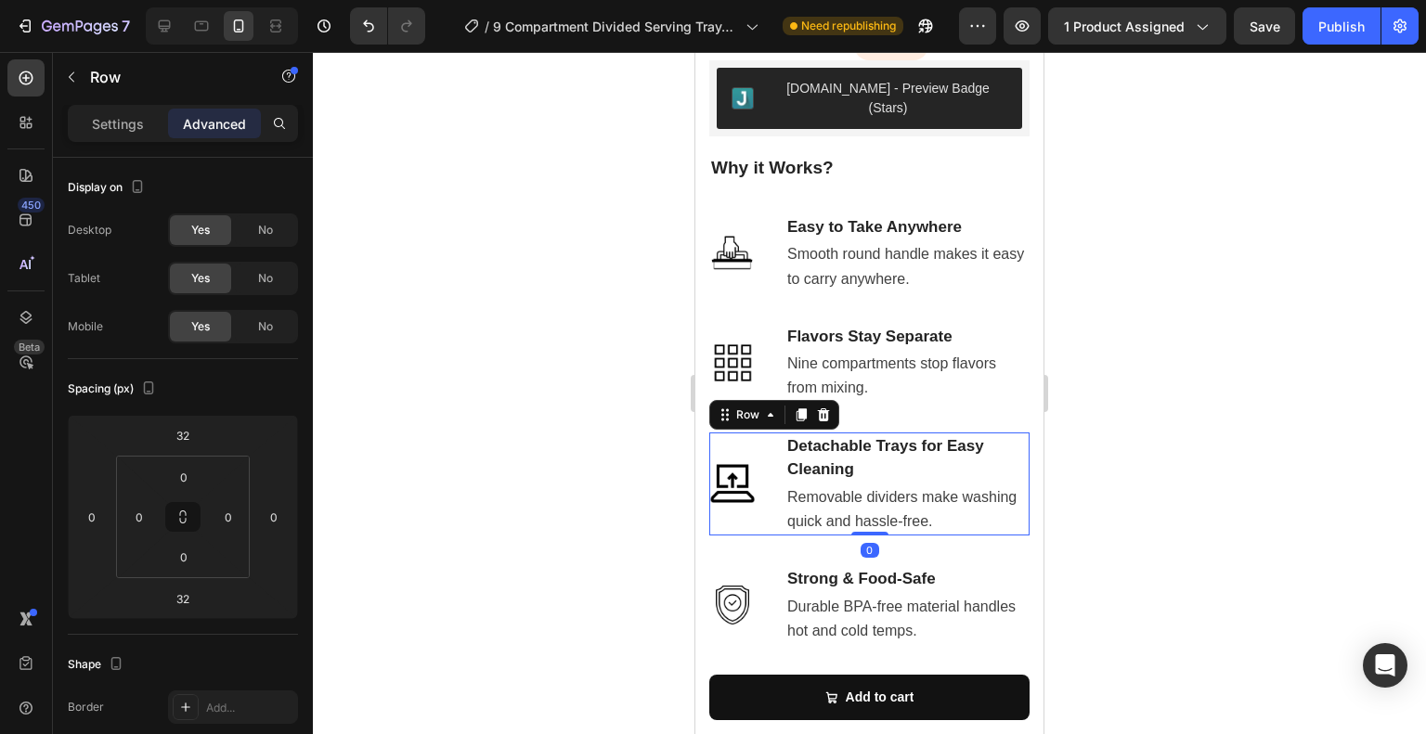
drag, startPoint x: 848, startPoint y: 541, endPoint x: 847, endPoint y: 508, distance: 33.4
click at [851, 532] on div at bounding box center [869, 534] width 37 height 4
type input "0"
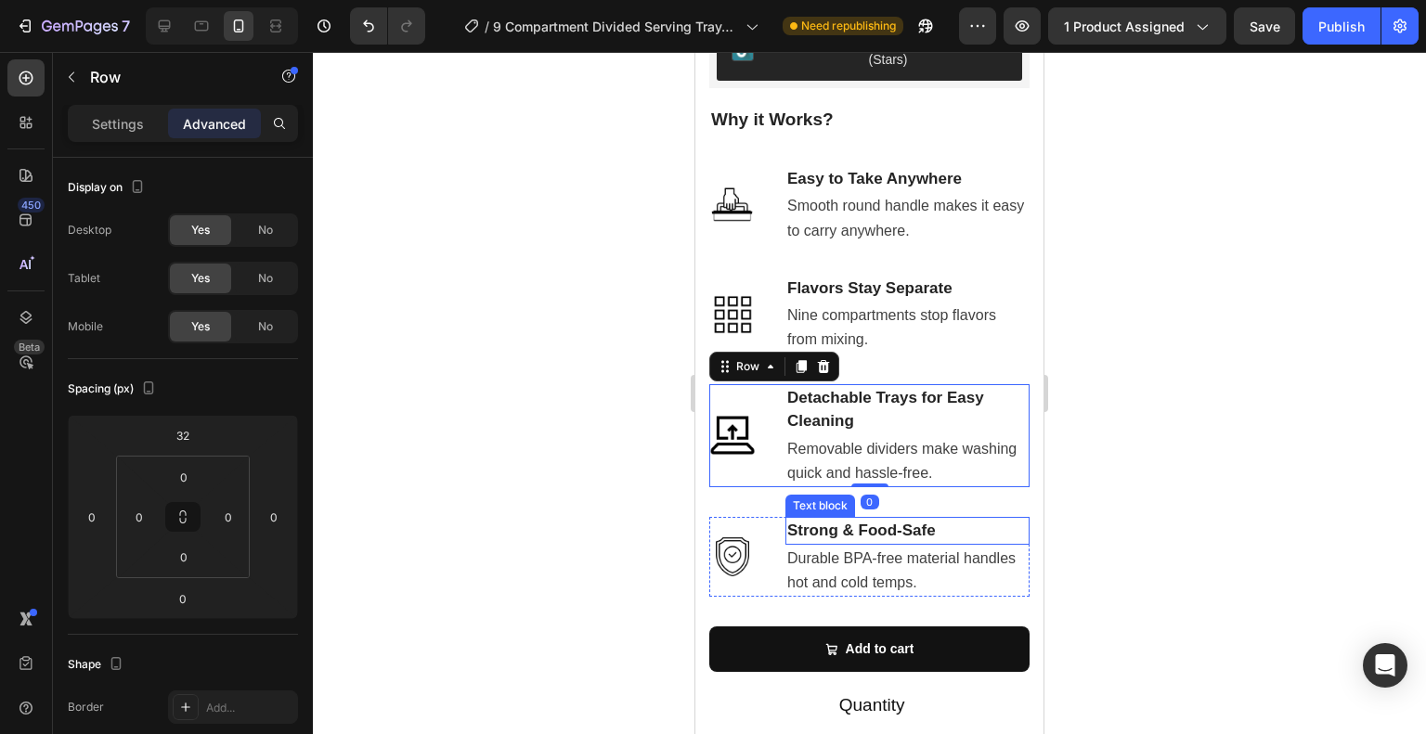
scroll to position [1260, 0]
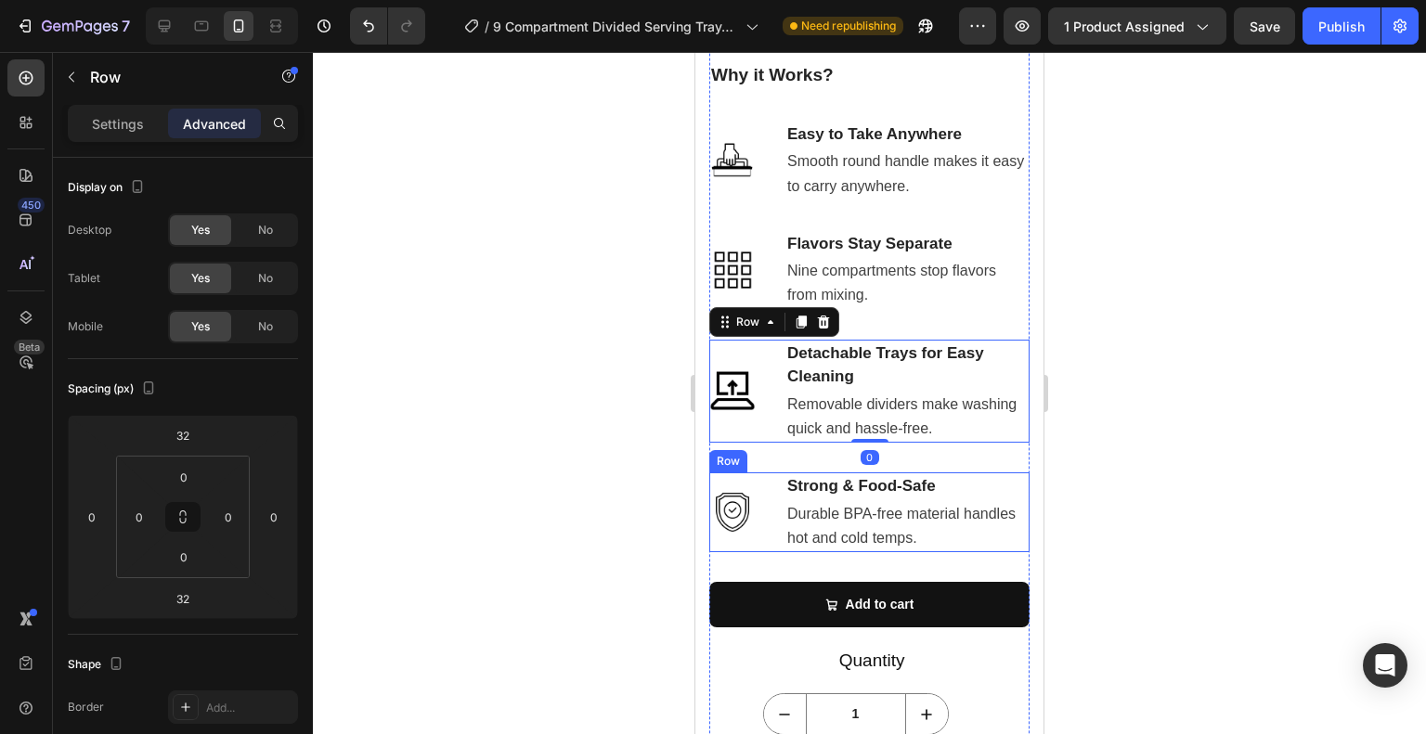
click at [782, 498] on div "Image Strong & Food-Safe Text block Durable BPA-free material handles hot and c…" at bounding box center [869, 512] width 320 height 80
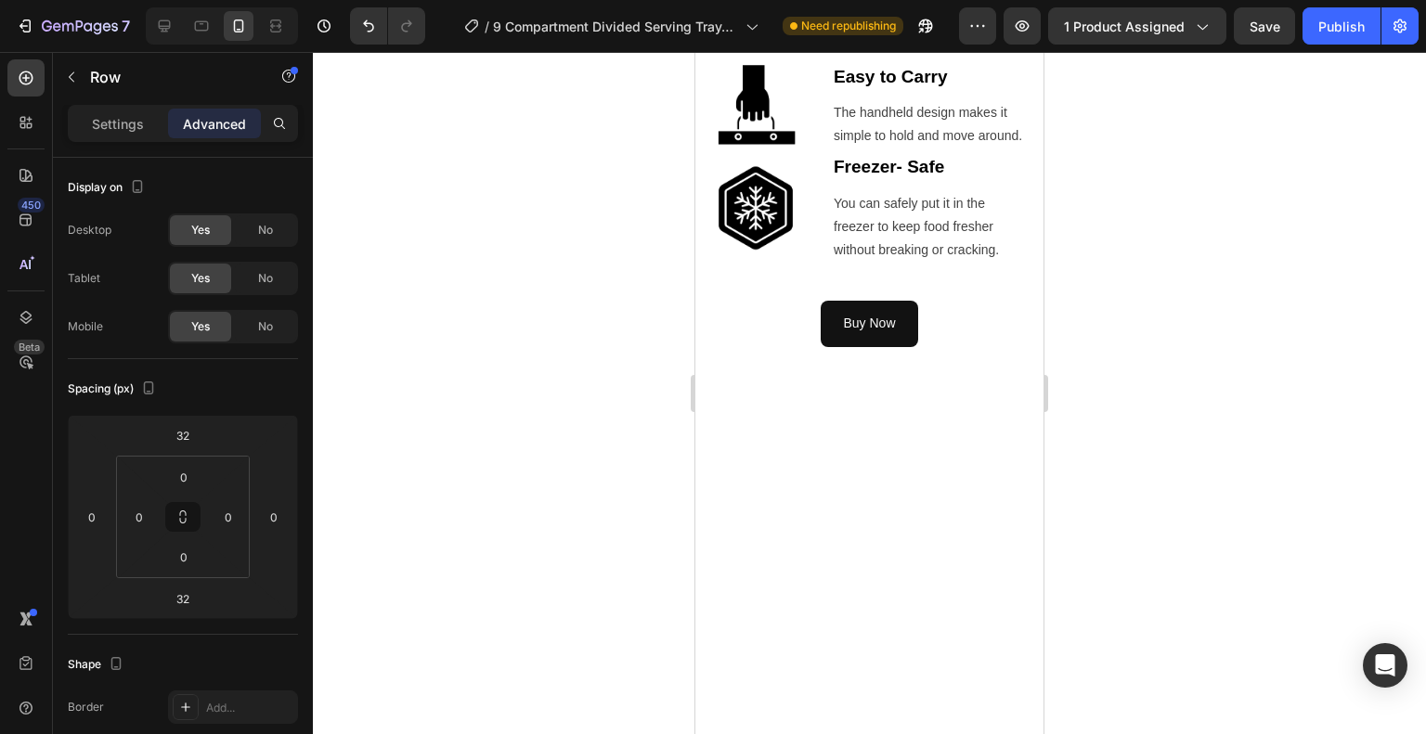
scroll to position [3859, 0]
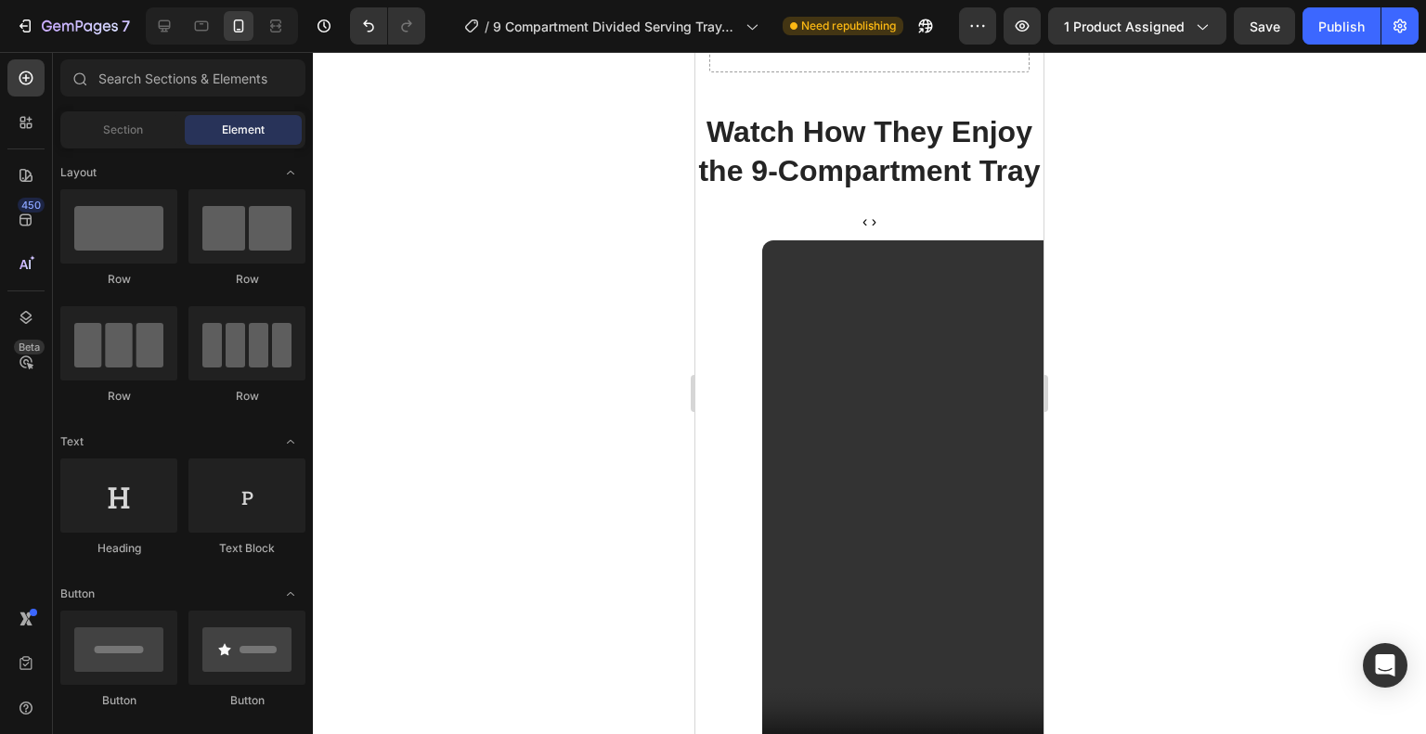
scroll to position [3580, 0]
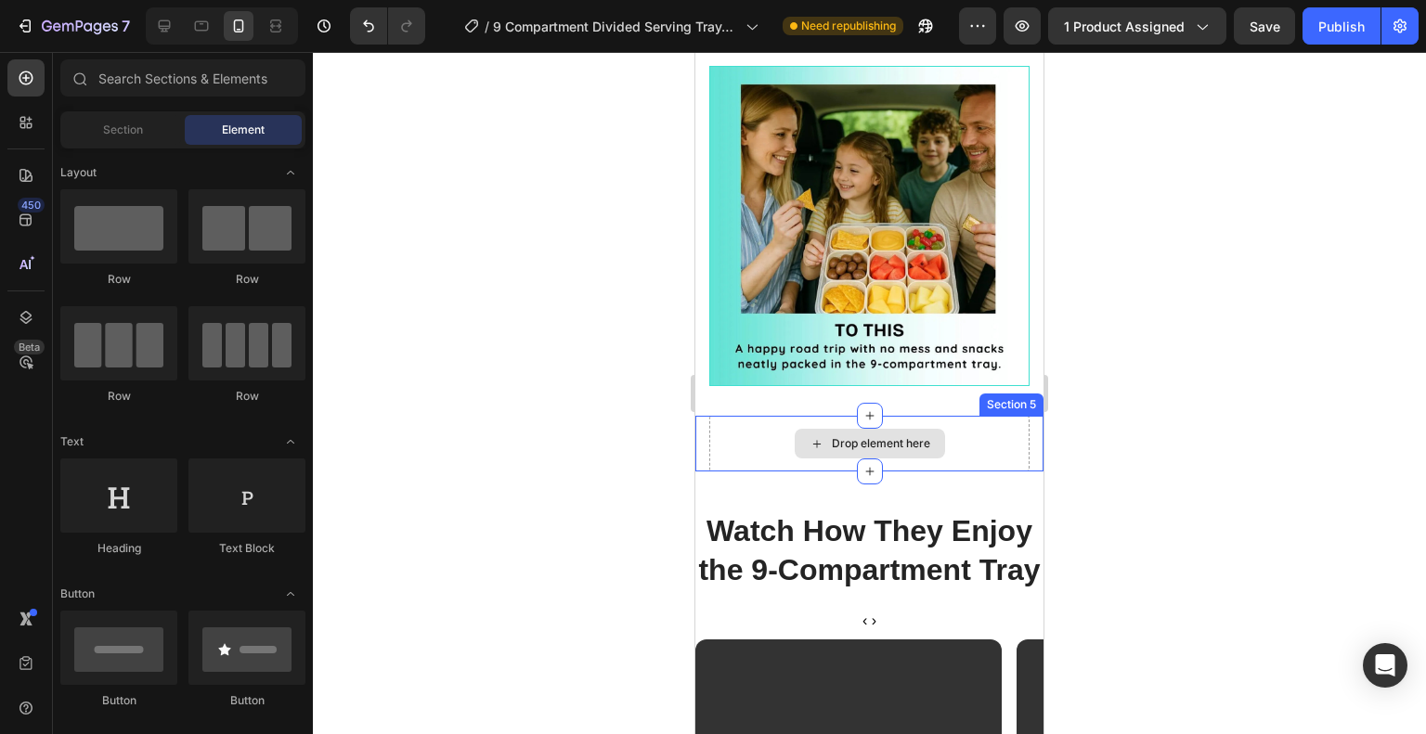
click at [976, 425] on div "Drop element here" at bounding box center [869, 444] width 320 height 56
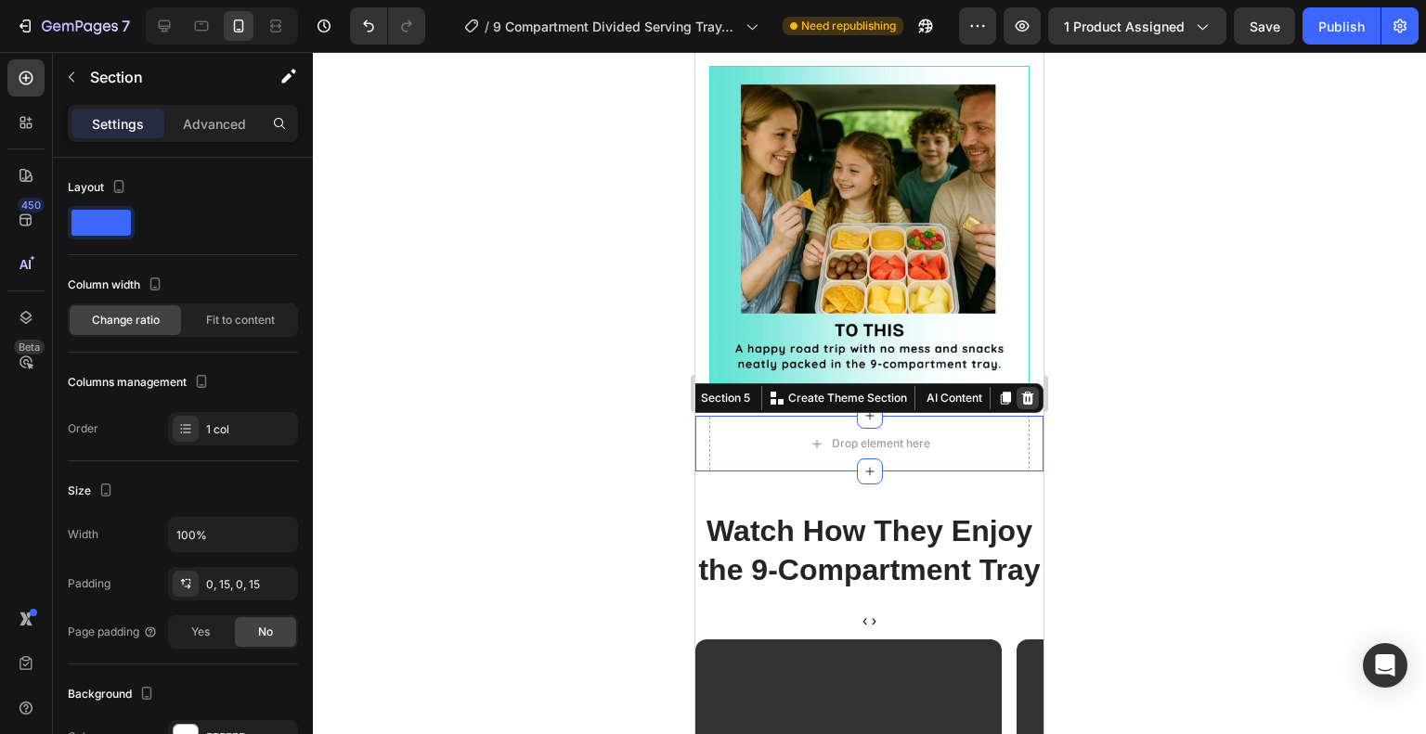
click at [1020, 391] on icon at bounding box center [1027, 398] width 15 height 15
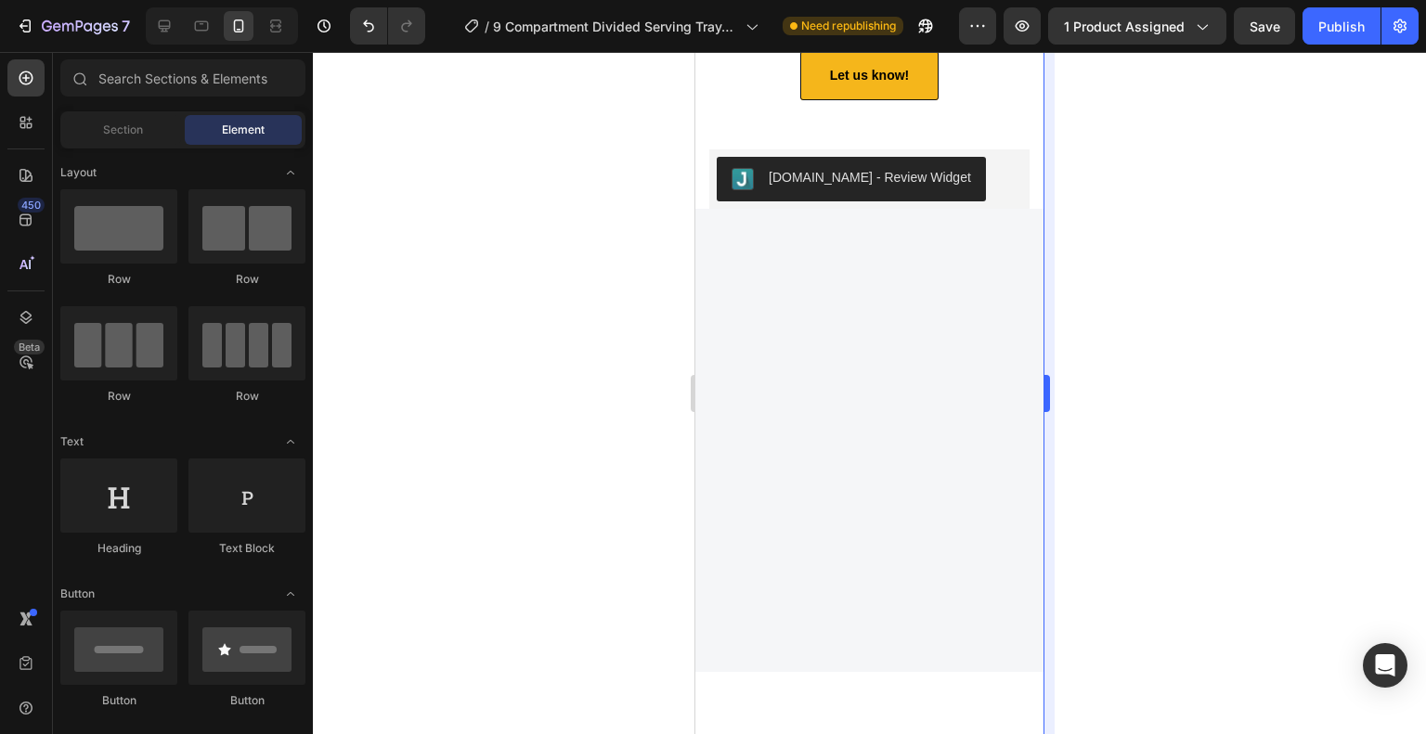
scroll to position [5993, 0]
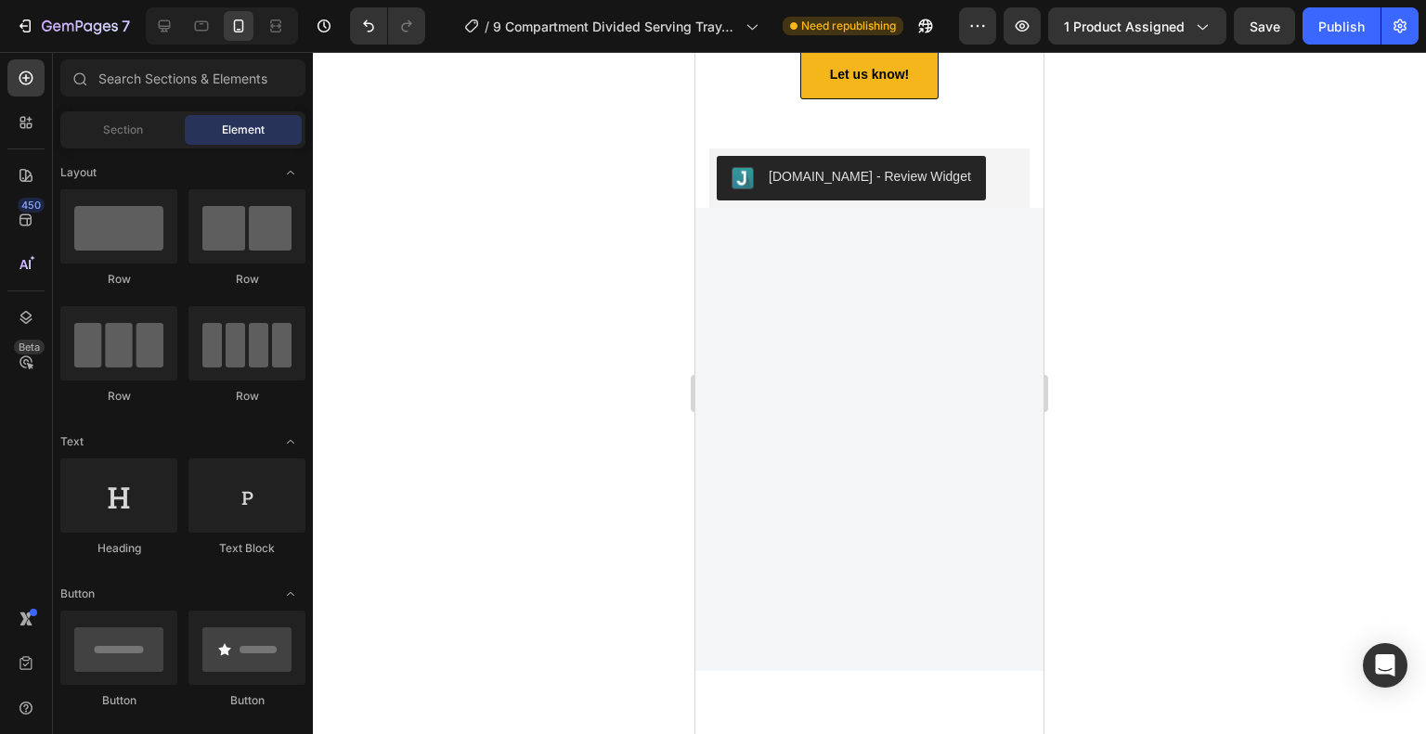
drag, startPoint x: 945, startPoint y: 407, endPoint x: 845, endPoint y: 365, distance: 108.6
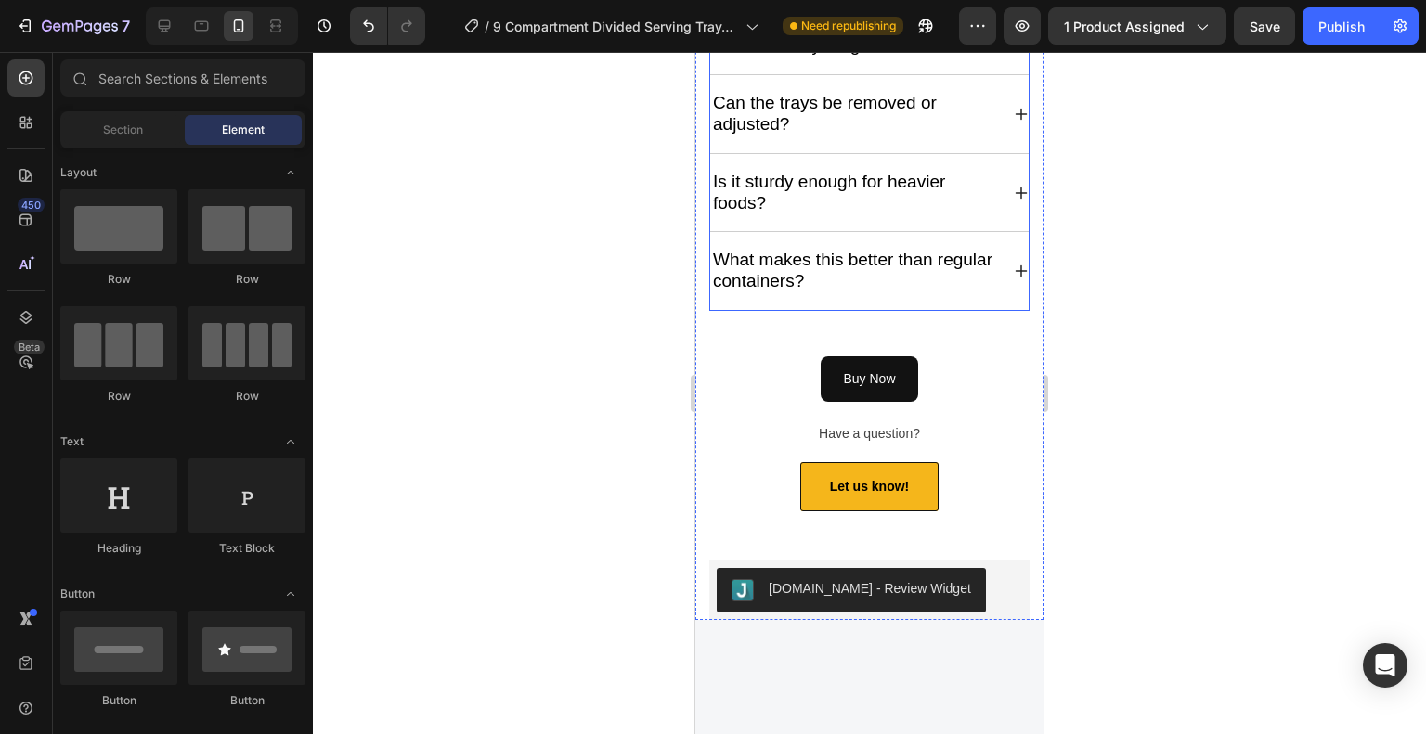
scroll to position [6550, 0]
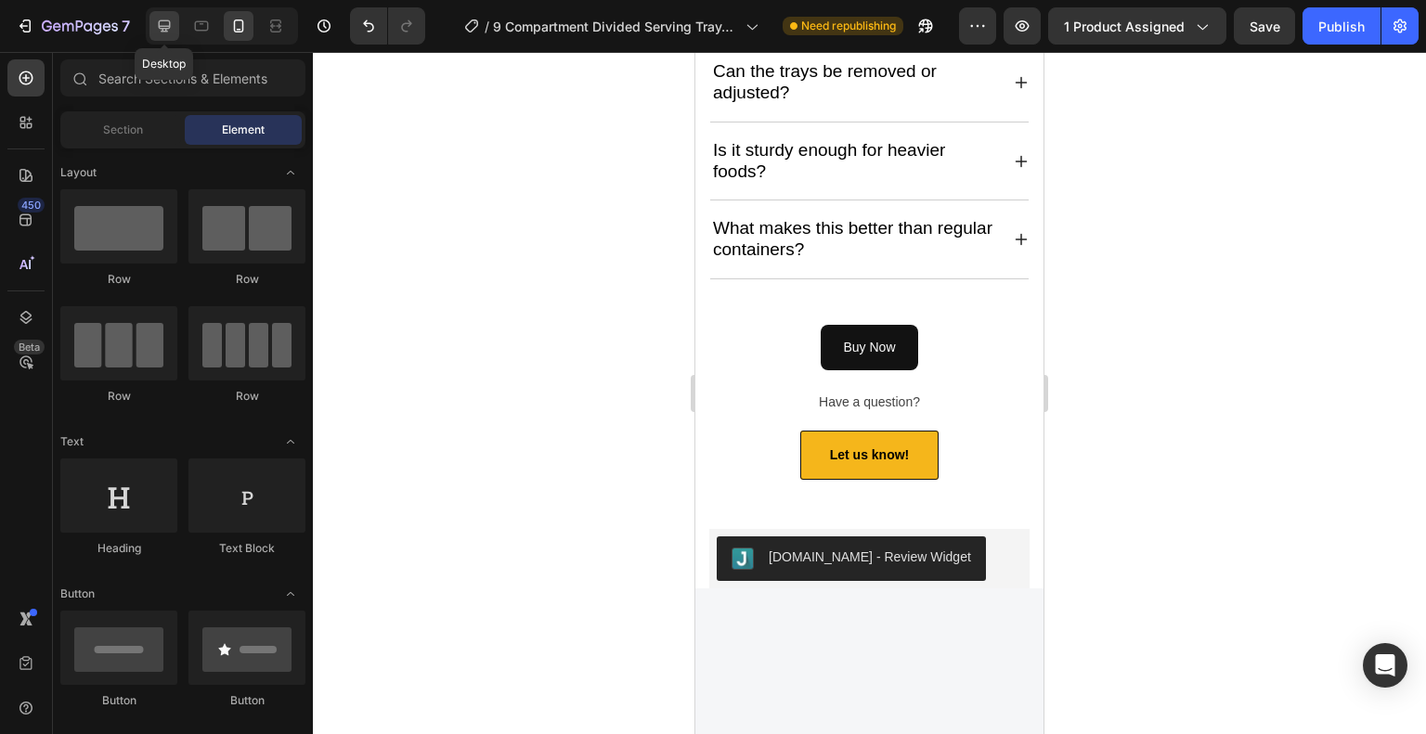
click at [156, 34] on icon at bounding box center [164, 26] width 19 height 19
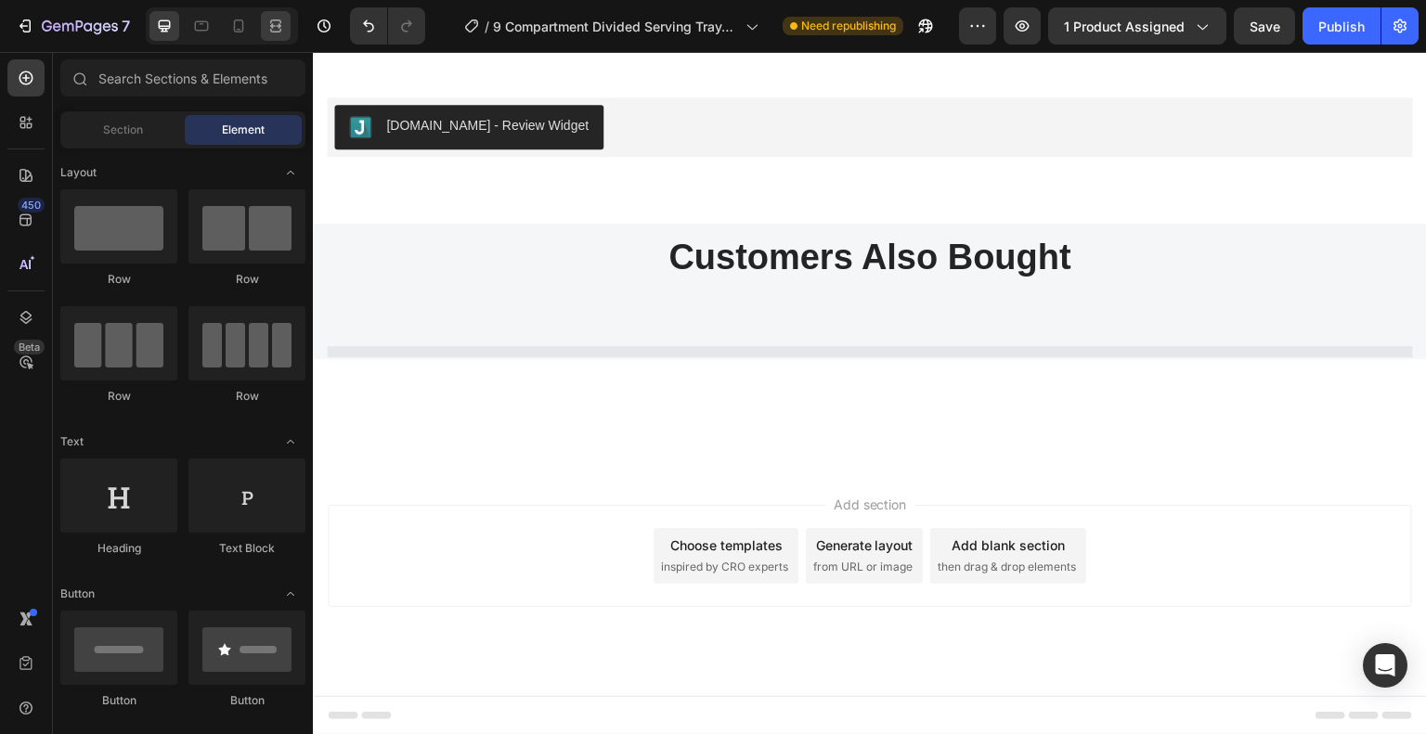
scroll to position [6648, 0]
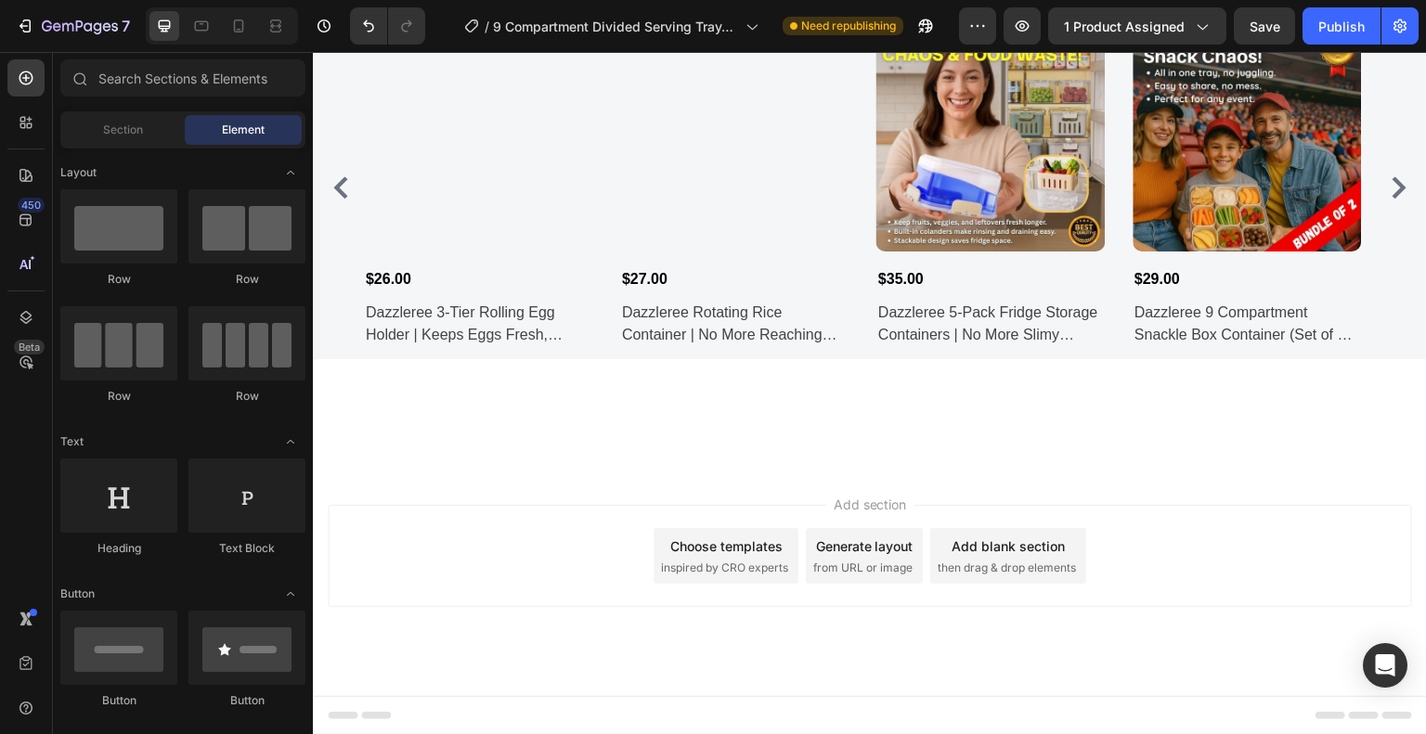
scroll to position [5627, 0]
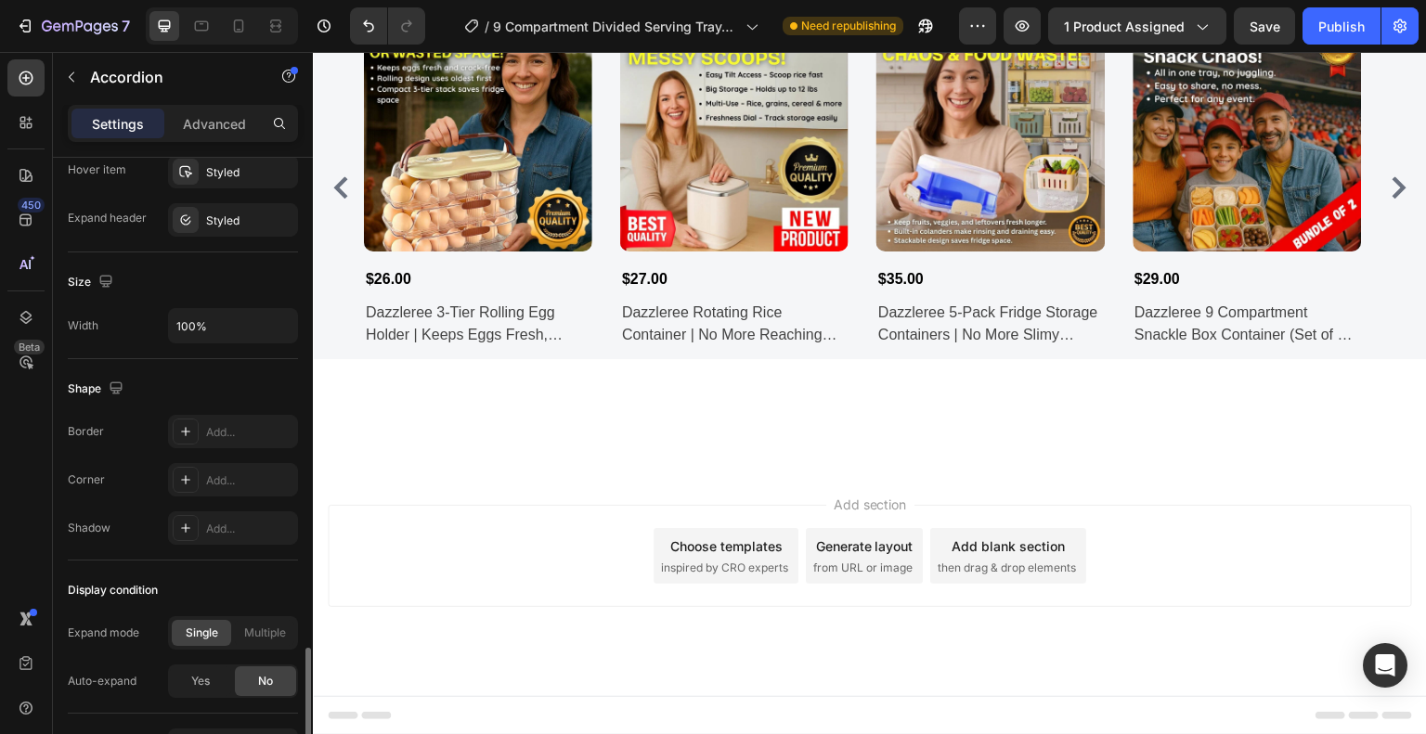
scroll to position [1114, 0]
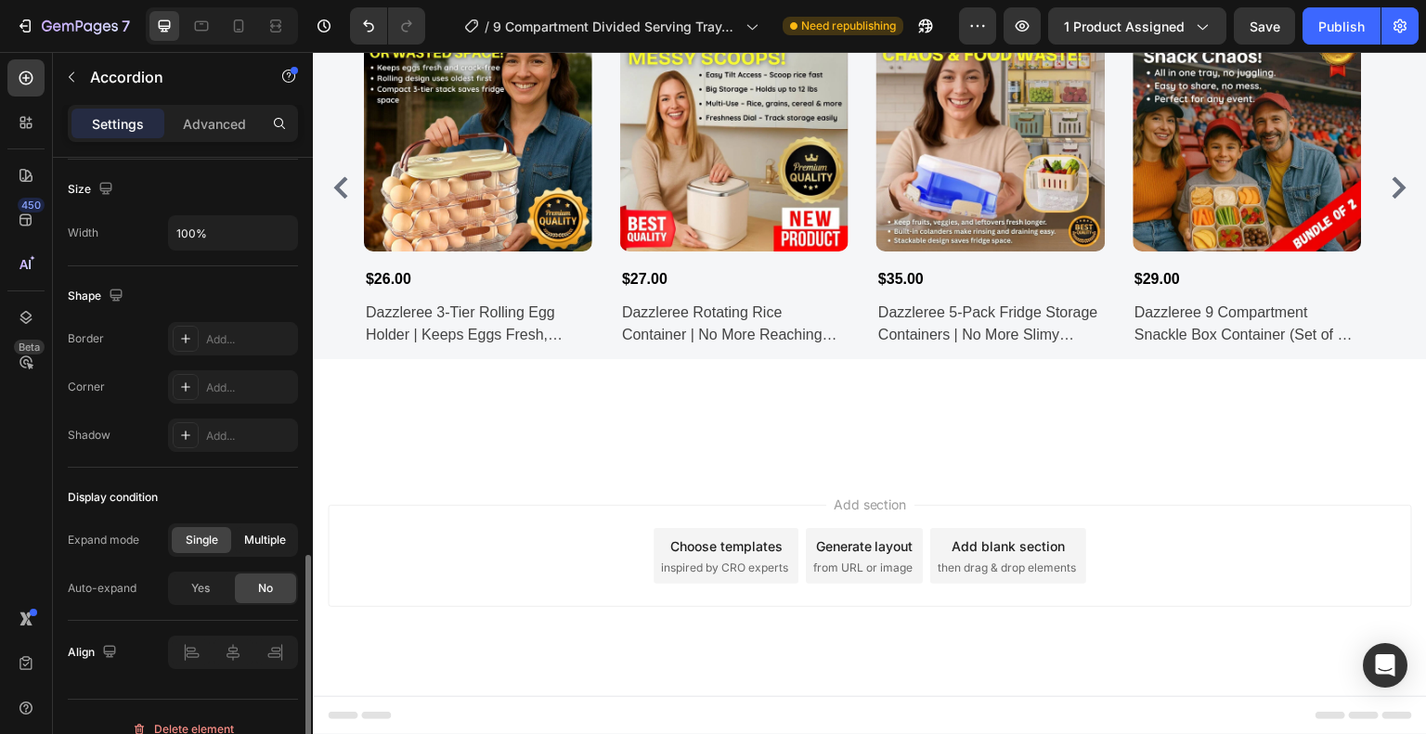
click at [253, 532] on span "Multiple" at bounding box center [265, 540] width 42 height 17
click at [205, 580] on span "Yes" at bounding box center [200, 588] width 19 height 17
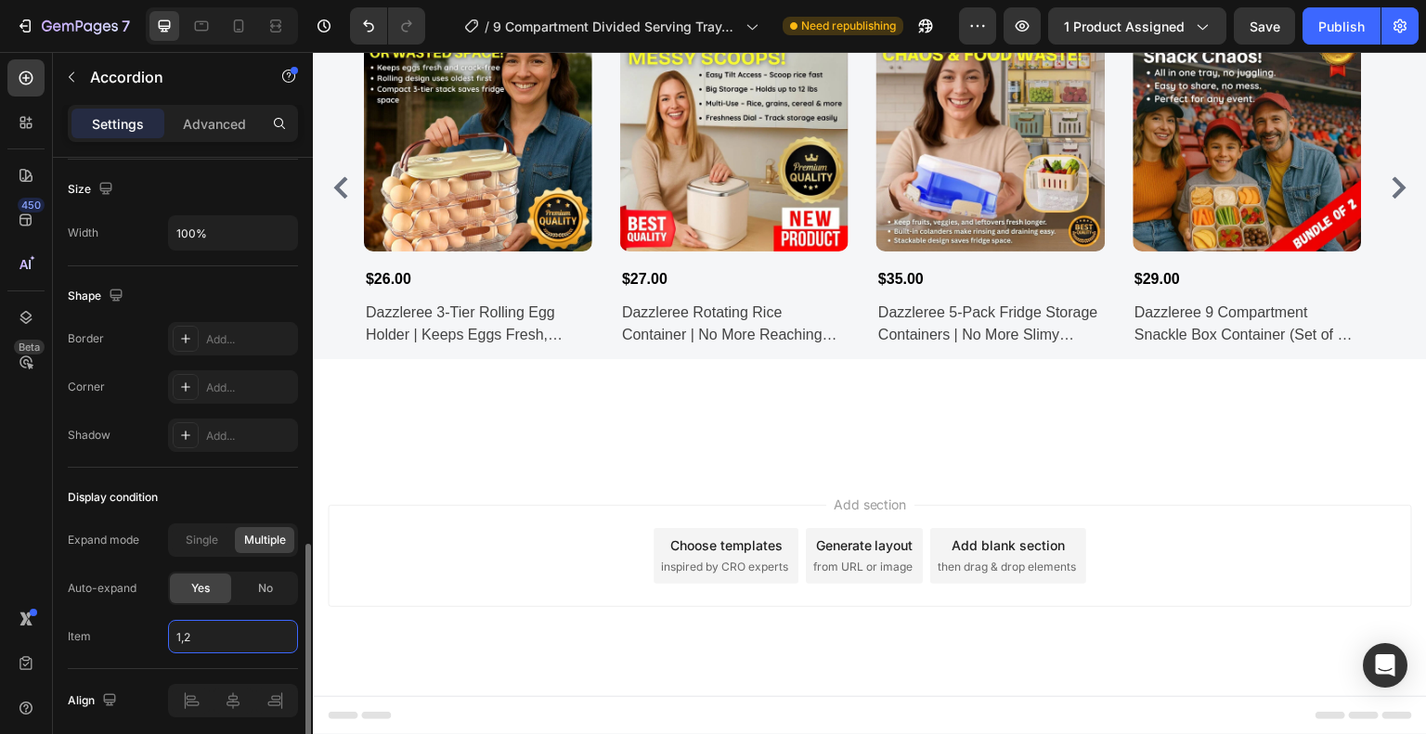
click at [226, 640] on input "1,2" at bounding box center [233, 636] width 130 height 33
type input "1,2,3,4,5"
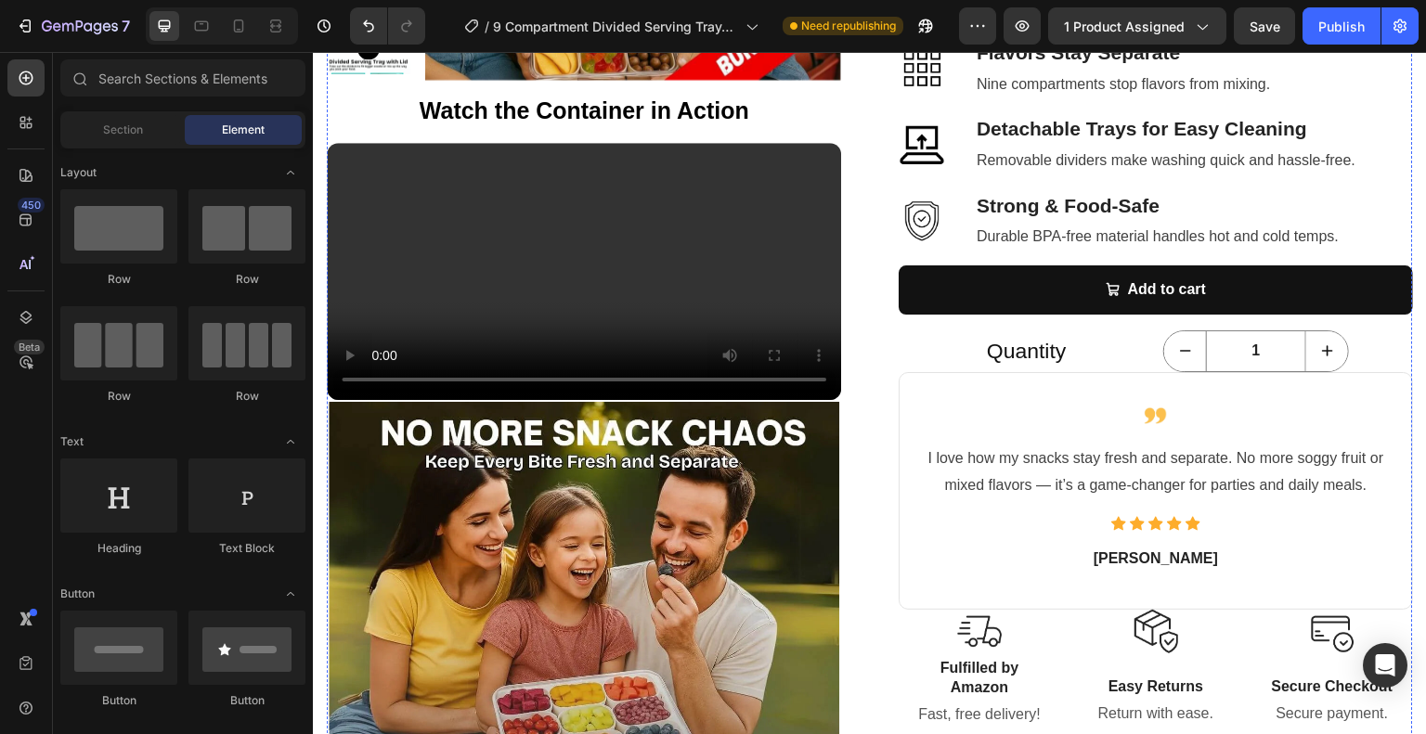
scroll to position [650, 0]
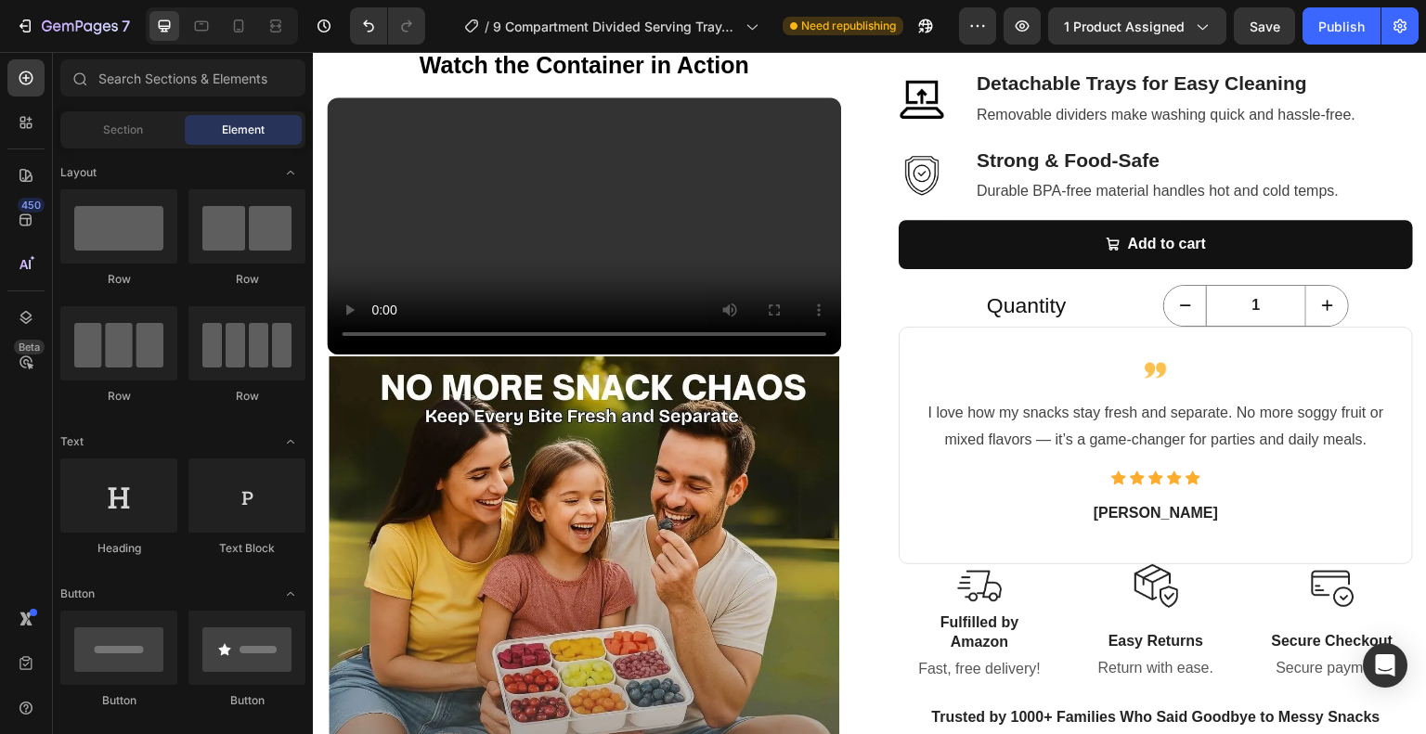
click at [1317, 17] on button "Publish" at bounding box center [1341, 25] width 78 height 37
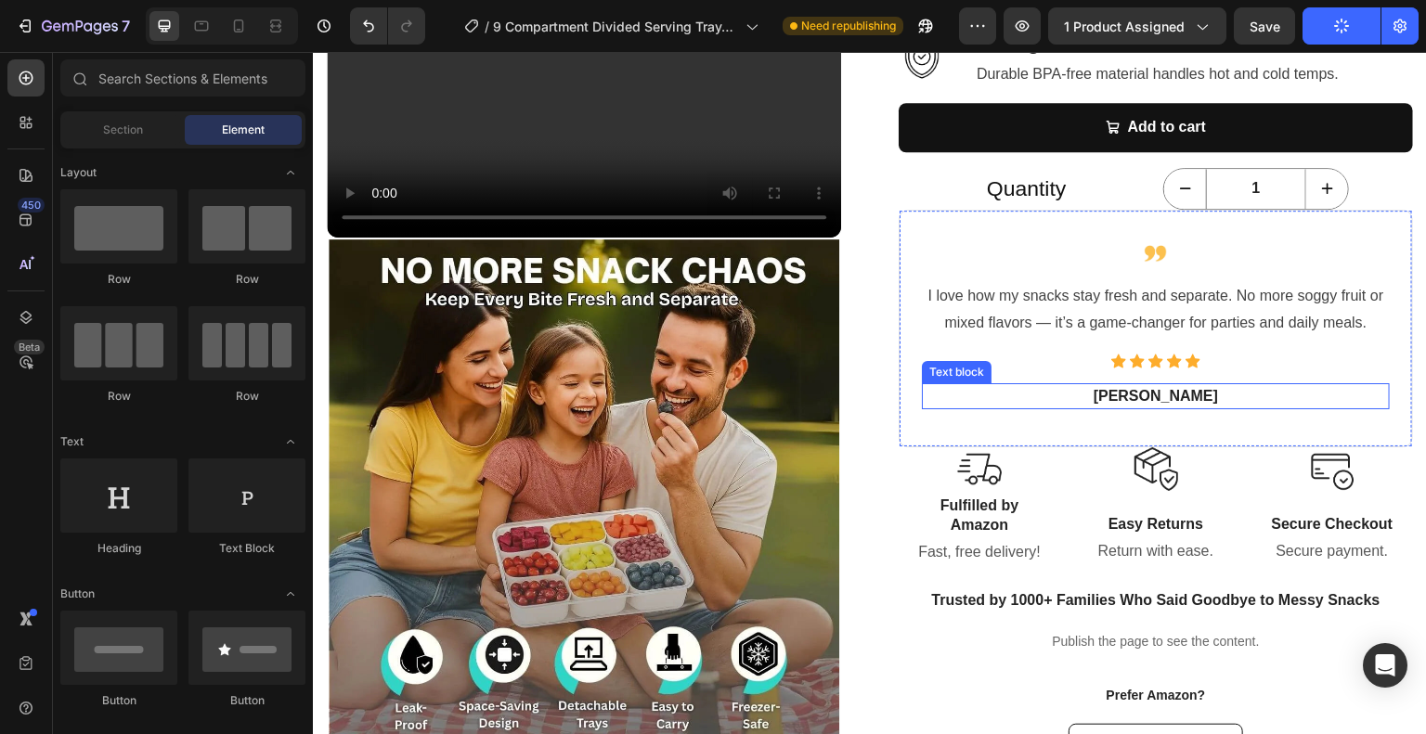
scroll to position [928, 0]
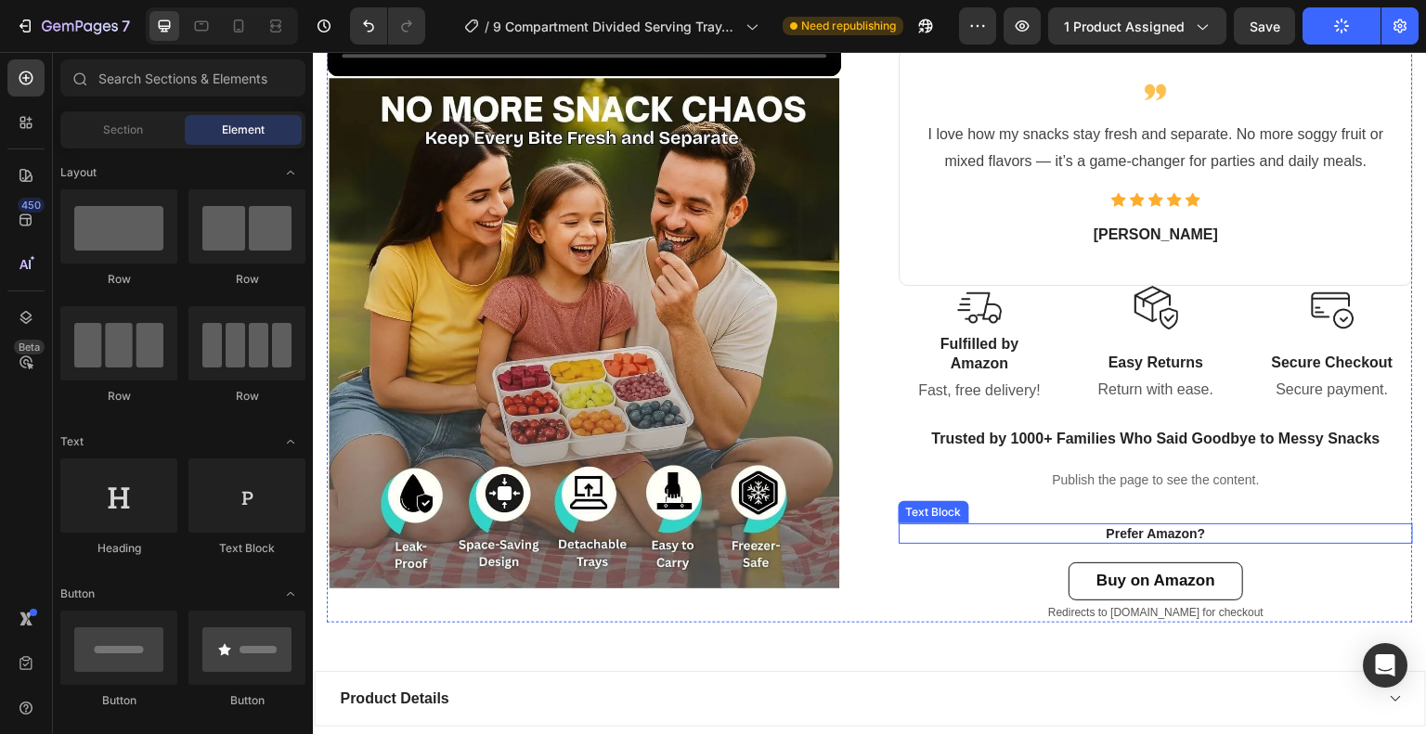
click at [1150, 530] on p "Prefer Amazon?" at bounding box center [1155, 533] width 511 height 17
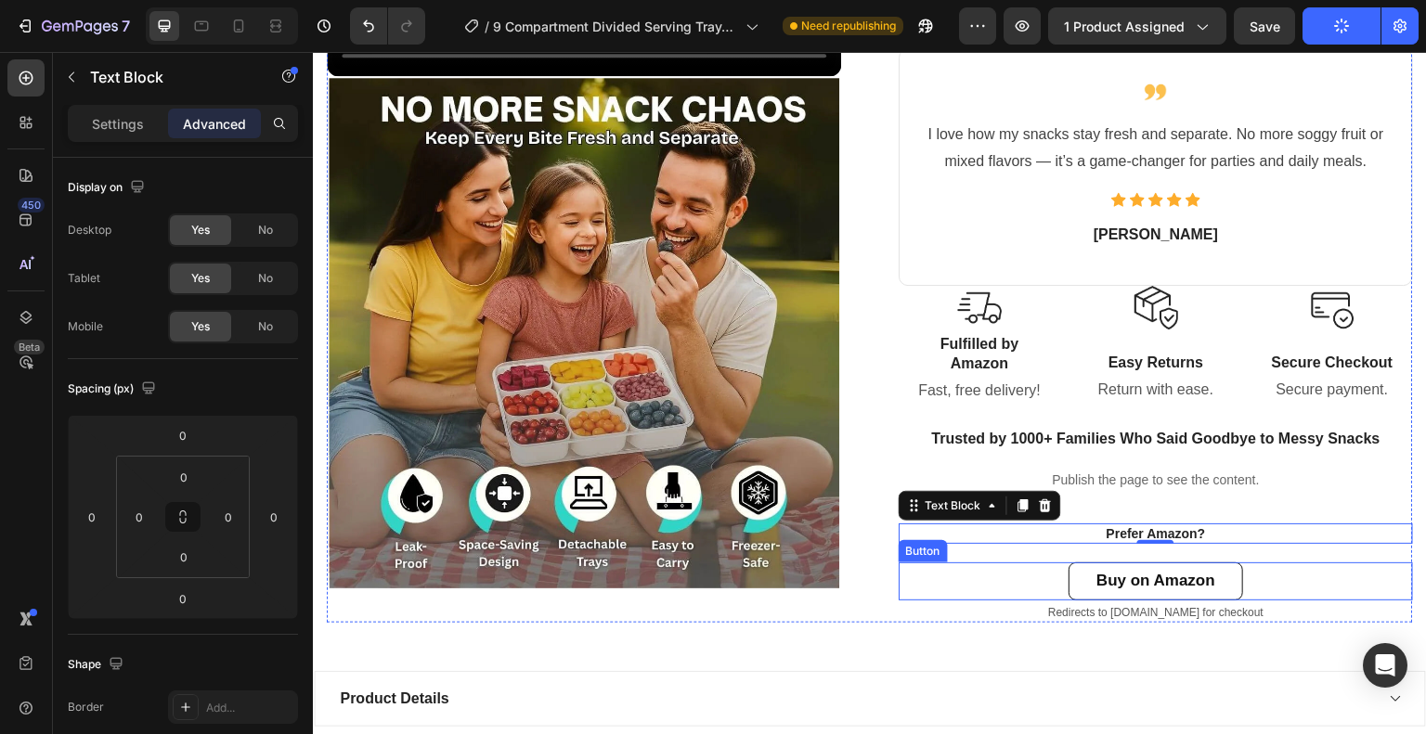
click at [1249, 571] on div "Buy on Amazon Button" at bounding box center [1156, 581] width 514 height 38
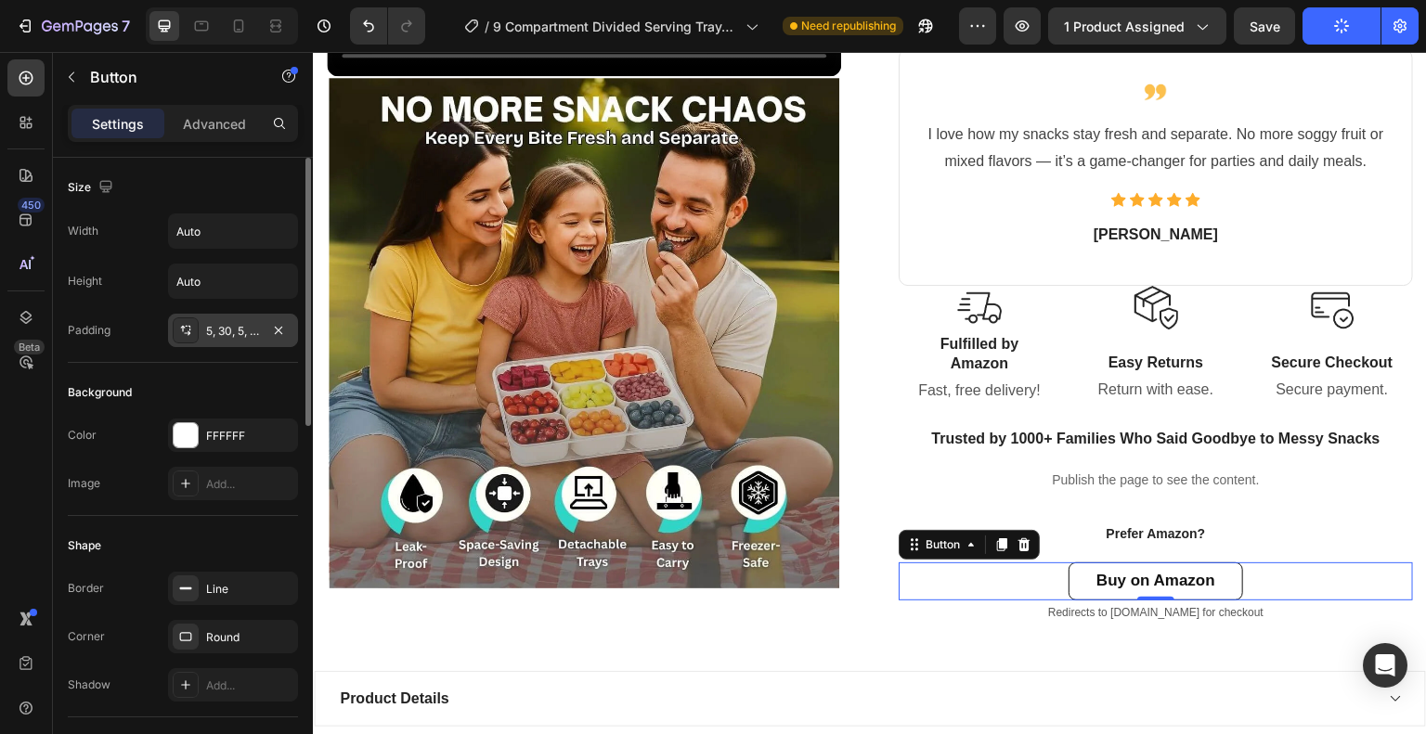
click at [224, 333] on div "5, 30, 5, 30" at bounding box center [233, 331] width 54 height 17
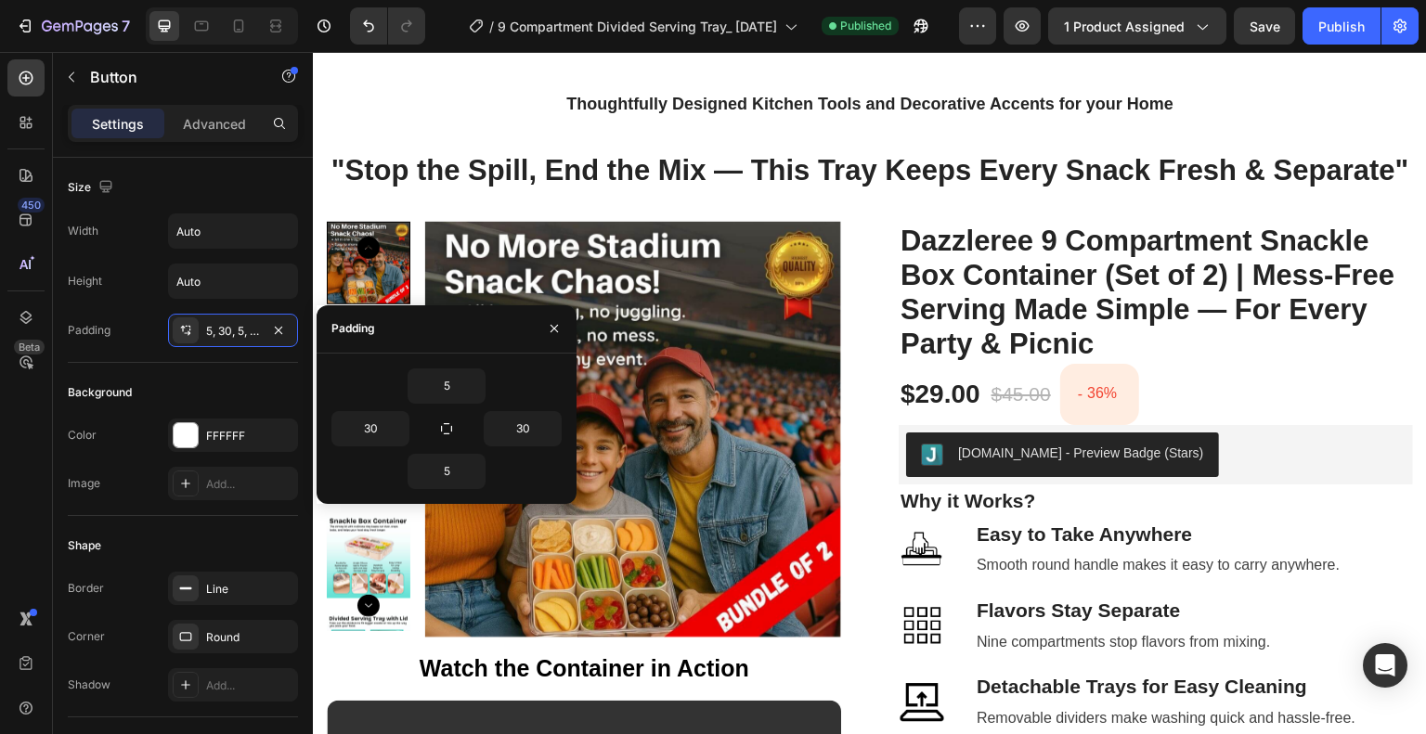
scroll to position [0, 0]
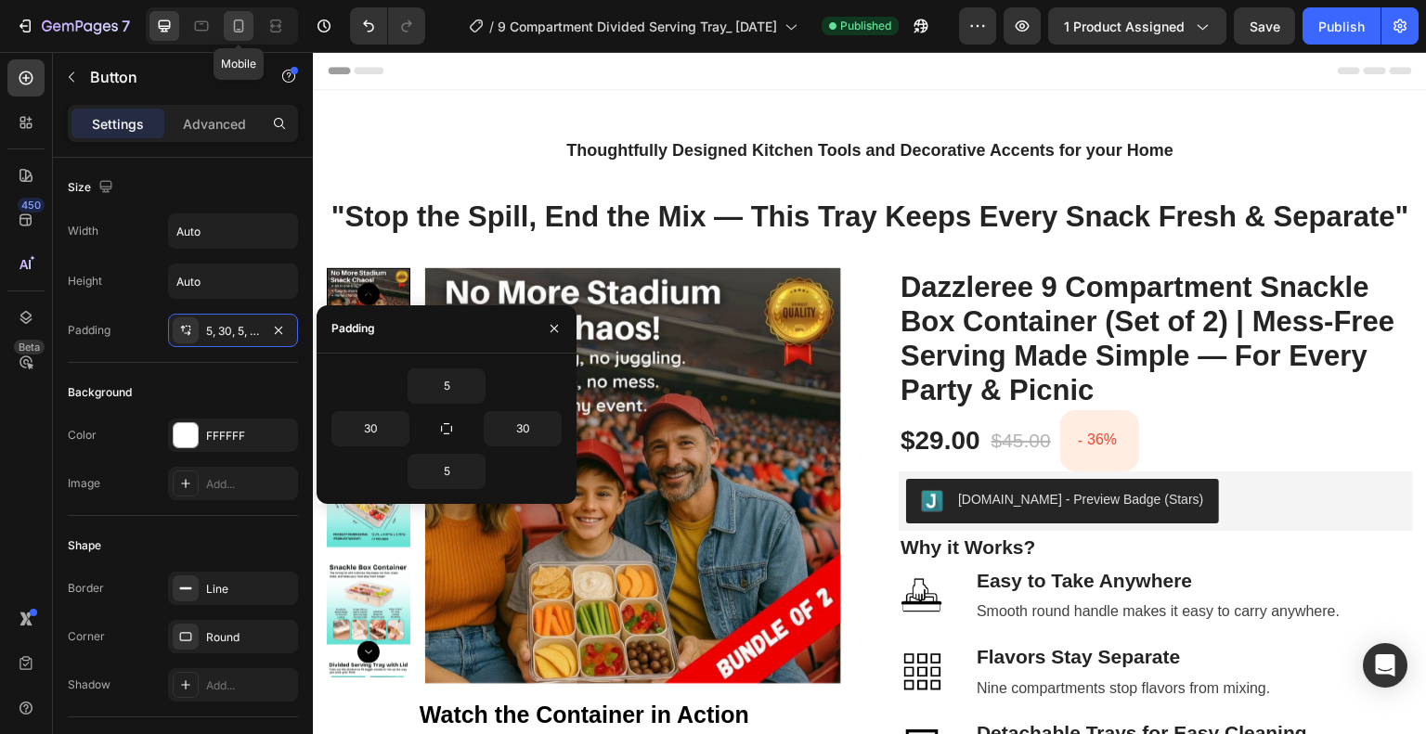
click at [244, 32] on icon at bounding box center [238, 26] width 19 height 19
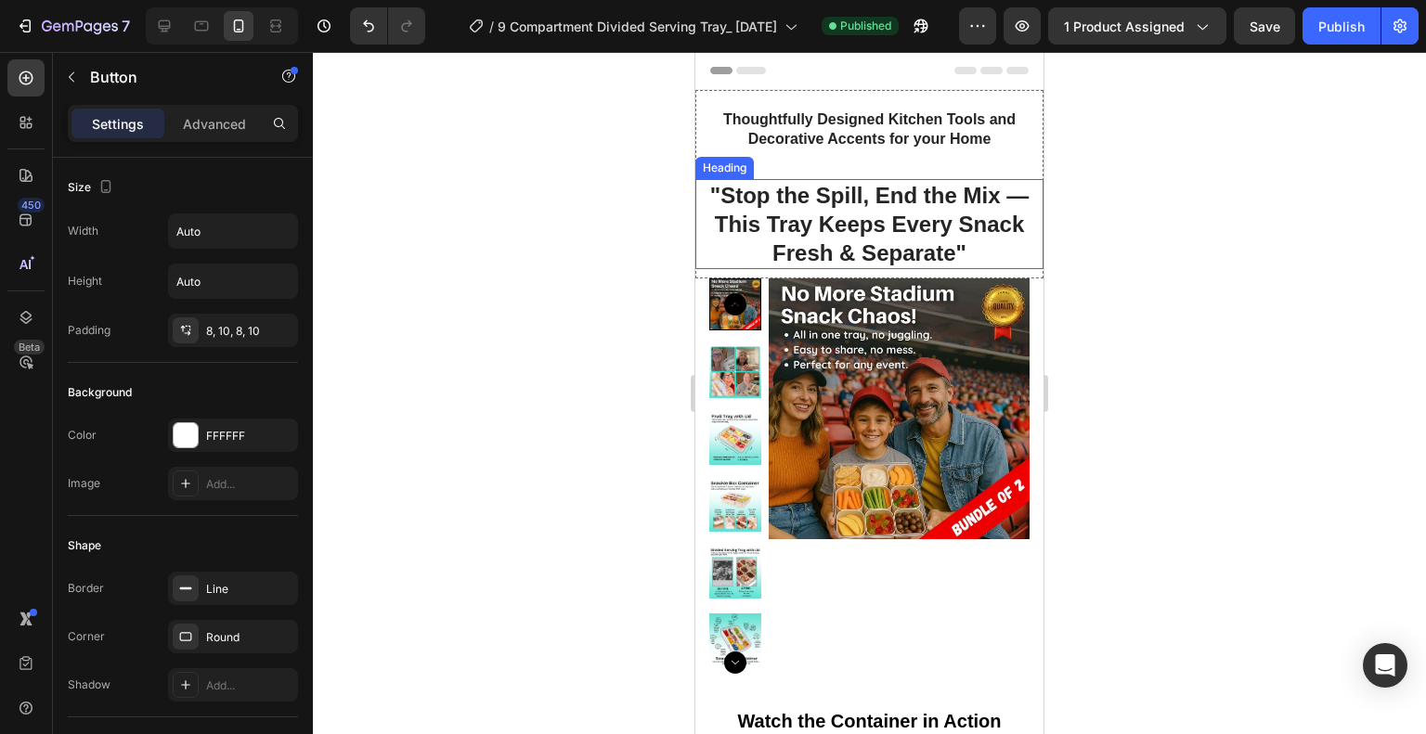
type input "15"
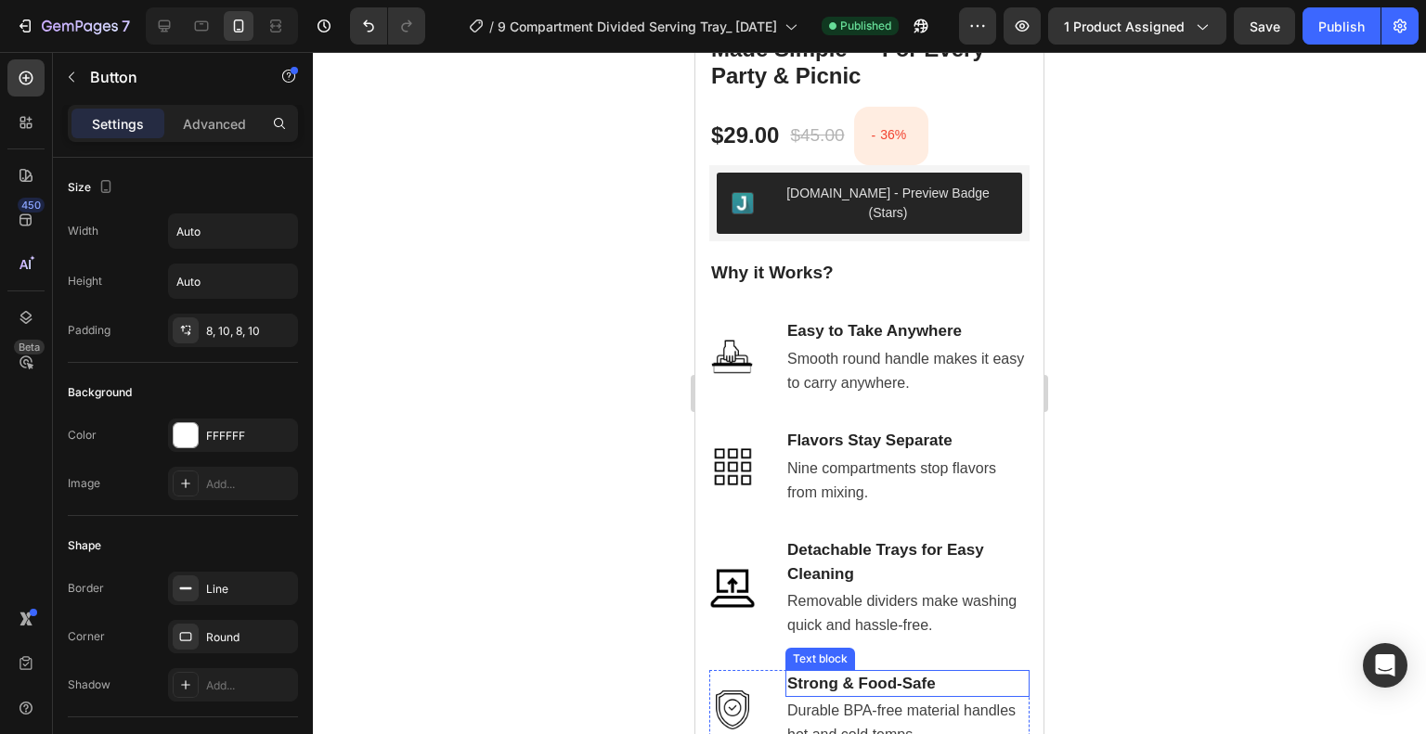
scroll to position [1090, 0]
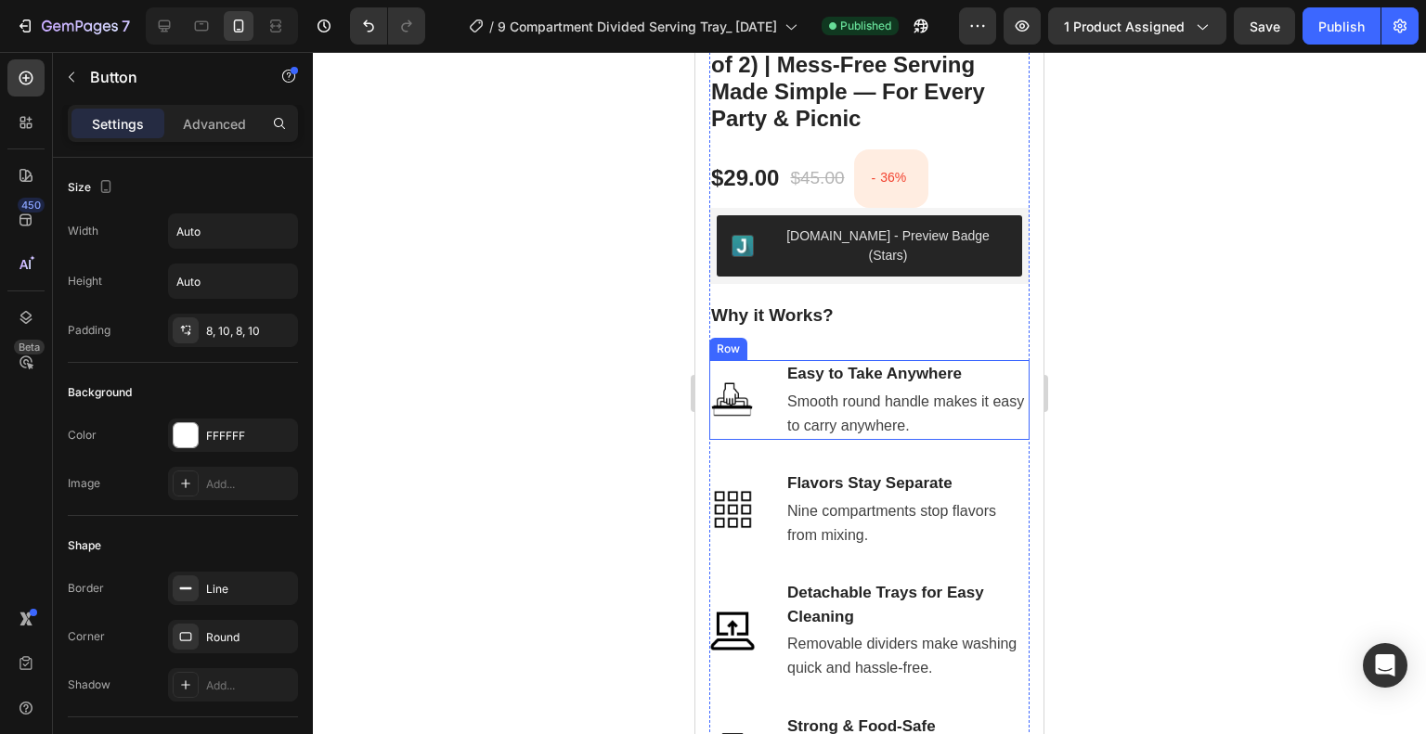
click at [779, 393] on div "Image Easy to Take Anywhere Text block Smooth round handle makes it easy to car…" at bounding box center [869, 400] width 320 height 80
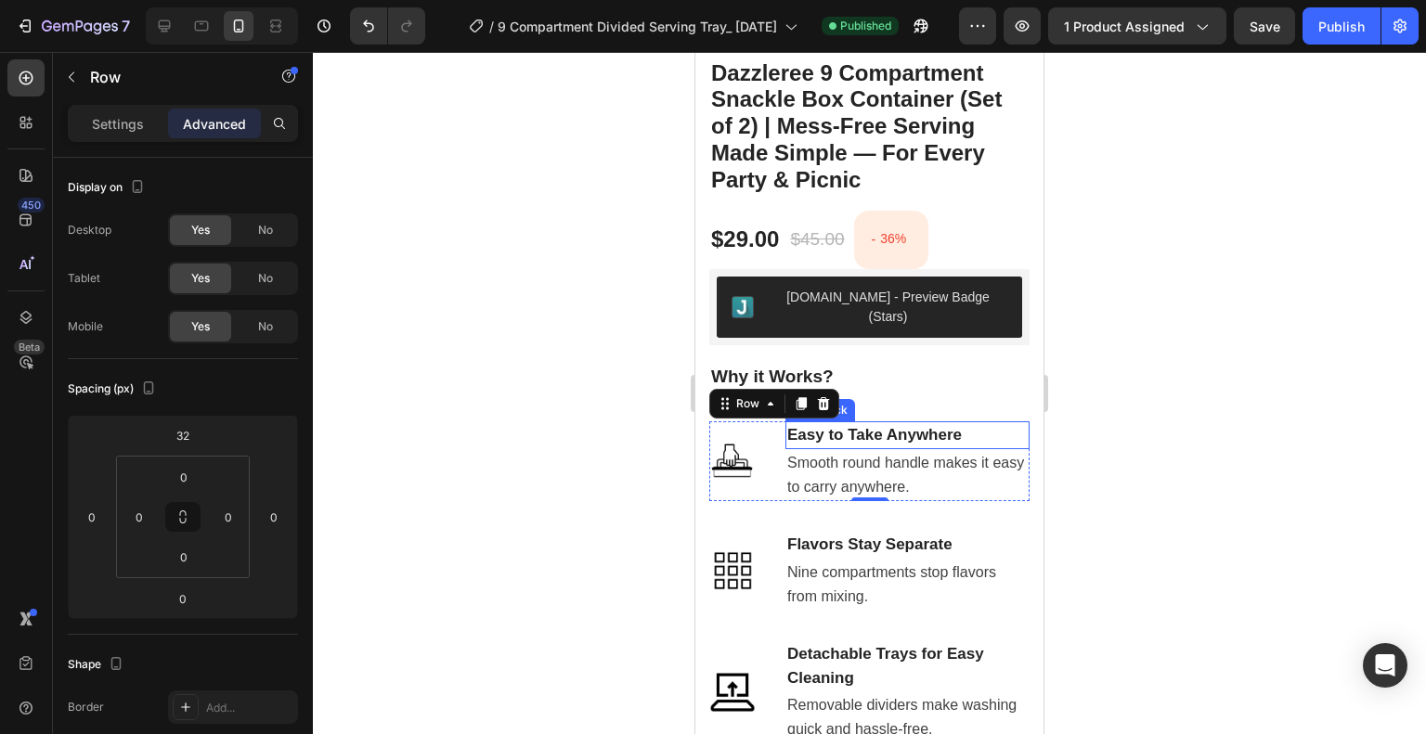
scroll to position [997, 0]
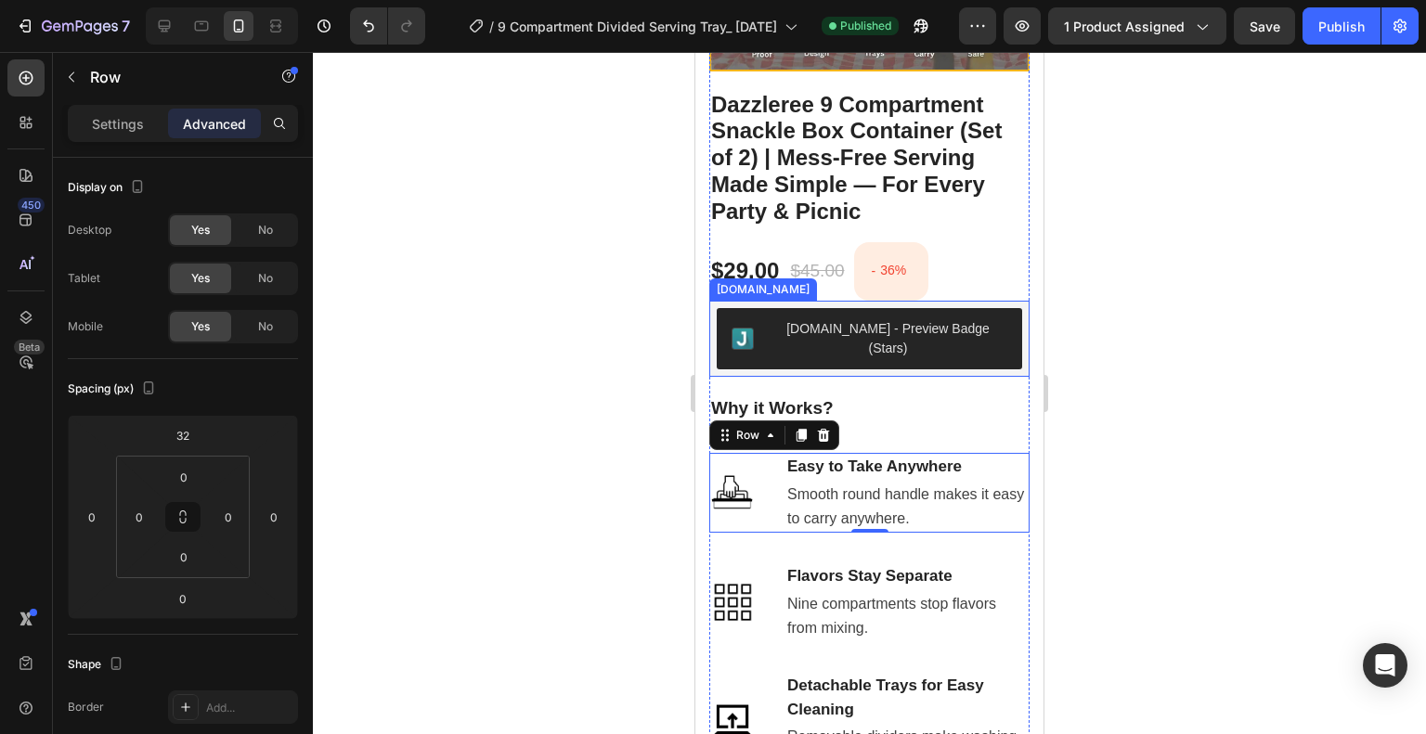
click at [1006, 334] on div "[DOMAIN_NAME] - Preview Badge (Stars)" at bounding box center [869, 338] width 305 height 61
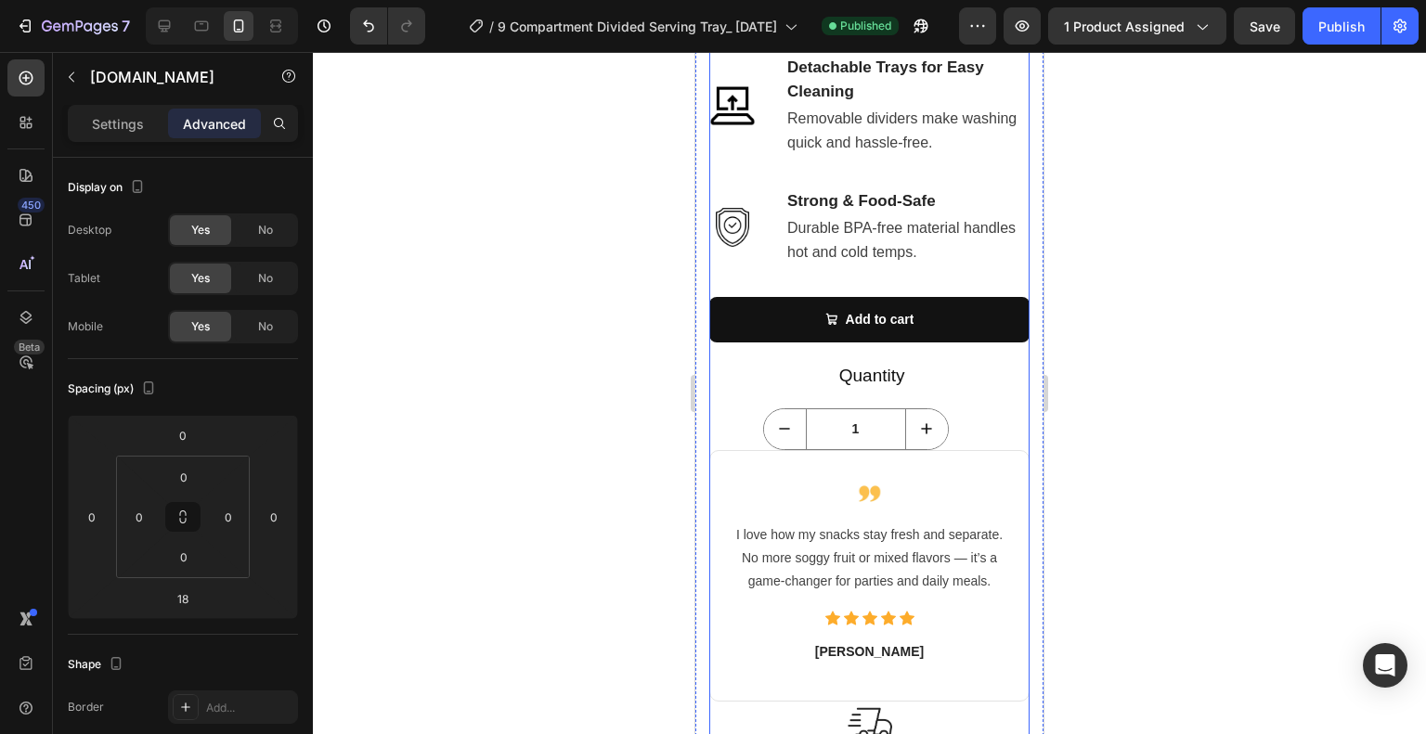
scroll to position [1647, 0]
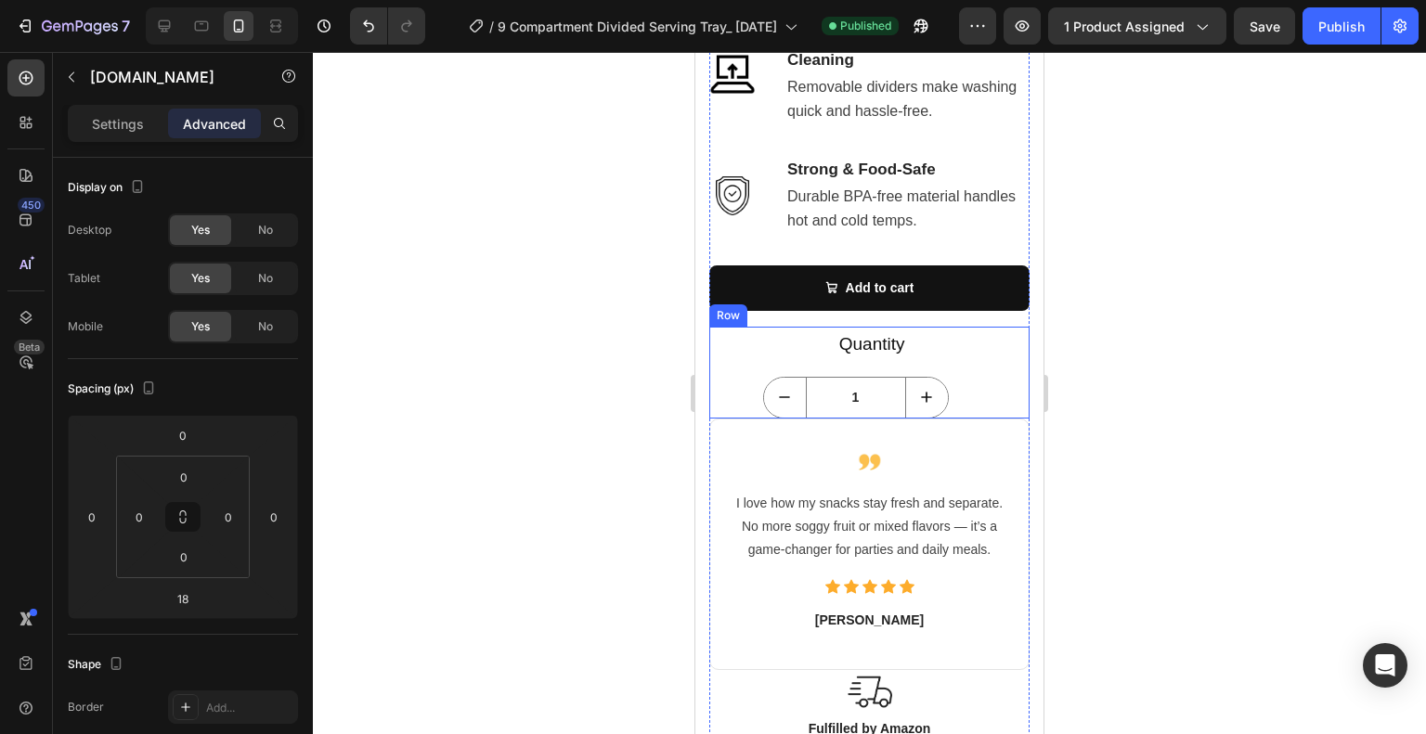
click at [1003, 381] on div "1 Product Quantity" at bounding box center [869, 398] width 320 height 42
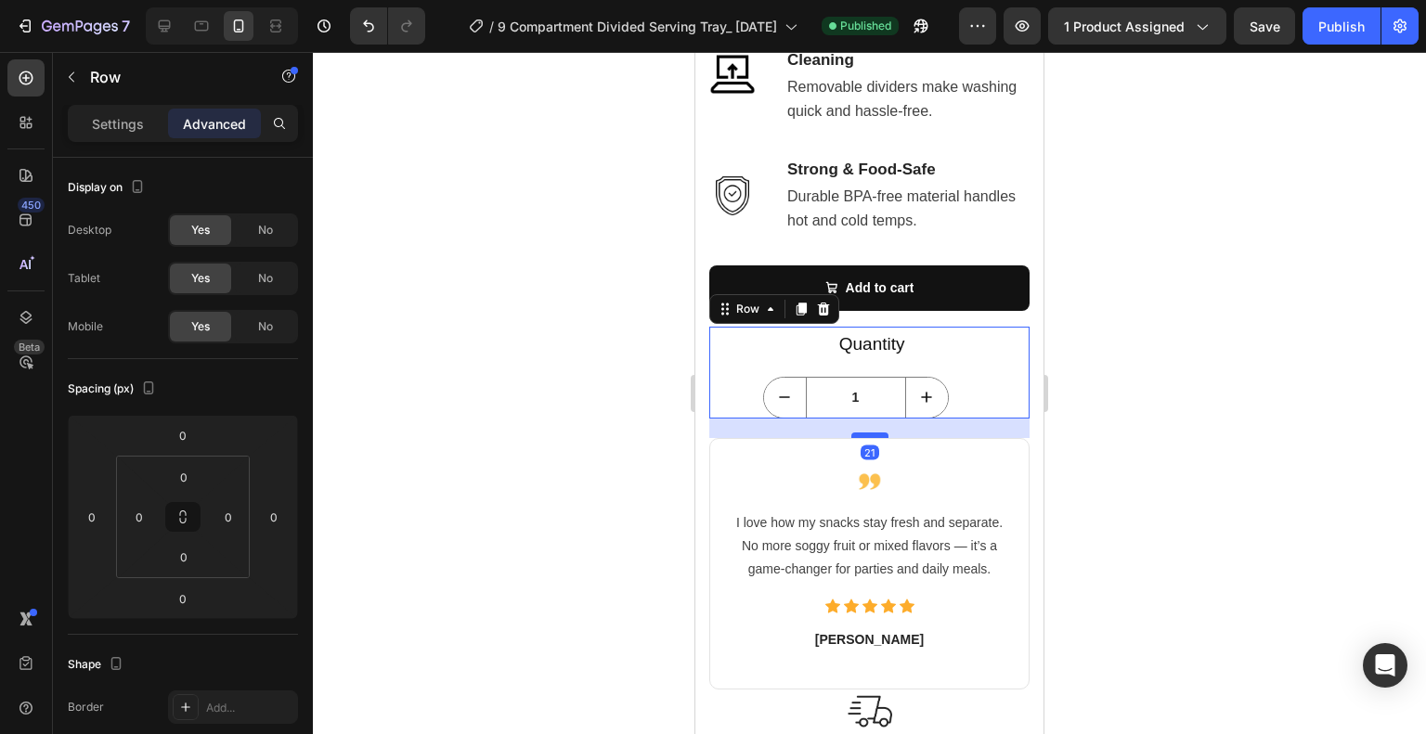
drag, startPoint x: 855, startPoint y: 393, endPoint x: 850, endPoint y: 412, distance: 20.0
click at [851, 433] on div at bounding box center [869, 436] width 37 height 6
type input "21"
click at [1113, 364] on div at bounding box center [869, 393] width 1113 height 682
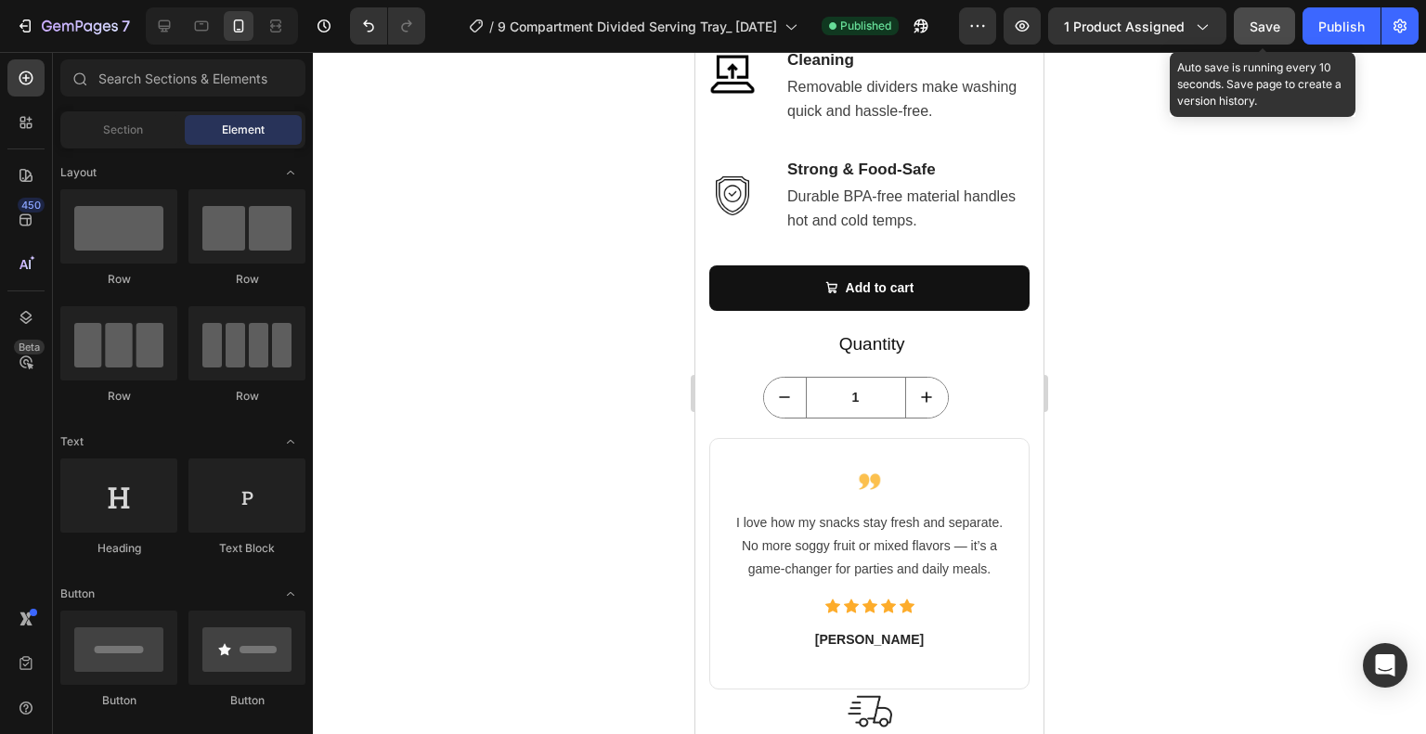
click at [1254, 38] on button "Save" at bounding box center [1264, 25] width 61 height 37
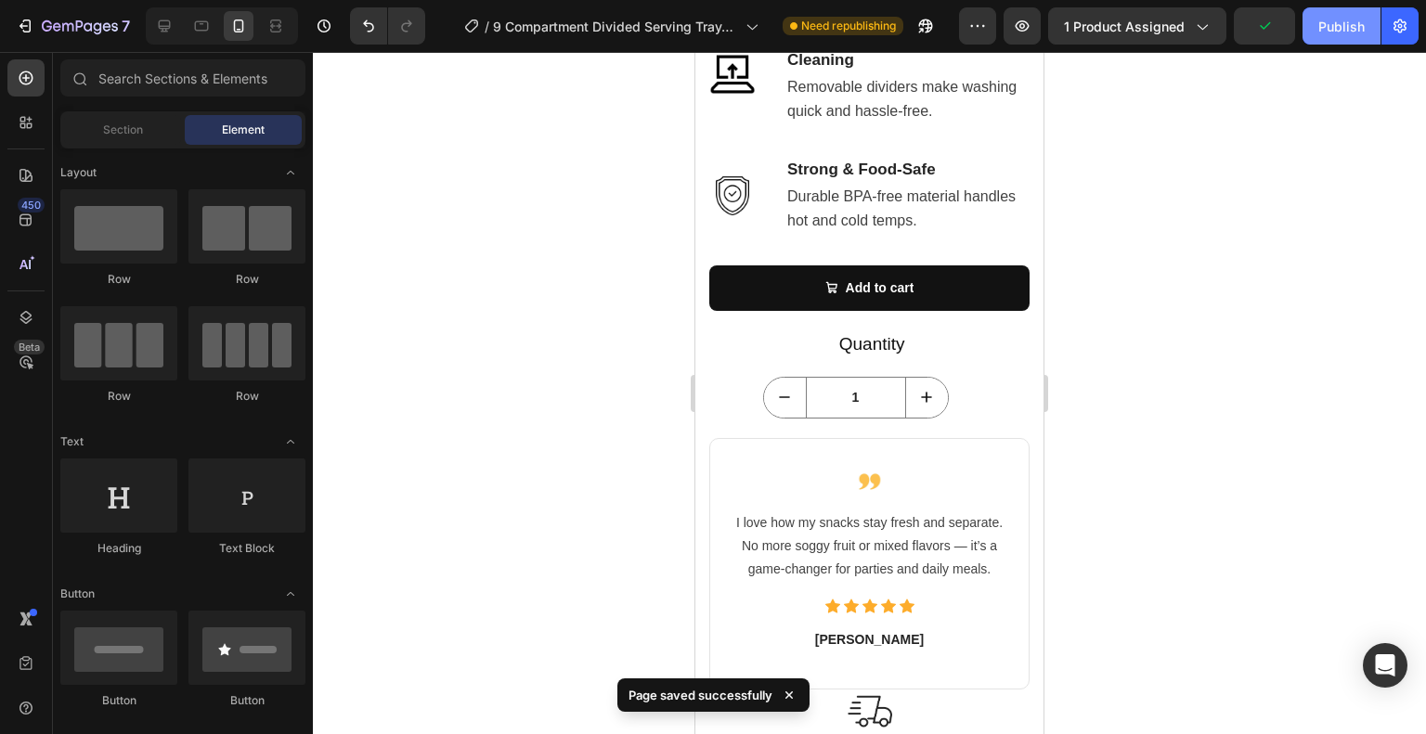
click at [1334, 34] on div "Publish" at bounding box center [1341, 26] width 46 height 19
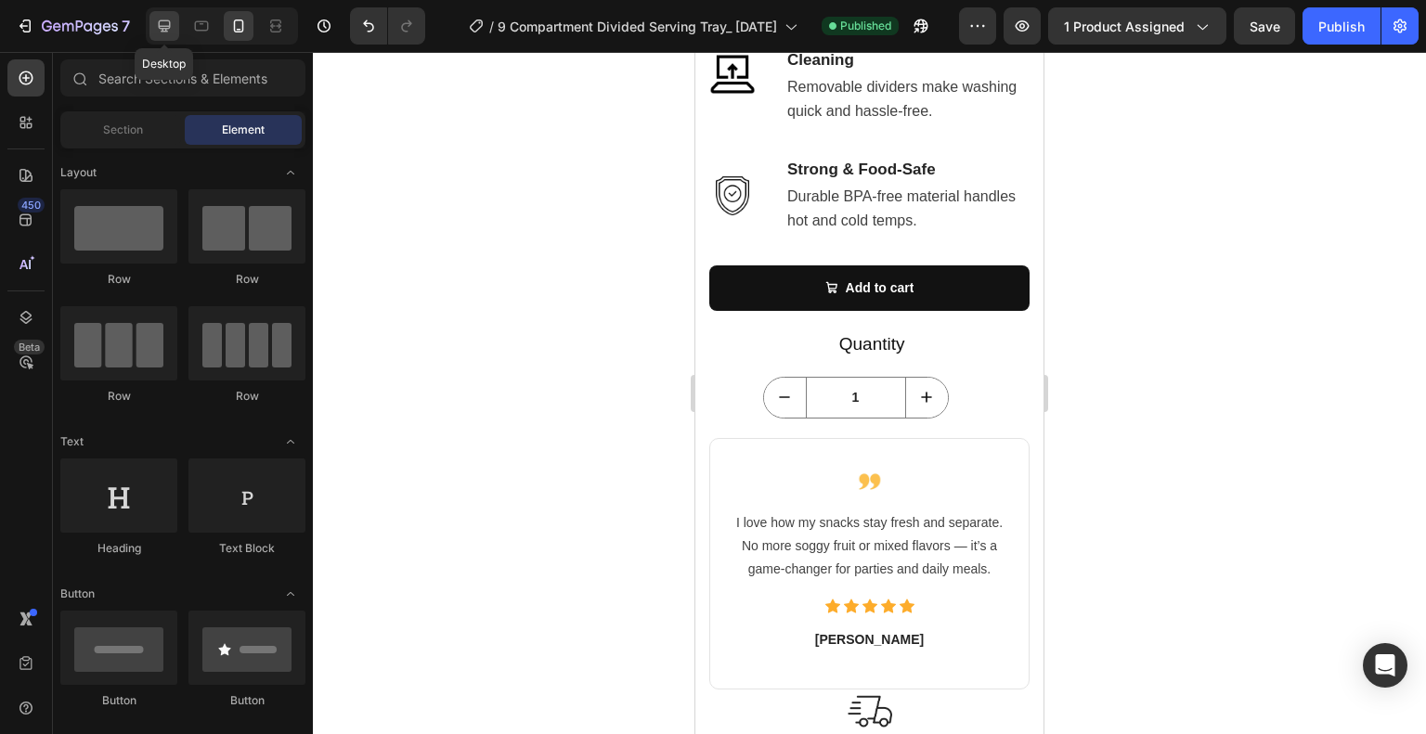
click at [166, 36] on div at bounding box center [164, 26] width 30 height 30
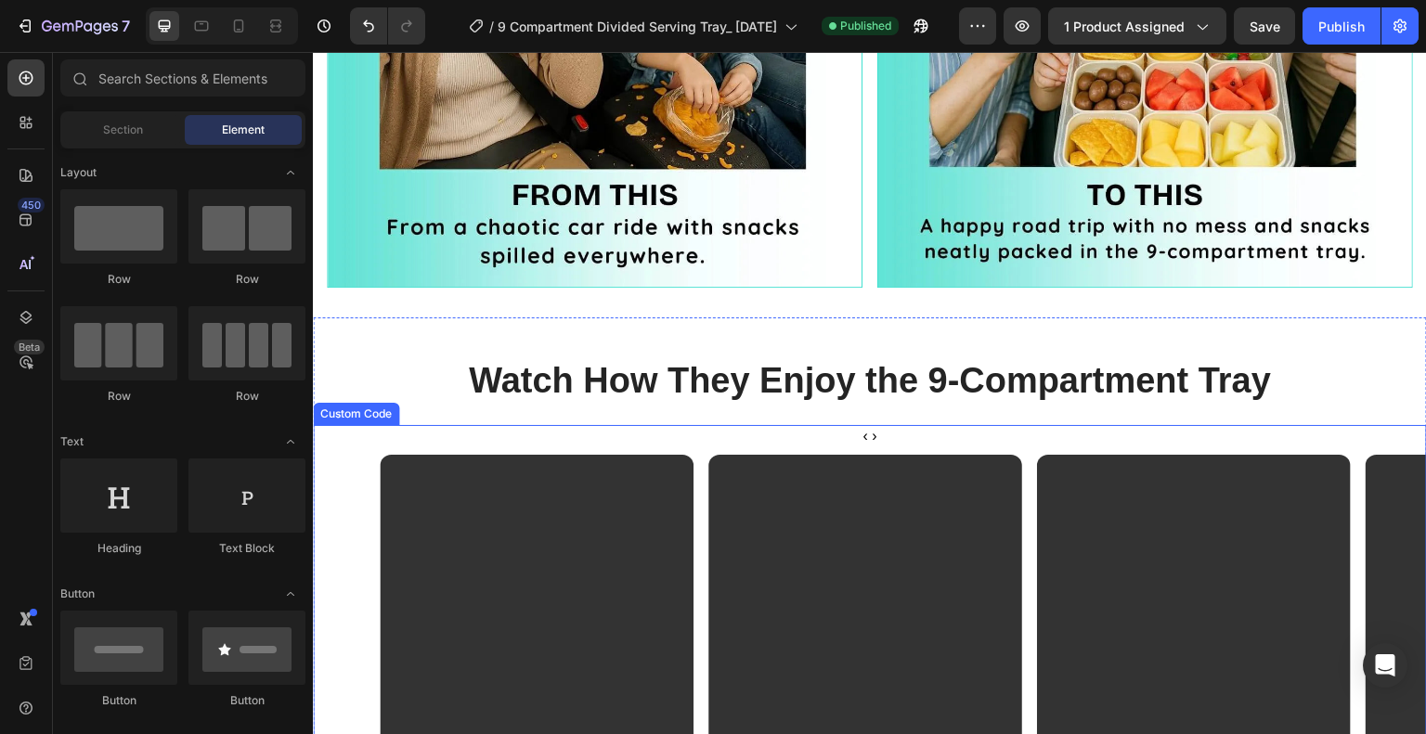
scroll to position [0, 67]
